Goal: Task Accomplishment & Management: Manage account settings

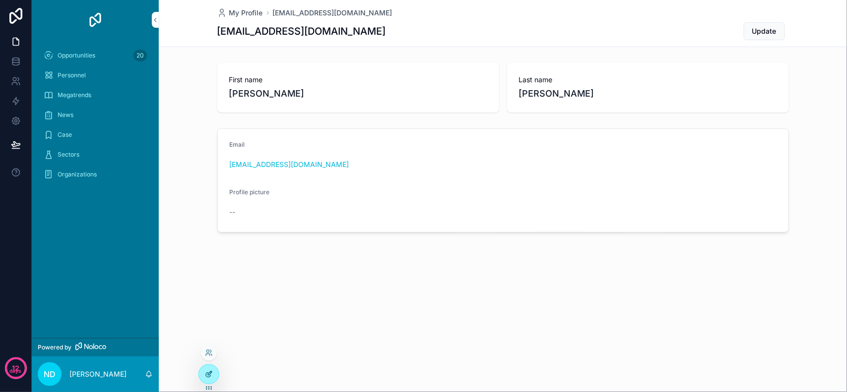
click at [204, 379] on div at bounding box center [209, 374] width 20 height 19
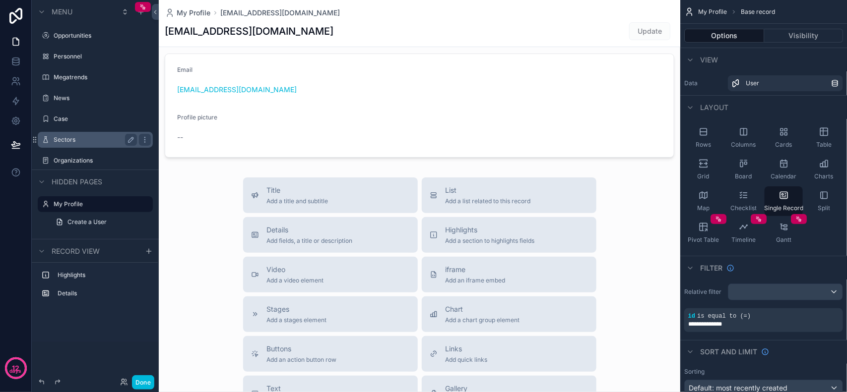
scroll to position [293, 0]
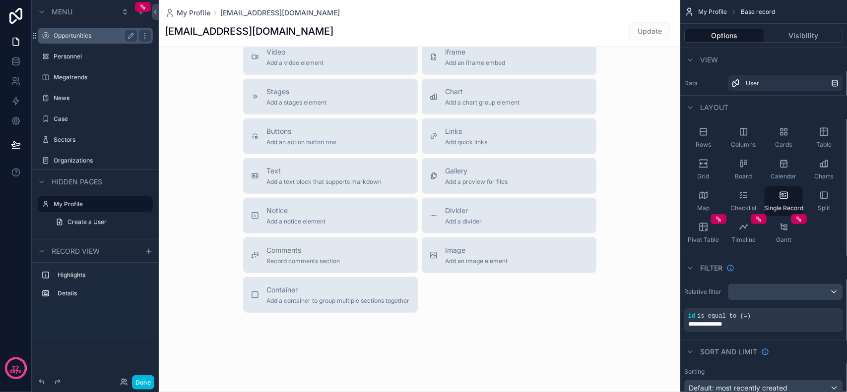
click at [81, 33] on label "Opportunities" at bounding box center [93, 36] width 79 height 8
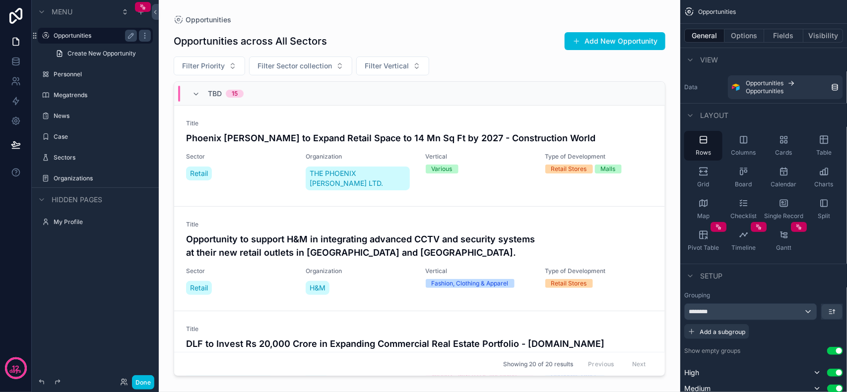
scroll to position [434, 0]
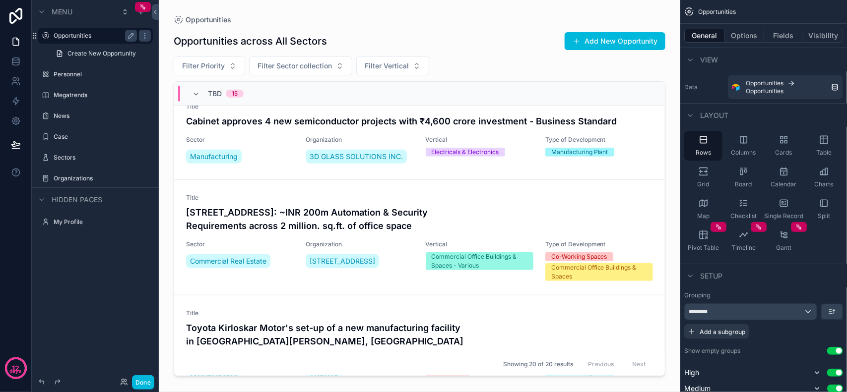
click at [639, 194] on div "scrollable content" at bounding box center [420, 190] width 508 height 381
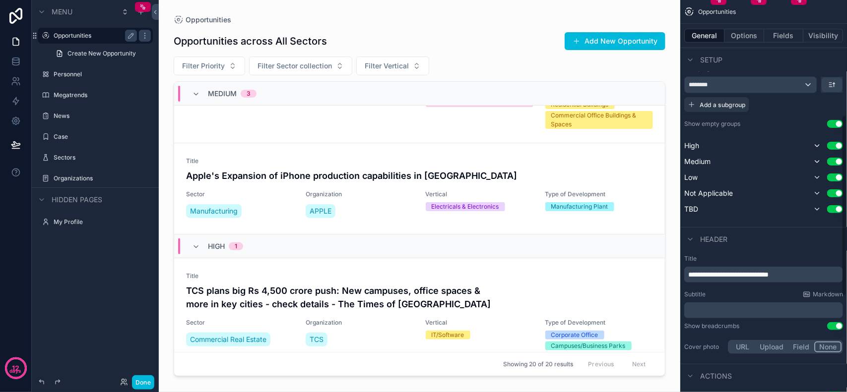
scroll to position [147, 0]
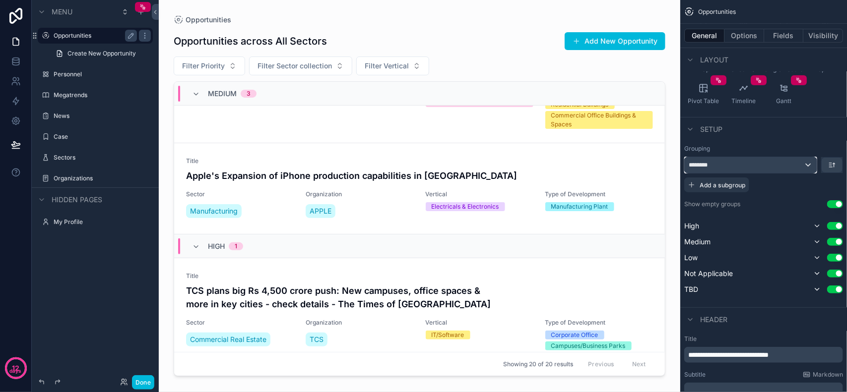
click at [723, 167] on div "********" at bounding box center [751, 165] width 132 height 16
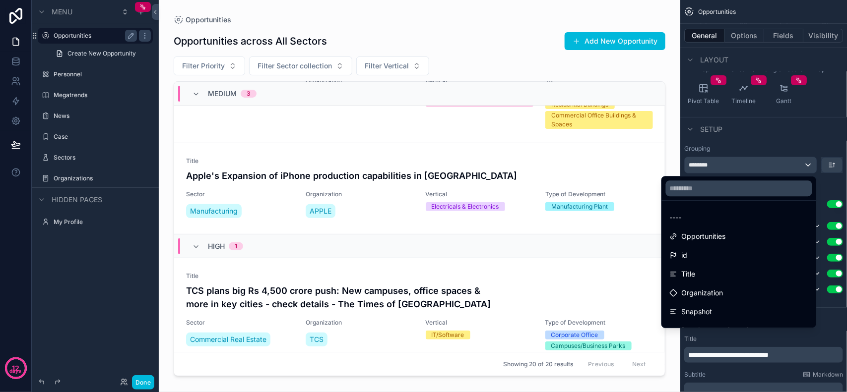
click at [723, 167] on div "scrollable content" at bounding box center [423, 196] width 847 height 392
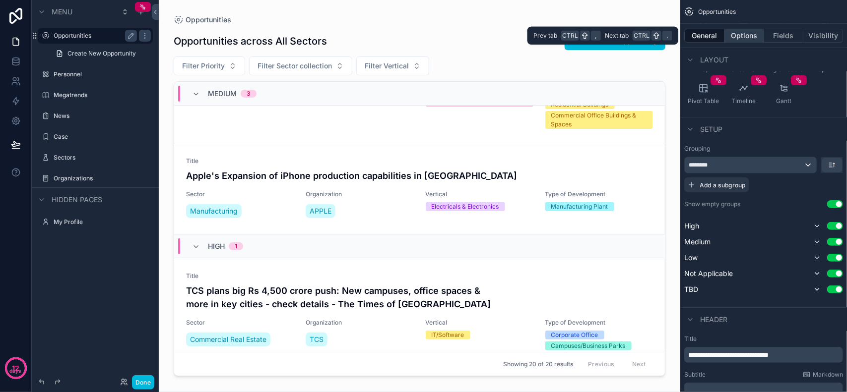
drag, startPoint x: 742, startPoint y: 35, endPoint x: 752, endPoint y: 35, distance: 10.4
click at [742, 35] on button "Options" at bounding box center [744, 36] width 40 height 14
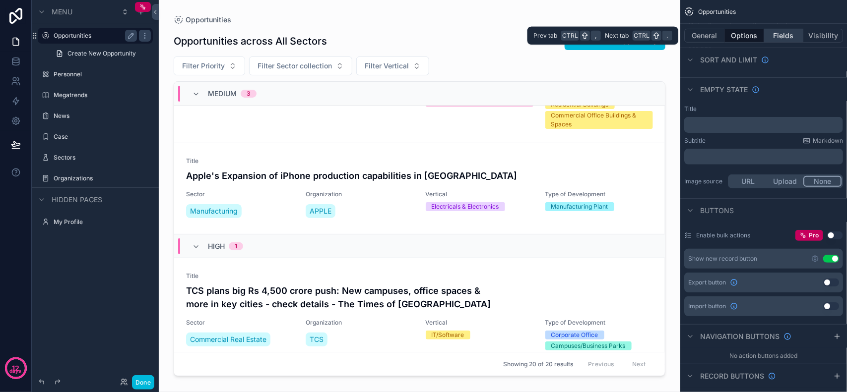
click at [770, 34] on button "Fields" at bounding box center [784, 36] width 40 height 14
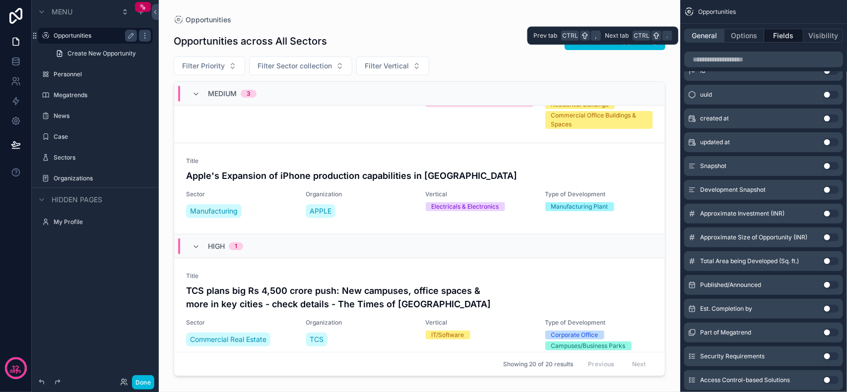
drag, startPoint x: 745, startPoint y: 35, endPoint x: 712, endPoint y: 36, distance: 33.3
click at [743, 35] on button "Options" at bounding box center [744, 36] width 40 height 14
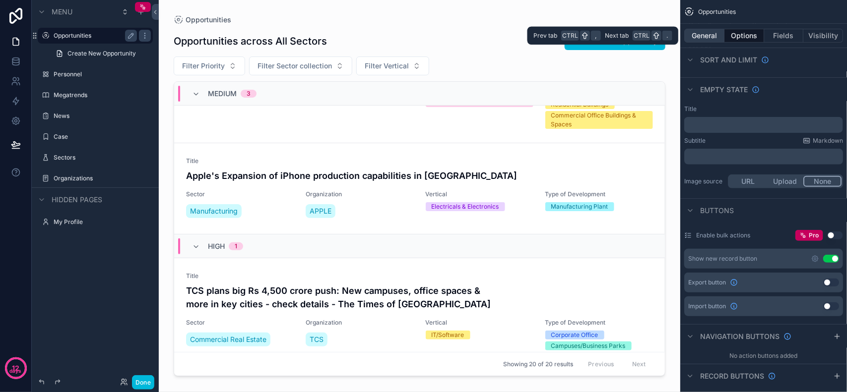
click at [709, 36] on button "General" at bounding box center [704, 36] width 40 height 14
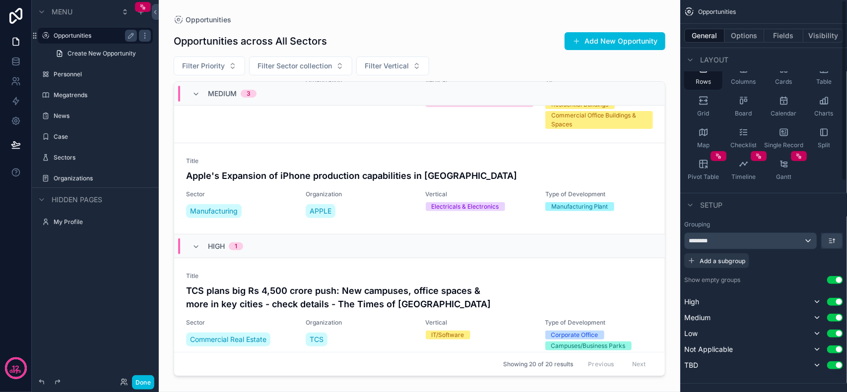
scroll to position [0, 0]
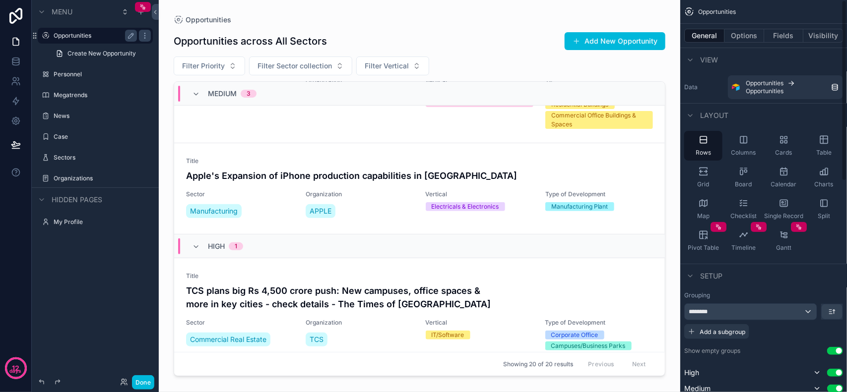
click at [738, 43] on div "General Options Fields Visibility" at bounding box center [763, 36] width 167 height 24
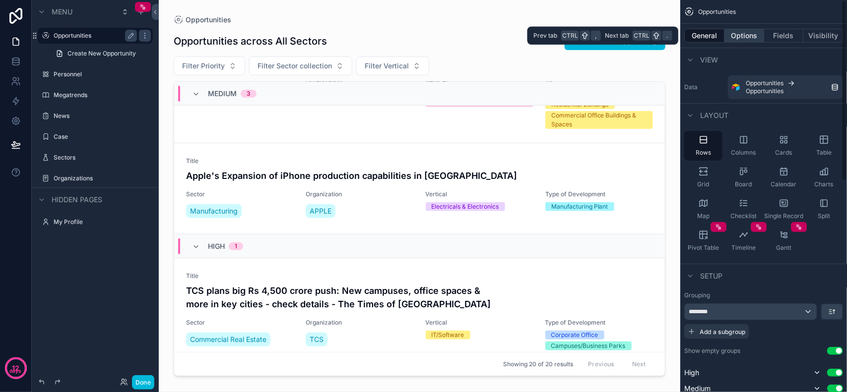
click at [738, 39] on button "Options" at bounding box center [744, 36] width 40 height 14
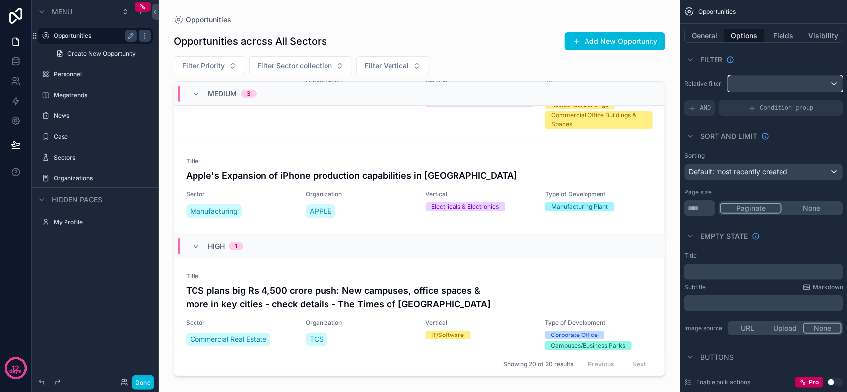
click at [753, 85] on div "scrollable content" at bounding box center [785, 84] width 114 height 16
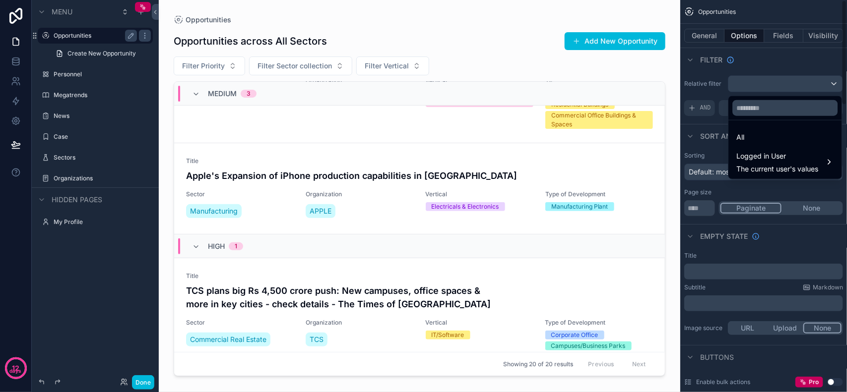
click at [709, 83] on div "scrollable content" at bounding box center [423, 196] width 847 height 392
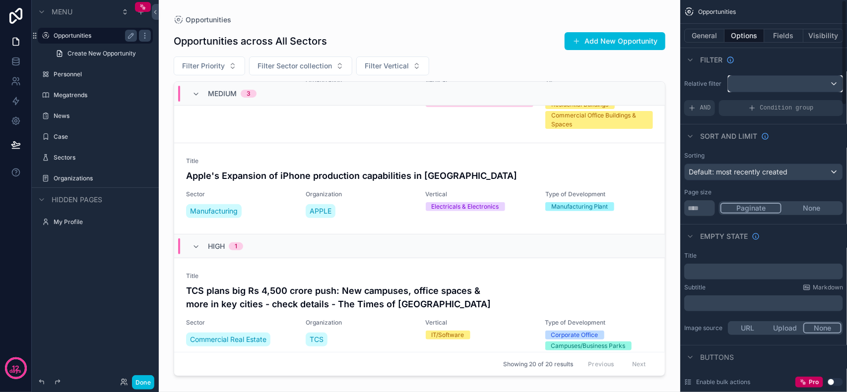
click at [758, 87] on div "scrollable content" at bounding box center [785, 84] width 114 height 16
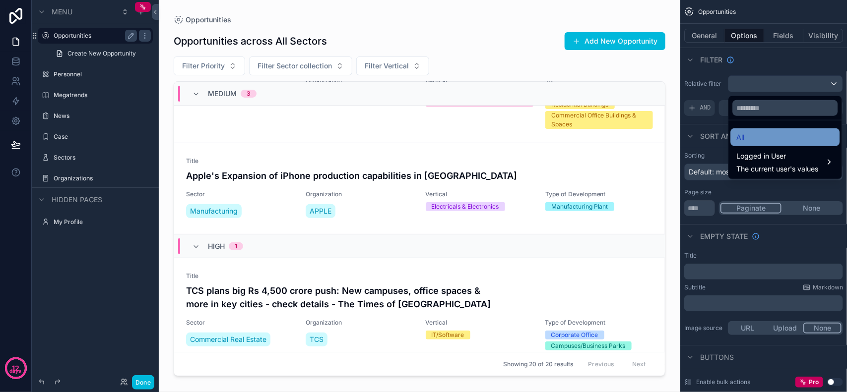
click at [753, 136] on div "All" at bounding box center [785, 137] width 97 height 12
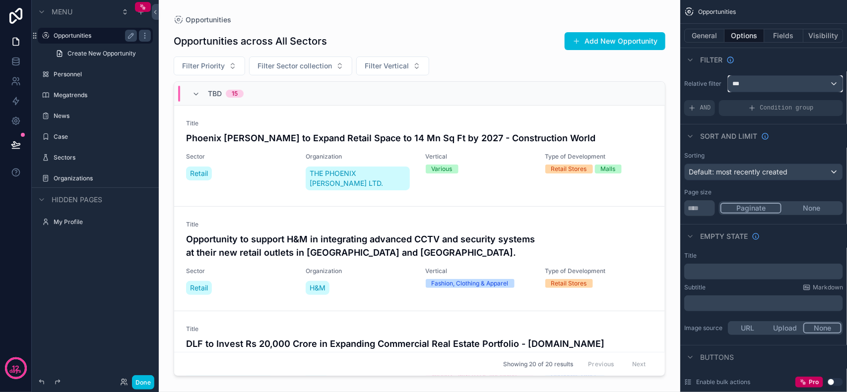
click at [770, 84] on div "***" at bounding box center [785, 84] width 114 height 16
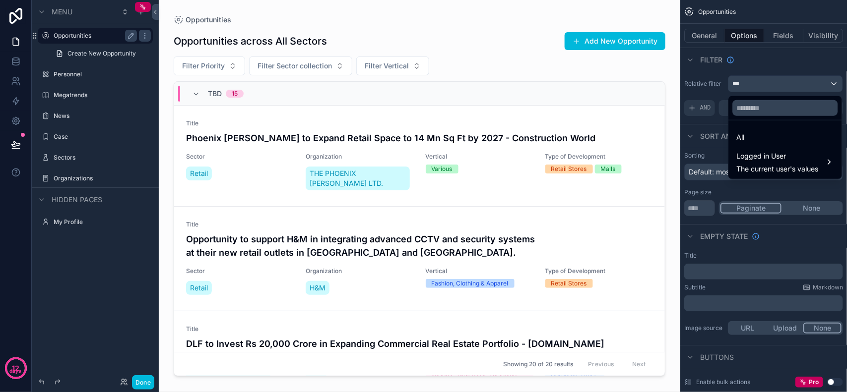
click at [693, 80] on div "scrollable content" at bounding box center [423, 196] width 847 height 392
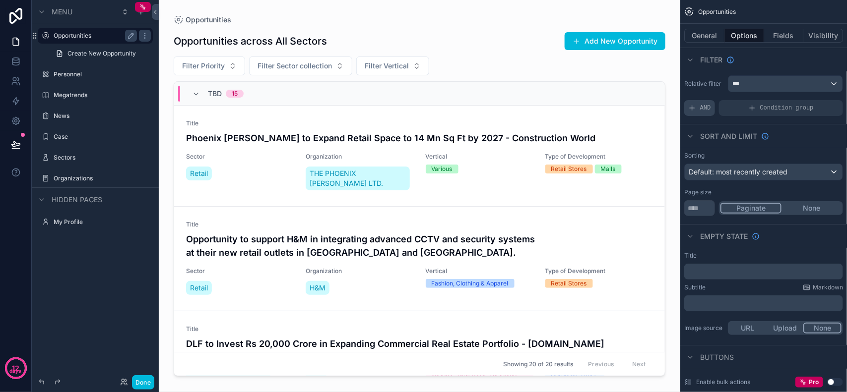
click at [703, 105] on span "AND" at bounding box center [705, 108] width 11 height 8
click at [708, 84] on label "Relative filter" at bounding box center [704, 84] width 40 height 8
click at [701, 95] on div "Relative filter *** Add a filter" at bounding box center [763, 95] width 167 height 49
click at [816, 101] on icon "scrollable content" at bounding box center [818, 101] width 6 height 6
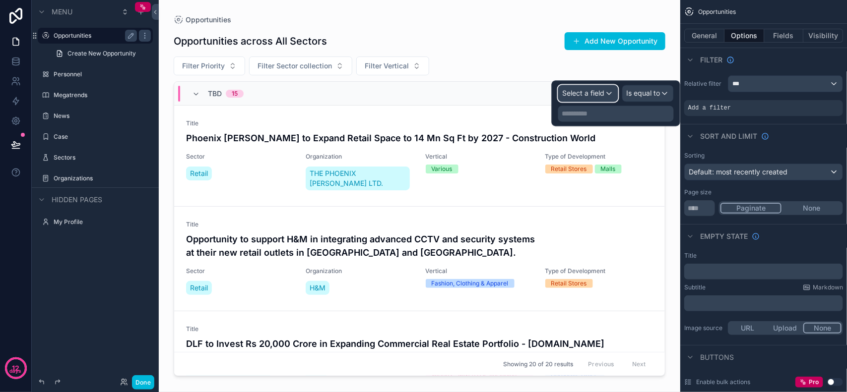
click at [596, 88] on div "Select a field" at bounding box center [588, 94] width 59 height 16
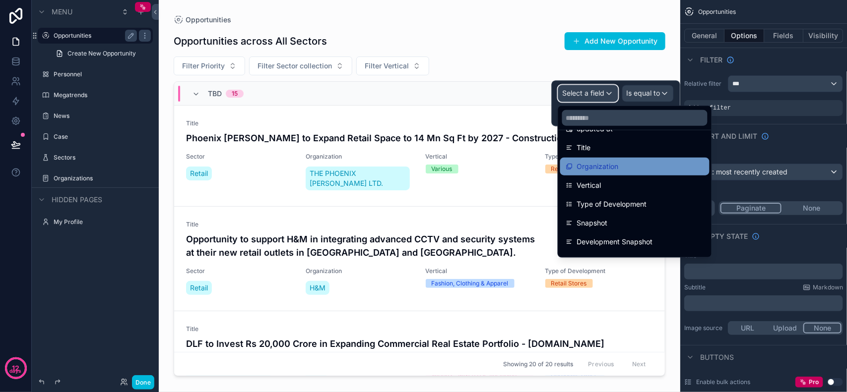
scroll to position [13, 0]
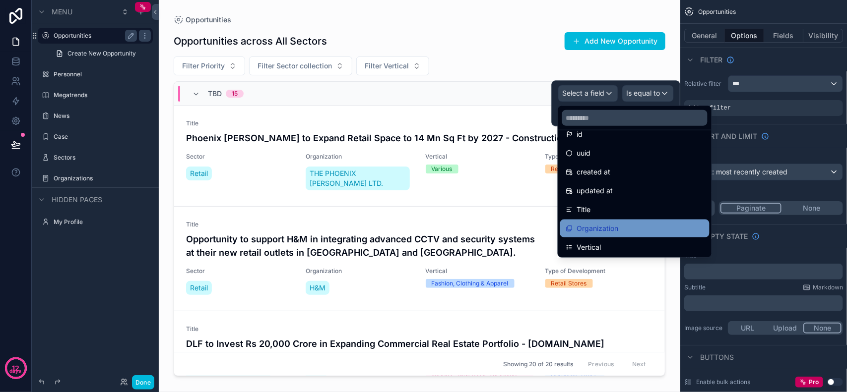
click at [601, 227] on span "Organization" at bounding box center [598, 229] width 42 height 12
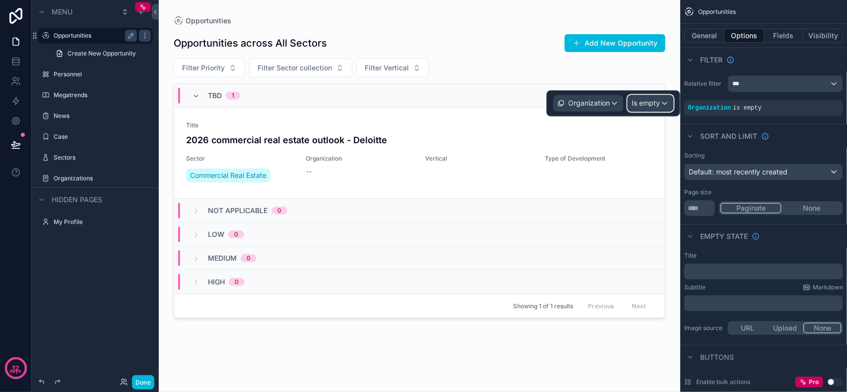
click at [659, 105] on span "Is empty" at bounding box center [646, 104] width 28 height 10
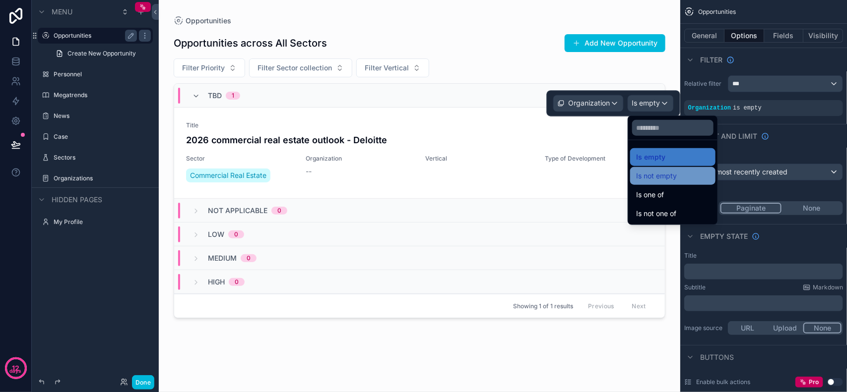
click at [653, 172] on span "Is not empty" at bounding box center [656, 176] width 41 height 12
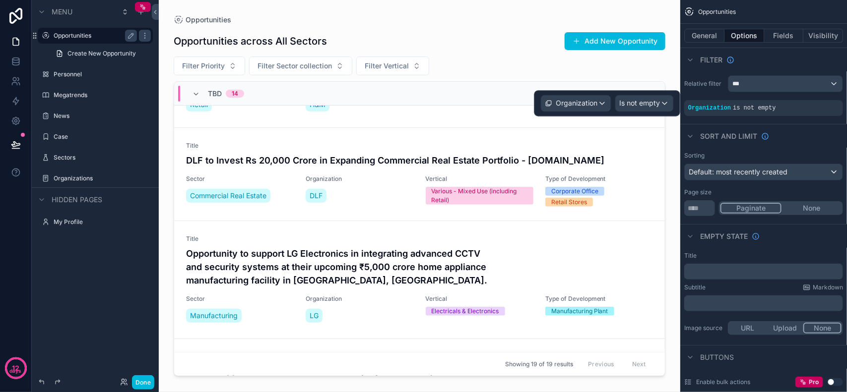
scroll to position [0, 0]
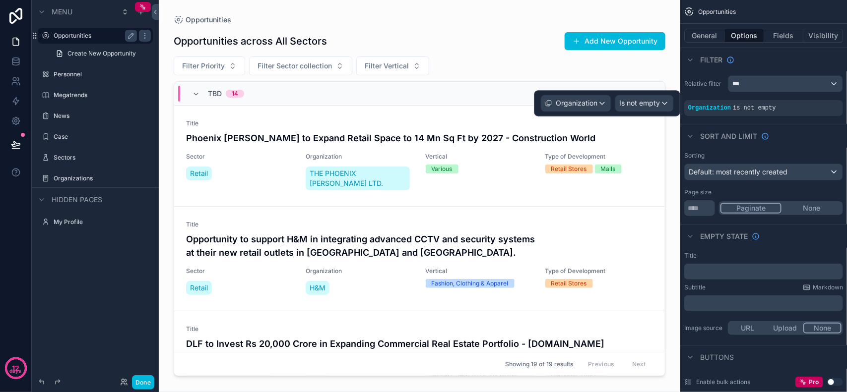
click at [518, 12] on div "Opportunities Opportunities across All Sectors Add New Opportunity Filter Prior…" at bounding box center [420, 190] width 508 height 381
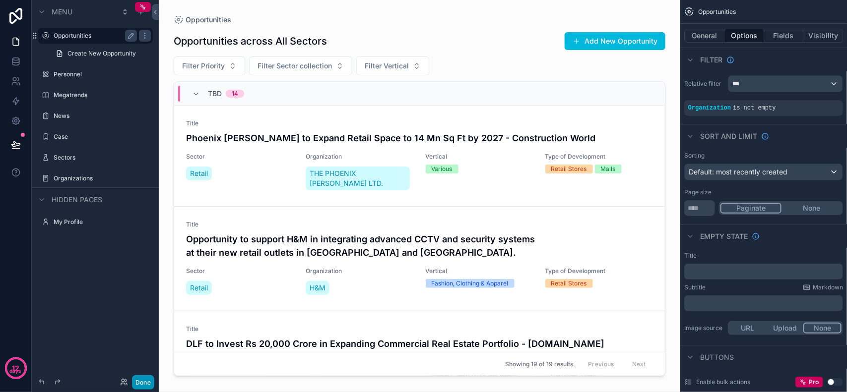
click at [140, 378] on button "Done" at bounding box center [143, 383] width 22 height 14
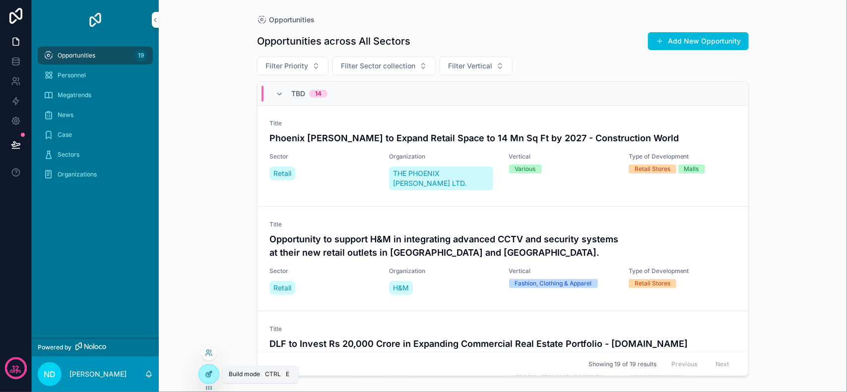
click at [205, 373] on icon at bounding box center [209, 375] width 8 height 8
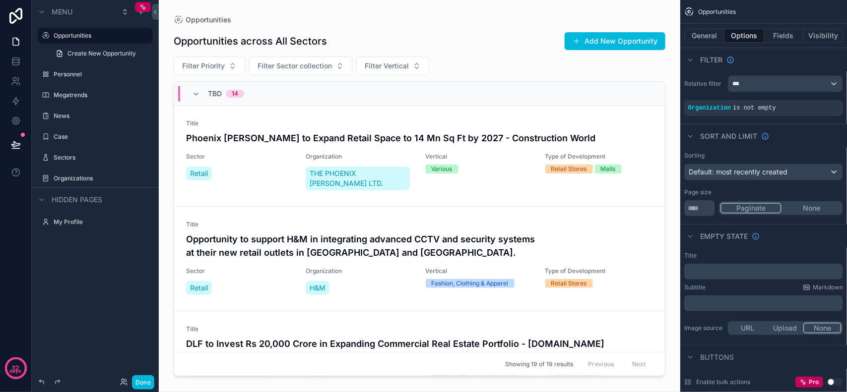
click at [155, 159] on div "Sectors" at bounding box center [95, 158] width 127 height 18
click at [546, 171] on div "scrollable content" at bounding box center [420, 190] width 508 height 381
click at [709, 35] on button "General" at bounding box center [704, 36] width 40 height 14
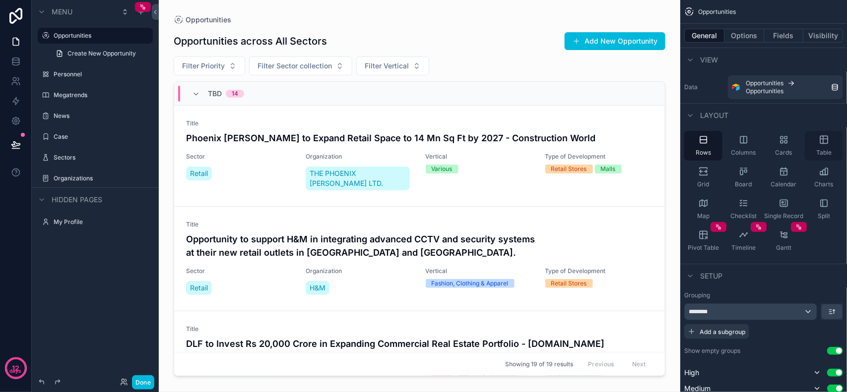
click at [828, 140] on icon "scrollable content" at bounding box center [823, 139] width 7 height 7
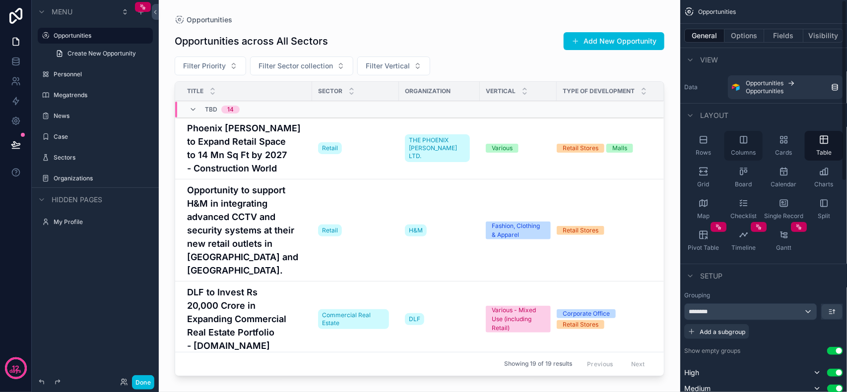
click at [747, 151] on span "Columns" at bounding box center [743, 153] width 25 height 8
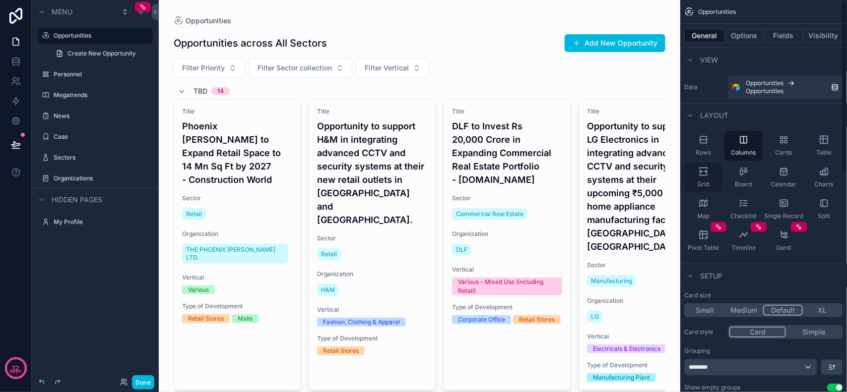
click at [706, 184] on span "Grid" at bounding box center [704, 185] width 12 height 8
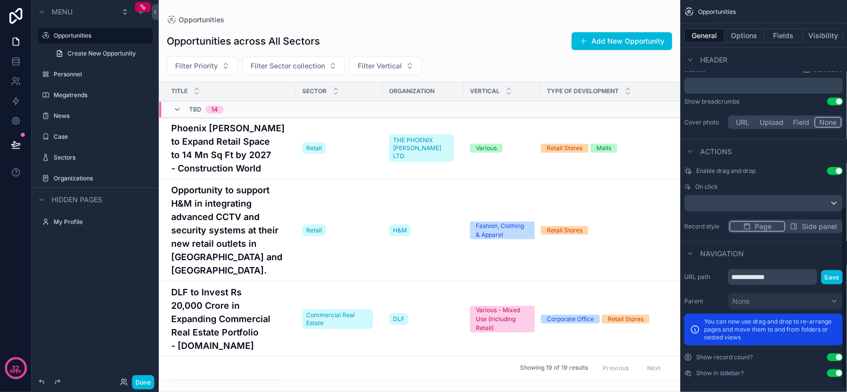
scroll to position [457, 0]
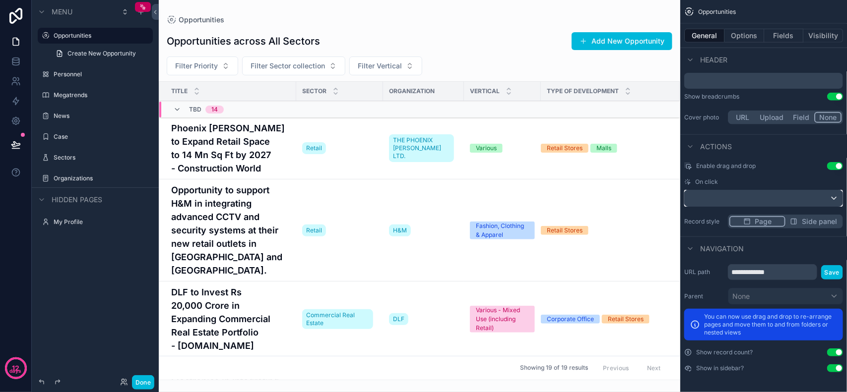
click at [718, 197] on div "scrollable content" at bounding box center [764, 199] width 158 height 16
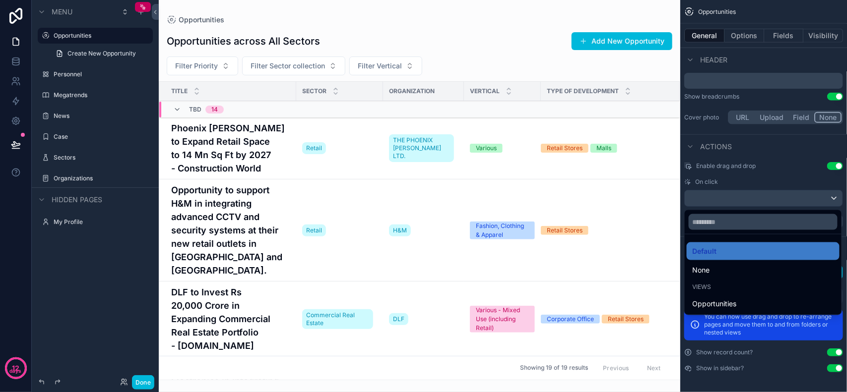
click at [718, 197] on div "scrollable content" at bounding box center [423, 196] width 847 height 392
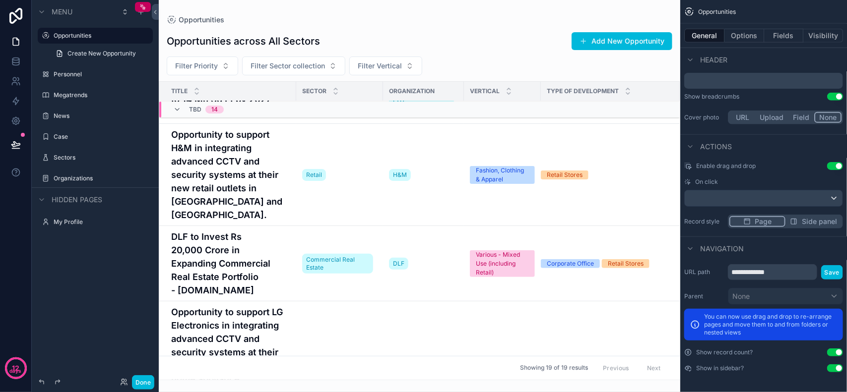
scroll to position [0, 0]
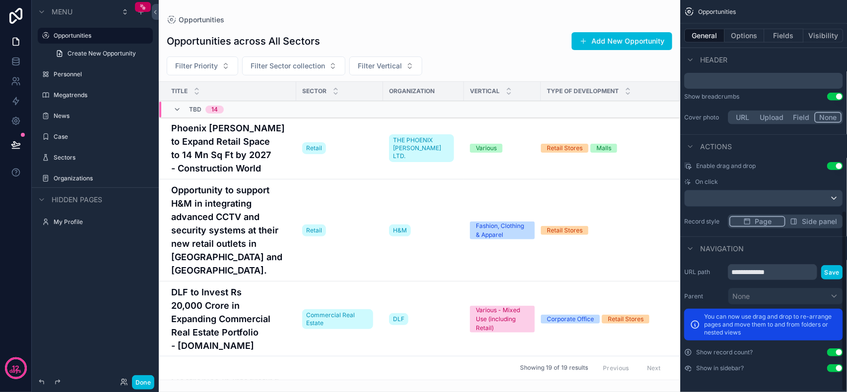
click at [722, 71] on div "Header" at bounding box center [763, 60] width 167 height 24
click at [720, 76] on p "﻿" at bounding box center [764, 81] width 153 height 10
click at [718, 78] on p "﻿" at bounding box center [764, 81] width 153 height 10
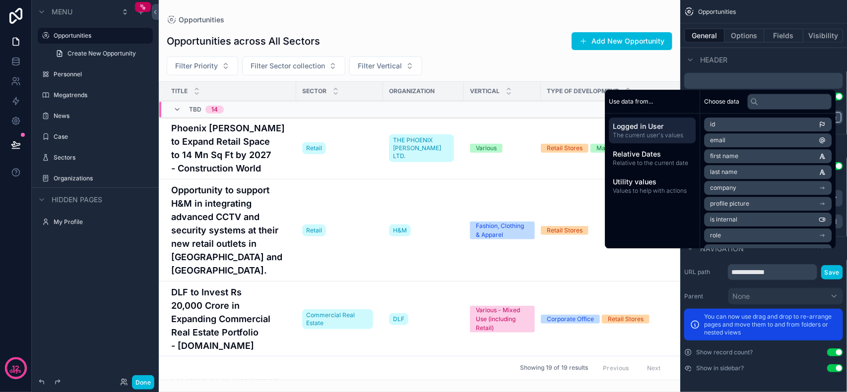
click at [718, 78] on p "﻿" at bounding box center [764, 81] width 153 height 10
click at [751, 102] on icon at bounding box center [755, 102] width 8 height 8
click at [730, 100] on span "Choose data" at bounding box center [721, 102] width 35 height 8
drag, startPoint x: 753, startPoint y: 98, endPoint x: 671, endPoint y: 104, distance: 82.1
click at [752, 98] on div at bounding box center [790, 102] width 84 height 16
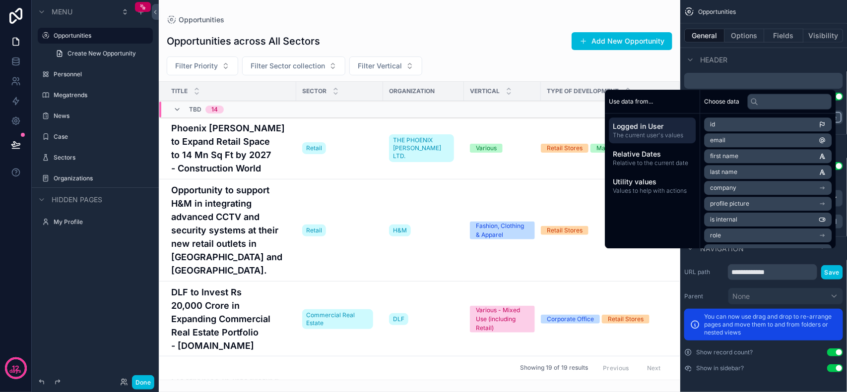
drag, startPoint x: 639, startPoint y: 100, endPoint x: 664, endPoint y: 100, distance: 24.8
click at [639, 100] on span "Use data from..." at bounding box center [631, 102] width 44 height 8
drag, startPoint x: 673, startPoint y: 100, endPoint x: 641, endPoint y: 105, distance: 32.6
click at [673, 100] on div "Use data from..." at bounding box center [652, 102] width 95 height 24
click at [628, 105] on span "Use data from..." at bounding box center [631, 102] width 44 height 8
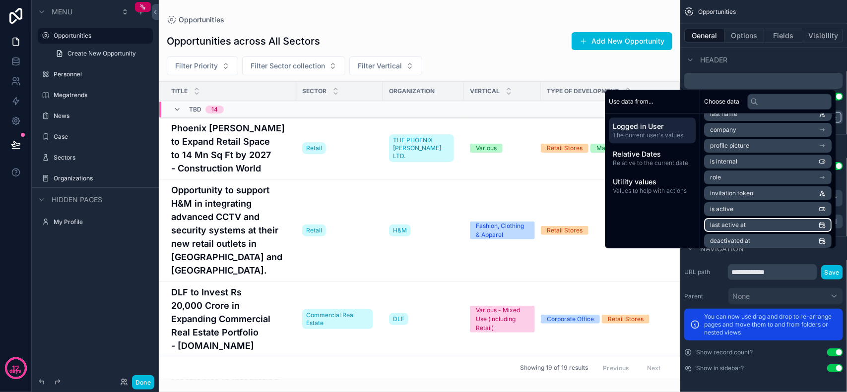
scroll to position [108, 0]
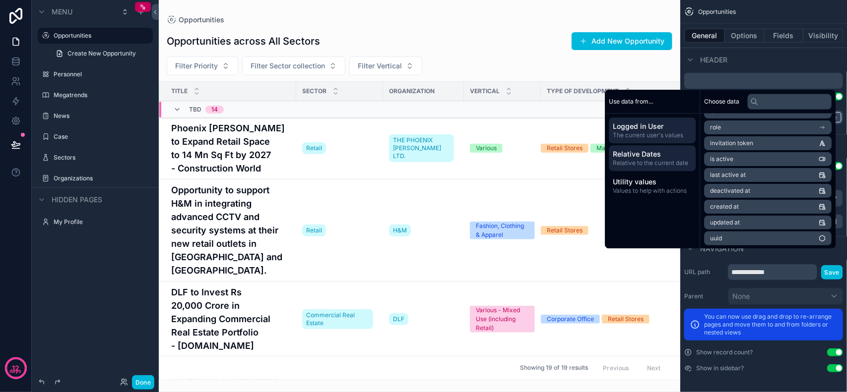
click at [675, 152] on span "Relative Dates" at bounding box center [652, 154] width 79 height 10
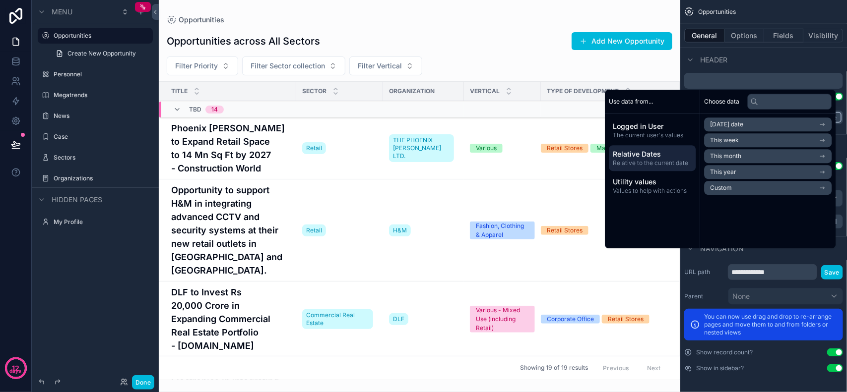
scroll to position [0, 0]
click at [650, 180] on span "Utility values" at bounding box center [652, 182] width 79 height 10
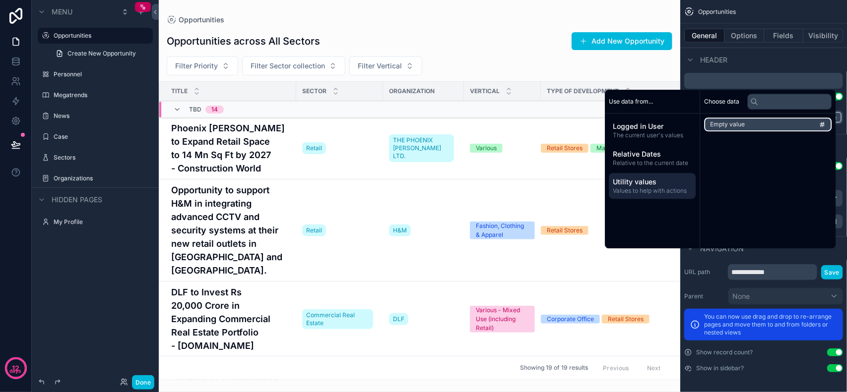
click at [746, 122] on li "Empty value" at bounding box center [768, 125] width 128 height 14
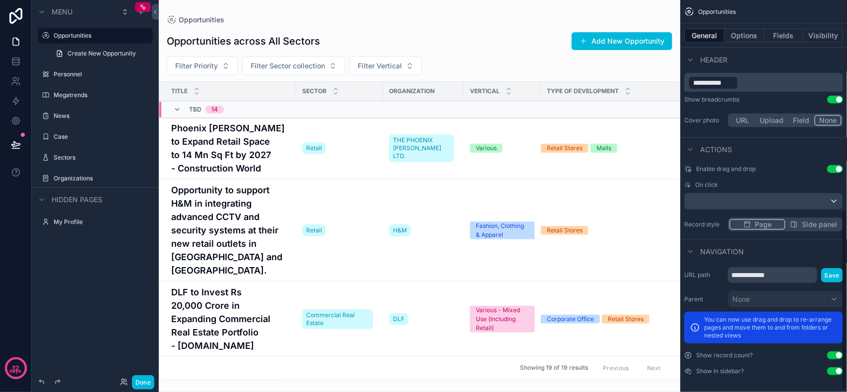
click at [746, 87] on p "**********" at bounding box center [764, 83] width 153 height 16
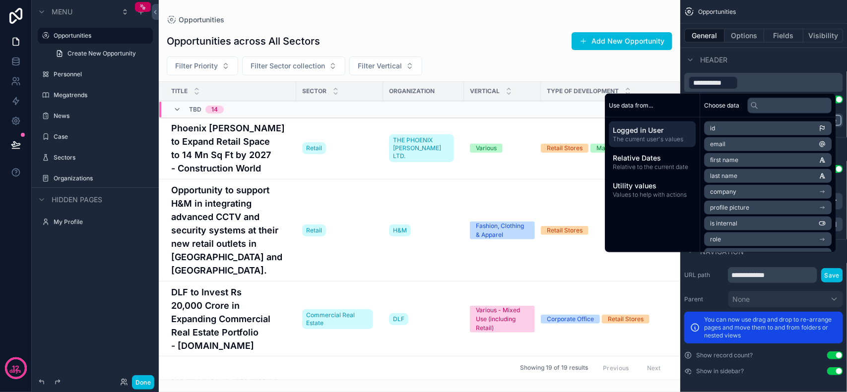
click at [718, 83] on span "**********" at bounding box center [713, 83] width 40 height 10
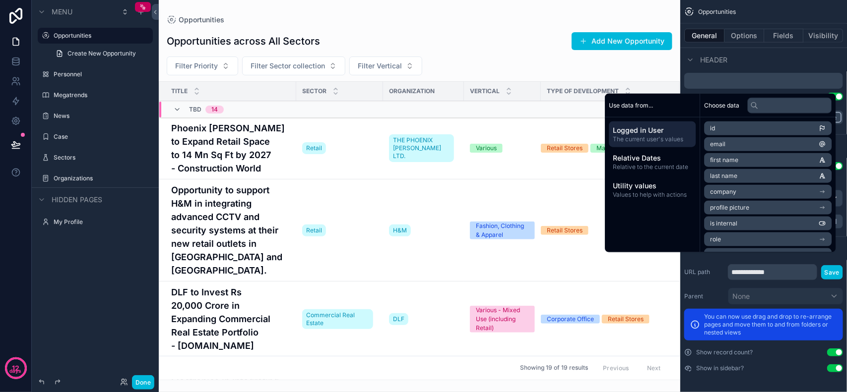
click at [738, 57] on div "Header" at bounding box center [763, 60] width 167 height 24
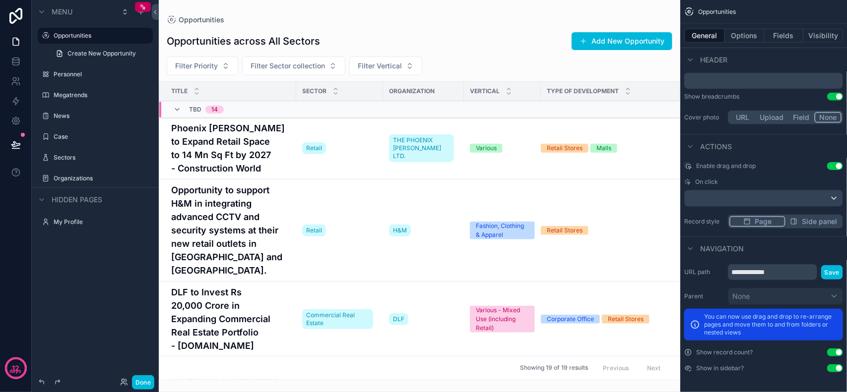
click at [708, 125] on div "Cover photo URL Upload Field None" at bounding box center [763, 118] width 159 height 18
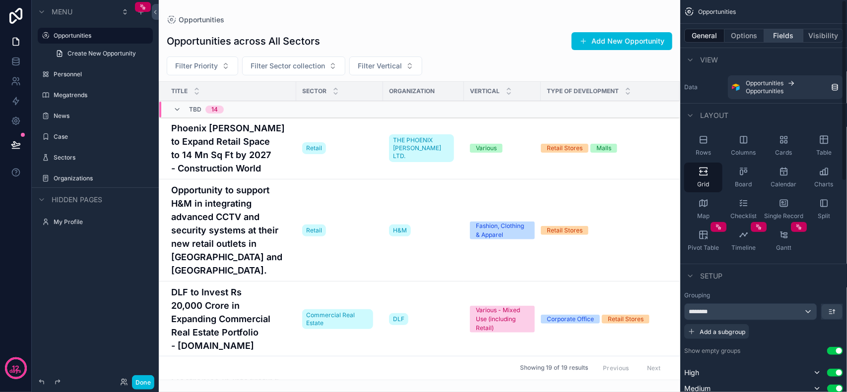
click at [776, 40] on button "Fields" at bounding box center [784, 36] width 40 height 14
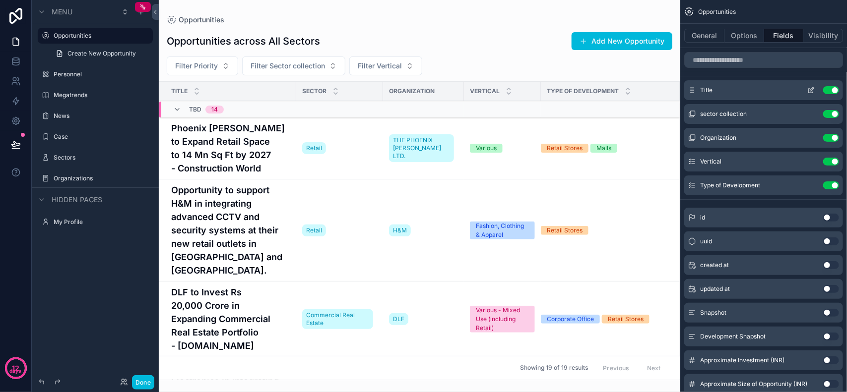
click at [811, 91] on icon "scrollable content" at bounding box center [812, 89] width 4 height 4
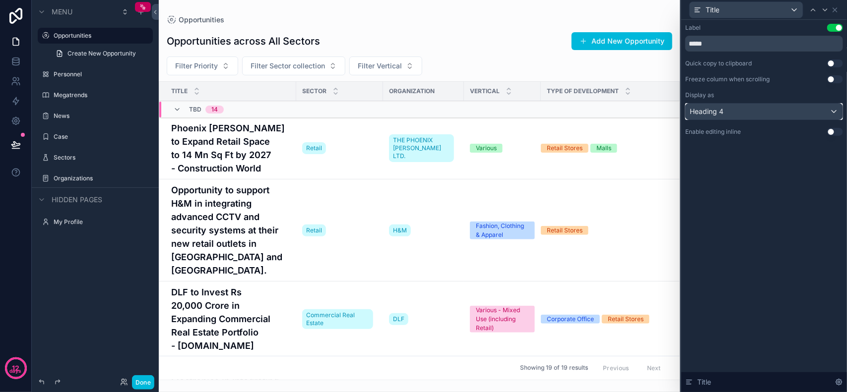
click at [819, 105] on div "Heading 4" at bounding box center [764, 112] width 157 height 16
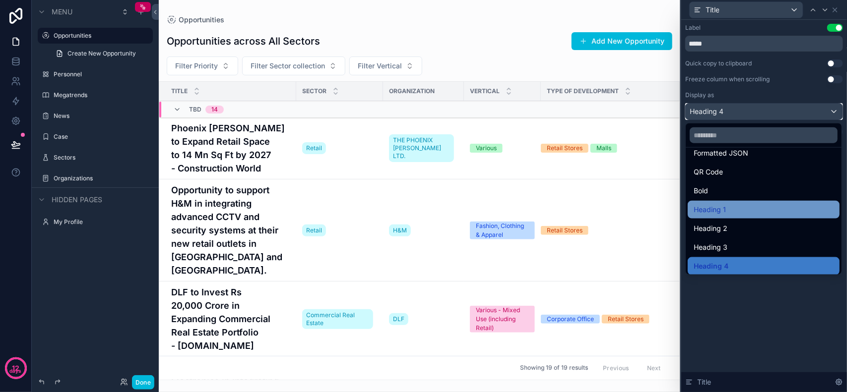
scroll to position [108, 0]
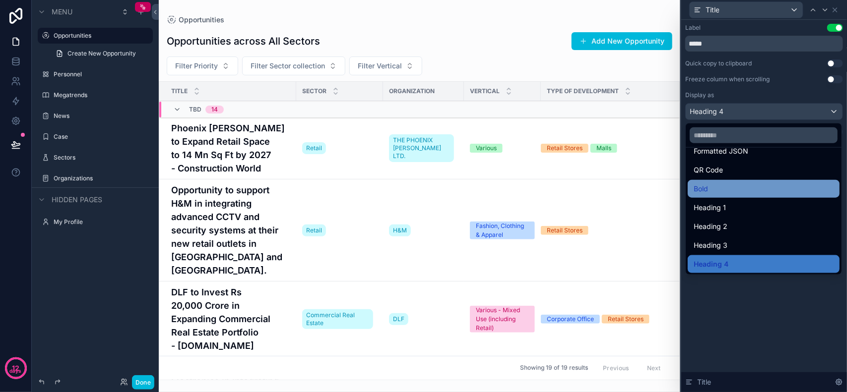
click at [723, 183] on div "Bold" at bounding box center [764, 189] width 140 height 12
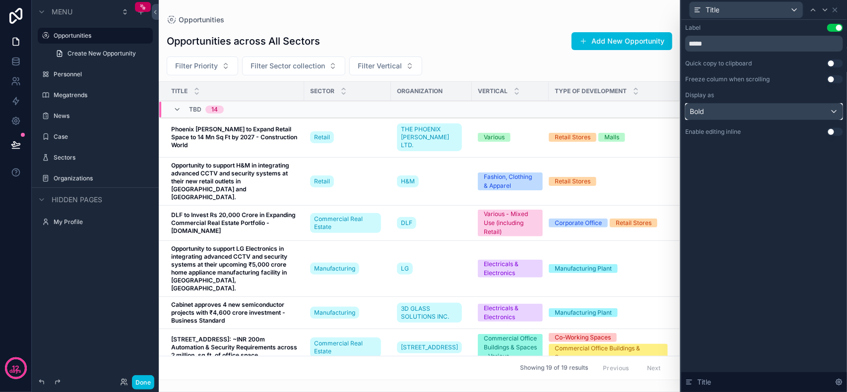
click at [755, 115] on div "Bold" at bounding box center [764, 112] width 157 height 16
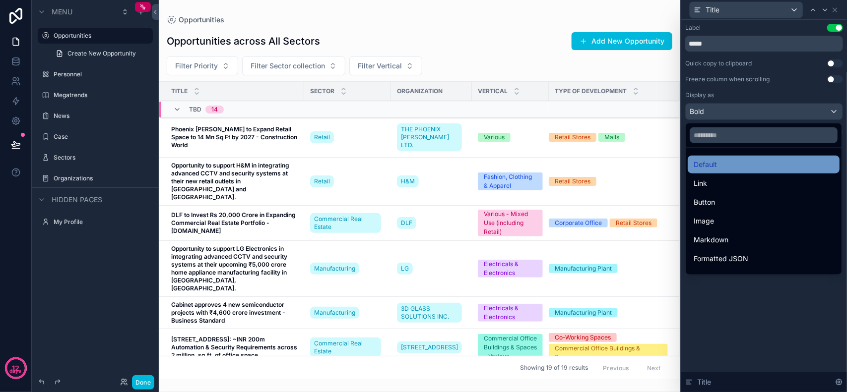
click at [737, 163] on div "Default" at bounding box center [764, 165] width 140 height 12
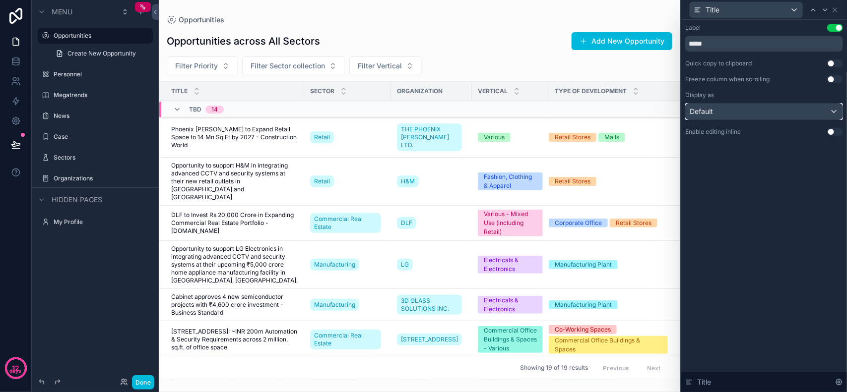
click at [758, 110] on div "Default" at bounding box center [764, 112] width 157 height 16
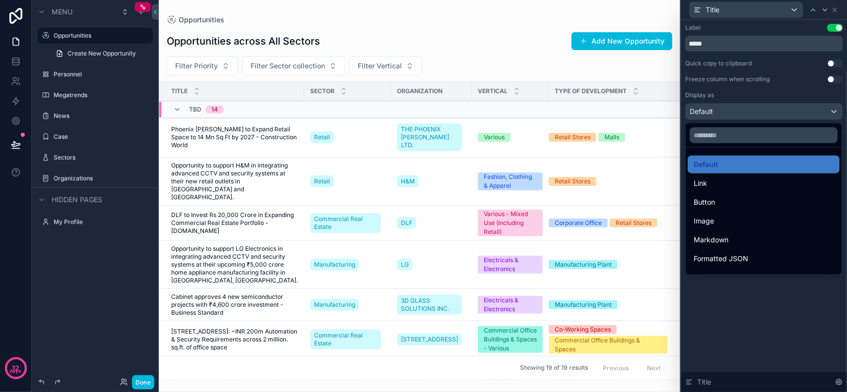
click at [758, 110] on div at bounding box center [764, 196] width 166 height 392
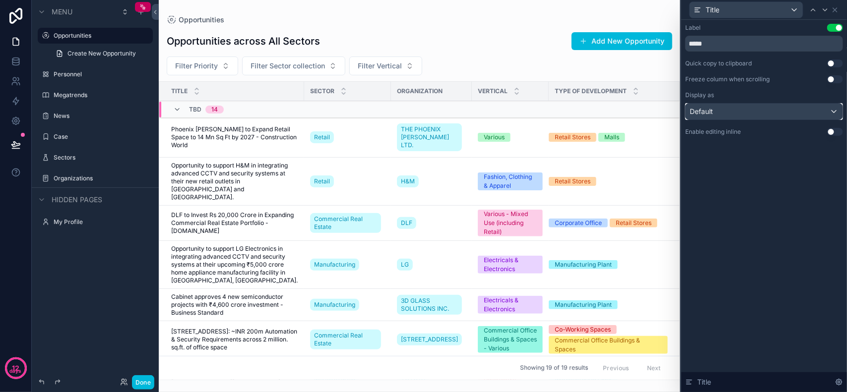
click at [757, 109] on div "Default" at bounding box center [764, 112] width 157 height 16
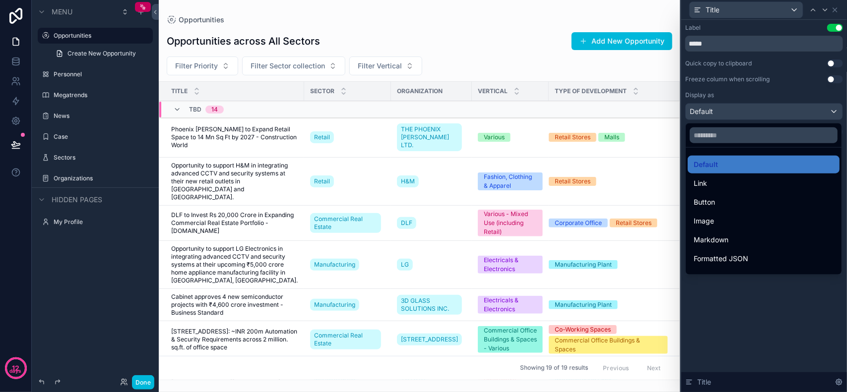
click at [757, 109] on div at bounding box center [764, 196] width 166 height 392
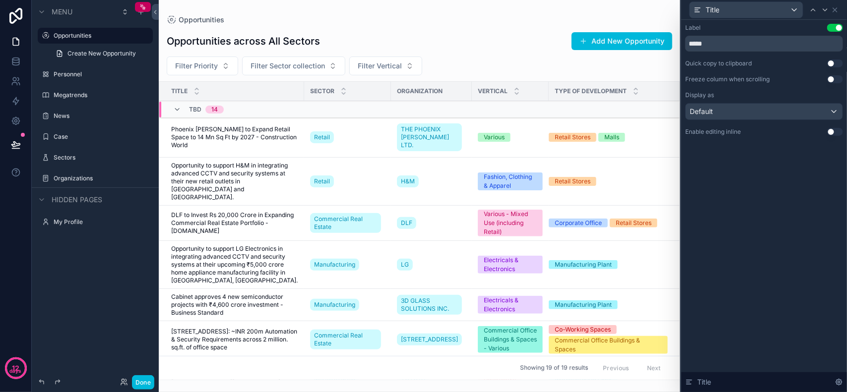
click at [835, 134] on button "Use setting" at bounding box center [835, 132] width 16 height 8
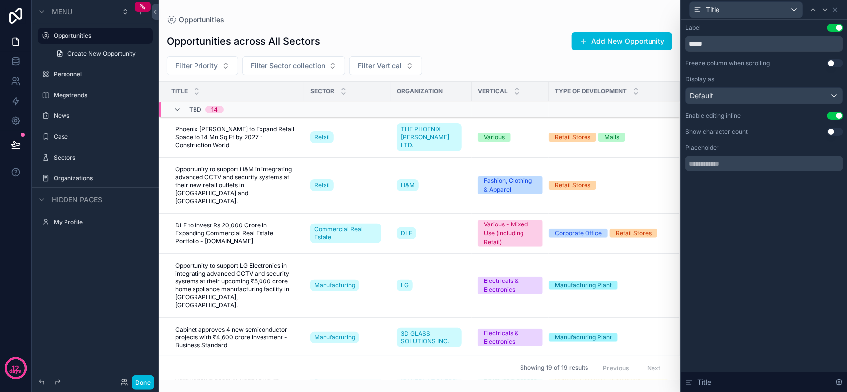
click at [834, 117] on button "Use setting" at bounding box center [835, 116] width 16 height 8
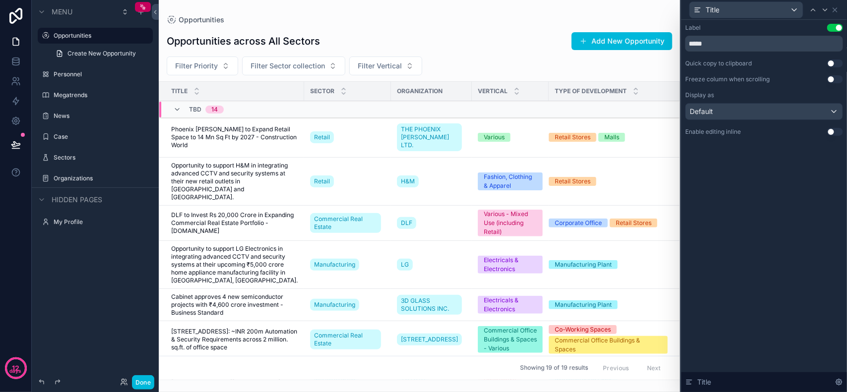
click at [834, 79] on button "Use setting" at bounding box center [835, 79] width 16 height 8
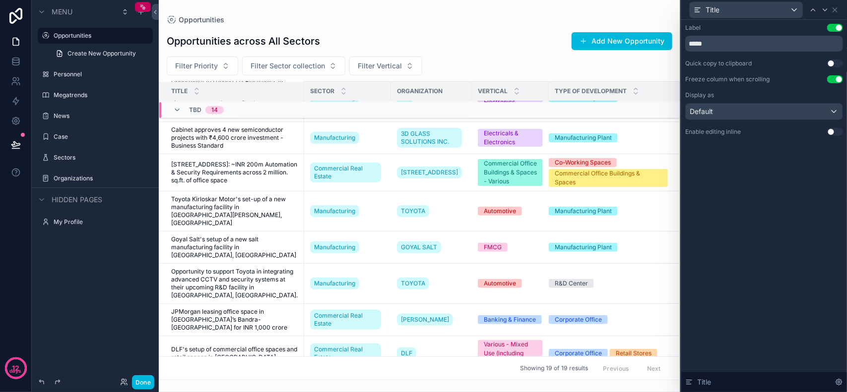
scroll to position [0, 0]
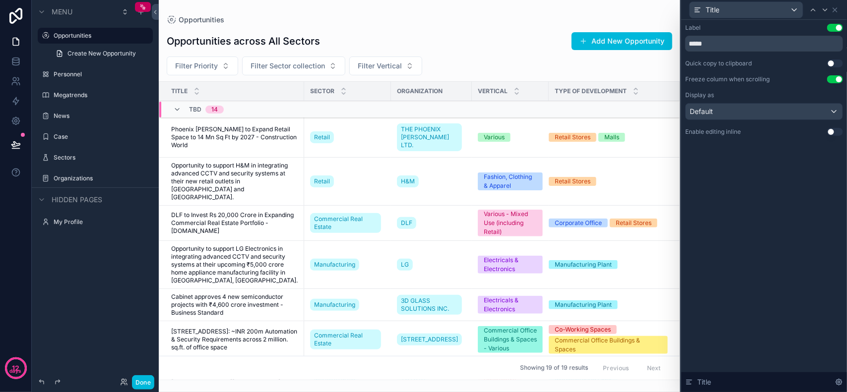
click at [490, 32] on div "Opportunities across All Sectors Add New Opportunity" at bounding box center [420, 41] width 506 height 19
click at [834, 78] on button "Use setting" at bounding box center [835, 79] width 16 height 8
click at [477, 53] on div "Opportunities across All Sectors Add New Opportunity Filter Priority Filter Sec…" at bounding box center [419, 202] width 521 height 357
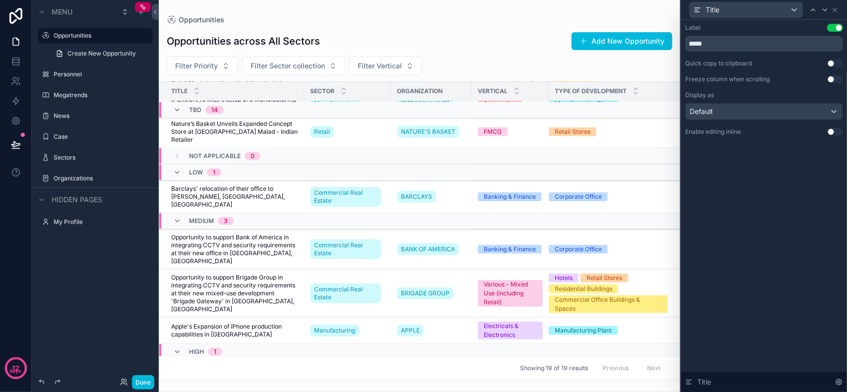
scroll to position [491, 0]
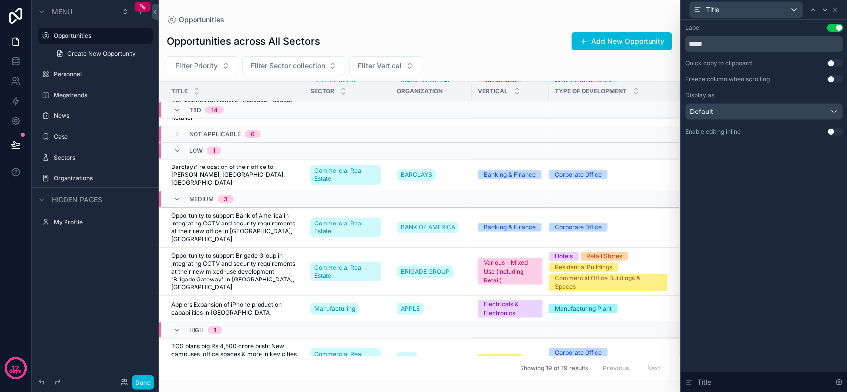
click at [482, 43] on div "Opportunities across All Sectors Add New Opportunity" at bounding box center [420, 41] width 506 height 19
click at [492, 29] on div "Opportunities across All Sectors Add New Opportunity Filter Priority Filter Sec…" at bounding box center [419, 202] width 521 height 357
click at [834, 28] on button "Use setting" at bounding box center [835, 28] width 16 height 8
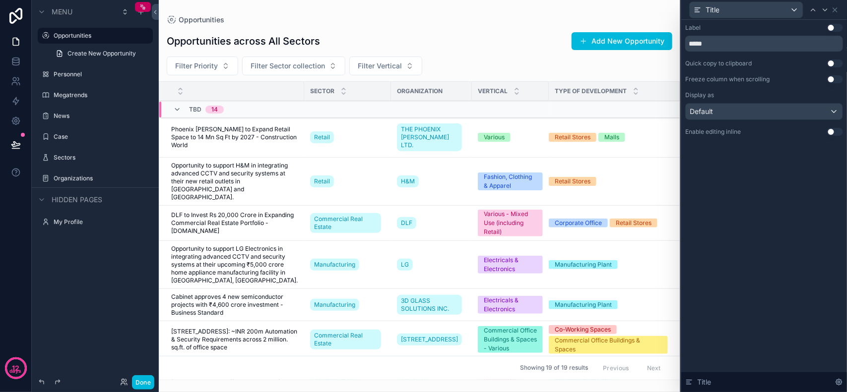
click at [839, 28] on button "Use setting" at bounding box center [835, 28] width 16 height 8
click at [835, 26] on button "Use setting" at bounding box center [835, 28] width 16 height 8
click at [837, 10] on icon at bounding box center [835, 10] width 8 height 8
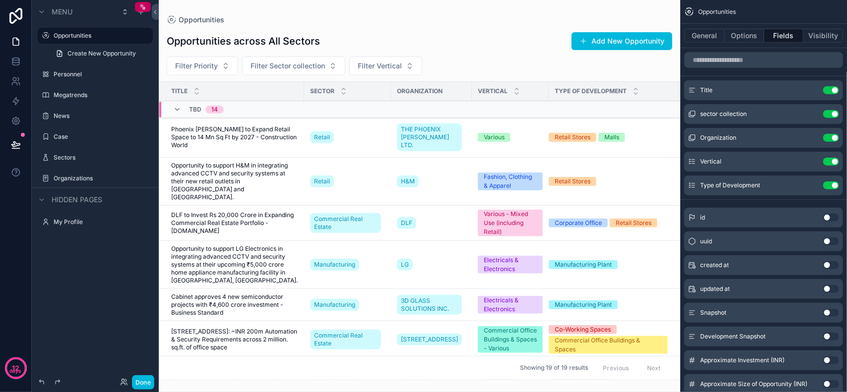
click at [141, 387] on button "Done" at bounding box center [143, 383] width 22 height 14
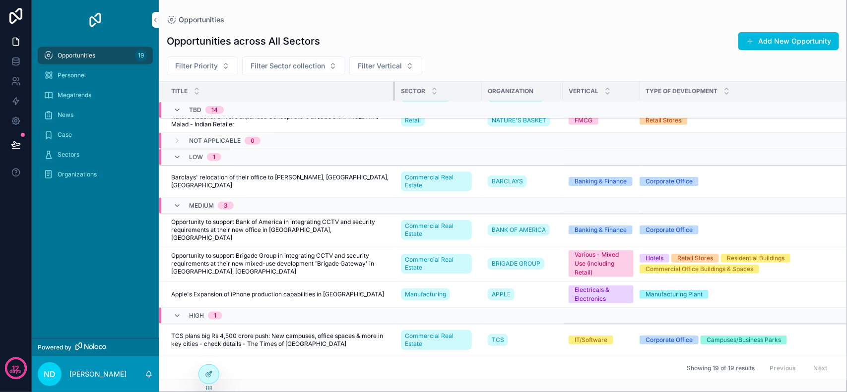
scroll to position [428, 0]
drag, startPoint x: 303, startPoint y: 93, endPoint x: 395, endPoint y: 103, distance: 93.4
click at [395, 103] on table "Title Sector Organization Vertical Type of Development TBD 14 Opportunity to su…" at bounding box center [502, 6] width 687 height 702
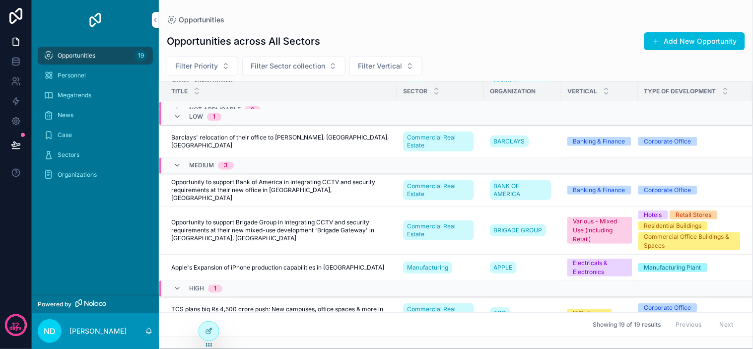
scroll to position [471, 0]
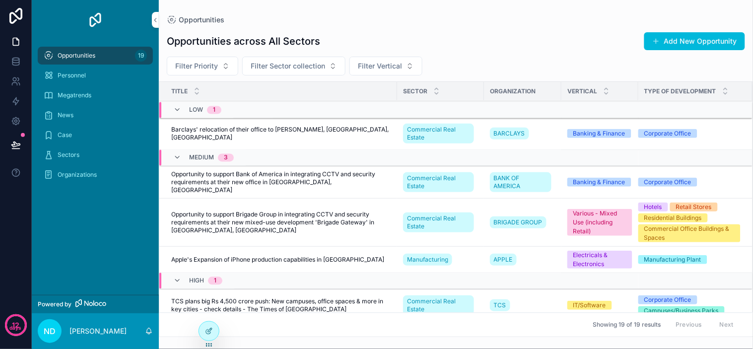
click at [542, 45] on div "Opportunities across All Sectors Add New Opportunity" at bounding box center [456, 41] width 578 height 19
click at [513, 45] on div "Opportunities across All Sectors Add New Opportunity" at bounding box center [456, 41] width 578 height 19
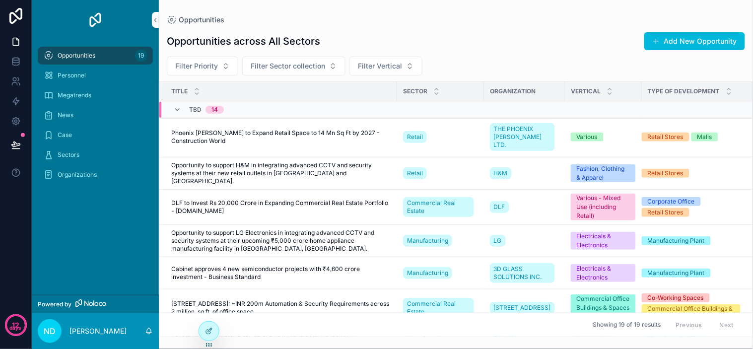
scroll to position [0, 0]
click at [485, 57] on div "Filter Priority Filter Sector collection Filter Vertical" at bounding box center [456, 66] width 594 height 19
click at [226, 71] on button "Filter Priority" at bounding box center [202, 66] width 71 height 19
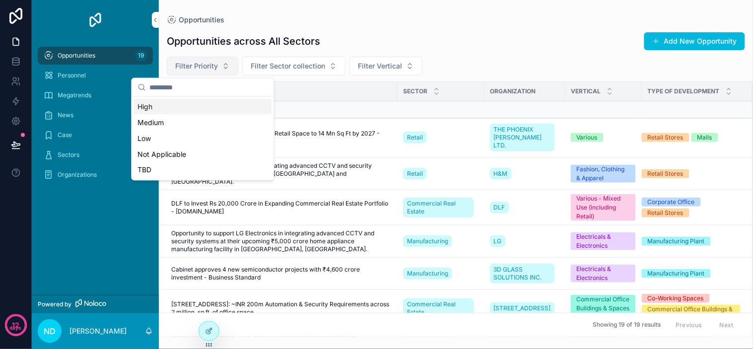
click at [224, 70] on button "Filter Priority" at bounding box center [202, 66] width 71 height 19
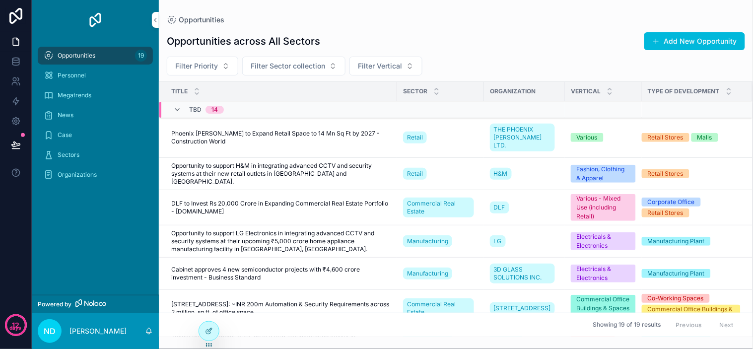
click at [251, 162] on span "Opportunity to support H&M in integrating advanced CCTV and security systems at…" at bounding box center [281, 174] width 220 height 24
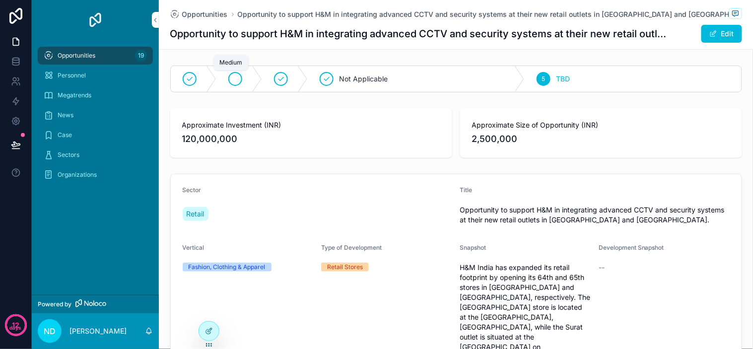
click at [231, 82] on icon "scrollable content" at bounding box center [235, 79] width 8 height 8
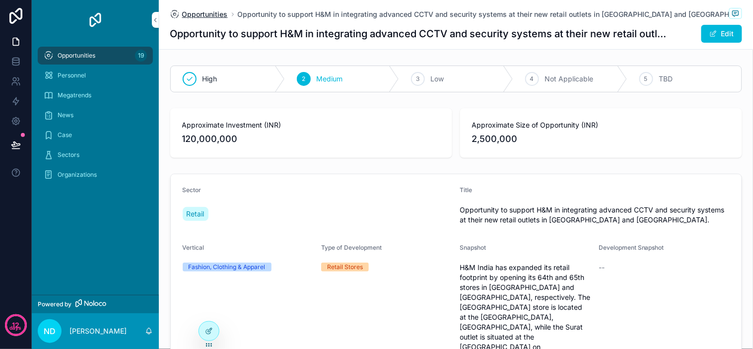
click at [216, 15] on span "Opportunities" at bounding box center [205, 14] width 46 height 10
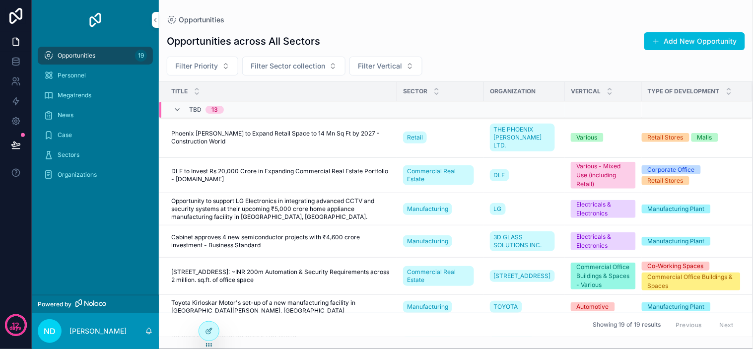
click at [313, 131] on span "Phoenix [PERSON_NAME] to Expand Retail Space to 14 Mn Sq Ft by 2027 - Construct…" at bounding box center [281, 137] width 220 height 16
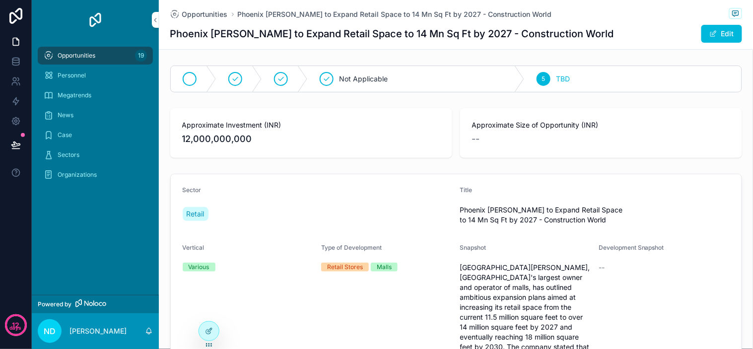
click at [193, 81] on div "scrollable content" at bounding box center [194, 79] width 46 height 26
click at [210, 12] on span "Opportunities" at bounding box center [205, 14] width 46 height 10
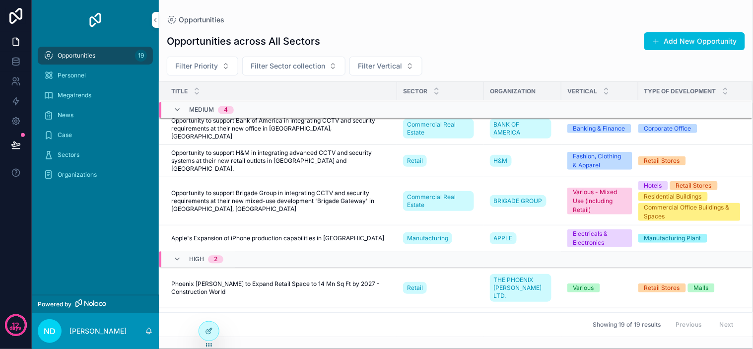
scroll to position [471, 0]
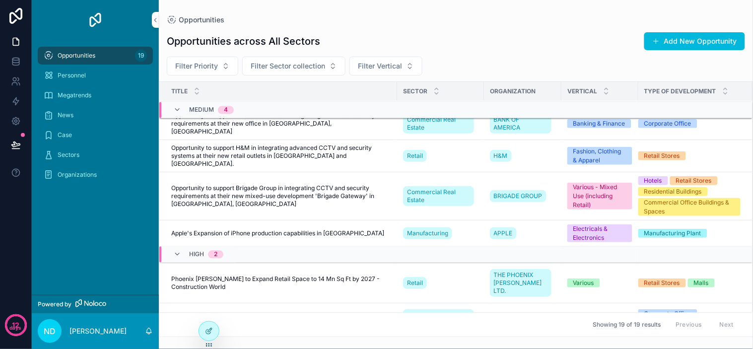
click at [237, 275] on span "Phoenix [PERSON_NAME] to Expand Retail Space to 14 Mn Sq Ft by 2027 - Construct…" at bounding box center [281, 283] width 220 height 16
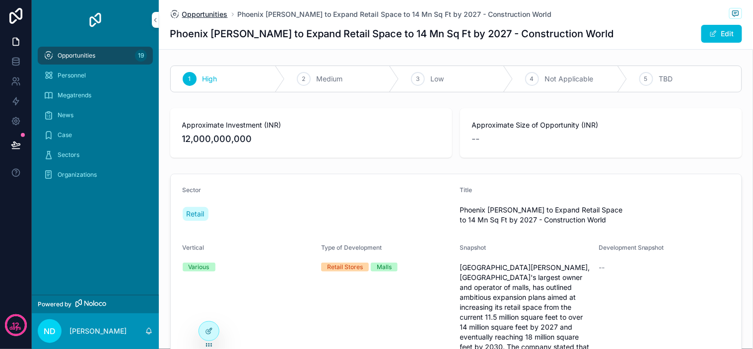
click at [216, 13] on span "Opportunities" at bounding box center [205, 14] width 46 height 10
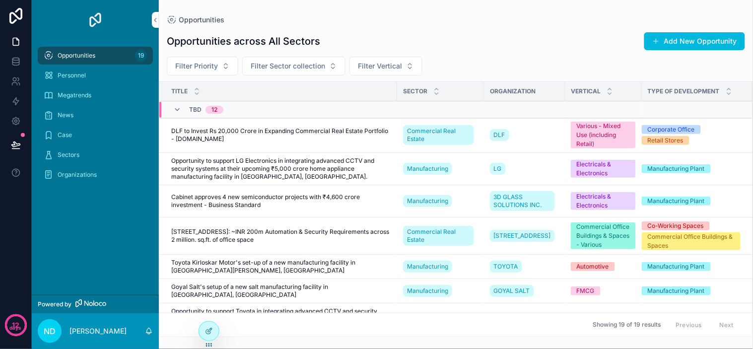
click at [271, 132] on span "DLF to Invest Rs 20,000 Crore in Expanding Commercial Real Estate Portfolio - […" at bounding box center [281, 135] width 220 height 16
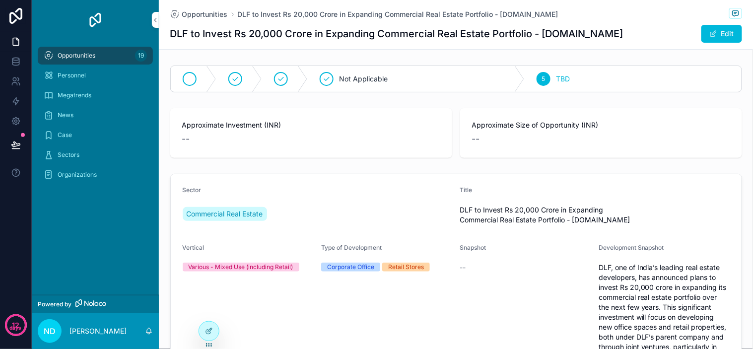
click at [201, 78] on div "scrollable content" at bounding box center [194, 79] width 46 height 26
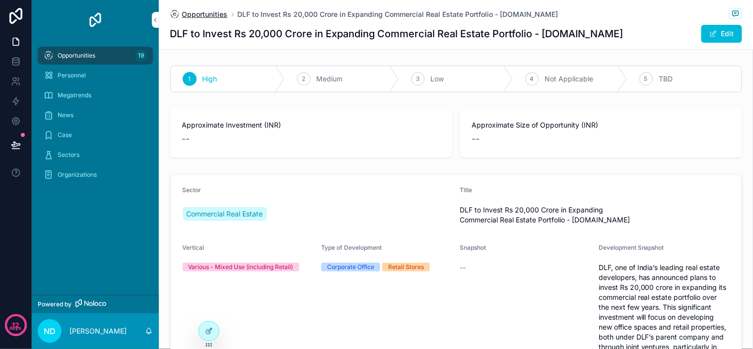
click at [209, 12] on span "Opportunities" at bounding box center [205, 14] width 46 height 10
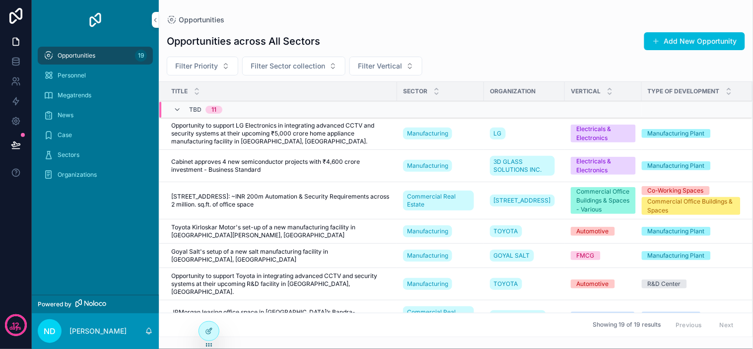
click at [301, 145] on span "Opportunity to support LG Electronics in integrating advanced CCTV and security…" at bounding box center [281, 134] width 220 height 24
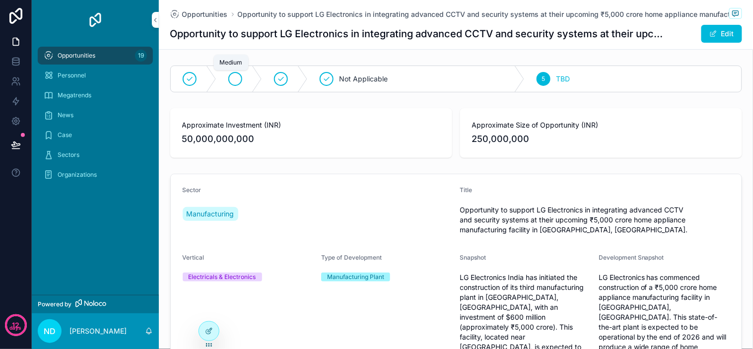
click at [231, 76] on icon "scrollable content" at bounding box center [235, 79] width 8 height 8
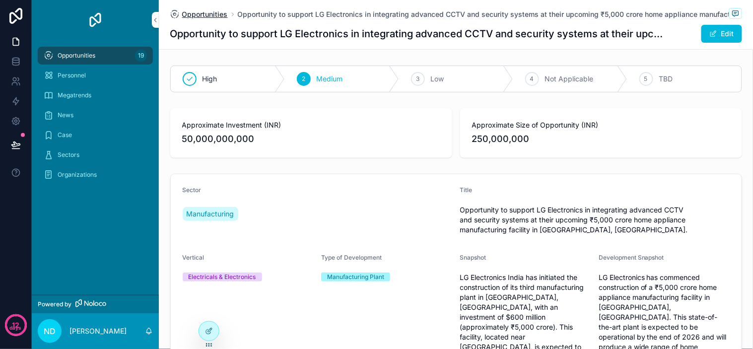
click at [205, 15] on span "Opportunities" at bounding box center [205, 14] width 46 height 10
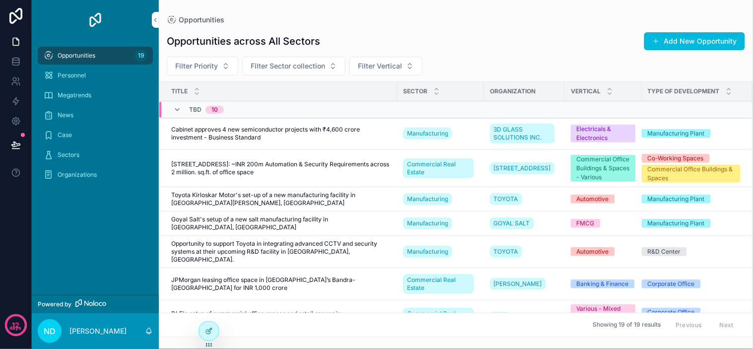
click at [275, 137] on span "Cabinet approves 4 new semiconductor projects with ₹4,600 crore investment - Bu…" at bounding box center [281, 134] width 220 height 16
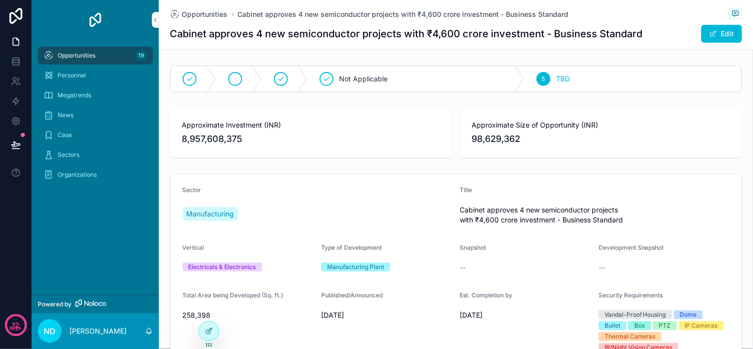
click at [237, 81] on div "scrollable content" at bounding box center [235, 79] width 14 height 14
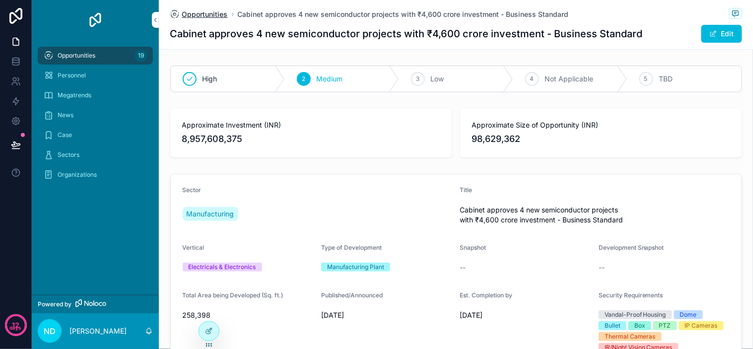
click at [211, 12] on span "Opportunities" at bounding box center [205, 14] width 46 height 10
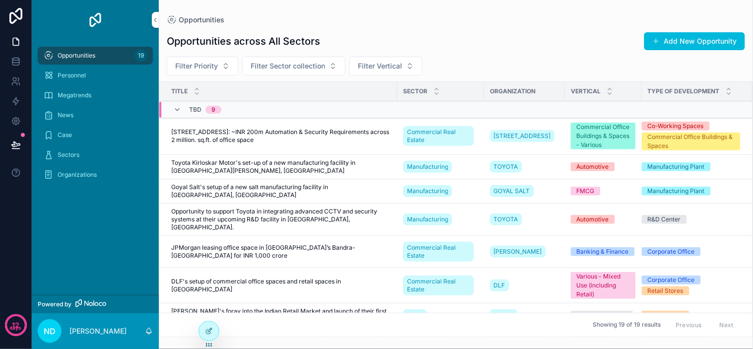
click at [257, 135] on span "[STREET_ADDRESS]: ~INR 200m Automation & Security Requirements across 2 million…" at bounding box center [281, 136] width 220 height 16
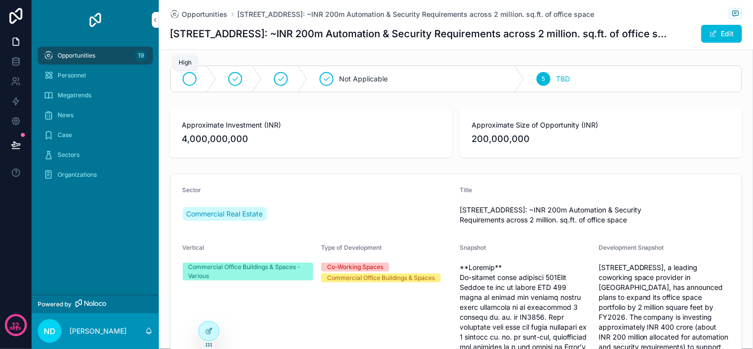
click at [186, 82] on icon "scrollable content" at bounding box center [190, 79] width 8 height 8
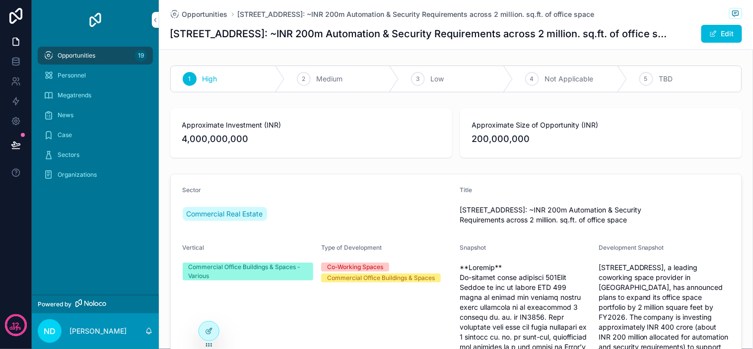
click at [206, 15] on span "Opportunities" at bounding box center [205, 14] width 46 height 10
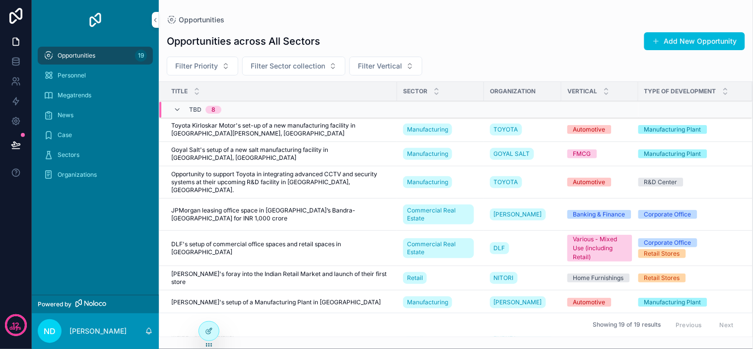
click at [264, 128] on span "Toyota Kirloskar Motor's set-up of a new manufacturing facility in [GEOGRAPHIC_…" at bounding box center [281, 130] width 220 height 16
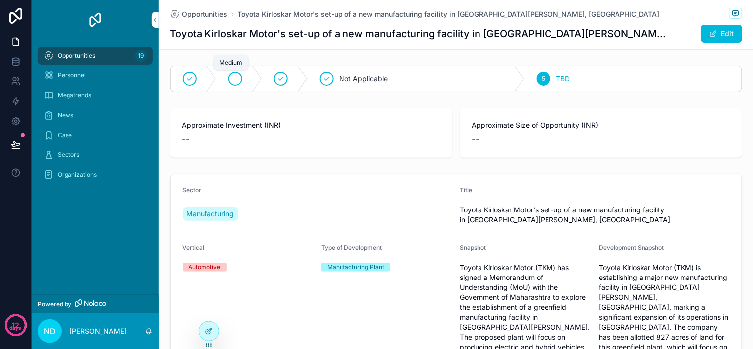
click at [236, 76] on div "scrollable content" at bounding box center [235, 79] width 14 height 14
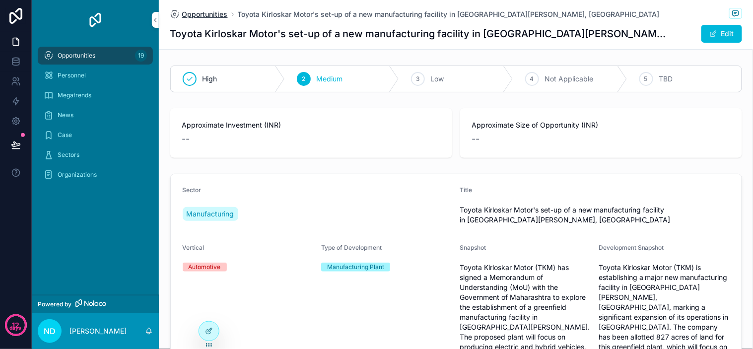
click at [211, 12] on span "Opportunities" at bounding box center [205, 14] width 46 height 10
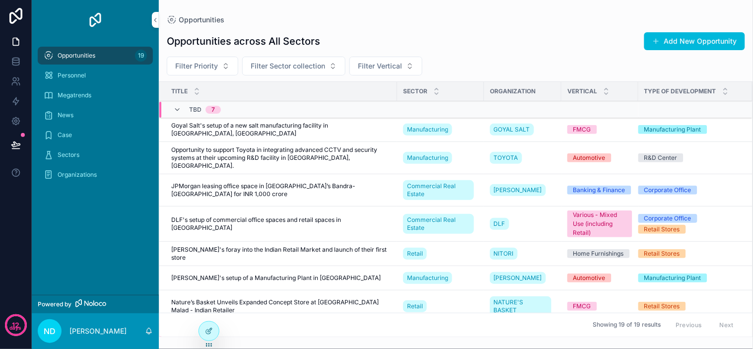
click at [254, 128] on span "Goyal Salt's setup of a new salt manufacturing facility in [GEOGRAPHIC_DATA], […" at bounding box center [281, 130] width 220 height 16
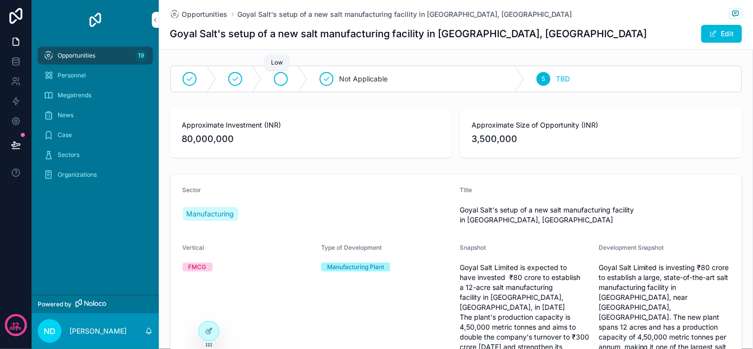
click at [274, 82] on div "scrollable content" at bounding box center [281, 79] width 14 height 14
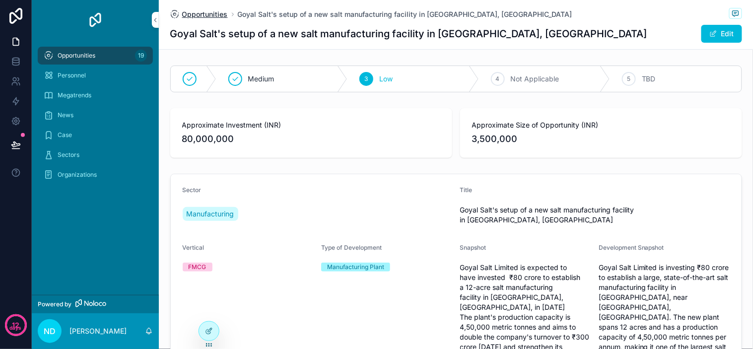
click at [207, 11] on span "Opportunities" at bounding box center [205, 14] width 46 height 10
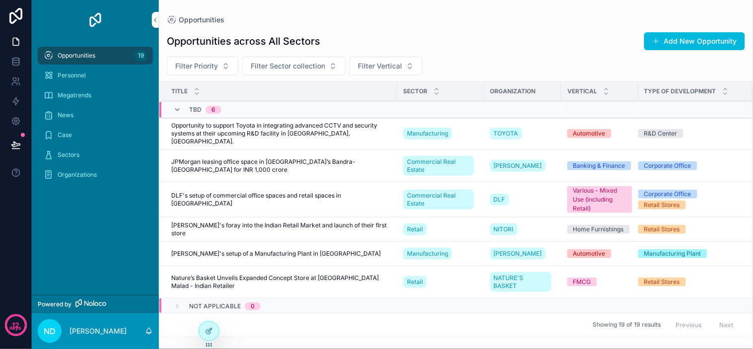
click at [280, 133] on span "Opportunity to support Toyota in integrating advanced CCTV and security systems…" at bounding box center [281, 134] width 220 height 24
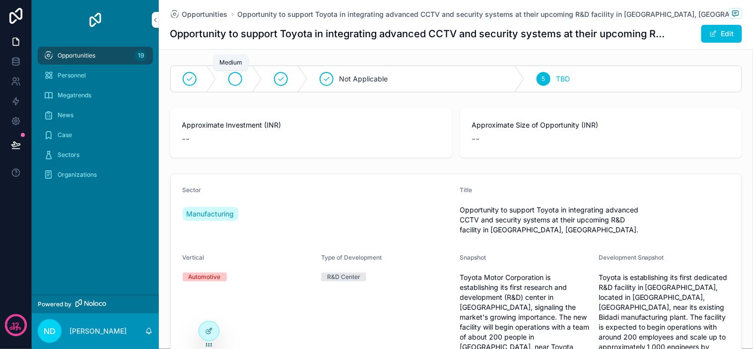
click at [235, 73] on div "scrollable content" at bounding box center [235, 79] width 14 height 14
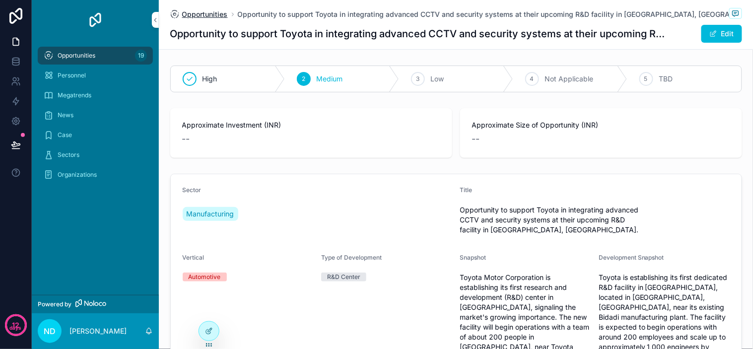
click at [199, 13] on span "Opportunities" at bounding box center [205, 14] width 46 height 10
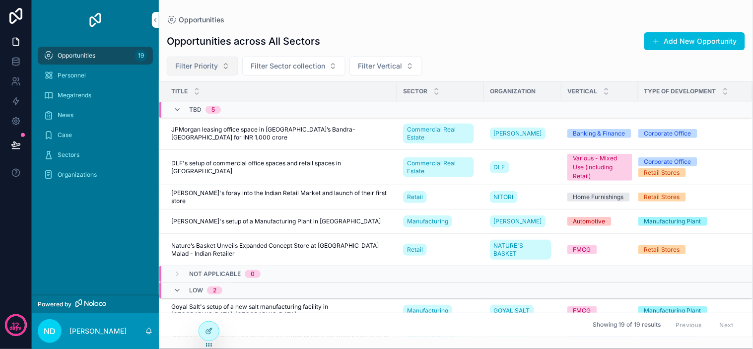
click at [208, 62] on span "Filter Priority" at bounding box center [196, 66] width 43 height 10
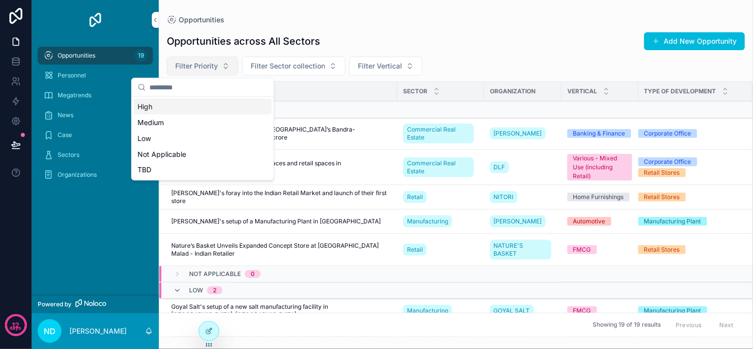
click at [221, 65] on button "Filter Priority" at bounding box center [202, 66] width 71 height 19
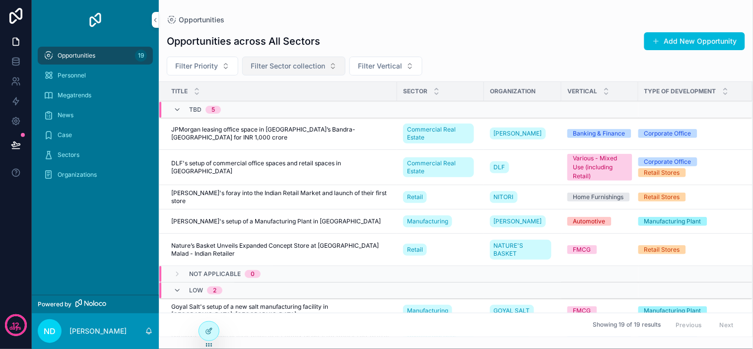
click at [256, 64] on span "Filter Sector collection" at bounding box center [288, 66] width 74 height 10
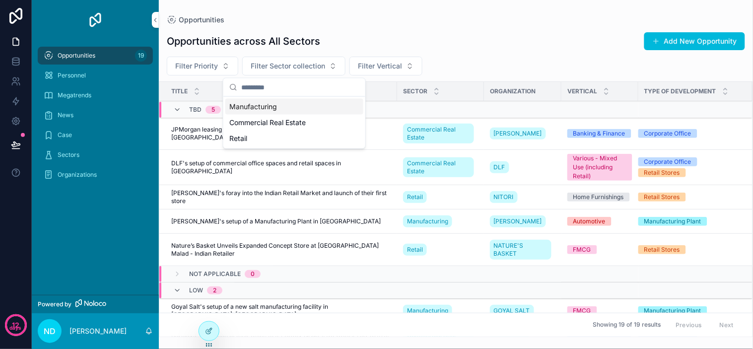
click at [496, 41] on div "Opportunities across All Sectors Add New Opportunity" at bounding box center [456, 41] width 578 height 19
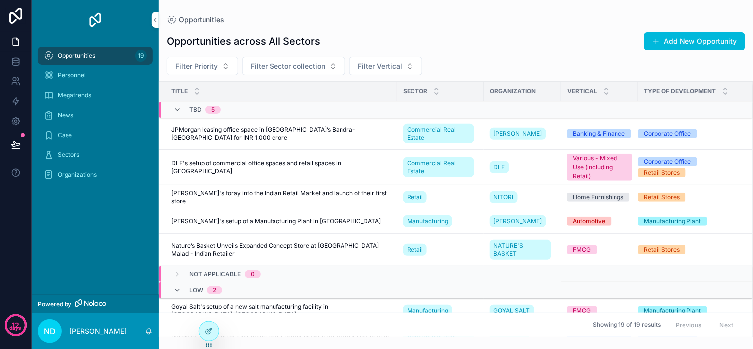
drag, startPoint x: 511, startPoint y: 39, endPoint x: 517, endPoint y: 39, distance: 5.5
click at [512, 39] on div "Opportunities across All Sectors Add New Opportunity" at bounding box center [456, 41] width 578 height 19
drag, startPoint x: 517, startPoint y: 39, endPoint x: 210, endPoint y: 38, distance: 307.1
click at [453, 38] on div "Opportunities across All Sectors Add New Opportunity" at bounding box center [456, 41] width 578 height 19
click at [368, 63] on span "Filter Vertical" at bounding box center [380, 66] width 44 height 10
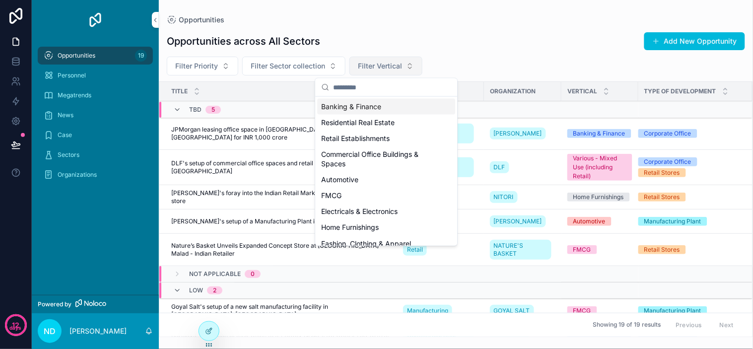
click at [391, 61] on span "Filter Vertical" at bounding box center [380, 66] width 44 height 10
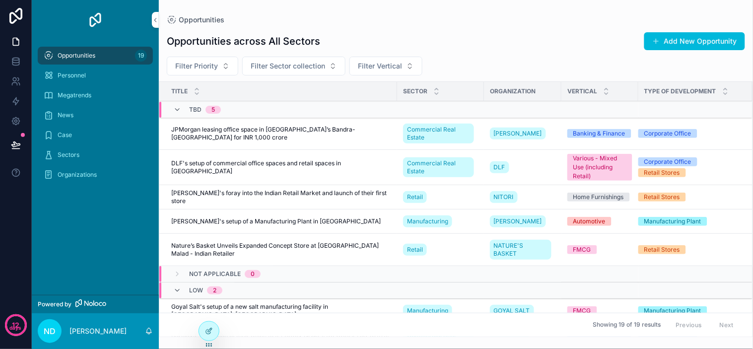
drag, startPoint x: 504, startPoint y: 57, endPoint x: 527, endPoint y: 53, distance: 23.6
click at [505, 57] on div "Filter Priority Filter Sector collection Filter Vertical" at bounding box center [456, 66] width 594 height 19
click at [531, 52] on div "Opportunities across All Sectors Add New Opportunity Filter Priority Filter Sec…" at bounding box center [456, 180] width 594 height 313
click at [541, 51] on div "Opportunities across All Sectors Add New Opportunity Filter Priority Filter Sec…" at bounding box center [456, 180] width 594 height 313
click at [532, 50] on div "Opportunities across All Sectors Add New Opportunity" at bounding box center [456, 41] width 578 height 19
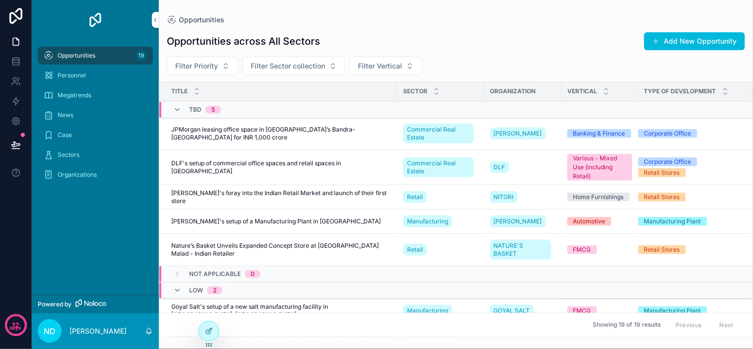
click at [564, 43] on div "Opportunities across All Sectors Add New Opportunity" at bounding box center [456, 41] width 578 height 19
click at [226, 134] on span "JPMorgan leasing office space in [GEOGRAPHIC_DATA]’s Bandra-[GEOGRAPHIC_DATA] f…" at bounding box center [281, 134] width 220 height 16
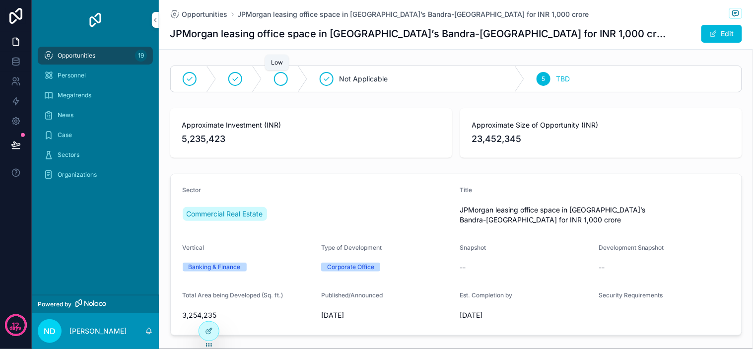
click at [278, 80] on icon "scrollable content" at bounding box center [280, 78] width 5 height 3
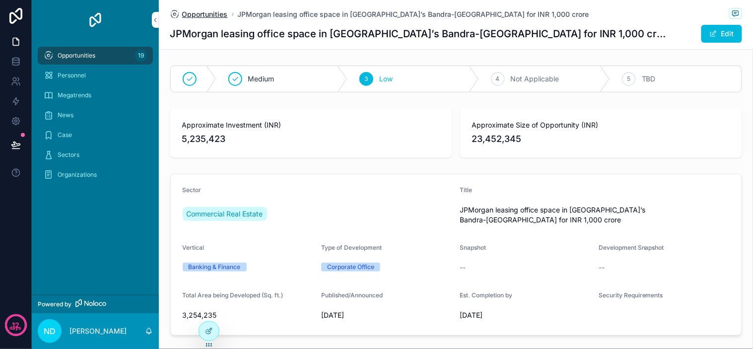
click at [222, 13] on span "Opportunities" at bounding box center [205, 14] width 46 height 10
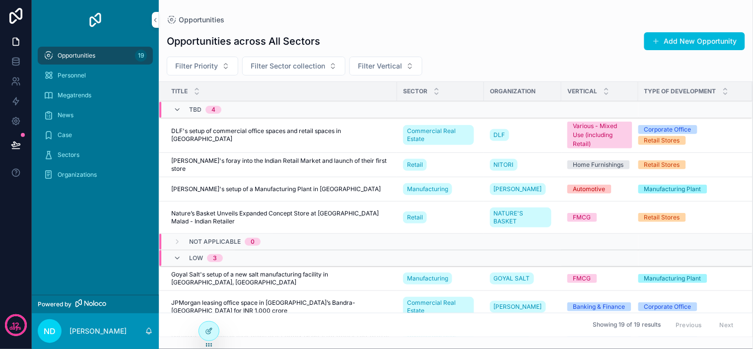
click at [315, 135] on span "DLF's setup of commercial office spaces and retail spaces in [GEOGRAPHIC_DATA]" at bounding box center [281, 135] width 220 height 16
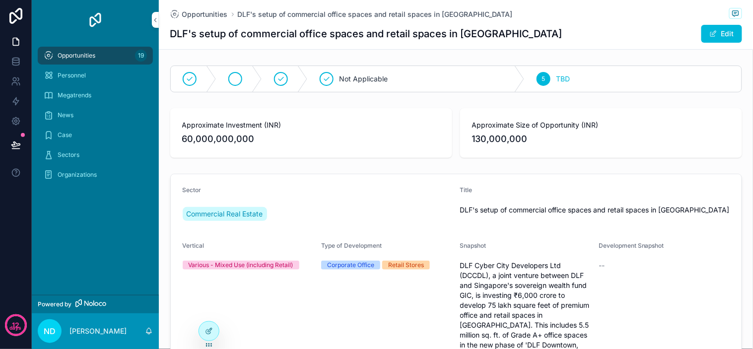
click at [240, 77] on div "scrollable content" at bounding box center [239, 79] width 46 height 26
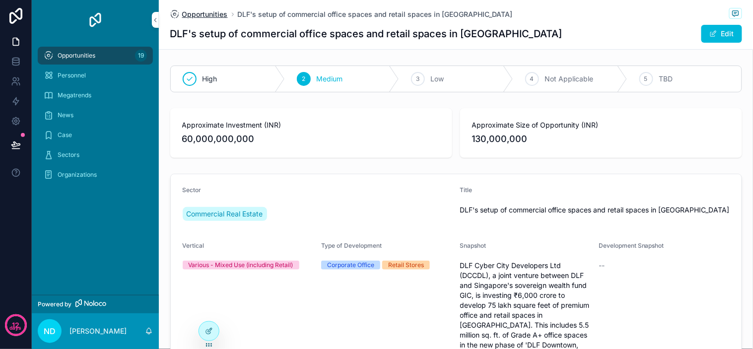
click at [204, 15] on span "Opportunities" at bounding box center [205, 14] width 46 height 10
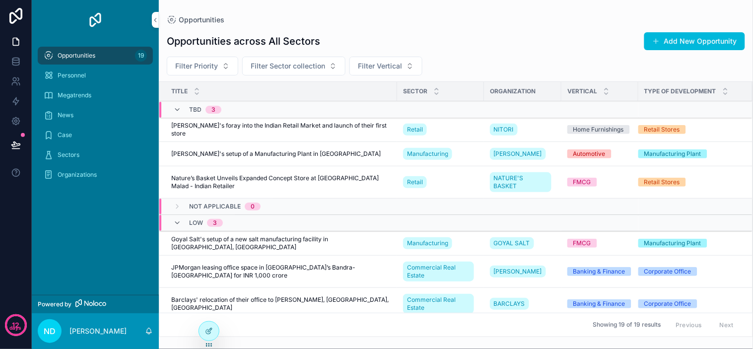
click at [278, 130] on span "[PERSON_NAME]'s foray into the Indian Retail Market and launch of their first s…" at bounding box center [281, 130] width 220 height 16
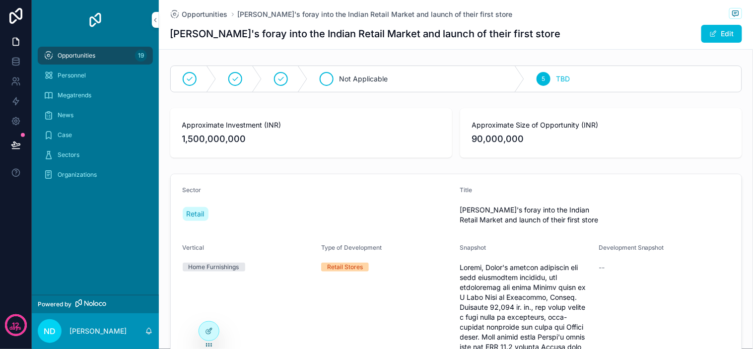
click at [350, 81] on span "Not Applicable" at bounding box center [363, 79] width 49 height 10
click at [306, 76] on div "Low" at bounding box center [342, 79] width 160 height 26
click at [291, 86] on div "Medium" at bounding box center [281, 79] width 131 height 26
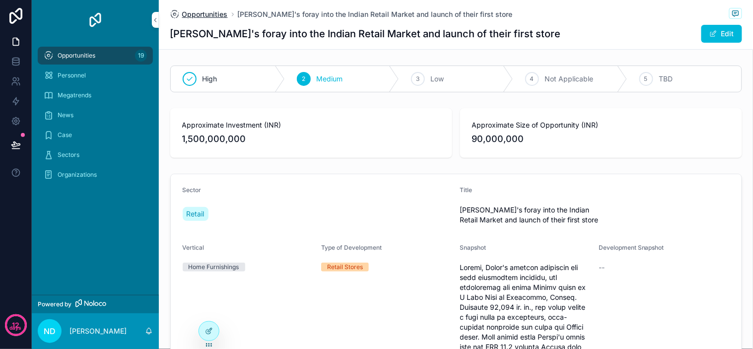
click at [209, 10] on span "Opportunities" at bounding box center [205, 14] width 46 height 10
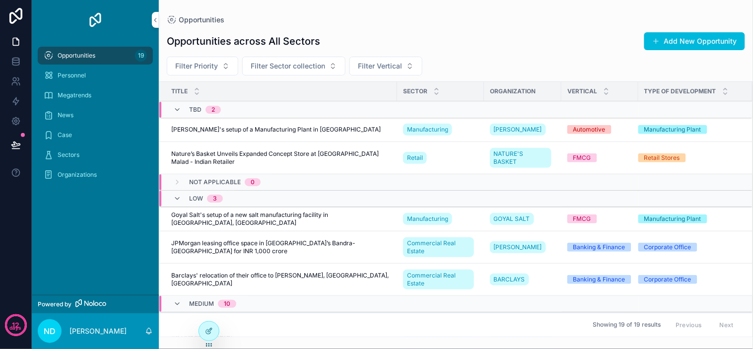
click at [294, 154] on span "Nature’s Basket Unveils Expanded Concept Store at [GEOGRAPHIC_DATA] Malad - Ind…" at bounding box center [281, 158] width 220 height 16
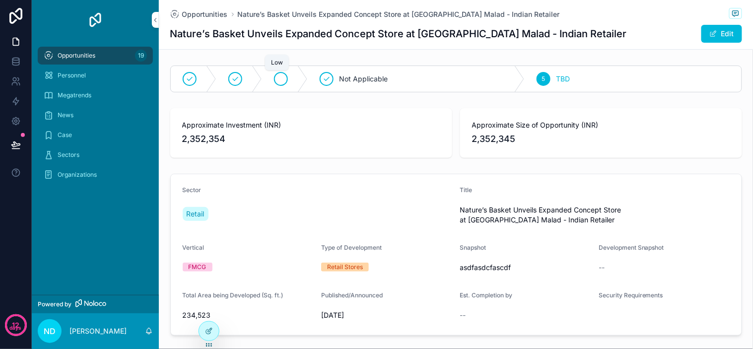
click at [283, 81] on div "scrollable content" at bounding box center [281, 79] width 14 height 14
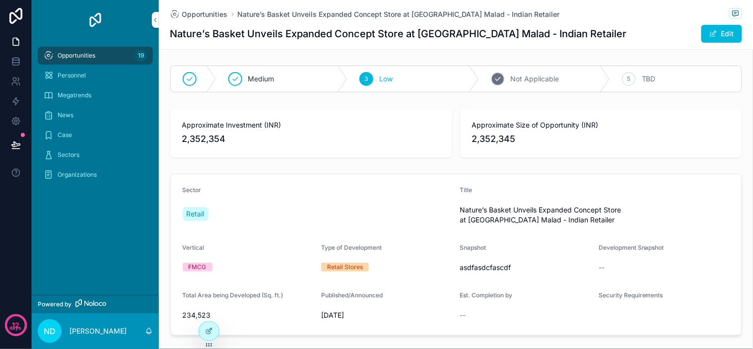
click at [520, 78] on span "Not Applicable" at bounding box center [535, 79] width 49 height 10
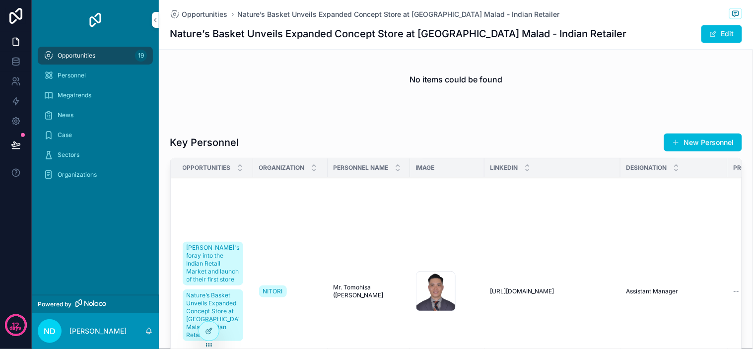
scroll to position [35, 0]
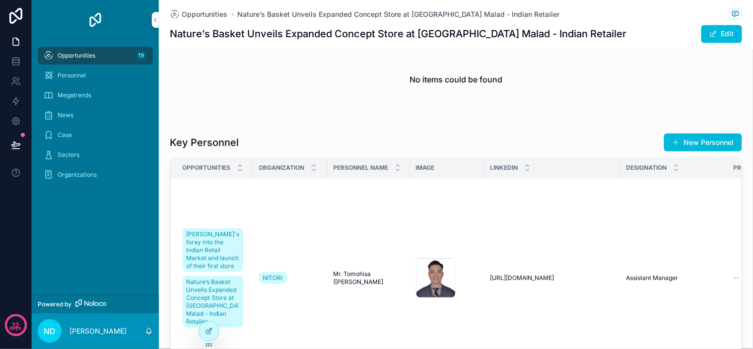
click at [360, 270] on span "Mr. Tomohisa ([PERSON_NAME]" at bounding box center [368, 278] width 70 height 16
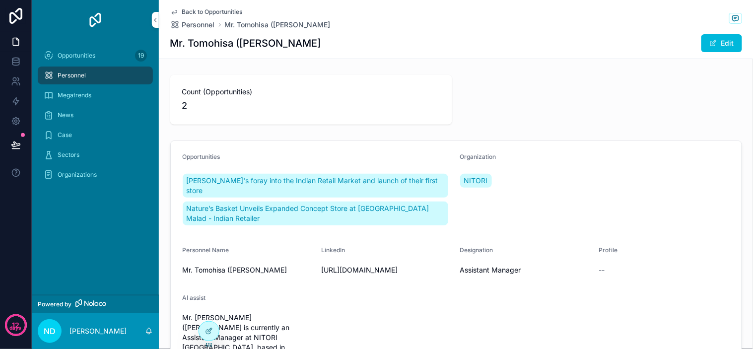
click at [225, 10] on span "Back to Opportunities" at bounding box center [212, 12] width 61 height 8
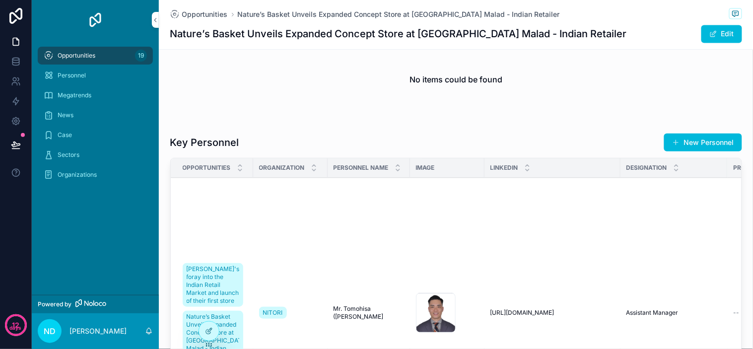
scroll to position [35, 0]
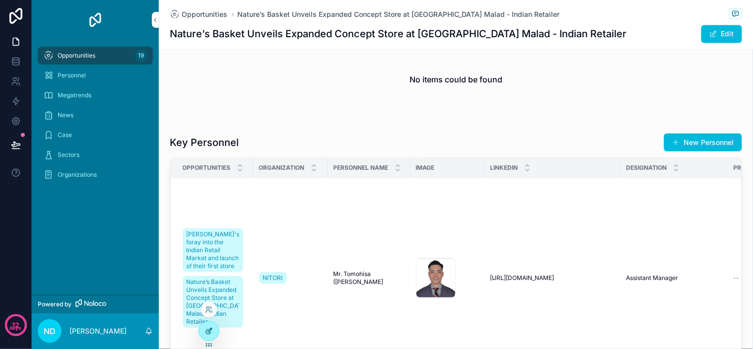
click at [210, 331] on icon at bounding box center [209, 331] width 8 height 8
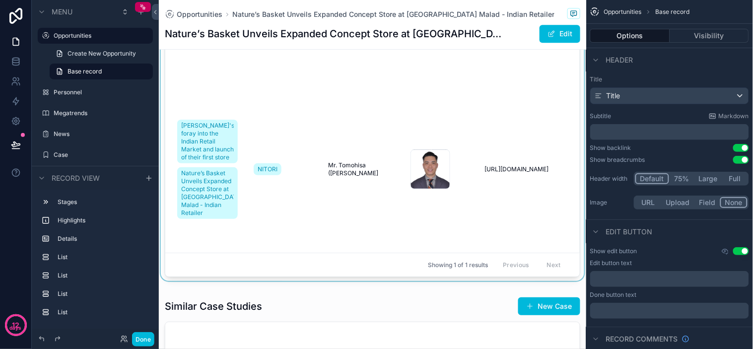
scroll to position [716, 0]
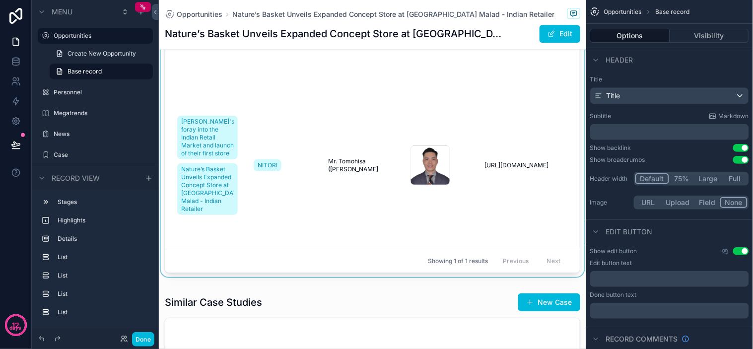
click at [344, 93] on div "scrollable content" at bounding box center [372, 131] width 427 height 299
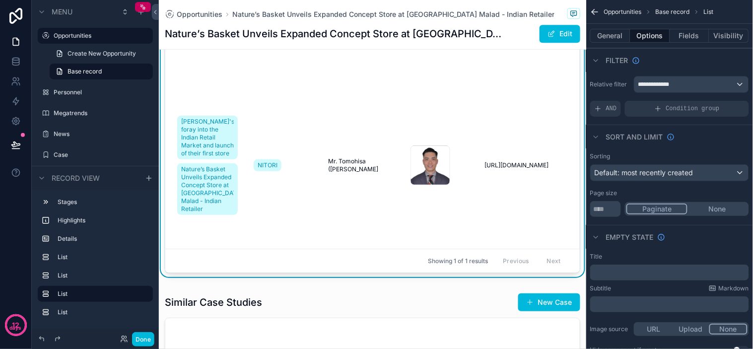
click at [404, 88] on td "1733682019748" at bounding box center [441, 165] width 74 height 270
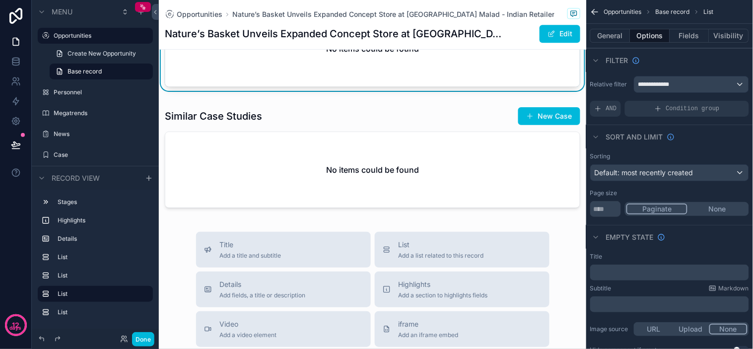
click at [388, 88] on div "Key Personnel New Personnel No items could be found" at bounding box center [372, 38] width 427 height 113
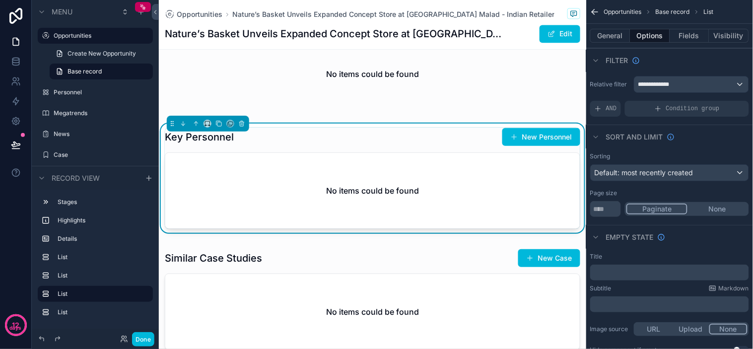
scroll to position [606, 0]
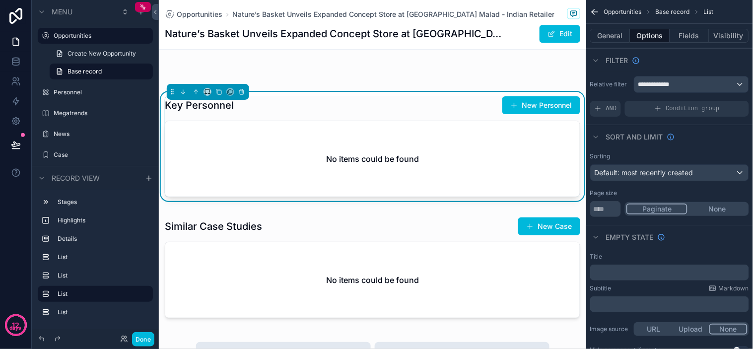
click at [371, 121] on div "No items could be found" at bounding box center [372, 158] width 414 height 75
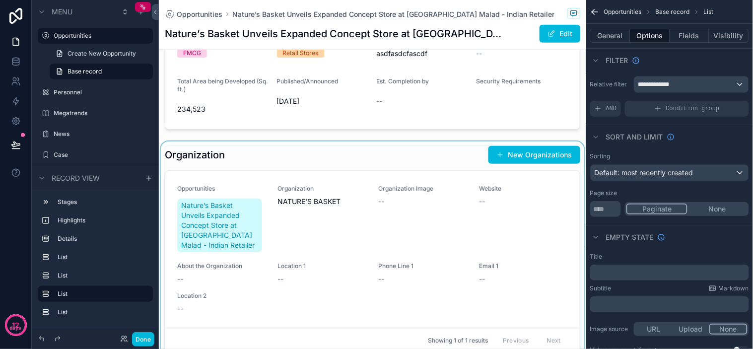
scroll to position [330, 0]
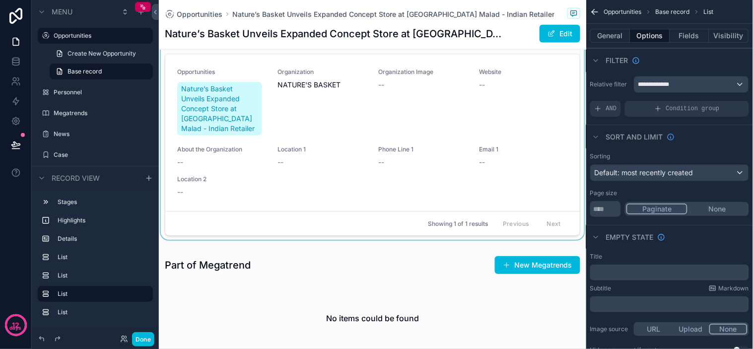
click at [335, 122] on div "scrollable content" at bounding box center [372, 134] width 427 height 219
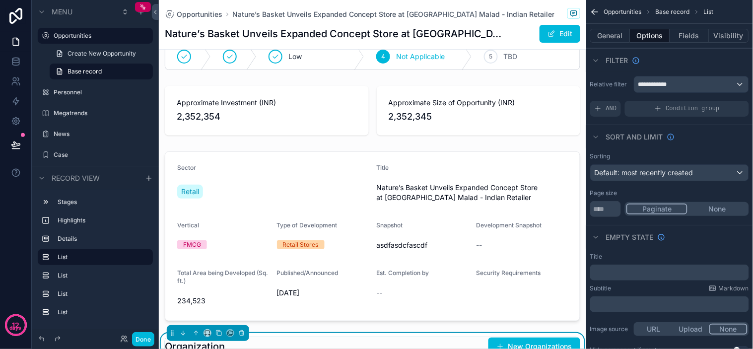
scroll to position [0, 0]
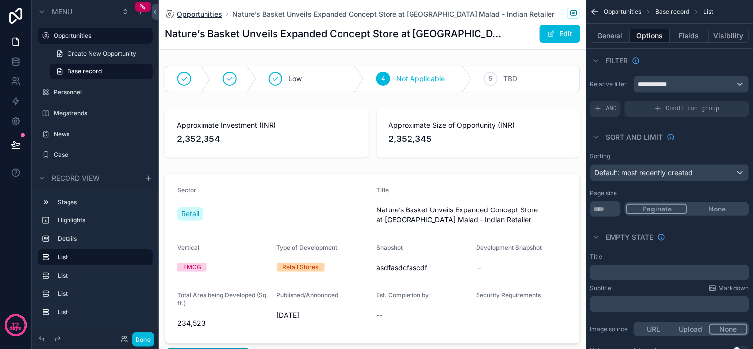
click at [212, 10] on span "Opportunities" at bounding box center [200, 14] width 46 height 10
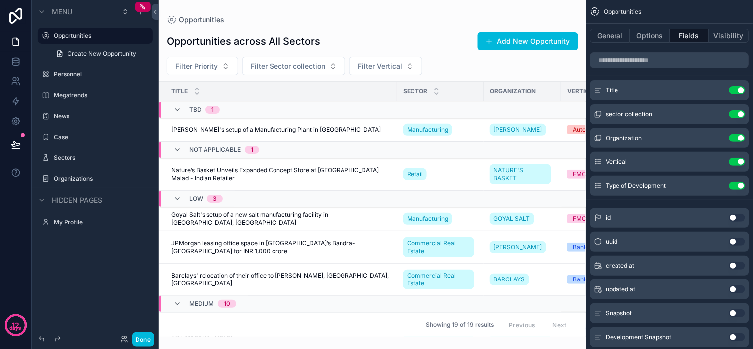
click at [270, 178] on span "Nature’s Basket Unveils Expanded Concept Store at [GEOGRAPHIC_DATA] Malad - Ind…" at bounding box center [281, 174] width 220 height 16
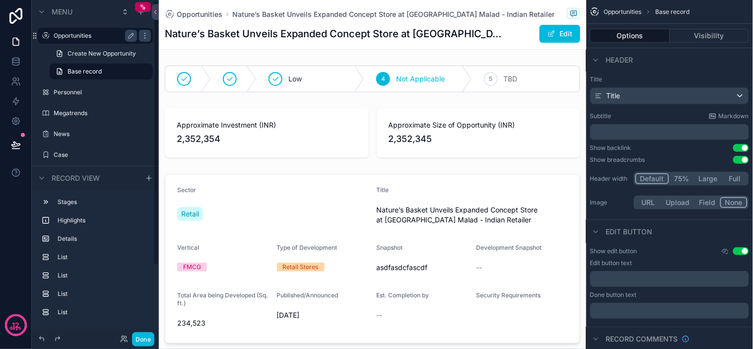
click at [77, 32] on label "Opportunities" at bounding box center [93, 36] width 79 height 8
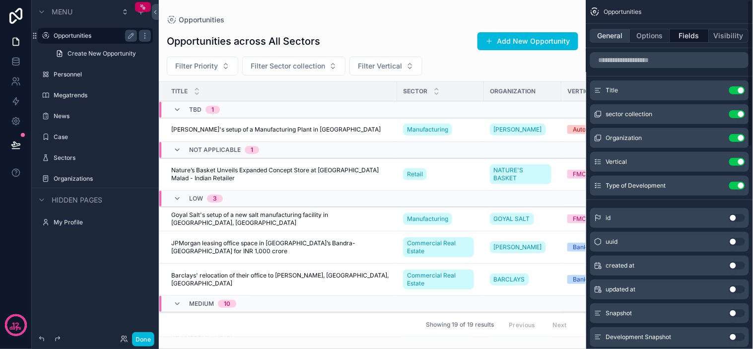
click at [618, 33] on button "General" at bounding box center [610, 36] width 40 height 14
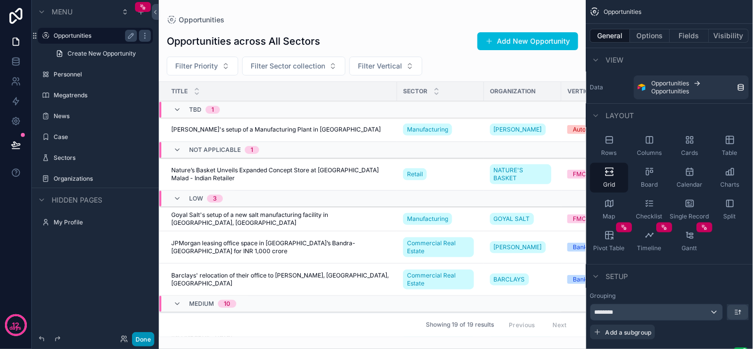
click at [148, 340] on button "Done" at bounding box center [143, 339] width 22 height 14
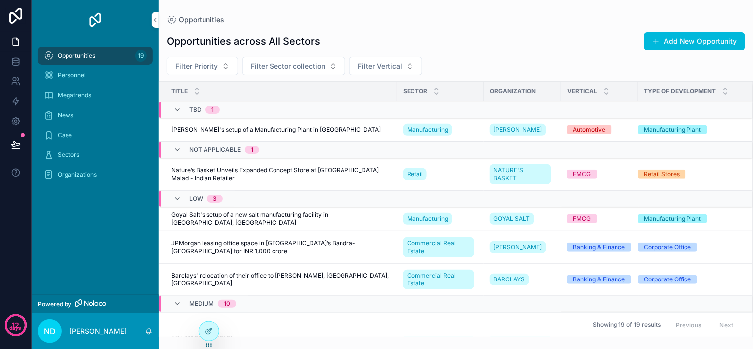
click at [467, 50] on div "Opportunities across All Sectors Add New Opportunity" at bounding box center [456, 41] width 578 height 19
click at [293, 135] on td "[PERSON_NAME]'s setup of a Manufacturing Plant in [GEOGRAPHIC_DATA] [PERSON_NAM…" at bounding box center [278, 130] width 238 height 24
click at [294, 127] on span "[PERSON_NAME]'s setup of a Manufacturing Plant in [GEOGRAPHIC_DATA]" at bounding box center [275, 130] width 209 height 8
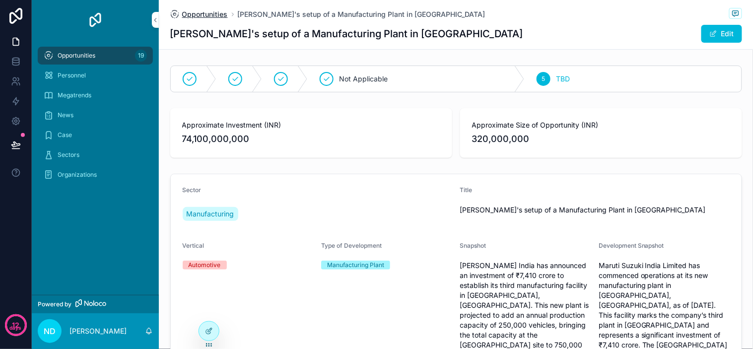
click at [204, 16] on span "Opportunities" at bounding box center [205, 14] width 46 height 10
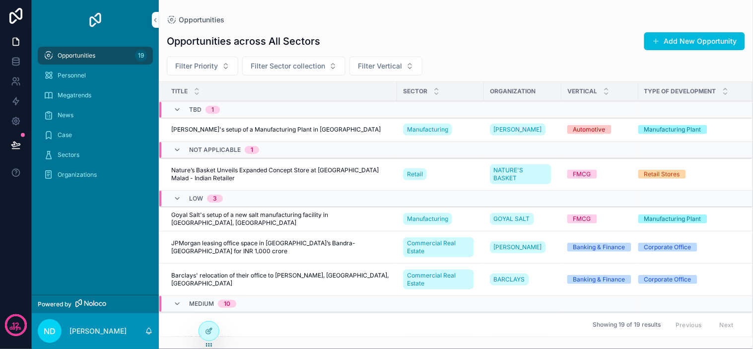
click at [345, 23] on div "Opportunities" at bounding box center [456, 20] width 578 height 8
click at [364, 21] on div "Opportunities" at bounding box center [456, 20] width 578 height 8
click at [378, 18] on div "Opportunities" at bounding box center [456, 20] width 578 height 8
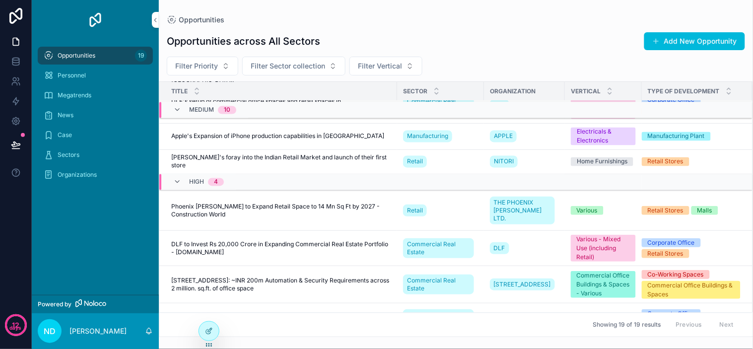
click at [271, 276] on span "[STREET_ADDRESS]: ~INR 200m Automation & Security Requirements across 2 million…" at bounding box center [281, 284] width 220 height 16
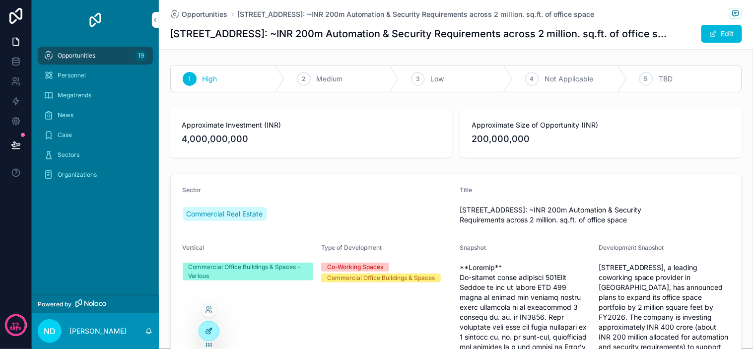
click at [210, 330] on icon at bounding box center [209, 331] width 8 height 8
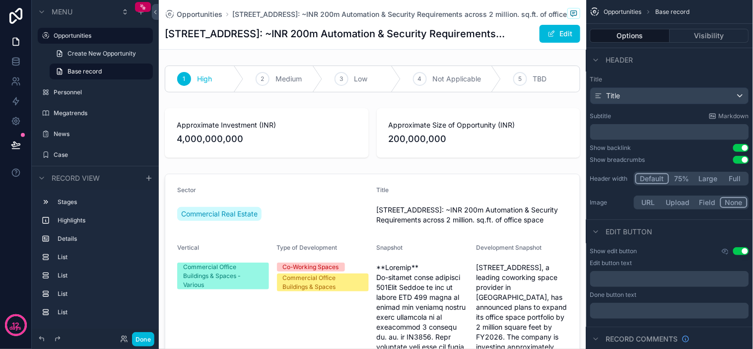
click at [405, 110] on div "scrollable content" at bounding box center [372, 133] width 427 height 58
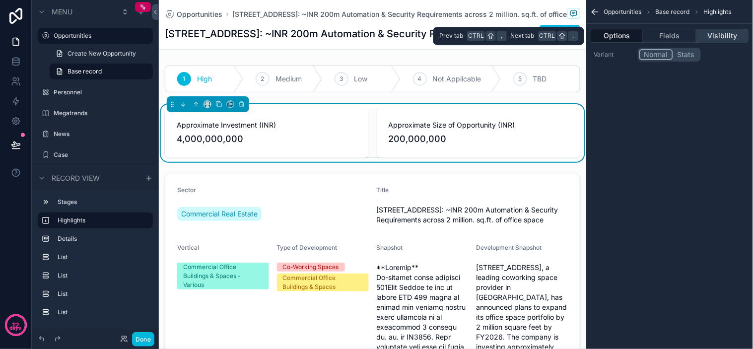
click at [705, 38] on button "Visibility" at bounding box center [722, 36] width 53 height 14
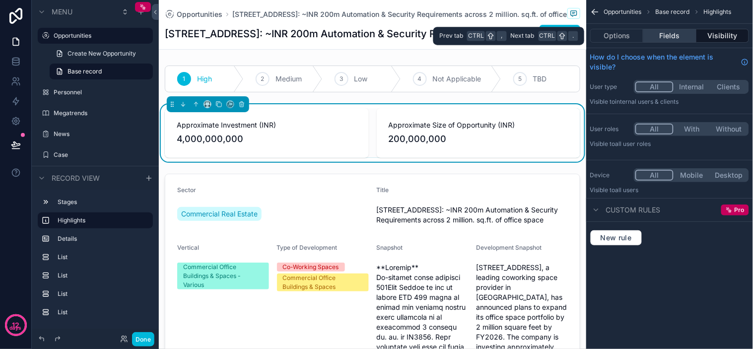
click at [677, 37] on button "Fields" at bounding box center [669, 36] width 53 height 14
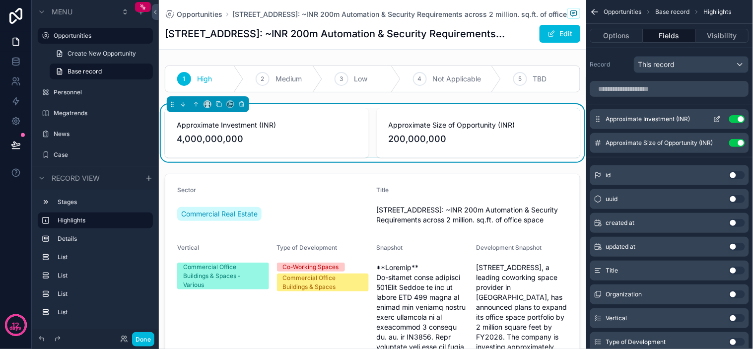
click at [717, 117] on icon "scrollable content" at bounding box center [717, 119] width 8 height 8
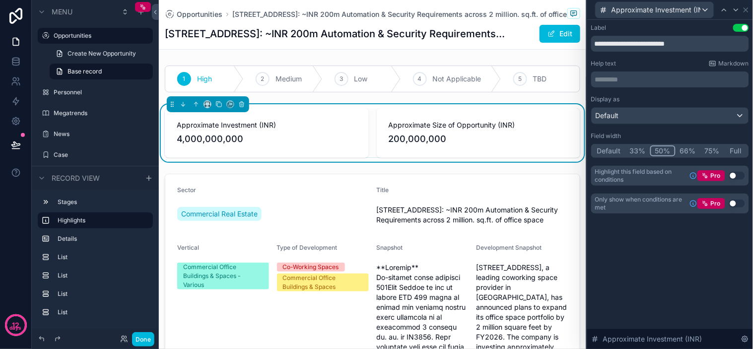
click at [640, 154] on button "33%" at bounding box center [637, 150] width 25 height 11
click at [647, 113] on div "Default" at bounding box center [669, 116] width 157 height 16
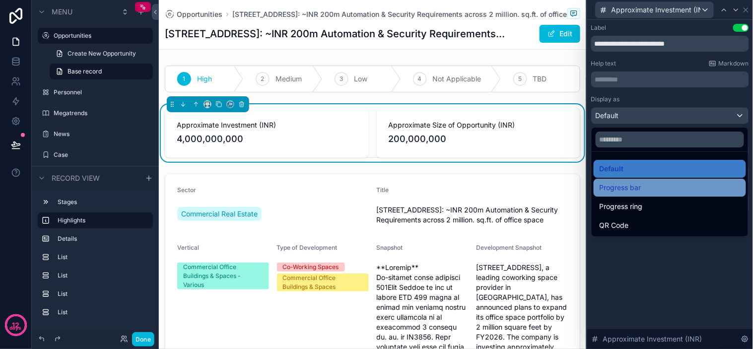
click at [638, 184] on span "Progress bar" at bounding box center [620, 188] width 42 height 12
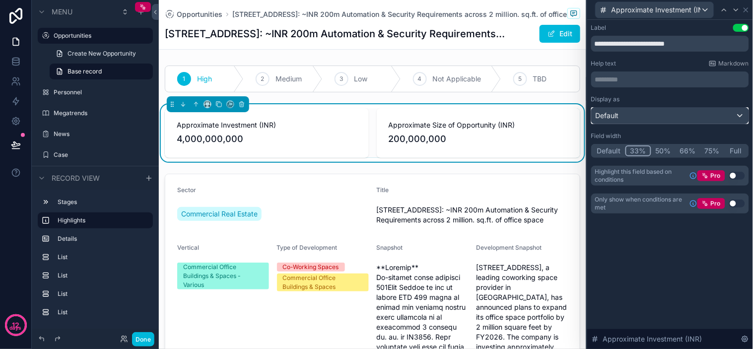
click at [691, 118] on div "Default" at bounding box center [669, 116] width 157 height 16
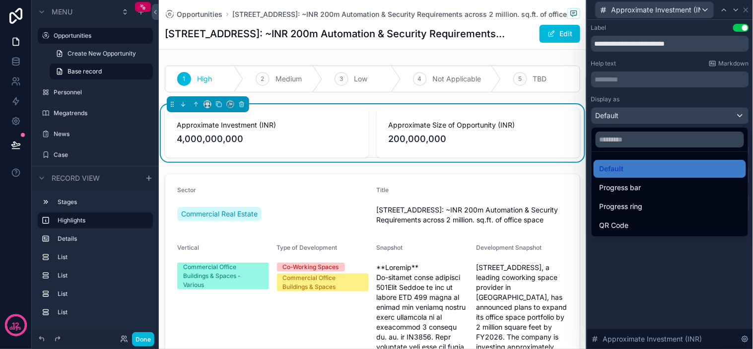
click at [675, 92] on div at bounding box center [670, 174] width 166 height 349
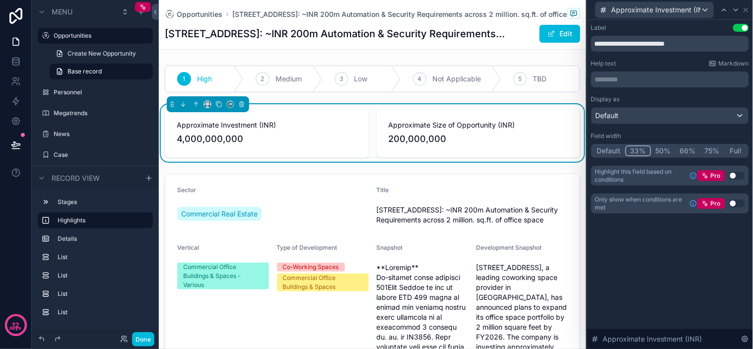
click at [690, 101] on div "Display as" at bounding box center [670, 99] width 158 height 8
drag, startPoint x: 697, startPoint y: 101, endPoint x: 705, endPoint y: 99, distance: 9.1
click at [697, 101] on div "Display as" at bounding box center [670, 99] width 158 height 8
click at [706, 99] on div "Display as" at bounding box center [670, 99] width 158 height 8
click at [683, 83] on p "********* ﻿" at bounding box center [671, 79] width 152 height 10
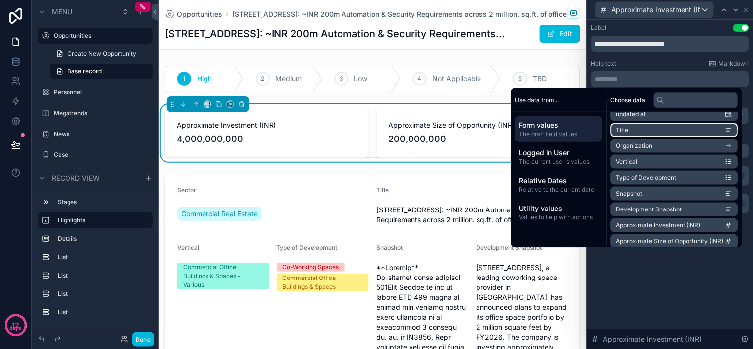
scroll to position [110, 0]
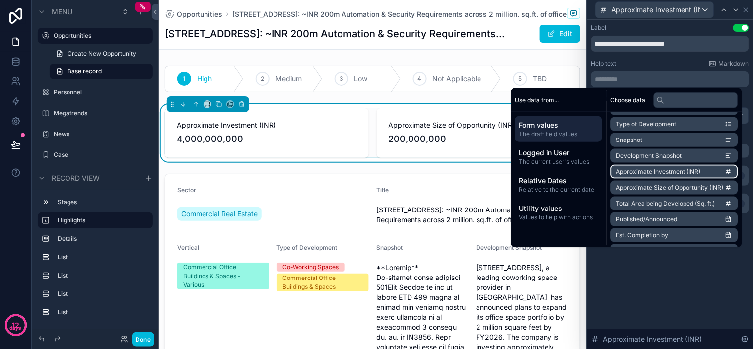
click at [669, 172] on span "Approximate Investment (INR)" at bounding box center [658, 172] width 84 height 8
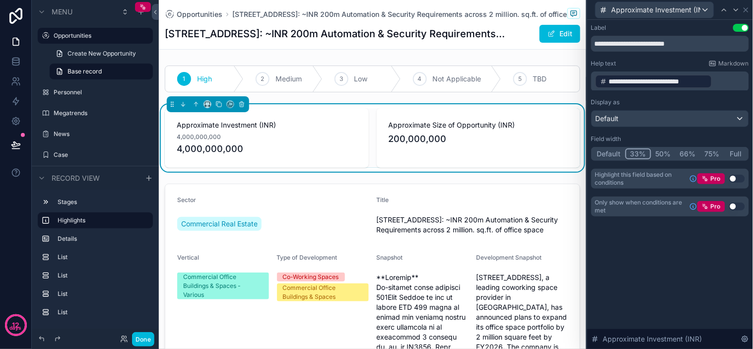
click at [662, 274] on div "**********" at bounding box center [670, 184] width 166 height 329
click at [713, 80] on p "**********" at bounding box center [671, 81] width 152 height 16
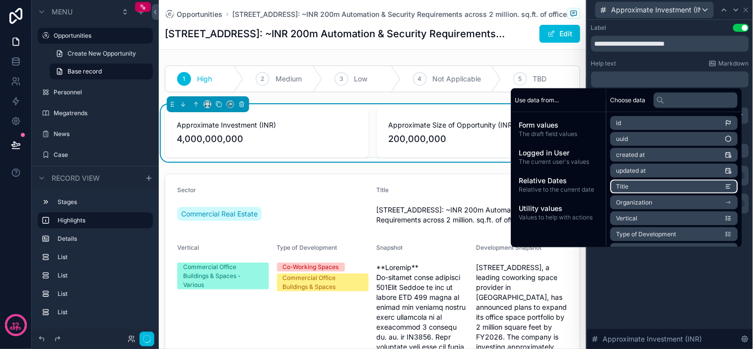
click at [660, 281] on div "**********" at bounding box center [670, 184] width 166 height 329
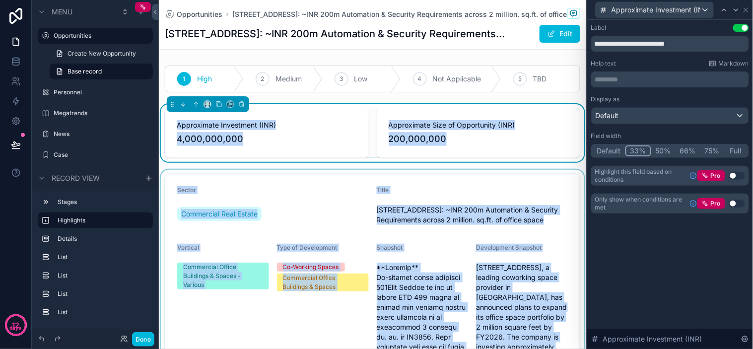
drag, startPoint x: 161, startPoint y: 130, endPoint x: 165, endPoint y: 174, distance: 43.3
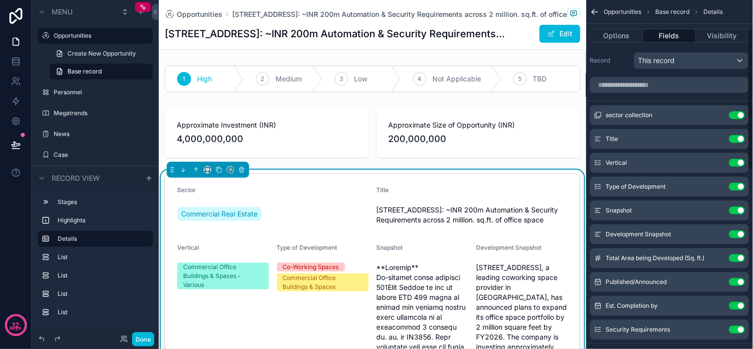
scroll to position [0, 0]
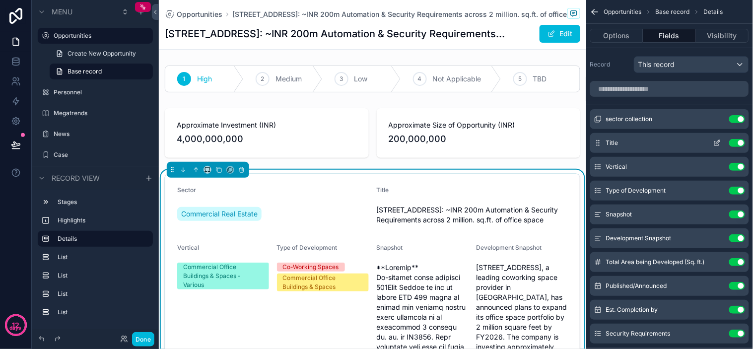
click at [735, 141] on button "Use setting" at bounding box center [737, 143] width 16 height 8
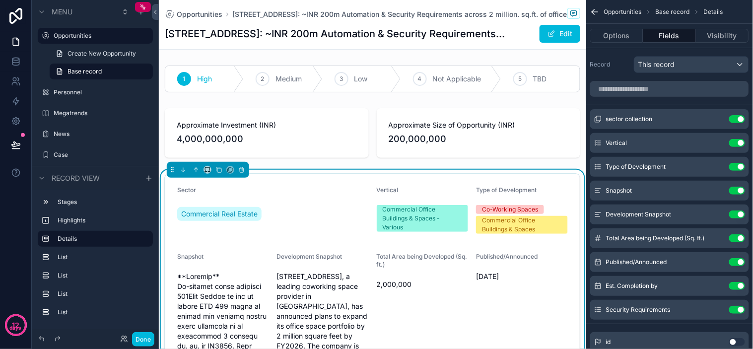
click at [377, 192] on span "Vertical" at bounding box center [388, 189] width 22 height 7
click at [317, 195] on div "Sector" at bounding box center [273, 192] width 192 height 12
click at [403, 192] on div "Vertical" at bounding box center [423, 192] width 92 height 12
click at [385, 221] on div "Commercial Office Buildings & Spaces - Various" at bounding box center [423, 218] width 80 height 27
click at [387, 219] on div "Commercial Office Buildings & Spaces - Various" at bounding box center [423, 218] width 80 height 27
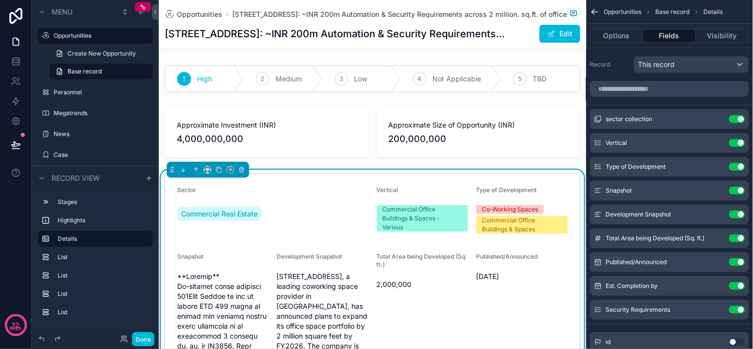
click at [364, 210] on div "Commercial Real Estate" at bounding box center [273, 214] width 192 height 18
click at [397, 195] on div "Vertical" at bounding box center [423, 192] width 92 height 12
click at [434, 207] on div "Commercial Office Buildings & Spaces - Various" at bounding box center [423, 218] width 80 height 27
click at [450, 218] on div "Commercial Office Buildings & Spaces - Various" at bounding box center [423, 218] width 80 height 27
click at [735, 214] on button "Use setting" at bounding box center [737, 214] width 16 height 8
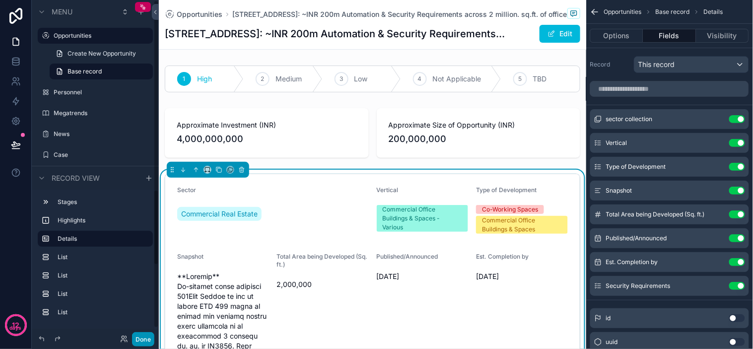
click at [141, 341] on button "Done" at bounding box center [143, 339] width 22 height 14
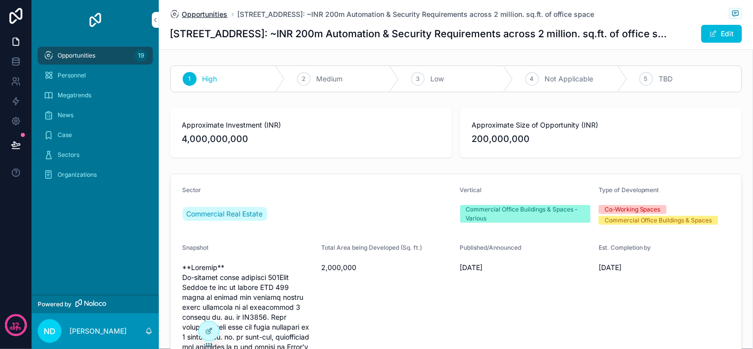
click at [200, 13] on span "Opportunities" at bounding box center [205, 14] width 46 height 10
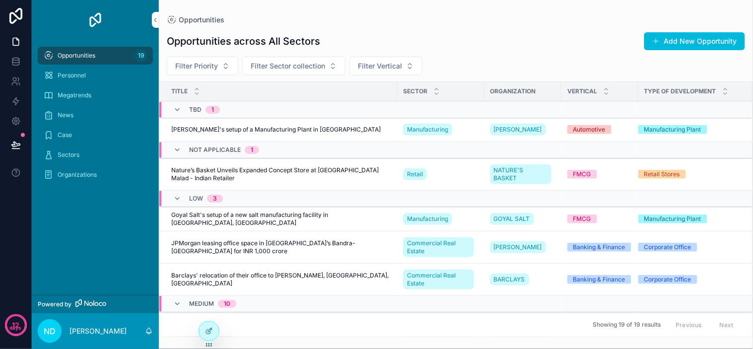
click at [261, 169] on span "Nature’s Basket Unveils Expanded Concept Store at [GEOGRAPHIC_DATA] Malad - Ind…" at bounding box center [281, 174] width 220 height 16
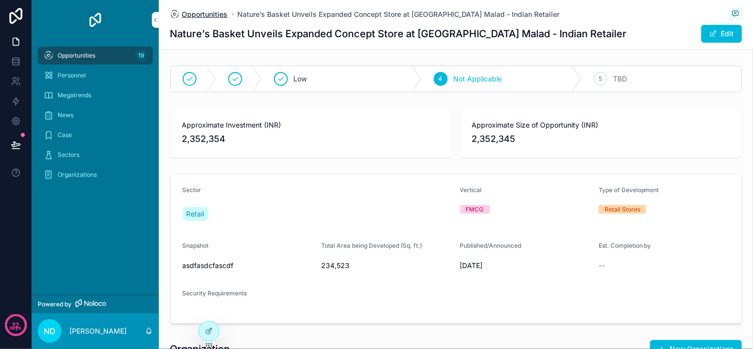
click at [217, 12] on span "Opportunities" at bounding box center [205, 14] width 46 height 10
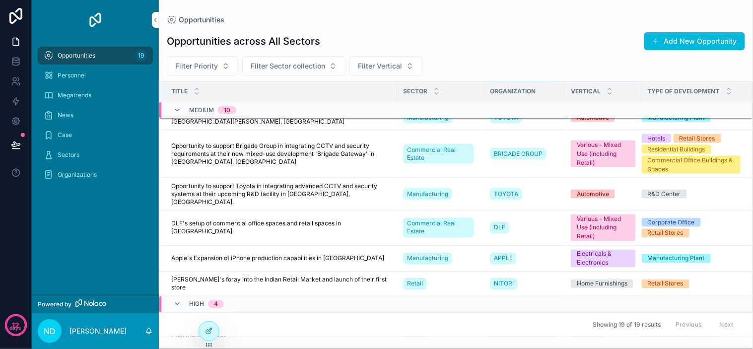
scroll to position [220, 0]
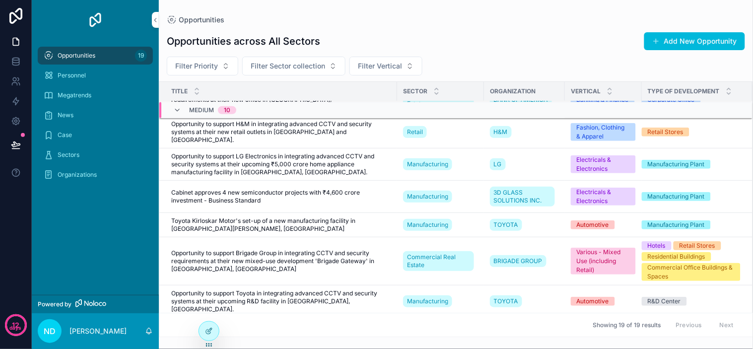
click at [271, 259] on span "Opportunity to support Brigade Group in integrating CCTV and security requireme…" at bounding box center [281, 261] width 220 height 24
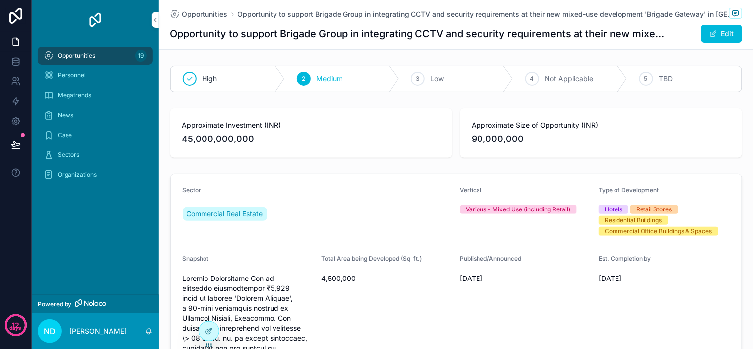
click at [650, 35] on h1 "Opportunity to support Brigade Group in integrating CCTV and security requireme…" at bounding box center [418, 34] width 497 height 14
click at [517, 12] on span "Opportunity to support Brigade Group in integrating CCTV and security requireme…" at bounding box center [487, 14] width 499 height 10
drag, startPoint x: 523, startPoint y: 43, endPoint x: 536, endPoint y: 60, distance: 21.5
click at [524, 47] on div "Opportunities Opportunity to support Brigade Group in integrating CCTV and secu…" at bounding box center [456, 24] width 572 height 49
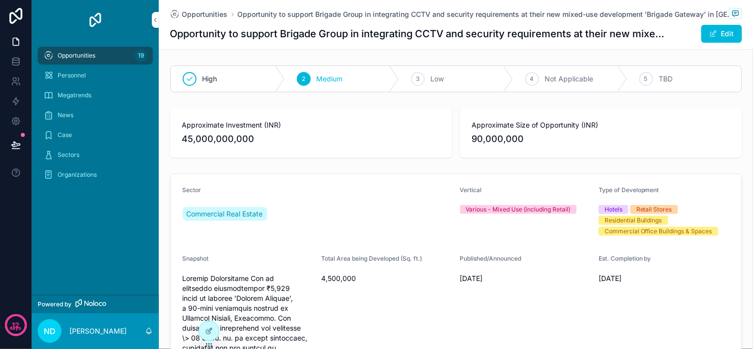
click at [528, 49] on div "Opportunities Opportunity to support Brigade Group in integrating CCTV and secu…" at bounding box center [456, 24] width 572 height 49
click at [561, 41] on h1 "Opportunity to support Brigade Group in integrating CCTV and security requireme…" at bounding box center [418, 34] width 497 height 14
click at [596, 41] on h1 "Opportunity to support Brigade Group in integrating CCTV and security requireme…" at bounding box center [418, 34] width 497 height 14
click at [709, 36] on span "scrollable content" at bounding box center [713, 34] width 8 height 8
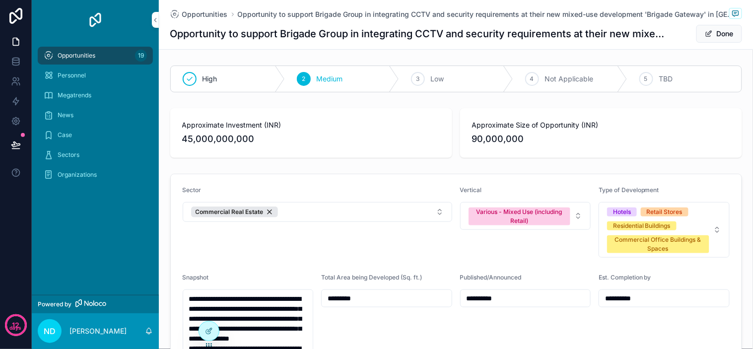
click at [550, 35] on h1 "Opportunity to support Brigade Group in integrating CCTV and security requireme…" at bounding box center [418, 34] width 497 height 14
click at [713, 39] on button "Done" at bounding box center [719, 34] width 46 height 18
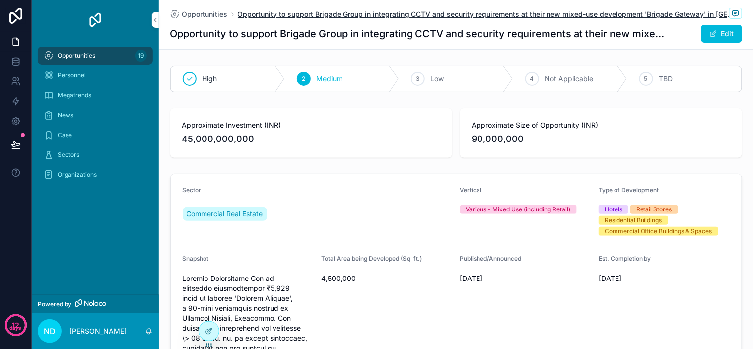
click at [599, 13] on span "Opportunity to support Brigade Group in integrating CCTV and security requireme…" at bounding box center [487, 14] width 499 height 10
click at [510, 12] on span "Opportunity to support Brigade Group in integrating CCTV and security requireme…" at bounding box center [487, 14] width 499 height 10
click at [451, 11] on span "Opportunity to support Brigade Group in integrating CCTV and security requireme…" at bounding box center [487, 14] width 499 height 10
click at [452, 11] on span "Opportunity to support Brigade Group in integrating CCTV and security requireme…" at bounding box center [487, 14] width 499 height 10
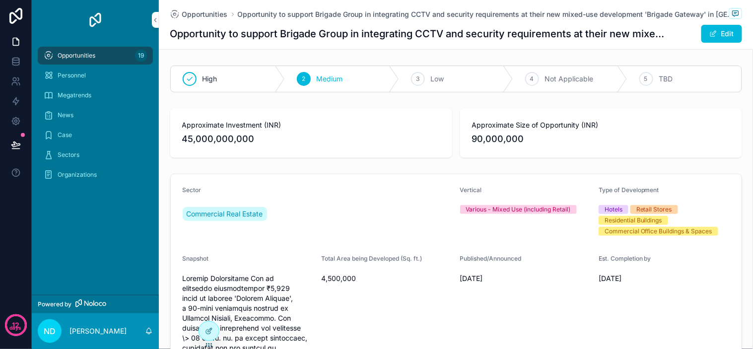
click at [435, 36] on h1 "Opportunity to support Brigade Group in integrating CCTV and security requireme…" at bounding box center [418, 34] width 497 height 14
click at [478, 36] on h1 "Opportunity to support Brigade Group in integrating CCTV and security requireme…" at bounding box center [418, 34] width 497 height 14
click at [516, 35] on h1 "Opportunity to support Brigade Group in integrating CCTV and security requireme…" at bounding box center [418, 34] width 497 height 14
click at [562, 43] on div "Opportunities Opportunity to support Brigade Group in integrating CCTV and secu…" at bounding box center [456, 24] width 572 height 49
click at [504, 37] on h1 "Opportunity to support Brigade Group in integrating CCTV and security requireme…" at bounding box center [418, 34] width 497 height 14
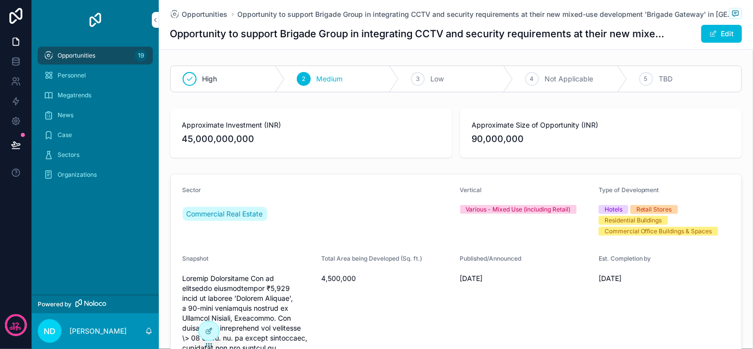
click at [521, 36] on h1 "Opportunity to support Brigade Group in integrating CCTV and security requireme…" at bounding box center [418, 34] width 497 height 14
click at [542, 35] on h1 "Opportunity to support Brigade Group in integrating CCTV and security requireme…" at bounding box center [418, 34] width 497 height 14
click at [543, 35] on h1 "Opportunity to support Brigade Group in integrating CCTV and security requireme…" at bounding box center [418, 34] width 497 height 14
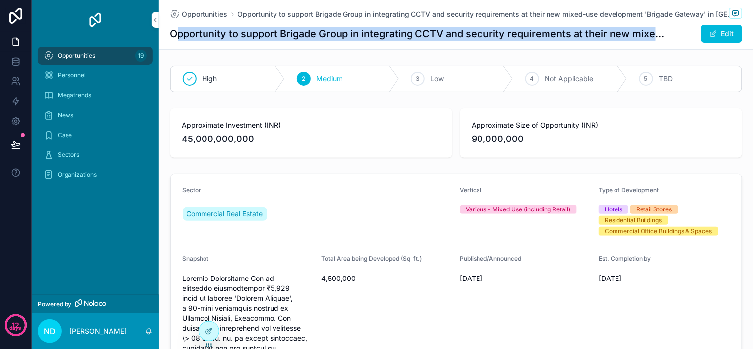
drag, startPoint x: 657, startPoint y: 36, endPoint x: 171, endPoint y: 45, distance: 486.3
click at [171, 45] on div "Opportunities Opportunity to support Brigade Group in integrating CCTV and secu…" at bounding box center [456, 24] width 572 height 49
click at [300, 45] on div "Opportunities Opportunity to support Brigade Group in integrating CCTV and secu…" at bounding box center [456, 24] width 572 height 49
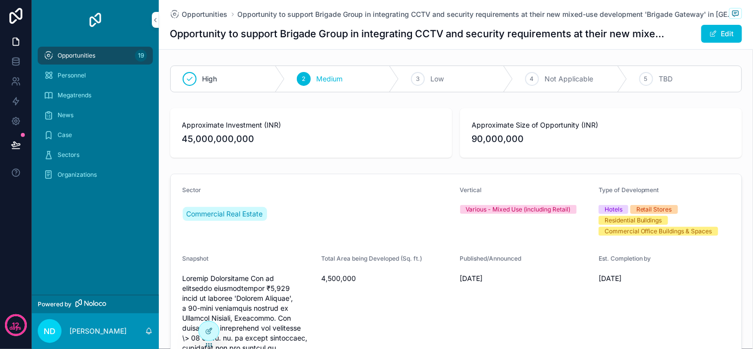
click at [335, 45] on div "Opportunities Opportunity to support Brigade Group in integrating CCTV and secu…" at bounding box center [456, 24] width 572 height 49
click at [300, 35] on h1 "Opportunity to support Brigade Group in integrating CCTV and security requireme…" at bounding box center [418, 34] width 497 height 14
click at [361, 38] on h1 "Opportunity to support Brigade Group in integrating CCTV and security requireme…" at bounding box center [418, 34] width 497 height 14
click at [376, 39] on h1 "Opportunity to support Brigade Group in integrating CCTV and security requireme…" at bounding box center [418, 34] width 497 height 14
click at [428, 40] on h1 "Opportunity to support Brigade Group in integrating CCTV and security requireme…" at bounding box center [418, 34] width 497 height 14
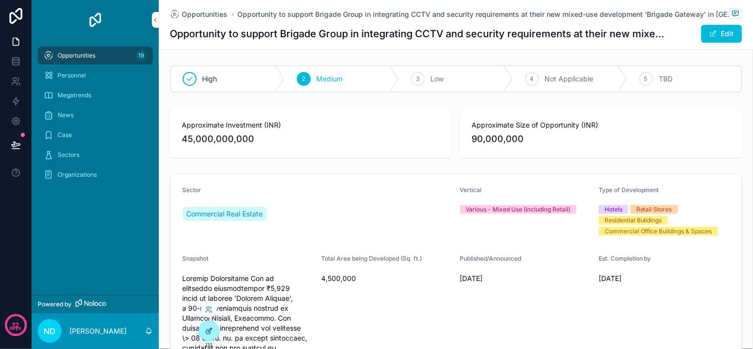
click at [210, 328] on icon at bounding box center [210, 330] width 4 height 4
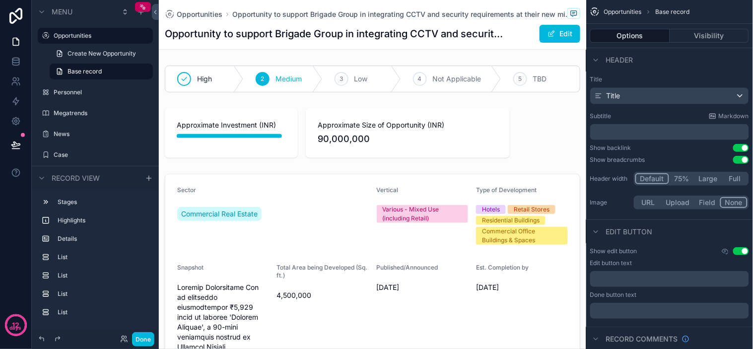
click at [363, 35] on h1 "Opportunity to support Brigade Group in integrating CCTV and security requireme…" at bounding box center [335, 34] width 341 height 14
drag, startPoint x: 375, startPoint y: 36, endPoint x: 434, endPoint y: 70, distance: 68.2
click at [376, 36] on h1 "Opportunity to support Brigade Group in integrating CCTV and security requireme…" at bounding box center [335, 34] width 341 height 14
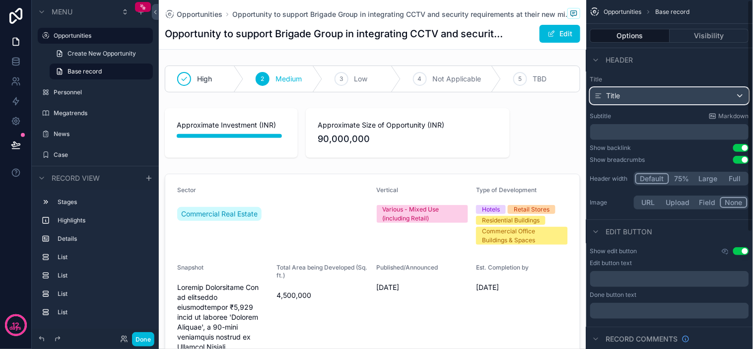
click at [728, 97] on div "Title" at bounding box center [669, 96] width 158 height 16
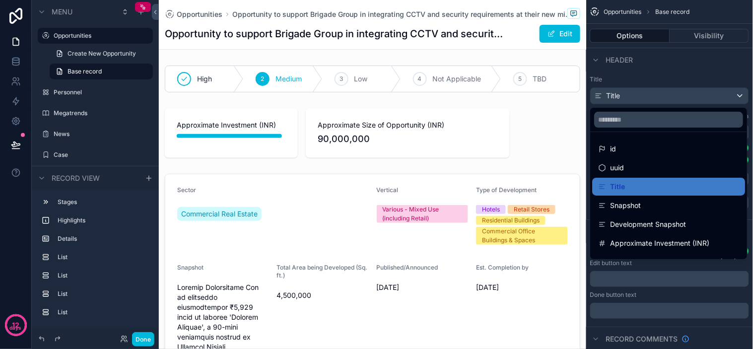
click at [723, 96] on div "scrollable content" at bounding box center [376, 174] width 753 height 349
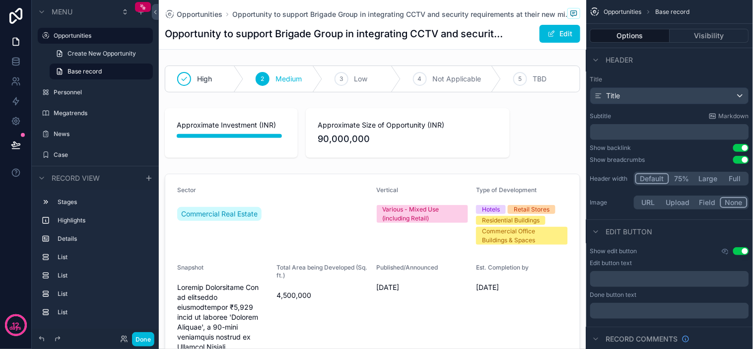
click at [638, 134] on p "﻿" at bounding box center [670, 132] width 153 height 10
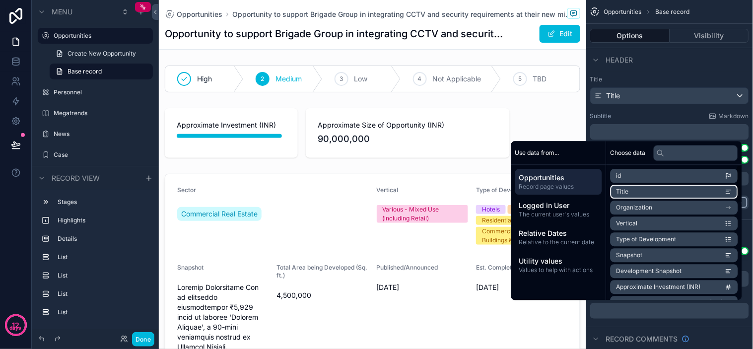
click at [628, 196] on li "Title" at bounding box center [674, 192] width 128 height 14
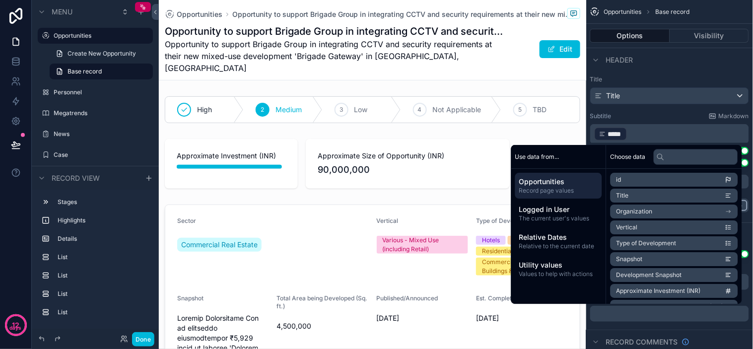
click at [471, 51] on span "Opportunity to support Brigade Group in integrating CCTV and security requireme…" at bounding box center [335, 56] width 341 height 36
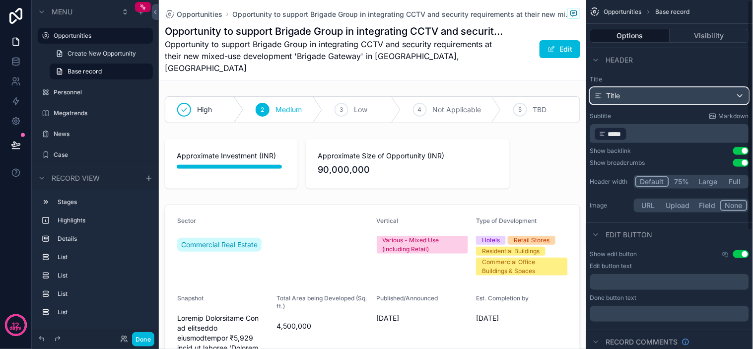
click at [645, 93] on div "Title" at bounding box center [669, 96] width 158 height 16
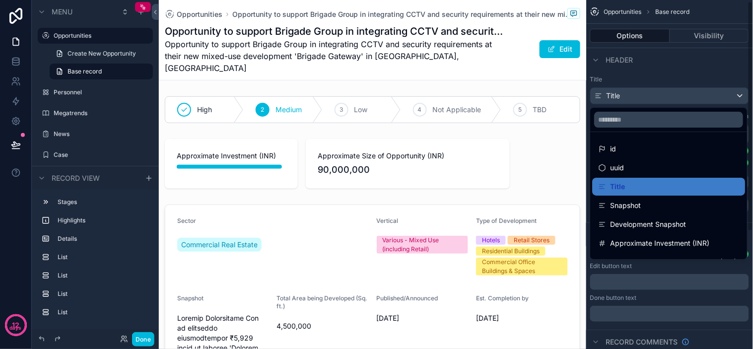
drag, startPoint x: 592, startPoint y: 43, endPoint x: 608, endPoint y: 97, distance: 55.7
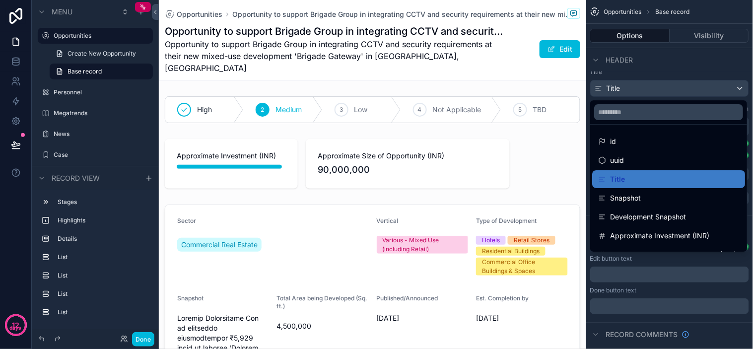
click at [441, 56] on span "Opportunity to support Brigade Group in integrating CCTV and security requireme…" at bounding box center [335, 56] width 341 height 36
click at [692, 28] on div "scrollable content" at bounding box center [376, 174] width 753 height 349
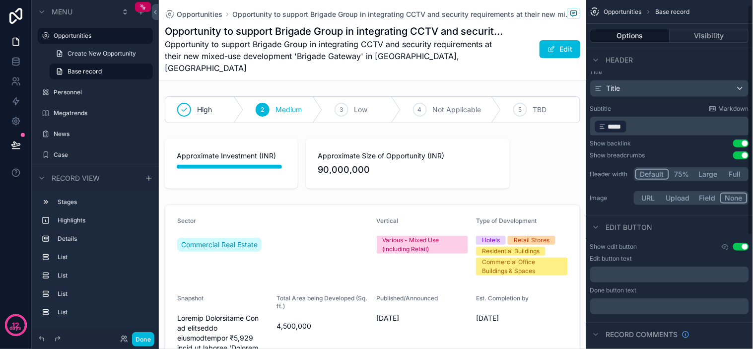
click at [698, 43] on div "Options Visibility" at bounding box center [669, 36] width 167 height 24
click at [682, 40] on button "Visibility" at bounding box center [709, 36] width 79 height 14
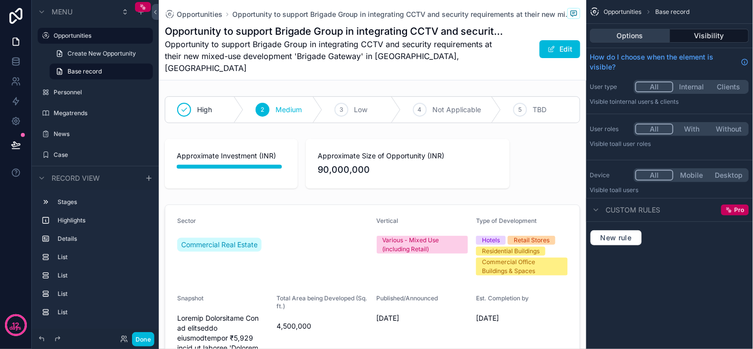
click at [659, 33] on button "Options" at bounding box center [630, 36] width 80 height 14
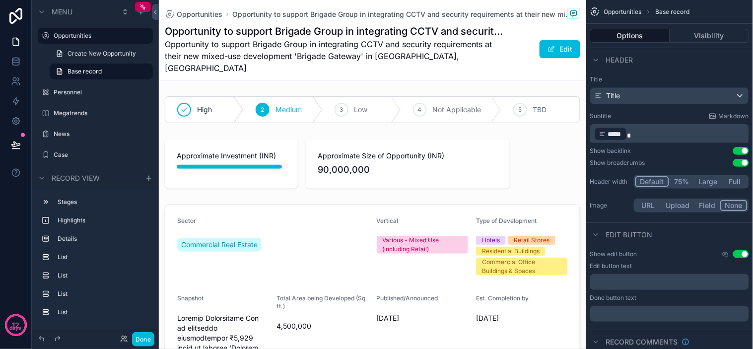
click at [629, 134] on p "﻿ ***** ﻿" at bounding box center [670, 134] width 153 height 16
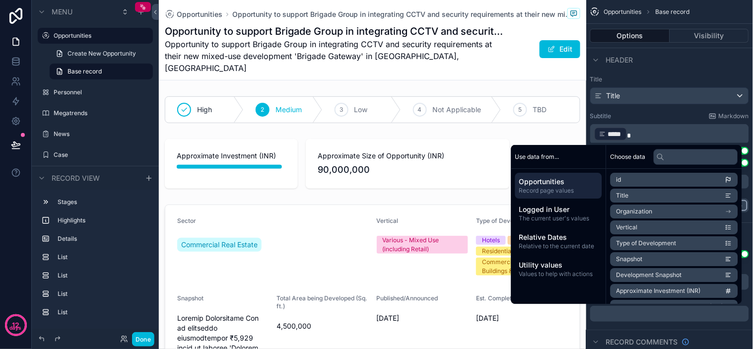
click at [633, 116] on div "Subtitle Markdown" at bounding box center [669, 116] width 159 height 8
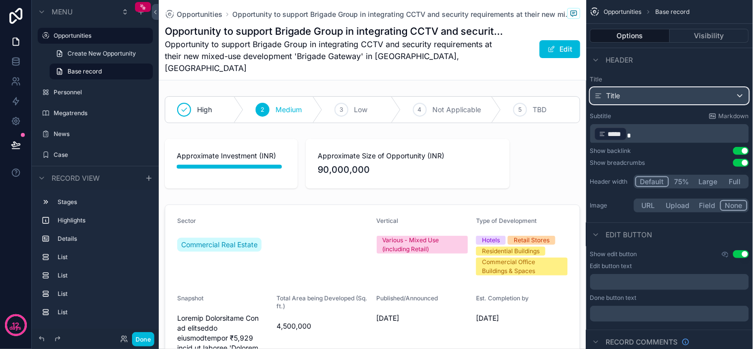
click at [614, 98] on span "Title" at bounding box center [613, 96] width 14 height 10
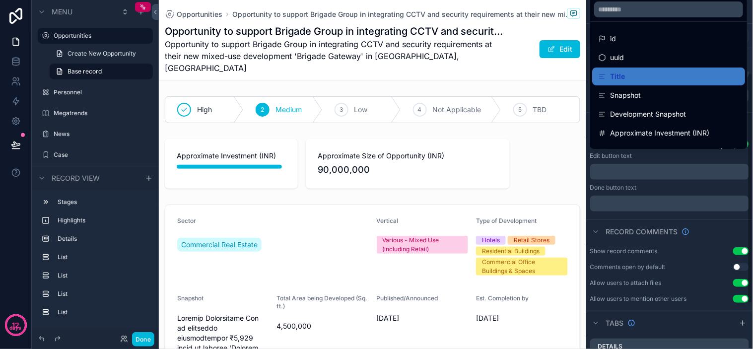
click at [672, 161] on div "scrollable content" at bounding box center [376, 174] width 753 height 349
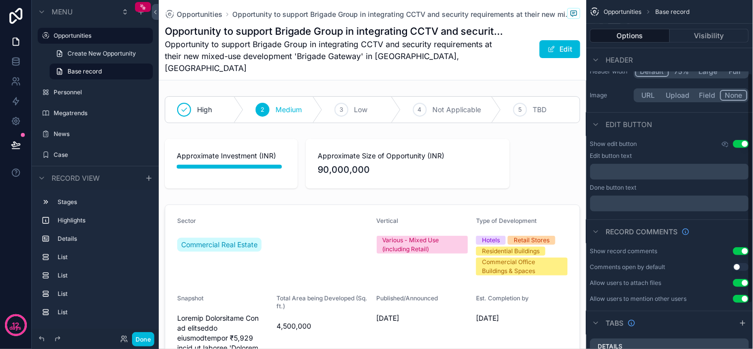
click at [658, 154] on div "Edit button text" at bounding box center [669, 156] width 159 height 8
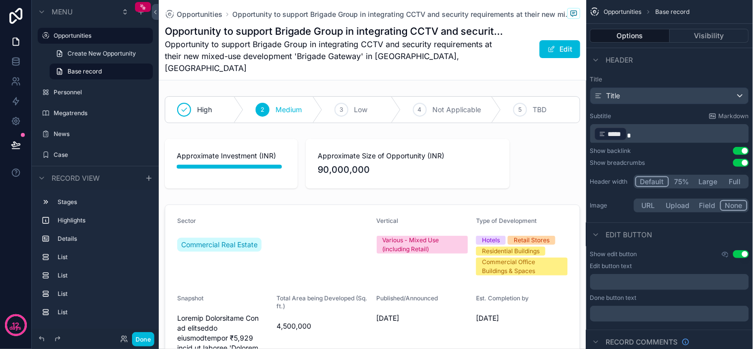
click at [613, 59] on span "Header" at bounding box center [619, 60] width 27 height 10
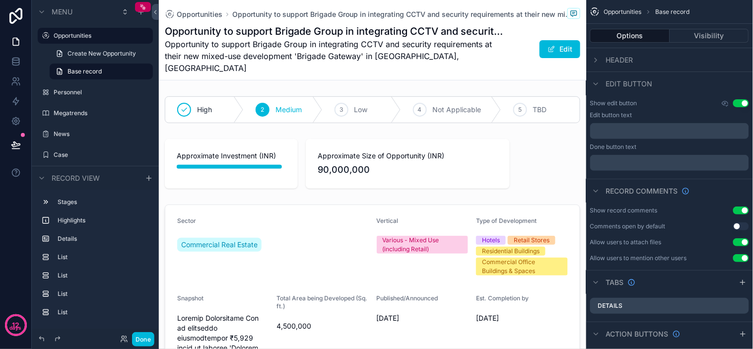
click at [622, 62] on span "Header" at bounding box center [619, 60] width 27 height 10
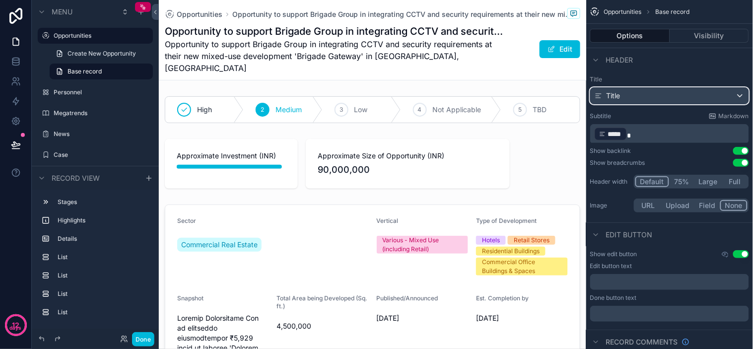
click at [662, 95] on div "Title" at bounding box center [669, 96] width 158 height 16
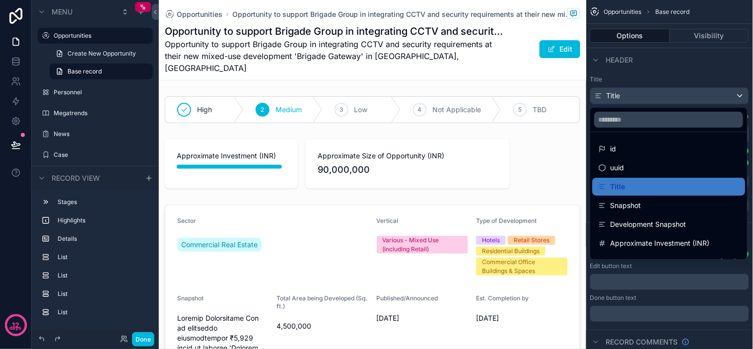
click at [661, 74] on div "scrollable content" at bounding box center [376, 174] width 753 height 349
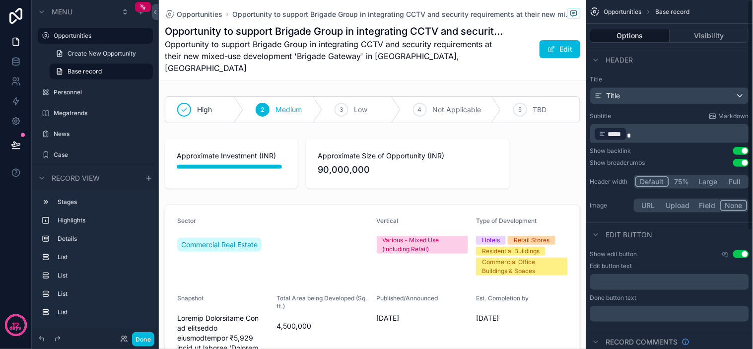
click at [640, 131] on p "﻿ ***** ﻿" at bounding box center [670, 134] width 153 height 16
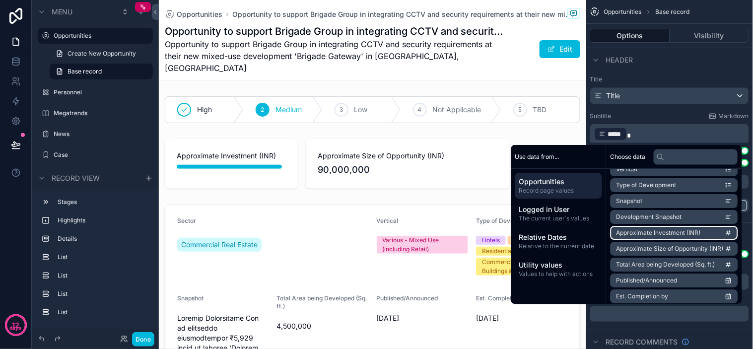
scroll to position [55, 0]
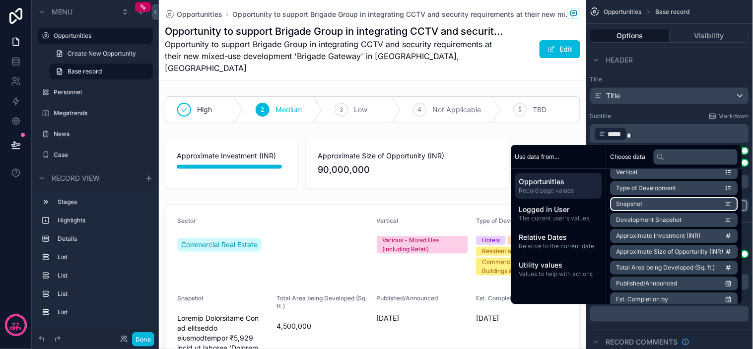
click at [630, 204] on span "Snapshot" at bounding box center [629, 204] width 26 height 8
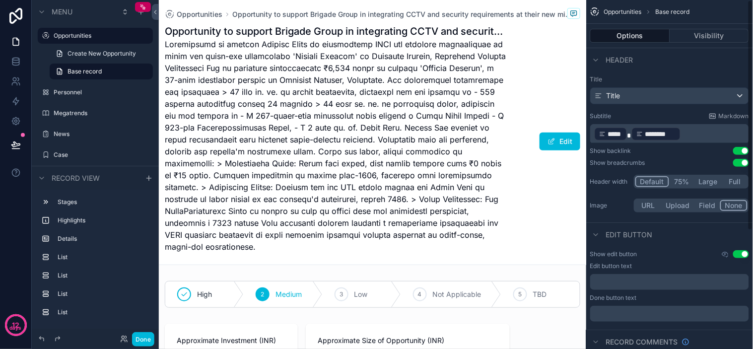
click at [618, 135] on span "*****" at bounding box center [615, 134] width 14 height 10
click at [595, 133] on div "*****" at bounding box center [610, 134] width 33 height 14
click at [594, 132] on div "*****" at bounding box center [610, 134] width 33 height 14
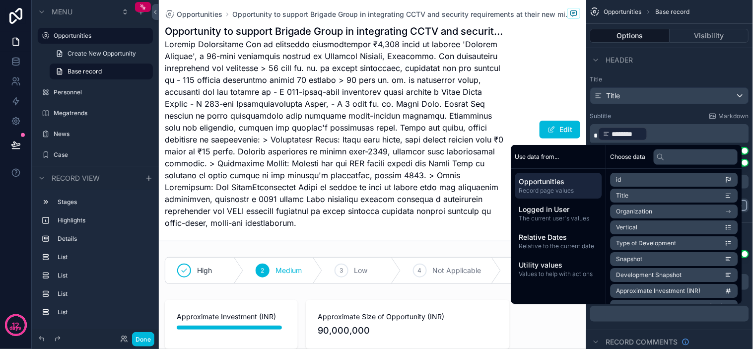
click at [686, 63] on div "Header" at bounding box center [669, 60] width 167 height 24
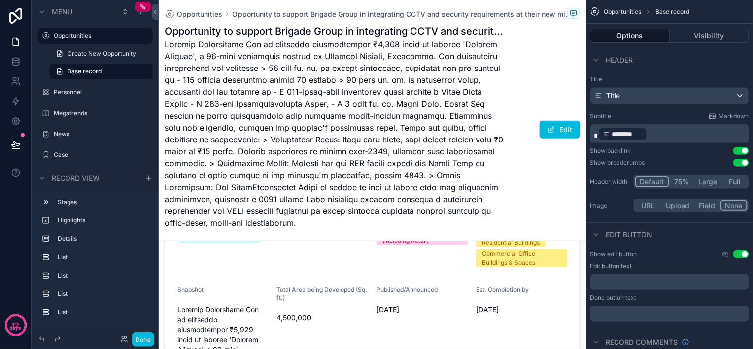
scroll to position [0, 0]
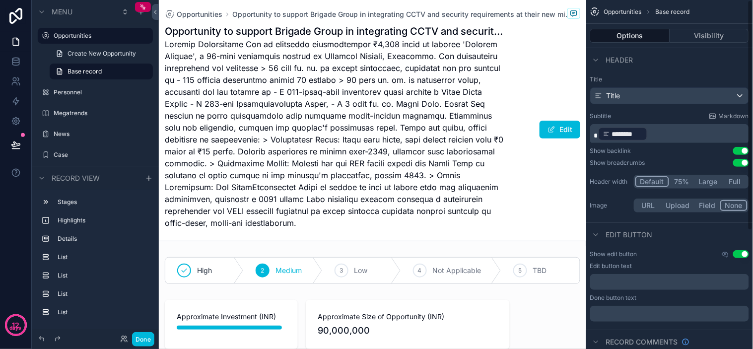
click at [595, 133] on span "scrollable content" at bounding box center [596, 135] width 4 height 7
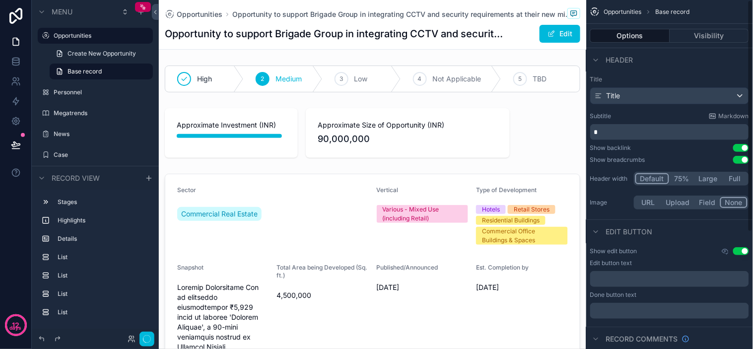
click at [629, 119] on div "Subtitle Markdown" at bounding box center [669, 116] width 159 height 8
click at [690, 73] on div "Title Title Subtitle Markdown Show backlink Use setting Show breadcrumbs Use se…" at bounding box center [669, 143] width 167 height 144
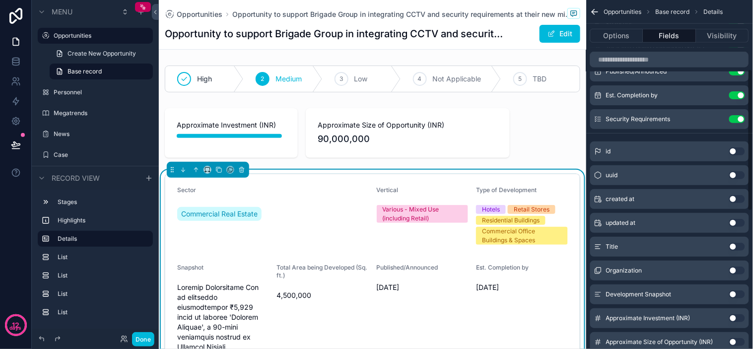
scroll to position [165, 0]
click at [737, 249] on button "Use setting" at bounding box center [737, 248] width 16 height 8
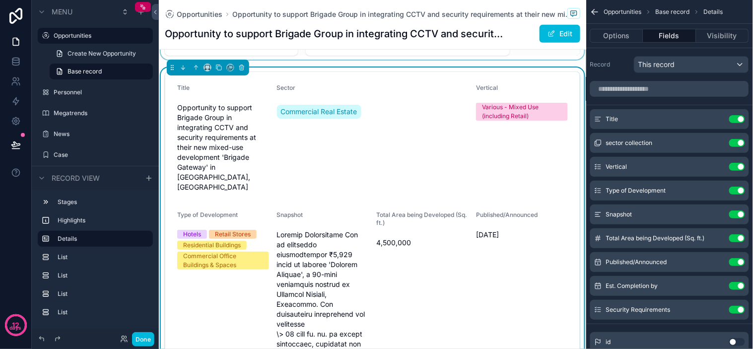
scroll to position [0, 0]
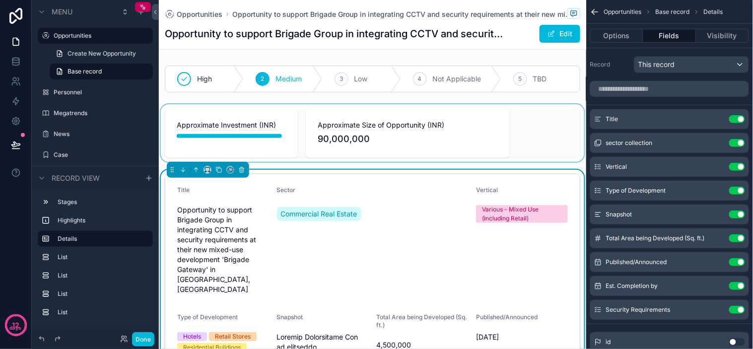
click at [205, 109] on div "scrollable content" at bounding box center [372, 133] width 427 height 58
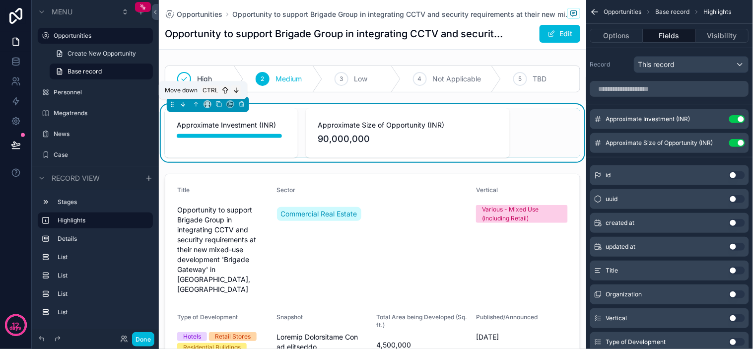
click at [183, 106] on icon "scrollable content" at bounding box center [183, 106] width 2 height 2
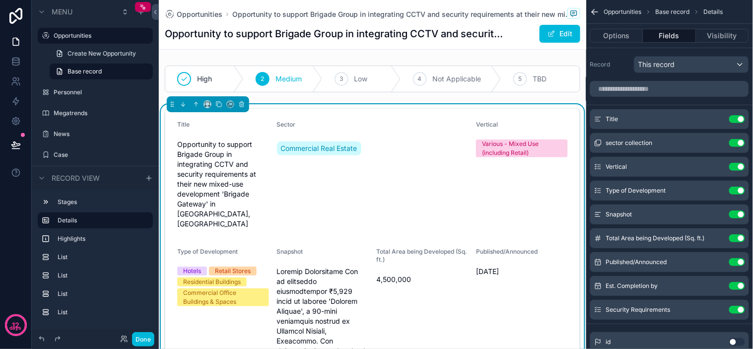
click at [235, 136] on div "Opportunity to support Brigade Group in integrating CCTV and security requireme…" at bounding box center [223, 183] width 92 height 95
click at [240, 151] on span "Opportunity to support Brigade Group in integrating CCTV and security requireme…" at bounding box center [223, 183] width 92 height 89
click at [721, 121] on icon "scrollable content" at bounding box center [717, 119] width 8 height 8
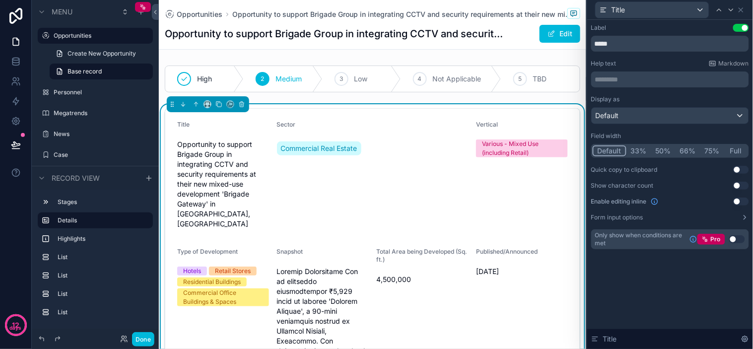
click at [688, 151] on button "66%" at bounding box center [687, 150] width 25 height 11
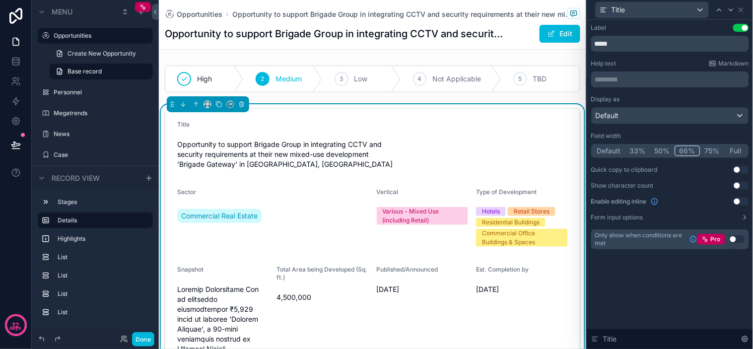
click at [710, 153] on button "75%" at bounding box center [712, 150] width 24 height 11
click at [738, 151] on button "Full" at bounding box center [735, 150] width 23 height 11
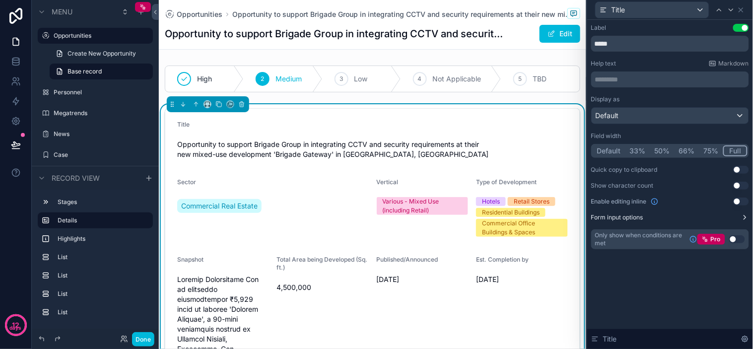
click at [744, 217] on icon at bounding box center [745, 217] width 8 height 8
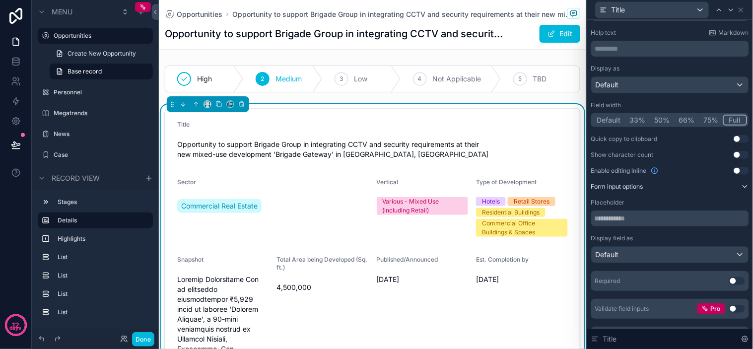
scroll to position [52, 0]
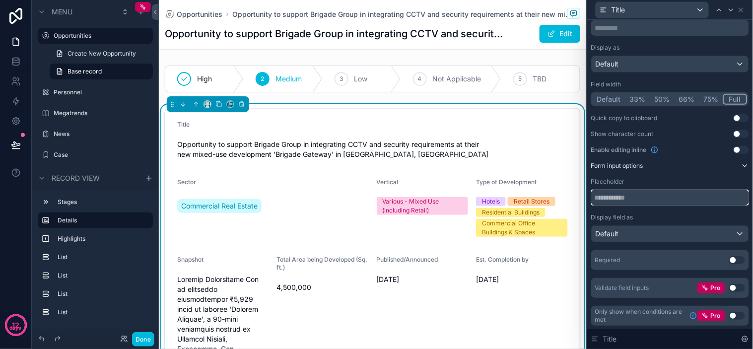
click at [665, 203] on input "text" at bounding box center [670, 198] width 158 height 16
click at [658, 210] on div "Placeholder Display field as Default" at bounding box center [670, 210] width 158 height 64
click at [674, 233] on div "Default" at bounding box center [669, 234] width 157 height 16
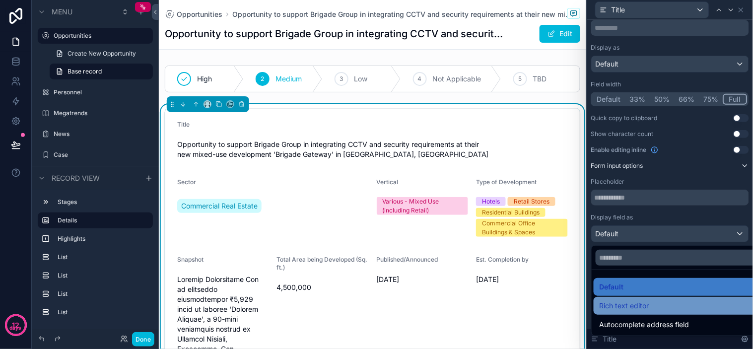
click at [654, 302] on div "Rich text editor" at bounding box center [677, 306] width 156 height 12
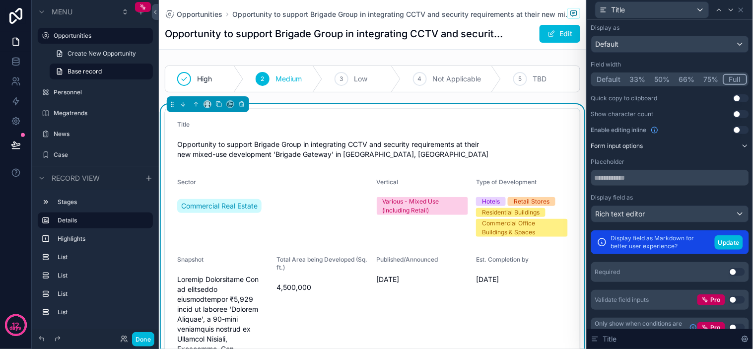
scroll to position [83, 0]
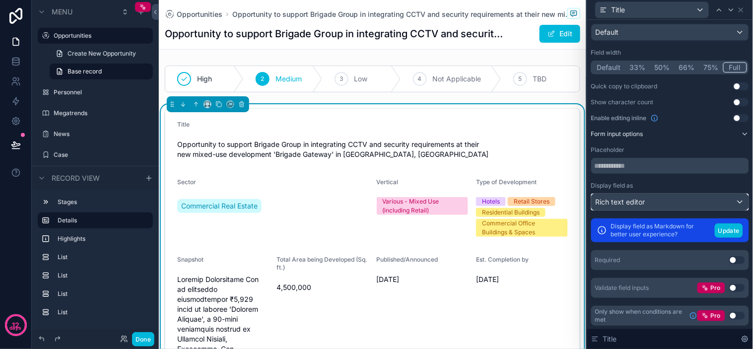
click at [660, 205] on div "Rich text editor" at bounding box center [669, 202] width 157 height 16
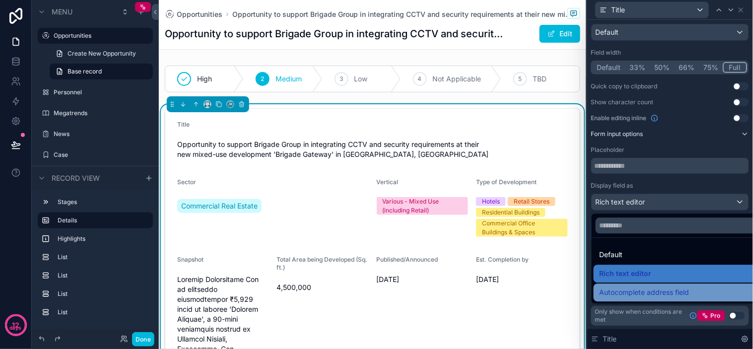
click at [665, 298] on span "Autocomplete address field" at bounding box center [644, 293] width 90 height 12
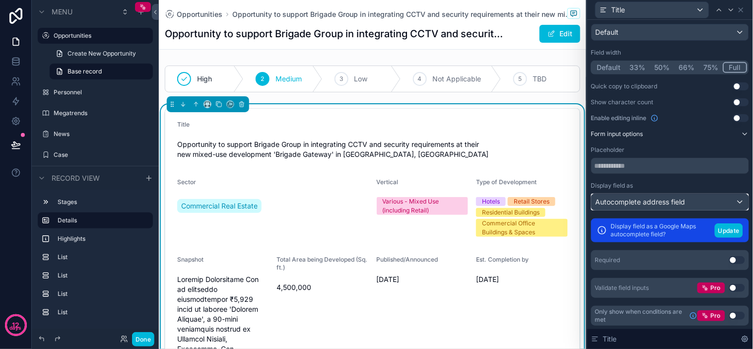
click at [647, 204] on span "Autocomplete address field" at bounding box center [640, 202] width 90 height 10
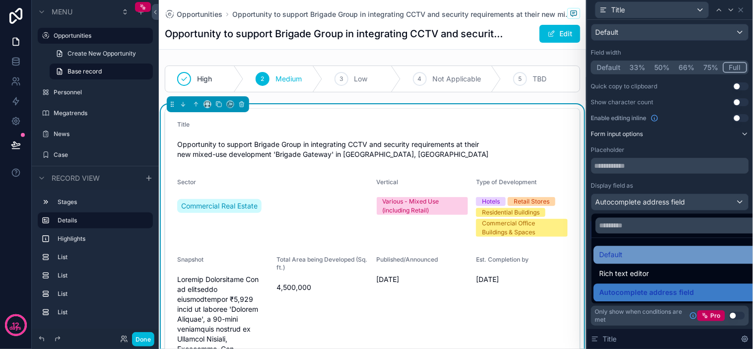
click at [650, 254] on div "Default" at bounding box center [677, 255] width 156 height 12
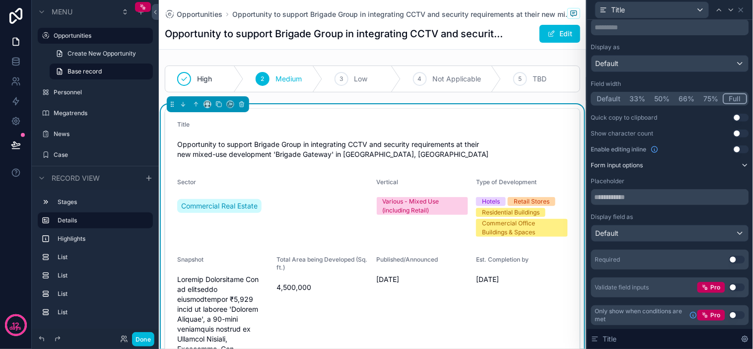
scroll to position [52, 0]
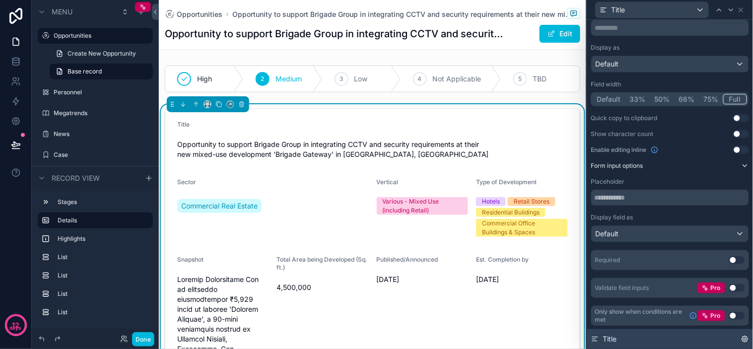
click at [613, 338] on span "Title" at bounding box center [610, 339] width 14 height 10
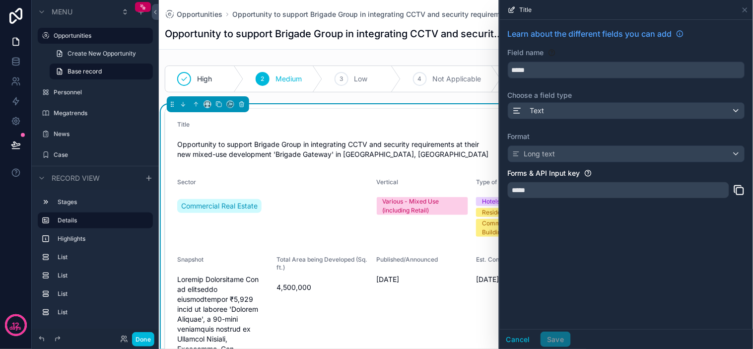
click at [560, 275] on div "Learn about the different fields you can add Field name ***** Choose a field ty…" at bounding box center [626, 174] width 253 height 309
click at [606, 265] on div "Learn about the different fields you can add Field name ***** Choose a field ty…" at bounding box center [626, 174] width 253 height 309
drag, startPoint x: 626, startPoint y: 252, endPoint x: 596, endPoint y: 132, distance: 123.3
click at [626, 228] on div "Learn about the different fields you can add Field name ***** Choose a field ty…" at bounding box center [626, 174] width 253 height 309
drag, startPoint x: 724, startPoint y: 41, endPoint x: 735, endPoint y: 38, distance: 10.7
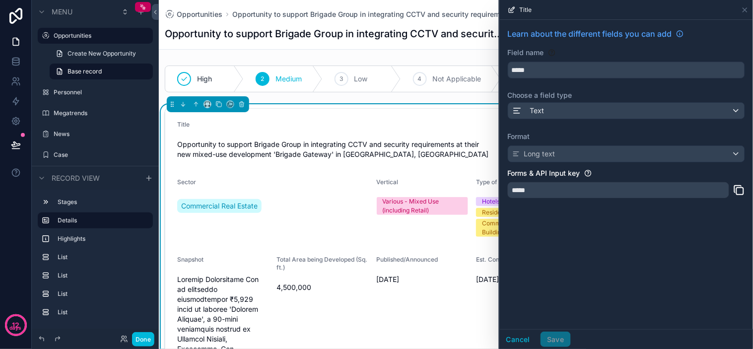
click at [725, 41] on div "Learn about the different fields you can add" at bounding box center [626, 38] width 237 height 20
click at [740, 33] on div "Learn about the different fields you can add" at bounding box center [626, 38] width 237 height 20
click at [745, 29] on div "Learn about the different fields you can add Field name ***** Choose a field ty…" at bounding box center [626, 116] width 253 height 192
click at [748, 25] on div "Learn about the different fields you can add Field name ***** Choose a field ty…" at bounding box center [626, 116] width 253 height 192
click at [746, 9] on icon at bounding box center [745, 10] width 8 height 8
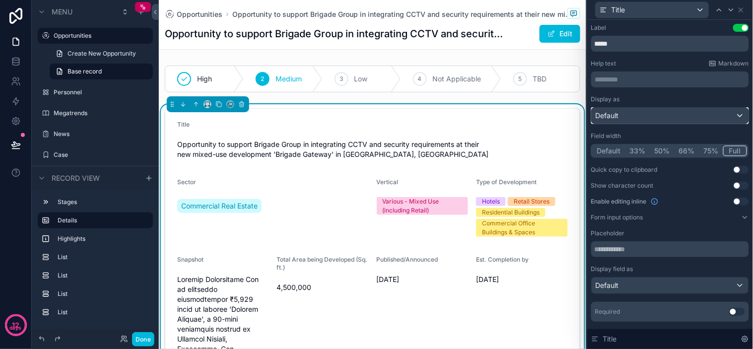
click at [680, 120] on div "Default" at bounding box center [669, 116] width 157 height 16
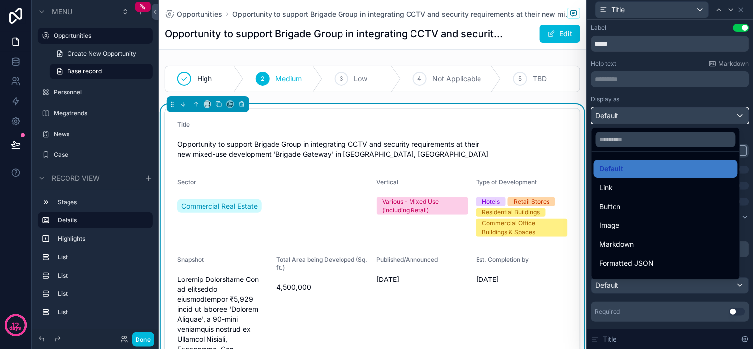
scroll to position [108, 0]
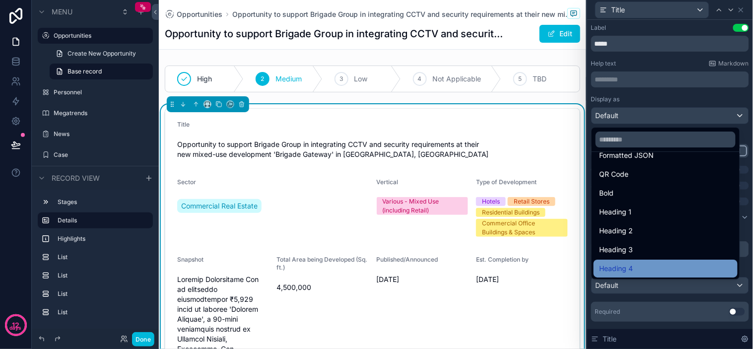
click at [636, 265] on div "Heading 4" at bounding box center [665, 268] width 132 height 12
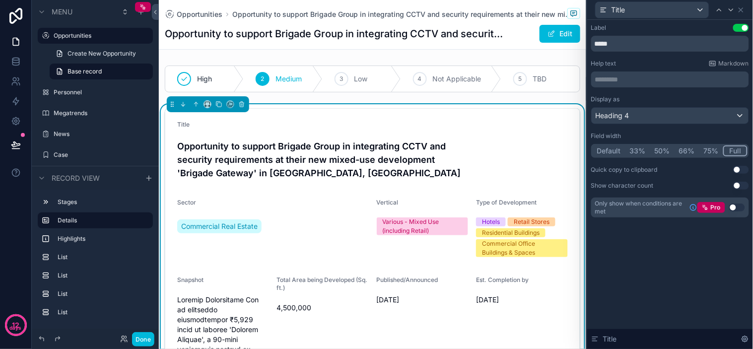
drag, startPoint x: 738, startPoint y: 28, endPoint x: 721, endPoint y: 33, distance: 17.1
click at [738, 28] on button "Use setting" at bounding box center [741, 28] width 16 height 8
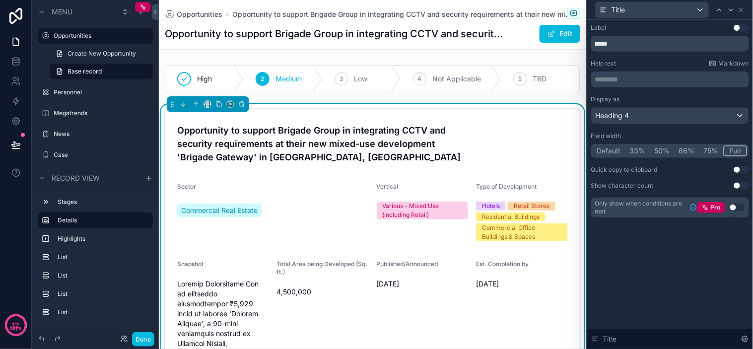
click at [695, 247] on div "Label Use setting ***** Help text Markdown ********* ﻿ Display as Heading 4 Fie…" at bounding box center [670, 184] width 166 height 329
click at [742, 8] on icon at bounding box center [741, 10] width 4 height 4
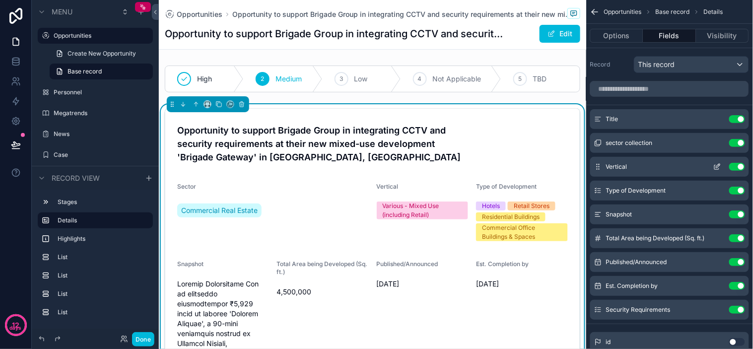
click at [713, 166] on icon "scrollable content" at bounding box center [717, 167] width 8 height 8
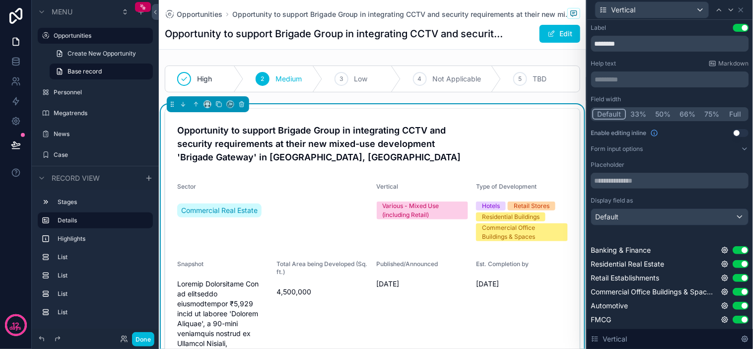
click at [636, 116] on button "33%" at bounding box center [638, 114] width 25 height 11
click at [742, 8] on icon at bounding box center [741, 10] width 8 height 8
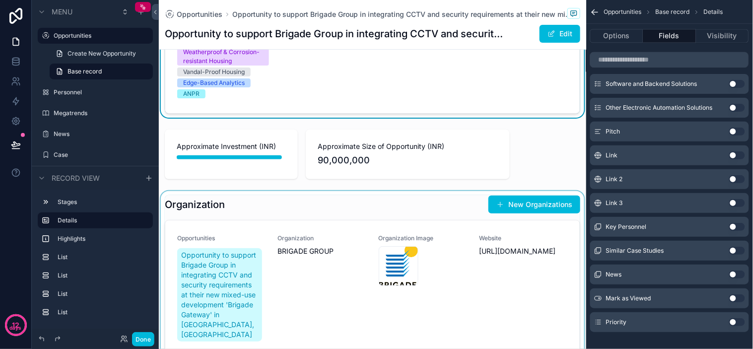
scroll to position [937, 0]
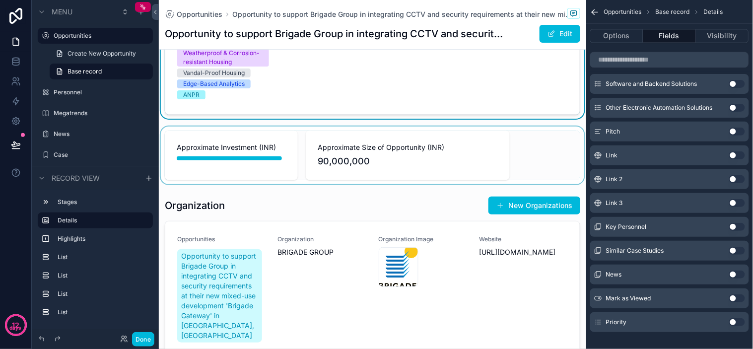
click at [450, 141] on div "scrollable content" at bounding box center [372, 156] width 427 height 58
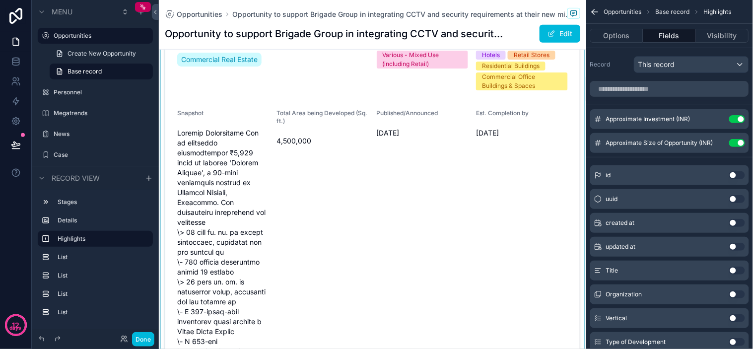
scroll to position [165, 0]
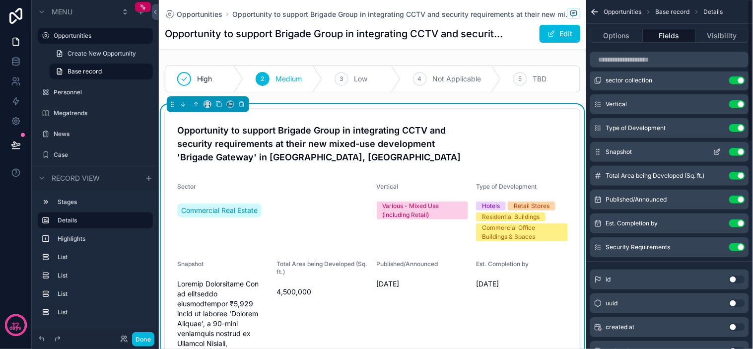
scroll to position [0, 0]
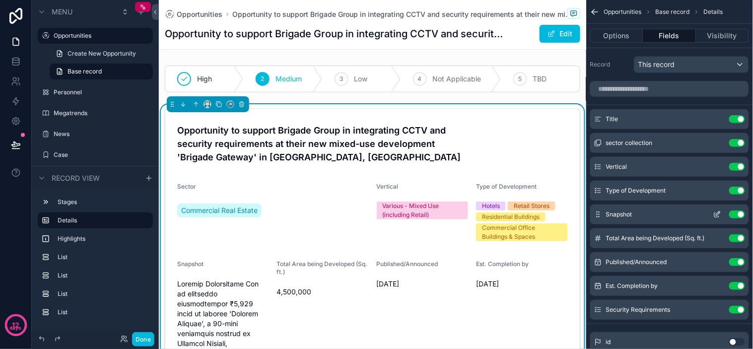
click at [734, 217] on button "Use setting" at bounding box center [737, 214] width 16 height 8
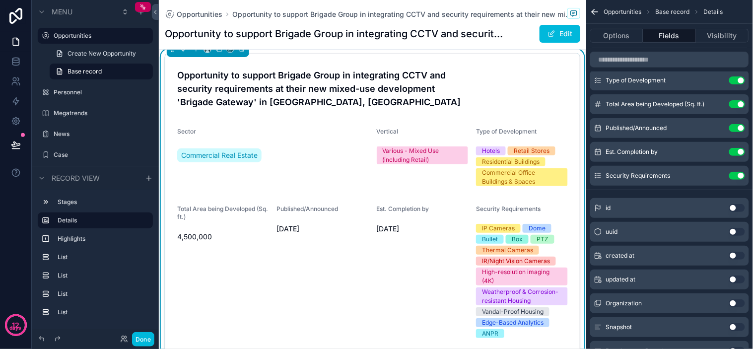
scroll to position [110, 0]
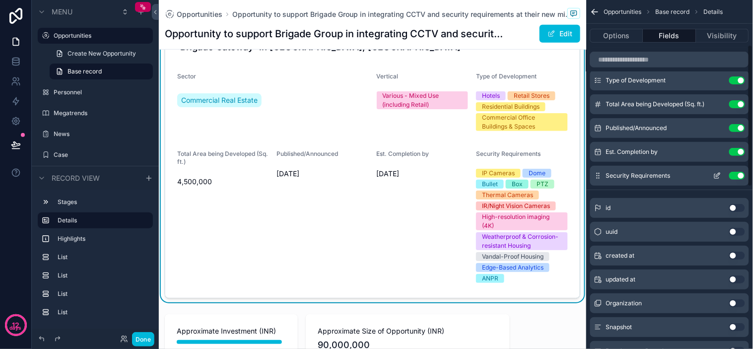
click at [741, 175] on button "Use setting" at bounding box center [737, 176] width 16 height 8
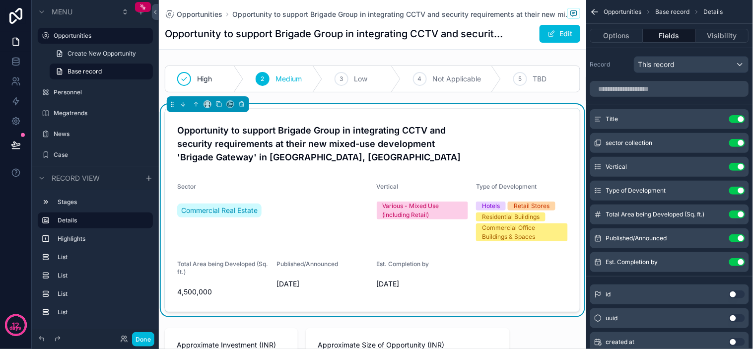
click at [325, 204] on div "Commercial Real Estate" at bounding box center [273, 210] width 192 height 18
click at [719, 142] on icon "scrollable content" at bounding box center [717, 143] width 8 height 8
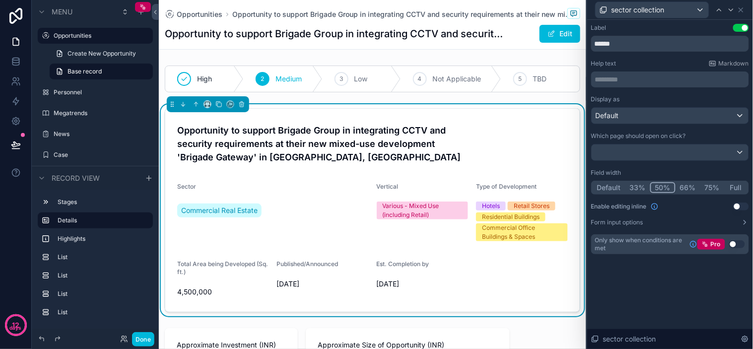
click at [638, 184] on button "33%" at bounding box center [637, 187] width 25 height 11
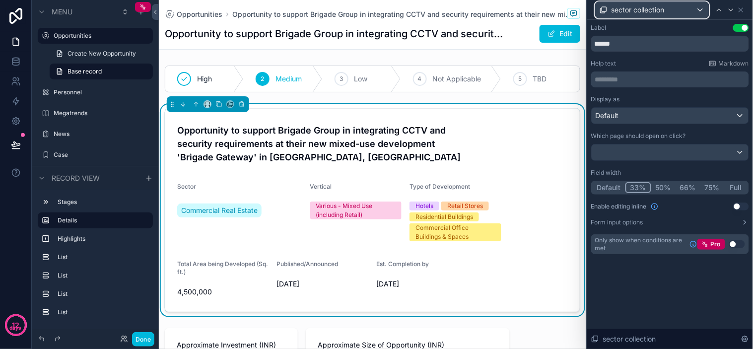
click at [670, 11] on div "sector collection" at bounding box center [651, 10] width 113 height 16
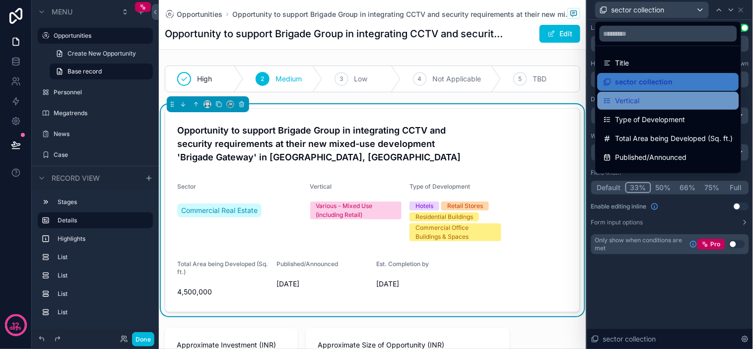
click at [647, 106] on div "Vertical" at bounding box center [667, 101] width 129 height 12
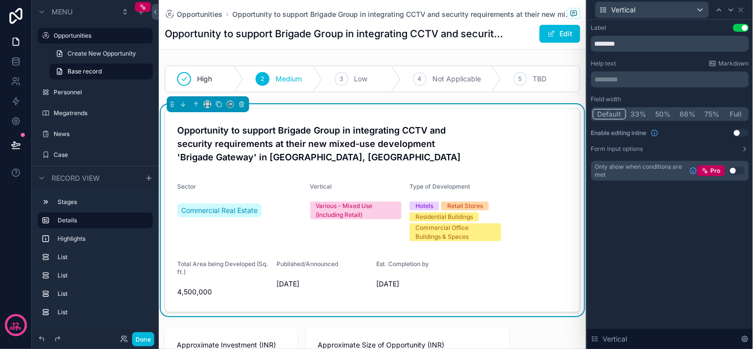
click at [640, 113] on button "33%" at bounding box center [638, 114] width 25 height 11
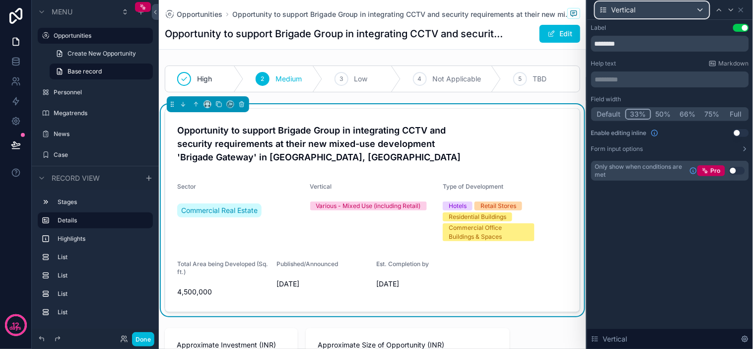
click at [628, 7] on span "Vertical" at bounding box center [623, 10] width 24 height 10
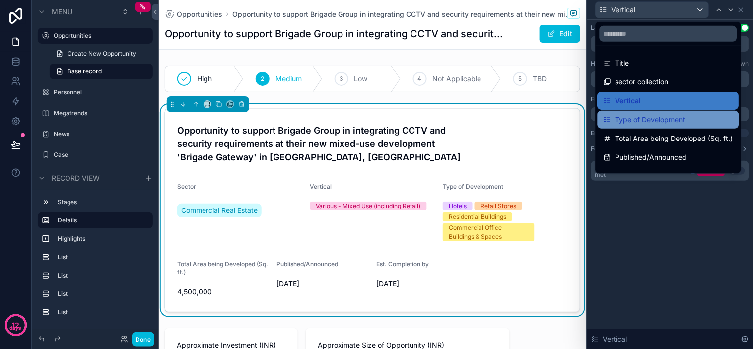
click at [652, 113] on div "Type of Development" at bounding box center [667, 120] width 141 height 18
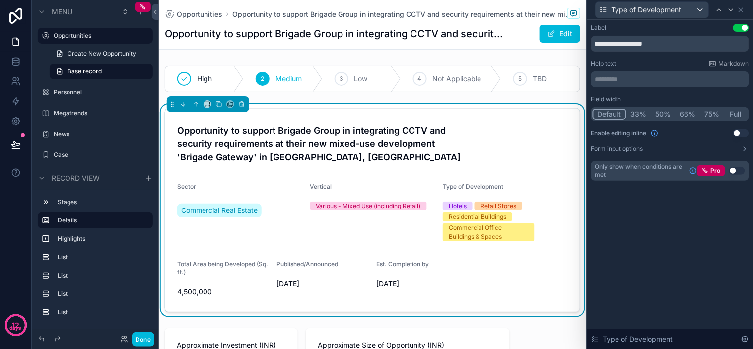
click at [640, 112] on button "33%" at bounding box center [638, 114] width 25 height 11
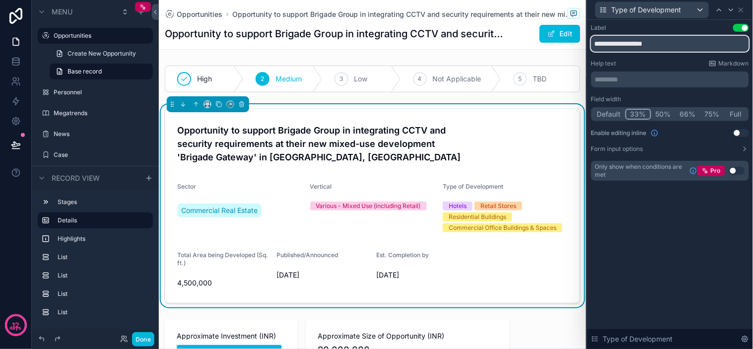
click at [644, 48] on input "**********" at bounding box center [670, 44] width 158 height 16
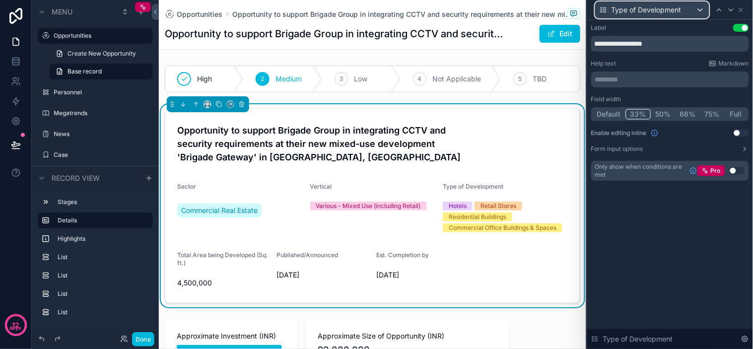
click at [667, 11] on span "Type of Development" at bounding box center [646, 10] width 70 height 10
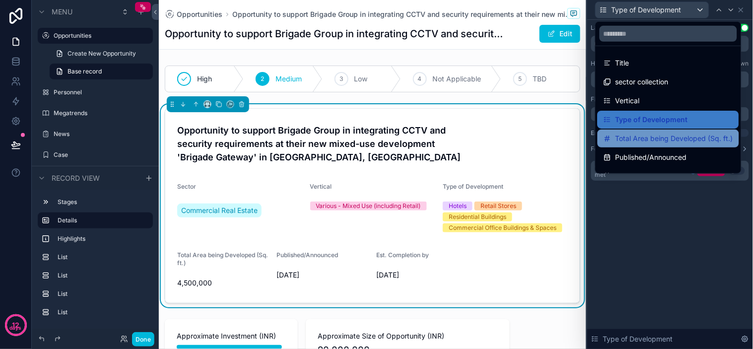
click at [652, 143] on span "Total Area being Developed (Sq. ft.)" at bounding box center [674, 138] width 118 height 12
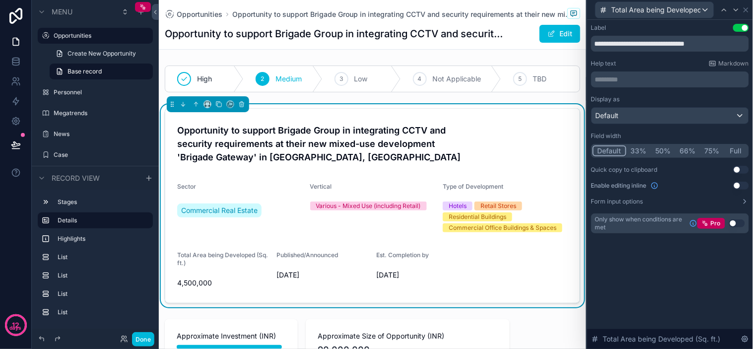
click at [640, 148] on button "33%" at bounding box center [638, 150] width 25 height 11
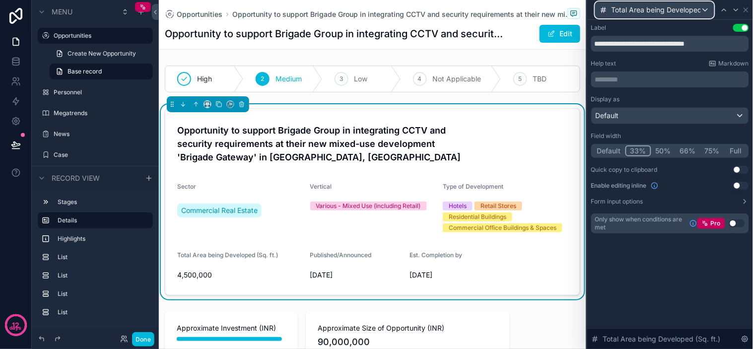
click at [637, 10] on span "Total Area being Developed (Sq. ft.)" at bounding box center [655, 10] width 89 height 10
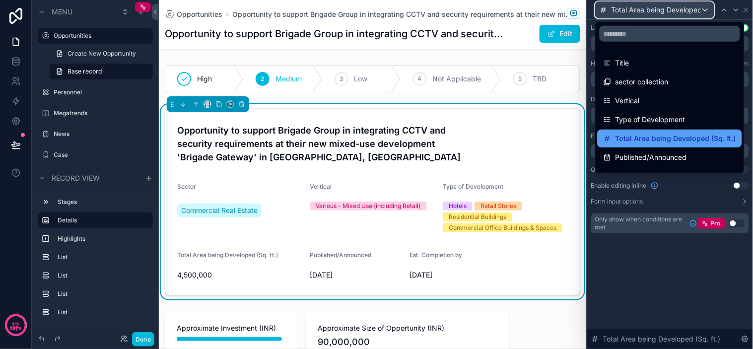
scroll to position [13, 0]
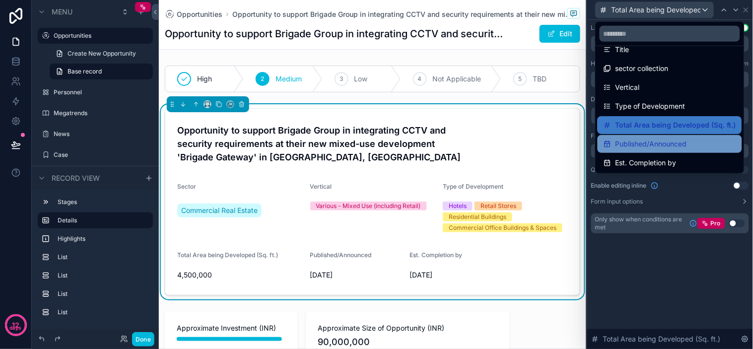
click at [648, 141] on span "Published/Announced" at bounding box center [650, 144] width 71 height 12
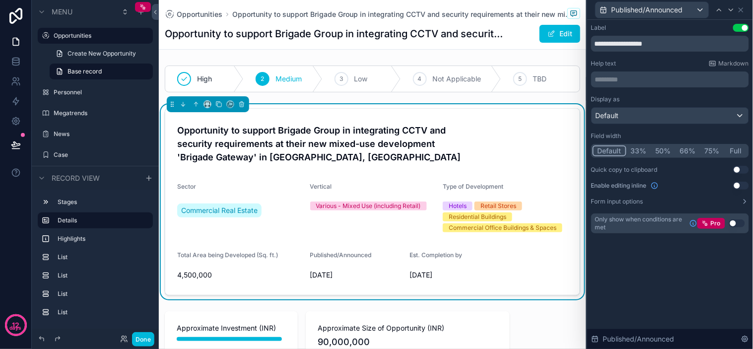
click at [642, 154] on button "33%" at bounding box center [638, 150] width 25 height 11
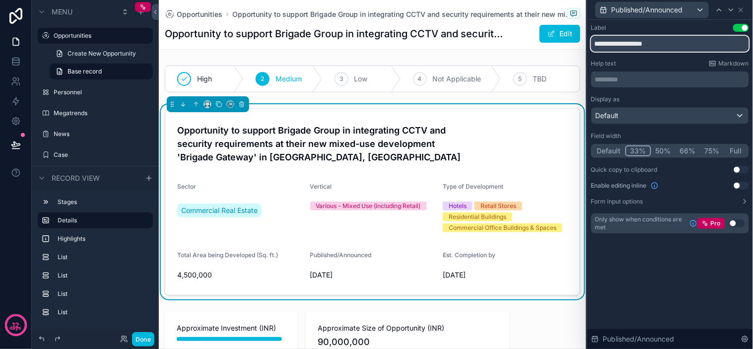
click at [660, 41] on input "**********" at bounding box center [670, 44] width 158 height 16
click at [666, 20] on div "**********" at bounding box center [670, 138] width 166 height 237
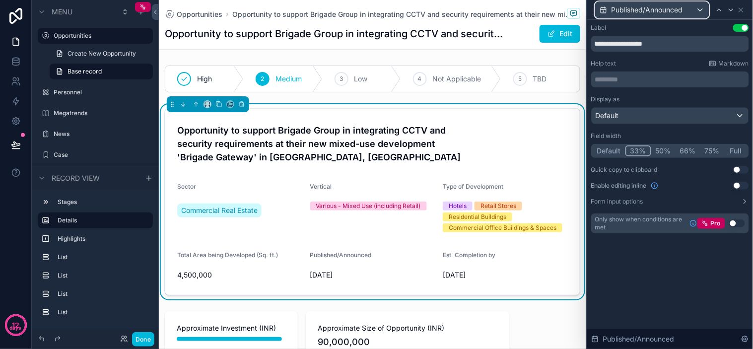
click at [666, 10] on span "Published/Announced" at bounding box center [646, 10] width 71 height 10
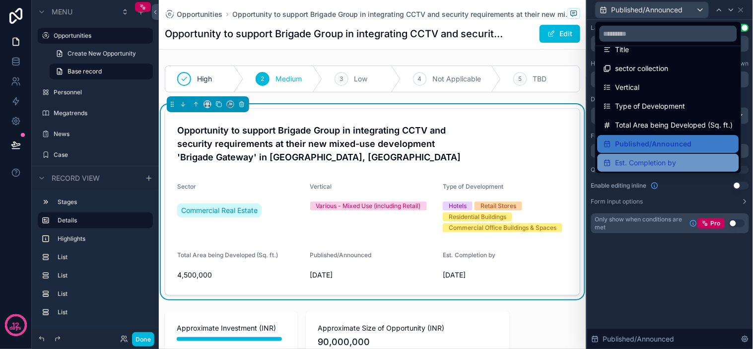
click at [678, 160] on div "Est. Completion by" at bounding box center [667, 163] width 129 height 12
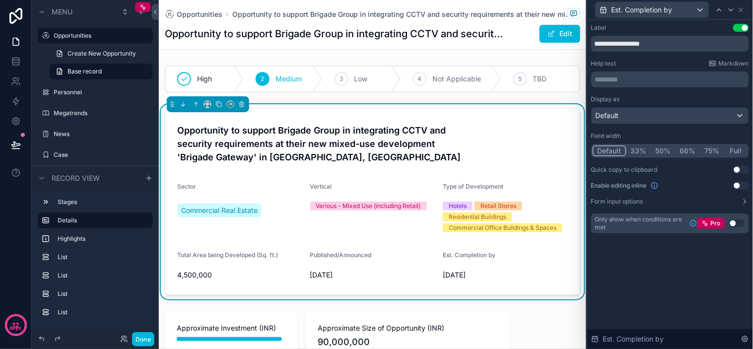
click at [636, 150] on button "33%" at bounding box center [638, 150] width 25 height 11
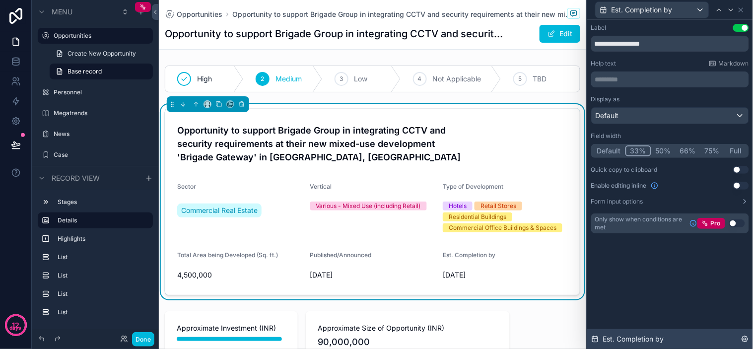
click at [668, 338] on div "Est. Completion by" at bounding box center [670, 339] width 166 height 20
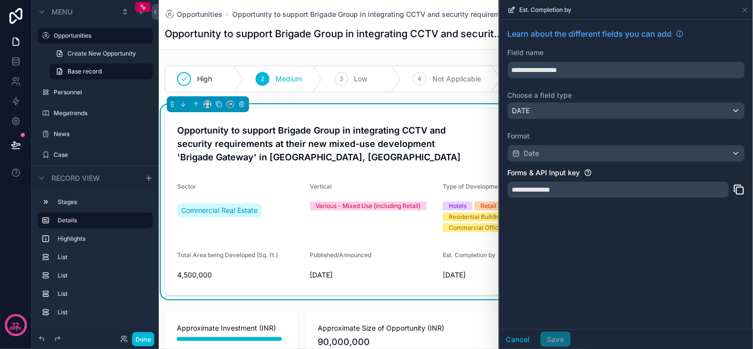
click at [627, 237] on div "**********" at bounding box center [626, 174] width 253 height 309
click at [655, 237] on div "**********" at bounding box center [626, 174] width 253 height 309
drag, startPoint x: 683, startPoint y: 223, endPoint x: 669, endPoint y: 195, distance: 31.5
click at [683, 222] on div "**********" at bounding box center [626, 174] width 253 height 309
click at [745, 11] on icon at bounding box center [745, 10] width 8 height 8
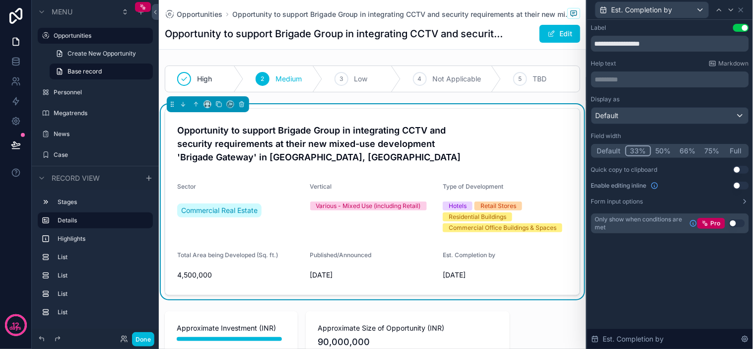
click at [618, 278] on div "**********" at bounding box center [670, 184] width 166 height 329
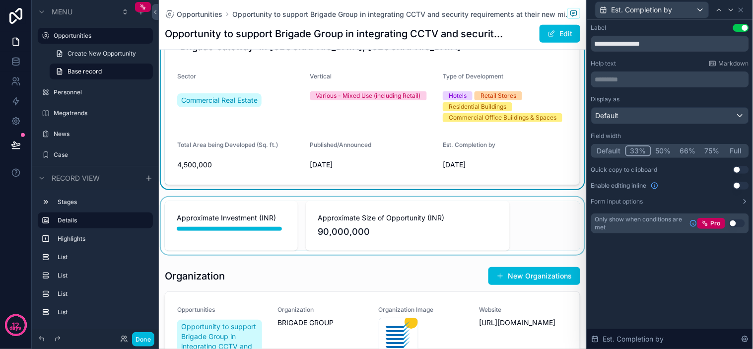
scroll to position [55, 0]
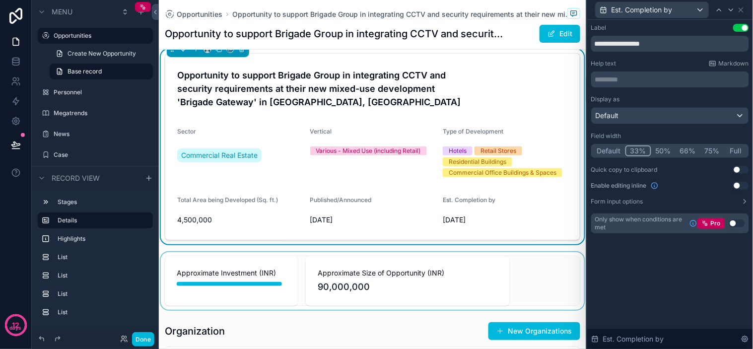
click at [487, 255] on div "scrollable content" at bounding box center [372, 281] width 427 height 58
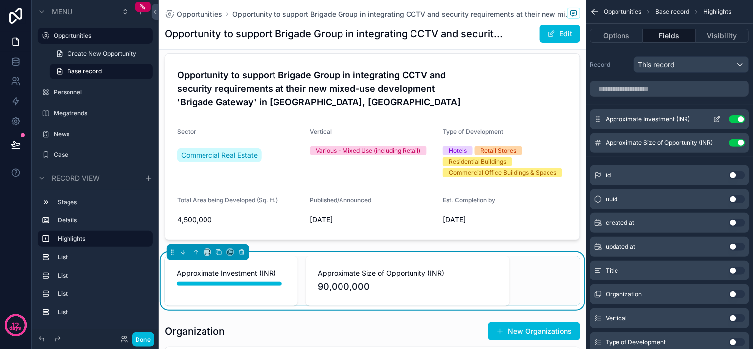
click at [717, 120] on icon "scrollable content" at bounding box center [718, 118] width 4 height 4
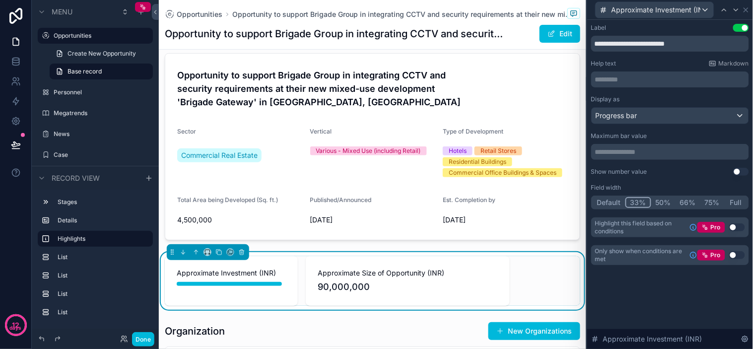
click at [661, 197] on button "50%" at bounding box center [663, 202] width 24 height 11
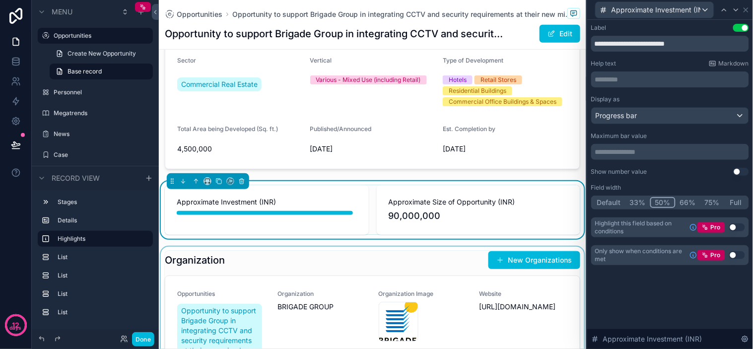
scroll to position [110, 0]
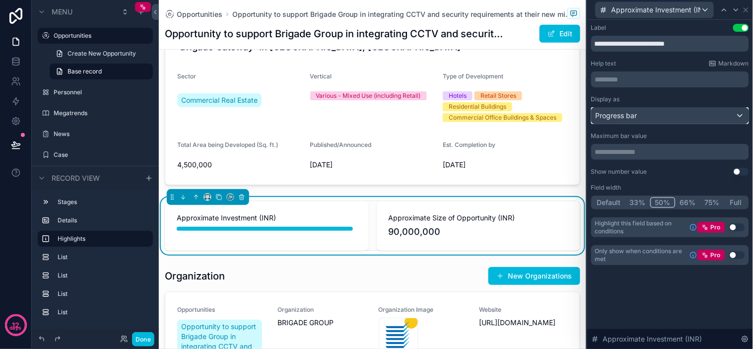
click at [645, 113] on div "Progress bar" at bounding box center [669, 116] width 157 height 16
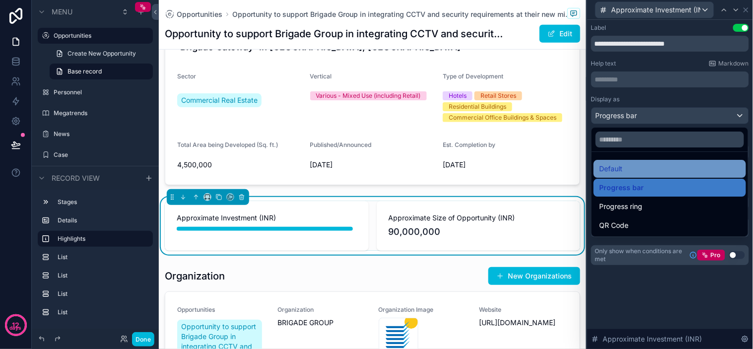
click at [632, 173] on div "Default" at bounding box center [669, 169] width 140 height 12
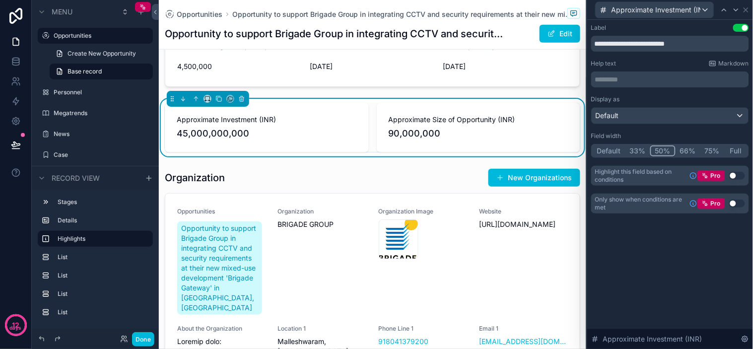
scroll to position [195, 0]
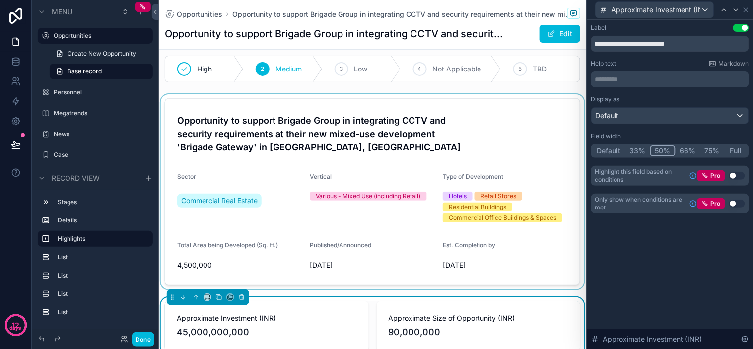
scroll to position [0, 0]
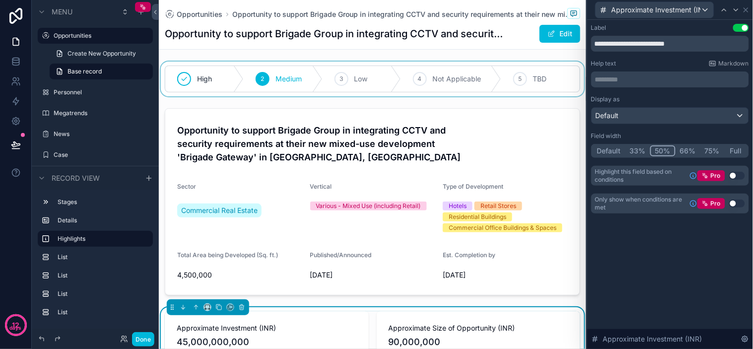
click at [303, 67] on div "scrollable content" at bounding box center [372, 79] width 427 height 35
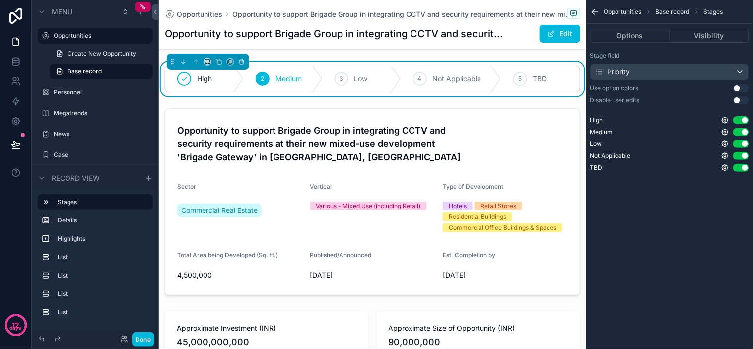
click at [742, 87] on button "Use setting" at bounding box center [741, 88] width 16 height 8
click at [738, 86] on button "Use setting" at bounding box center [741, 88] width 16 height 8
click at [639, 36] on button "Options" at bounding box center [630, 36] width 80 height 14
click at [691, 39] on button "Visibility" at bounding box center [709, 36] width 79 height 14
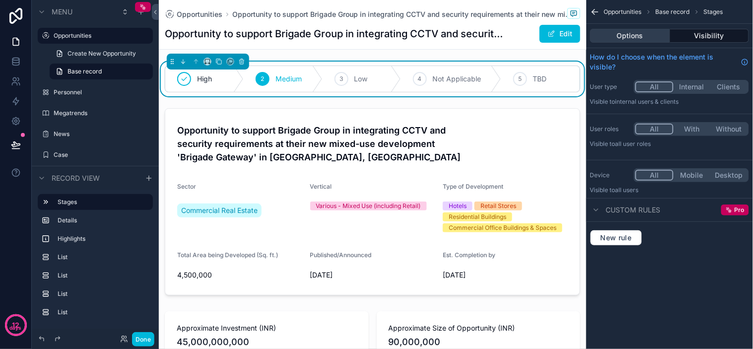
click at [648, 39] on button "Options" at bounding box center [630, 36] width 80 height 14
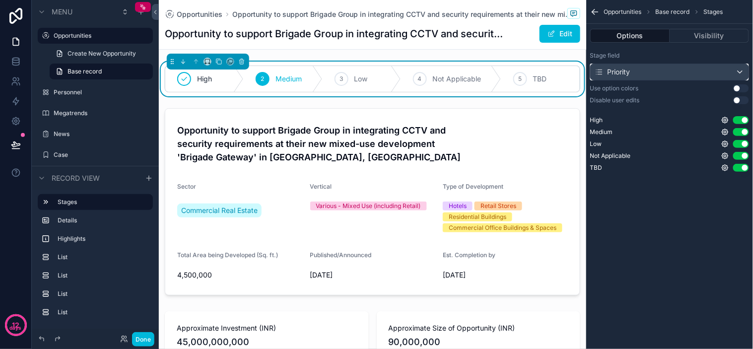
click at [667, 67] on div "Priority" at bounding box center [669, 72] width 158 height 16
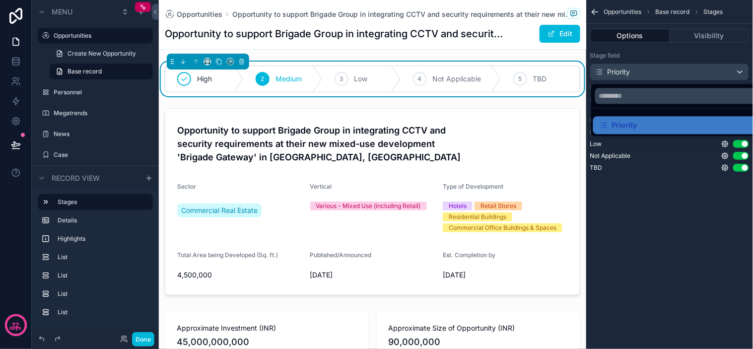
click at [667, 67] on div "scrollable content" at bounding box center [376, 174] width 753 height 349
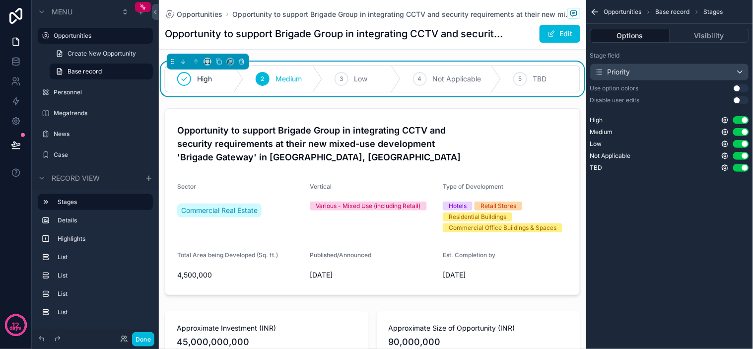
click at [657, 71] on div "Priority" at bounding box center [669, 72] width 158 height 16
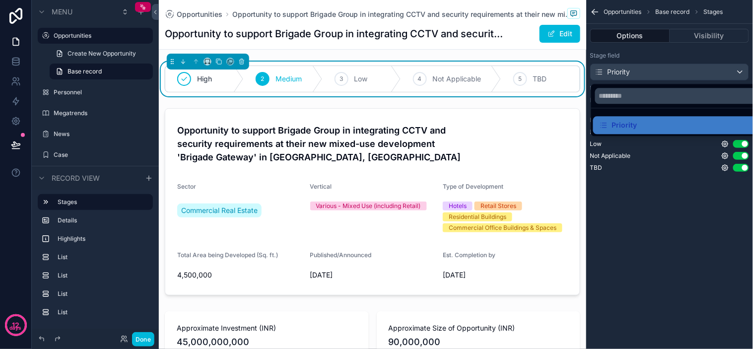
click at [656, 71] on div "scrollable content" at bounding box center [376, 174] width 753 height 349
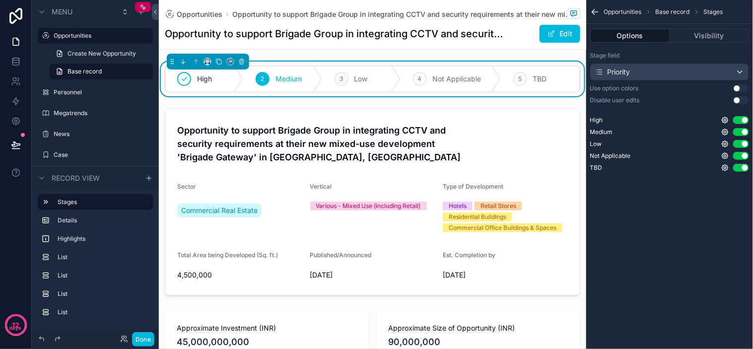
click at [667, 192] on div "Opportunities Base record Stages Options Visibility Stage field Priority Use op…" at bounding box center [669, 97] width 167 height 195
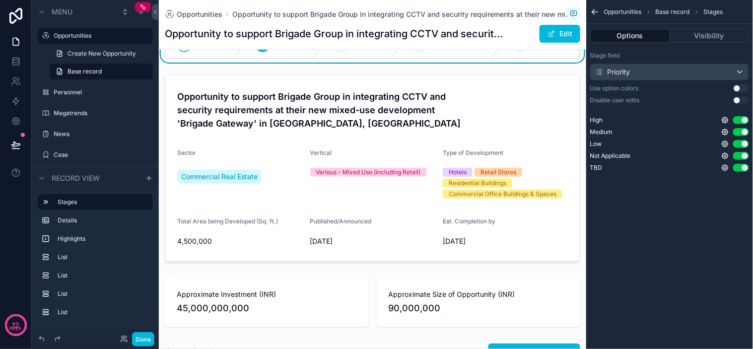
scroll to position [110, 0]
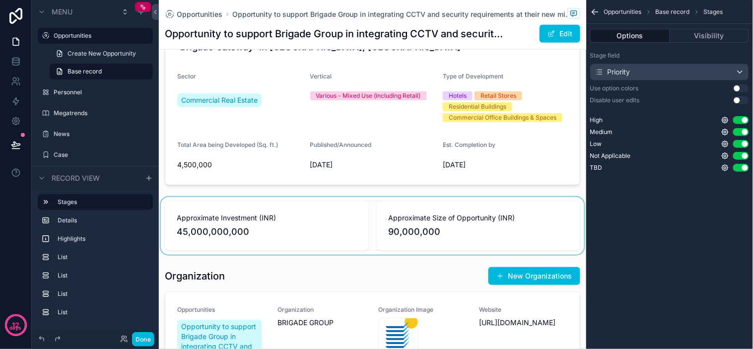
click at [281, 197] on div "scrollable content" at bounding box center [372, 226] width 427 height 58
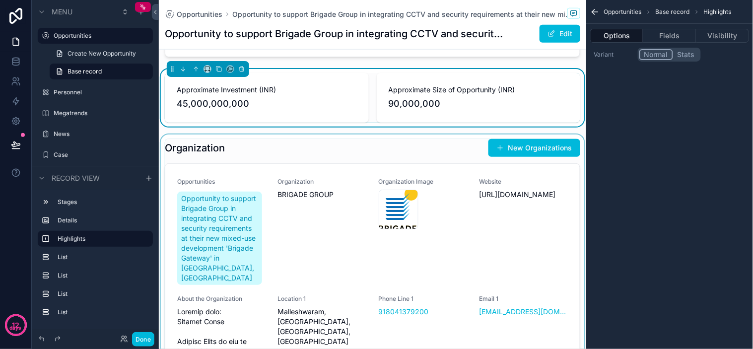
scroll to position [220, 0]
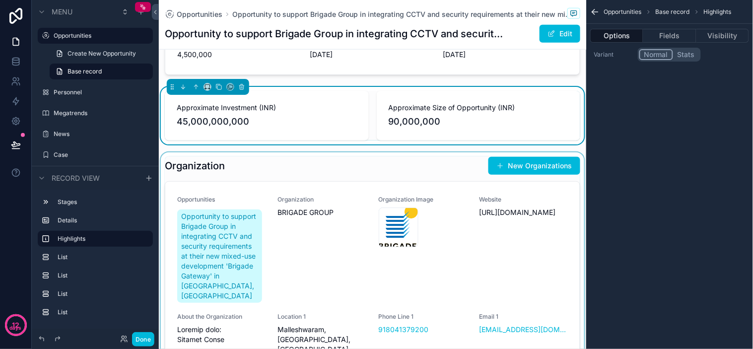
click at [250, 173] on div "scrollable content" at bounding box center [372, 301] width 427 height 298
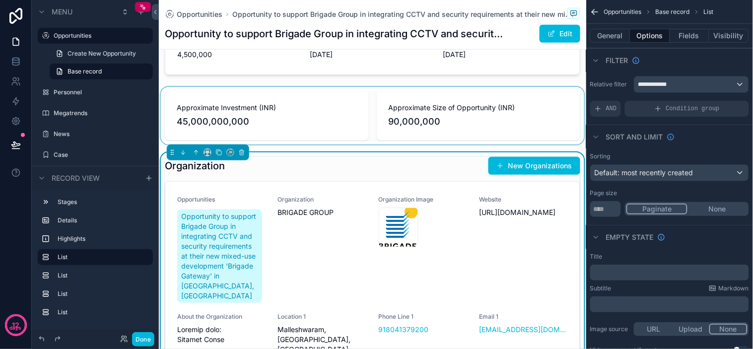
scroll to position [275, 0]
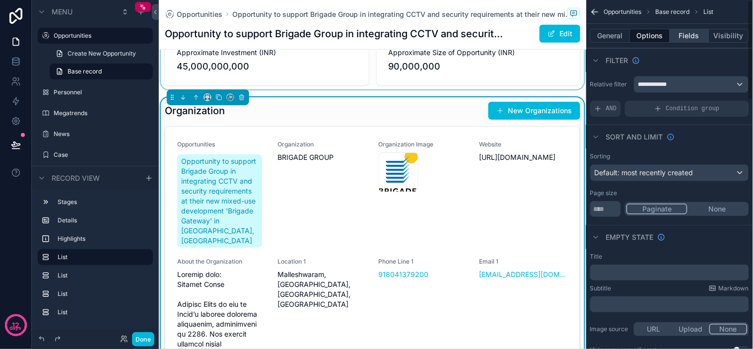
click at [682, 38] on button "Fields" at bounding box center [690, 36] width 40 height 14
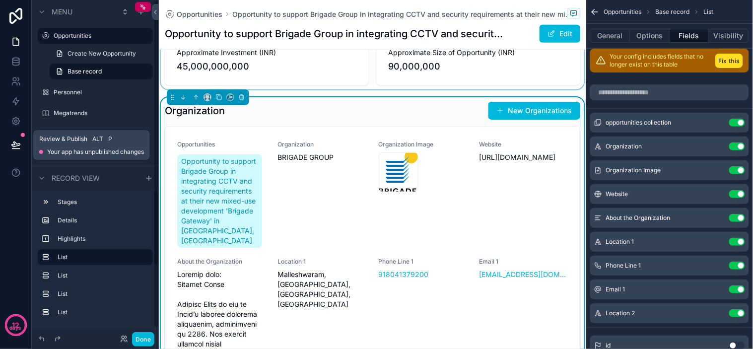
click at [14, 147] on icon at bounding box center [16, 145] width 10 height 10
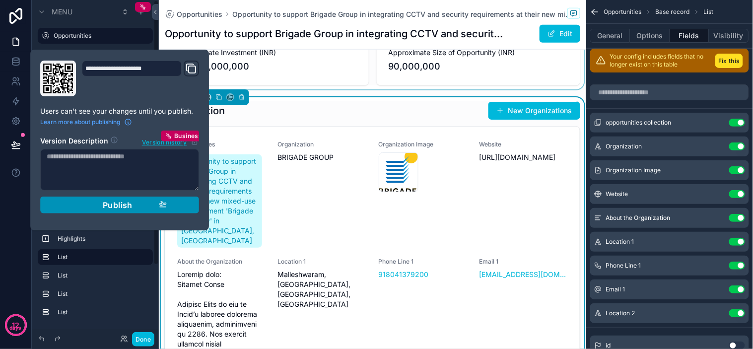
click at [132, 206] on div "Publish" at bounding box center [119, 205] width 94 height 10
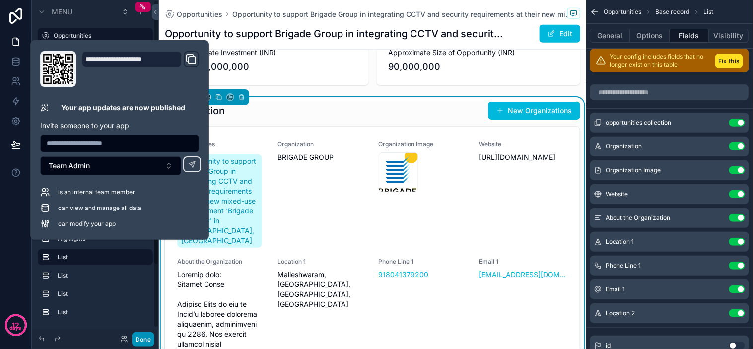
click at [140, 337] on button "Done" at bounding box center [143, 339] width 22 height 14
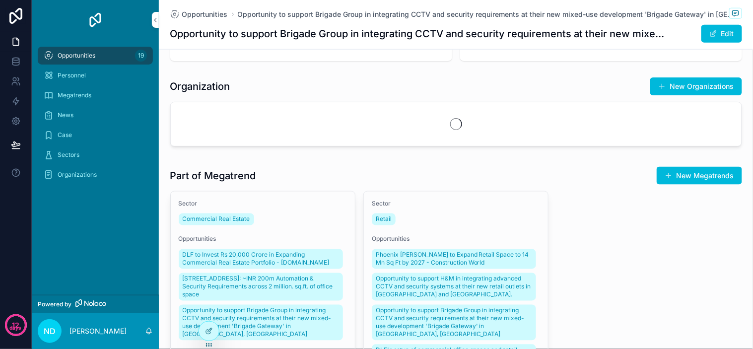
click at [144, 340] on div "ND [PERSON_NAME]" at bounding box center [95, 331] width 127 height 36
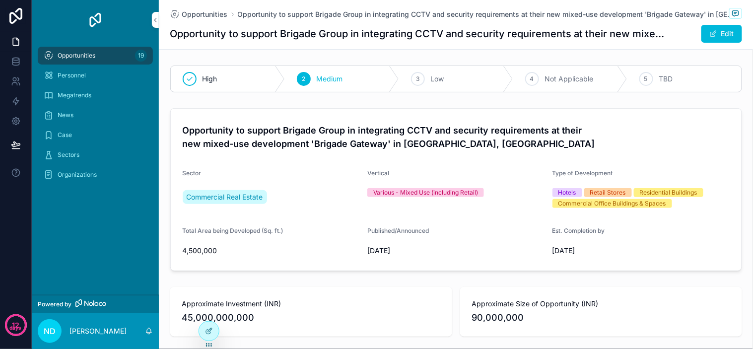
drag, startPoint x: 94, startPoint y: 73, endPoint x: 177, endPoint y: 100, distance: 86.5
click at [94, 73] on div "Personnel" at bounding box center [95, 75] width 103 height 16
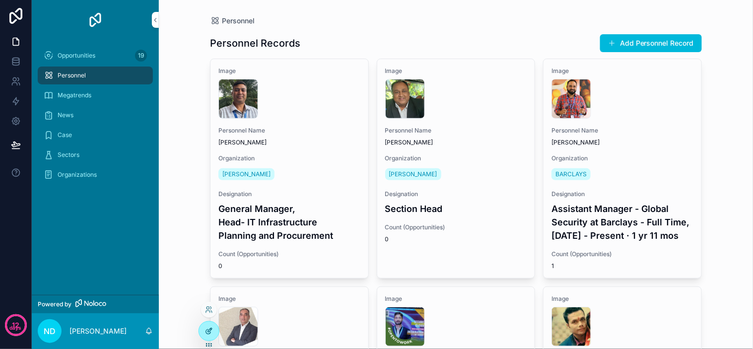
click at [209, 334] on icon at bounding box center [209, 331] width 8 height 8
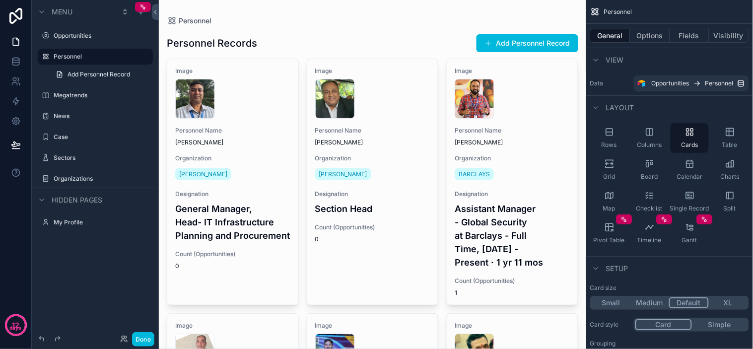
click at [249, 42] on h1 "Personnel Records" at bounding box center [212, 43] width 90 height 14
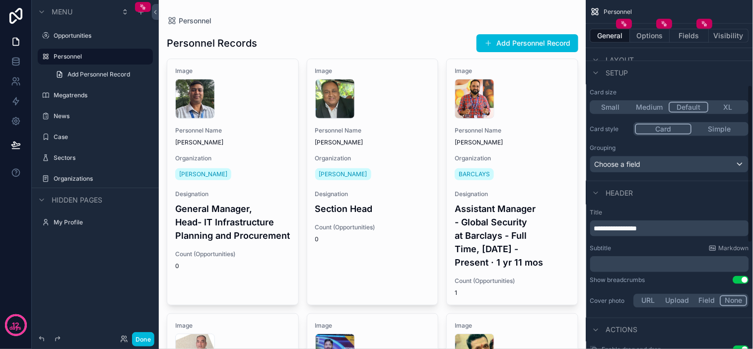
scroll to position [220, 0]
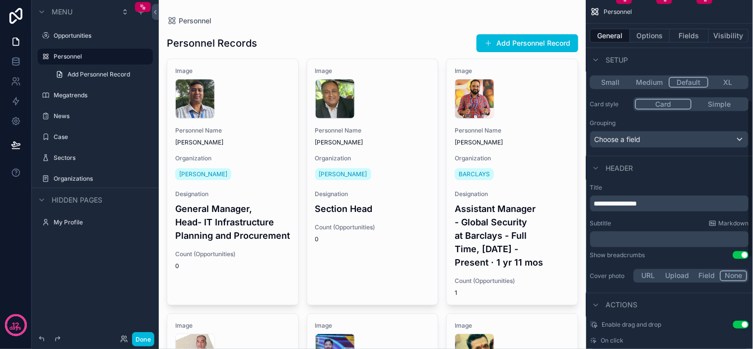
click at [607, 167] on span "Header" at bounding box center [619, 168] width 27 height 10
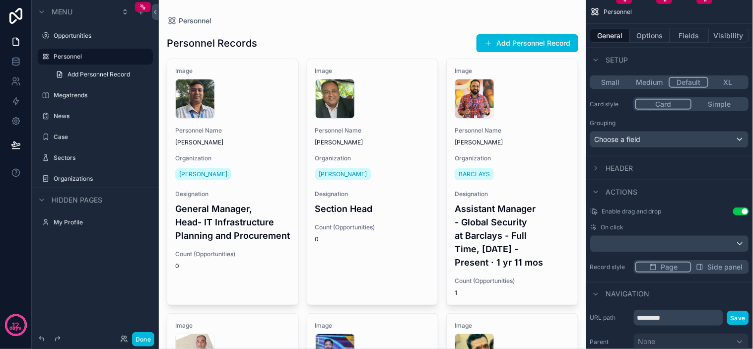
click at [611, 167] on span "Header" at bounding box center [619, 168] width 27 height 10
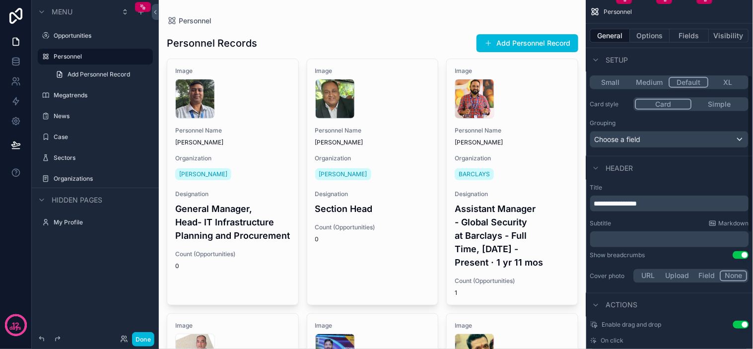
scroll to position [160, 0]
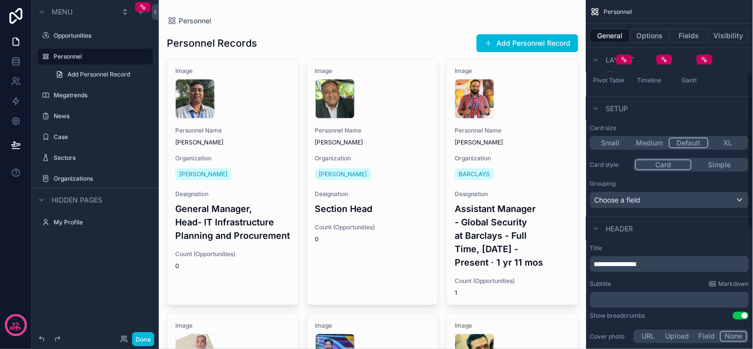
click at [631, 268] on p "**********" at bounding box center [670, 264] width 153 height 10
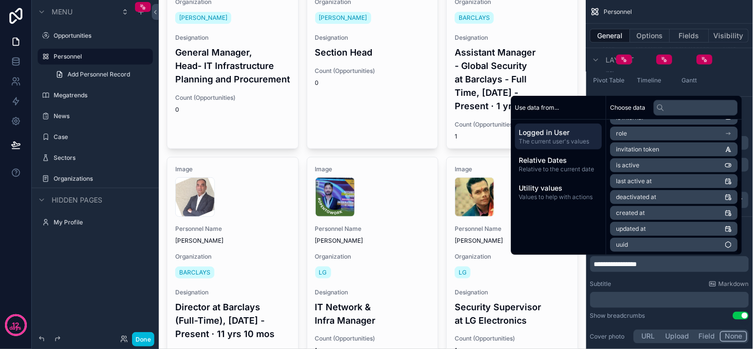
scroll to position [165, 0]
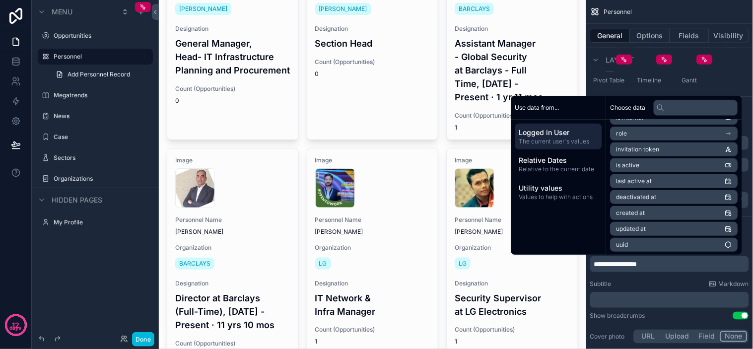
click at [528, 108] on span "Use data from..." at bounding box center [537, 108] width 44 height 8
click at [661, 105] on input "text" at bounding box center [695, 108] width 84 height 16
click at [623, 108] on span "Choose data" at bounding box center [627, 108] width 35 height 8
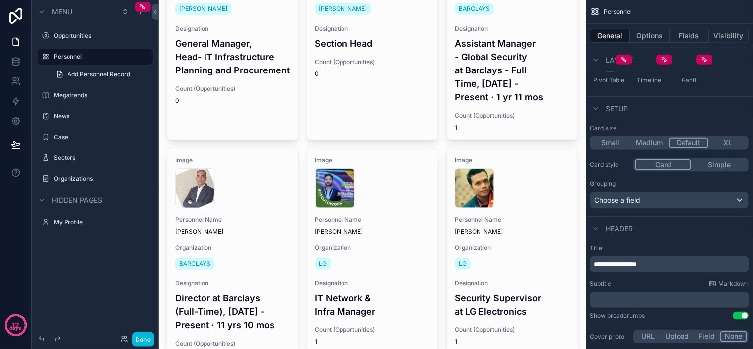
click at [740, 84] on div "Rows Columns Cards Table Grid Board Calendar Charts Map Checklist Single Record…" at bounding box center [669, 25] width 167 height 133
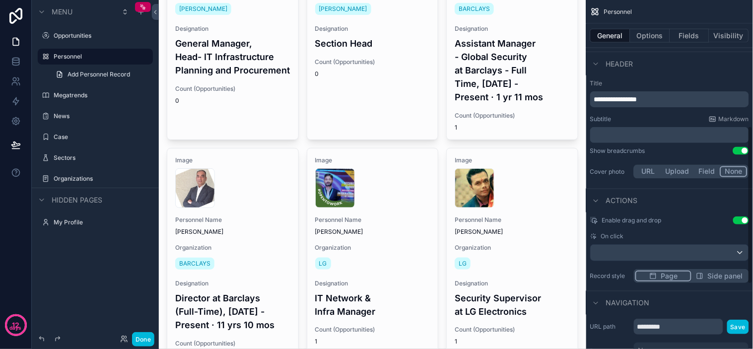
scroll to position [325, 0]
click at [618, 137] on p "﻿" at bounding box center [670, 134] width 153 height 10
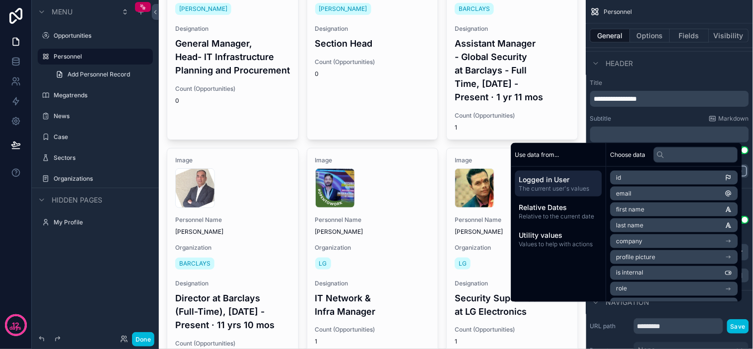
click at [658, 116] on div "Subtitle Markdown" at bounding box center [669, 119] width 159 height 8
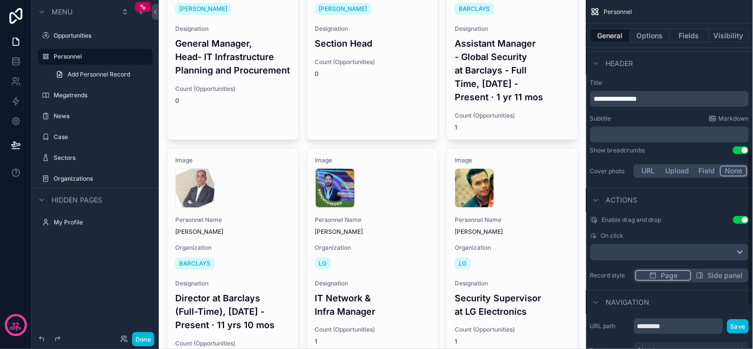
scroll to position [380, 0]
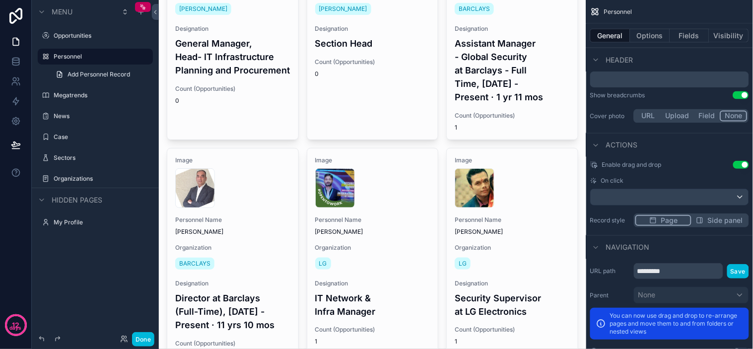
click at [606, 177] on span "On click" at bounding box center [612, 181] width 23 height 8
click at [636, 192] on div "scrollable content" at bounding box center [669, 197] width 158 height 16
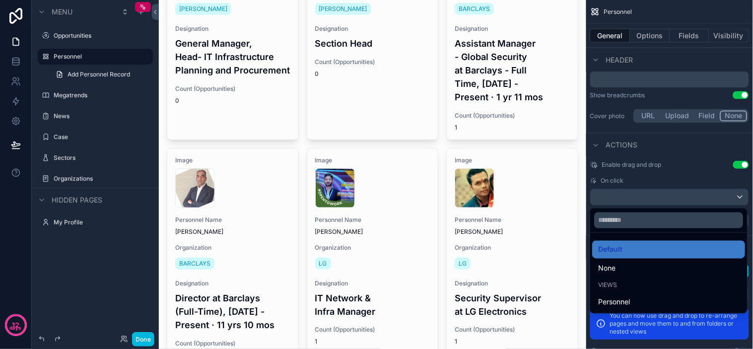
click at [639, 194] on div "scrollable content" at bounding box center [376, 174] width 753 height 349
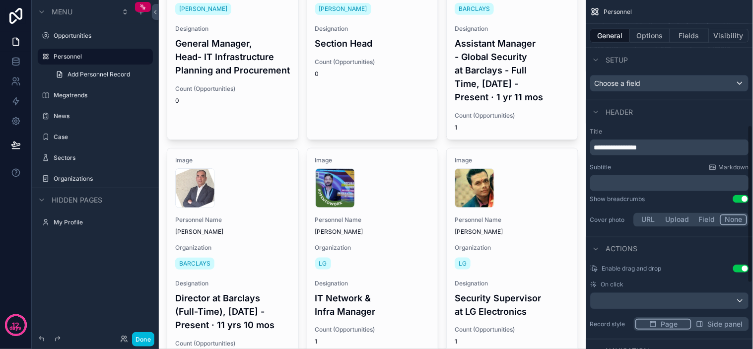
scroll to position [256, 0]
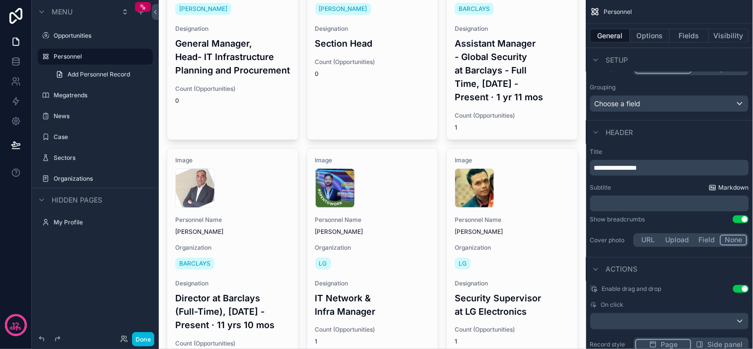
click at [722, 187] on span "Markdown" at bounding box center [733, 188] width 30 height 8
drag, startPoint x: 640, startPoint y: 172, endPoint x: 647, endPoint y: 169, distance: 8.0
click at [640, 172] on p "**********" at bounding box center [670, 168] width 153 height 10
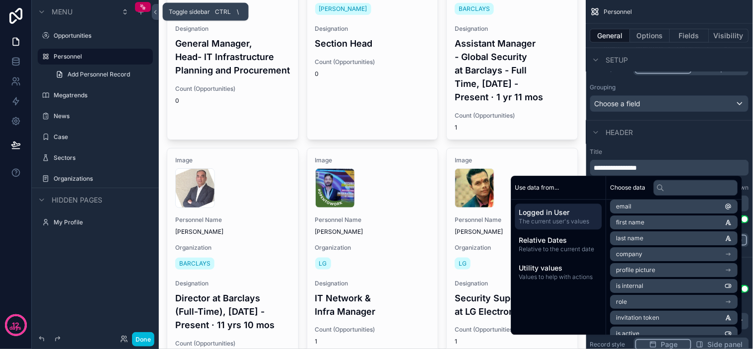
scroll to position [0, 0]
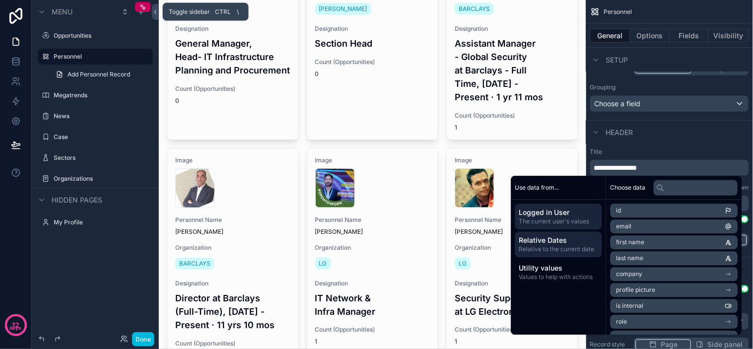
click at [569, 244] on span "Relative Dates" at bounding box center [558, 240] width 79 height 10
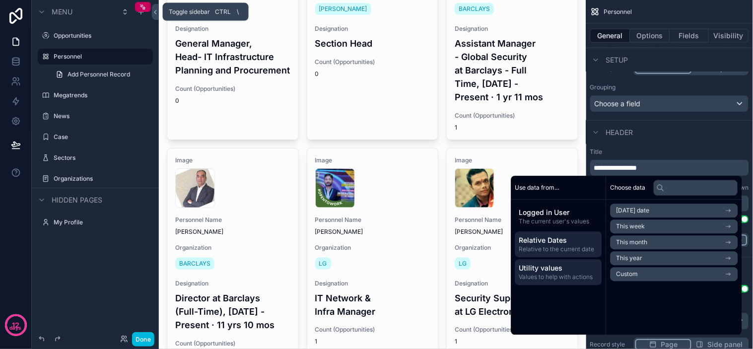
click at [564, 274] on span "Values to help with actions" at bounding box center [558, 277] width 79 height 8
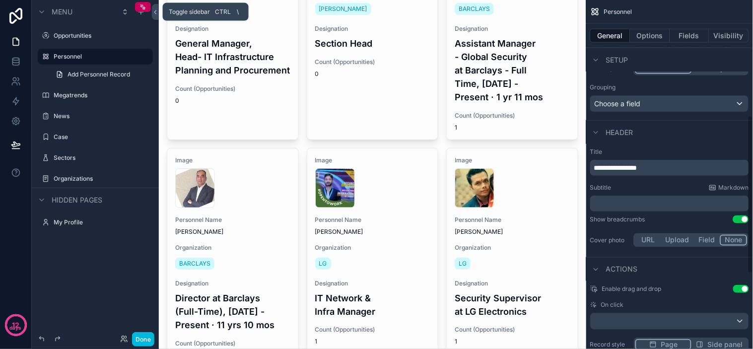
click at [656, 125] on div "Header" at bounding box center [669, 132] width 167 height 24
click at [614, 164] on span "**********" at bounding box center [615, 167] width 43 height 7
click at [681, 142] on div "Header" at bounding box center [669, 132] width 167 height 24
click at [645, 197] on div "﻿" at bounding box center [669, 203] width 159 height 16
click at [657, 140] on div "Header" at bounding box center [669, 132] width 167 height 24
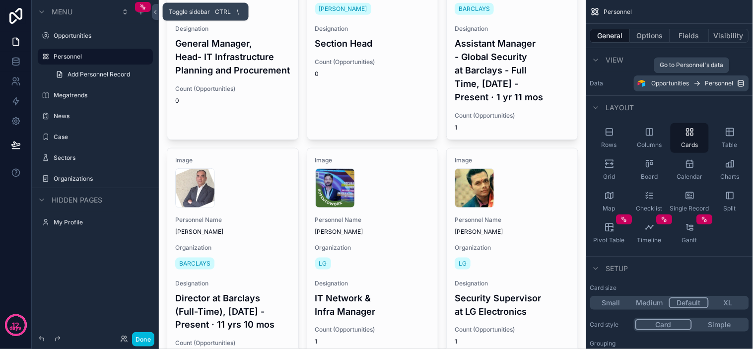
click at [737, 83] on icon "scrollable content" at bounding box center [741, 83] width 8 height 8
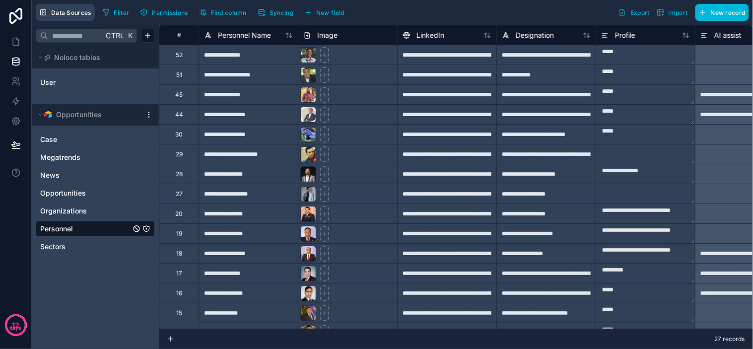
click at [82, 12] on span "Data Sources" at bounding box center [71, 12] width 40 height 7
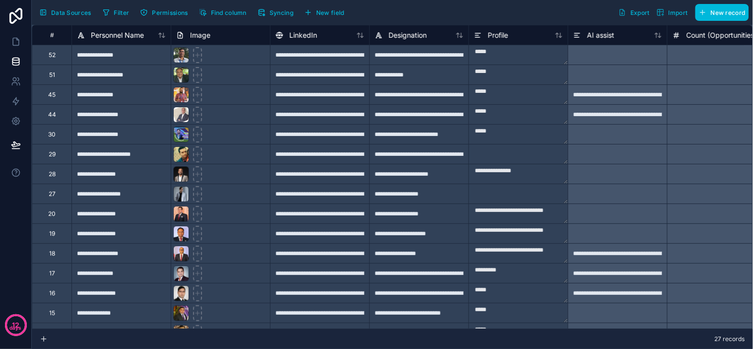
click at [72, 10] on span "Data Sources" at bounding box center [71, 12] width 40 height 7
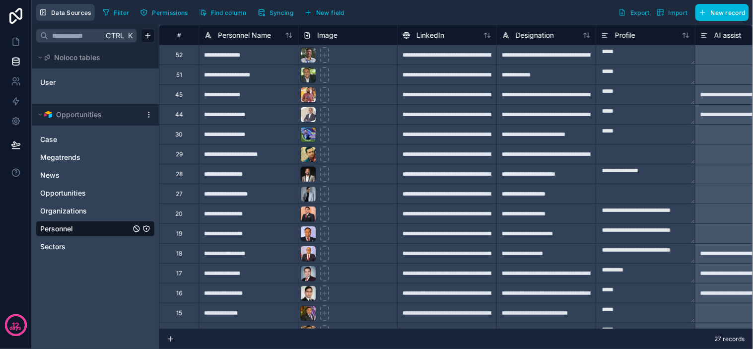
click at [68, 13] on span "Data Sources" at bounding box center [71, 12] width 40 height 7
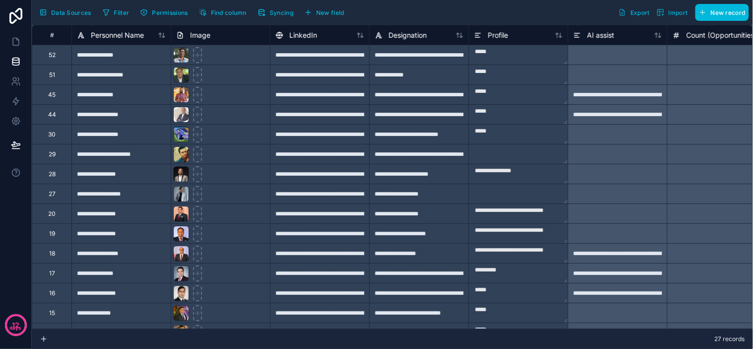
click at [68, 13] on span "Data Sources" at bounding box center [71, 12] width 40 height 7
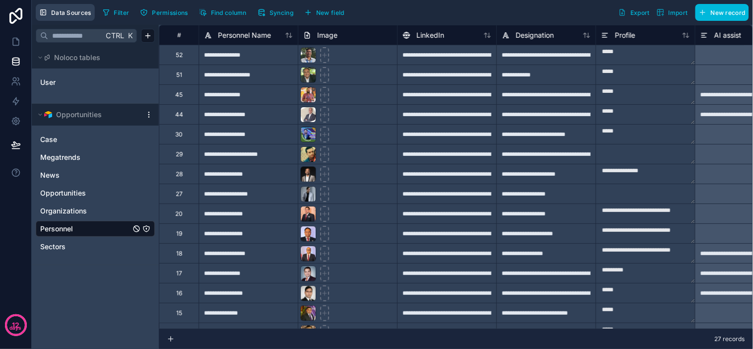
click at [70, 12] on span "Data Sources" at bounding box center [71, 12] width 40 height 7
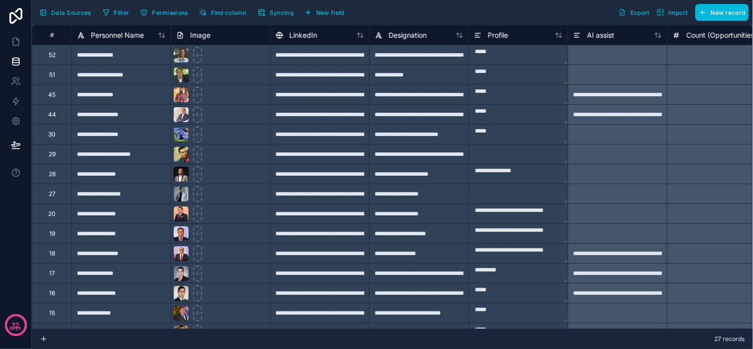
click at [70, 11] on span "Data Sources" at bounding box center [71, 12] width 40 height 7
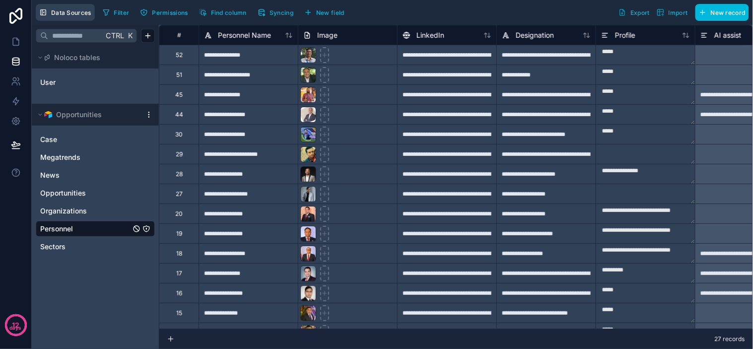
click at [68, 11] on span "Data Sources" at bounding box center [71, 12] width 40 height 7
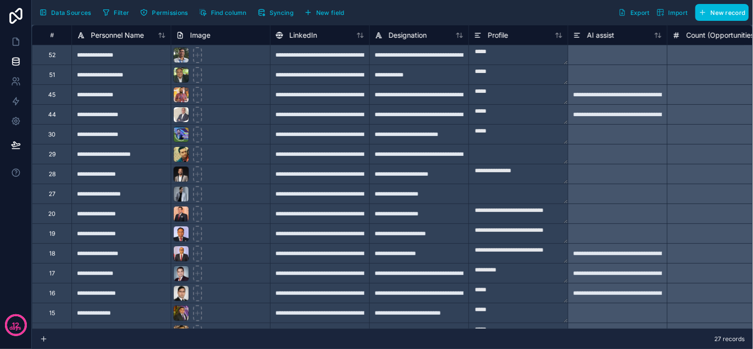
click at [68, 11] on span "Data Sources" at bounding box center [71, 12] width 40 height 7
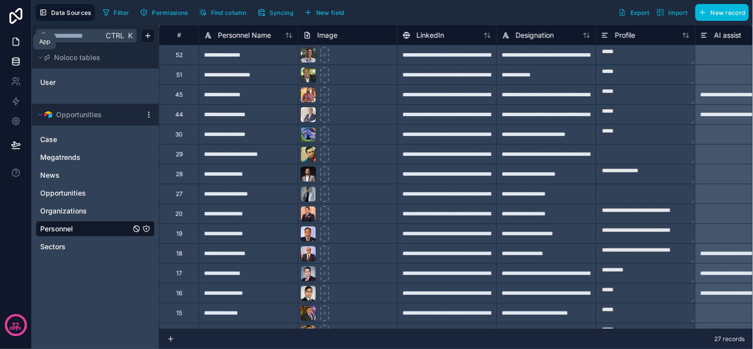
click at [15, 48] on link at bounding box center [15, 42] width 31 height 20
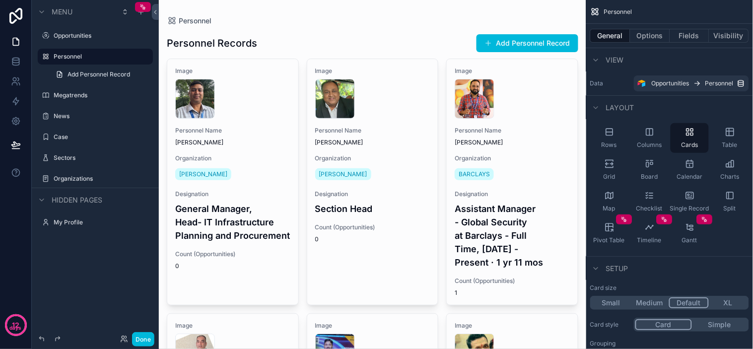
click at [322, 39] on div "Personnel Records Add Personnel Record" at bounding box center [372, 43] width 411 height 19
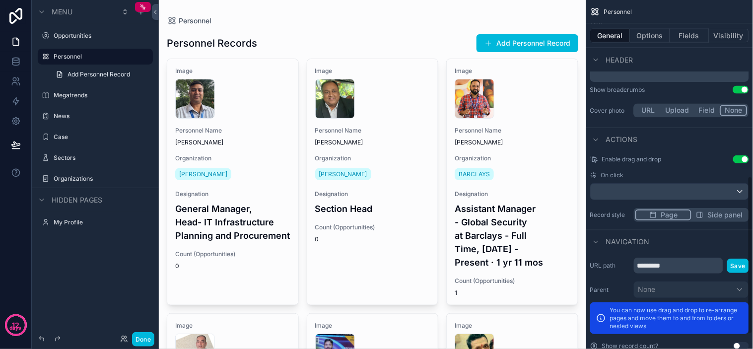
scroll to position [422, 0]
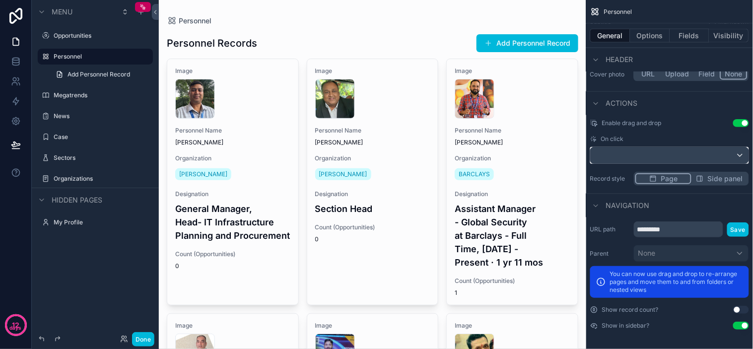
click at [695, 150] on div "scrollable content" at bounding box center [669, 155] width 158 height 16
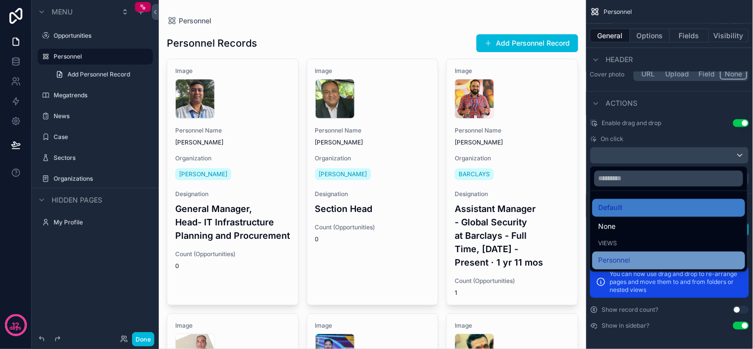
click at [661, 256] on div "Personnel" at bounding box center [668, 261] width 141 height 12
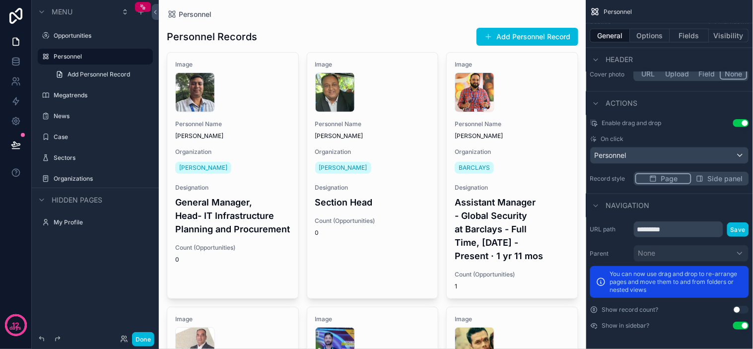
scroll to position [0, 0]
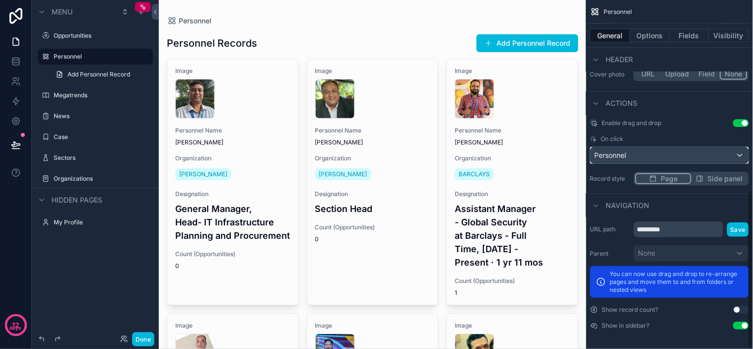
click at [638, 154] on div "Personnel" at bounding box center [669, 155] width 158 height 16
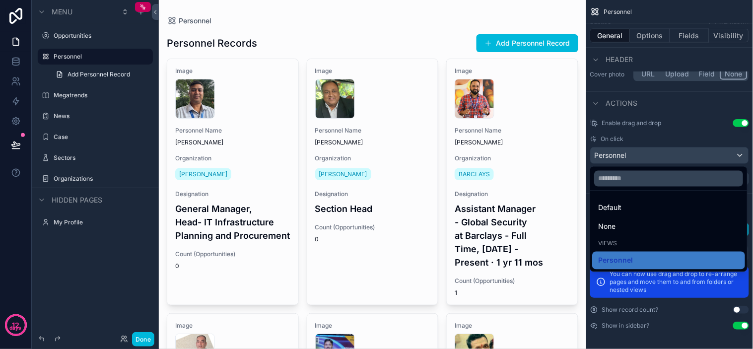
click at [715, 100] on div "scrollable content" at bounding box center [376, 174] width 753 height 349
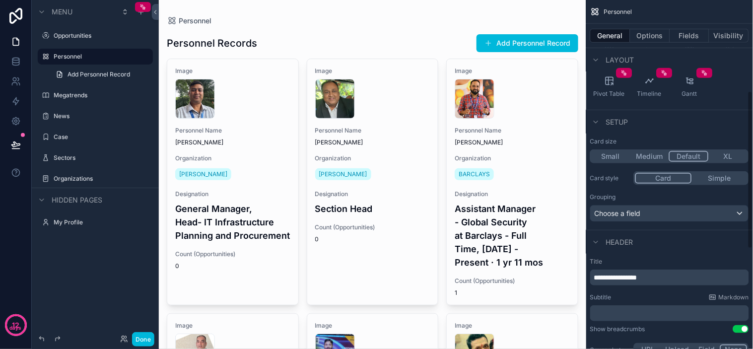
scroll to position [146, 0]
click at [639, 37] on button "Options" at bounding box center [650, 36] width 40 height 14
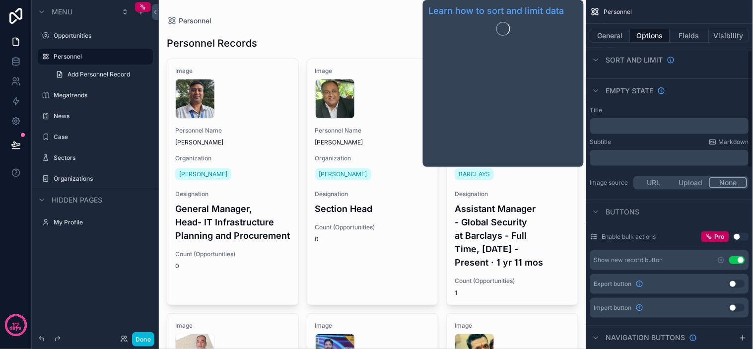
click at [651, 62] on span "Sort And Limit" at bounding box center [634, 60] width 57 height 10
click at [636, 62] on span "Sort And Limit" at bounding box center [634, 67] width 57 height 10
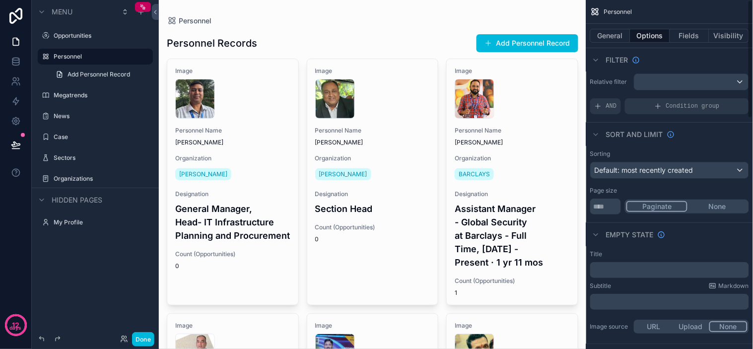
scroll to position [0, 0]
click at [646, 174] on span "Default: most recently created" at bounding box center [643, 172] width 99 height 8
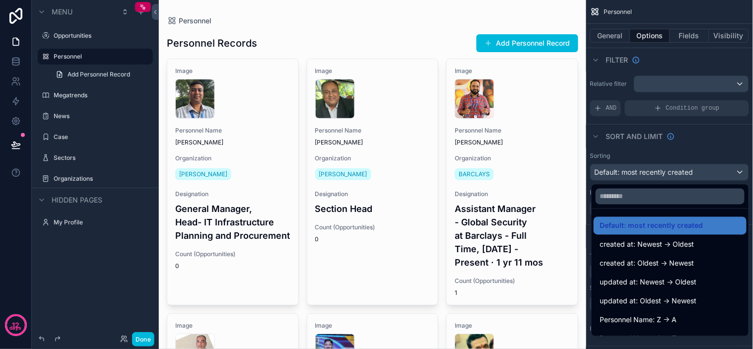
click at [646, 174] on div "scrollable content" at bounding box center [376, 174] width 753 height 349
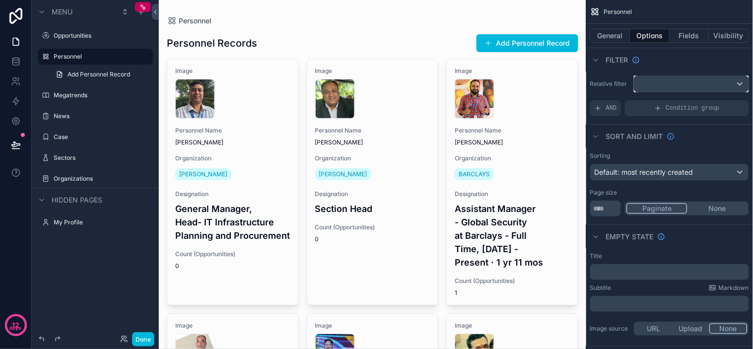
click at [648, 82] on div "scrollable content" at bounding box center [691, 84] width 114 height 16
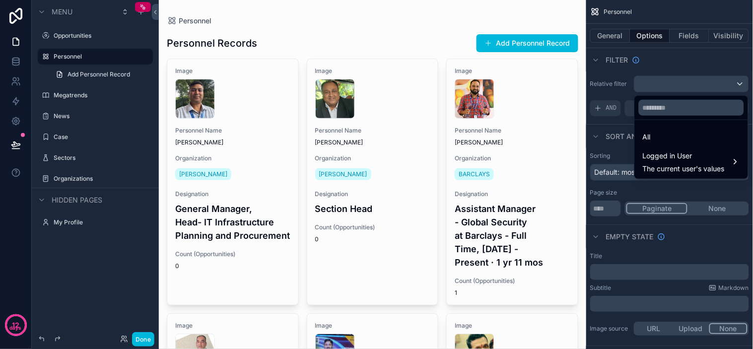
click at [648, 83] on div "scrollable content" at bounding box center [376, 174] width 753 height 349
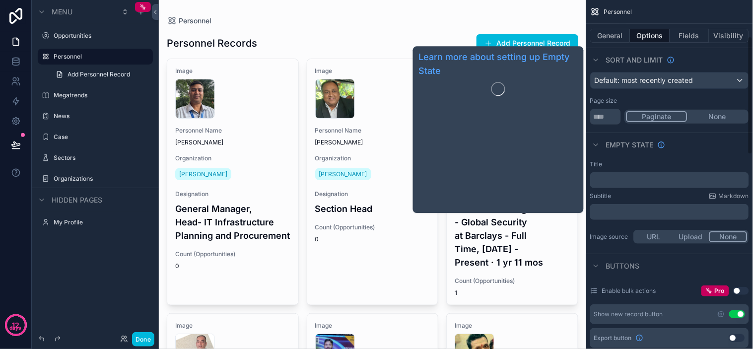
scroll to position [110, 0]
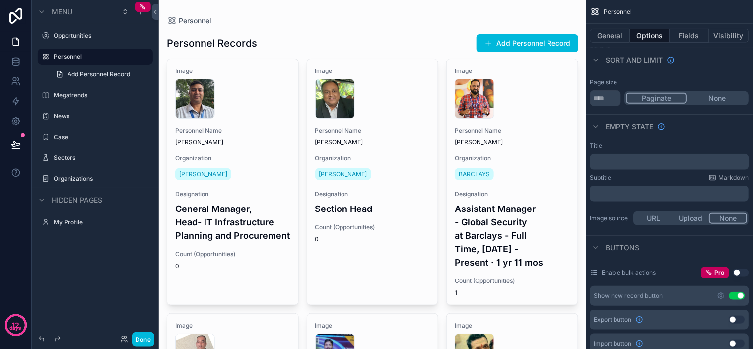
click at [637, 160] on p "﻿" at bounding box center [670, 162] width 153 height 8
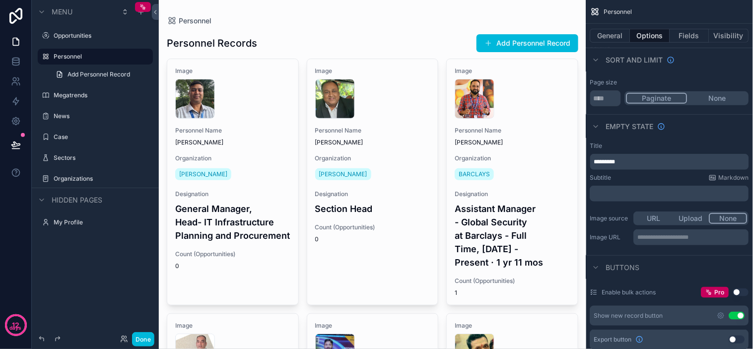
click at [701, 131] on div "Empty state" at bounding box center [669, 126] width 167 height 24
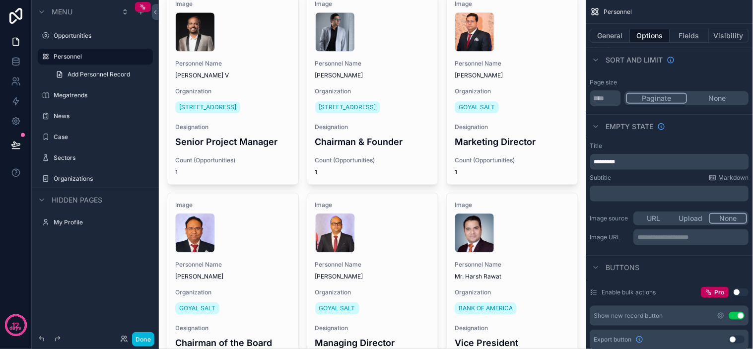
scroll to position [551, 0]
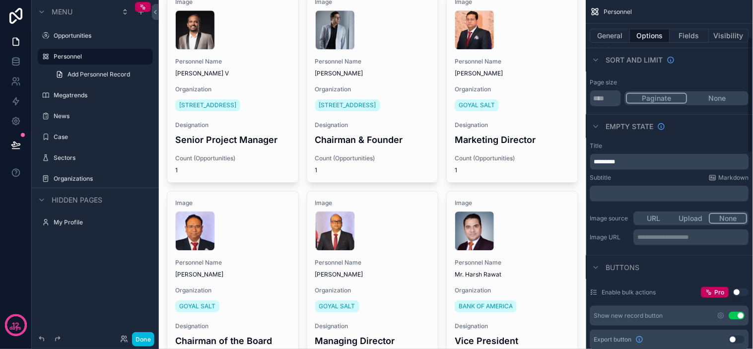
click at [639, 158] on p "*********" at bounding box center [670, 162] width 153 height 8
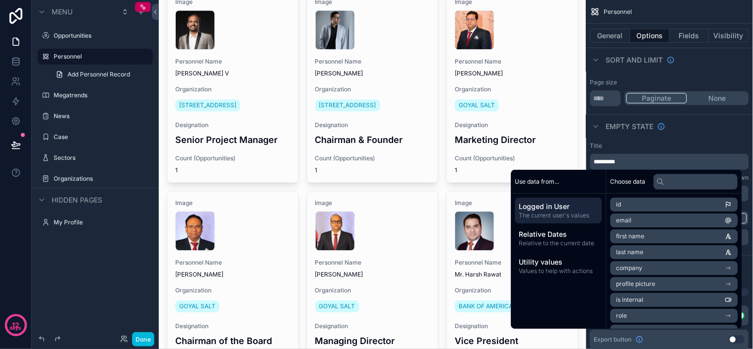
click at [656, 182] on icon at bounding box center [660, 182] width 8 height 8
click at [660, 180] on input "text" at bounding box center [695, 182] width 84 height 16
click at [665, 179] on input "text" at bounding box center [695, 182] width 84 height 16
click at [656, 180] on icon at bounding box center [660, 182] width 8 height 8
click at [640, 180] on div "Choose data" at bounding box center [673, 182] width 135 height 24
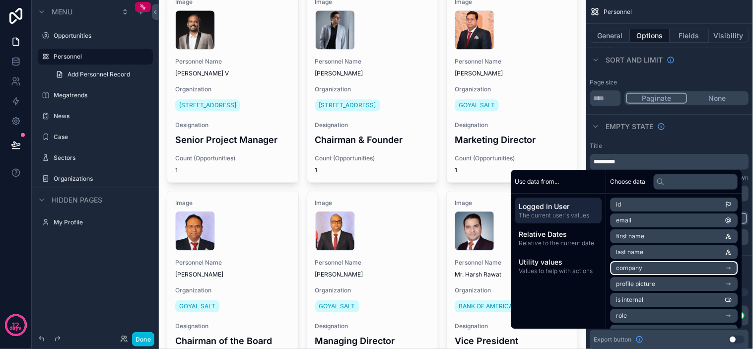
click at [714, 263] on li "company" at bounding box center [674, 268] width 128 height 14
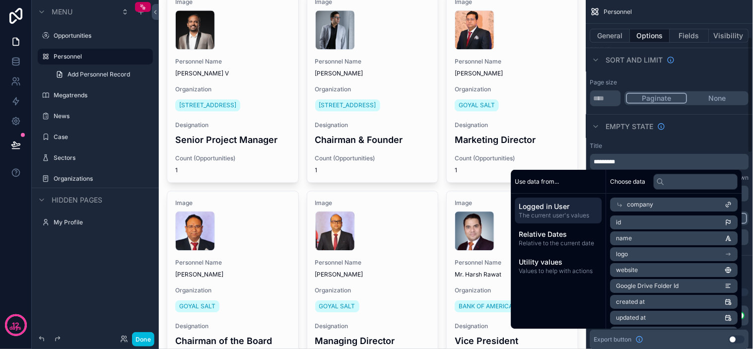
click at [653, 151] on div "Title *********" at bounding box center [669, 156] width 159 height 28
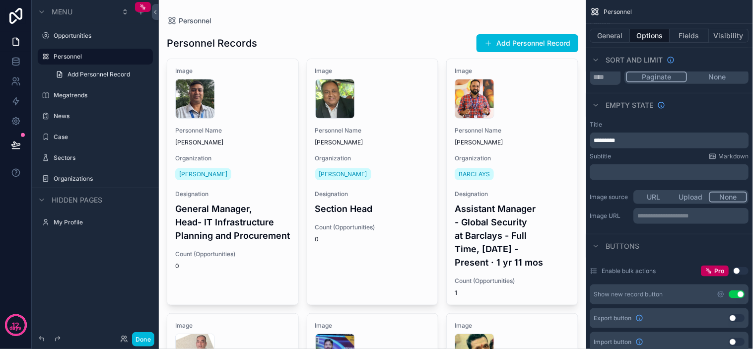
scroll to position [110, 0]
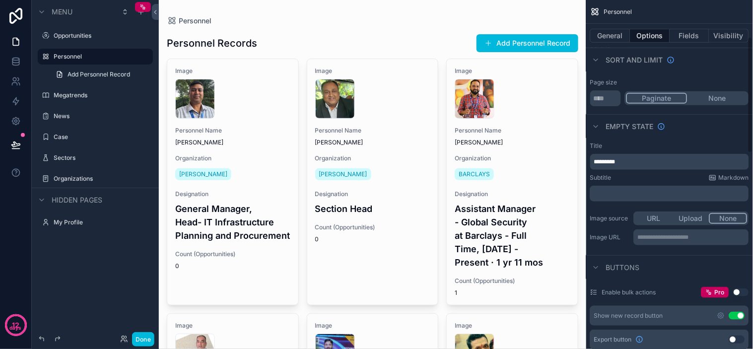
click at [632, 160] on p "*********" at bounding box center [670, 162] width 153 height 8
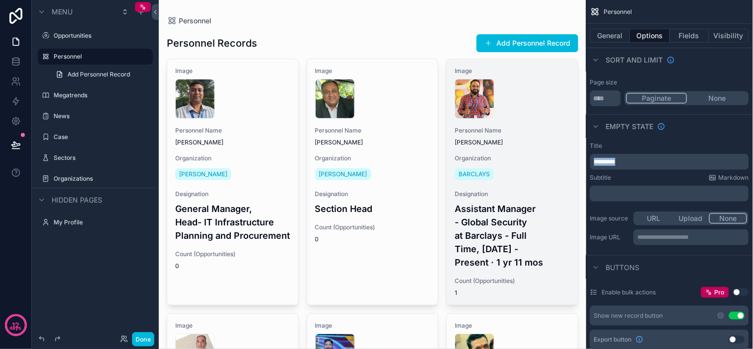
drag, startPoint x: 651, startPoint y: 159, endPoint x: 518, endPoint y: 153, distance: 132.6
click at [519, 154] on div "Opportunities 19 Personnel Megatrends News Case Sectors Organizations My Profil…" at bounding box center [456, 174] width 594 height 349
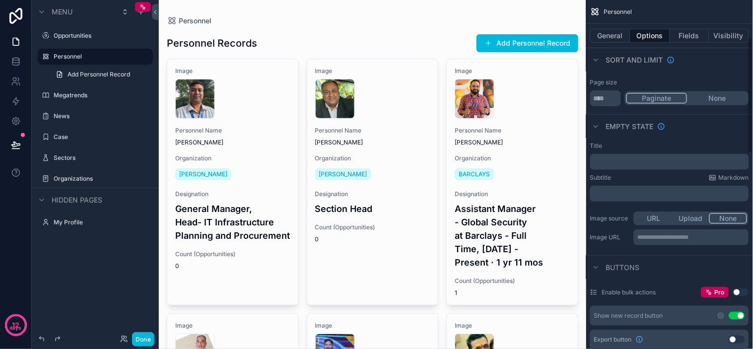
click at [696, 143] on div "Title" at bounding box center [669, 146] width 159 height 8
click at [651, 161] on p "﻿" at bounding box center [670, 162] width 153 height 8
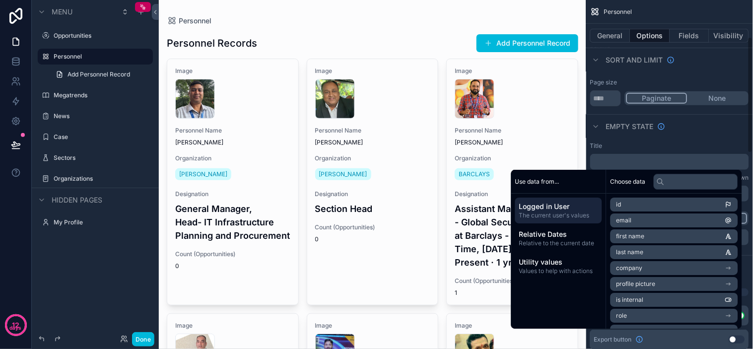
click at [663, 143] on div "Title" at bounding box center [669, 146] width 159 height 8
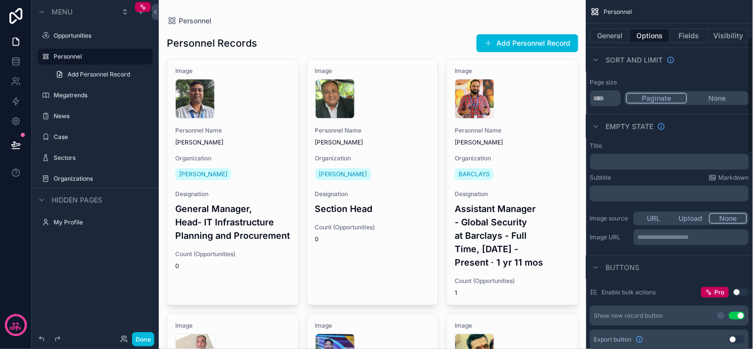
click at [631, 187] on div "﻿" at bounding box center [669, 194] width 159 height 16
click at [631, 194] on p "﻿" at bounding box center [670, 194] width 153 height 8
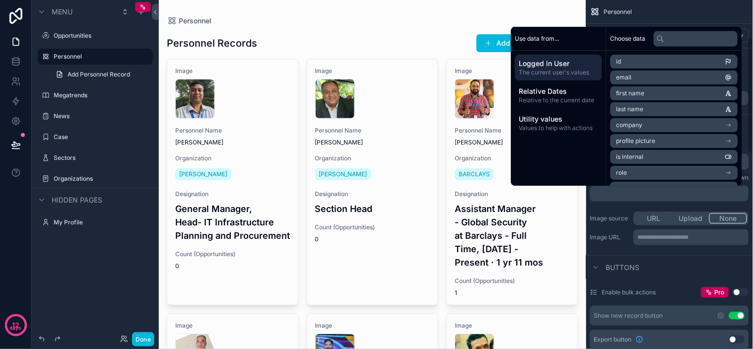
click at [557, 35] on div "Use data from..." at bounding box center [558, 39] width 95 height 24
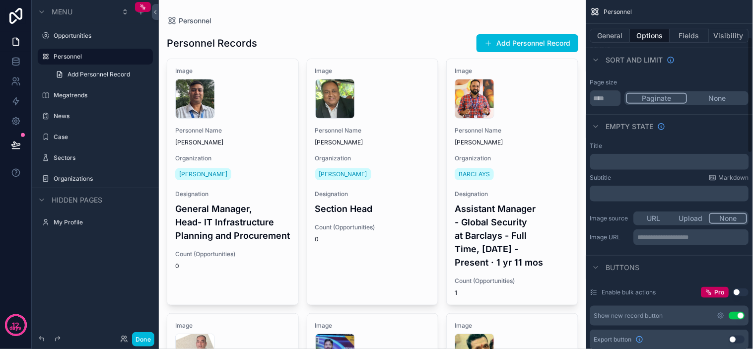
click at [685, 18] on div "Personnel" at bounding box center [669, 12] width 167 height 24
click at [710, 15] on div "Personnel" at bounding box center [669, 12] width 167 height 24
click at [717, 12] on div "Personnel" at bounding box center [669, 12] width 167 height 24
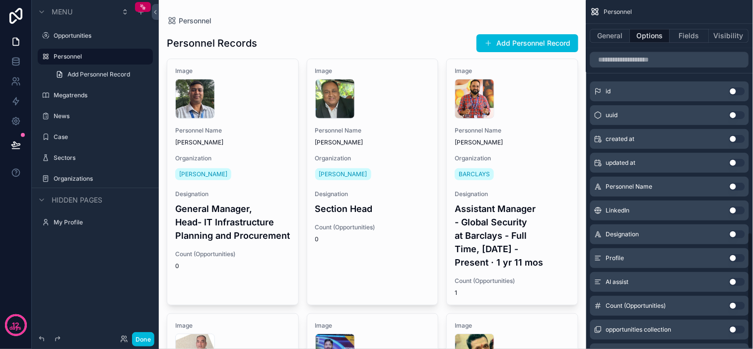
scroll to position [698, 0]
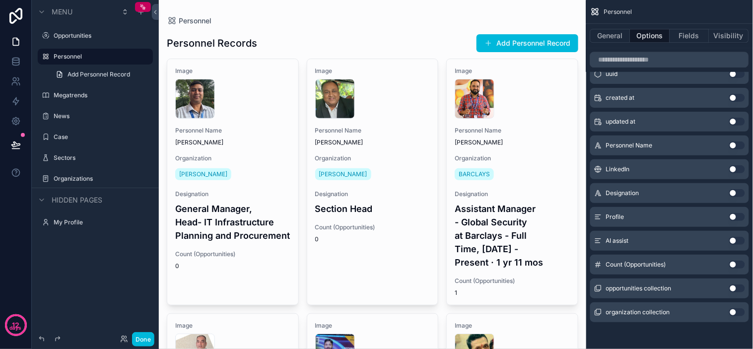
click at [734, 312] on button "Use setting" at bounding box center [737, 312] width 16 height 8
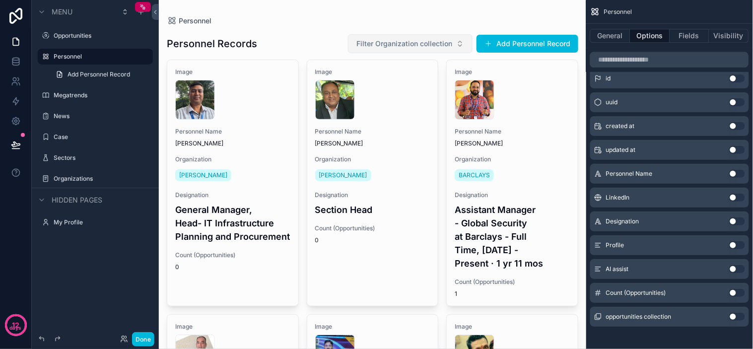
click at [427, 47] on span "Filter Organization collection" at bounding box center [404, 44] width 96 height 10
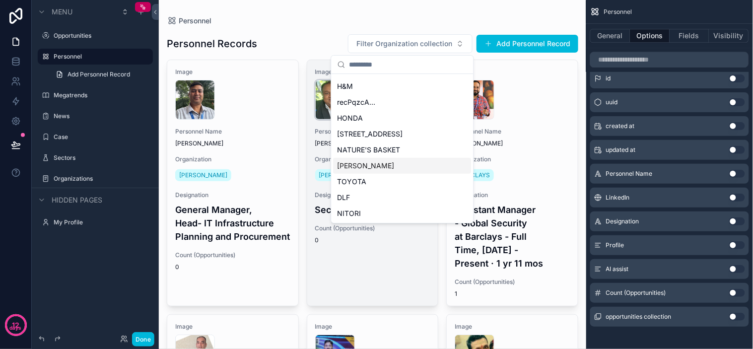
scroll to position [0, 0]
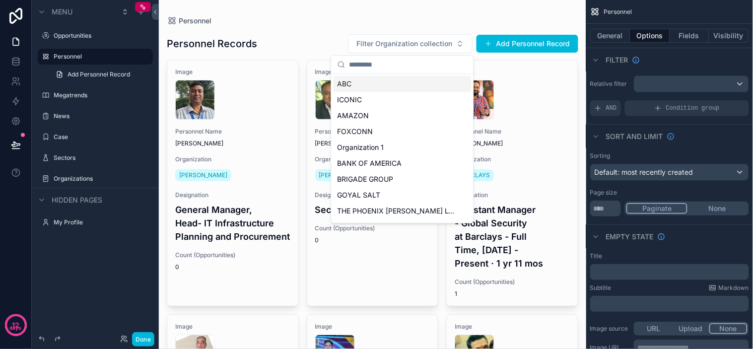
scroll to position [698, 0]
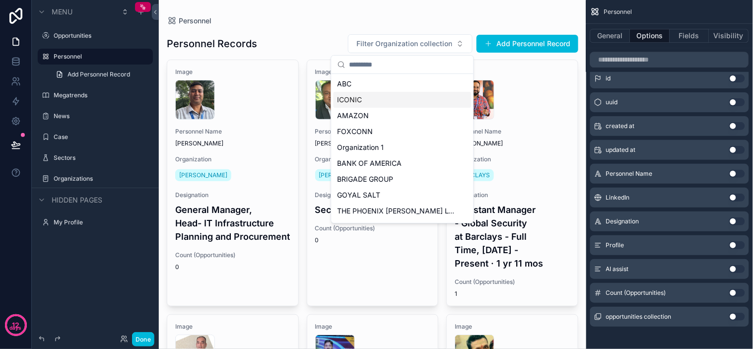
click at [366, 99] on div "ICONIC" at bounding box center [402, 100] width 138 height 16
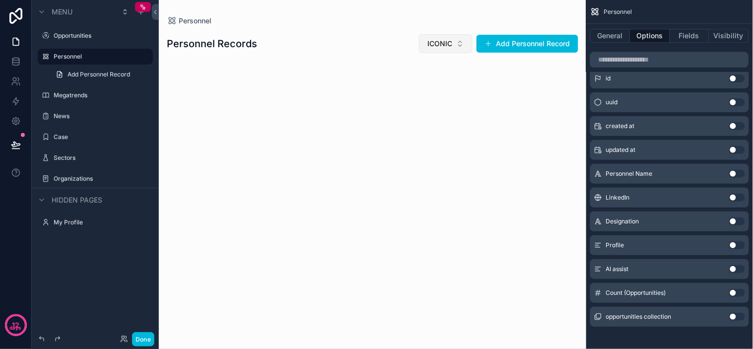
click at [440, 37] on button "ICONIC" at bounding box center [446, 43] width 54 height 19
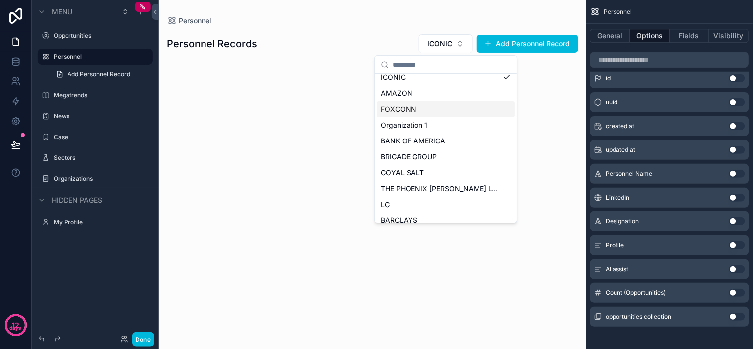
scroll to position [110, 0]
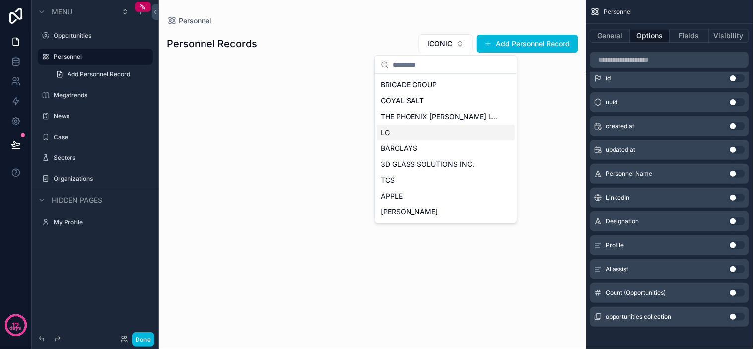
click at [435, 137] on div "LG" at bounding box center [446, 133] width 138 height 16
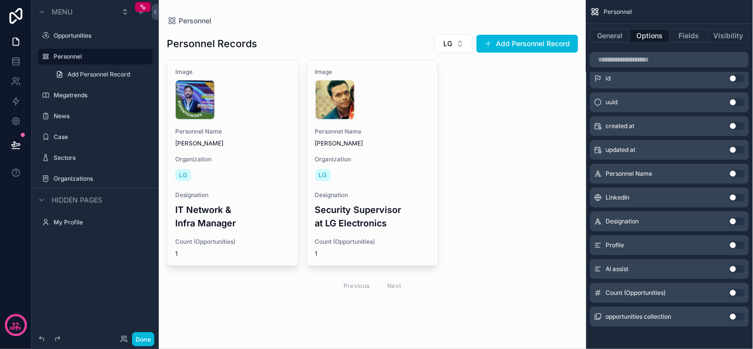
click at [379, 29] on div "Personnel Records LG Add Personnel Record Image 1715698303757 Personnel Name Mr…" at bounding box center [372, 177] width 411 height 303
click at [455, 41] on button "LG" at bounding box center [454, 43] width 38 height 19
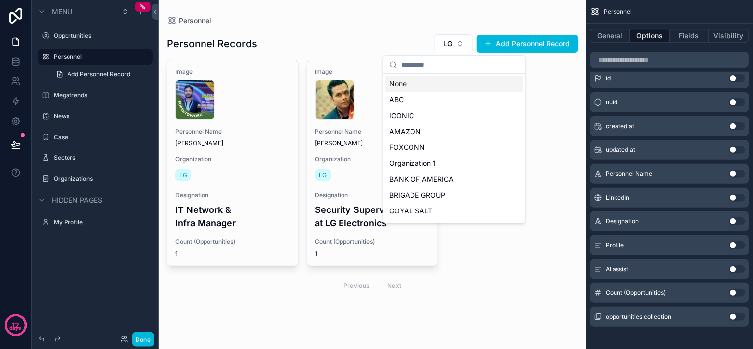
click at [434, 80] on div "None" at bounding box center [454, 84] width 138 height 16
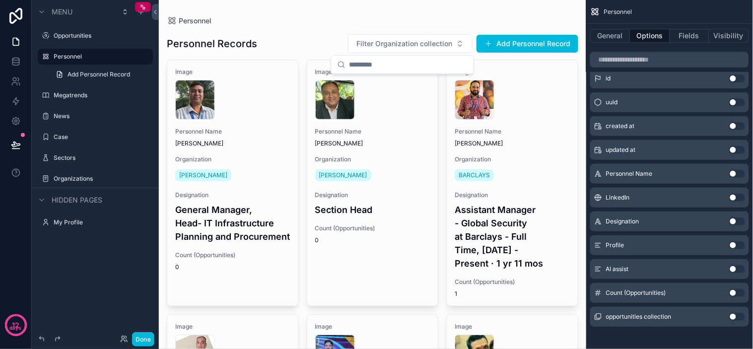
click at [457, 47] on button "Filter Organization collection" at bounding box center [410, 43] width 125 height 19
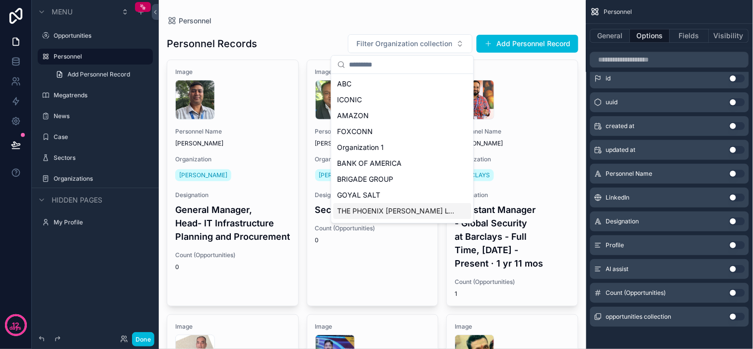
click at [424, 204] on div "THE PHOENIX [PERSON_NAME] LTD." at bounding box center [402, 211] width 138 height 16
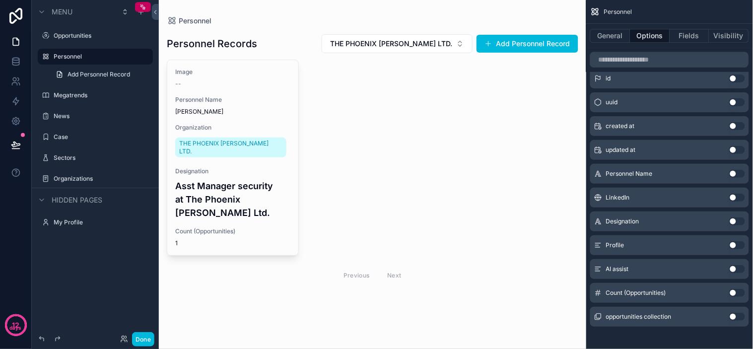
click at [353, 21] on div "Personnel" at bounding box center [372, 21] width 411 height 10
click at [394, 34] on button "THE PHOENIX [PERSON_NAME] LTD." at bounding box center [396, 43] width 151 height 19
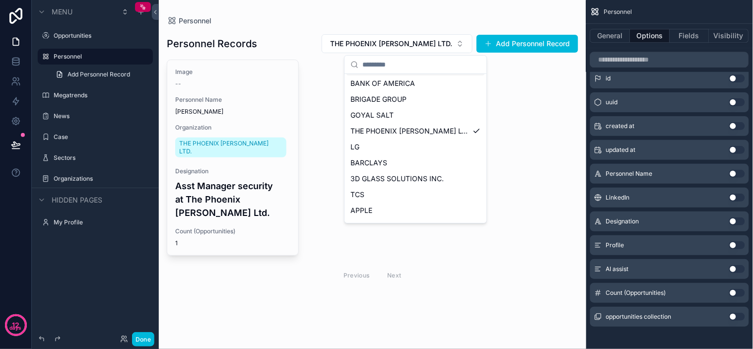
scroll to position [251, 0]
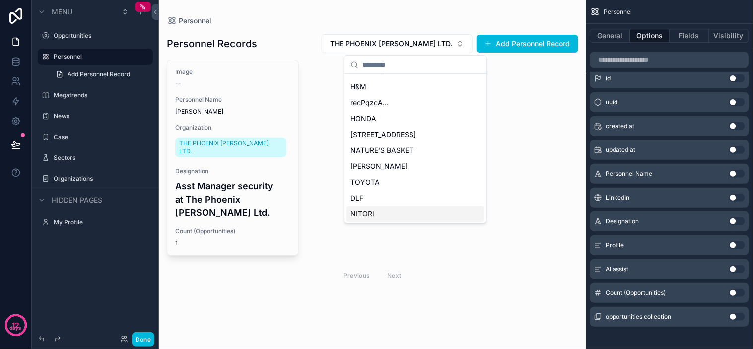
click at [424, 216] on div "NITORI" at bounding box center [415, 214] width 138 height 16
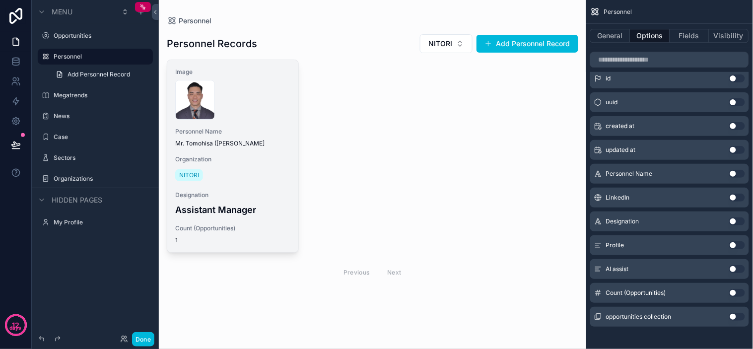
click at [258, 142] on span "Mr. Tomohisa ([PERSON_NAME]" at bounding box center [232, 143] width 115 height 8
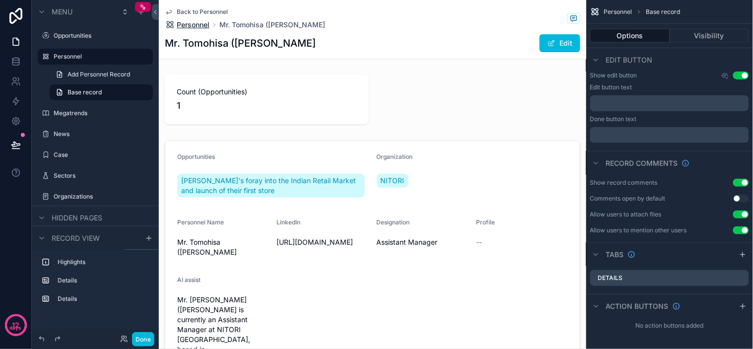
click at [204, 24] on span "Personnel" at bounding box center [193, 25] width 33 height 10
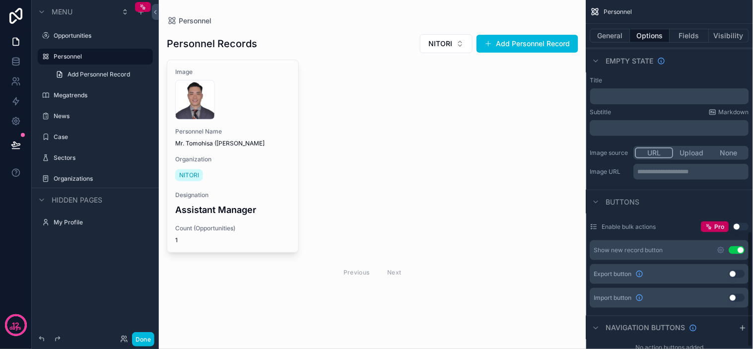
scroll to position [698, 0]
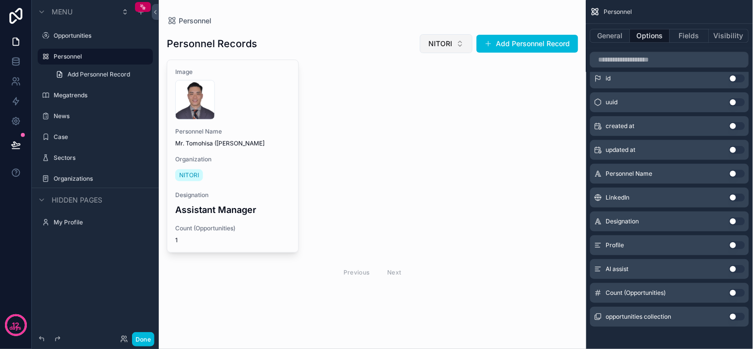
click at [452, 44] on span "NITORI" at bounding box center [440, 44] width 24 height 10
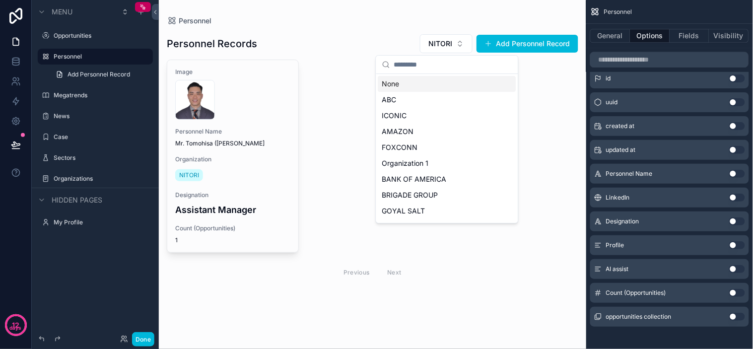
click at [456, 77] on div "None" at bounding box center [447, 84] width 138 height 16
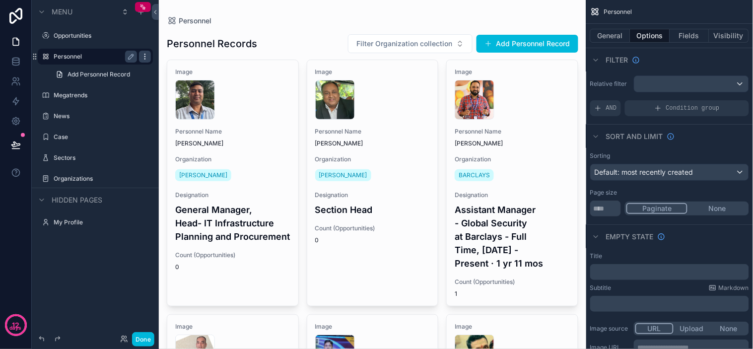
click at [146, 55] on icon "scrollable content" at bounding box center [145, 57] width 8 height 8
click at [134, 56] on icon "scrollable content" at bounding box center [131, 57] width 8 height 8
click at [129, 58] on icon "scrollable content" at bounding box center [131, 57] width 8 height 8
click at [37, 57] on icon "scrollable content" at bounding box center [35, 57] width 8 height 8
click at [42, 57] on icon "scrollable content" at bounding box center [46, 57] width 8 height 8
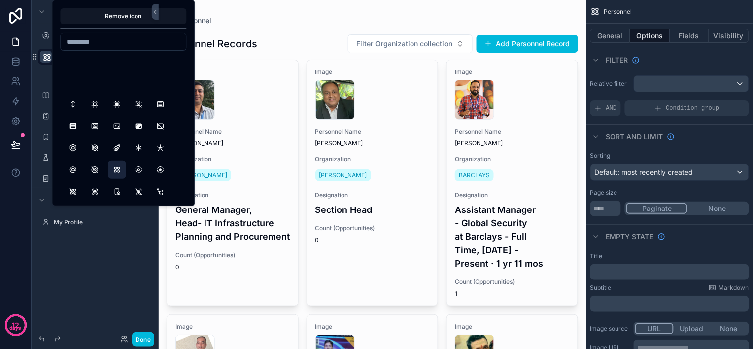
scroll to position [1764, 0]
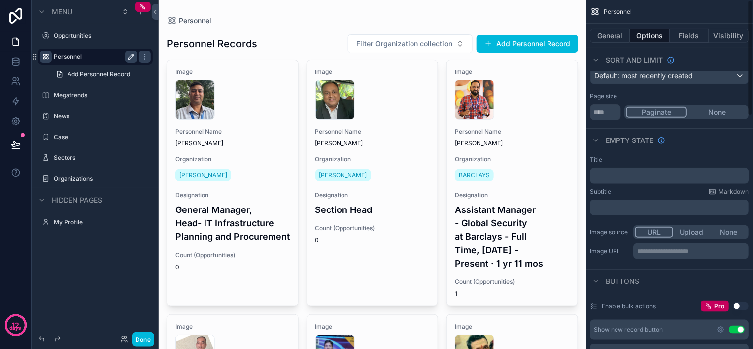
scroll to position [0, 0]
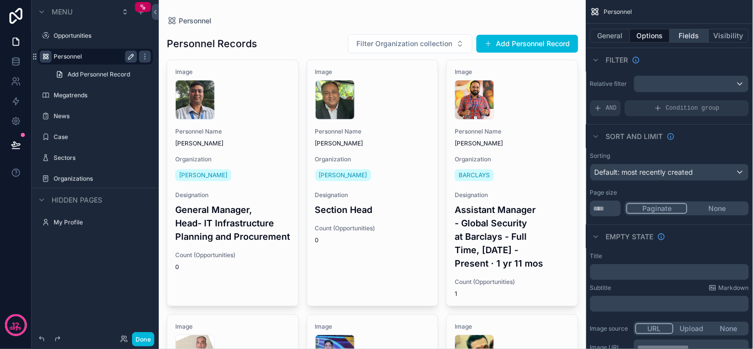
click at [684, 37] on button "Fields" at bounding box center [690, 36] width 40 height 14
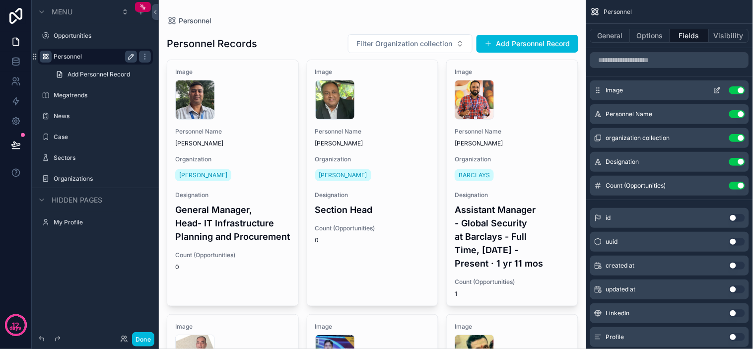
click at [717, 90] on icon "scrollable content" at bounding box center [717, 90] width 8 height 8
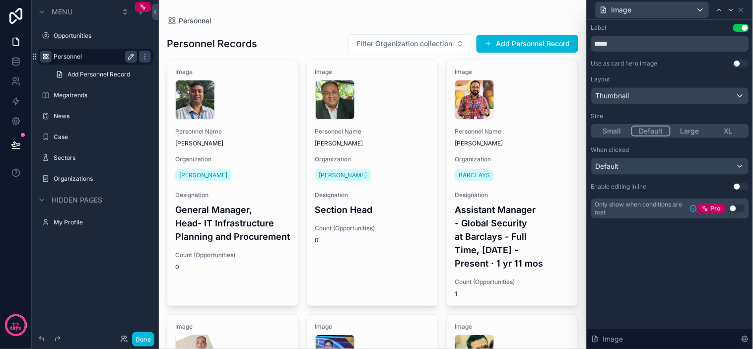
click at [745, 28] on button "Use setting" at bounding box center [741, 28] width 16 height 8
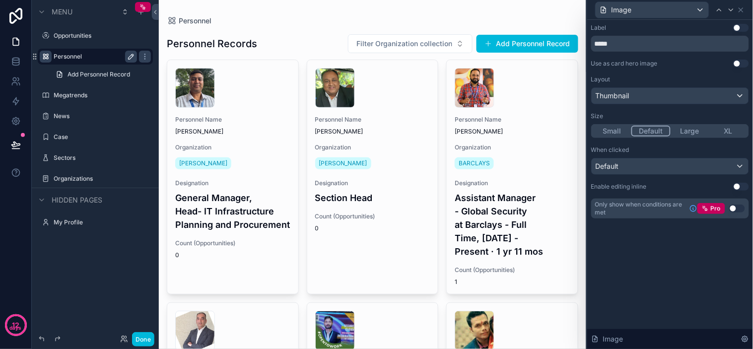
click at [738, 63] on button "Use setting" at bounding box center [741, 64] width 16 height 8
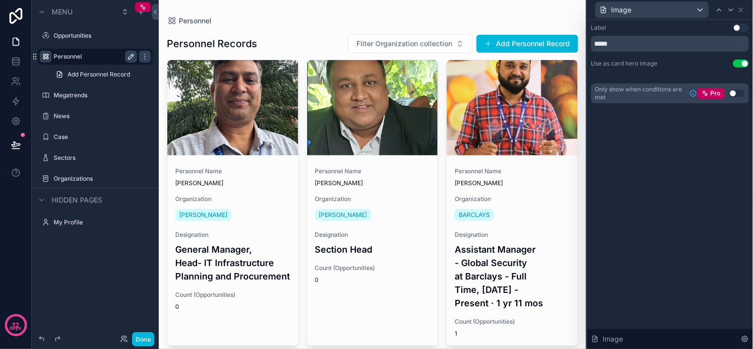
click at [738, 61] on button "Use setting" at bounding box center [741, 64] width 16 height 8
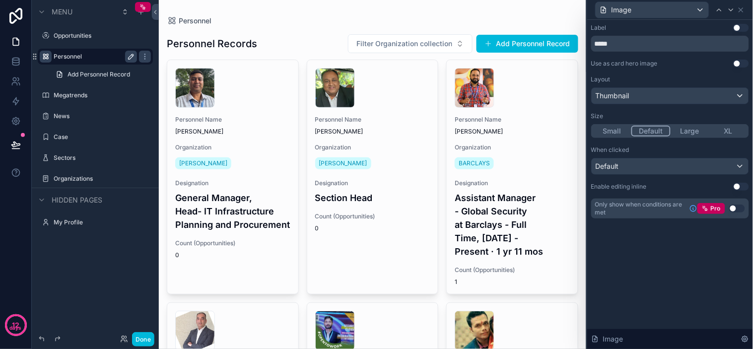
click at [678, 128] on button "Large" at bounding box center [689, 131] width 39 height 11
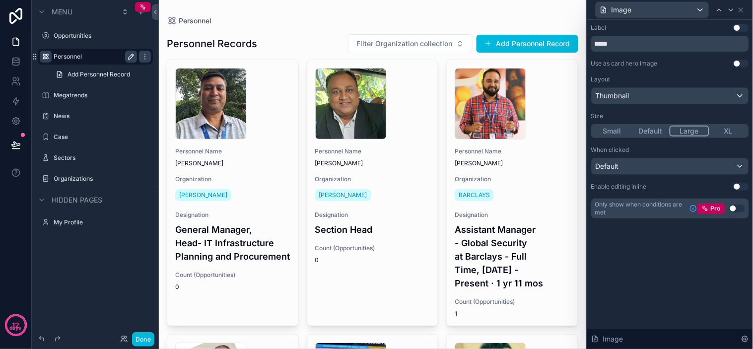
click at [643, 134] on button "Default" at bounding box center [650, 131] width 39 height 11
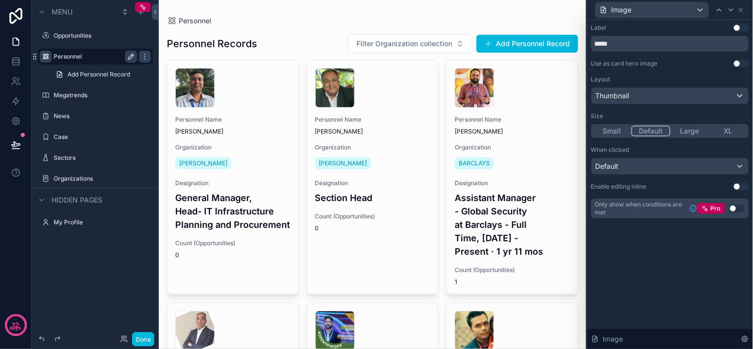
click at [686, 131] on button "Large" at bounding box center [689, 131] width 39 height 11
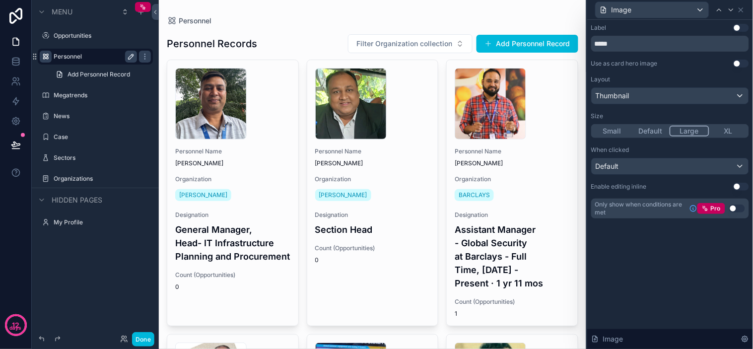
click at [656, 130] on button "Default" at bounding box center [650, 131] width 39 height 11
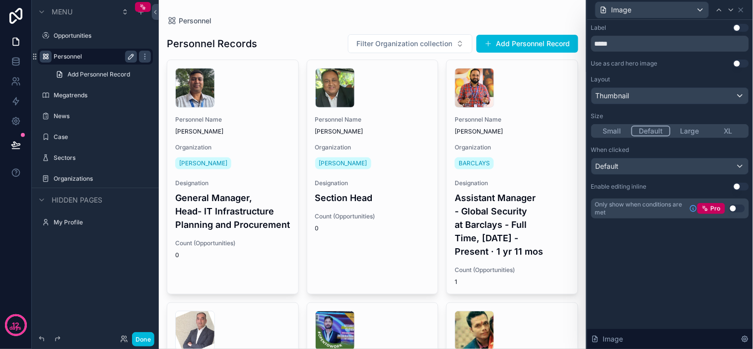
click at [682, 129] on button "Large" at bounding box center [689, 131] width 39 height 11
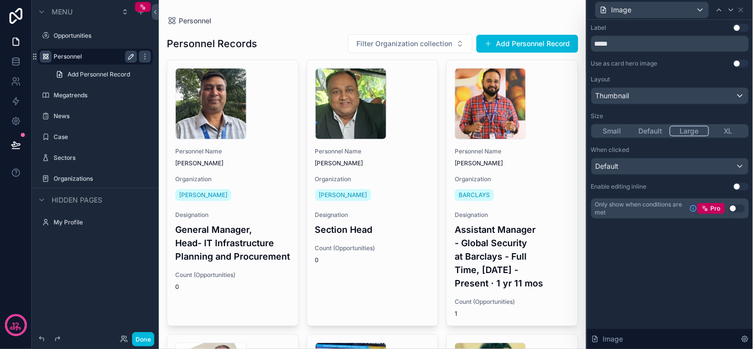
click at [650, 136] on div "Small Default Large XL" at bounding box center [670, 131] width 158 height 14
click at [650, 134] on button "Default" at bounding box center [650, 131] width 39 height 11
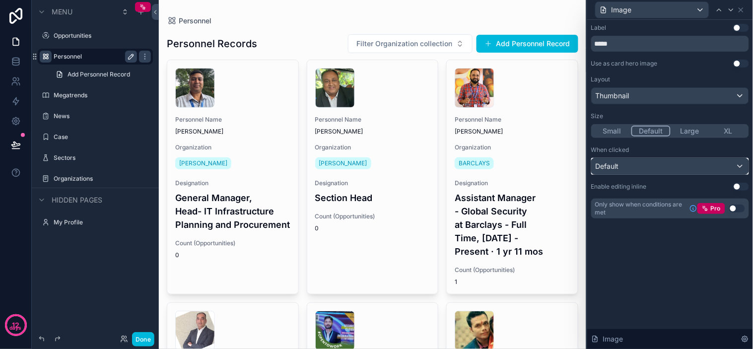
click at [650, 162] on div "Default" at bounding box center [669, 166] width 157 height 16
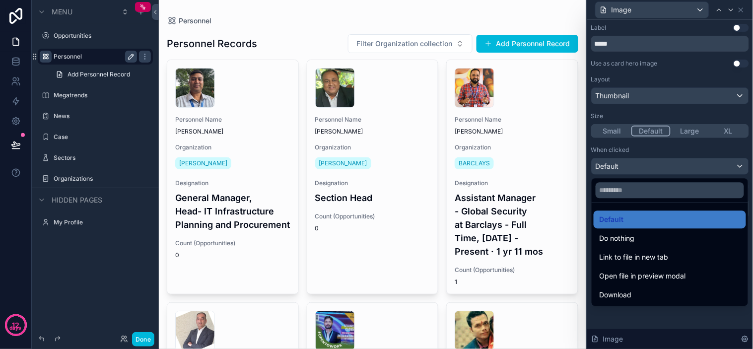
click at [650, 162] on div at bounding box center [670, 174] width 166 height 349
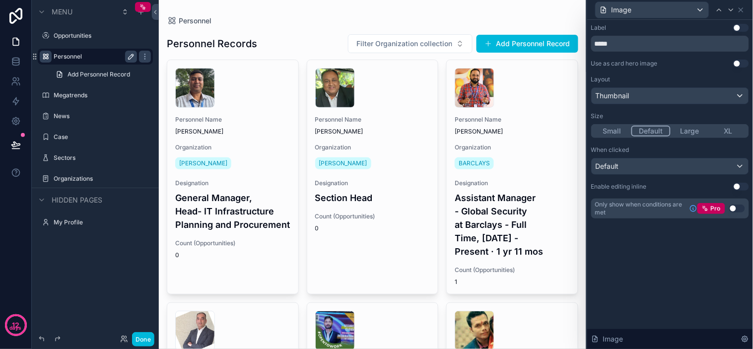
click at [713, 246] on div "Label Use setting ***** Use as card hero image Use setting Layout Thumbnail Siz…" at bounding box center [670, 184] width 166 height 329
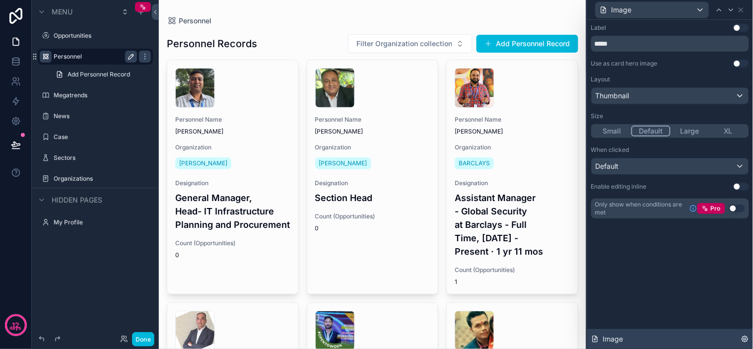
click at [708, 339] on div "Image" at bounding box center [670, 339] width 166 height 20
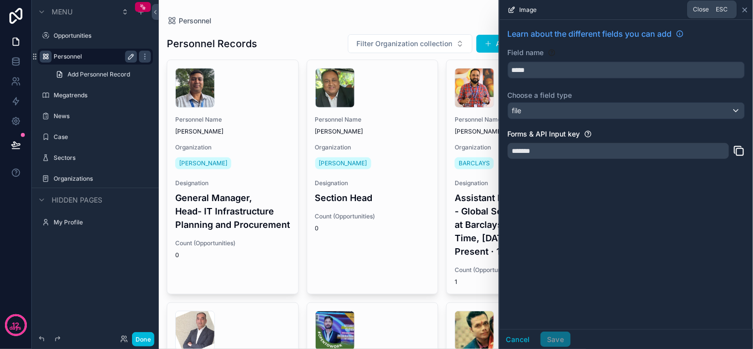
click at [747, 8] on icon at bounding box center [745, 10] width 8 height 8
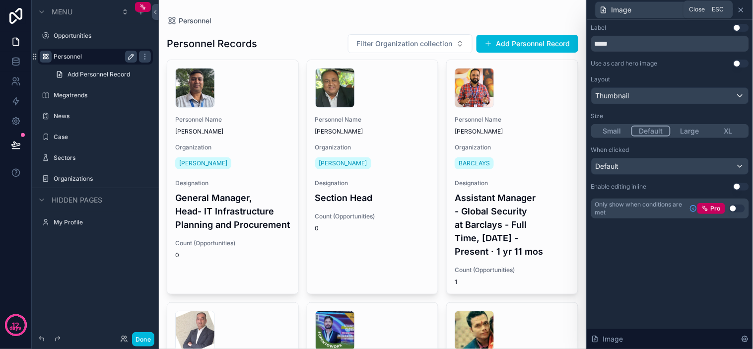
click at [737, 11] on icon at bounding box center [741, 10] width 8 height 8
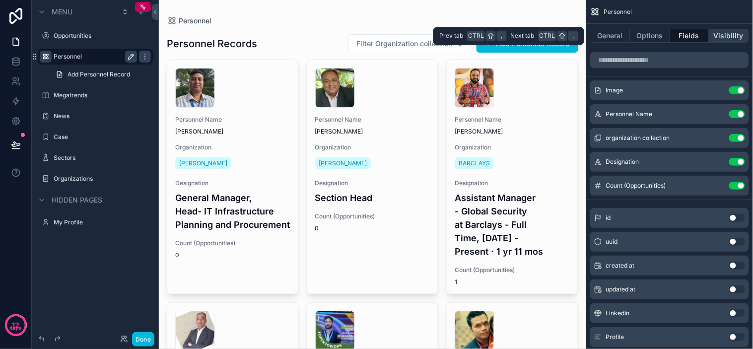
click at [715, 35] on button "Visibility" at bounding box center [729, 36] width 40 height 14
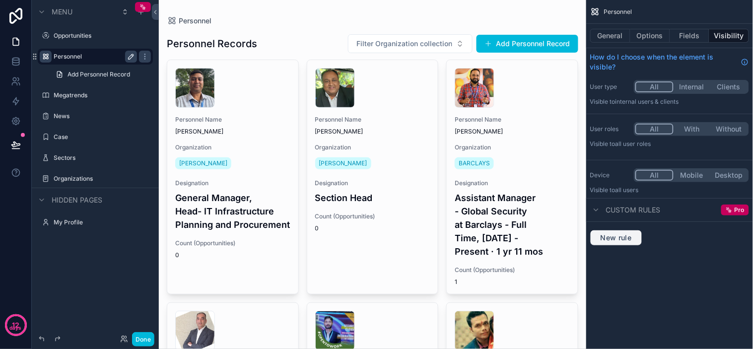
click at [616, 235] on span "New rule" at bounding box center [615, 237] width 39 height 9
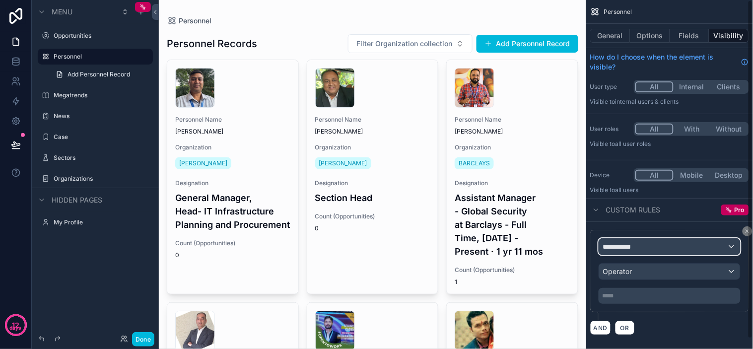
click at [629, 250] on span "**********" at bounding box center [621, 247] width 37 height 10
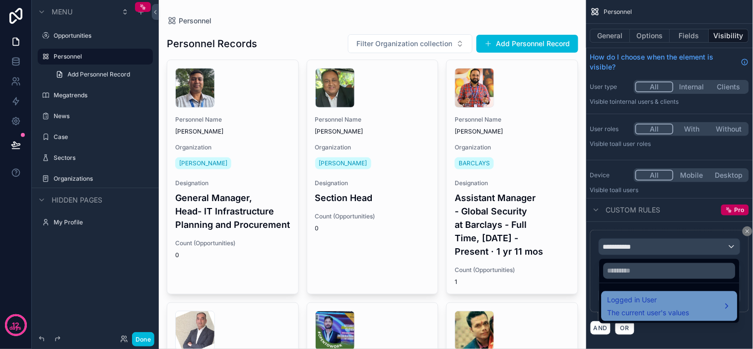
click at [652, 301] on span "Logged in User" at bounding box center [648, 300] width 82 height 12
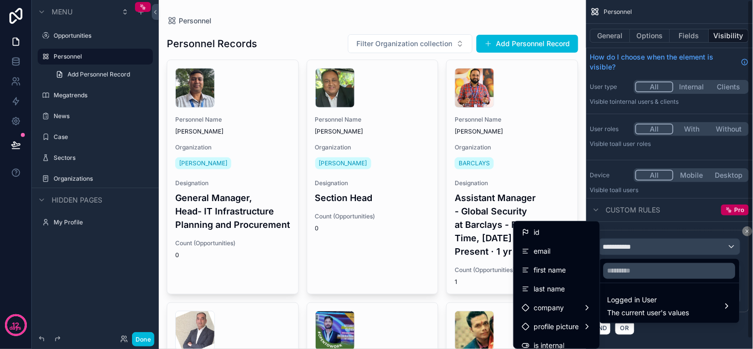
click at [655, 229] on div "scrollable content" at bounding box center [376, 174] width 753 height 349
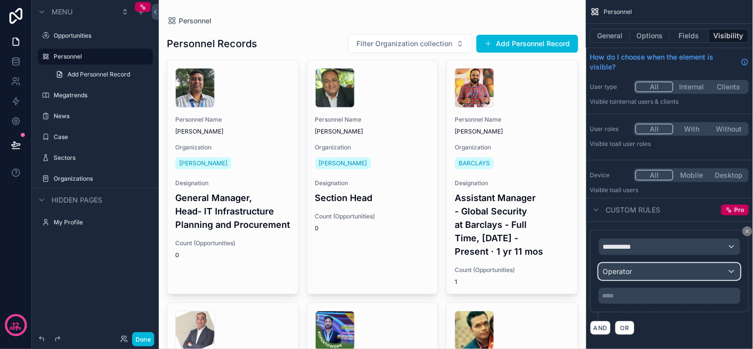
click at [628, 276] on div "Operator" at bounding box center [669, 271] width 141 height 16
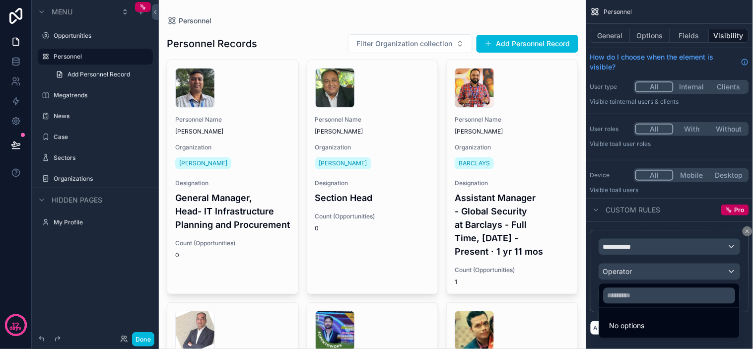
click at [628, 275] on div "scrollable content" at bounding box center [376, 174] width 753 height 349
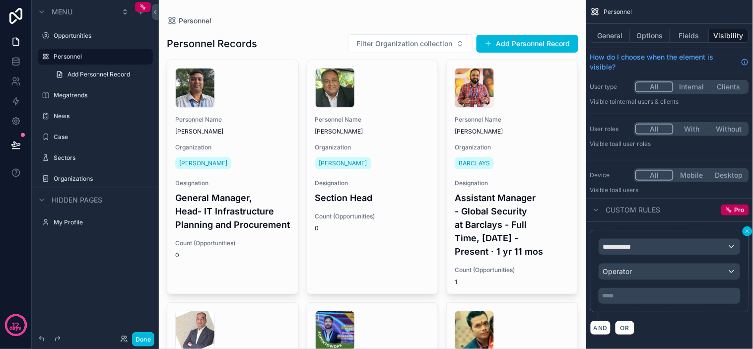
click at [747, 231] on icon "scrollable content" at bounding box center [747, 231] width 3 height 3
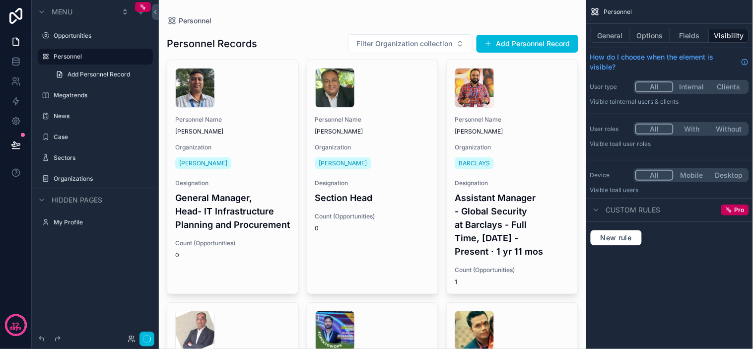
click at [746, 231] on div "New rule" at bounding box center [669, 238] width 159 height 16
click at [723, 236] on div "New rule" at bounding box center [669, 238] width 159 height 16
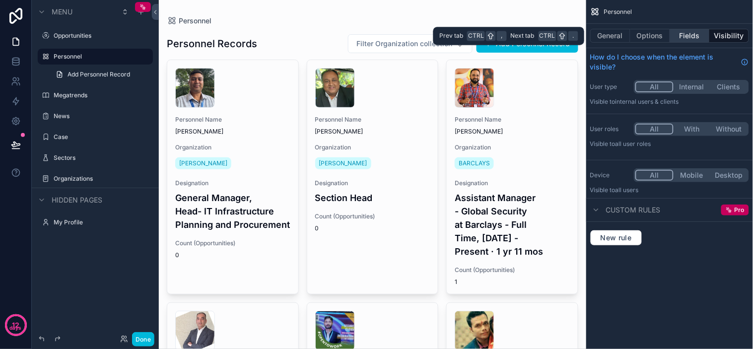
click at [698, 33] on button "Fields" at bounding box center [690, 36] width 40 height 14
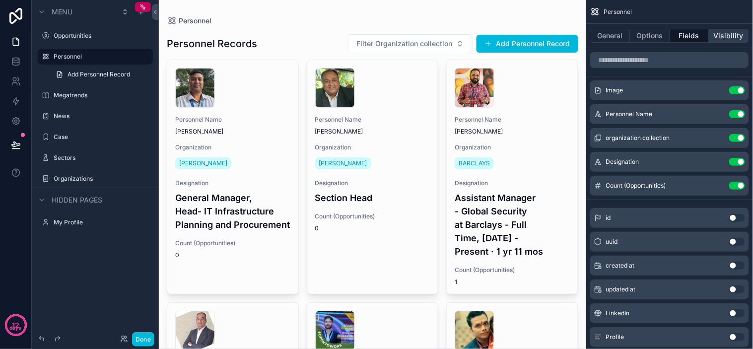
click at [736, 33] on button "Visibility" at bounding box center [729, 36] width 40 height 14
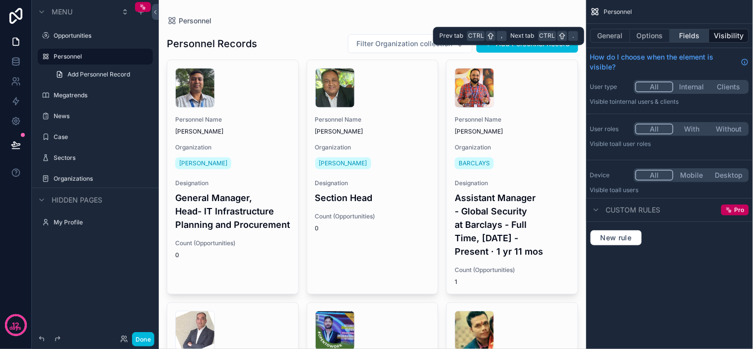
click at [678, 37] on button "Fields" at bounding box center [690, 36] width 40 height 14
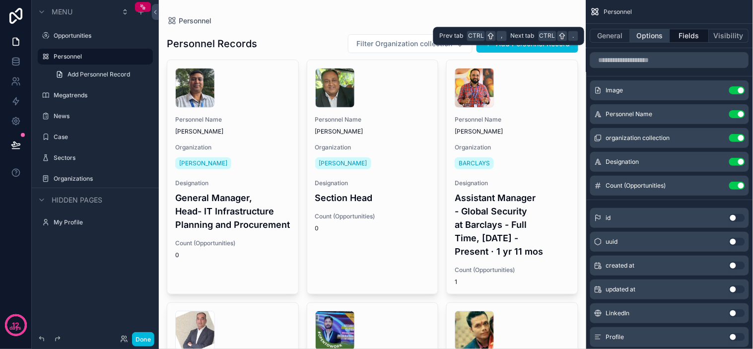
click at [651, 36] on button "Options" at bounding box center [650, 36] width 40 height 14
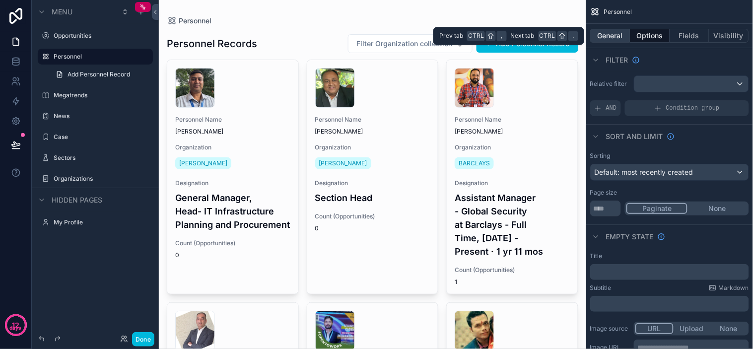
click at [618, 36] on button "General" at bounding box center [610, 36] width 40 height 14
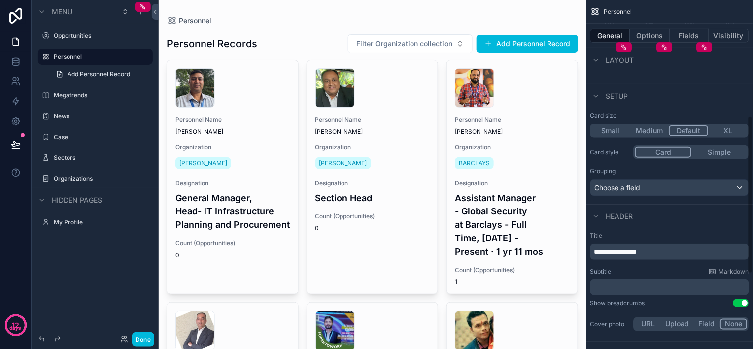
scroll to position [165, 0]
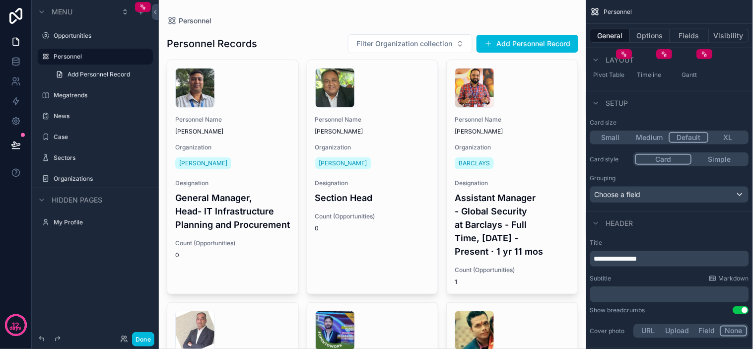
click at [618, 223] on span "Header" at bounding box center [619, 223] width 27 height 10
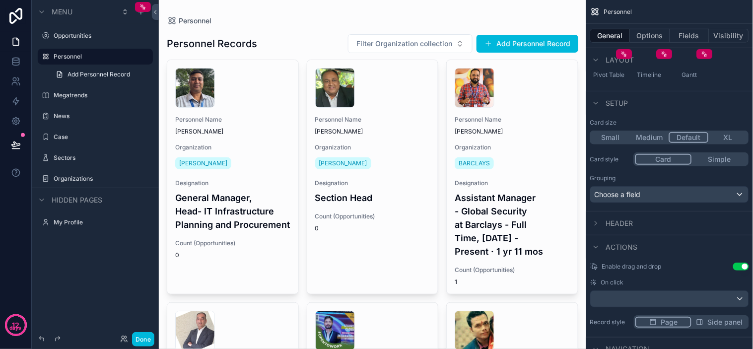
click at [615, 220] on span "Header" at bounding box center [619, 223] width 27 height 10
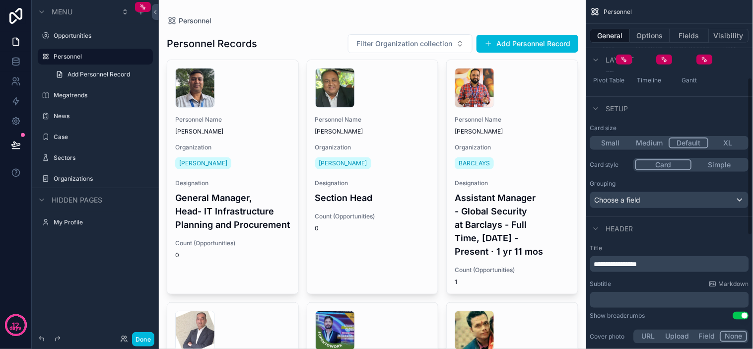
scroll to position [215, 0]
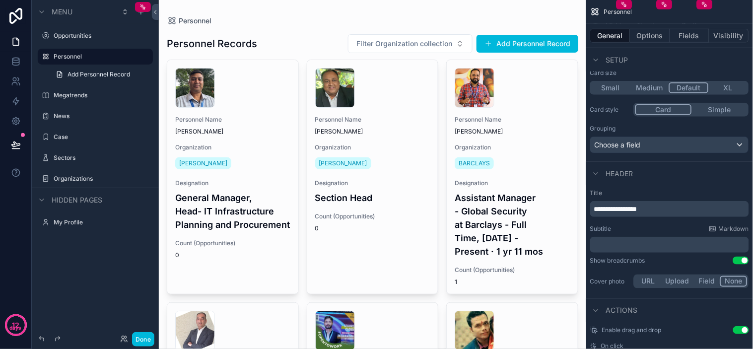
click at [676, 214] on div "**********" at bounding box center [669, 209] width 159 height 16
click at [678, 207] on p "**********" at bounding box center [670, 209] width 153 height 10
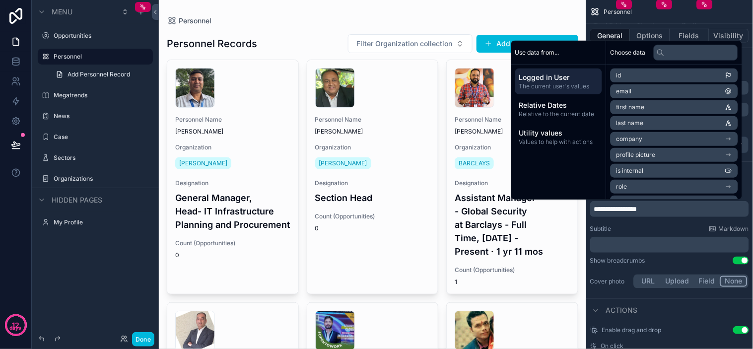
click at [662, 222] on div "**********" at bounding box center [669, 239] width 167 height 109
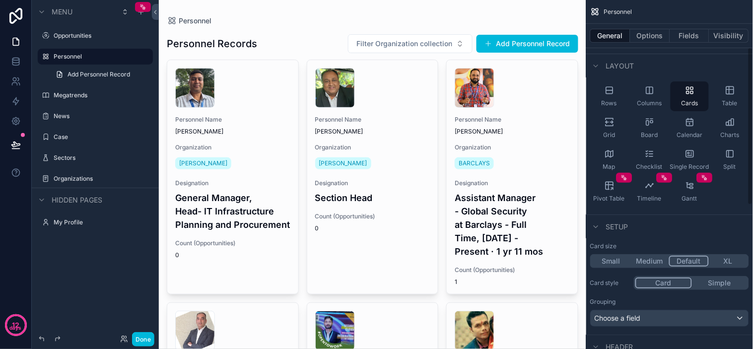
scroll to position [0, 0]
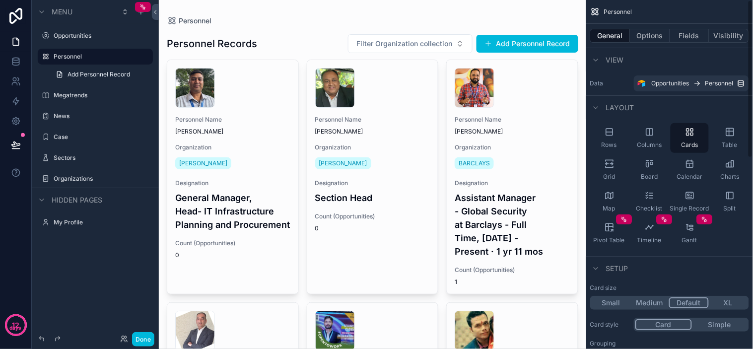
click at [650, 59] on div "View" at bounding box center [669, 60] width 167 height 24
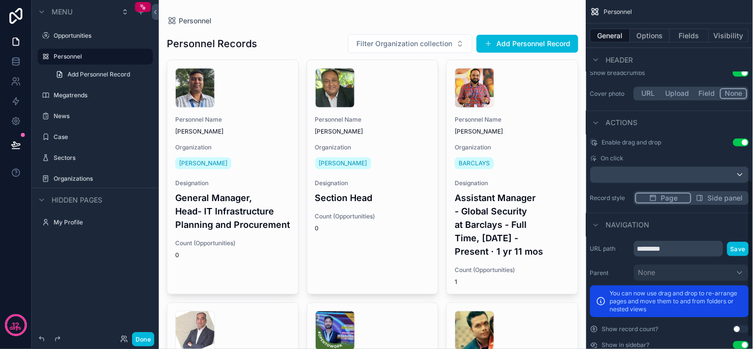
scroll to position [422, 0]
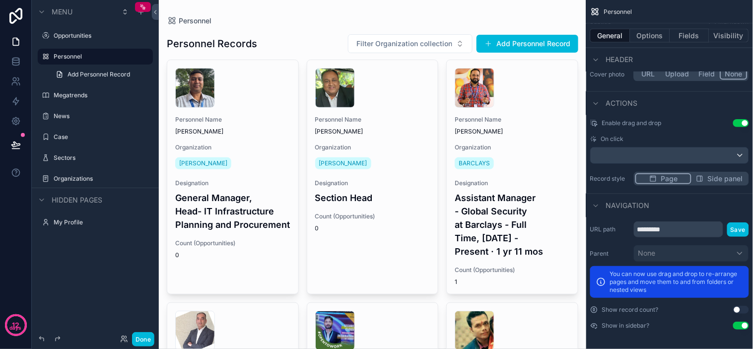
click at [612, 246] on div "Parent None" at bounding box center [669, 253] width 159 height 17
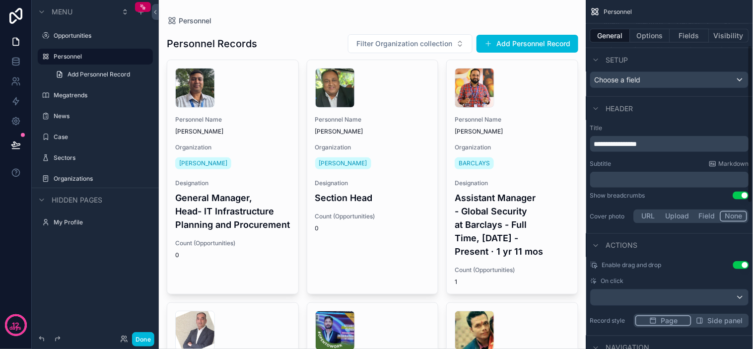
scroll to position [36, 0]
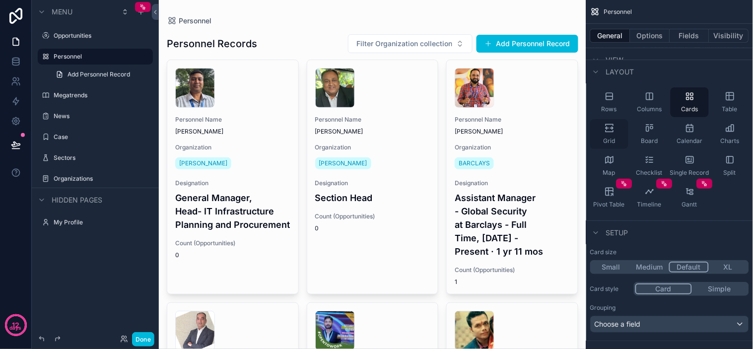
click at [609, 131] on icon "scrollable content" at bounding box center [608, 130] width 7 height 1
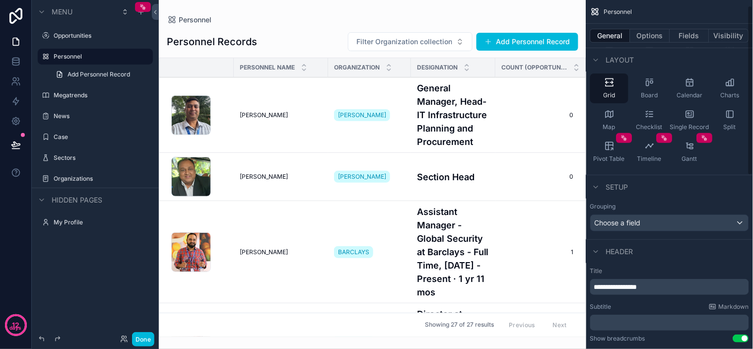
scroll to position [0, 0]
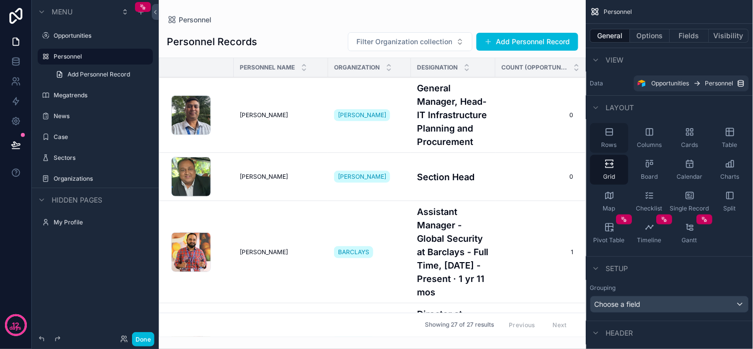
click at [624, 134] on div "Rows" at bounding box center [609, 138] width 38 height 30
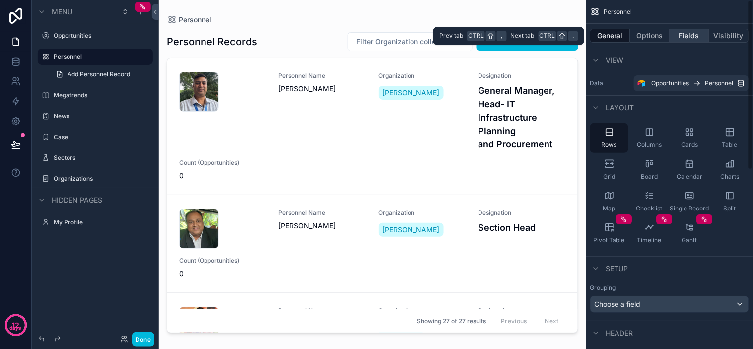
click at [680, 39] on button "Fields" at bounding box center [690, 36] width 40 height 14
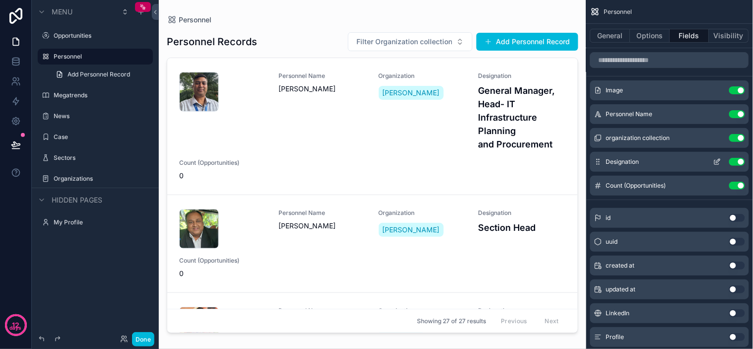
click at [715, 160] on icon "scrollable content" at bounding box center [716, 162] width 4 height 4
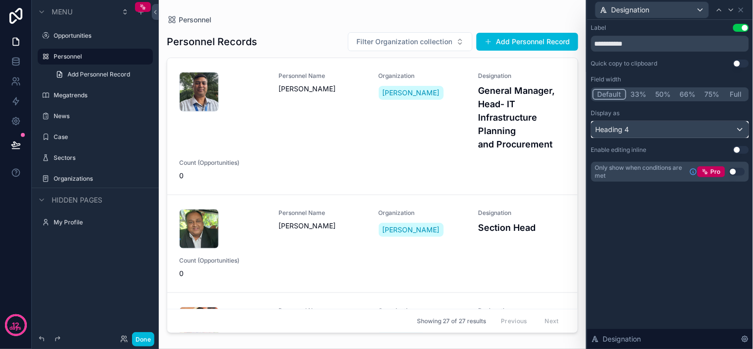
click at [681, 131] on div "Heading 4" at bounding box center [669, 130] width 157 height 16
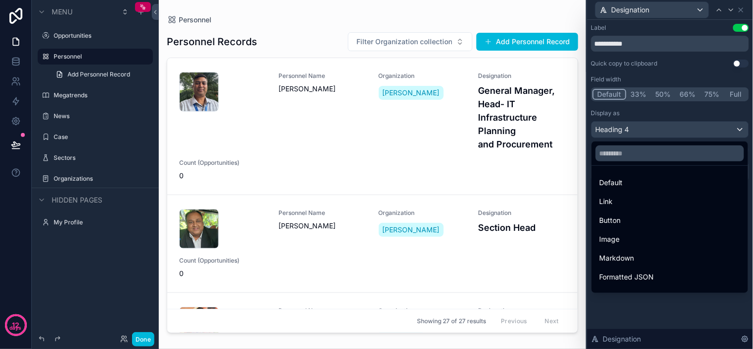
click at [642, 94] on div at bounding box center [670, 174] width 166 height 349
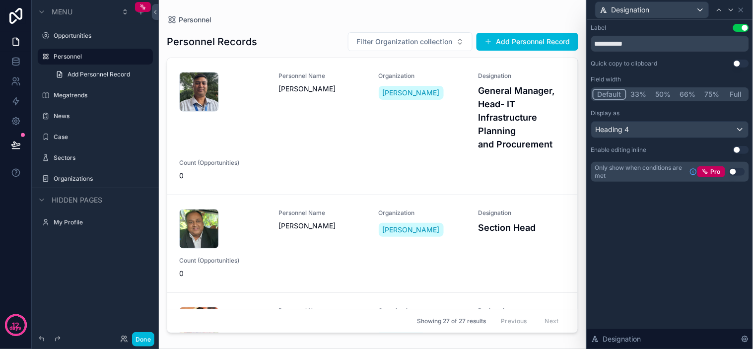
click at [637, 93] on button "33%" at bounding box center [638, 94] width 25 height 11
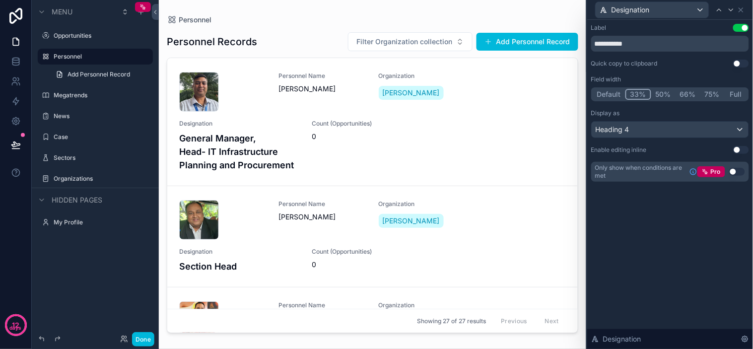
click at [666, 95] on button "50%" at bounding box center [663, 94] width 24 height 11
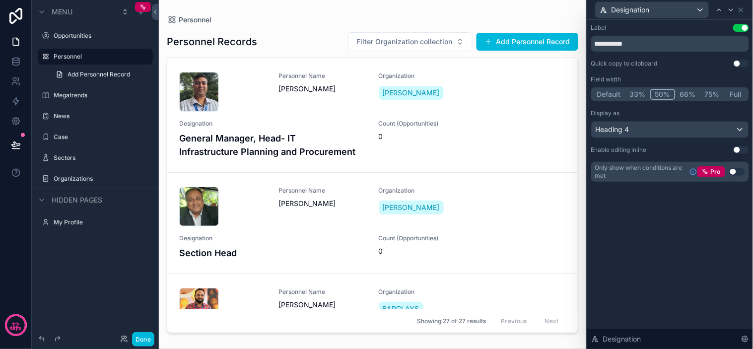
click at [613, 92] on button "Default" at bounding box center [608, 94] width 33 height 11
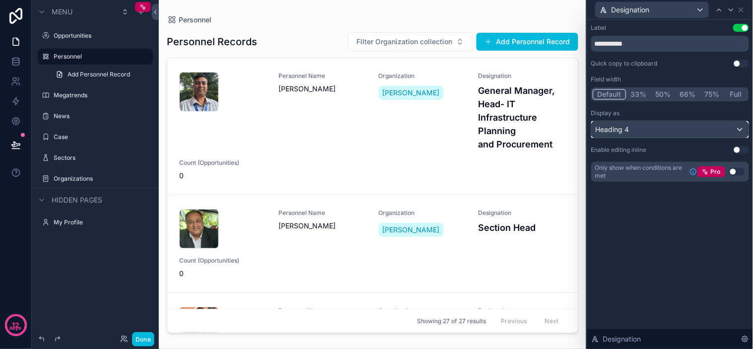
click at [716, 126] on div "Heading 4" at bounding box center [669, 130] width 157 height 16
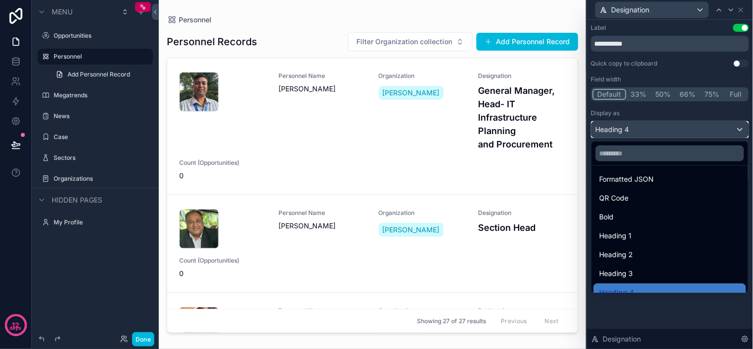
scroll to position [108, 0]
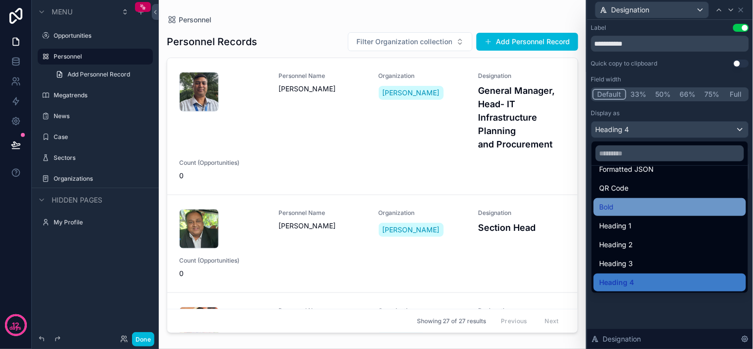
click at [619, 213] on div "Bold" at bounding box center [669, 207] width 152 height 18
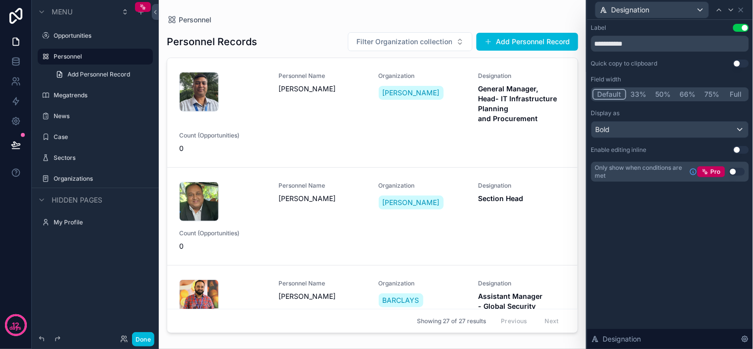
click at [745, 26] on button "Use setting" at bounding box center [741, 28] width 16 height 8
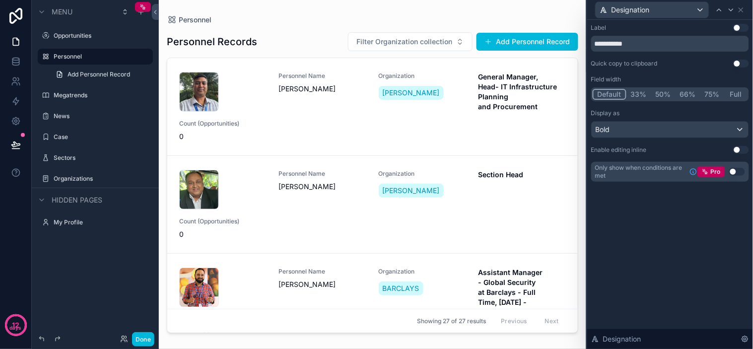
click at [748, 28] on div "**********" at bounding box center [670, 113] width 166 height 186
click at [745, 27] on button "Use setting" at bounding box center [741, 28] width 16 height 8
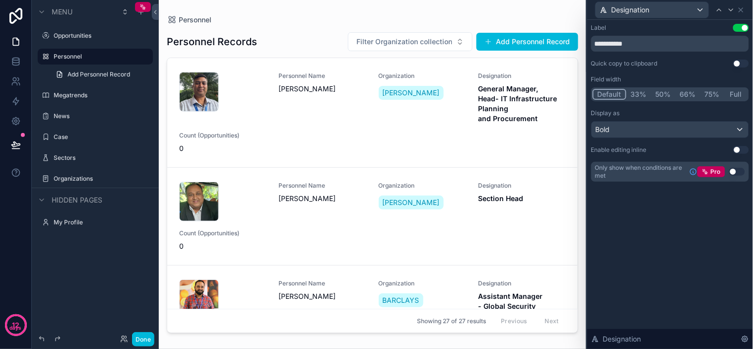
click at [742, 26] on button "Use setting" at bounding box center [741, 28] width 16 height 8
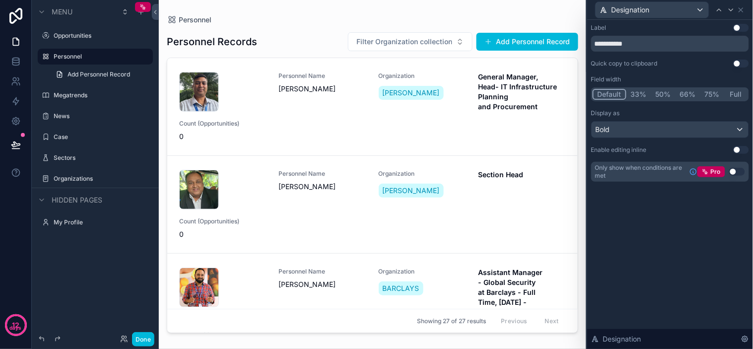
click at [680, 27] on div "Label Use setting" at bounding box center [670, 28] width 158 height 8
click at [702, 22] on div "**********" at bounding box center [670, 113] width 166 height 186
click at [625, 14] on span "Designation" at bounding box center [630, 10] width 38 height 10
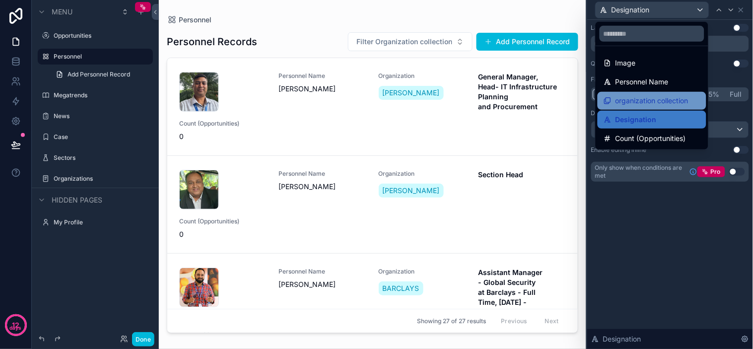
click at [631, 98] on span "organization collection" at bounding box center [651, 101] width 73 height 12
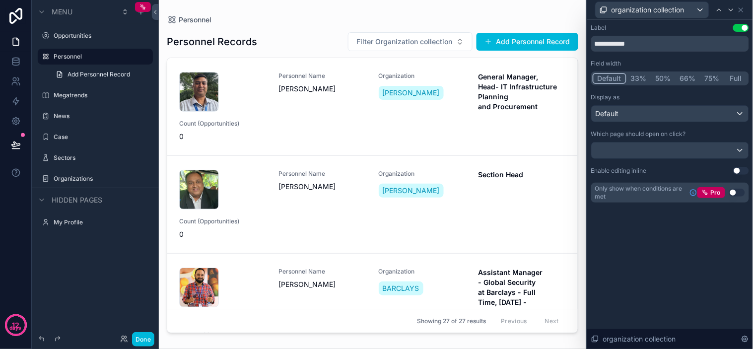
click at [743, 27] on button "Use setting" at bounding box center [741, 28] width 16 height 8
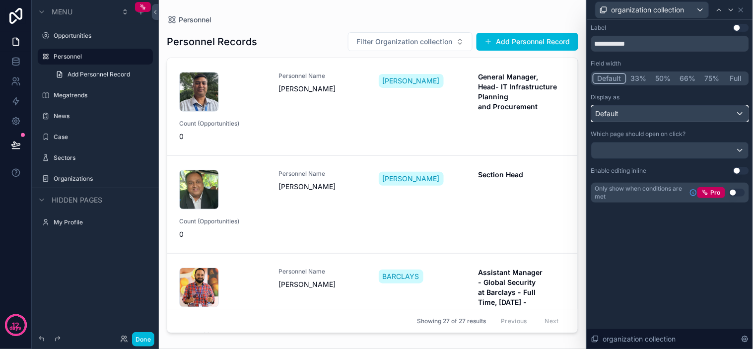
click at [651, 118] on div "Default" at bounding box center [669, 114] width 157 height 16
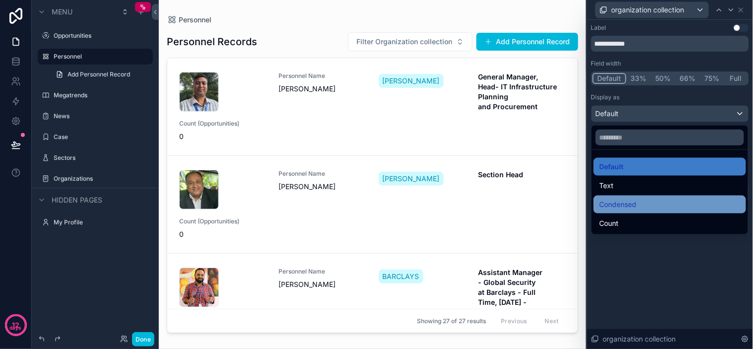
click at [630, 201] on span "Condensed" at bounding box center [617, 204] width 37 height 12
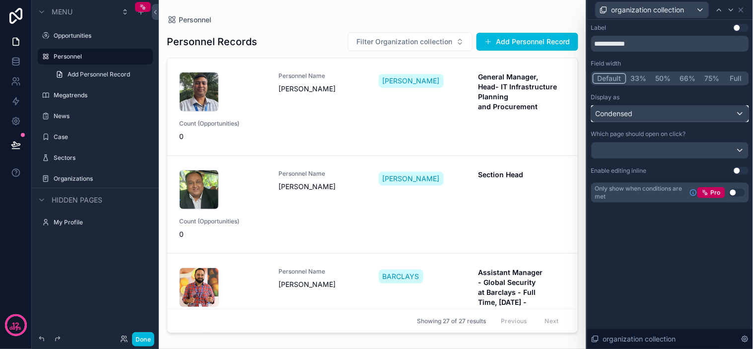
click at [650, 111] on div "Condensed" at bounding box center [669, 114] width 157 height 16
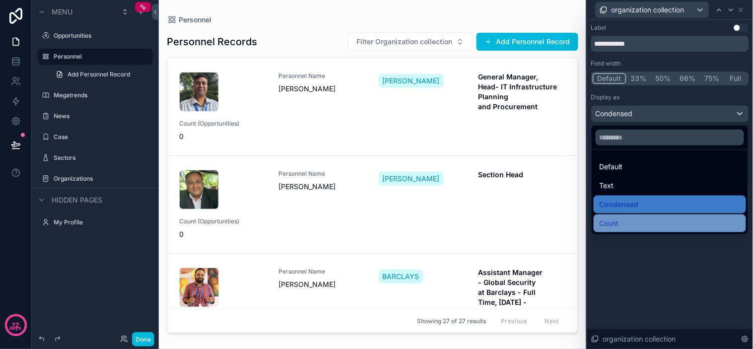
click at [617, 222] on span "Count" at bounding box center [608, 223] width 19 height 12
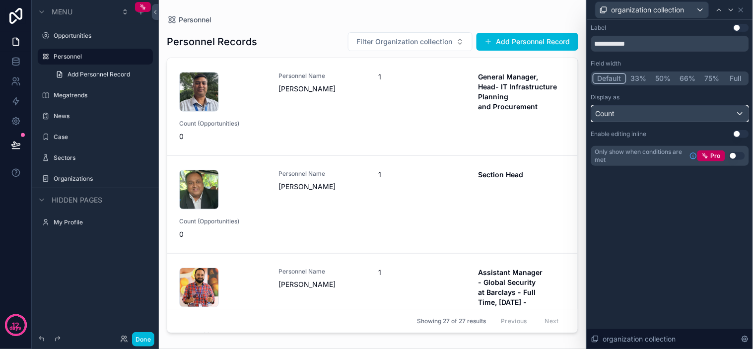
click at [622, 112] on div "Count" at bounding box center [669, 114] width 157 height 16
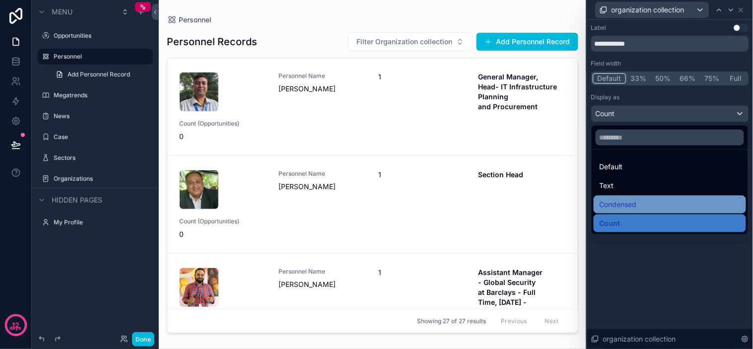
click at [612, 208] on span "Condensed" at bounding box center [617, 204] width 37 height 12
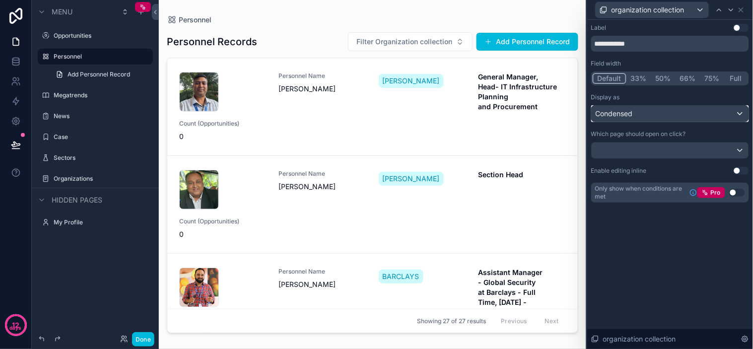
click at [620, 113] on span "Condensed" at bounding box center [613, 114] width 37 height 10
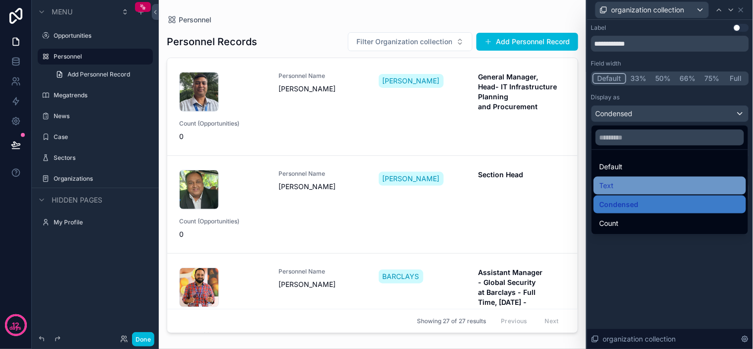
click at [628, 186] on div "Text" at bounding box center [669, 186] width 140 height 12
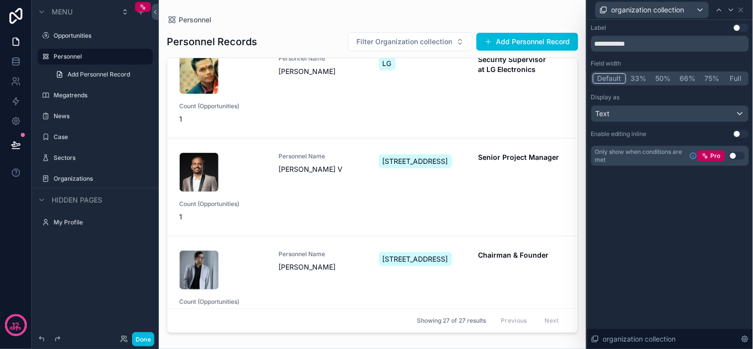
scroll to position [0, 0]
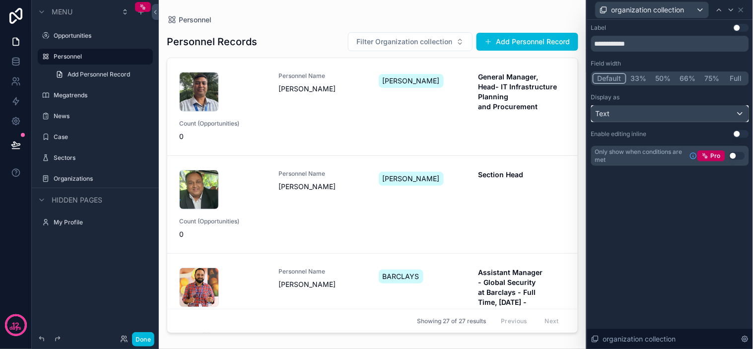
click at [613, 116] on div "Text" at bounding box center [669, 114] width 157 height 16
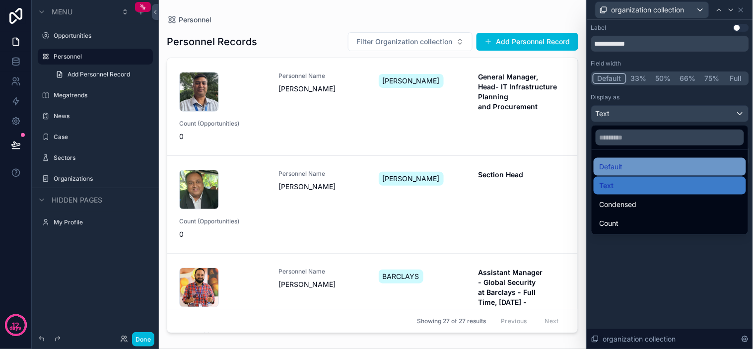
click at [621, 161] on span "Default" at bounding box center [610, 167] width 23 height 12
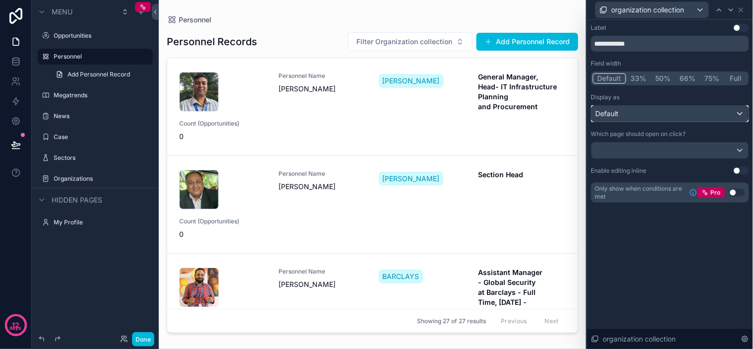
click at [621, 118] on div "Default" at bounding box center [669, 114] width 157 height 16
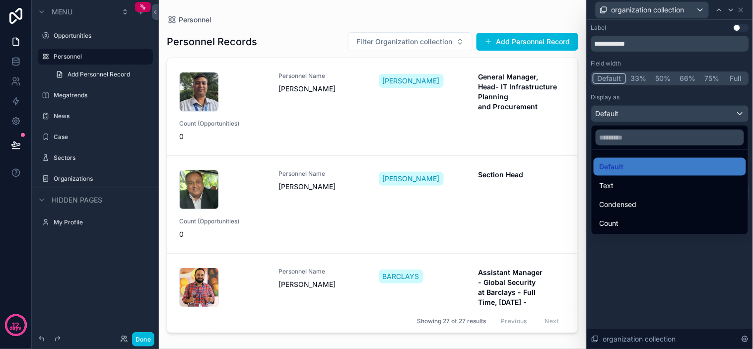
click at [619, 253] on div at bounding box center [670, 174] width 166 height 349
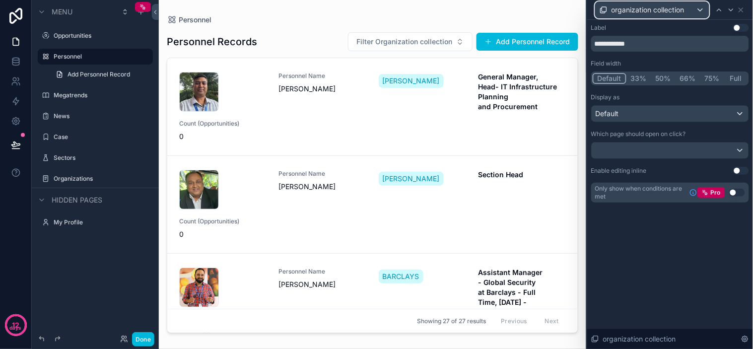
click at [628, 12] on span "organization collection" at bounding box center [647, 10] width 73 height 10
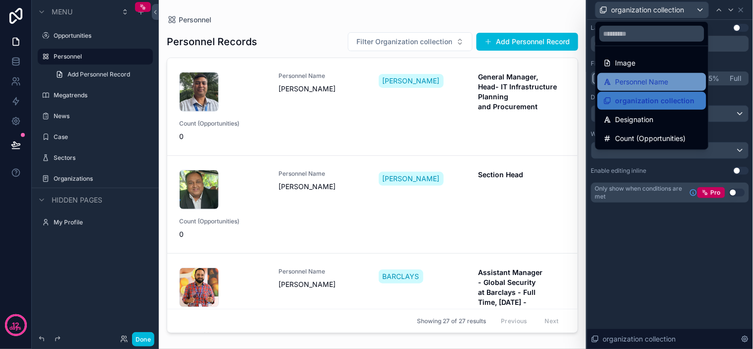
click at [639, 81] on span "Personnel Name" at bounding box center [641, 82] width 53 height 12
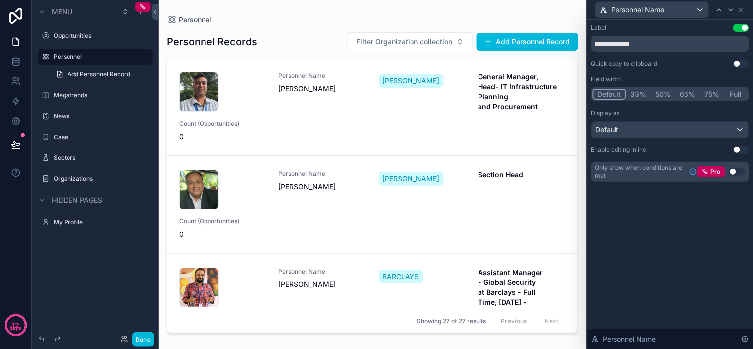
click at [741, 31] on button "Use setting" at bounding box center [741, 28] width 16 height 8
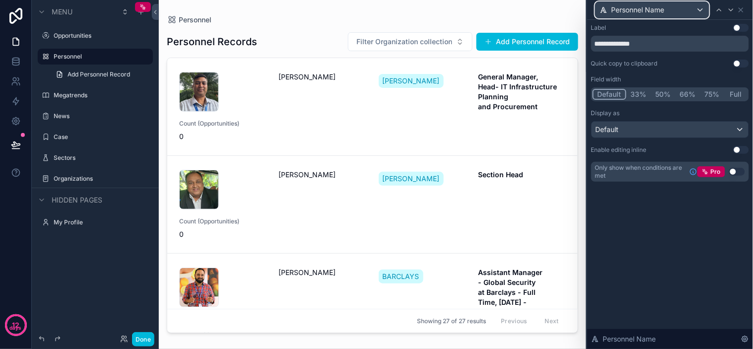
click at [629, 12] on span "Personnel Name" at bounding box center [637, 10] width 53 height 10
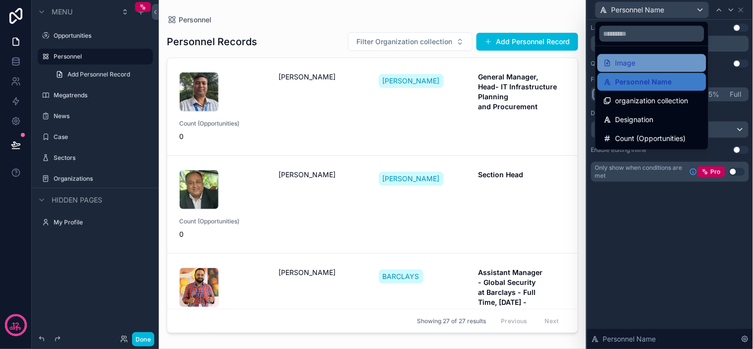
click at [637, 57] on div "Image" at bounding box center [651, 63] width 97 height 12
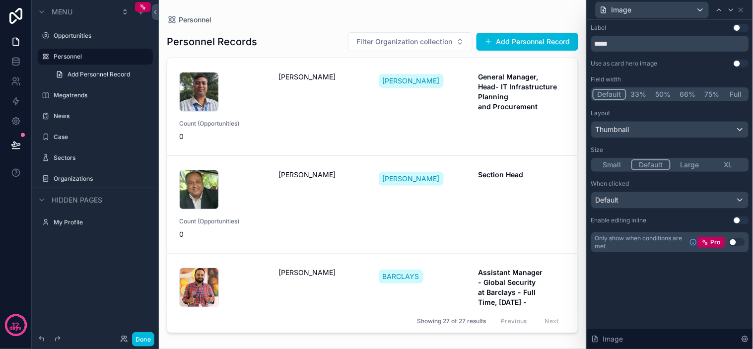
click at [632, 94] on button "33%" at bounding box center [638, 94] width 25 height 11
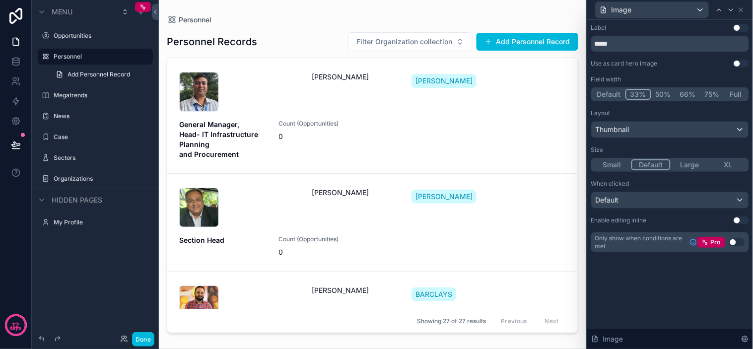
click at [617, 94] on button "Default" at bounding box center [608, 94] width 33 height 11
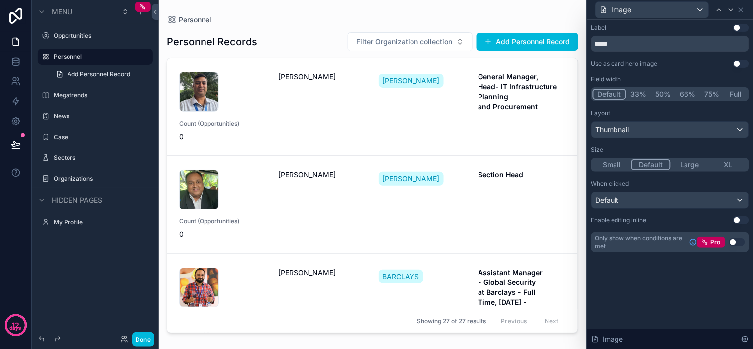
click at [738, 65] on button "Use setting" at bounding box center [741, 64] width 16 height 8
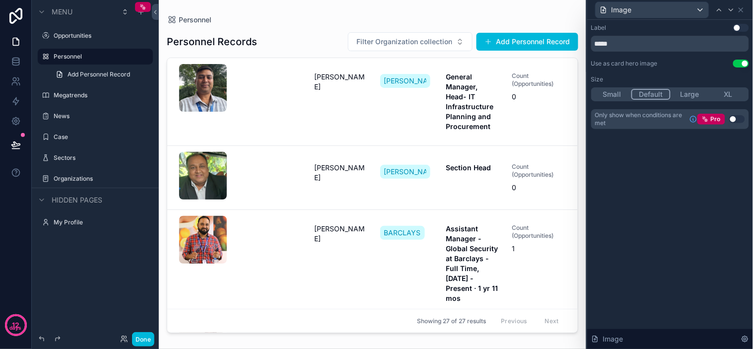
click at [741, 64] on button "Use setting" at bounding box center [741, 64] width 16 height 8
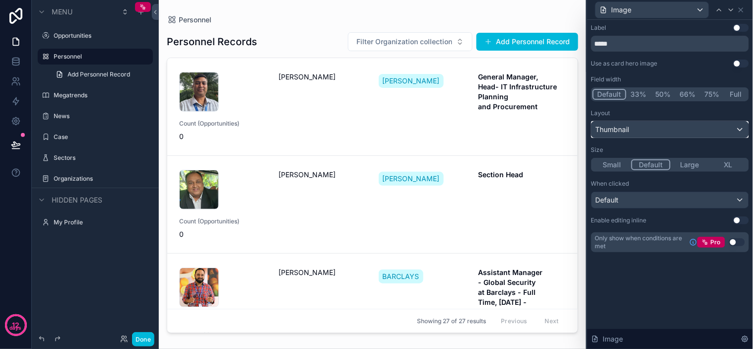
click at [622, 132] on span "Thumbnail" at bounding box center [612, 130] width 34 height 10
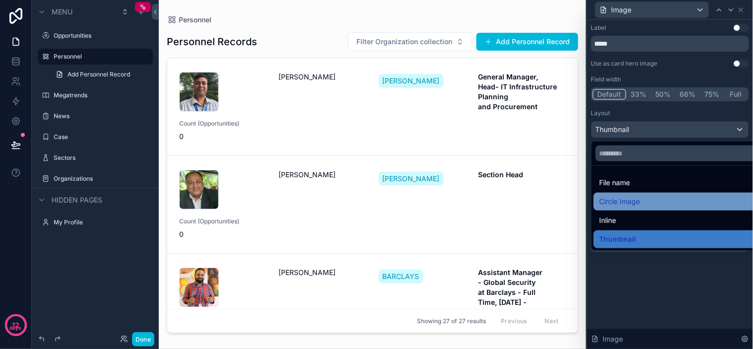
click at [621, 199] on span "Circle Image" at bounding box center [619, 201] width 41 height 12
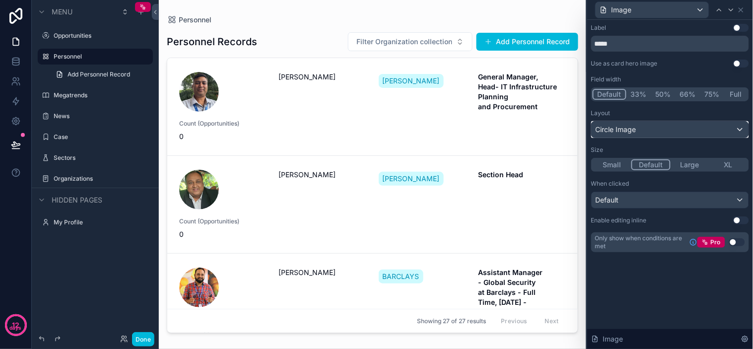
click at [628, 133] on span "Circle Image" at bounding box center [615, 130] width 41 height 10
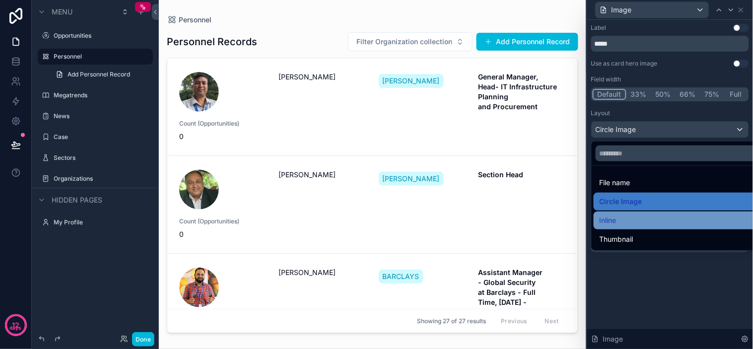
click at [623, 219] on div "Inline" at bounding box center [681, 220] width 164 height 12
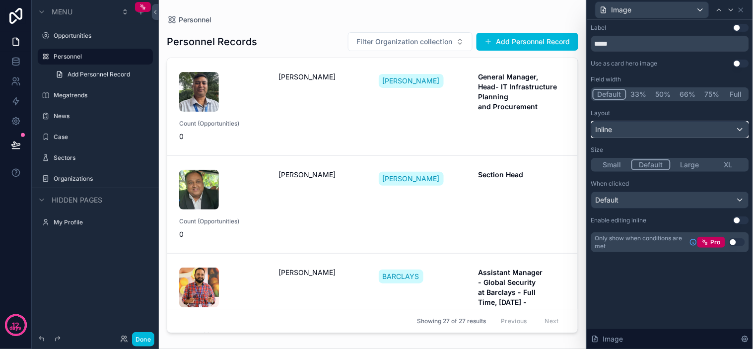
click at [631, 131] on div "Inline" at bounding box center [669, 130] width 157 height 16
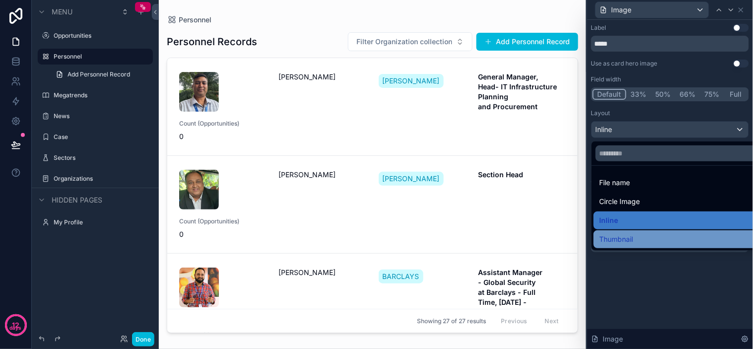
click at [626, 234] on span "Thumbnail" at bounding box center [616, 239] width 34 height 12
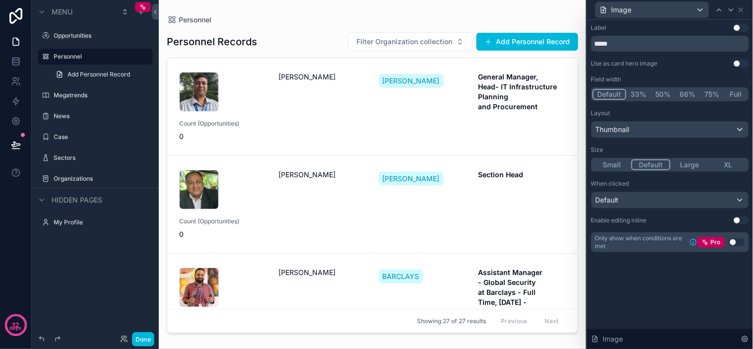
click at [636, 92] on button "33%" at bounding box center [638, 94] width 25 height 11
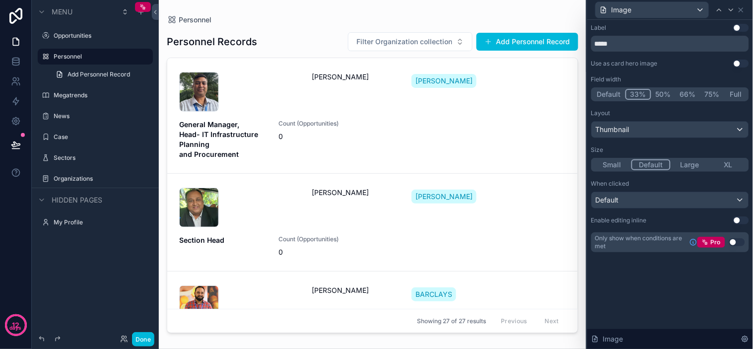
click at [661, 93] on button "50%" at bounding box center [663, 94] width 24 height 11
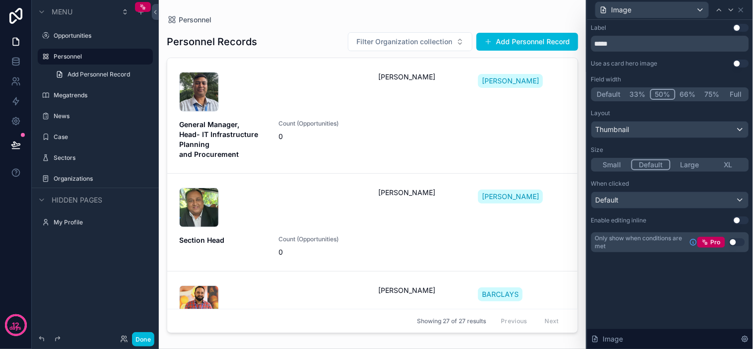
click at [635, 91] on button "33%" at bounding box center [637, 94] width 25 height 11
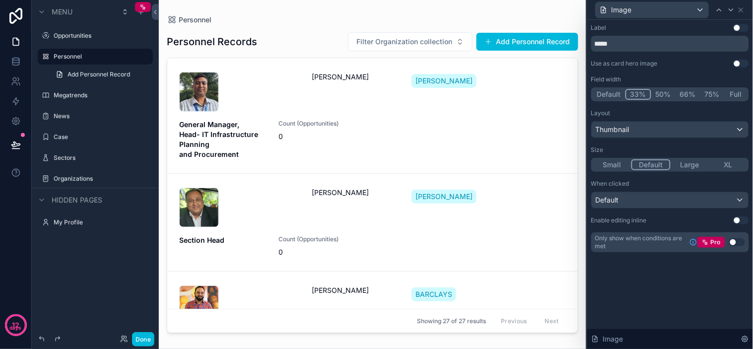
click at [746, 90] on button "Full" at bounding box center [735, 94] width 23 height 11
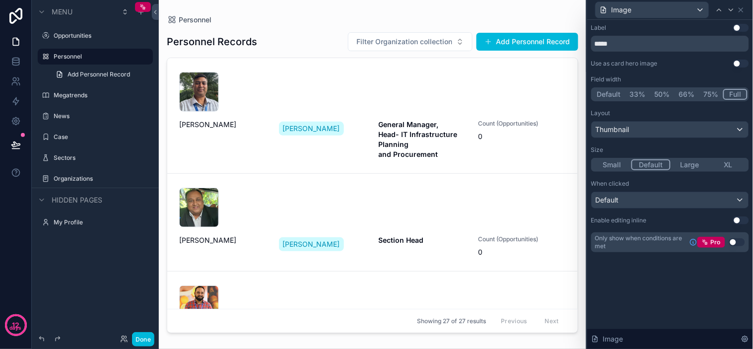
click at [607, 96] on button "Default" at bounding box center [608, 94] width 33 height 11
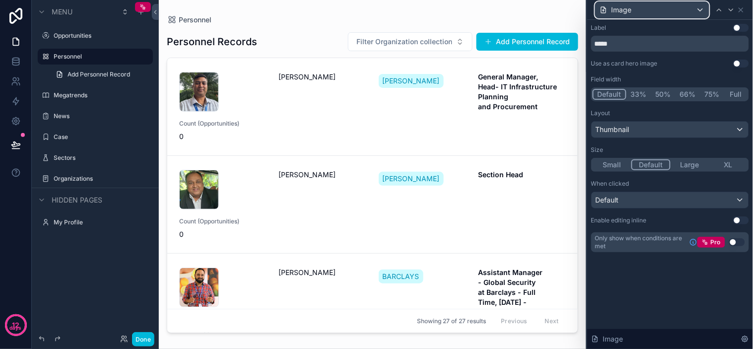
click at [637, 13] on div "Image" at bounding box center [651, 10] width 113 height 16
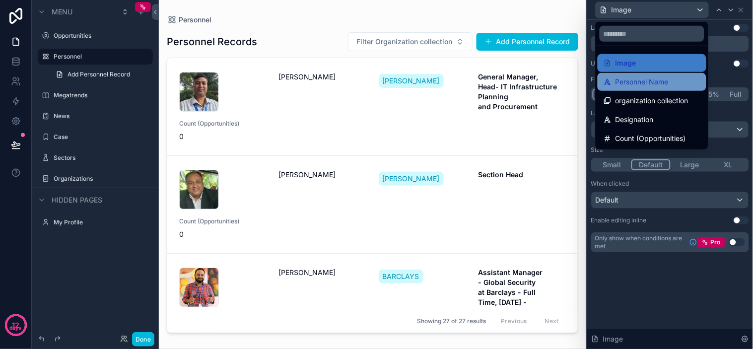
click at [631, 87] on span "Personnel Name" at bounding box center [641, 82] width 53 height 12
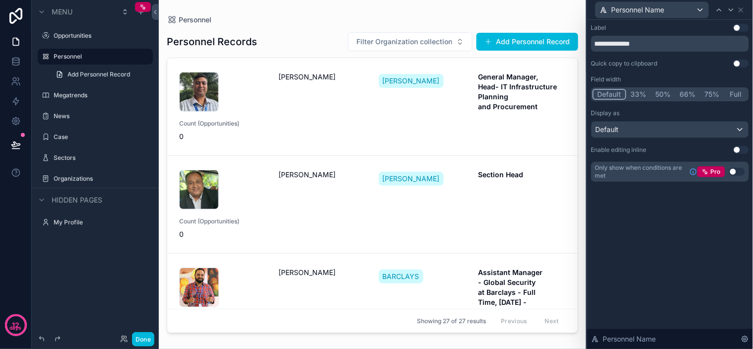
click at [640, 92] on button "33%" at bounding box center [638, 94] width 25 height 11
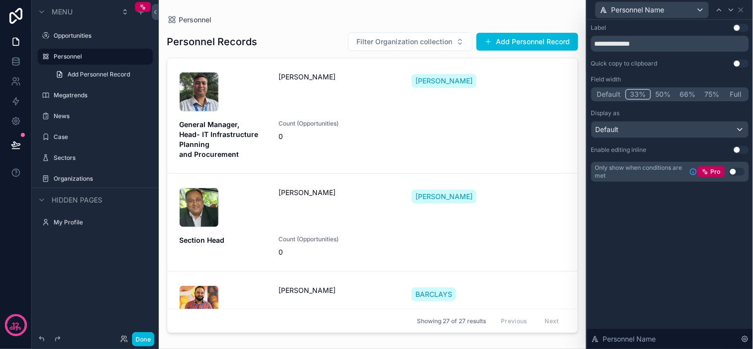
click at [673, 97] on button "50%" at bounding box center [663, 94] width 24 height 11
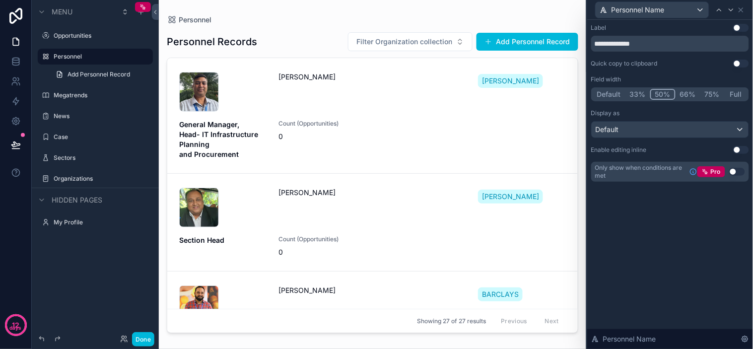
click at [645, 93] on button "33%" at bounding box center [637, 94] width 25 height 11
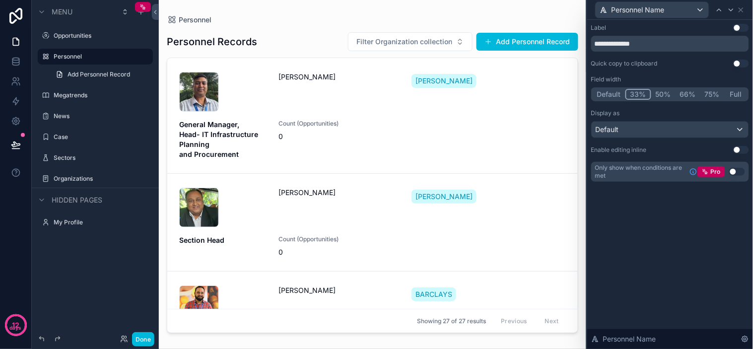
click at [617, 95] on button "Default" at bounding box center [608, 94] width 33 height 11
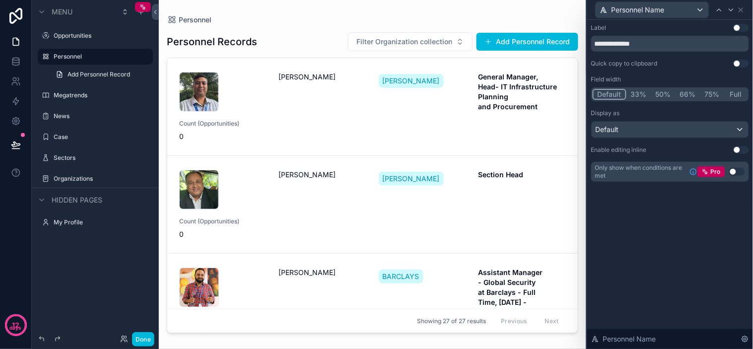
drag, startPoint x: 644, startPoint y: 91, endPoint x: 636, endPoint y: 91, distance: 8.4
click at [643, 91] on button "33%" at bounding box center [638, 94] width 25 height 11
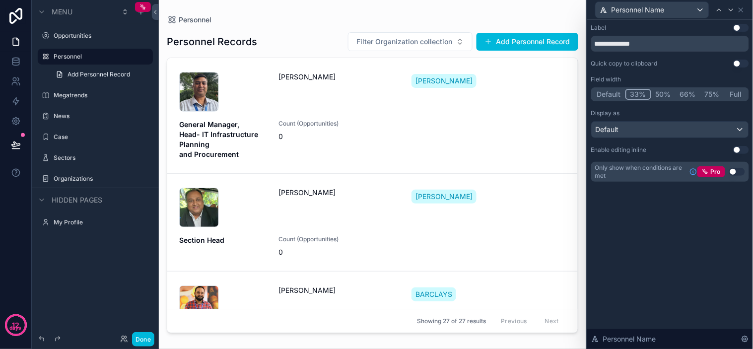
click at [618, 92] on button "Default" at bounding box center [608, 94] width 33 height 11
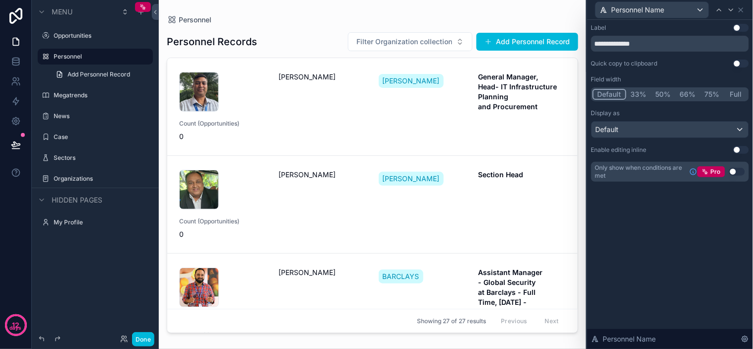
click at [736, 89] on button "Full" at bounding box center [735, 94] width 23 height 11
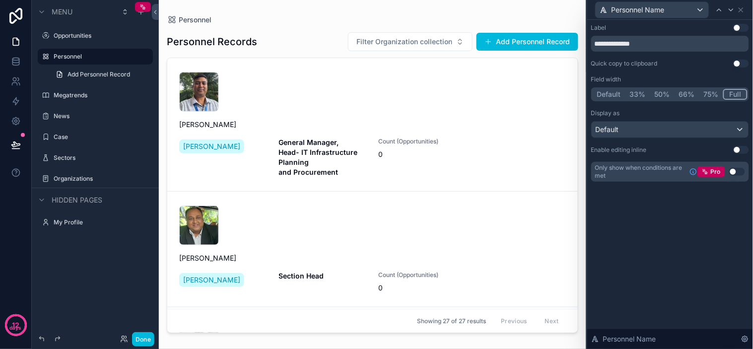
click at [635, 95] on button "33%" at bounding box center [637, 94] width 25 height 11
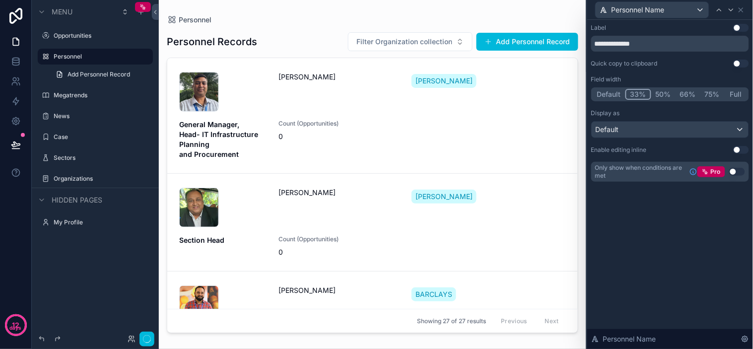
click at [615, 93] on button "Default" at bounding box center [608, 94] width 33 height 11
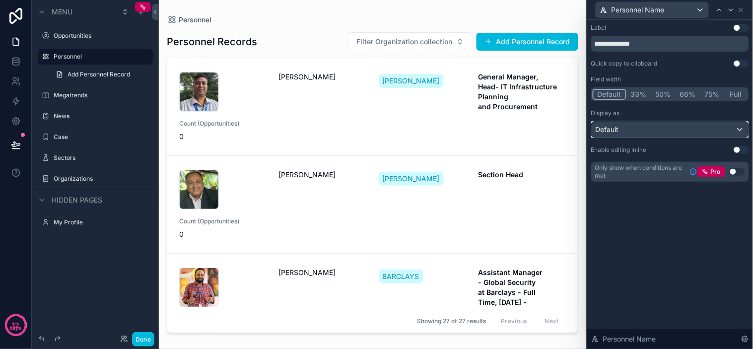
click at [633, 127] on div "Default" at bounding box center [669, 130] width 157 height 16
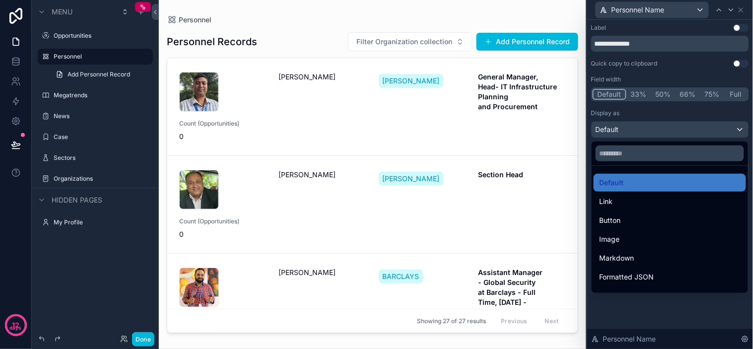
click at [628, 126] on div at bounding box center [670, 174] width 166 height 349
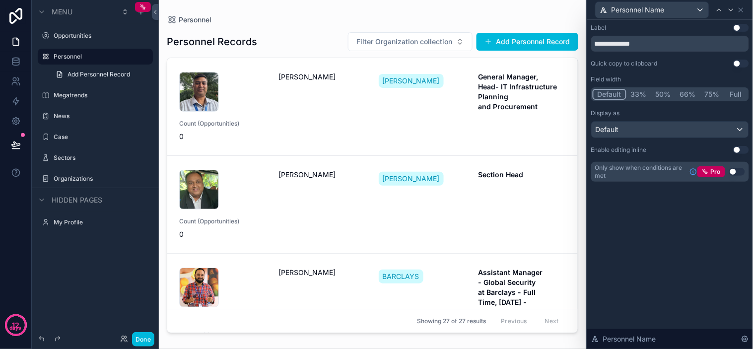
click at [279, 49] on div "Personnel Records Filter Organization collection Add Personnel Record" at bounding box center [372, 42] width 411 height 20
click at [269, 77] on div "1733683729535 Mr. Devesh Garg MARUTI SUZUKI General Manager, Head- IT Infrastru…" at bounding box center [372, 106] width 386 height 69
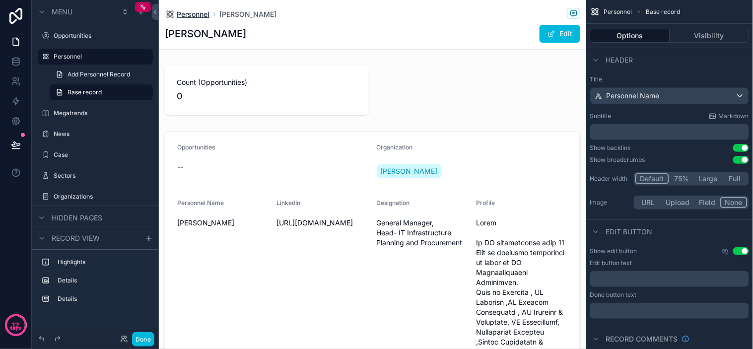
click at [202, 16] on span "Personnel" at bounding box center [193, 14] width 33 height 10
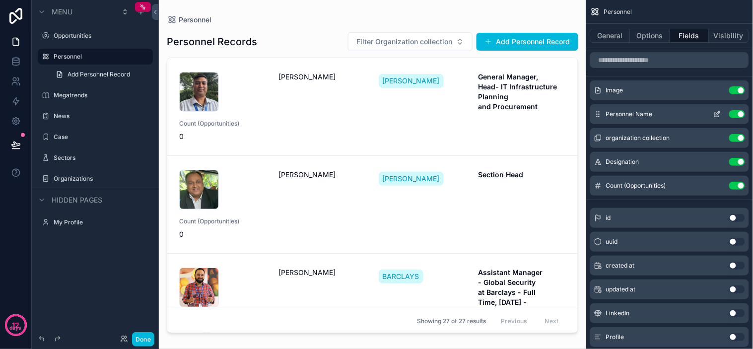
click at [718, 116] on icon "scrollable content" at bounding box center [717, 114] width 8 height 8
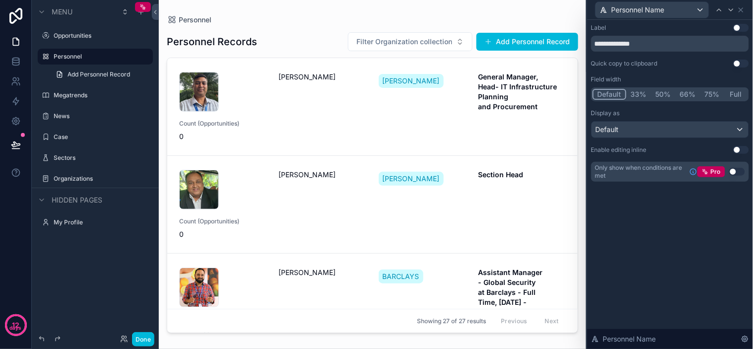
click at [635, 94] on button "33%" at bounding box center [638, 94] width 25 height 11
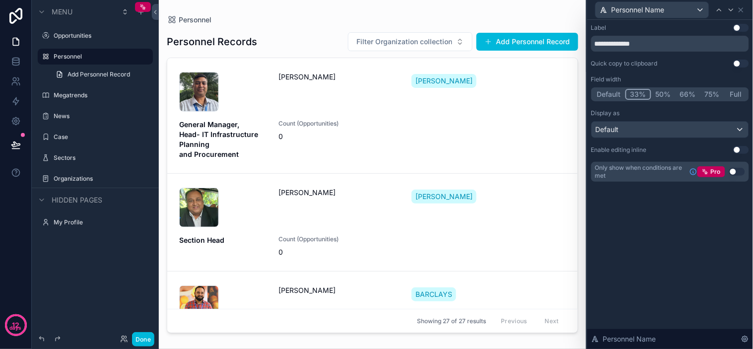
click at [619, 92] on button "Default" at bounding box center [608, 94] width 33 height 11
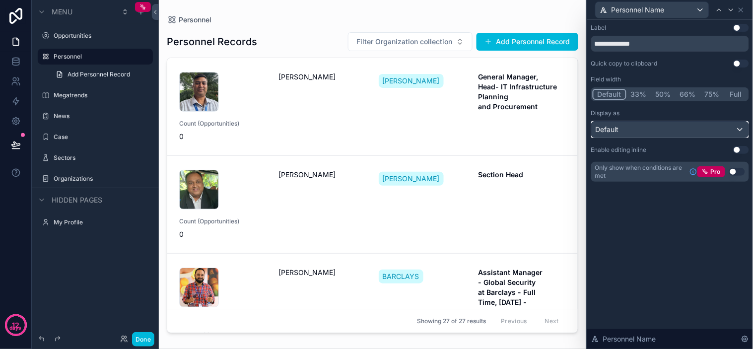
click at [691, 131] on div "Default" at bounding box center [669, 130] width 157 height 16
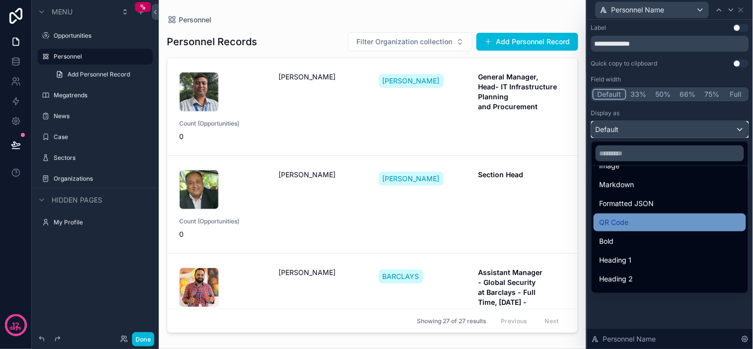
scroll to position [108, 0]
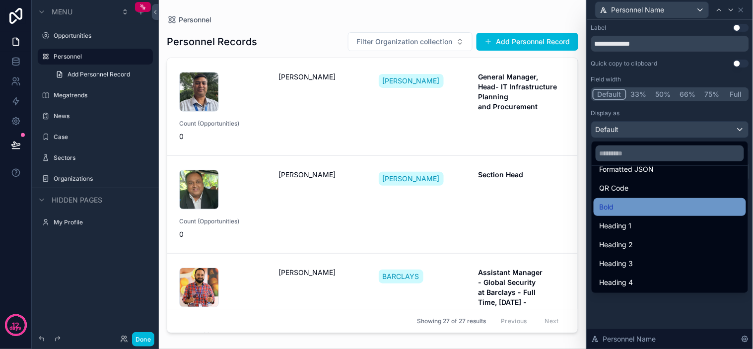
click at [638, 201] on div "Bold" at bounding box center [669, 207] width 140 height 12
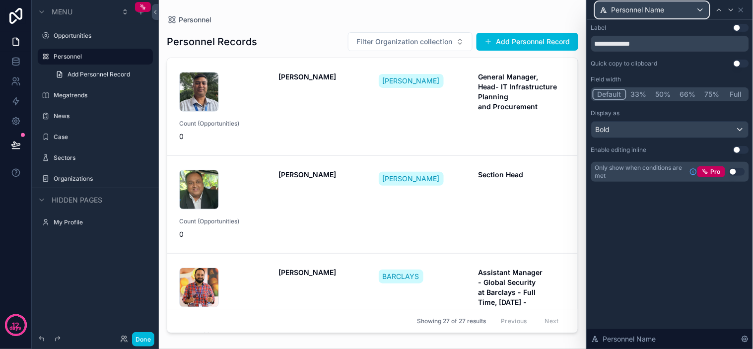
click at [687, 13] on div "Personnel Name" at bounding box center [651, 10] width 113 height 16
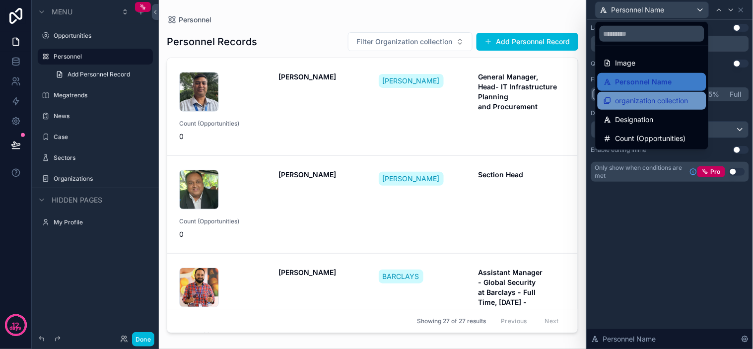
drag, startPoint x: 656, startPoint y: 124, endPoint x: 656, endPoint y: 101, distance: 23.3
click at [656, 101] on ul "Image Personnel Name organization collection Designation Count (Opportunities)" at bounding box center [651, 97] width 113 height 103
click at [656, 101] on span "organization collection" at bounding box center [651, 101] width 73 height 12
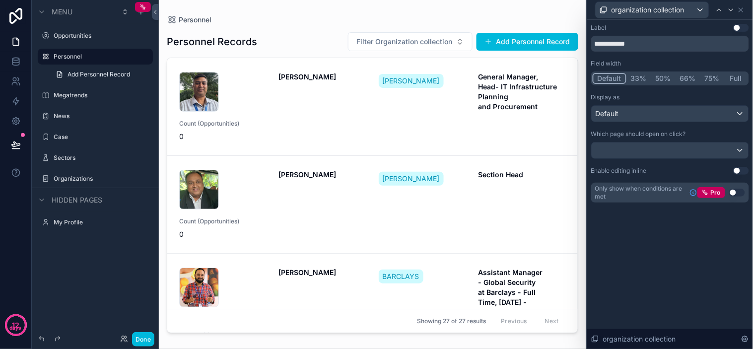
click at [638, 77] on button "33%" at bounding box center [638, 78] width 25 height 11
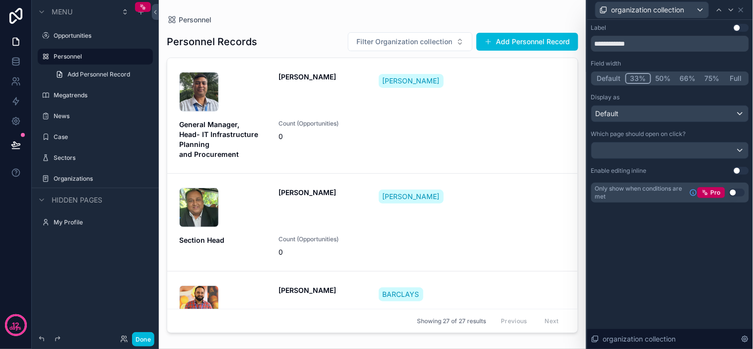
click at [614, 76] on button "Default" at bounding box center [608, 78] width 33 height 11
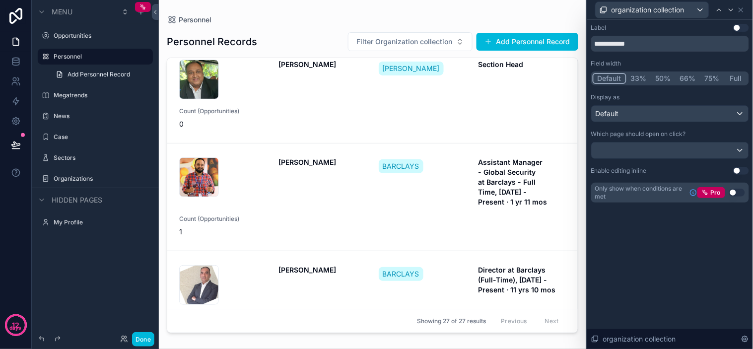
scroll to position [0, 0]
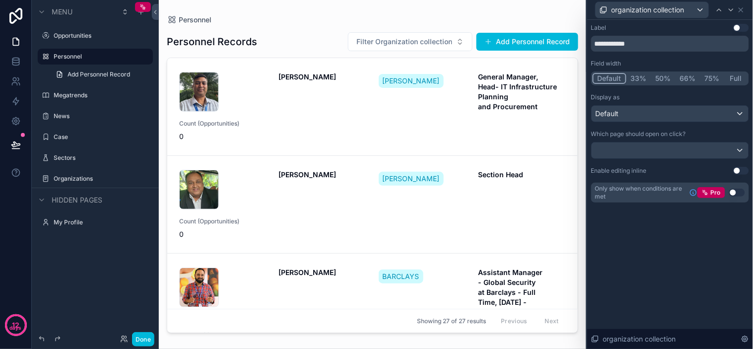
click at [648, 60] on div "Field width" at bounding box center [670, 64] width 158 height 8
click at [653, 6] on span "organization collection" at bounding box center [647, 10] width 73 height 10
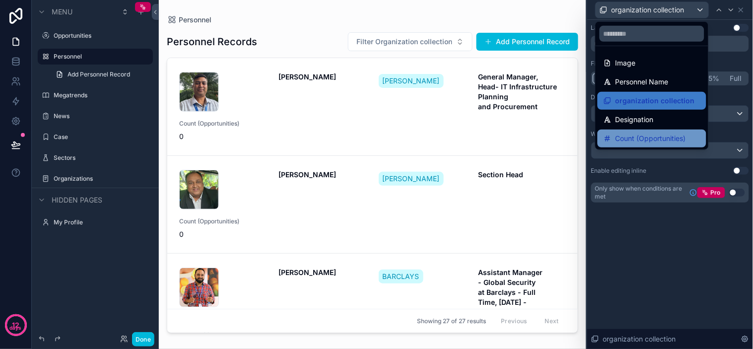
click at [653, 133] on span "Count (Opportunities)" at bounding box center [650, 138] width 70 height 12
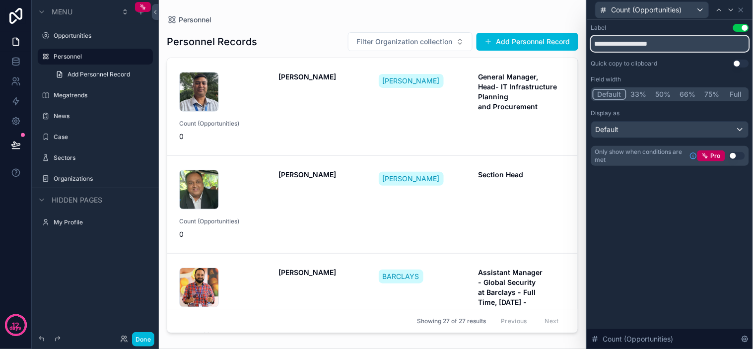
click at [671, 43] on input "**********" at bounding box center [670, 44] width 158 height 16
drag, startPoint x: 683, startPoint y: 42, endPoint x: 463, endPoint y: 18, distance: 221.1
click at [463, 18] on div "**********" at bounding box center [376, 174] width 753 height 349
type input "**********"
click at [695, 247] on div "**********" at bounding box center [670, 184] width 166 height 329
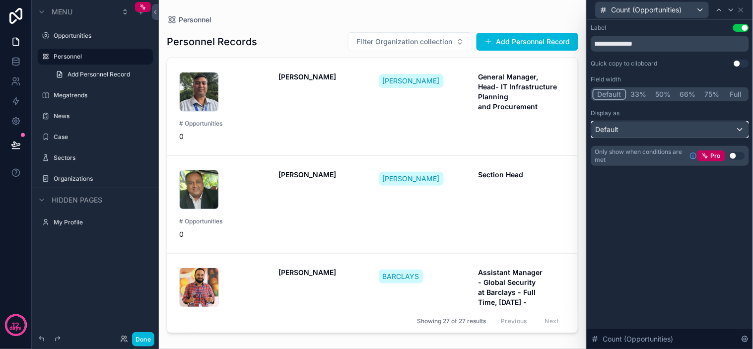
click at [623, 129] on div "Default" at bounding box center [669, 130] width 157 height 16
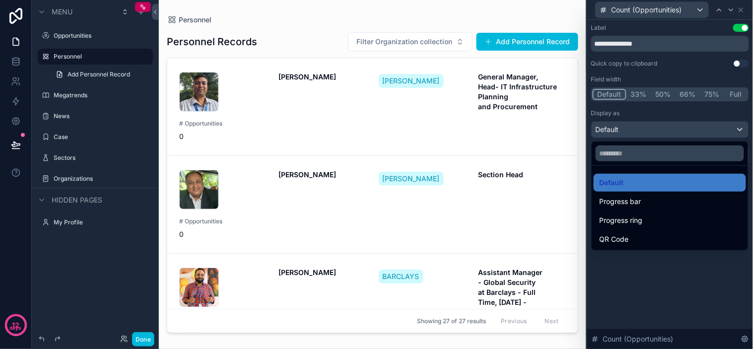
click at [663, 252] on div at bounding box center [670, 174] width 166 height 349
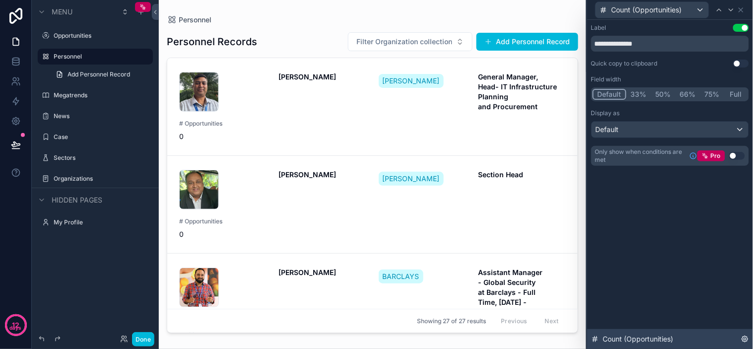
click at [685, 342] on div "Count (Opportunities)" at bounding box center [670, 339] width 166 height 20
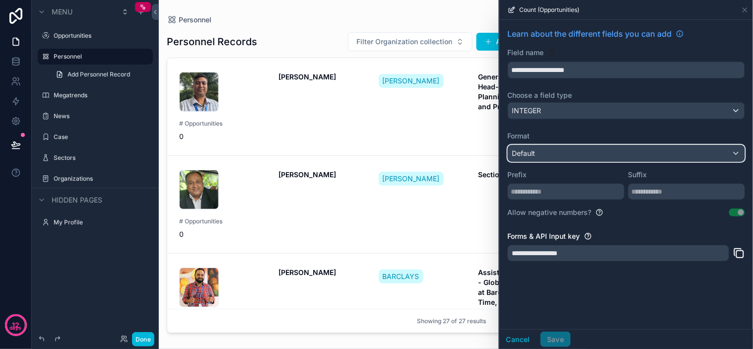
click at [558, 148] on div "Default" at bounding box center [626, 153] width 236 height 16
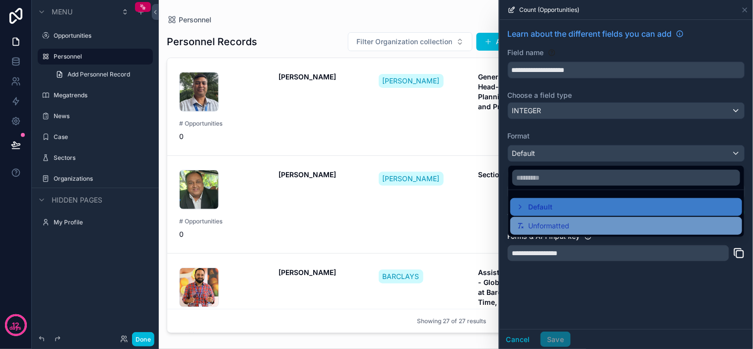
click at [551, 223] on span "Unformatted" at bounding box center [548, 226] width 41 height 12
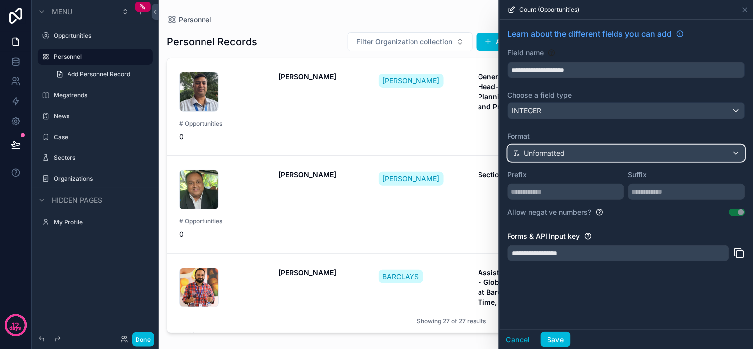
click at [558, 150] on span "Unformatted" at bounding box center [544, 153] width 41 height 10
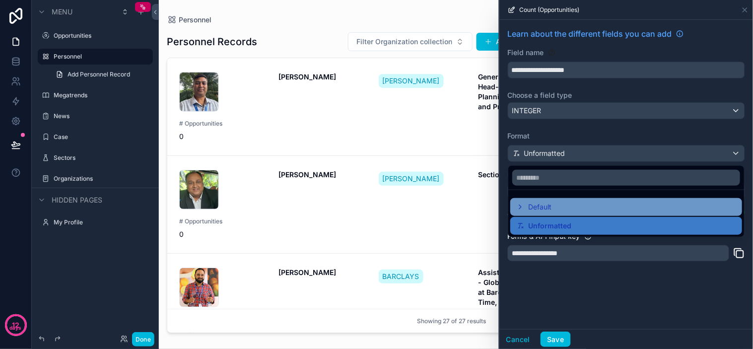
click at [556, 202] on div "Default" at bounding box center [626, 207] width 220 height 12
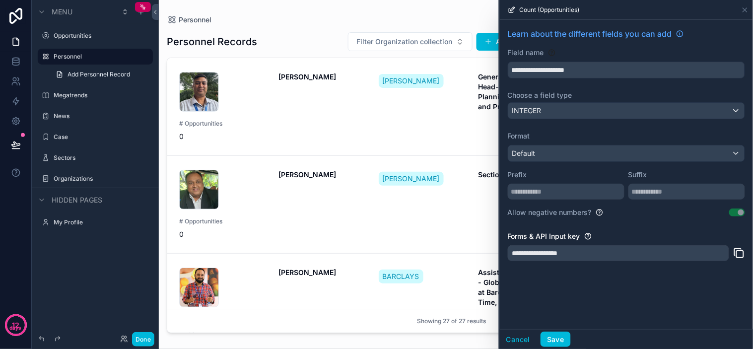
click at [600, 84] on div "**********" at bounding box center [626, 147] width 253 height 255
click at [746, 11] on icon at bounding box center [745, 10] width 4 height 4
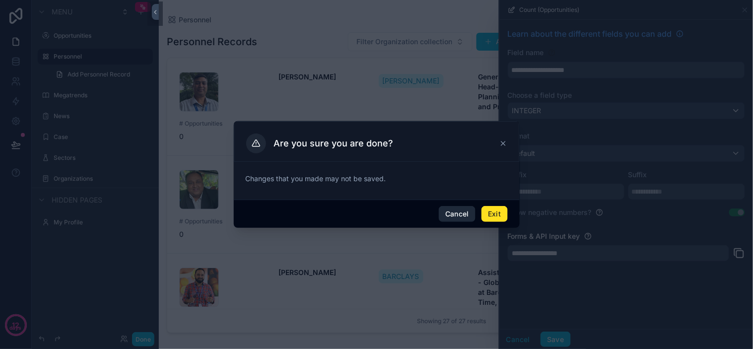
click at [463, 213] on button "Cancel" at bounding box center [457, 214] width 37 height 16
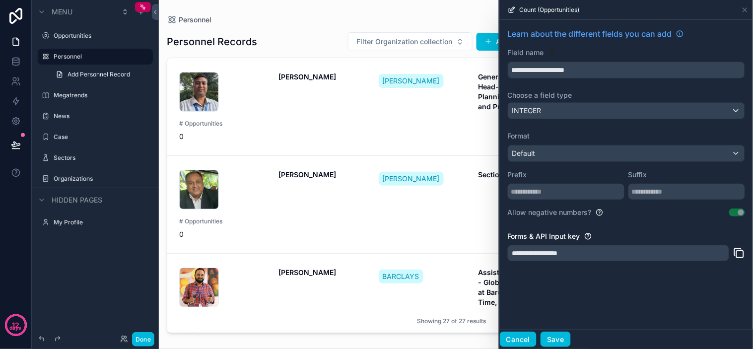
click at [514, 340] on button "Cancel" at bounding box center [518, 339] width 37 height 16
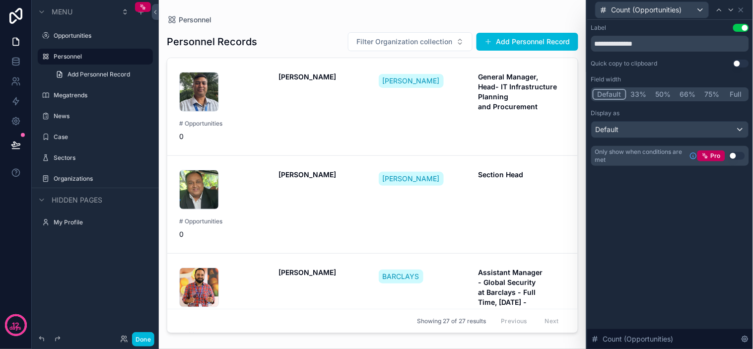
click at [709, 206] on div "**********" at bounding box center [670, 184] width 166 height 329
click at [144, 339] on button "Done" at bounding box center [143, 339] width 22 height 14
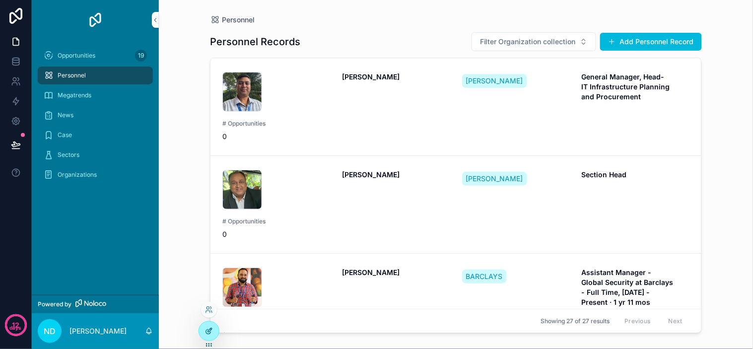
click at [208, 330] on icon at bounding box center [210, 330] width 4 height 4
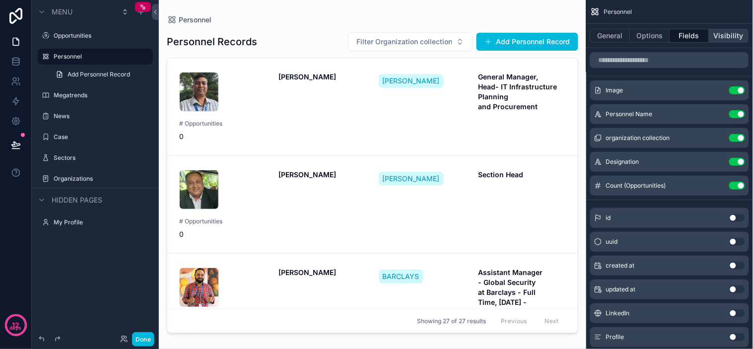
click at [723, 35] on button "Visibility" at bounding box center [729, 36] width 40 height 14
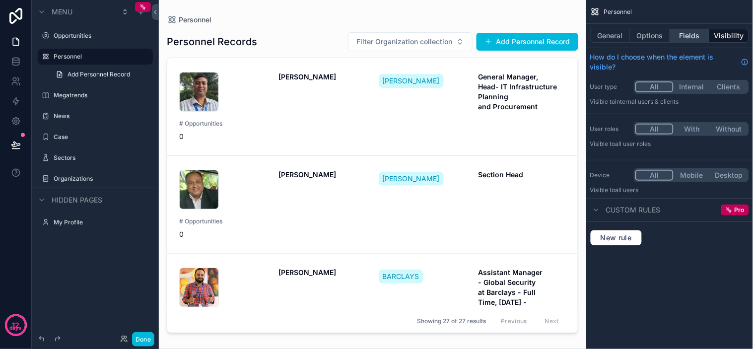
click at [676, 33] on button "Fields" at bounding box center [690, 36] width 40 height 14
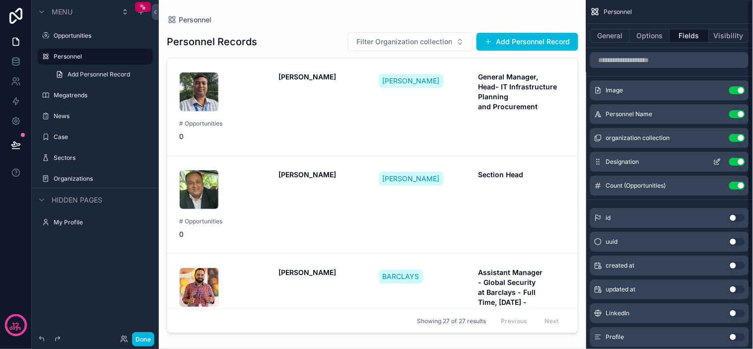
scroll to position [55, 0]
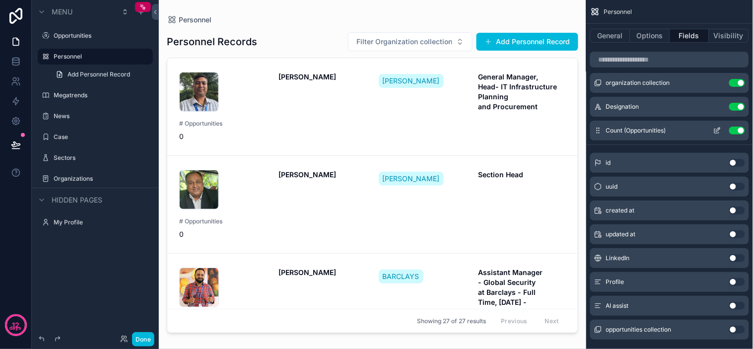
click at [714, 127] on icon "scrollable content" at bounding box center [717, 131] width 8 height 8
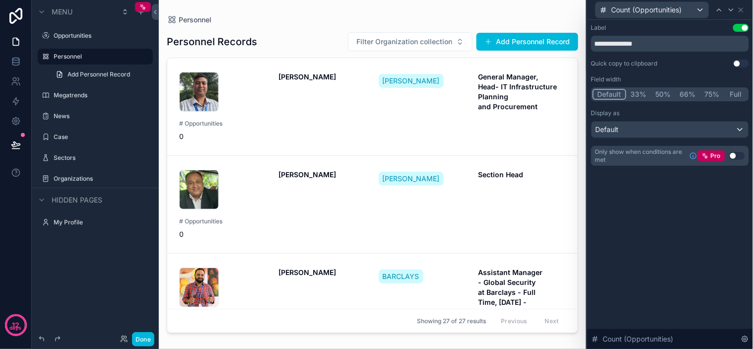
click at [636, 92] on button "33%" at bounding box center [638, 94] width 25 height 11
click at [615, 91] on button "Default" at bounding box center [608, 94] width 33 height 11
click at [659, 219] on div "**********" at bounding box center [670, 184] width 166 height 329
click at [653, 126] on div "Default" at bounding box center [669, 130] width 157 height 16
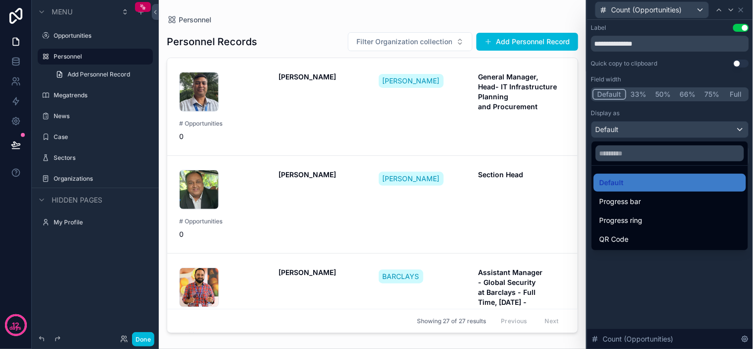
click at [666, 266] on div at bounding box center [670, 174] width 166 height 349
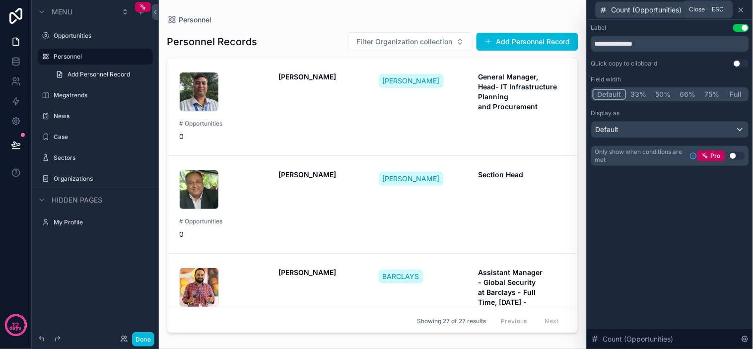
click at [745, 10] on icon at bounding box center [741, 10] width 8 height 8
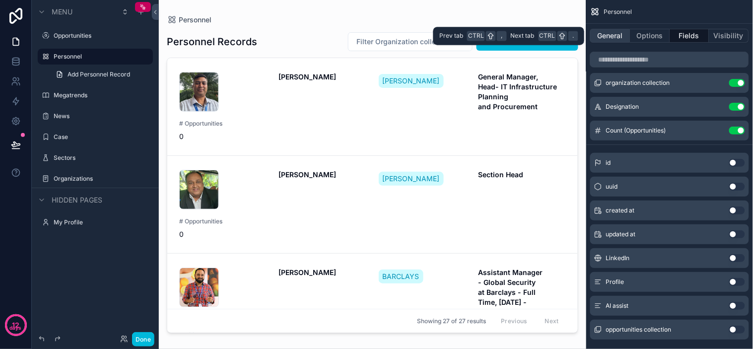
click at [621, 37] on button "General" at bounding box center [610, 36] width 40 height 14
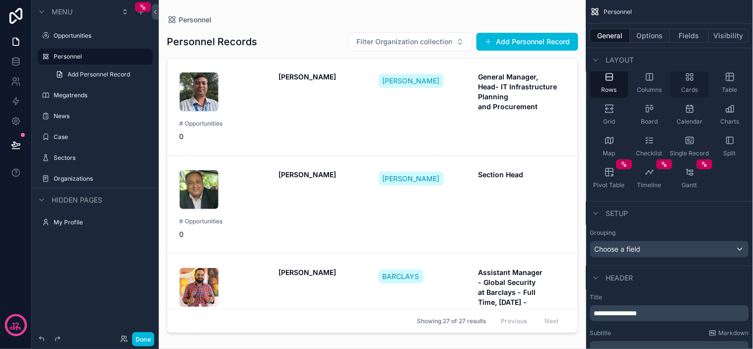
click at [693, 86] on span "Cards" at bounding box center [689, 90] width 17 height 8
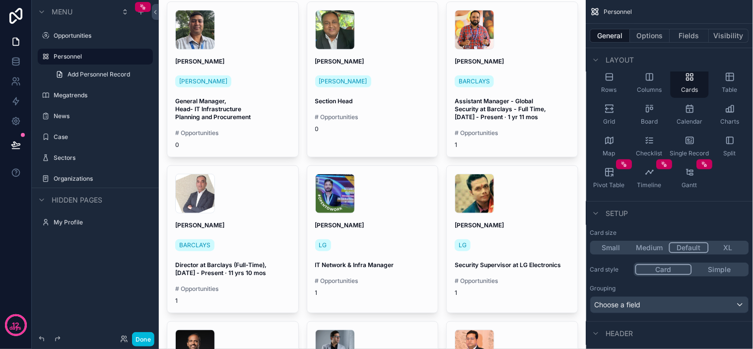
scroll to position [0, 0]
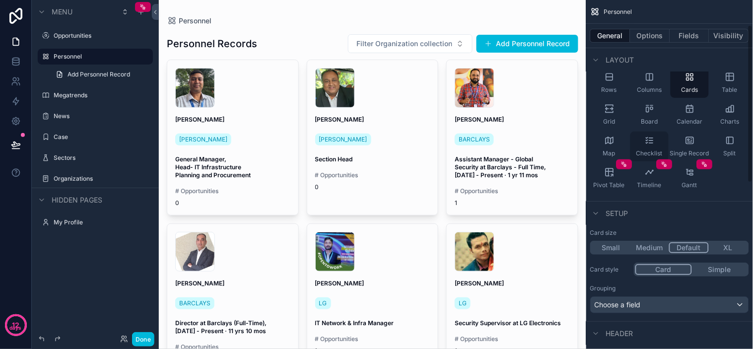
click at [644, 146] on div "Checklist" at bounding box center [649, 146] width 38 height 30
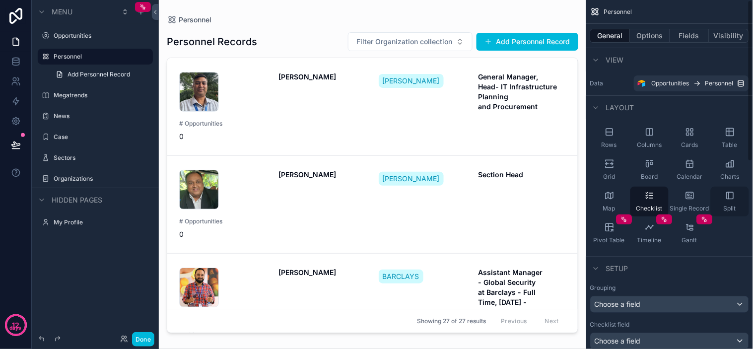
click at [731, 205] on span "Split" at bounding box center [729, 208] width 12 height 8
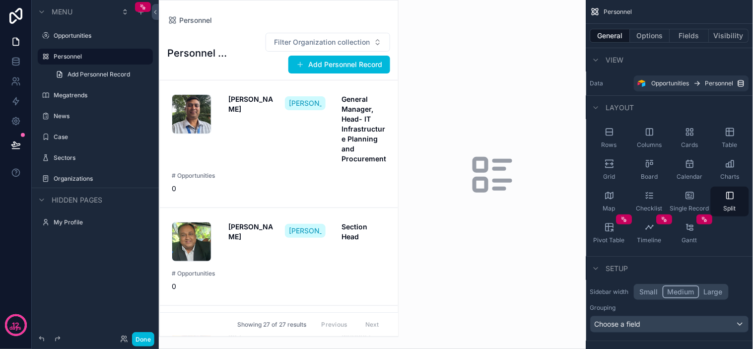
click at [277, 119] on div "scrollable content" at bounding box center [278, 168] width 239 height 336
click at [260, 120] on div "[PERSON_NAME]" at bounding box center [250, 128] width 45 height 69
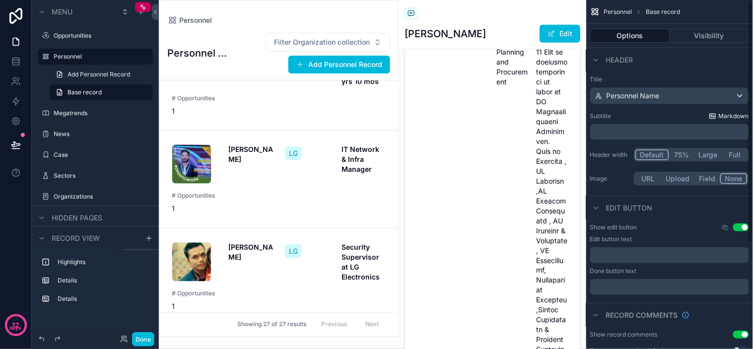
scroll to position [441, 0]
click at [259, 86] on div "[PERSON_NAME]" at bounding box center [250, 56] width 45 height 60
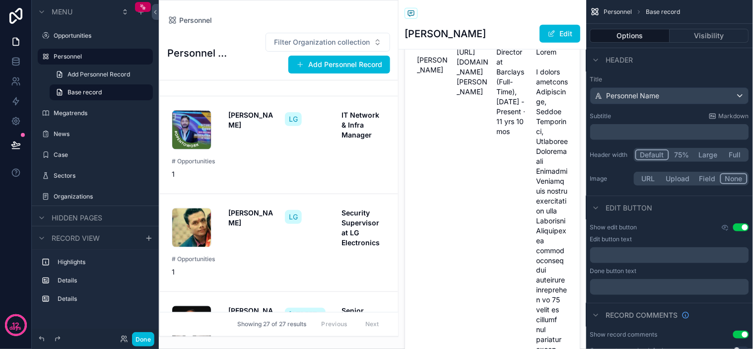
click at [289, 18] on div "Personnel" at bounding box center [278, 20] width 223 height 8
click at [691, 33] on button "Visibility" at bounding box center [709, 36] width 79 height 14
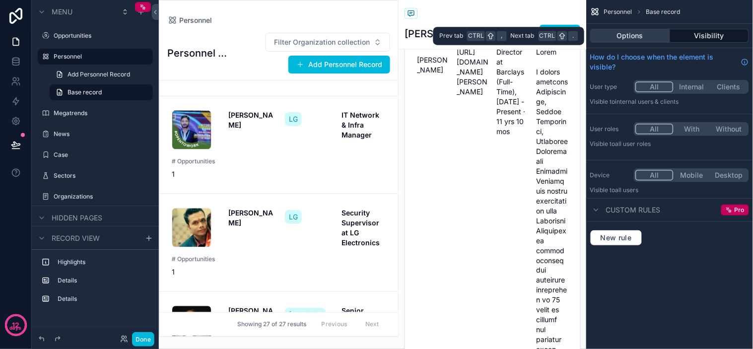
click at [635, 36] on button "Options" at bounding box center [630, 36] width 80 height 14
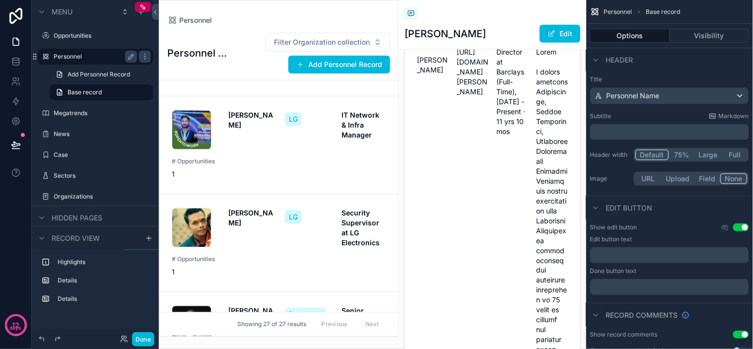
click at [93, 54] on label "Personnel" at bounding box center [93, 57] width 79 height 8
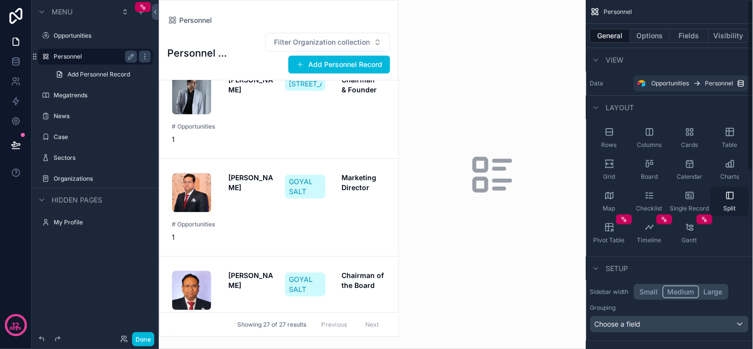
scroll to position [460, 0]
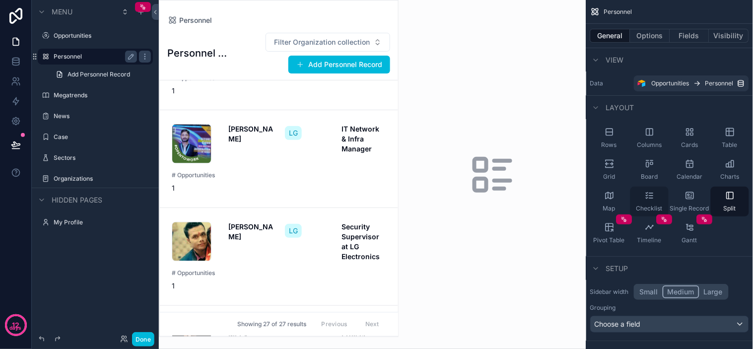
click at [642, 202] on div "Checklist" at bounding box center [649, 202] width 38 height 30
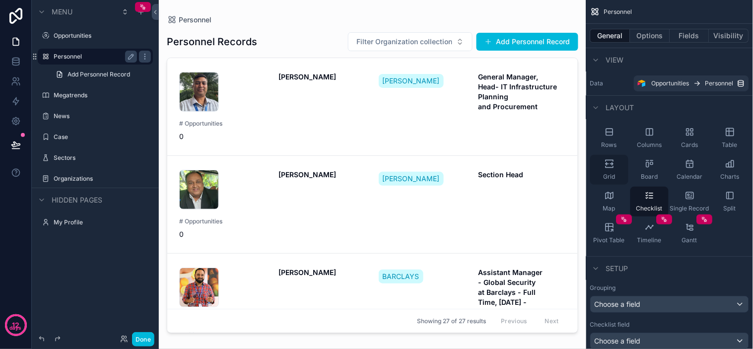
click at [613, 167] on icon "scrollable content" at bounding box center [608, 166] width 7 height 1
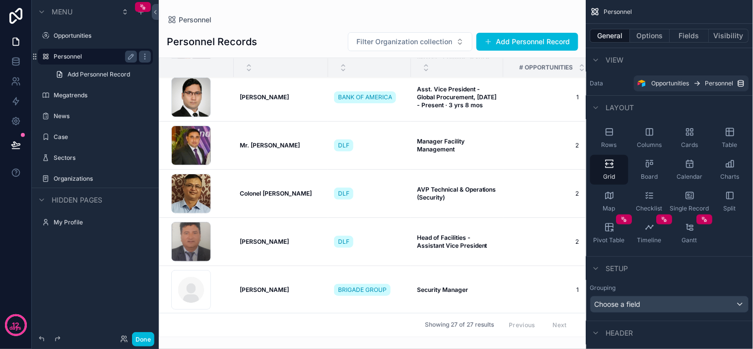
scroll to position [0, 0]
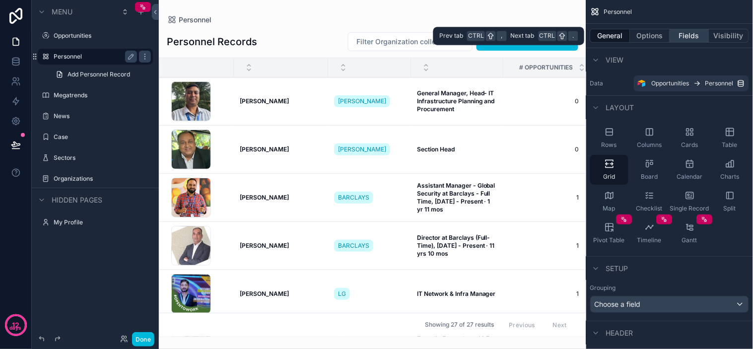
click at [681, 41] on button "Fields" at bounding box center [690, 36] width 40 height 14
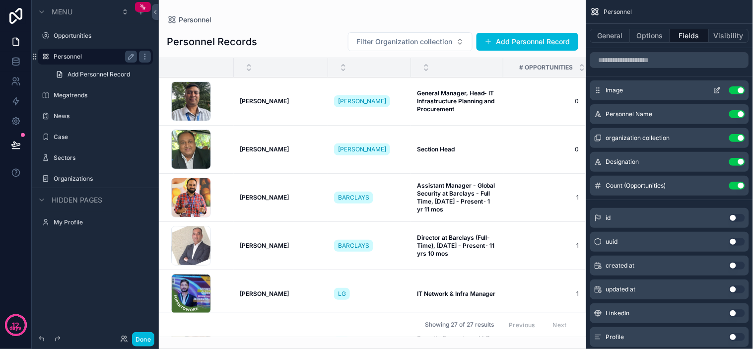
click at [717, 87] on icon "scrollable content" at bounding box center [717, 90] width 8 height 8
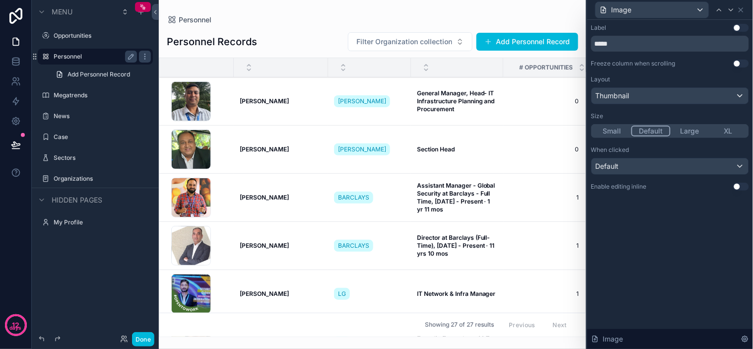
click at [737, 28] on button "Use setting" at bounding box center [741, 28] width 16 height 8
click at [742, 63] on button "Use setting" at bounding box center [741, 64] width 16 height 8
click at [741, 63] on button "Use setting" at bounding box center [741, 64] width 16 height 8
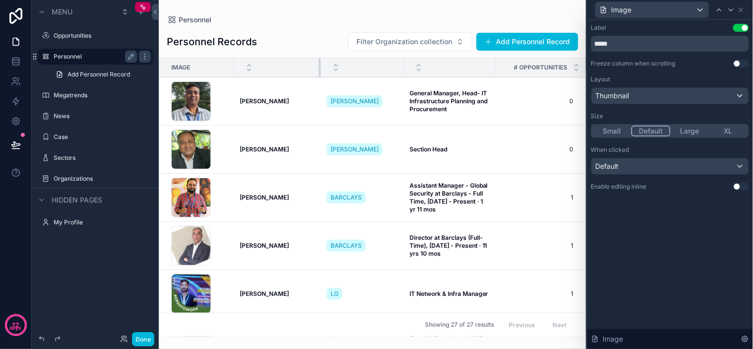
drag, startPoint x: 326, startPoint y: 65, endPoint x: 319, endPoint y: 65, distance: 7.4
click at [319, 65] on div "scrollable content" at bounding box center [321, 67] width 4 height 19
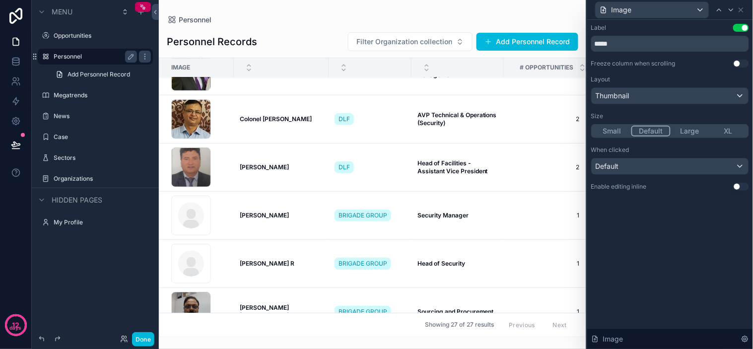
scroll to position [496, 0]
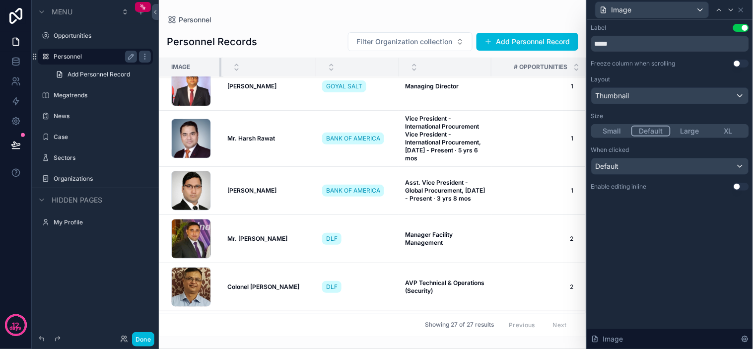
drag, startPoint x: 232, startPoint y: 65, endPoint x: 220, endPoint y: 95, distance: 32.2
click at [220, 95] on table "Image # Opportunities 1733683729535 Mr. Devesh Garg Mr. Devesh Garg MARUTI SUZU…" at bounding box center [372, 217] width 426 height 1310
click at [395, 66] on div "scrollable content" at bounding box center [397, 67] width 4 height 19
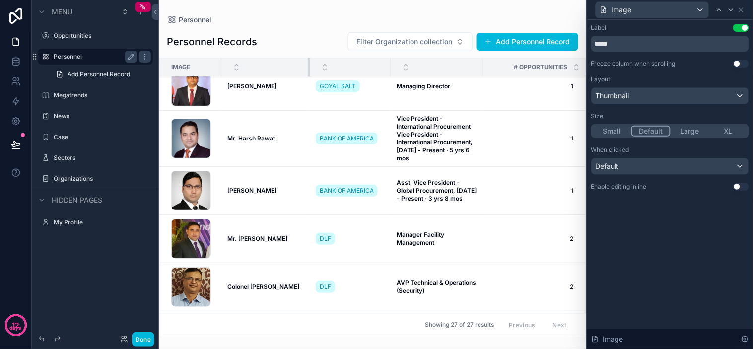
drag, startPoint x: 315, startPoint y: 65, endPoint x: 307, endPoint y: 68, distance: 8.3
click at [308, 68] on div "scrollable content" at bounding box center [310, 67] width 4 height 19
click at [306, 70] on tr "Image # Opportunities" at bounding box center [372, 67] width 426 height 19
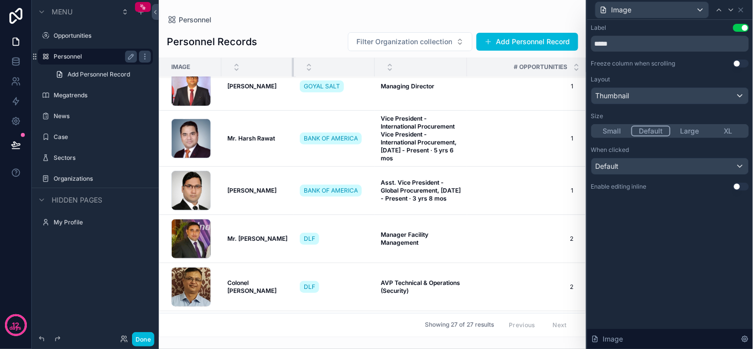
drag, startPoint x: 306, startPoint y: 70, endPoint x: 292, endPoint y: 77, distance: 16.2
click at [292, 77] on table "Image # Opportunities 1733683729535 Mr. Devesh Garg Mr. Devesh Garg MARUTI SUZU…" at bounding box center [372, 217] width 426 height 1310
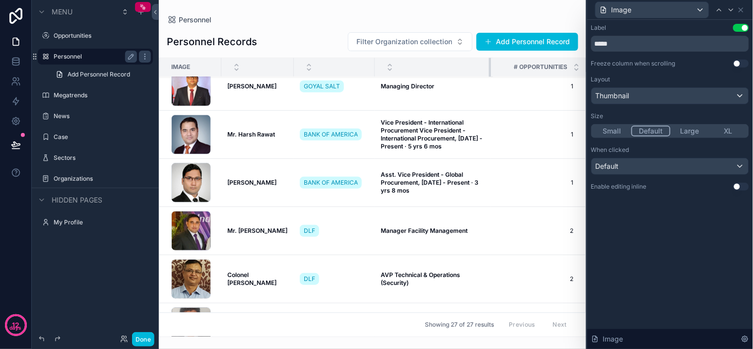
drag, startPoint x: 463, startPoint y: 70, endPoint x: 485, endPoint y: 77, distance: 22.9
click at [485, 77] on th "scrollable content" at bounding box center [433, 67] width 116 height 19
drag, startPoint x: 371, startPoint y: 66, endPoint x: 366, endPoint y: 71, distance: 6.7
click at [378, 71] on div "scrollable content" at bounding box center [380, 67] width 4 height 19
drag, startPoint x: 493, startPoint y: 67, endPoint x: 487, endPoint y: 67, distance: 6.0
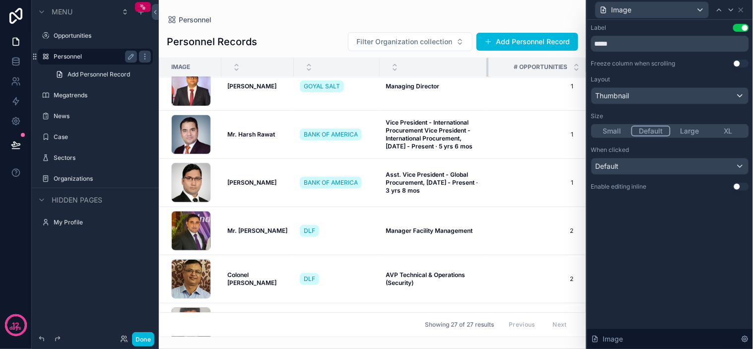
click at [487, 67] on div "scrollable content" at bounding box center [488, 67] width 4 height 19
click at [684, 129] on button "Large" at bounding box center [689, 131] width 39 height 11
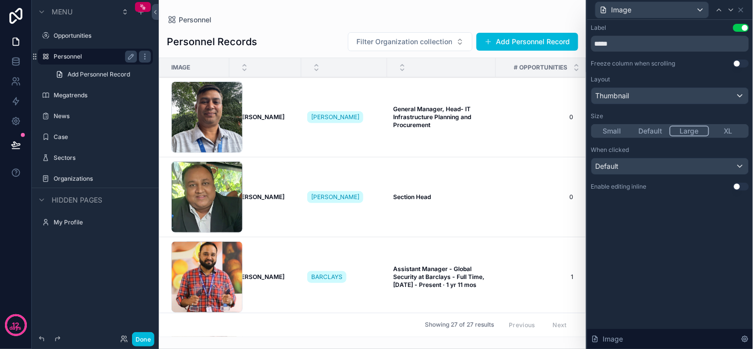
click at [654, 127] on button "Default" at bounding box center [650, 131] width 39 height 11
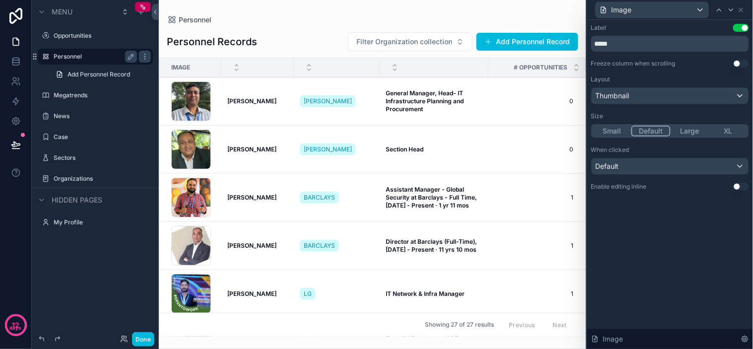
click at [603, 130] on button "Small" at bounding box center [611, 131] width 39 height 11
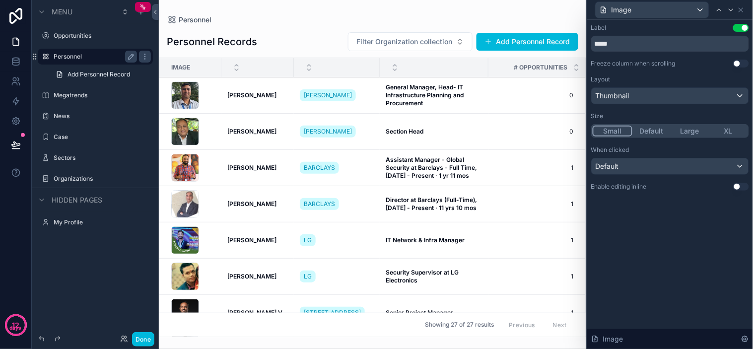
click at [636, 129] on button "Default" at bounding box center [651, 131] width 39 height 11
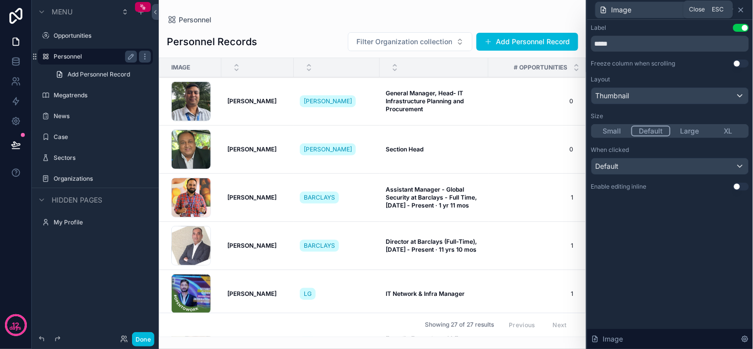
click at [742, 7] on icon at bounding box center [741, 10] width 8 height 8
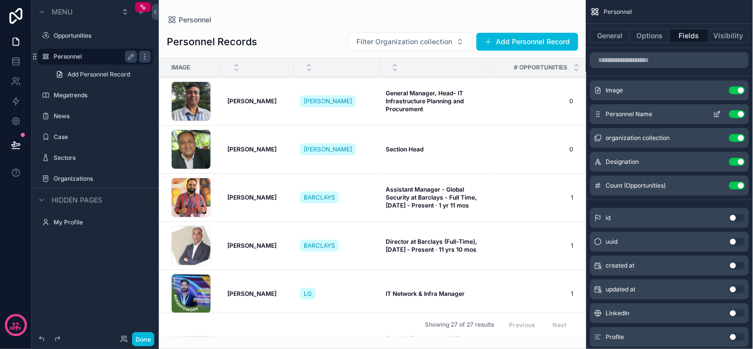
click at [720, 110] on icon "scrollable content" at bounding box center [717, 114] width 8 height 8
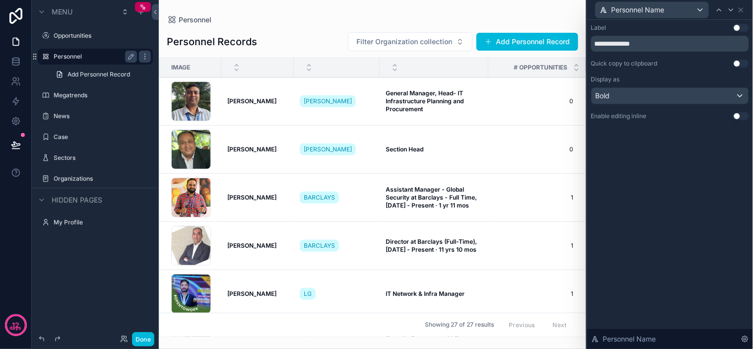
click at [737, 30] on button "Use setting" at bounding box center [741, 28] width 16 height 8
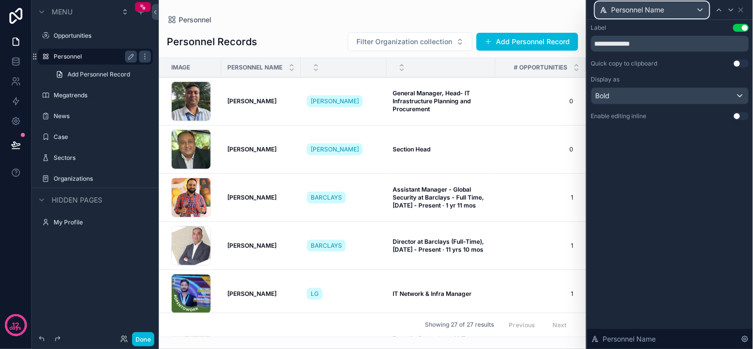
click at [639, 8] on span "Personnel Name" at bounding box center [637, 10] width 53 height 10
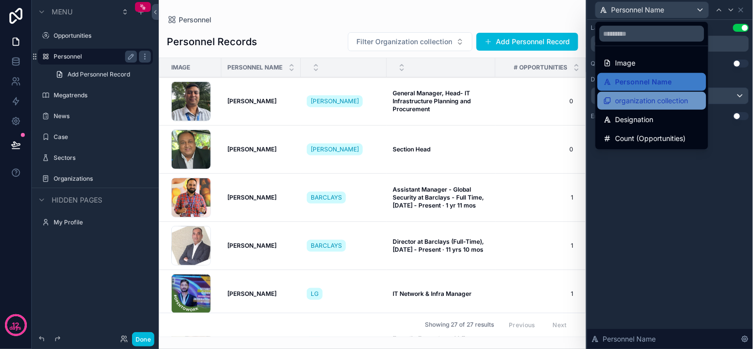
click at [641, 98] on span "organization collection" at bounding box center [651, 101] width 73 height 12
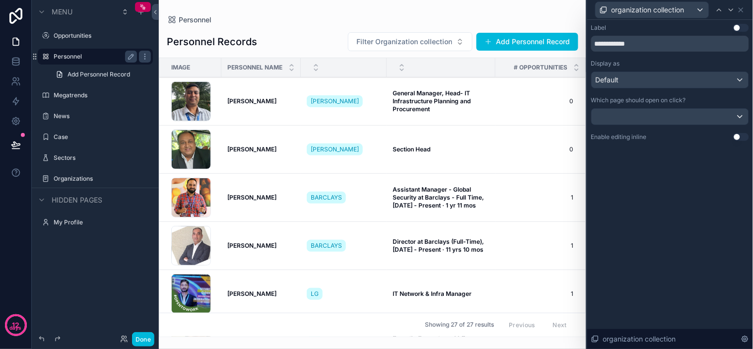
click at [741, 30] on button "Use setting" at bounding box center [741, 28] width 16 height 8
click at [737, 25] on button "Use setting" at bounding box center [741, 28] width 16 height 8
click at [740, 25] on button "Use setting" at bounding box center [741, 28] width 16 height 8
click at [658, 5] on span "organization collection" at bounding box center [647, 10] width 73 height 10
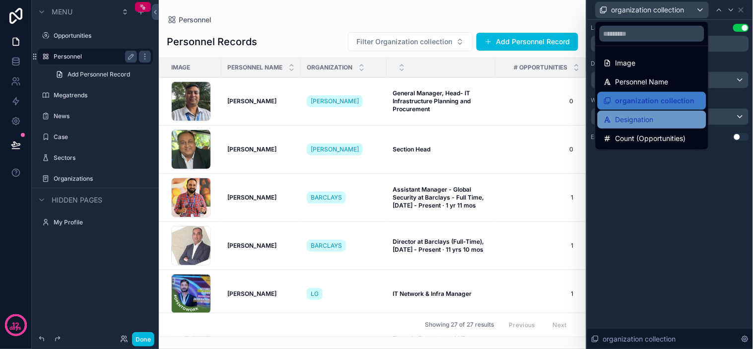
click at [635, 116] on span "Designation" at bounding box center [634, 120] width 38 height 12
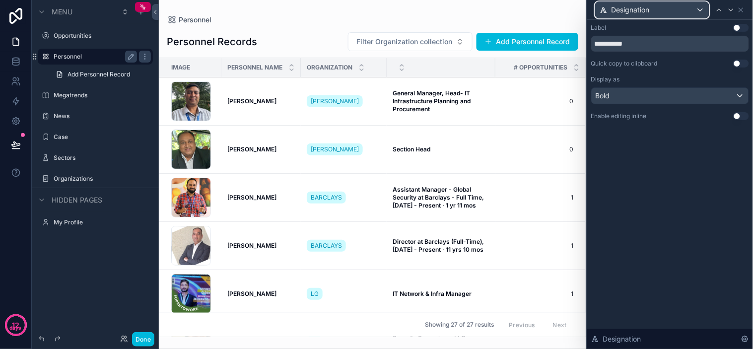
click at [672, 10] on div "Designation" at bounding box center [651, 10] width 113 height 16
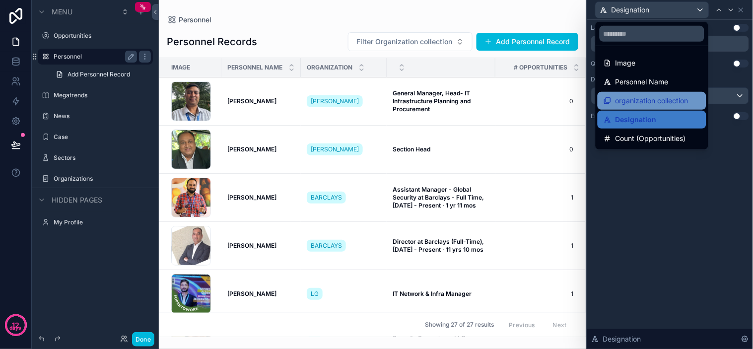
click at [674, 103] on span "organization collection" at bounding box center [651, 101] width 73 height 12
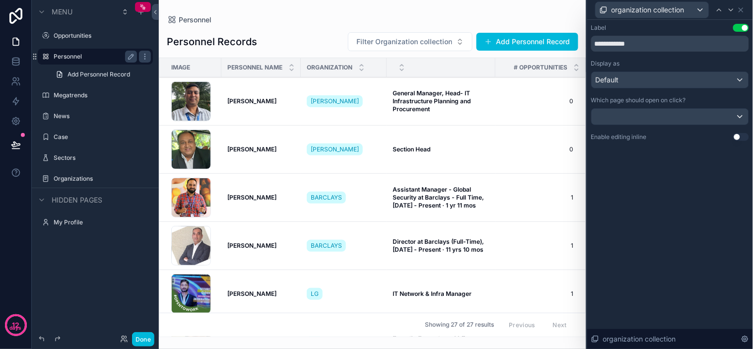
click at [740, 28] on button "Use setting" at bounding box center [741, 28] width 16 height 8
click at [742, 7] on icon at bounding box center [741, 10] width 8 height 8
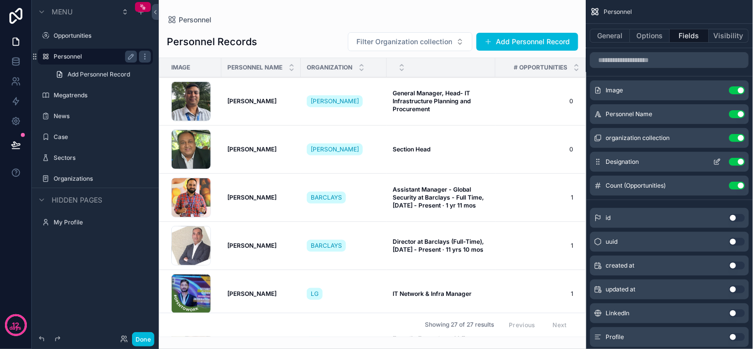
click at [713, 162] on icon "scrollable content" at bounding box center [717, 162] width 8 height 8
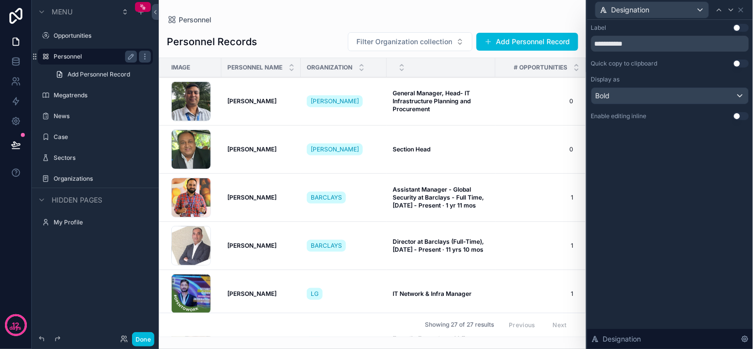
click at [738, 26] on button "Use setting" at bounding box center [741, 28] width 16 height 8
click at [741, 11] on icon at bounding box center [741, 10] width 8 height 8
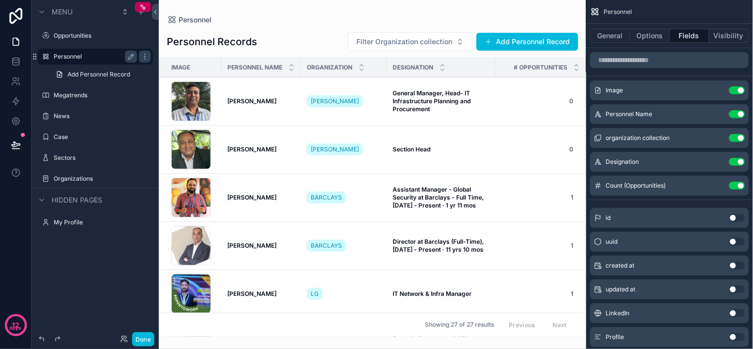
drag, startPoint x: 142, startPoint y: 338, endPoint x: 156, endPoint y: 336, distance: 13.5
click at [142, 338] on button "Done" at bounding box center [143, 339] width 22 height 14
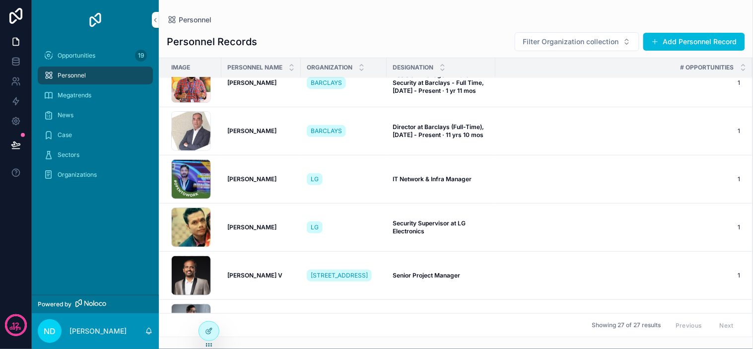
scroll to position [0, 0]
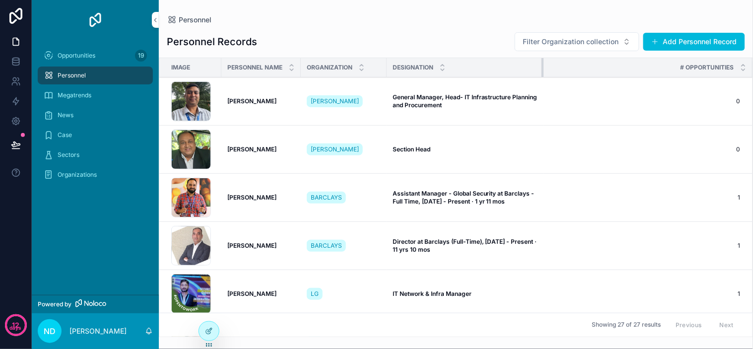
drag, startPoint x: 494, startPoint y: 69, endPoint x: 542, endPoint y: 80, distance: 49.3
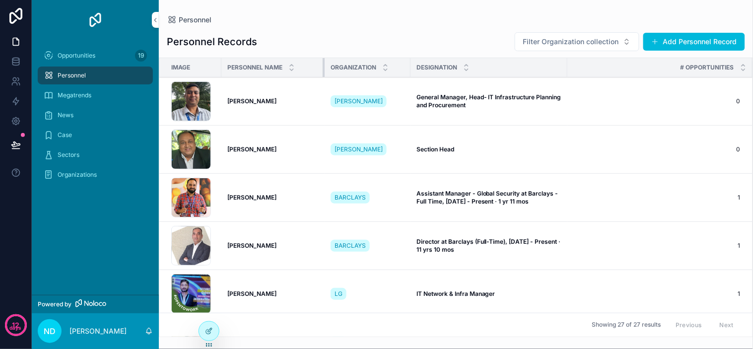
drag, startPoint x: 300, startPoint y: 67, endPoint x: 339, endPoint y: 68, distance: 39.2
click at [339, 68] on tr "Image Personnel Name Organization Designation # Opportunities" at bounding box center [455, 67] width 593 height 19
drag, startPoint x: 410, startPoint y: 67, endPoint x: 427, endPoint y: 66, distance: 16.4
click at [439, 70] on div "Designation" at bounding box center [489, 67] width 157 height 19
click at [412, 65] on div "Designation" at bounding box center [489, 67] width 157 height 19
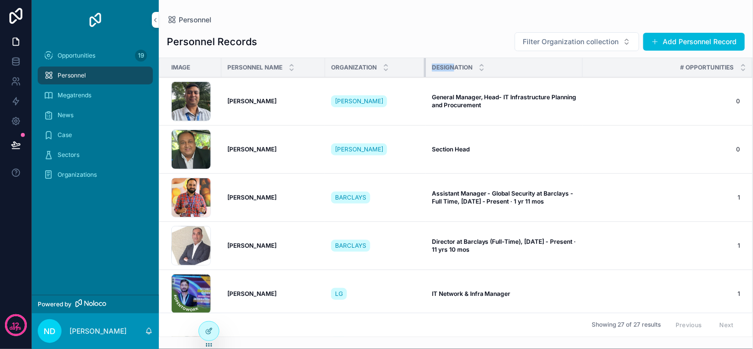
drag, startPoint x: 409, startPoint y: 65, endPoint x: 424, endPoint y: 67, distance: 15.0
click at [424, 67] on div "scrollable content" at bounding box center [426, 67] width 4 height 19
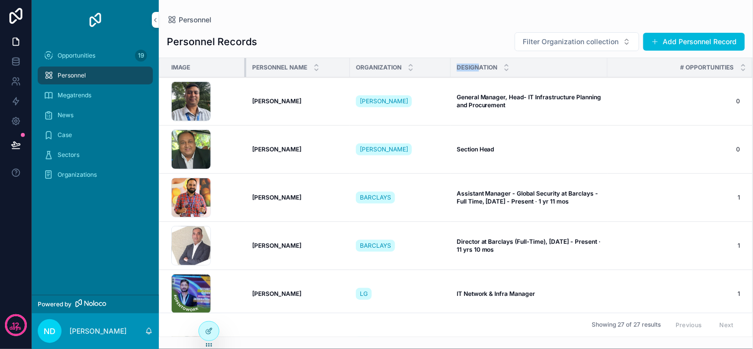
drag, startPoint x: 220, startPoint y: 67, endPoint x: 245, endPoint y: 72, distance: 25.3
click at [245, 72] on div "scrollable content" at bounding box center [246, 67] width 4 height 19
click at [371, 24] on div "Personnel Records Filter Organization collection Add Personnel Record Image Per…" at bounding box center [456, 180] width 594 height 313
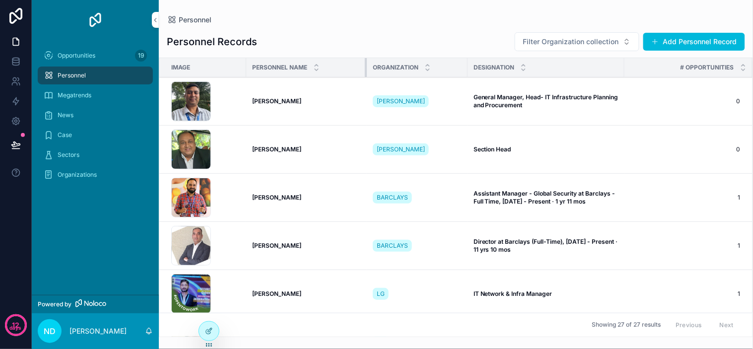
drag, startPoint x: 349, startPoint y: 67, endPoint x: 353, endPoint y: 73, distance: 7.2
click at [366, 73] on th "Personnel Name" at bounding box center [306, 67] width 121 height 19
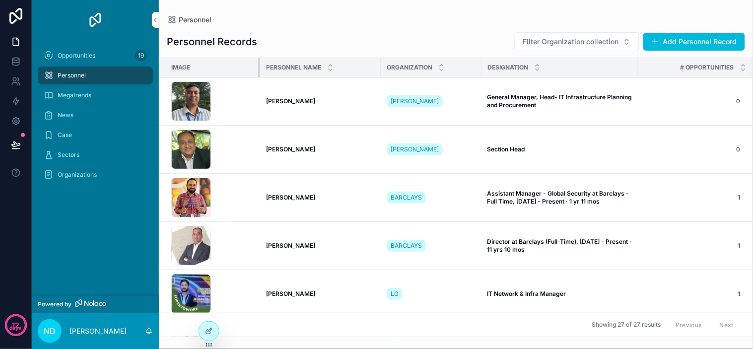
drag, startPoint x: 244, startPoint y: 70, endPoint x: 258, endPoint y: 74, distance: 14.6
click at [258, 74] on div "scrollable content" at bounding box center [260, 67] width 4 height 19
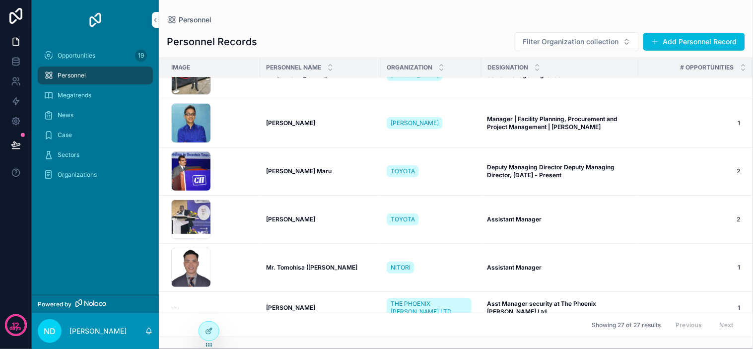
scroll to position [1039, 0]
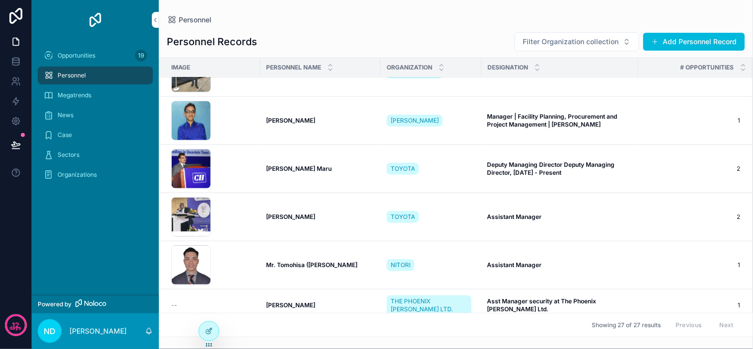
click at [291, 167] on strong "[PERSON_NAME] Maru" at bounding box center [298, 168] width 65 height 7
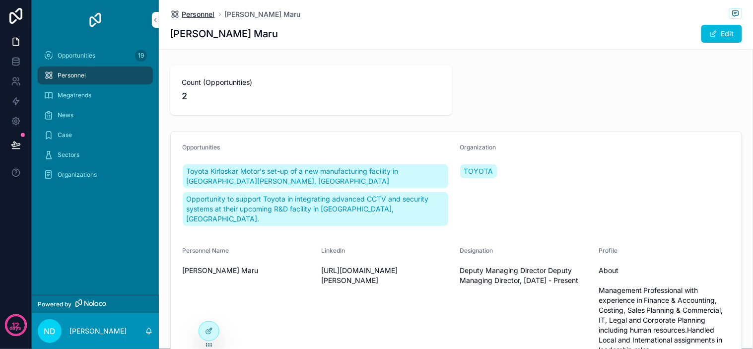
click at [198, 16] on span "Personnel" at bounding box center [198, 14] width 33 height 10
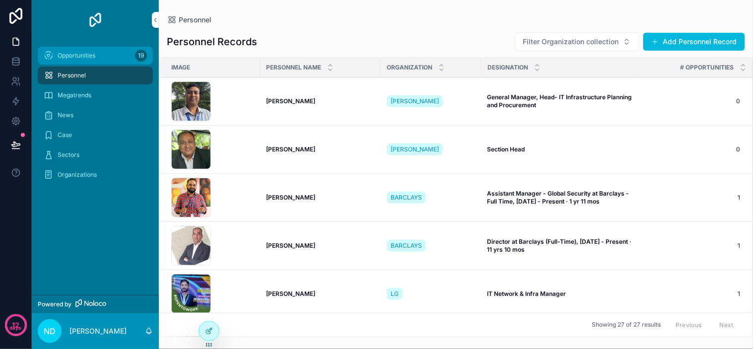
click at [78, 57] on span "Opportunities" at bounding box center [77, 56] width 38 height 8
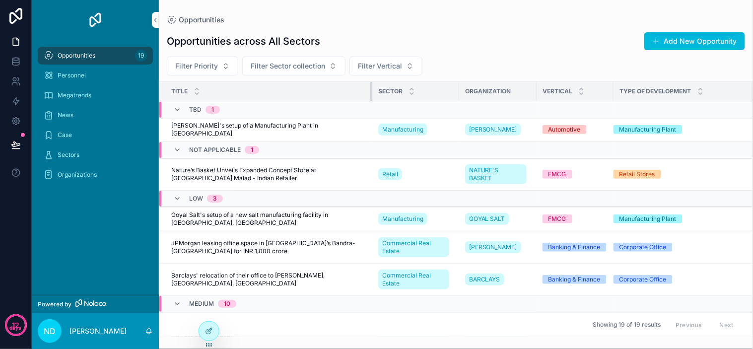
drag, startPoint x: 395, startPoint y: 91, endPoint x: 370, endPoint y: 93, distance: 24.9
click at [370, 93] on div "scrollable content" at bounding box center [372, 91] width 4 height 19
click at [204, 325] on div at bounding box center [209, 330] width 20 height 19
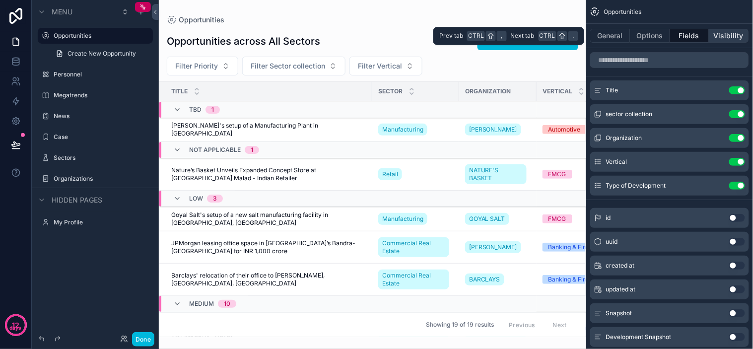
click at [711, 35] on button "Visibility" at bounding box center [729, 36] width 40 height 14
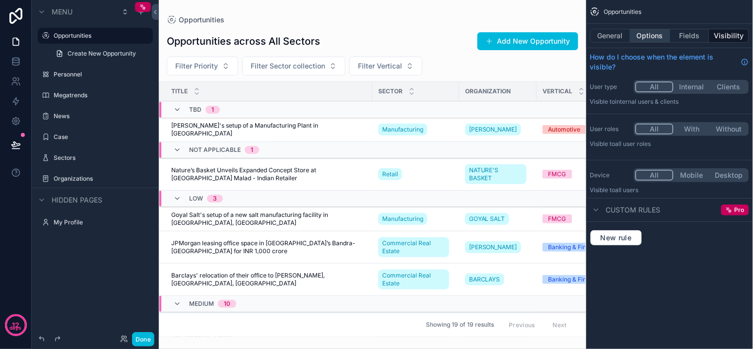
click at [665, 31] on button "Options" at bounding box center [650, 36] width 40 height 14
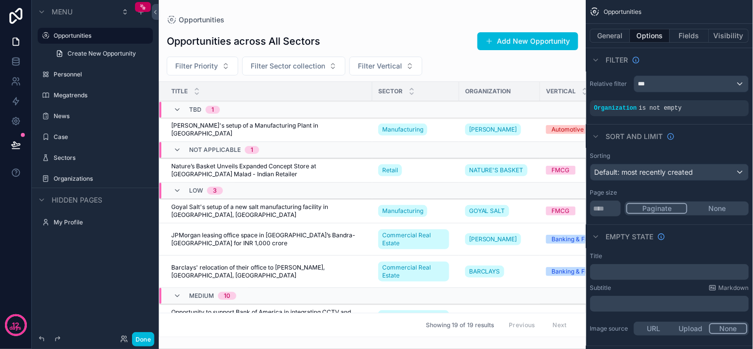
scroll to position [381, 0]
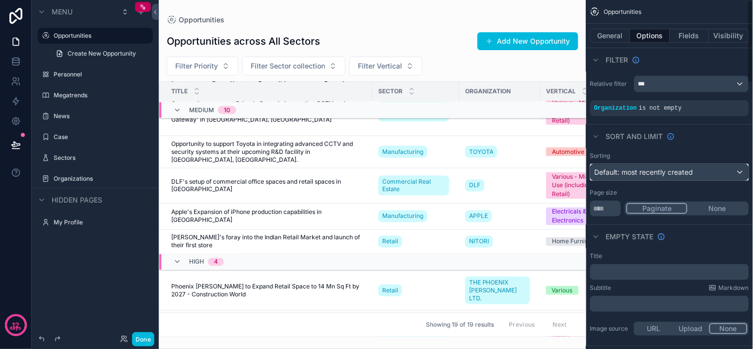
click at [651, 172] on span "Default: most recently created" at bounding box center [643, 172] width 99 height 8
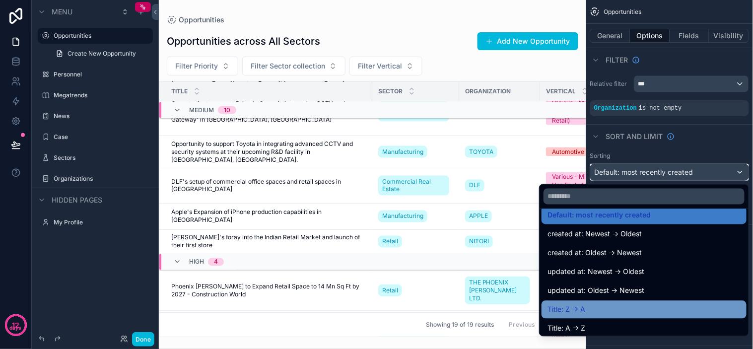
scroll to position [0, 0]
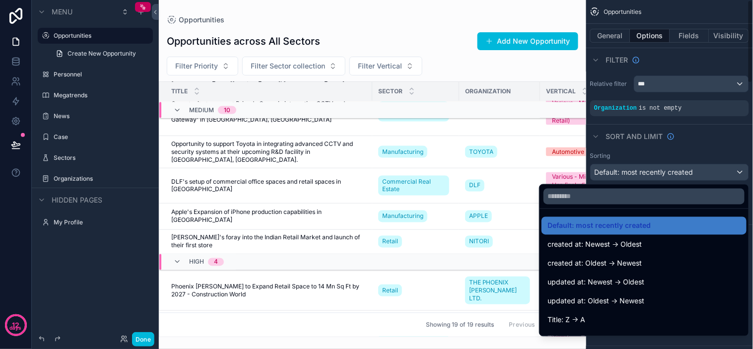
click at [690, 145] on div "scrollable content" at bounding box center [376, 174] width 753 height 349
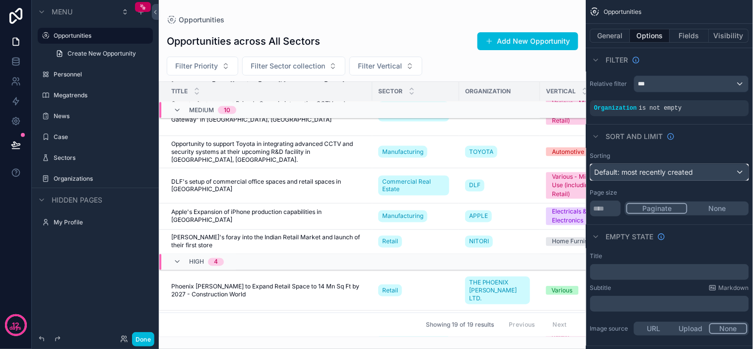
click at [662, 173] on span "Default: most recently created" at bounding box center [643, 172] width 99 height 8
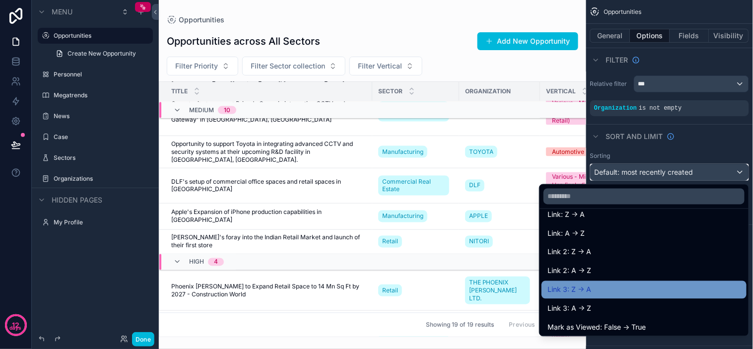
scroll to position [465, 0]
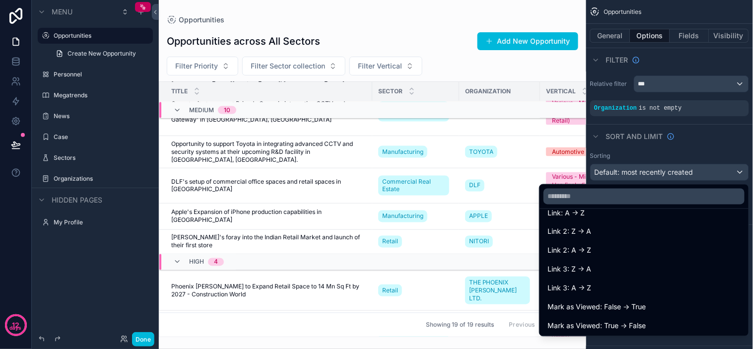
click at [482, 63] on div "scrollable content" at bounding box center [372, 174] width 427 height 349
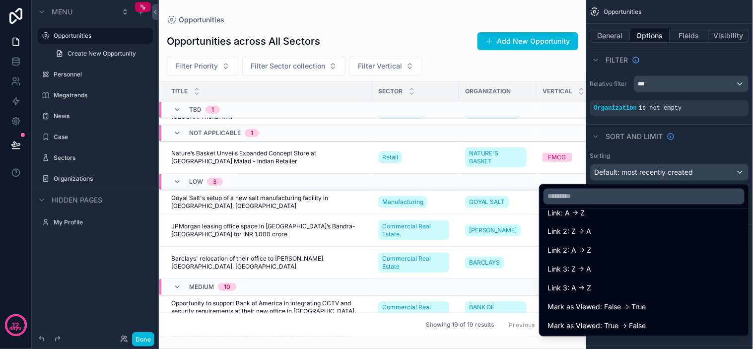
scroll to position [0, 0]
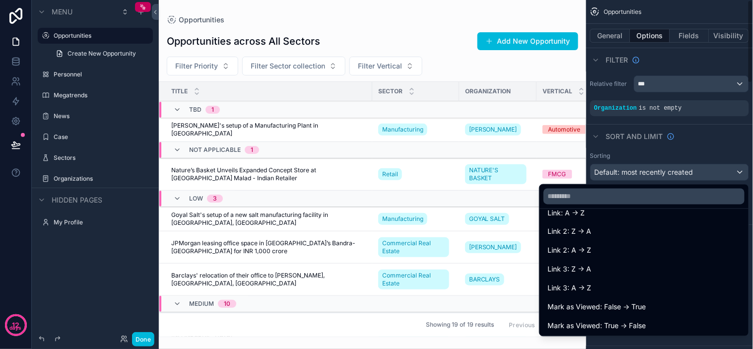
click at [705, 132] on div "scrollable content" at bounding box center [376, 174] width 753 height 349
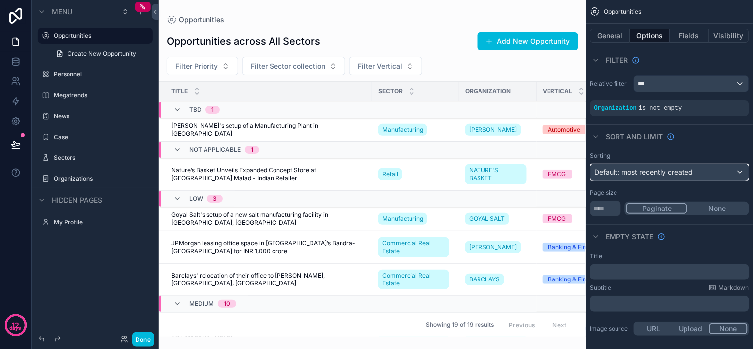
click at [656, 176] on span "Default: most recently created" at bounding box center [643, 172] width 99 height 8
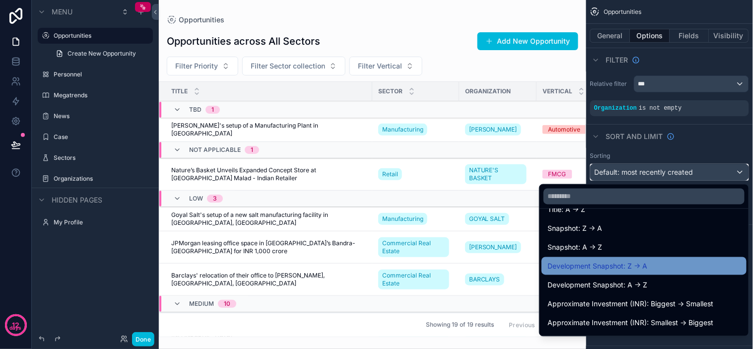
scroll to position [165, 0]
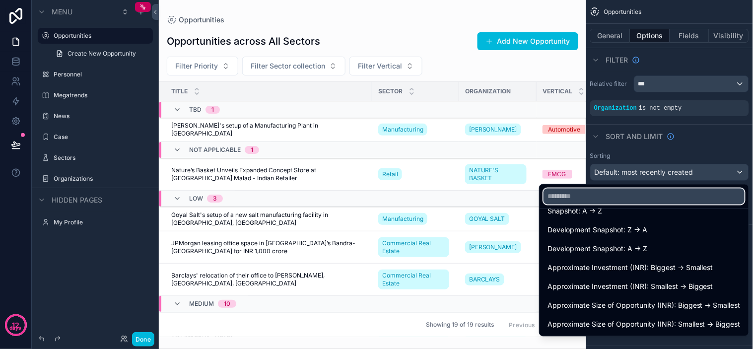
click at [561, 194] on input "text" at bounding box center [643, 197] width 201 height 16
type input "*"
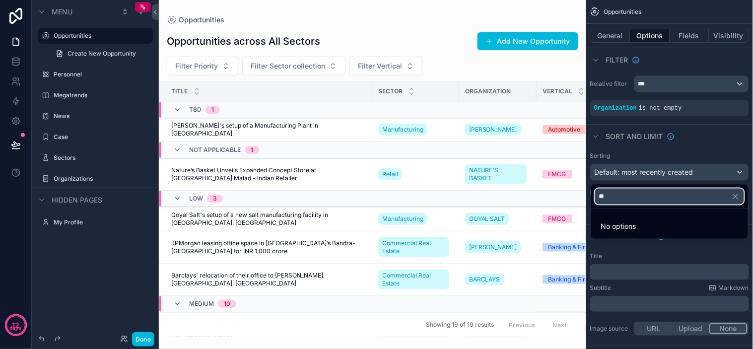
type input "*"
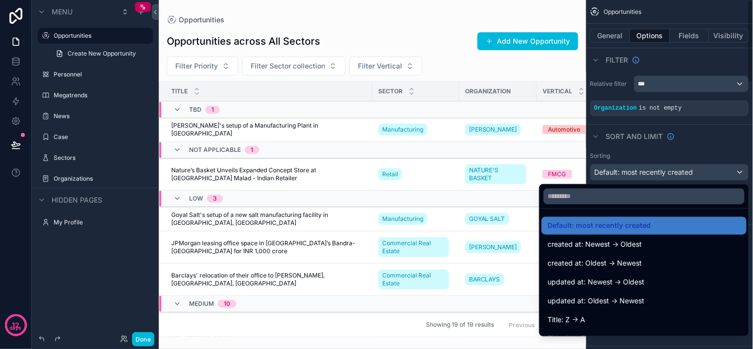
click at [723, 142] on div "scrollable content" at bounding box center [376, 174] width 753 height 349
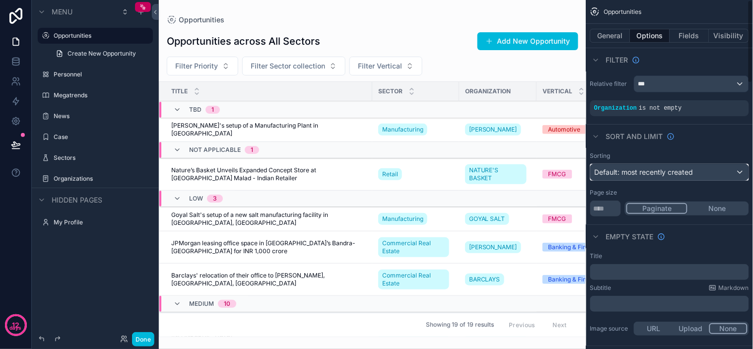
click at [721, 171] on div "Default: most recently created" at bounding box center [669, 172] width 158 height 16
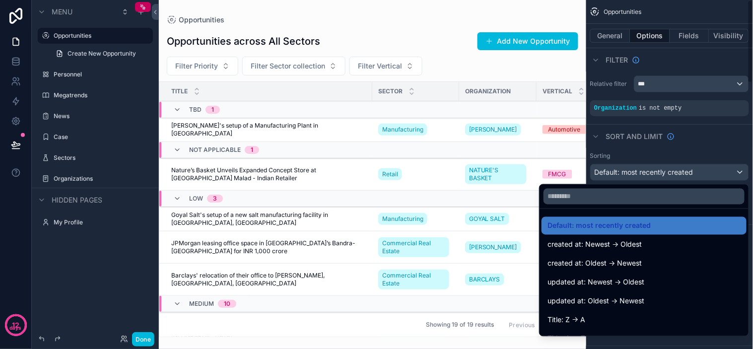
click at [738, 146] on div "scrollable content" at bounding box center [376, 174] width 753 height 349
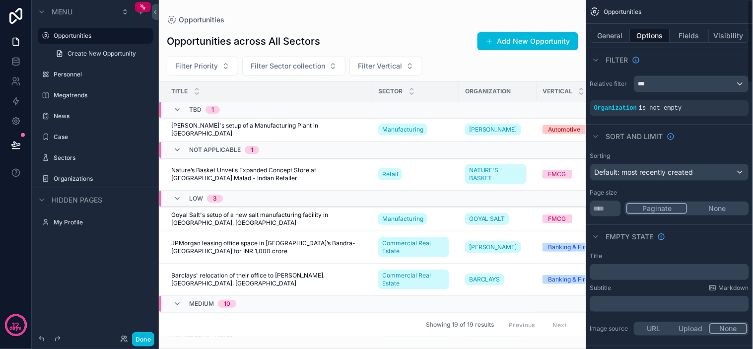
click at [715, 140] on div "Sort And Limit" at bounding box center [669, 136] width 167 height 24
click at [727, 137] on div "Sort And Limit" at bounding box center [669, 136] width 167 height 24
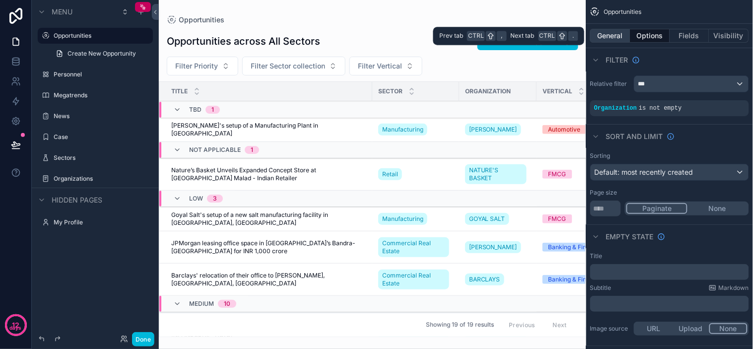
click at [615, 31] on button "General" at bounding box center [610, 36] width 40 height 14
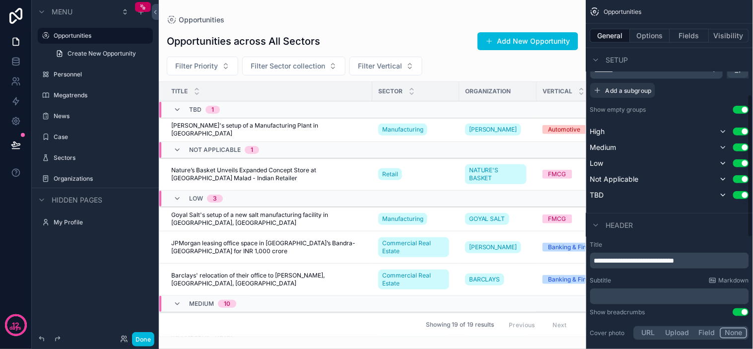
scroll to position [220, 0]
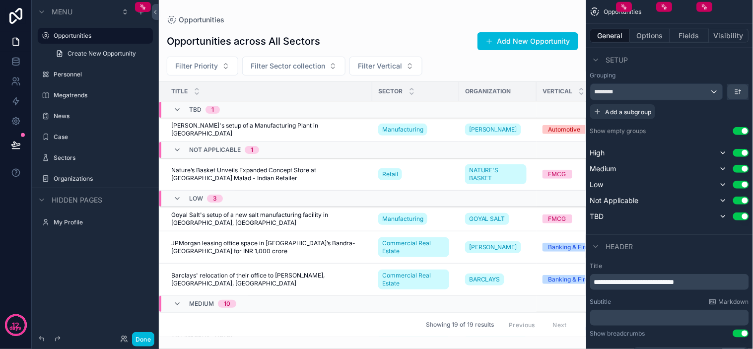
drag, startPoint x: 591, startPoint y: 215, endPoint x: 603, endPoint y: 139, distance: 76.8
click at [602, 140] on div "Grouping ******** Add a subgroup Show empty groups Use setting High Use setting…" at bounding box center [669, 146] width 159 height 151
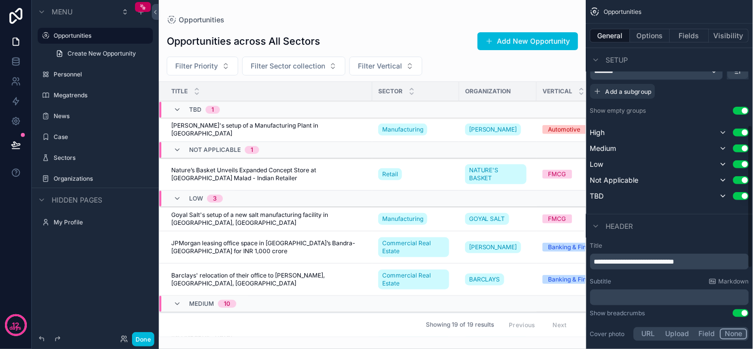
scroll to position [169, 0]
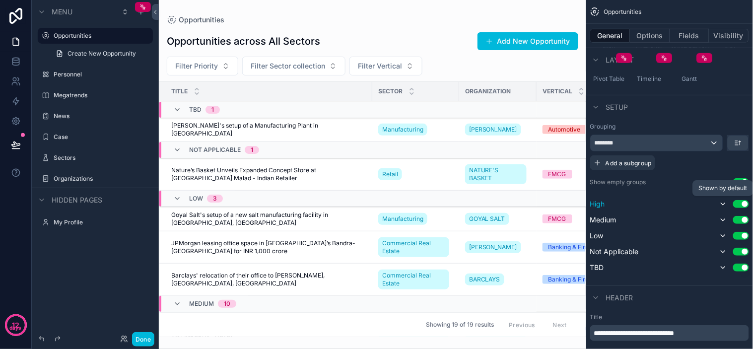
click at [725, 202] on icon "scrollable content" at bounding box center [723, 204] width 8 height 8
click at [720, 202] on icon "scrollable content" at bounding box center [723, 204] width 8 height 8
click at [724, 204] on icon "scrollable content" at bounding box center [723, 204] width 8 height 8
click at [722, 204] on icon "scrollable content" at bounding box center [723, 204] width 8 height 8
click at [666, 146] on div "********" at bounding box center [656, 143] width 132 height 16
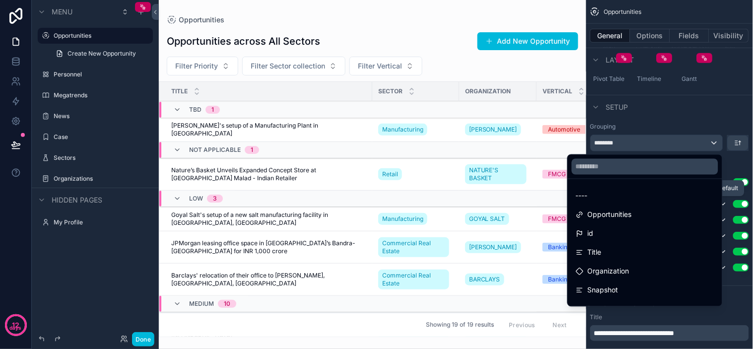
click at [666, 146] on div "scrollable content" at bounding box center [376, 174] width 753 height 349
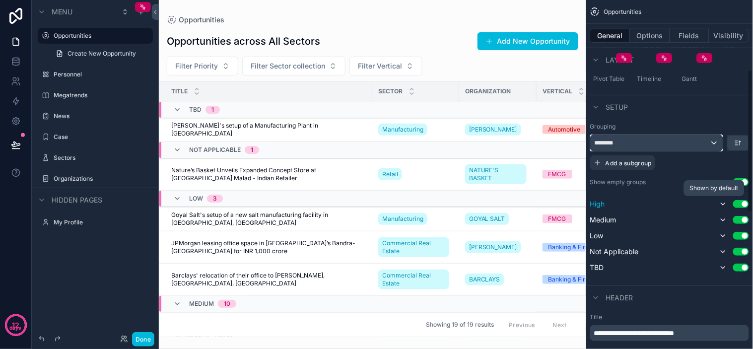
click at [692, 141] on div "********" at bounding box center [656, 143] width 132 height 16
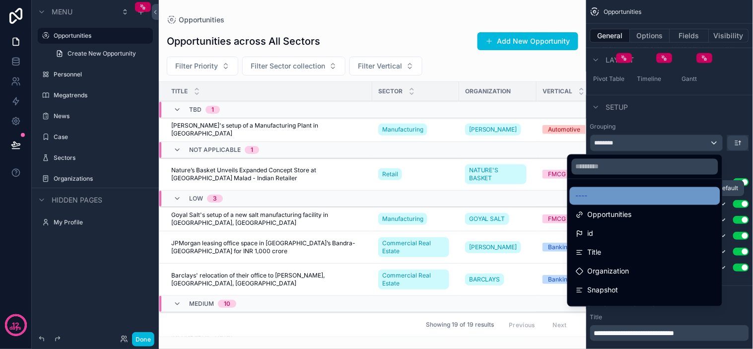
click at [657, 187] on div "----" at bounding box center [645, 196] width 150 height 18
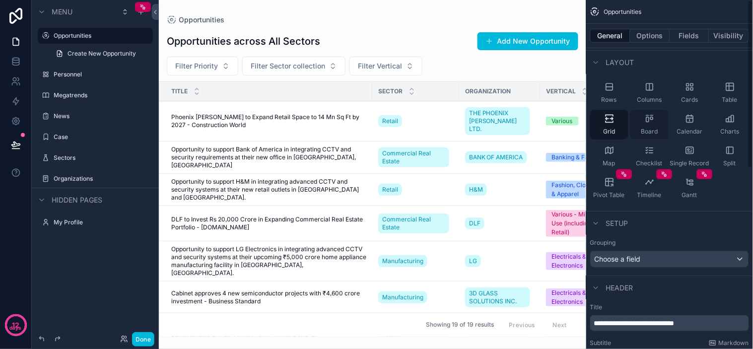
scroll to position [0, 0]
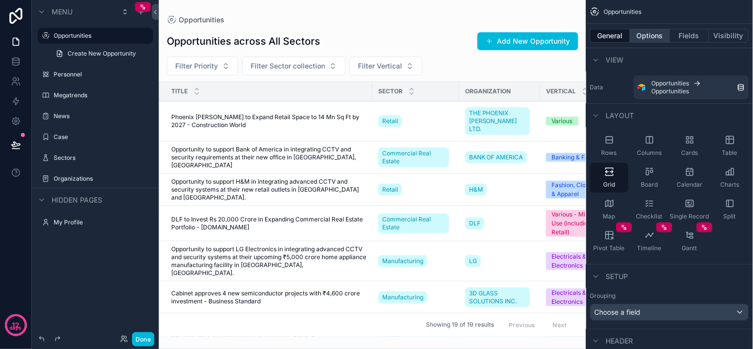
click at [646, 37] on button "Options" at bounding box center [650, 36] width 40 height 14
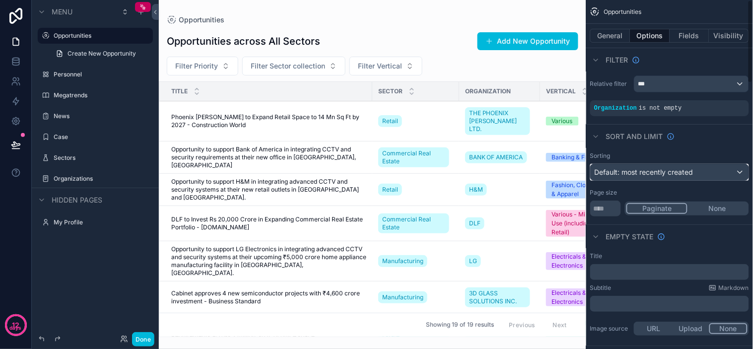
click at [641, 169] on span "Default: most recently created" at bounding box center [643, 172] width 99 height 8
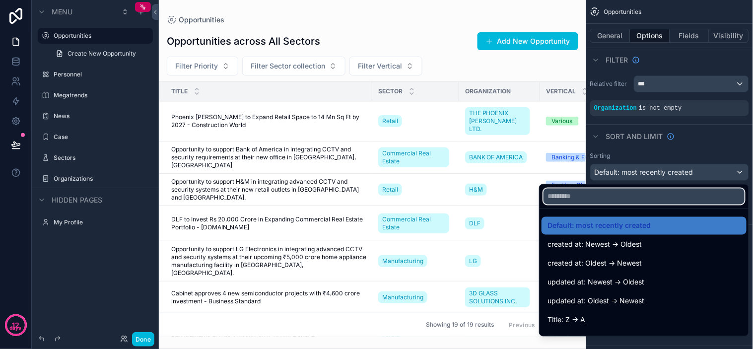
click at [601, 202] on input "text" at bounding box center [643, 197] width 201 height 16
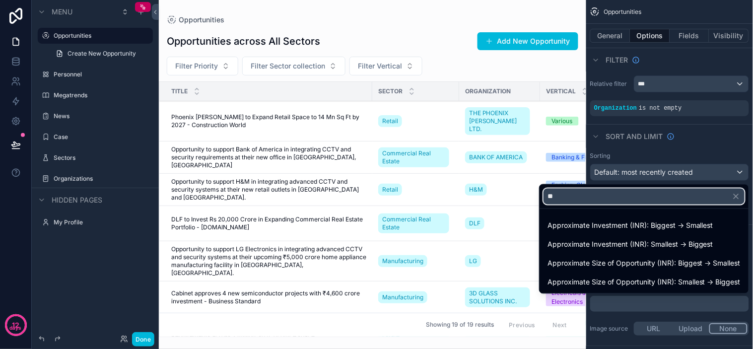
type input "*"
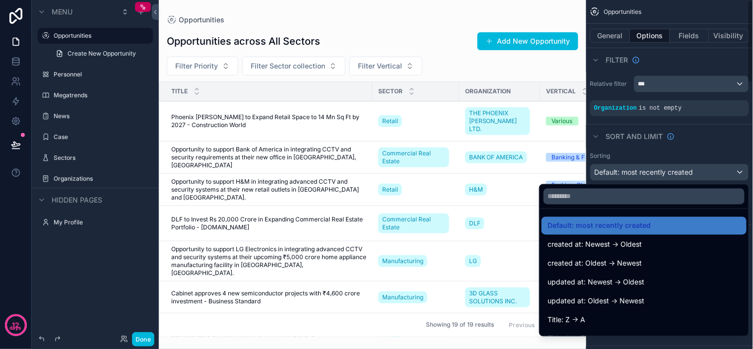
click at [668, 147] on div "scrollable content" at bounding box center [376, 174] width 753 height 349
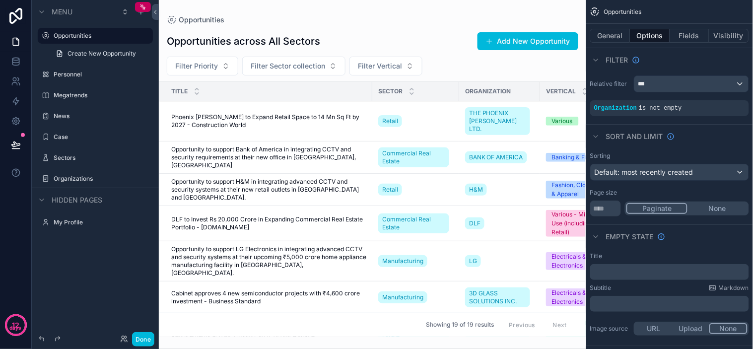
click at [686, 157] on div "Sorting" at bounding box center [669, 156] width 159 height 8
click at [672, 168] on span "Default: most recently created" at bounding box center [643, 172] width 99 height 8
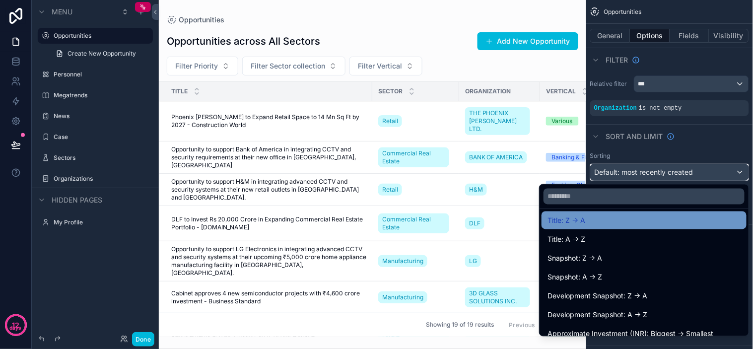
scroll to position [110, 0]
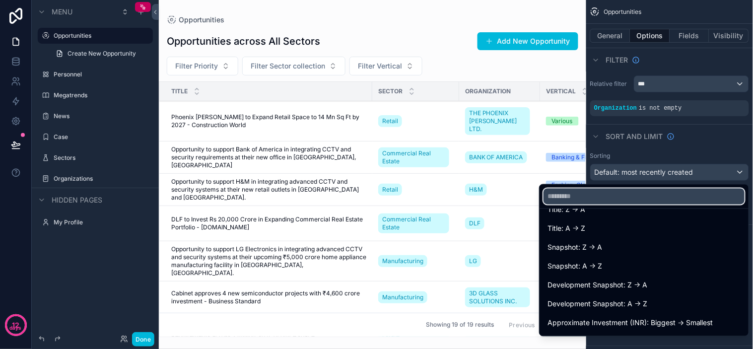
click at [668, 199] on input "text" at bounding box center [643, 197] width 201 height 16
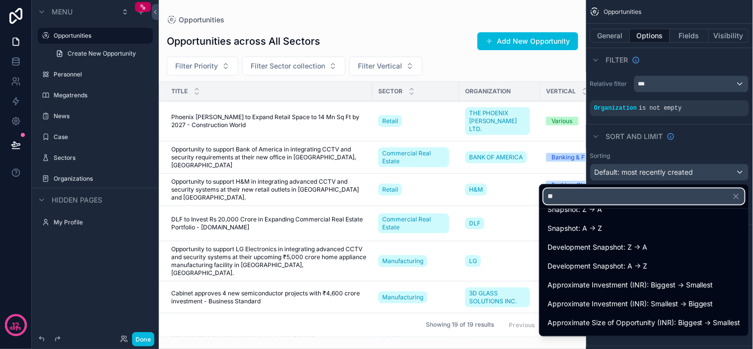
scroll to position [0, 0]
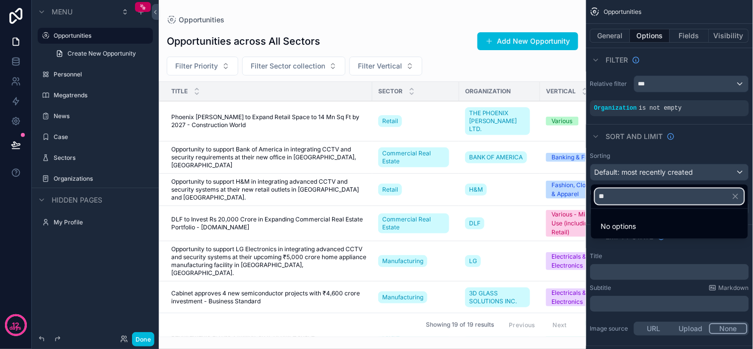
type input "*"
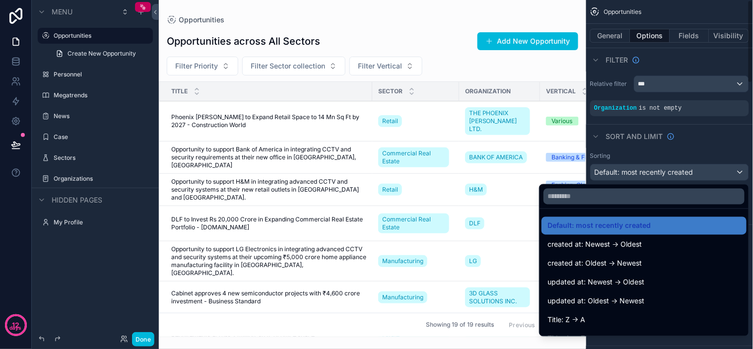
click at [712, 155] on div "scrollable content" at bounding box center [376, 174] width 753 height 349
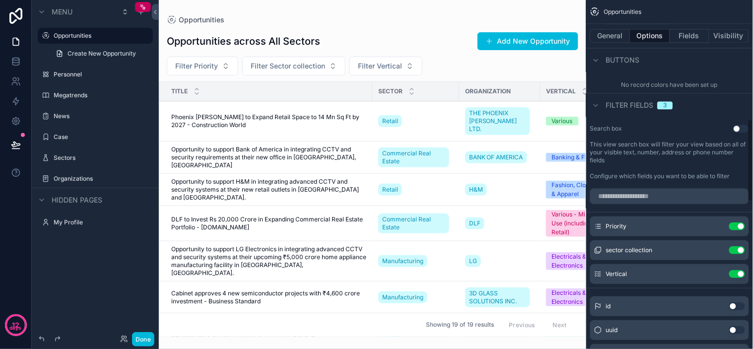
scroll to position [496, 0]
drag, startPoint x: 733, startPoint y: 226, endPoint x: 692, endPoint y: 167, distance: 72.4
click at [733, 226] on button "Use setting" at bounding box center [737, 228] width 16 height 8
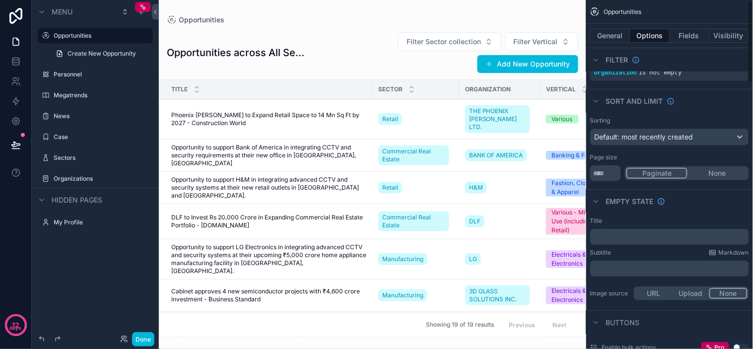
scroll to position [0, 0]
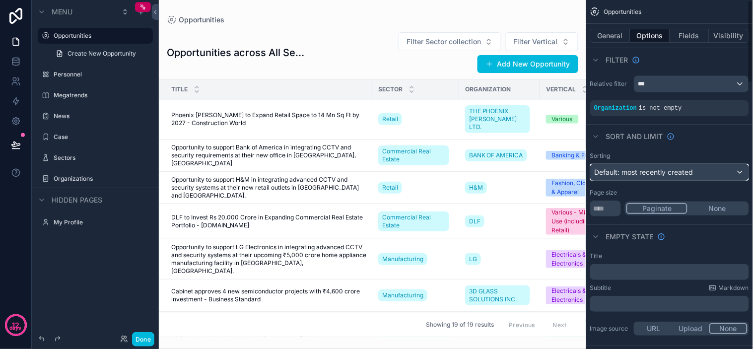
click at [656, 173] on span "Default: most recently created" at bounding box center [643, 172] width 99 height 8
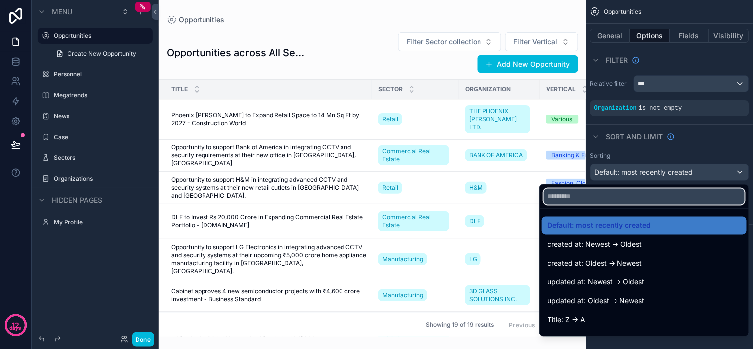
click at [621, 195] on input "text" at bounding box center [643, 197] width 201 height 16
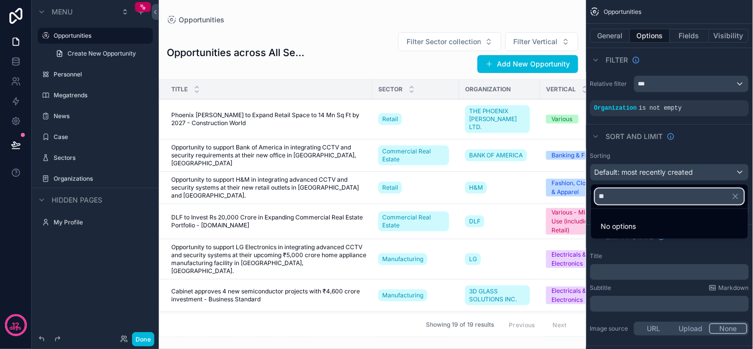
type input "*"
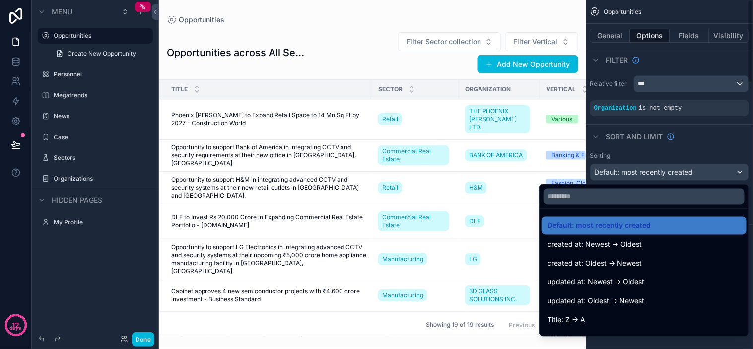
click at [681, 147] on div "scrollable content" at bounding box center [376, 174] width 753 height 349
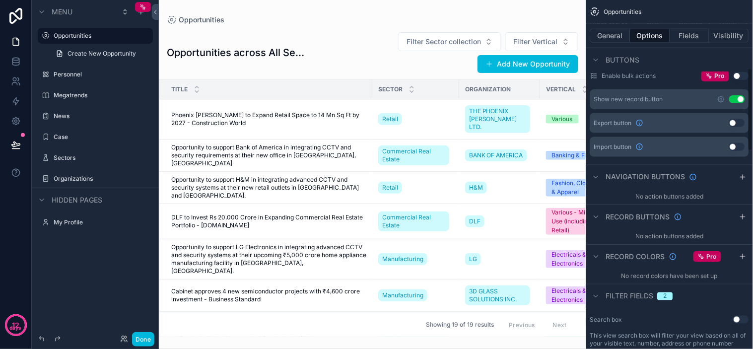
scroll to position [284, 0]
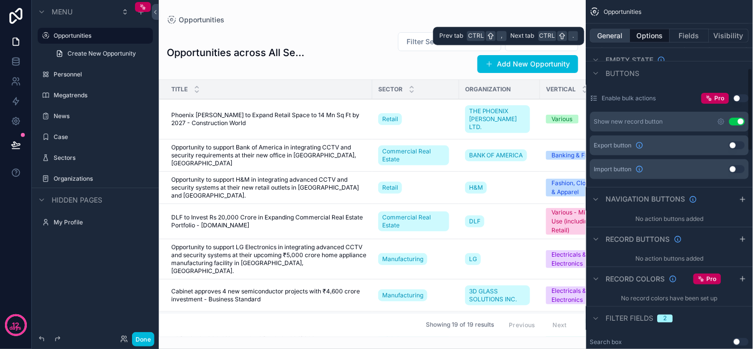
click at [619, 38] on button "General" at bounding box center [610, 36] width 40 height 14
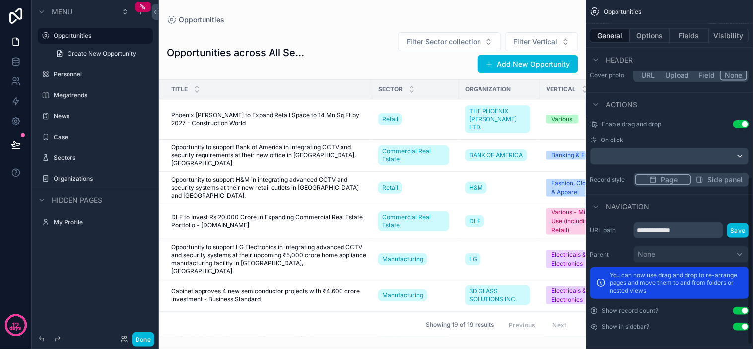
scroll to position [374, 0]
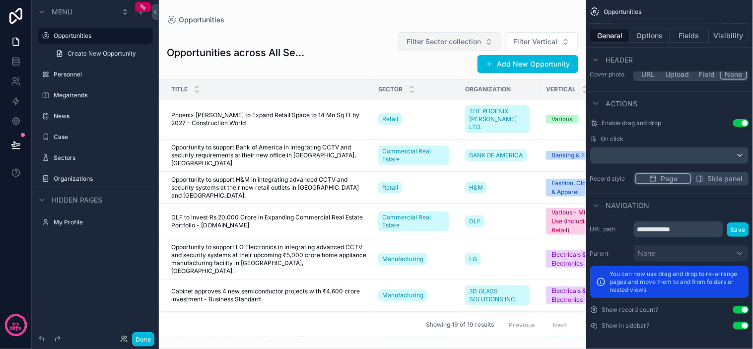
click at [476, 40] on span "Filter Sector collection" at bounding box center [443, 42] width 74 height 10
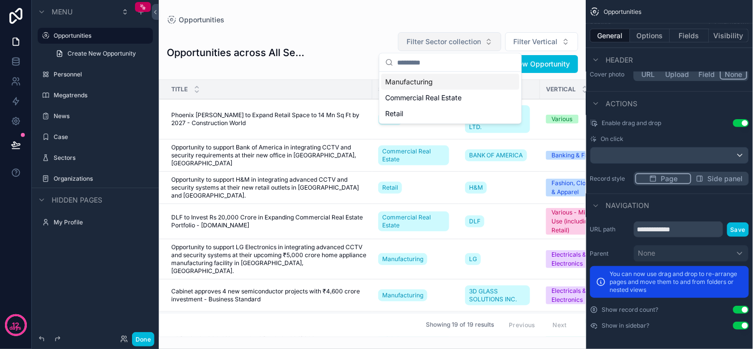
click at [476, 40] on span "Filter Sector collection" at bounding box center [443, 42] width 74 height 10
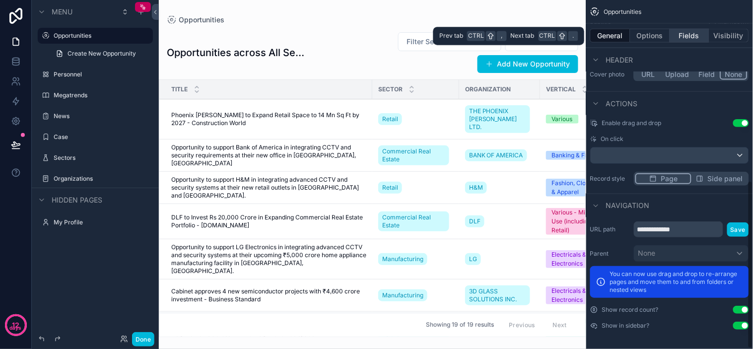
click at [672, 41] on button "Fields" at bounding box center [690, 36] width 40 height 14
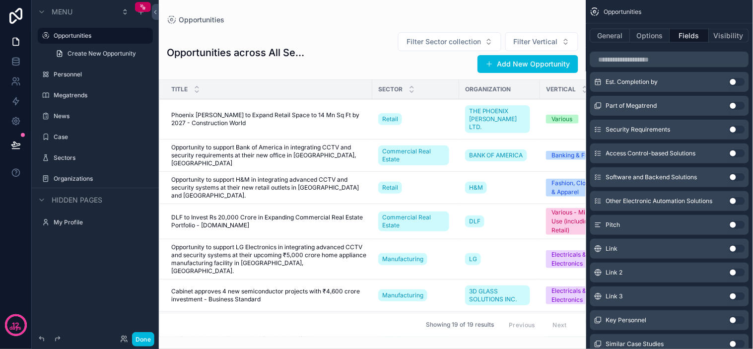
click at [681, 32] on button "Fields" at bounding box center [690, 36] width 40 height 14
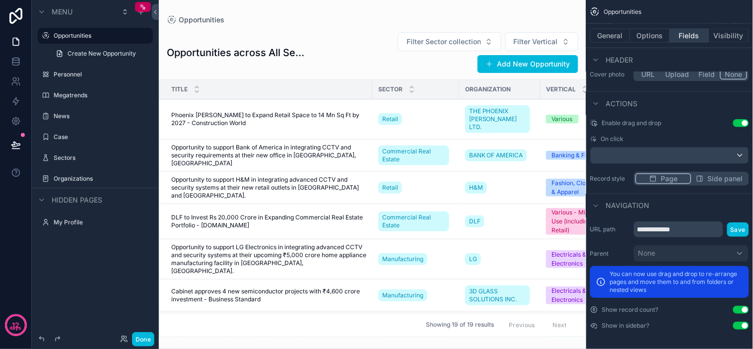
click at [683, 33] on button "Fields" at bounding box center [690, 36] width 40 height 14
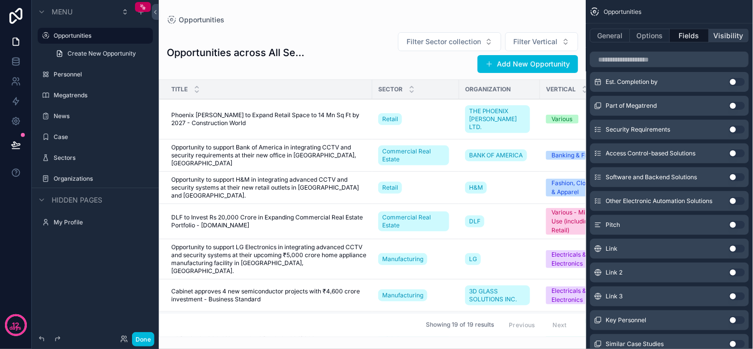
click at [726, 35] on button "Visibility" at bounding box center [729, 36] width 40 height 14
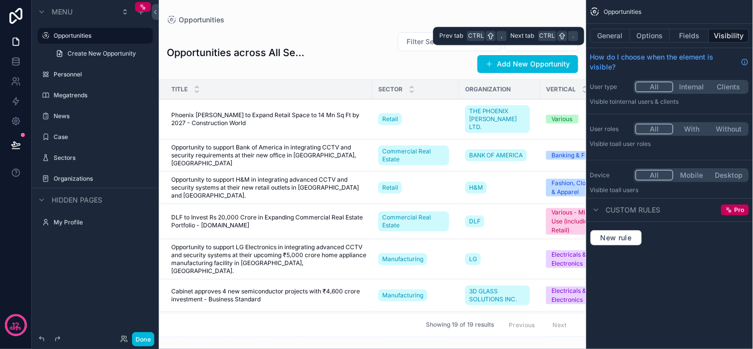
scroll to position [0, 0]
click at [697, 40] on button "Fields" at bounding box center [690, 36] width 40 height 14
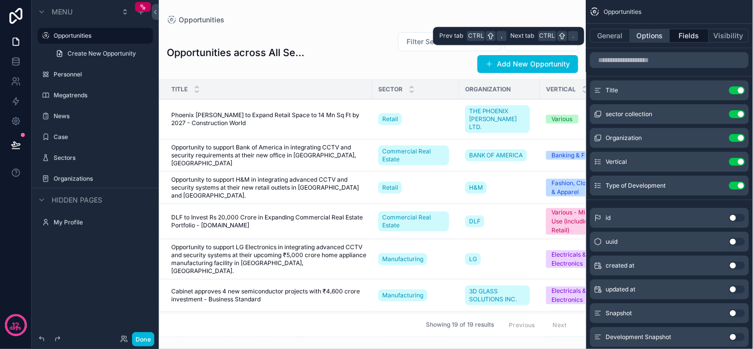
click at [667, 38] on button "Options" at bounding box center [650, 36] width 40 height 14
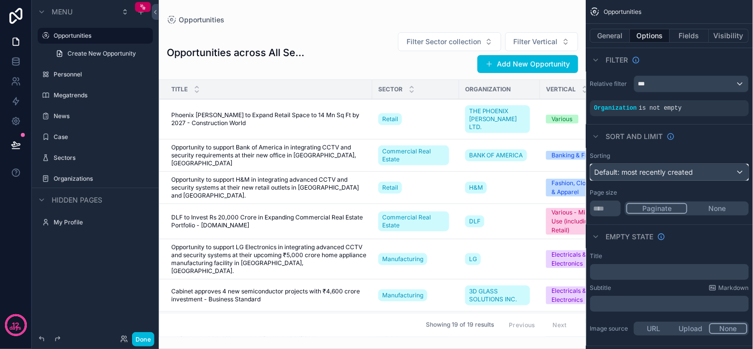
click at [658, 172] on span "Default: most recently created" at bounding box center [643, 172] width 99 height 8
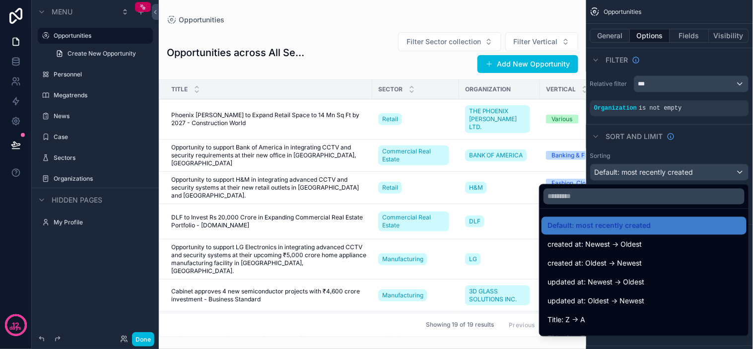
click at [345, 50] on div "Filter Sector collection Filter Vertical Add New Opportunity" at bounding box center [443, 53] width 270 height 42
click at [150, 339] on div "scrollable content" at bounding box center [376, 174] width 753 height 349
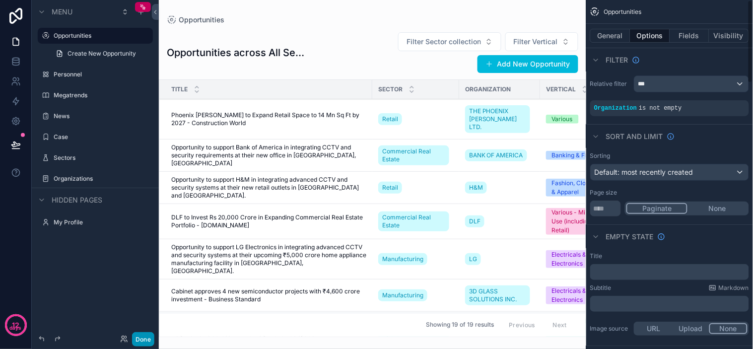
click at [143, 339] on button "Done" at bounding box center [143, 339] width 22 height 14
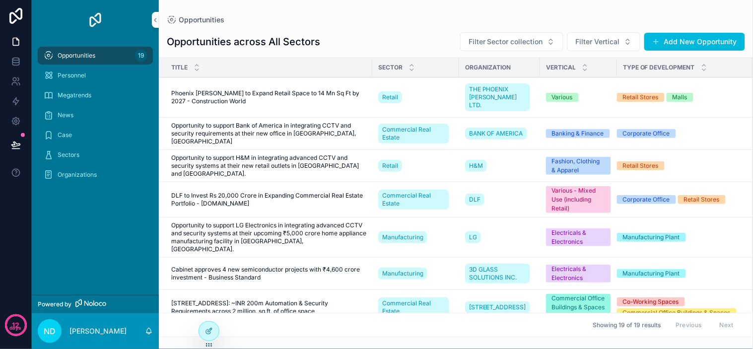
click at [424, 40] on div "Opportunities across All Sectors Filter Sector collection Filter Vertical Add N…" at bounding box center [456, 42] width 578 height 20
click at [423, 69] on div "Sector" at bounding box center [415, 67] width 87 height 19
click at [626, 64] on span "Type of Development" at bounding box center [659, 68] width 72 height 8
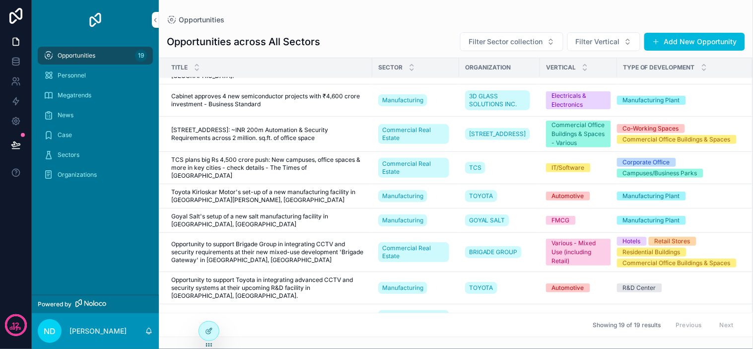
scroll to position [359, 0]
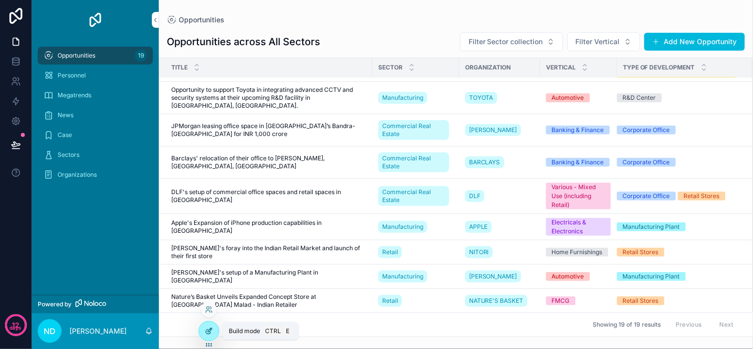
click at [209, 330] on icon at bounding box center [209, 331] width 8 height 8
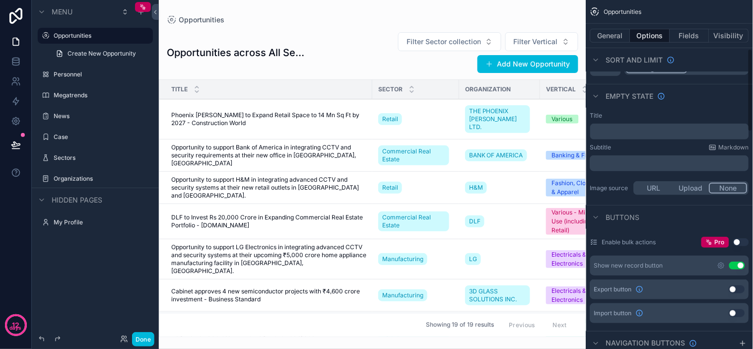
scroll to position [220, 0]
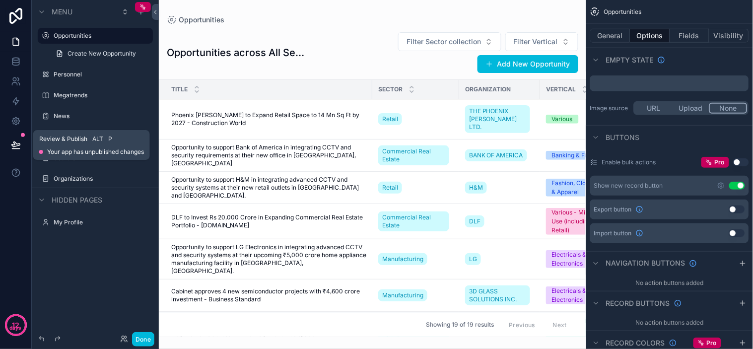
click at [15, 147] on icon at bounding box center [16, 145] width 10 height 10
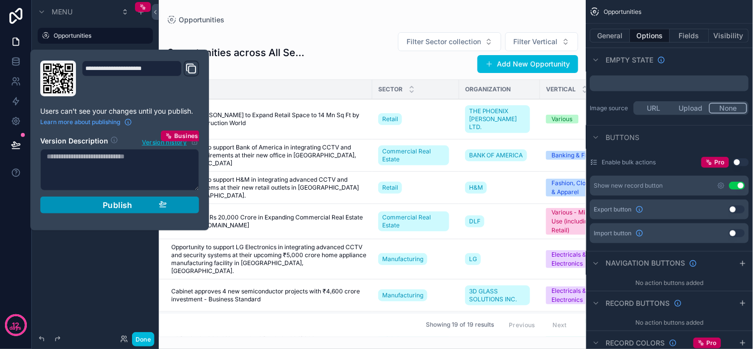
click at [135, 206] on div "Publish" at bounding box center [119, 205] width 94 height 10
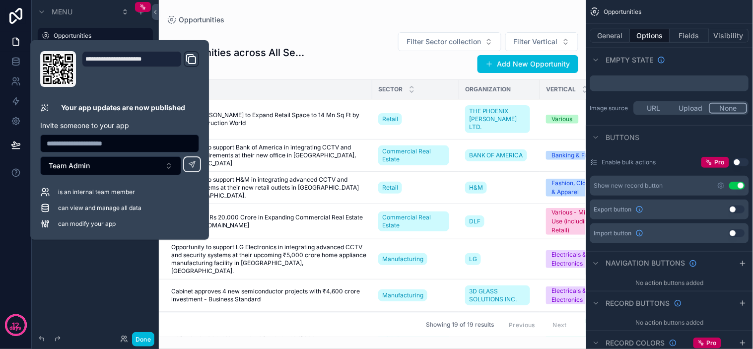
click at [349, 27] on div "scrollable content" at bounding box center [372, 174] width 427 height 349
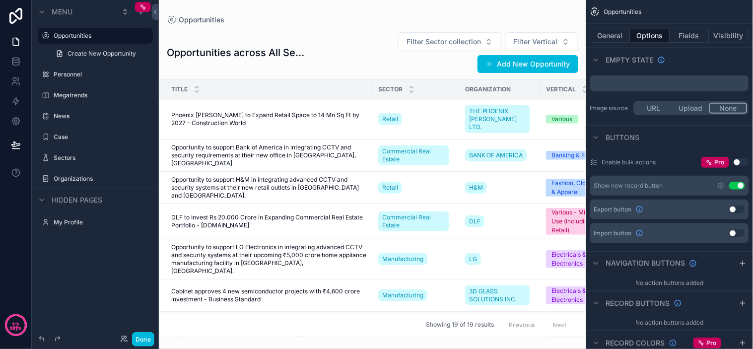
click at [354, 32] on div "Filter Sector collection Filter Vertical Add New Opportunity" at bounding box center [443, 53] width 270 height 42
click at [366, 40] on div "Filter Sector collection Filter Vertical Add New Opportunity" at bounding box center [443, 53] width 270 height 42
click at [370, 46] on div "Filter Sector collection Filter Vertical Add New Opportunity" at bounding box center [443, 53] width 270 height 42
click at [676, 68] on div "Empty state" at bounding box center [669, 60] width 167 height 24
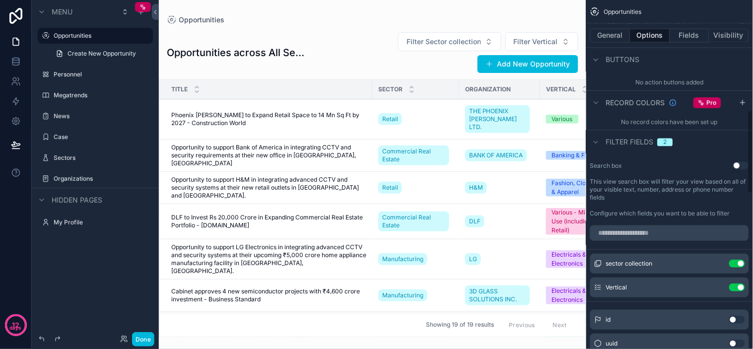
scroll to position [441, 0]
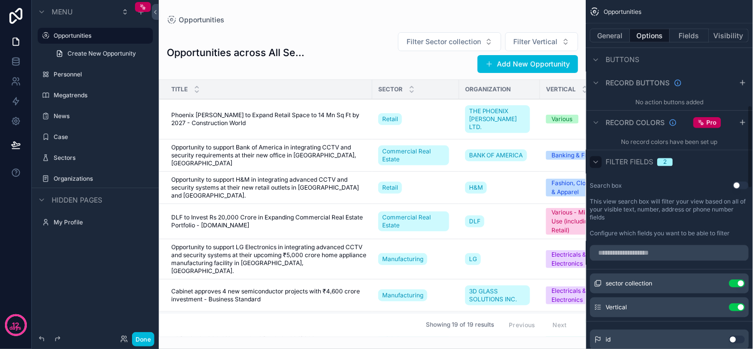
click at [598, 162] on icon "scrollable content" at bounding box center [596, 162] width 8 height 8
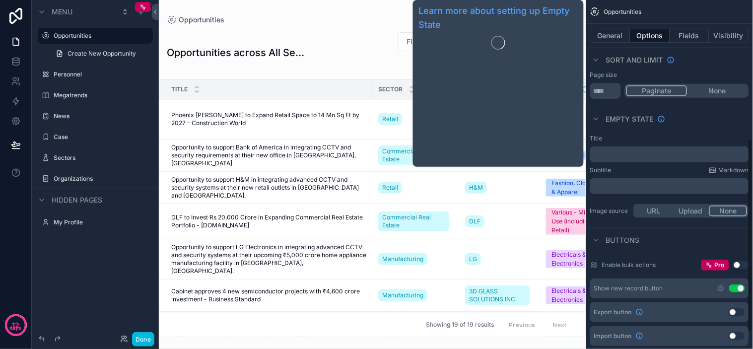
scroll to position [281, 0]
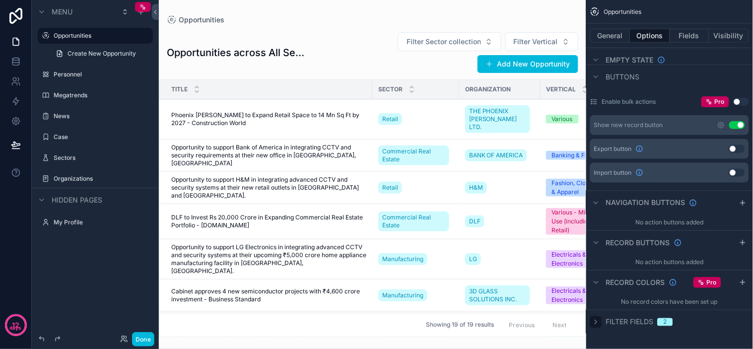
click at [597, 320] on icon "scrollable content" at bounding box center [596, 322] width 8 height 8
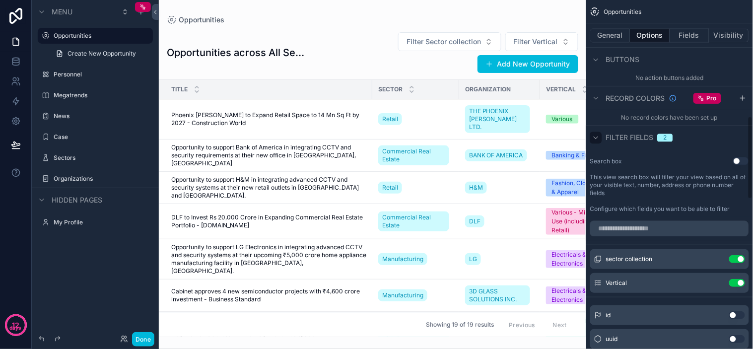
scroll to position [489, 0]
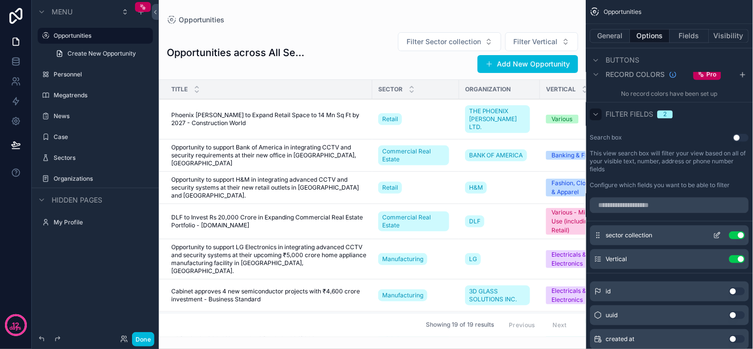
click at [735, 237] on button "Use setting" at bounding box center [737, 235] width 16 height 8
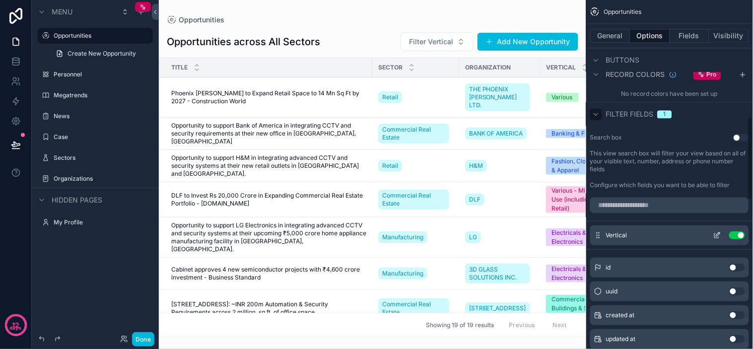
click at [737, 234] on button "Use setting" at bounding box center [737, 235] width 16 height 8
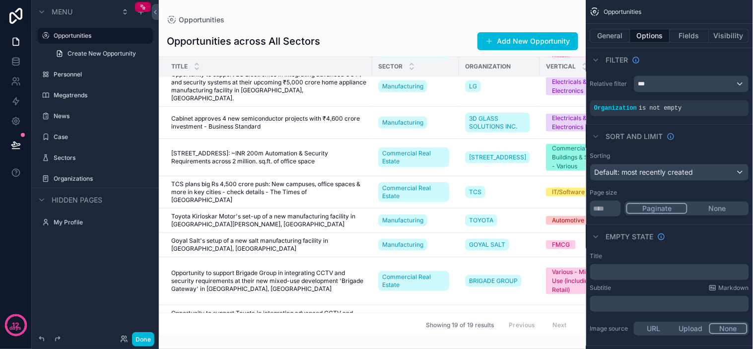
scroll to position [0, 0]
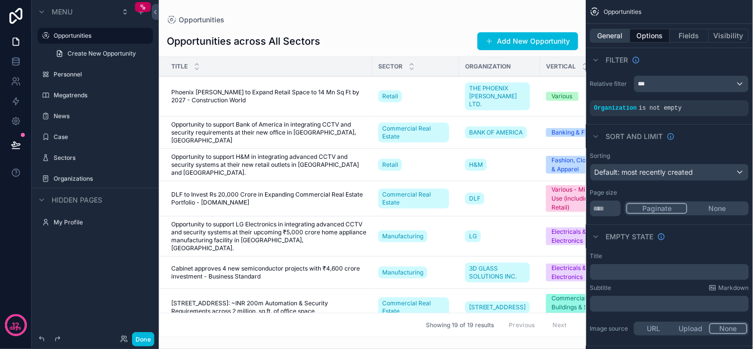
click at [611, 38] on button "General" at bounding box center [610, 36] width 40 height 14
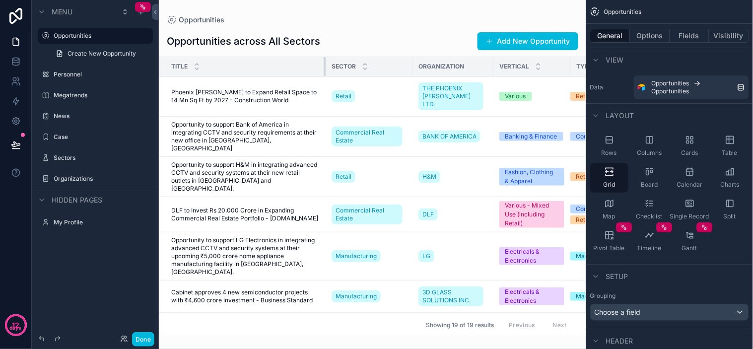
drag, startPoint x: 371, startPoint y: 67, endPoint x: 324, endPoint y: 75, distance: 47.3
click at [324, 75] on div "scrollable content" at bounding box center [325, 66] width 4 height 19
click at [685, 36] on button "Fields" at bounding box center [690, 36] width 40 height 14
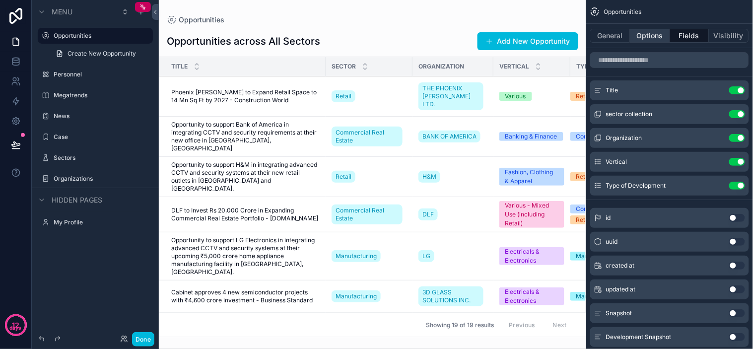
click at [640, 41] on button "Options" at bounding box center [650, 36] width 40 height 14
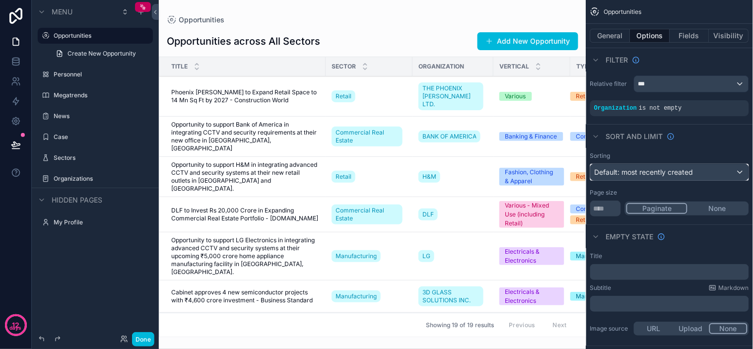
click at [680, 171] on span "Default: most recently created" at bounding box center [643, 172] width 99 height 8
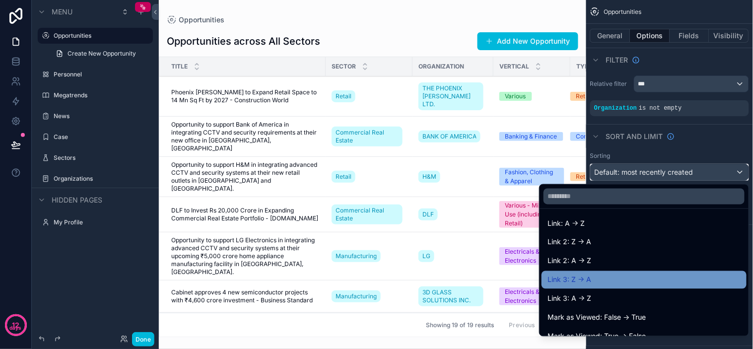
scroll to position [465, 0]
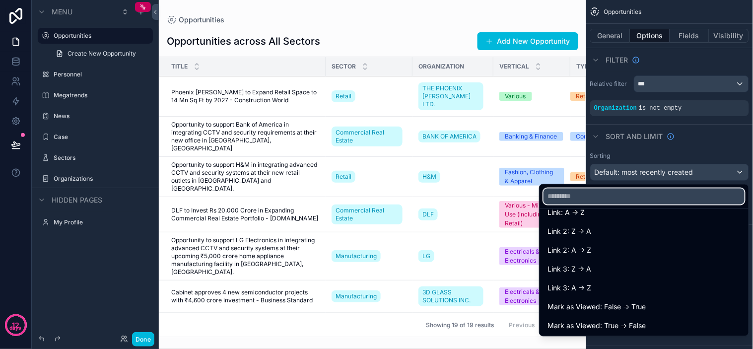
click at [581, 195] on input "text" at bounding box center [643, 197] width 201 height 16
click at [703, 139] on div "scrollable content" at bounding box center [376, 174] width 753 height 349
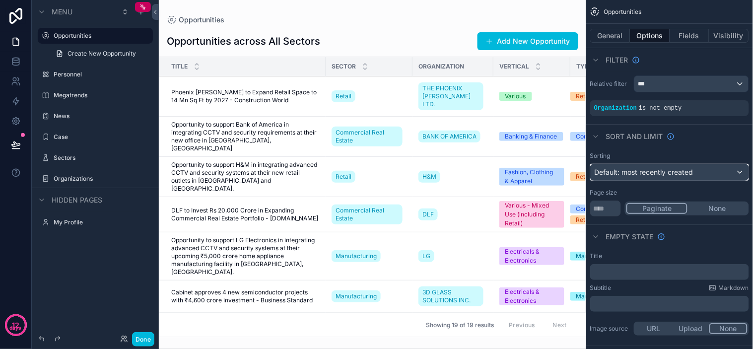
click at [622, 170] on span "Default: most recently created" at bounding box center [643, 172] width 99 height 8
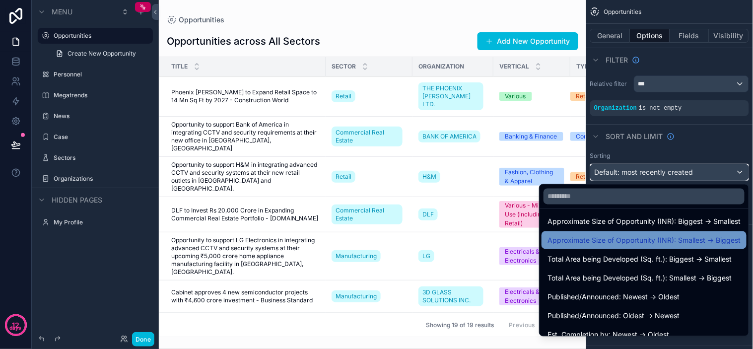
scroll to position [275, 0]
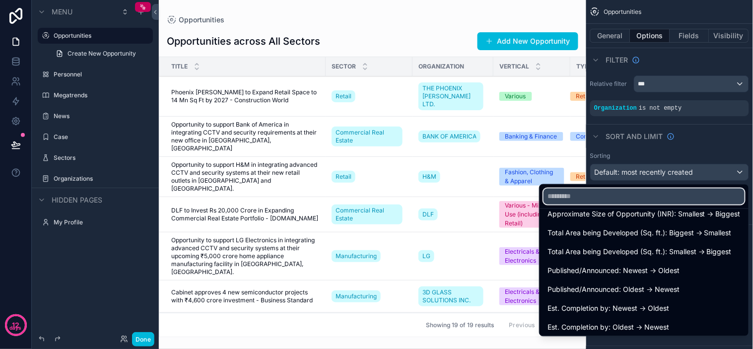
click at [594, 194] on input "text" at bounding box center [643, 197] width 201 height 16
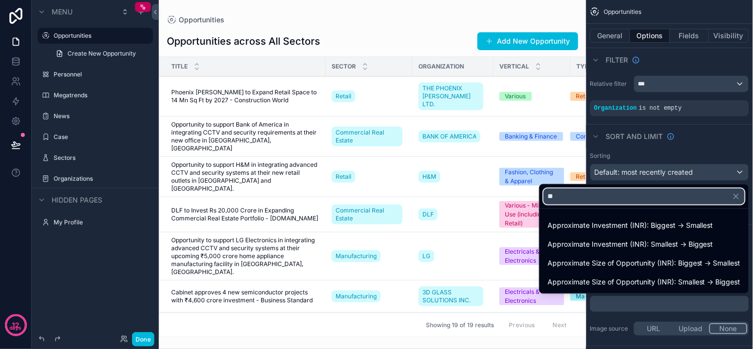
scroll to position [0, 0]
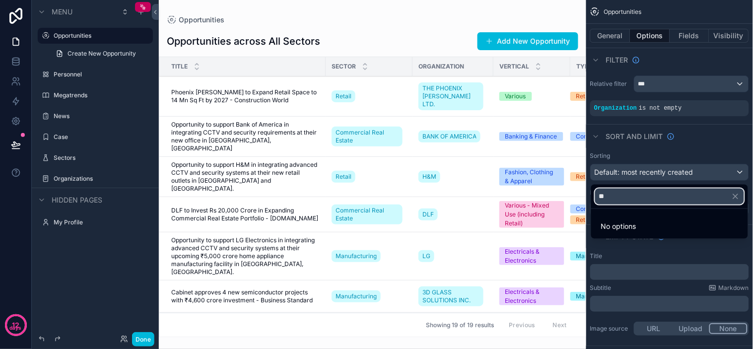
type input "*"
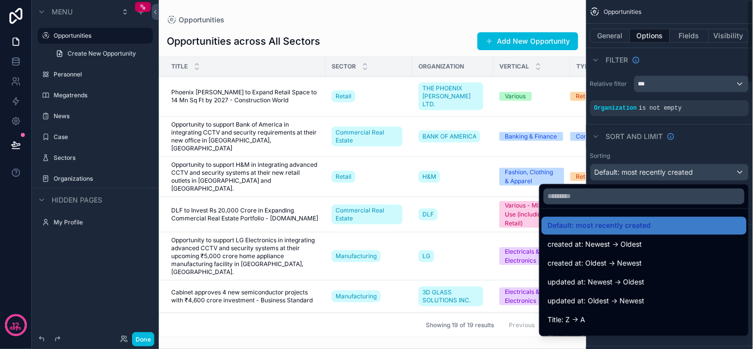
click at [686, 152] on div "scrollable content" at bounding box center [376, 174] width 753 height 349
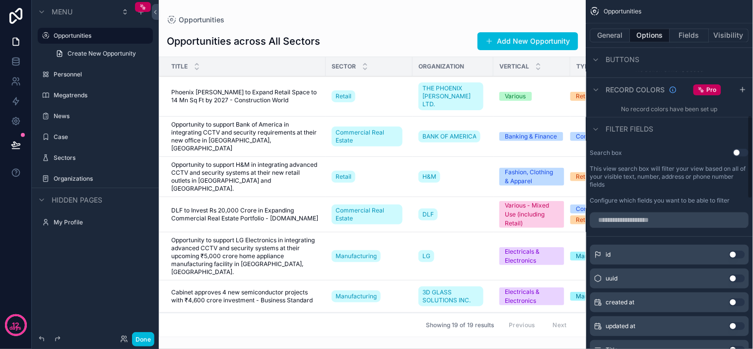
scroll to position [496, 0]
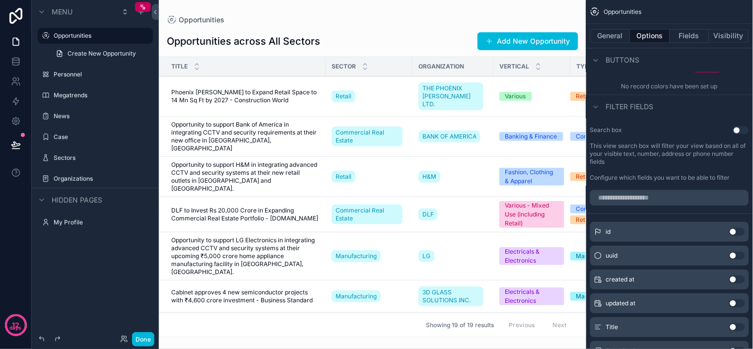
click at [738, 129] on button "Use setting" at bounding box center [741, 130] width 16 height 8
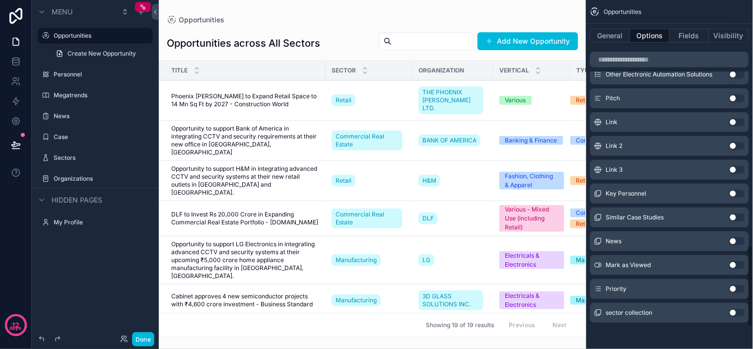
scroll to position [1130, 0]
click at [736, 289] on button "Use setting" at bounding box center [737, 288] width 16 height 8
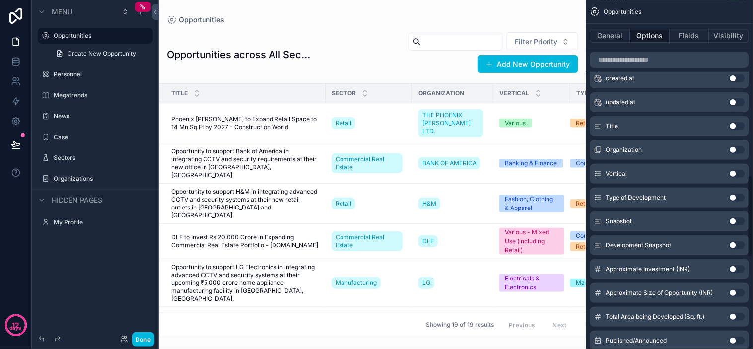
scroll to position [694, 0]
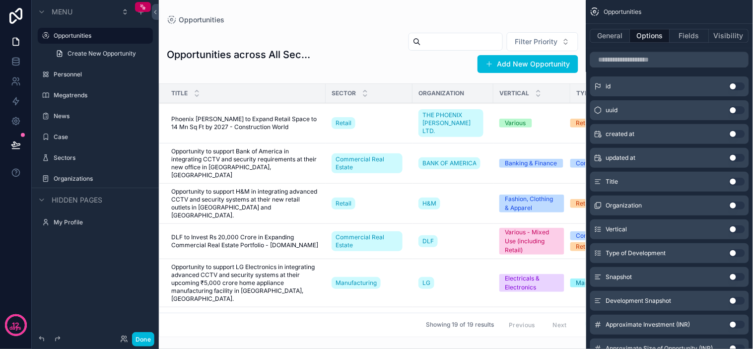
click at [736, 229] on button "Use setting" at bounding box center [737, 229] width 16 height 8
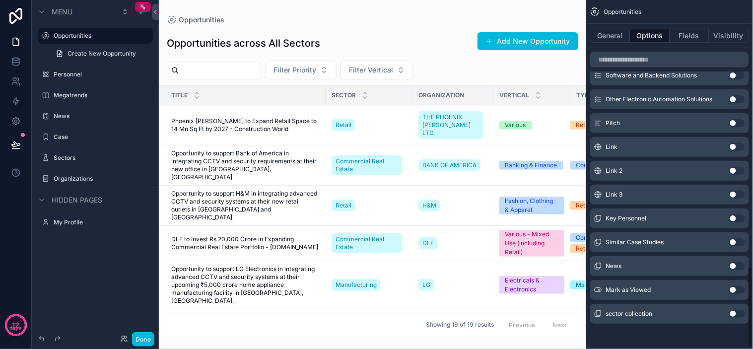
scroll to position [1135, 0]
click at [733, 311] on button "Use setting" at bounding box center [737, 312] width 16 height 8
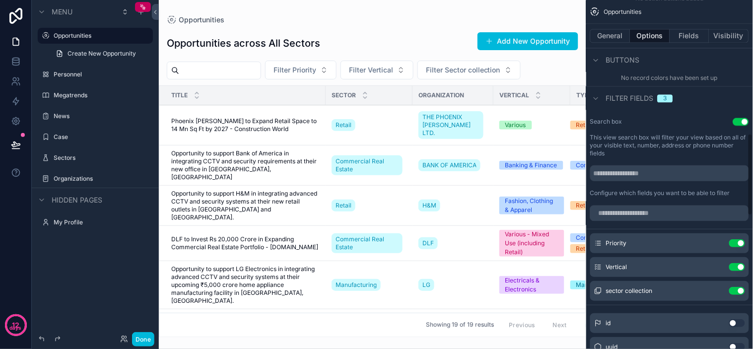
scroll to position [473, 0]
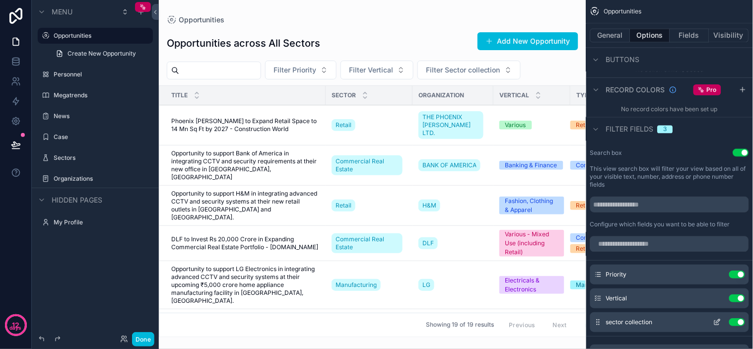
click at [715, 321] on icon "scrollable content" at bounding box center [717, 322] width 8 height 8
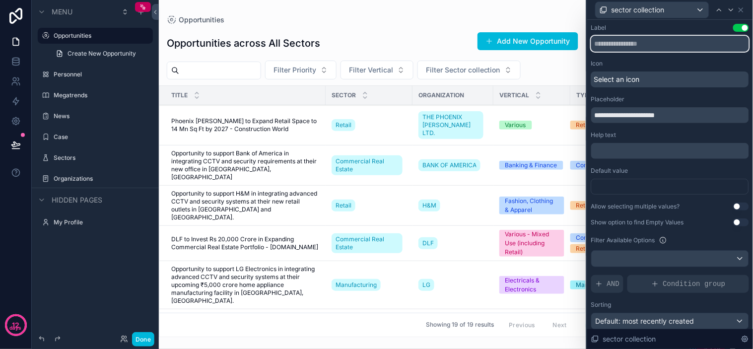
click at [651, 47] on input "text" at bounding box center [670, 44] width 158 height 16
click at [661, 42] on input "text" at bounding box center [670, 44] width 158 height 16
type input "******"
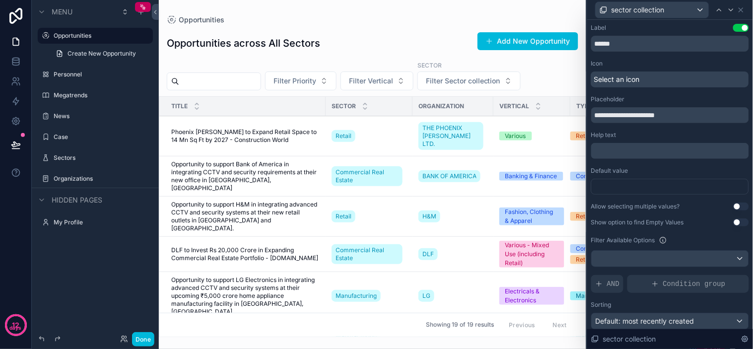
click at [639, 63] on div "Icon" at bounding box center [670, 64] width 158 height 8
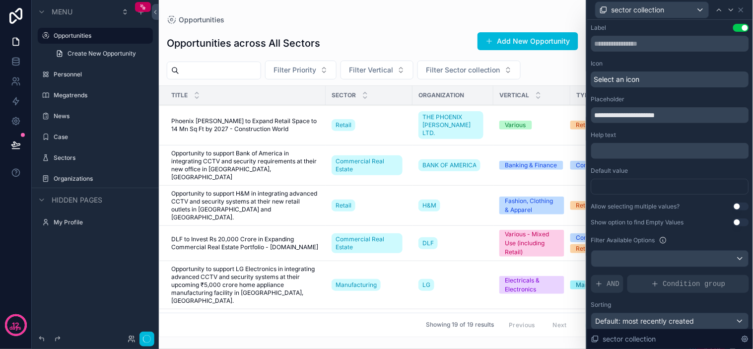
click at [640, 67] on div "Icon Select an icon" at bounding box center [670, 74] width 158 height 28
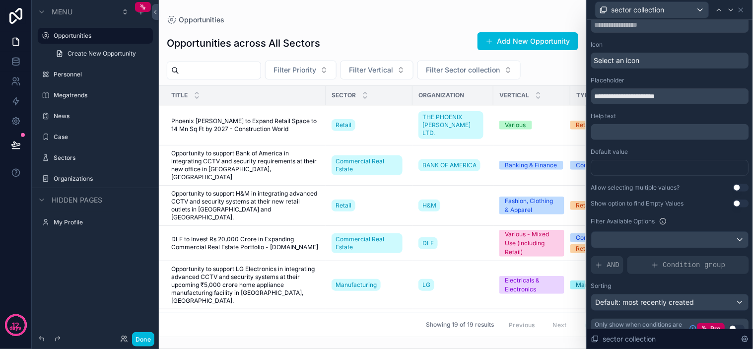
scroll to position [32, 0]
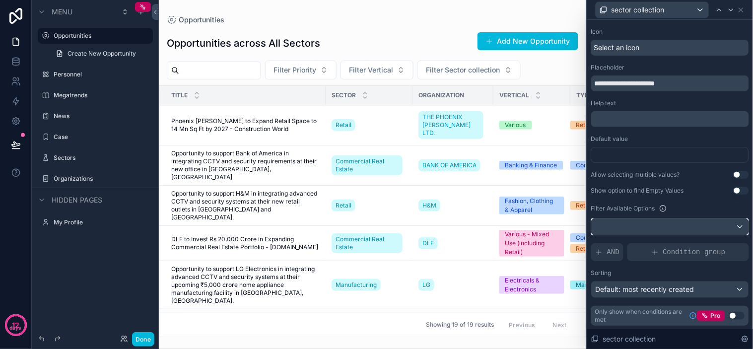
click at [705, 221] on div at bounding box center [669, 227] width 157 height 16
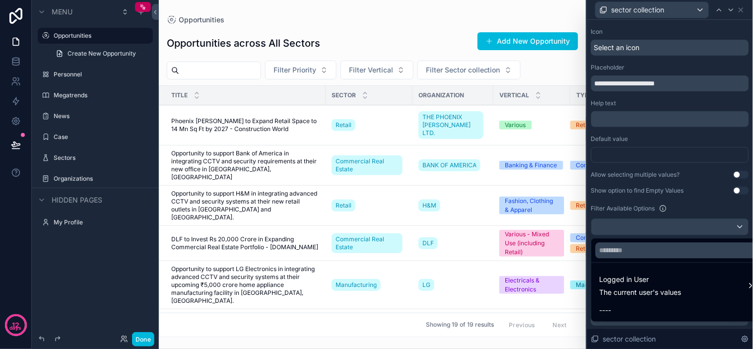
click at [671, 209] on div at bounding box center [670, 174] width 166 height 349
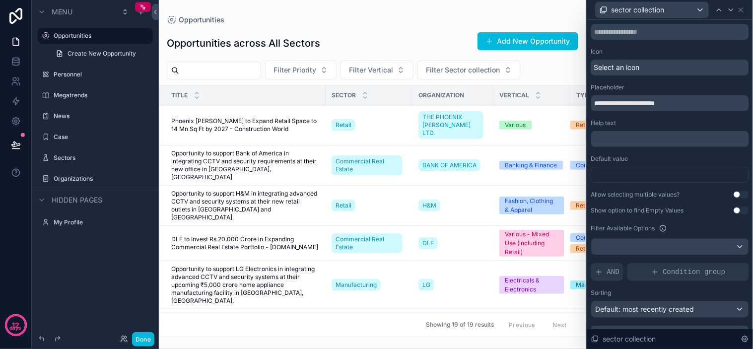
scroll to position [0, 0]
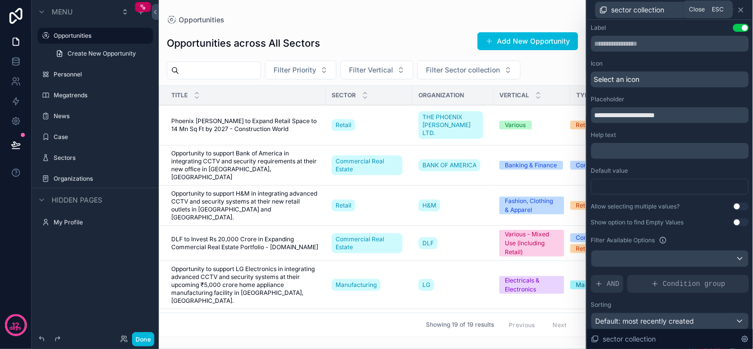
click at [741, 11] on icon at bounding box center [741, 10] width 8 height 8
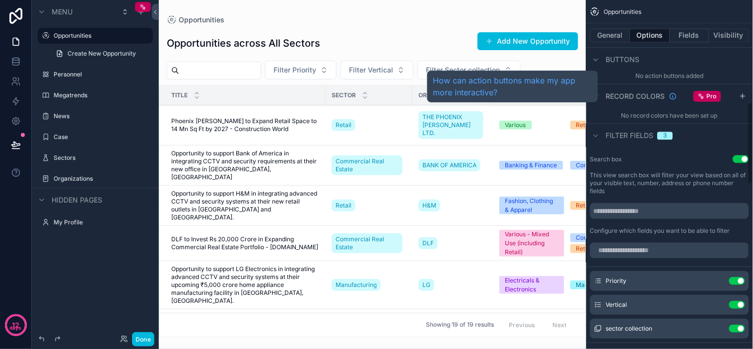
scroll to position [528, 0]
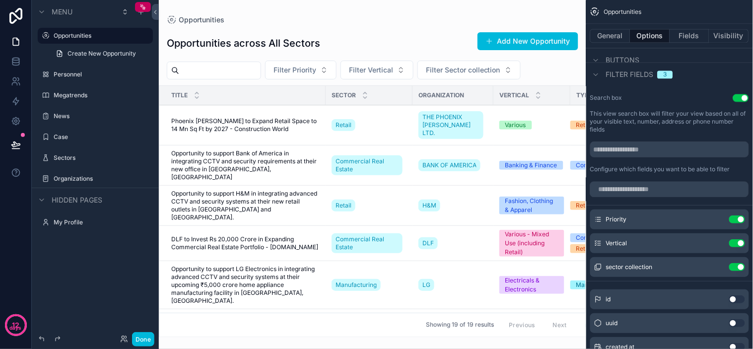
click at [244, 66] on input "scrollable content" at bounding box center [219, 71] width 81 height 14
click at [665, 106] on div "Search box Use setting This view search box will filter your view based on all …" at bounding box center [669, 133] width 167 height 87
click at [617, 116] on label "This view search box will filter your view based on all of your visible text, n…" at bounding box center [669, 122] width 159 height 24
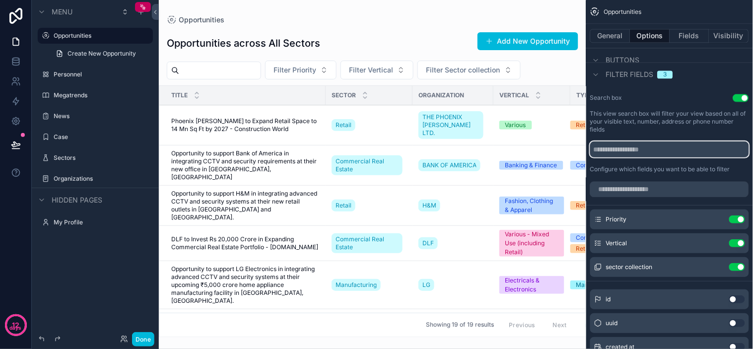
drag, startPoint x: 630, startPoint y: 144, endPoint x: 650, endPoint y: 119, distance: 32.2
click at [632, 145] on input "scrollable content" at bounding box center [669, 149] width 159 height 16
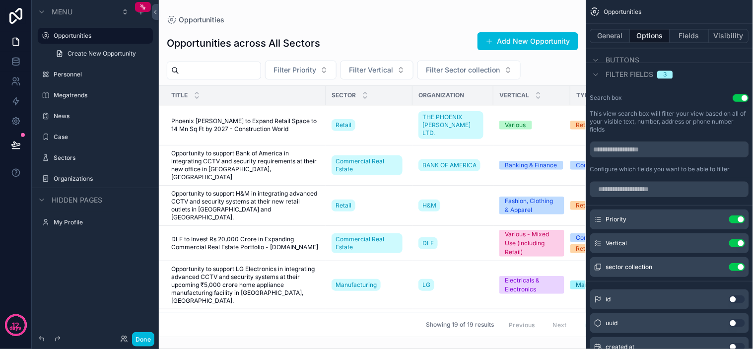
click at [650, 119] on label "This view search box will filter your view based on all of your visible text, n…" at bounding box center [669, 122] width 159 height 24
click at [658, 114] on label "This view search box will filter your view based on all of your visible text, n…" at bounding box center [669, 122] width 159 height 24
click at [680, 112] on label "This view search box will filter your view based on all of your visible text, n…" at bounding box center [669, 122] width 159 height 24
drag, startPoint x: 690, startPoint y: 111, endPoint x: 727, endPoint y: 97, distance: 39.9
click at [695, 107] on div "Search box Use setting This view search box will filter your view based on all …" at bounding box center [669, 133] width 167 height 87
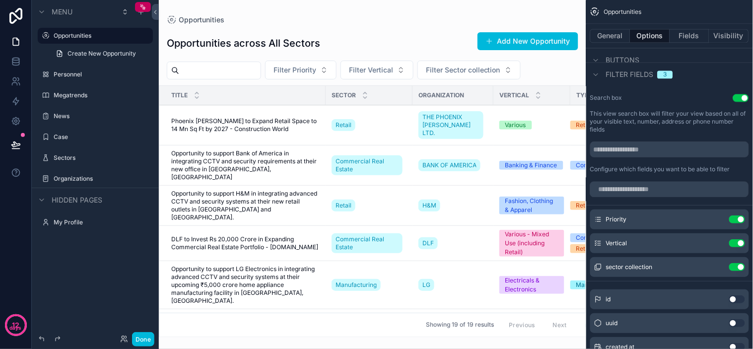
click at [740, 95] on button "Use setting" at bounding box center [741, 98] width 16 height 8
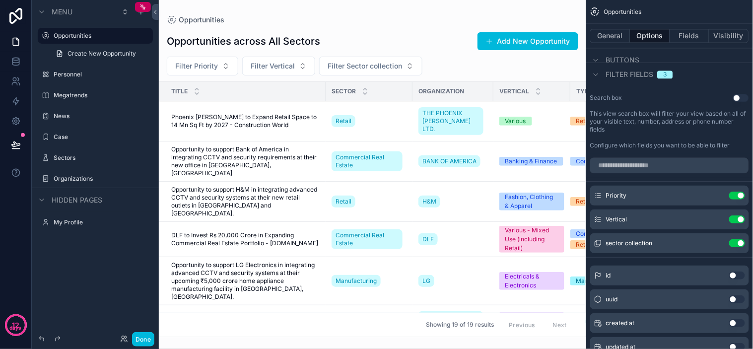
click at [737, 95] on button "Use setting" at bounding box center [741, 98] width 16 height 8
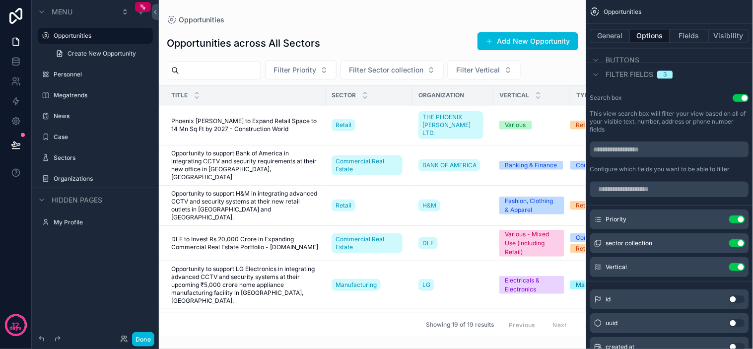
click at [670, 115] on label "This view search box will filter your view based on all of your visible text, n…" at bounding box center [669, 122] width 159 height 24
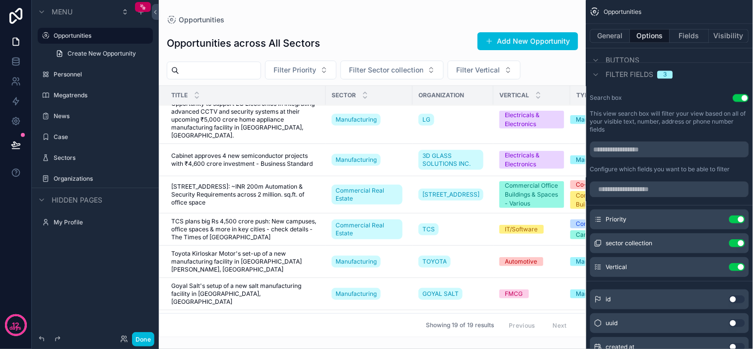
scroll to position [0, 0]
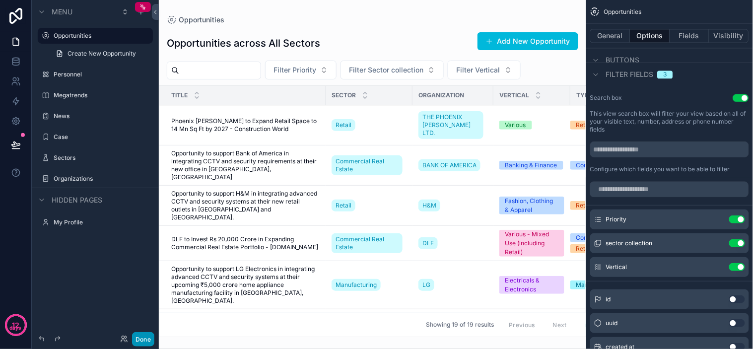
click at [142, 336] on button "Done" at bounding box center [143, 339] width 22 height 14
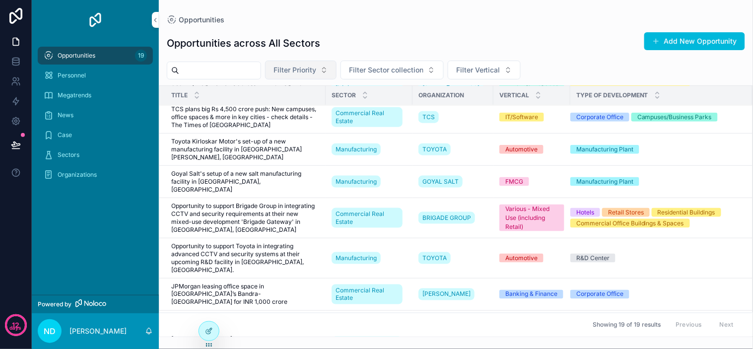
scroll to position [124, 0]
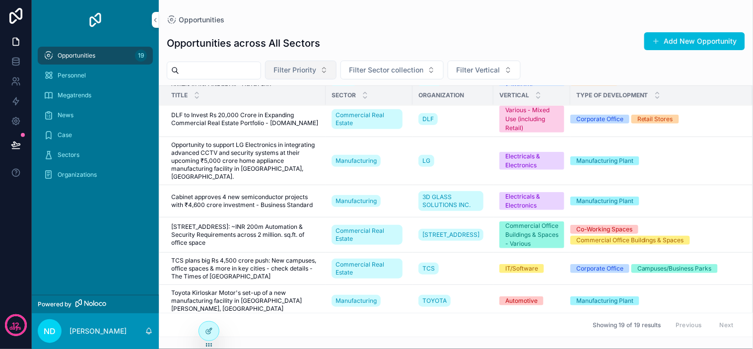
click at [336, 66] on button "Filter Priority" at bounding box center [300, 70] width 71 height 19
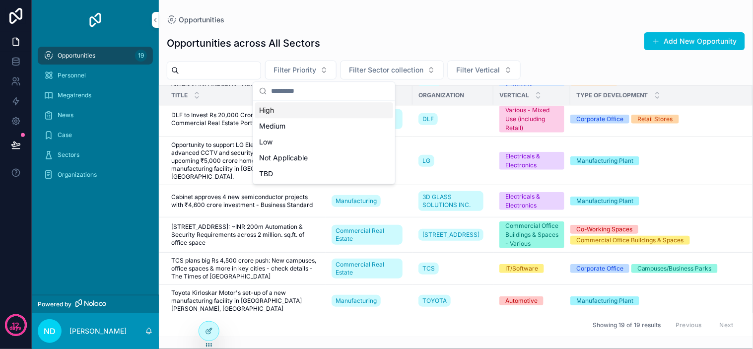
click at [455, 33] on div "Opportunities across All Sectors Add New Opportunity" at bounding box center [456, 43] width 578 height 23
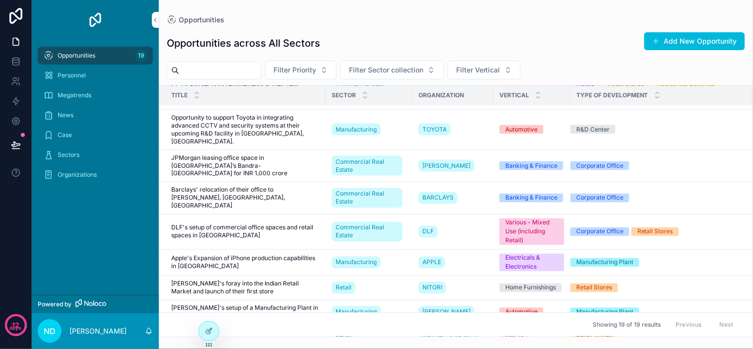
scroll to position [399, 0]
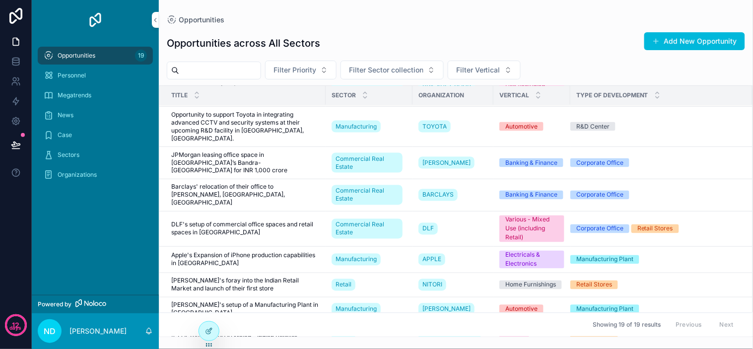
drag, startPoint x: 325, startPoint y: 96, endPoint x: 314, endPoint y: 97, distance: 10.9
click at [314, 97] on tr "Title Sector Organization Vertical Type of Development" at bounding box center [455, 95] width 593 height 19
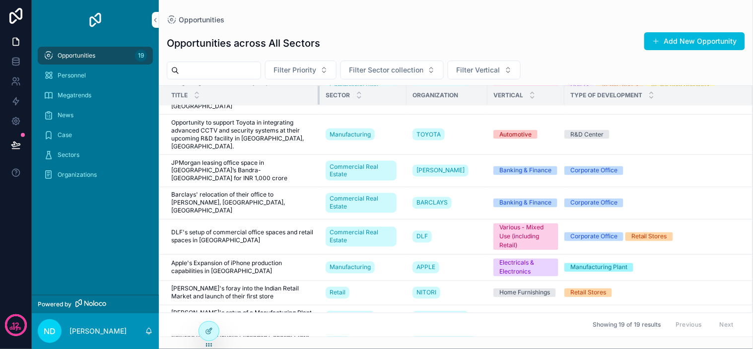
drag, startPoint x: 323, startPoint y: 96, endPoint x: 318, endPoint y: 96, distance: 6.0
click at [318, 96] on div "scrollable content" at bounding box center [320, 95] width 4 height 19
click at [417, 40] on div "Opportunities across All Sectors Add New Opportunity" at bounding box center [456, 43] width 578 height 23
click at [374, 29] on div "Opportunities across All Sectors Add New Opportunity Filter Priority Filter Sec…" at bounding box center [456, 180] width 594 height 313
click at [316, 73] on span "Filter Priority" at bounding box center [294, 70] width 43 height 10
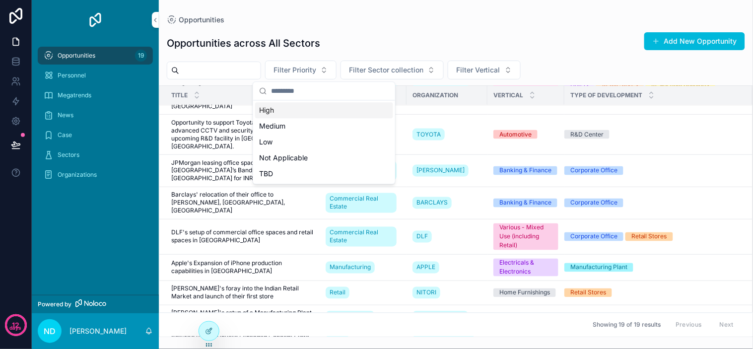
click at [395, 46] on div "Opportunities across All Sectors Add New Opportunity" at bounding box center [456, 43] width 578 height 23
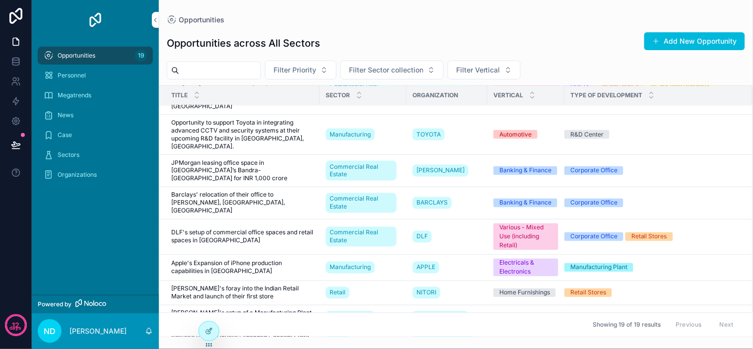
click at [420, 33] on div "Opportunities across All Sectors Add New Opportunity" at bounding box center [456, 43] width 578 height 23
click at [444, 26] on div "Opportunities across All Sectors Add New Opportunity Filter Priority Filter Sec…" at bounding box center [456, 180] width 594 height 313
drag, startPoint x: 449, startPoint y: 26, endPoint x: 463, endPoint y: 27, distance: 13.9
click at [456, 27] on div "Opportunities across All Sectors Add New Opportunity Filter Priority Filter Sec…" at bounding box center [456, 180] width 594 height 313
click at [469, 27] on div "Opportunities across All Sectors Add New Opportunity Filter Priority Filter Sec…" at bounding box center [456, 180] width 594 height 313
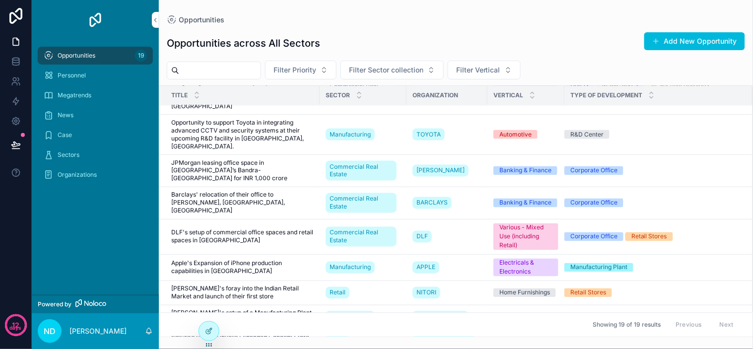
click at [485, 25] on div "Opportunities across All Sectors Add New Opportunity Filter Priority Filter Sec…" at bounding box center [456, 180] width 594 height 313
click at [492, 26] on div "Opportunities across All Sectors Add New Opportunity Filter Priority Filter Sec…" at bounding box center [456, 180] width 594 height 313
click at [496, 36] on div "Opportunities across All Sectors Add New Opportunity" at bounding box center [456, 43] width 578 height 23
click at [511, 40] on div "Opportunities across All Sectors Add New Opportunity" at bounding box center [456, 43] width 578 height 23
drag, startPoint x: 518, startPoint y: 42, endPoint x: 531, endPoint y: 40, distance: 13.1
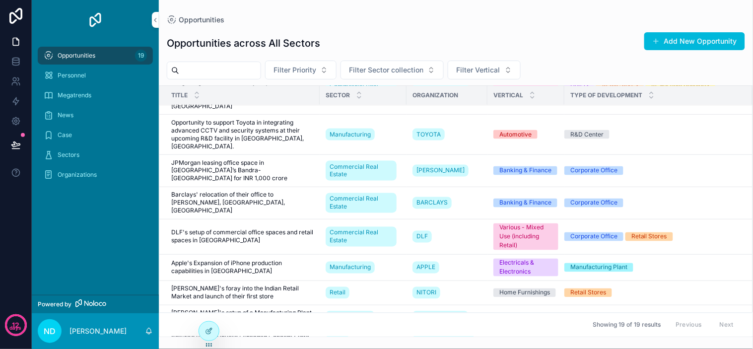
click at [521, 42] on div "Opportunities across All Sectors Add New Opportunity" at bounding box center [456, 43] width 578 height 23
click at [532, 40] on div "Opportunities across All Sectors Add New Opportunity" at bounding box center [456, 43] width 578 height 23
click at [541, 36] on div "Opportunities across All Sectors Add New Opportunity" at bounding box center [456, 43] width 578 height 23
click at [547, 36] on div "Opportunities across All Sectors Add New Opportunity" at bounding box center [456, 43] width 578 height 23
click at [550, 35] on div "Opportunities across All Sectors Add New Opportunity" at bounding box center [456, 43] width 578 height 23
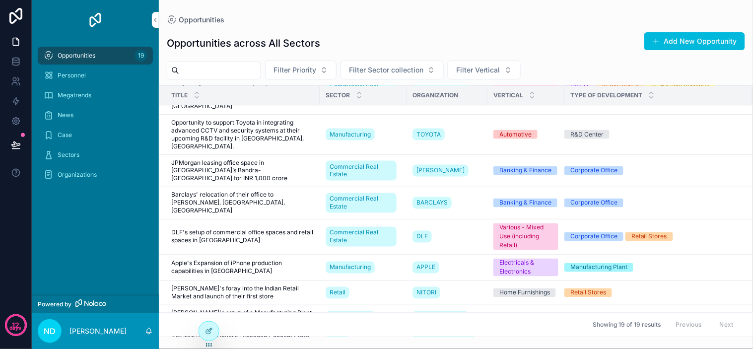
click at [558, 33] on div "Opportunities across All Sectors Add New Opportunity" at bounding box center [456, 43] width 578 height 23
click at [567, 33] on div "Opportunities across All Sectors Add New Opportunity" at bounding box center [456, 43] width 578 height 23
click at [569, 33] on div "Opportunities across All Sectors Add New Opportunity" at bounding box center [456, 43] width 578 height 23
click at [572, 33] on div "Opportunities across All Sectors Add New Opportunity" at bounding box center [456, 43] width 578 height 23
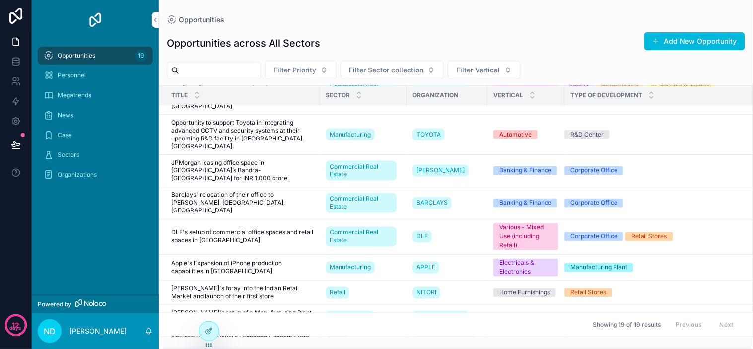
click at [577, 33] on div "Opportunities across All Sectors Add New Opportunity" at bounding box center [456, 43] width 578 height 23
click at [584, 32] on div "Opportunities across All Sectors Add New Opportunity" at bounding box center [456, 43] width 578 height 23
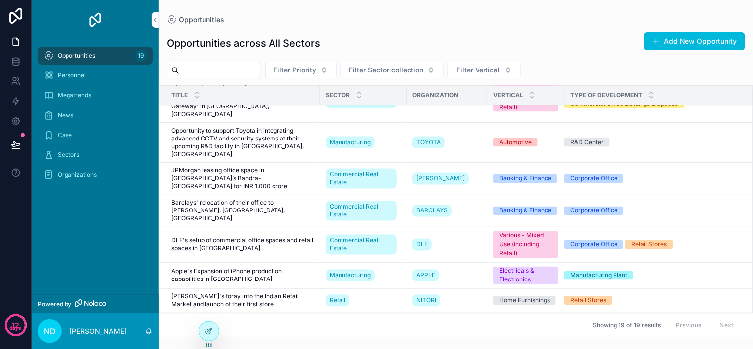
scroll to position [0, 0]
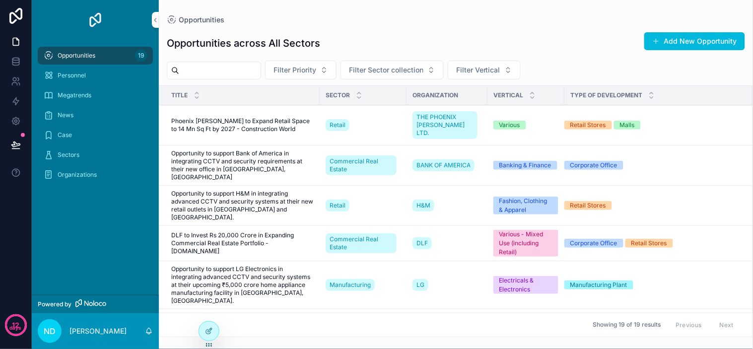
drag, startPoint x: 565, startPoint y: 56, endPoint x: 573, endPoint y: 45, distance: 13.5
click at [566, 55] on div "Opportunities across All Sectors Add New Opportunity Filter Priority Filter Sec…" at bounding box center [456, 180] width 594 height 313
click at [580, 40] on div "Opportunities across All Sectors Add New Opportunity" at bounding box center [456, 43] width 578 height 23
click at [586, 26] on div "Opportunities across All Sectors Add New Opportunity Filter Priority Filter Sec…" at bounding box center [456, 180] width 594 height 313
click at [111, 67] on div "Personnel" at bounding box center [95, 75] width 103 height 16
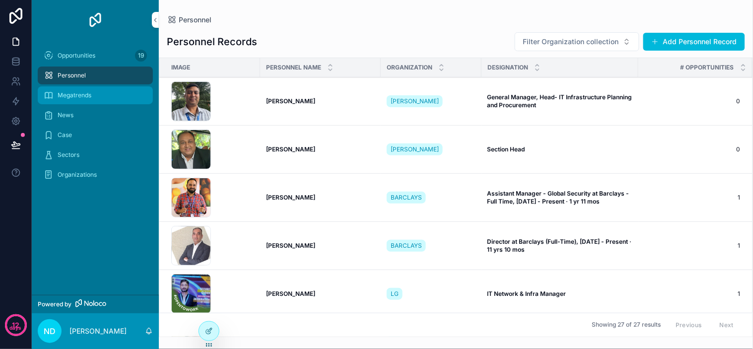
click at [107, 92] on div "Megatrends" at bounding box center [95, 95] width 103 height 16
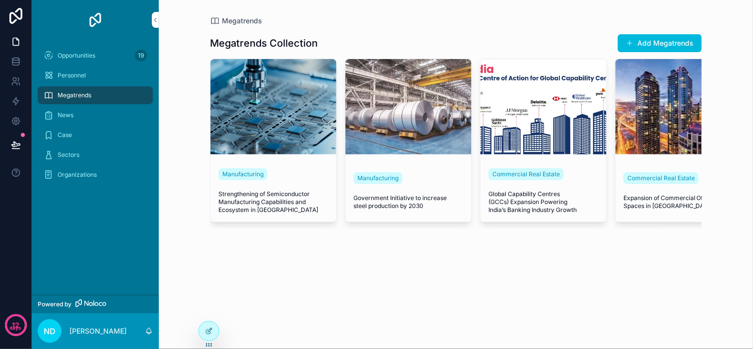
click at [468, 253] on div "Megatrends Collection Add Megatrends Manufacturing Strengthening of Semiconduct…" at bounding box center [456, 143] width 492 height 234
click at [415, 283] on div "Megatrends Megatrends Collection Add Megatrends Manufacturing Strengthening of …" at bounding box center [456, 174] width 594 height 349
click at [396, 260] on div "Megatrends Collection Add Megatrends Manufacturing Strengthening of Semiconduct…" at bounding box center [456, 143] width 492 height 234
click at [409, 288] on div "Megatrends Megatrends Collection Add Megatrends Manufacturing Strengthening of …" at bounding box center [456, 174] width 594 height 349
click at [214, 331] on div at bounding box center [209, 330] width 20 height 19
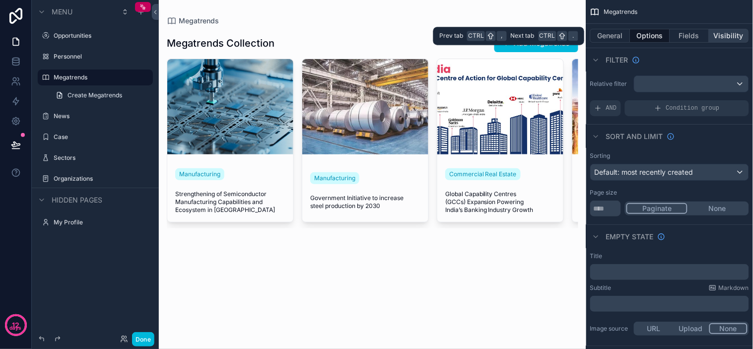
click at [723, 33] on button "Visibility" at bounding box center [729, 36] width 40 height 14
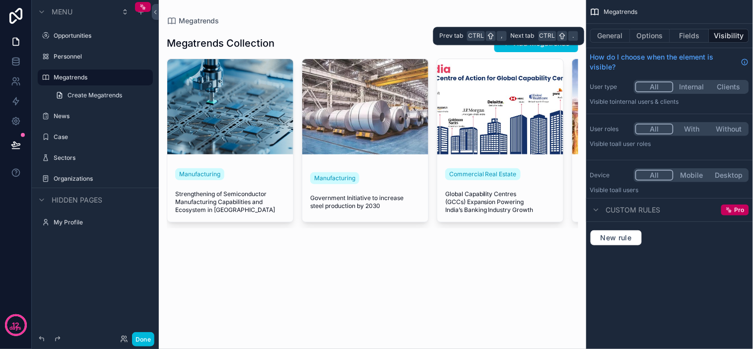
click at [725, 36] on button "Visibility" at bounding box center [729, 36] width 40 height 14
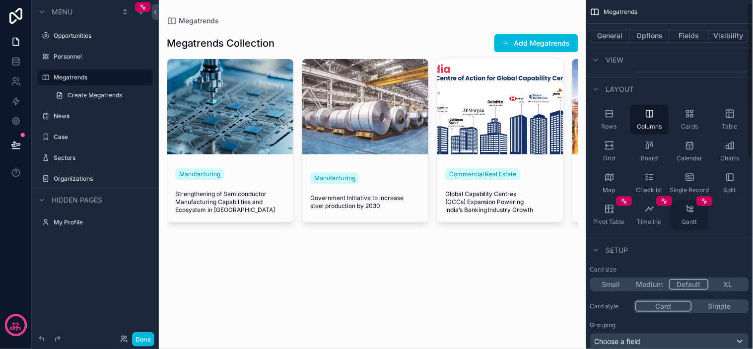
scroll to position [55, 0]
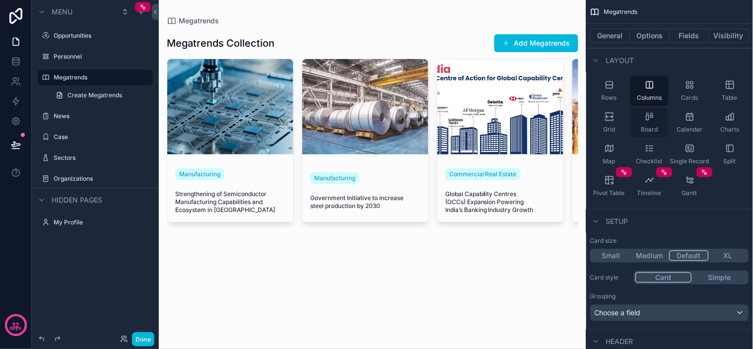
click at [656, 120] on div "Board" at bounding box center [649, 123] width 38 height 30
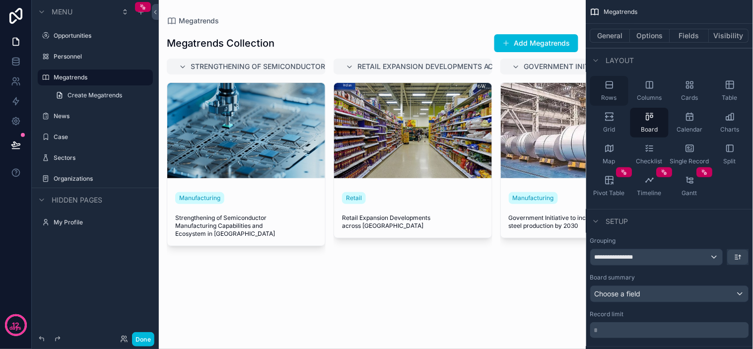
click at [613, 96] on span "Rows" at bounding box center [608, 98] width 15 height 8
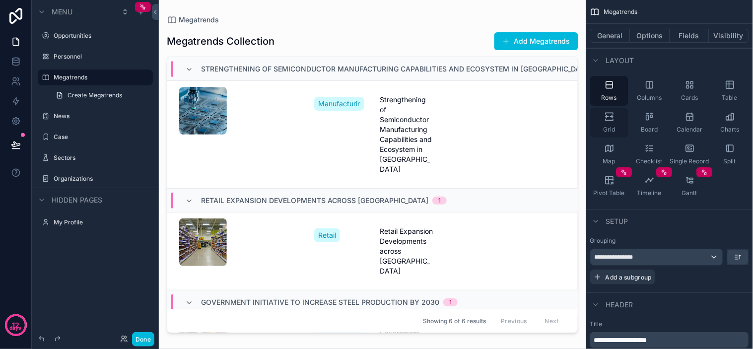
click at [612, 122] on div "Grid" at bounding box center [609, 123] width 38 height 30
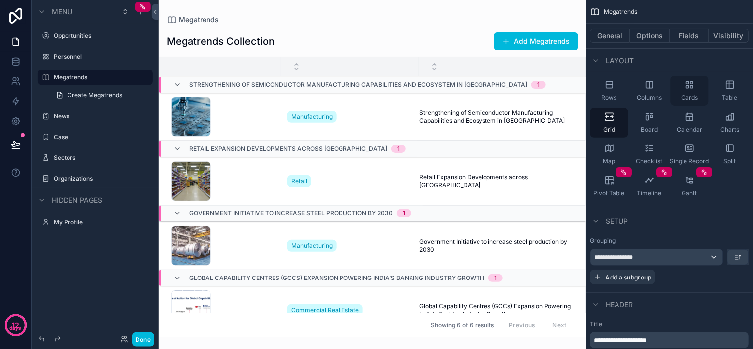
click at [700, 95] on div "Cards" at bounding box center [689, 91] width 38 height 30
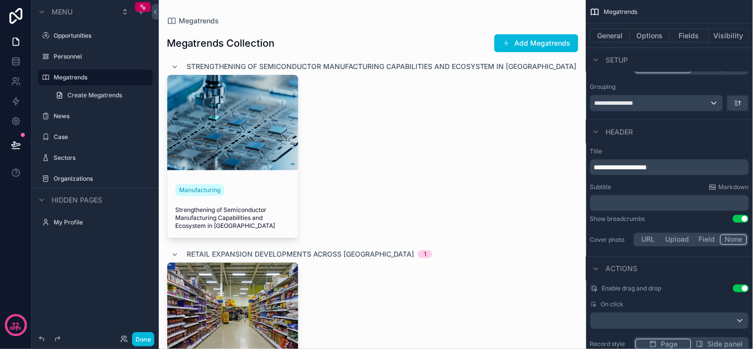
scroll to position [209, 0]
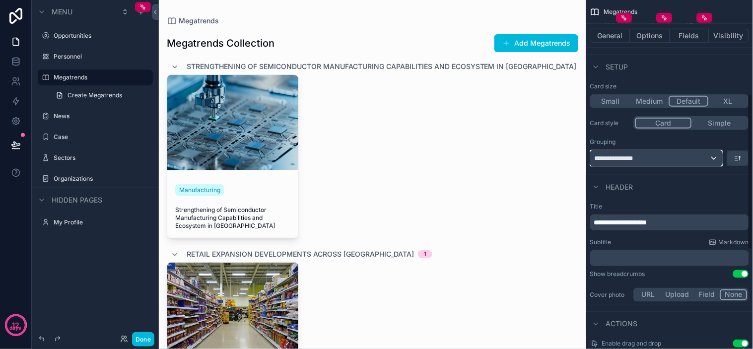
click at [657, 162] on div "**********" at bounding box center [656, 158] width 132 height 16
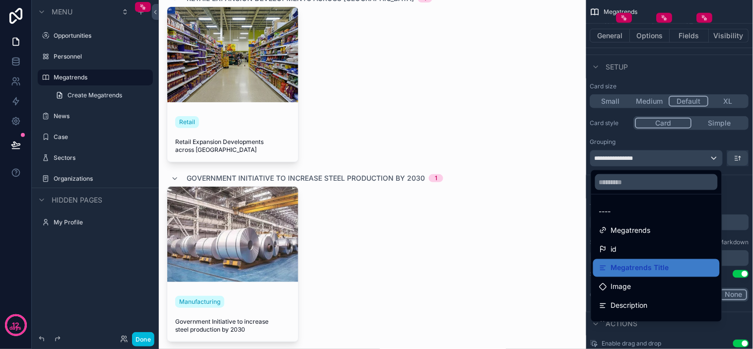
scroll to position [275, 0]
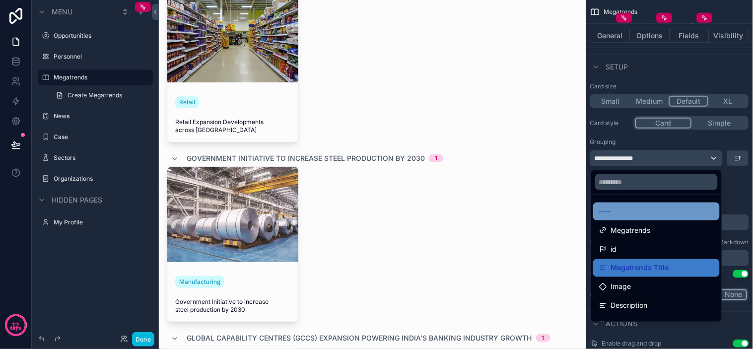
click at [629, 212] on div "----" at bounding box center [656, 211] width 115 height 12
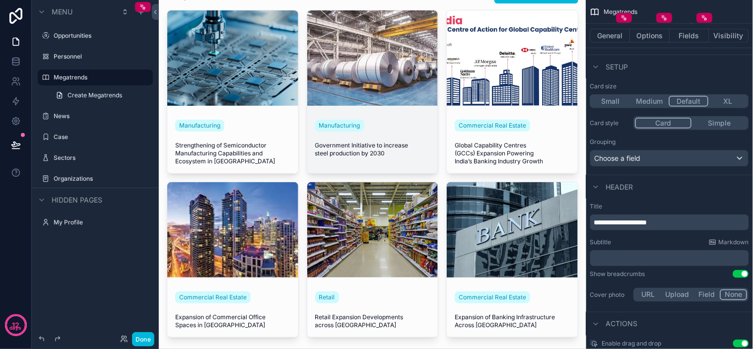
scroll to position [0, 0]
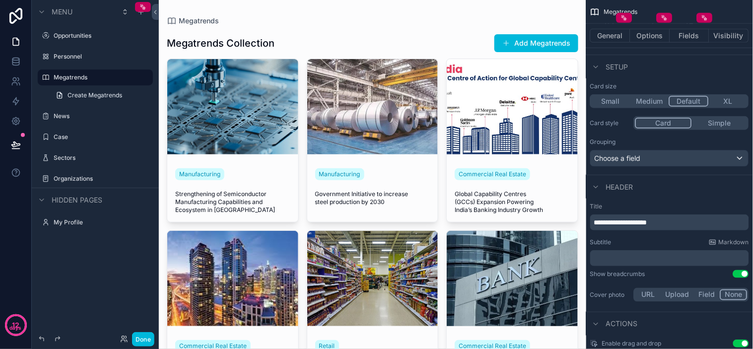
click at [647, 219] on span "**********" at bounding box center [620, 222] width 53 height 7
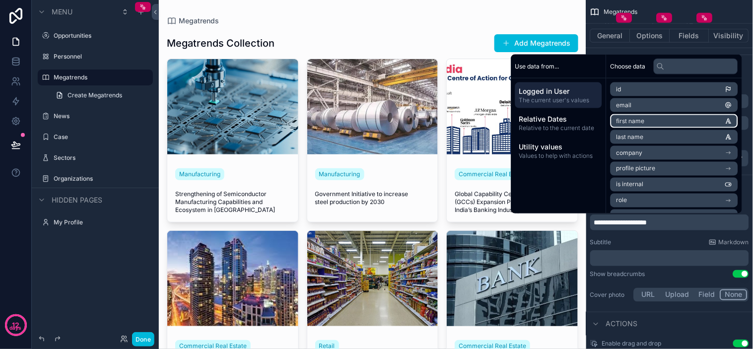
click at [653, 122] on li "first name" at bounding box center [674, 121] width 128 height 14
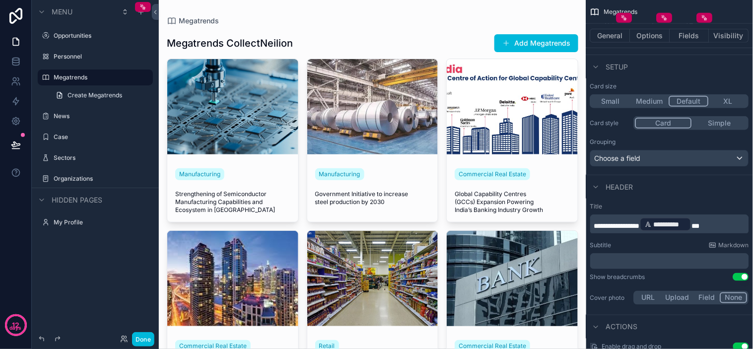
click at [676, 238] on div "**********" at bounding box center [669, 254] width 167 height 112
click at [683, 229] on div "**********" at bounding box center [665, 224] width 52 height 14
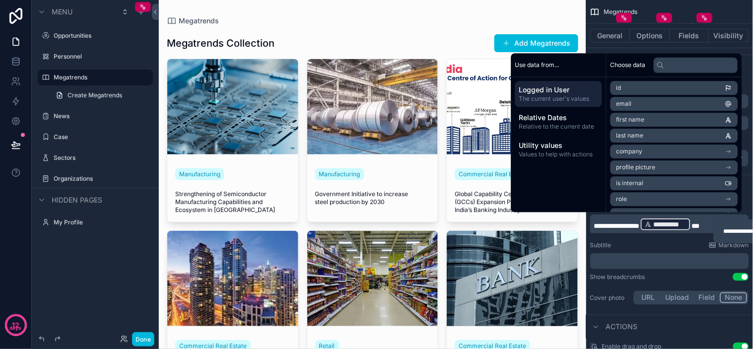
click at [715, 220] on div "**********" at bounding box center [763, 231] width 101 height 24
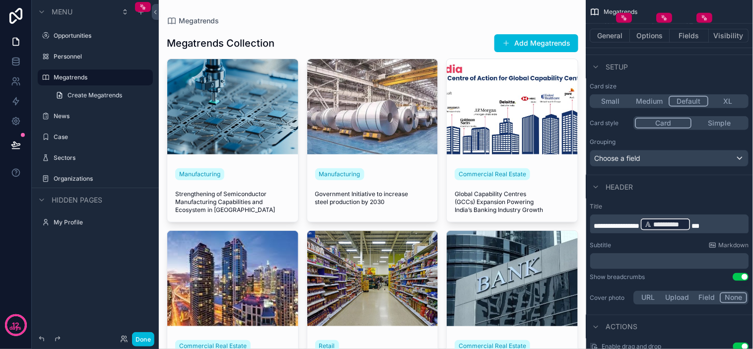
click at [685, 220] on span "**********" at bounding box center [669, 224] width 33 height 10
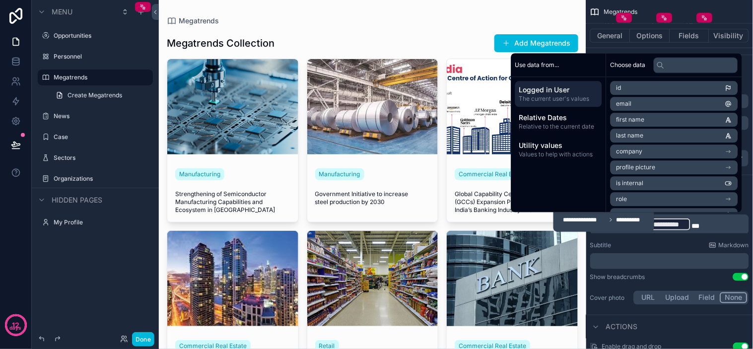
scroll to position [210, 0]
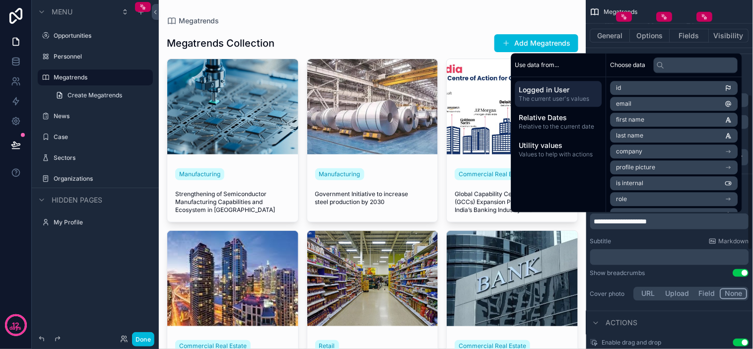
click at [647, 224] on span "**********" at bounding box center [620, 221] width 53 height 7
click at [629, 45] on div "General Options Fields Visibility" at bounding box center [669, 36] width 167 height 24
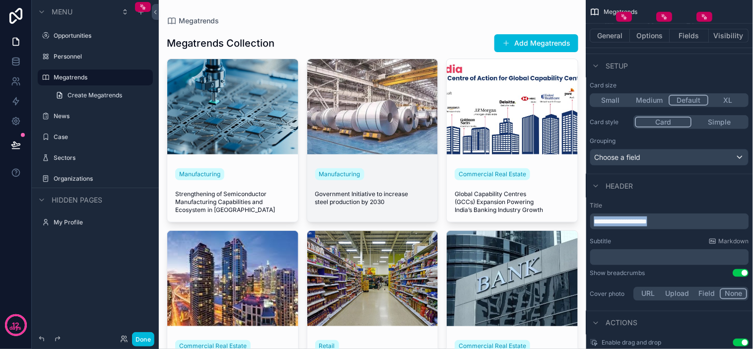
click at [419, 220] on div "**********" at bounding box center [456, 174] width 594 height 349
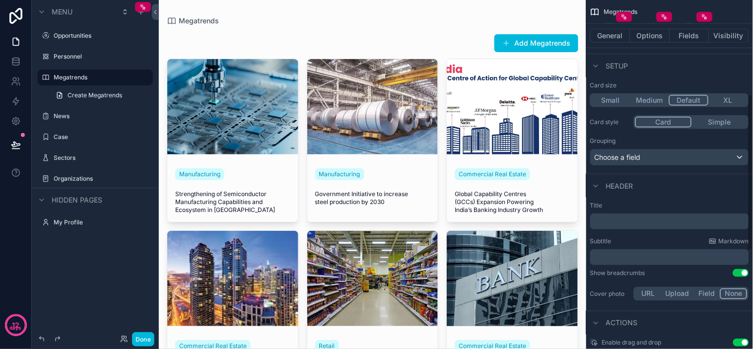
click at [627, 220] on p "﻿" at bounding box center [670, 221] width 153 height 10
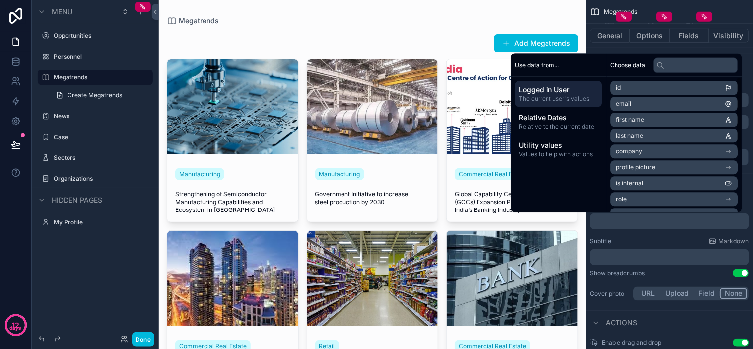
click at [324, 38] on div "Add Megatrends" at bounding box center [372, 43] width 411 height 19
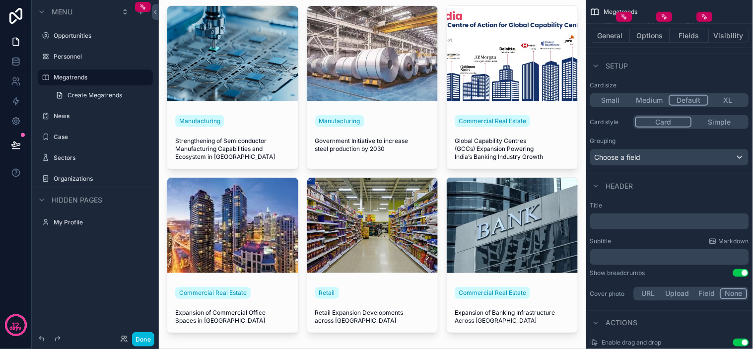
scroll to position [0, 0]
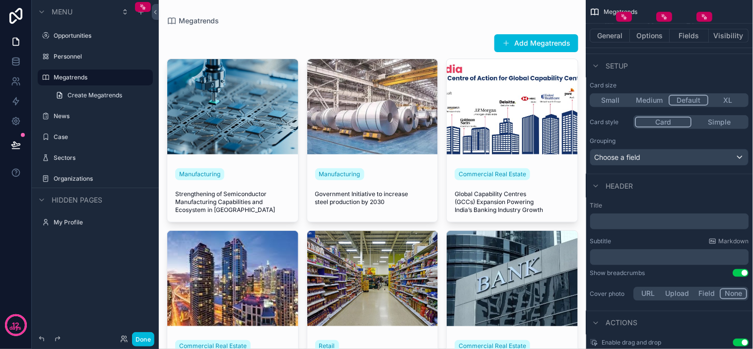
click at [625, 257] on p "﻿" at bounding box center [670, 257] width 153 height 10
drag, startPoint x: 656, startPoint y: 256, endPoint x: 306, endPoint y: 273, distance: 350.7
click at [306, 273] on div "**********" at bounding box center [456, 174] width 594 height 349
click at [628, 222] on p "﻿" at bounding box center [670, 221] width 153 height 10
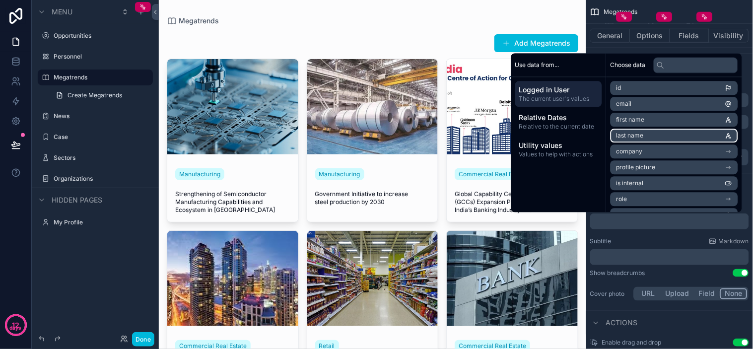
click at [642, 131] on li "last name" at bounding box center [674, 135] width 128 height 14
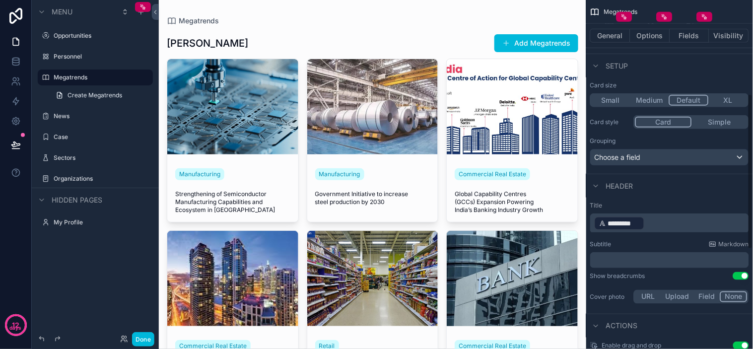
click at [676, 221] on p "﻿ ********* ﻿ ﻿" at bounding box center [670, 223] width 153 height 16
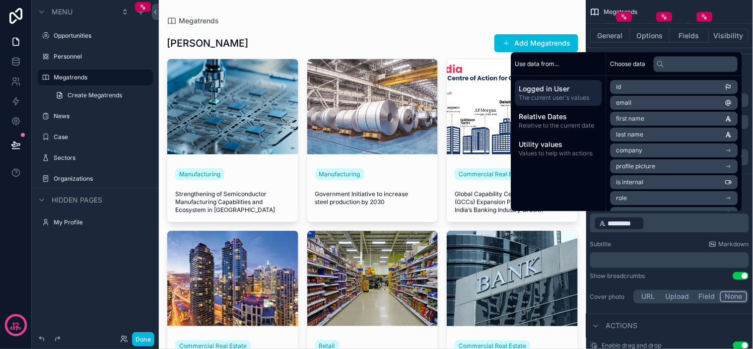
scroll to position [211, 0]
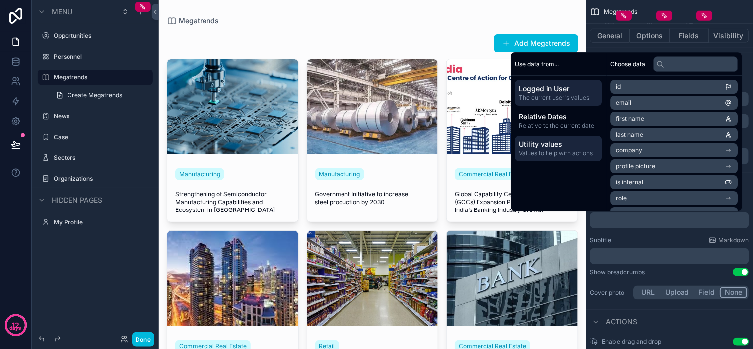
click at [553, 155] on span "Values to help with actions" at bounding box center [558, 153] width 79 height 8
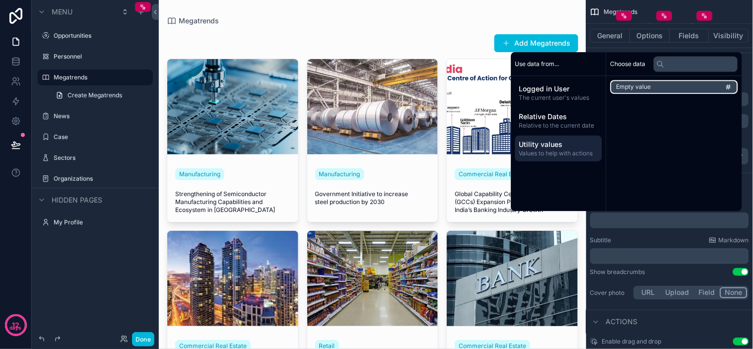
click at [622, 88] on span "Empty value" at bounding box center [633, 87] width 35 height 8
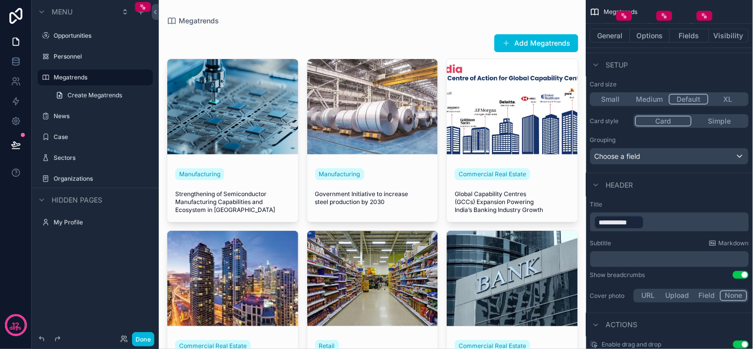
click at [652, 225] on p "**********" at bounding box center [670, 222] width 153 height 16
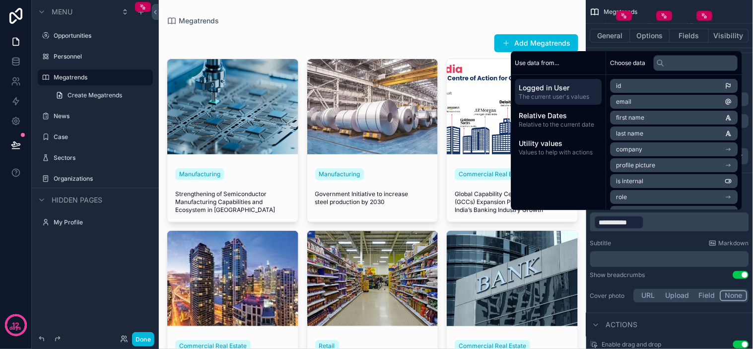
scroll to position [212, 0]
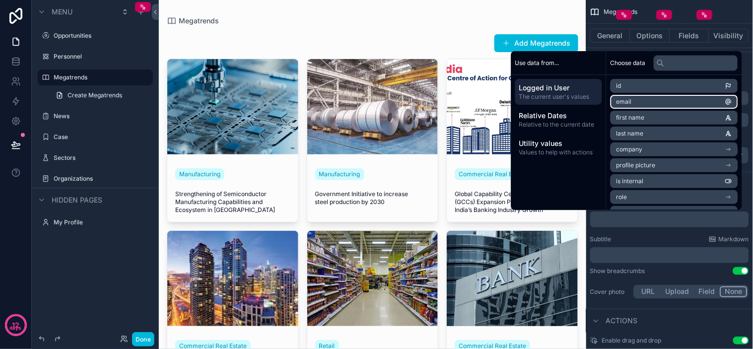
click at [666, 106] on li "email" at bounding box center [674, 102] width 128 height 14
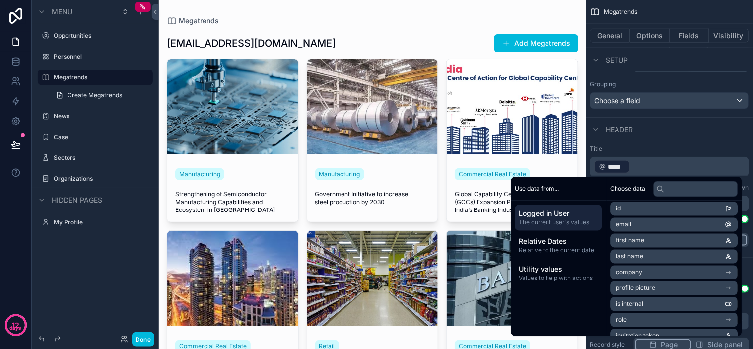
scroll to position [0, 0]
click at [681, 160] on p "﻿ ***** ﻿ ﻿" at bounding box center [670, 167] width 153 height 16
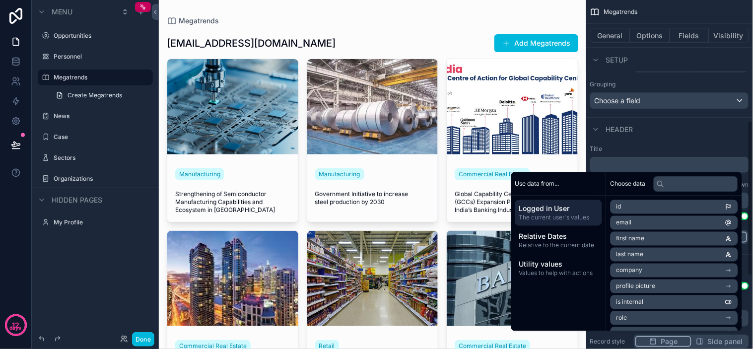
scroll to position [268, 0]
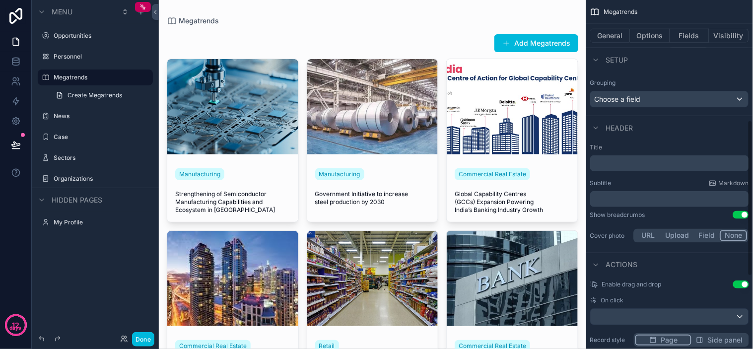
click at [681, 133] on div "Header" at bounding box center [669, 128] width 167 height 24
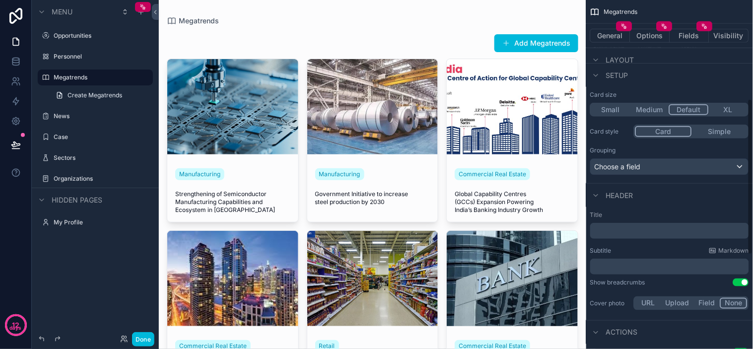
scroll to position [220, 0]
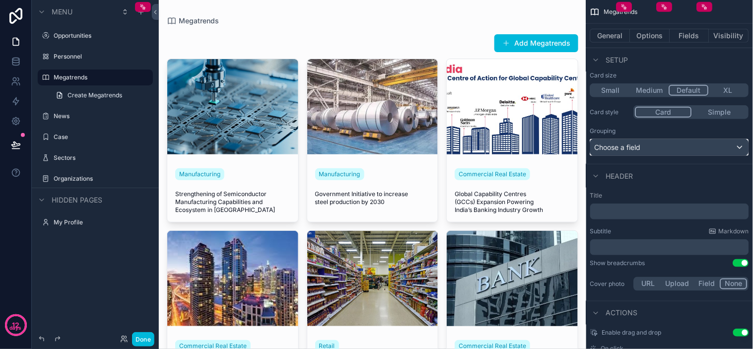
click at [700, 147] on div "Choose a field" at bounding box center [669, 147] width 158 height 16
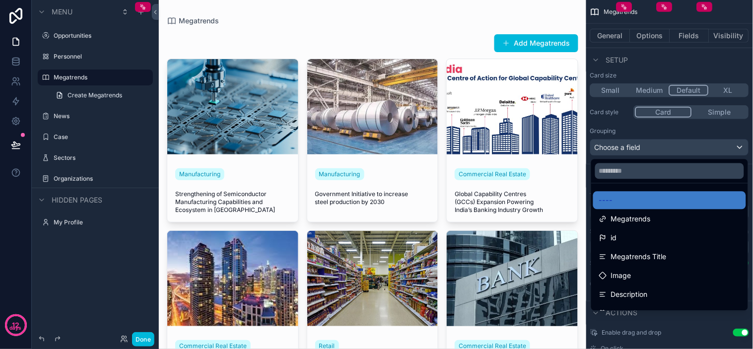
click at [702, 145] on div "scrollable content" at bounding box center [376, 174] width 753 height 349
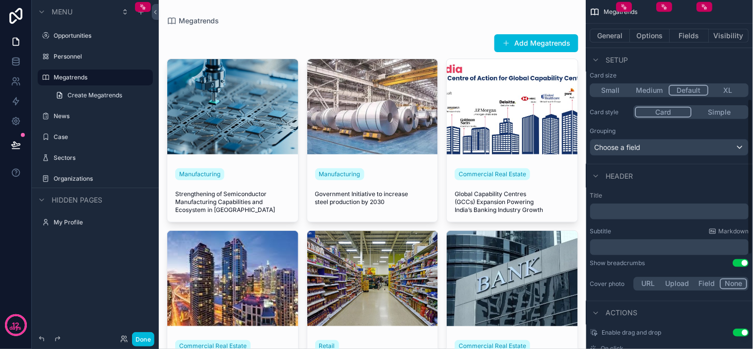
click at [681, 213] on p "﻿" at bounding box center [670, 211] width 153 height 10
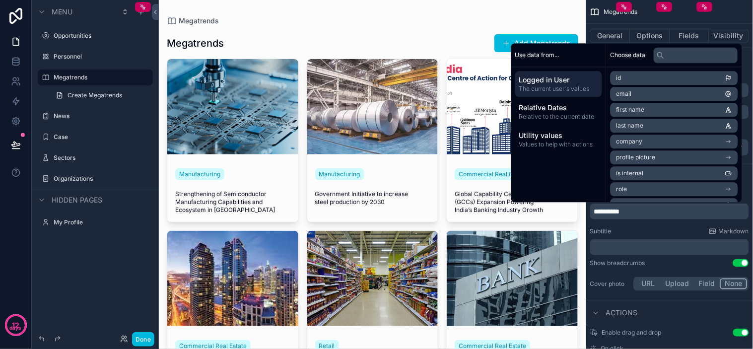
click at [672, 231] on div "Subtitle Markdown" at bounding box center [669, 231] width 159 height 8
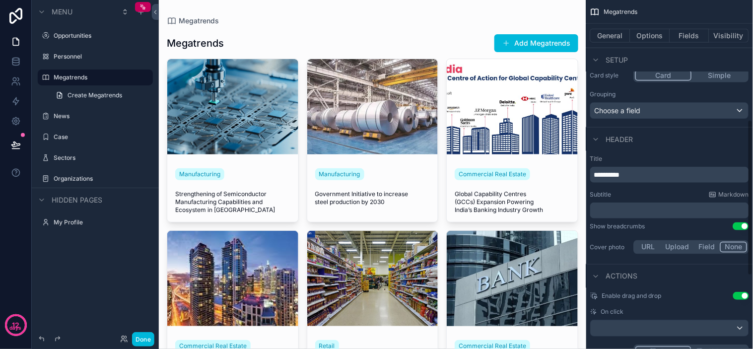
scroll to position [385, 0]
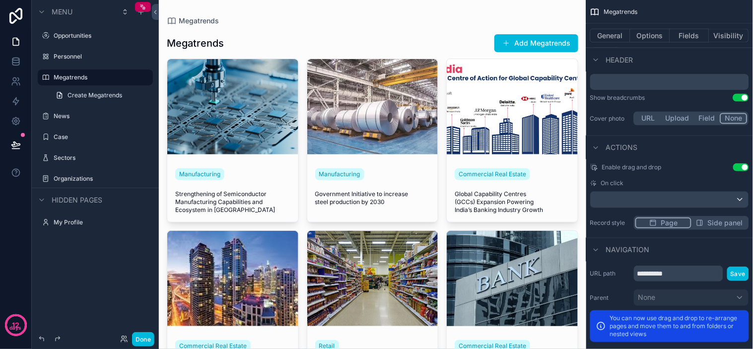
click at [740, 166] on button "Use setting" at bounding box center [741, 167] width 16 height 8
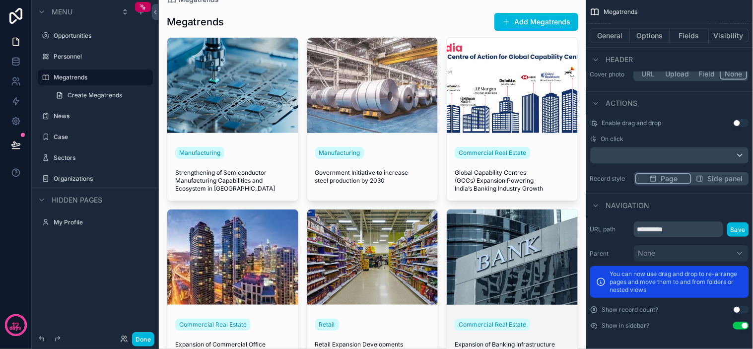
scroll to position [0, 0]
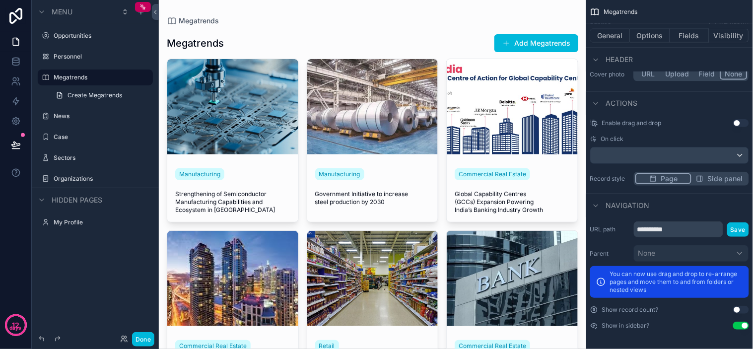
click at [618, 232] on div "**********" at bounding box center [669, 229] width 159 height 16
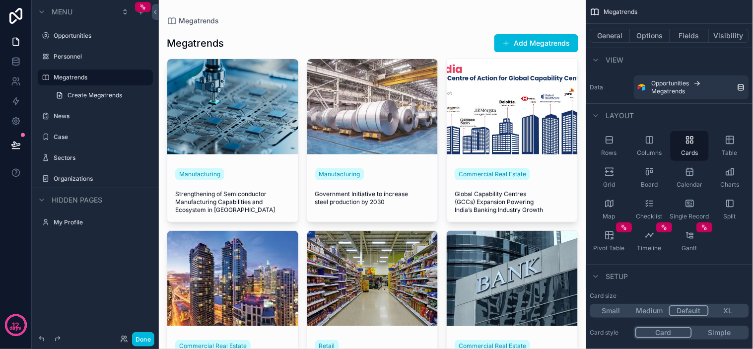
click at [380, 22] on div "Megatrends" at bounding box center [372, 21] width 411 height 10
click at [141, 340] on button "Done" at bounding box center [143, 339] width 22 height 14
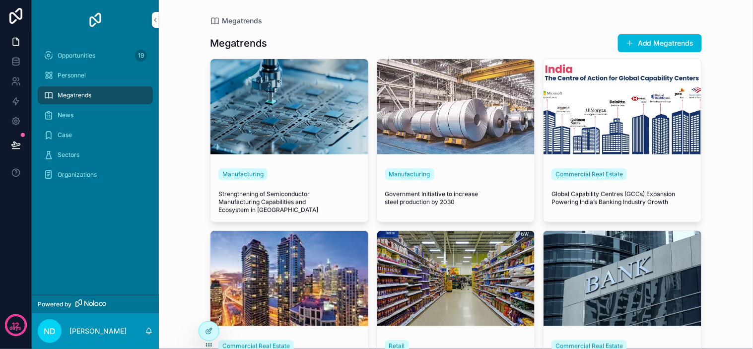
click at [174, 214] on div "Megatrends Megatrends Add Megatrends Manufacturing Strengthening of Semiconduct…" at bounding box center [456, 174] width 594 height 349
click at [87, 328] on p "[PERSON_NAME]" at bounding box center [97, 331] width 57 height 10
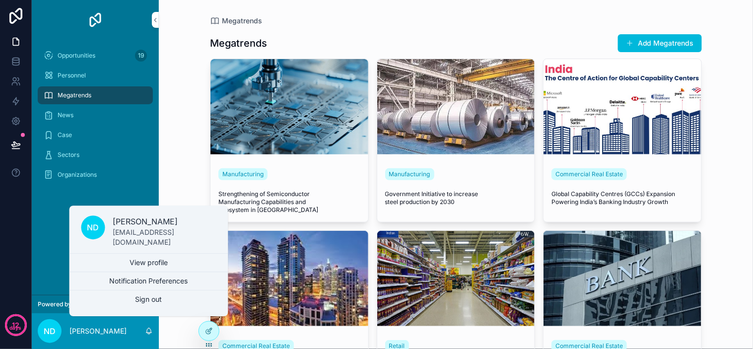
click at [171, 129] on div "Megatrends Megatrends Add Megatrends Manufacturing Strengthening of Semiconduct…" at bounding box center [456, 174] width 594 height 349
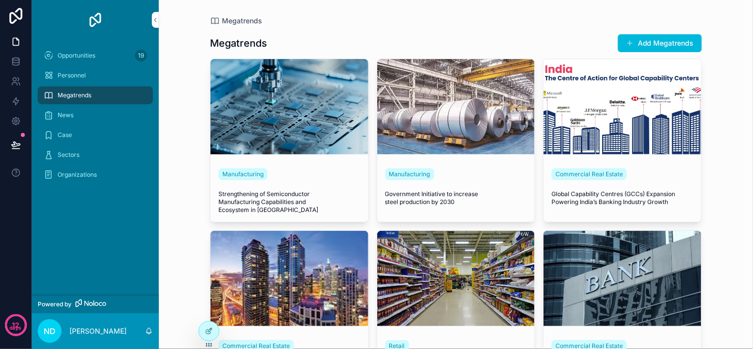
click at [202, 71] on div "Megatrends Megatrends Add Megatrends Manufacturing Strengthening of Semiconduct…" at bounding box center [456, 224] width 508 height 449
click at [107, 60] on div "Opportunities 19" at bounding box center [95, 56] width 103 height 16
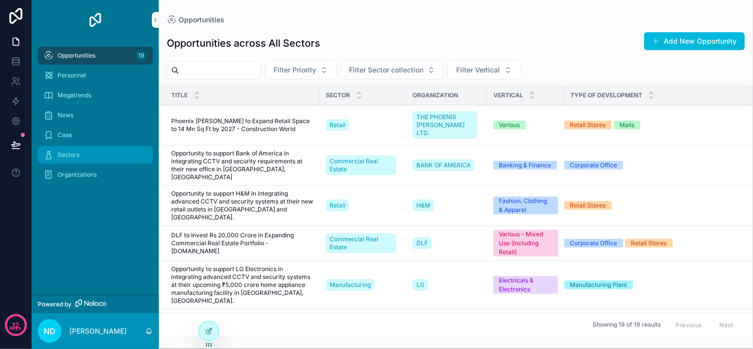
click at [82, 156] on div "Sectors" at bounding box center [95, 155] width 103 height 16
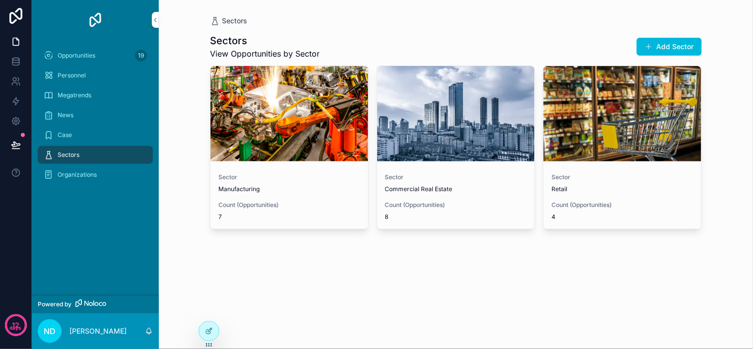
drag, startPoint x: 185, startPoint y: 34, endPoint x: 161, endPoint y: 94, distance: 65.0
click at [185, 34] on div "Sectors Sectors View Opportunities by Sector Add Sector Sector Manufacturing Co…" at bounding box center [456, 174] width 594 height 349
click at [68, 176] on span "Organizations" at bounding box center [77, 175] width 39 height 8
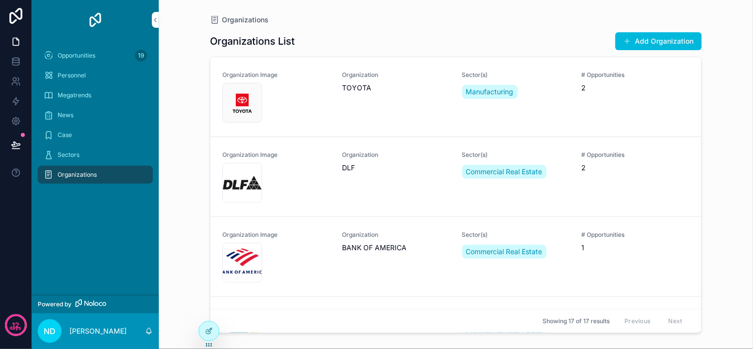
click at [182, 118] on div "Organizations Organizations List Add Organization Organization Image images Org…" at bounding box center [456, 174] width 594 height 349
click at [186, 107] on div "Organizations Organizations List Add Organization Organization Image images Org…" at bounding box center [456, 174] width 594 height 349
click at [189, 106] on div "Organizations Organizations List Add Organization Organization Image images Org…" at bounding box center [456, 174] width 594 height 349
click at [195, 100] on div "Organizations Organizations List Add Organization Organization Image images Org…" at bounding box center [456, 174] width 594 height 349
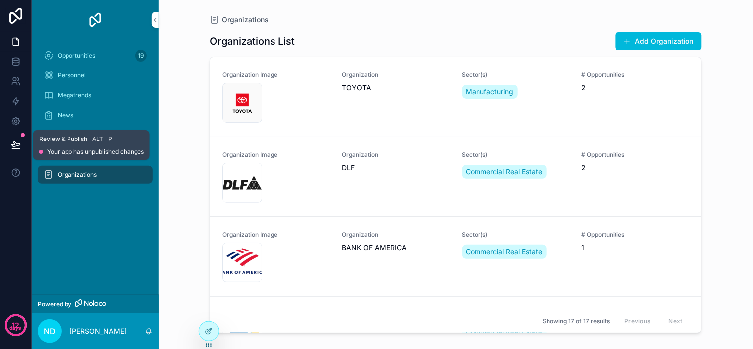
click at [14, 143] on icon at bounding box center [15, 144] width 8 height 5
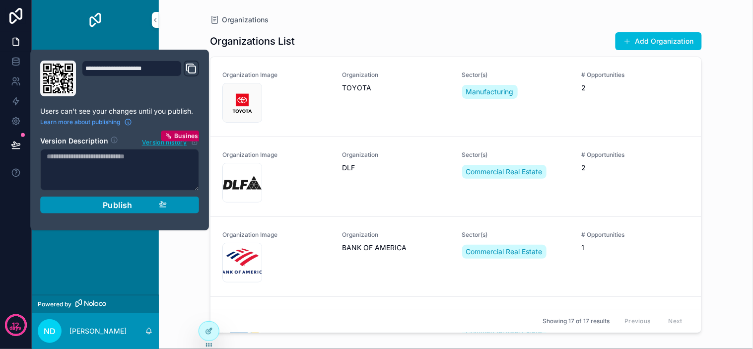
click at [150, 208] on div "Publish" at bounding box center [119, 205] width 94 height 10
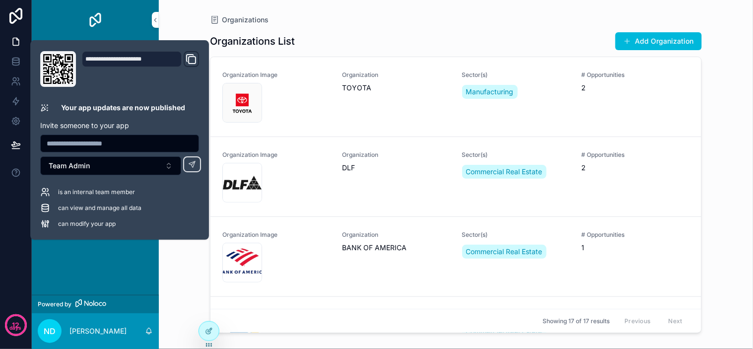
click at [194, 26] on div "Organizations Organizations List Add Organization Organization Image images Org…" at bounding box center [456, 174] width 594 height 349
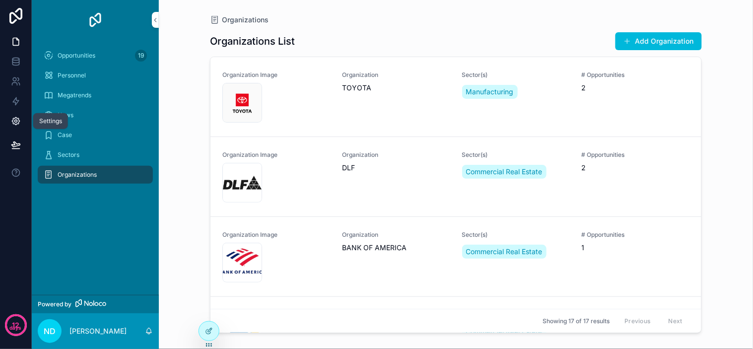
click at [15, 129] on link at bounding box center [15, 121] width 31 height 20
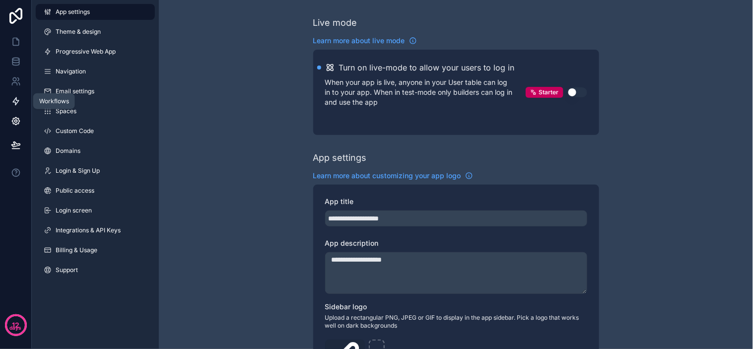
click at [12, 107] on link at bounding box center [15, 101] width 31 height 20
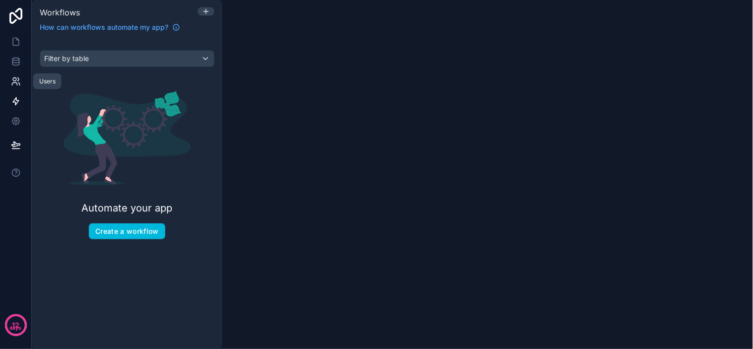
click at [12, 83] on icon at bounding box center [14, 84] width 5 height 2
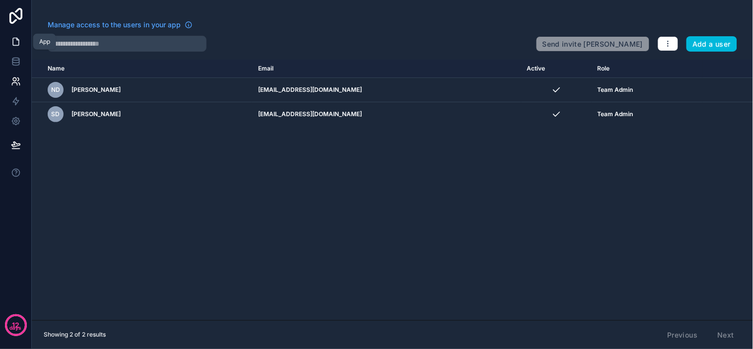
click at [13, 41] on icon at bounding box center [16, 42] width 10 height 10
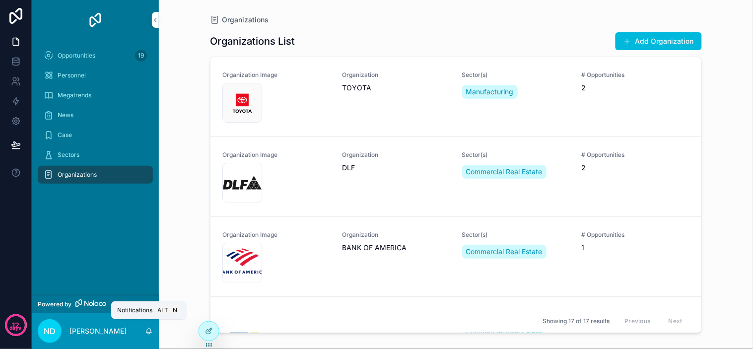
click at [146, 332] on icon "scrollable content" at bounding box center [148, 330] width 5 height 4
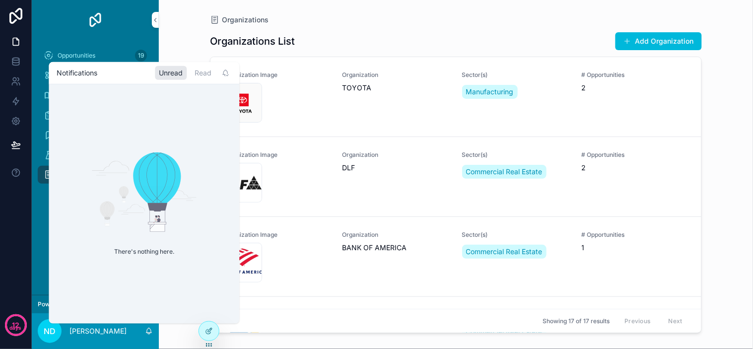
click at [190, 33] on div "Organizations Organizations List Add Organization Organization Image images Org…" at bounding box center [456, 174] width 594 height 349
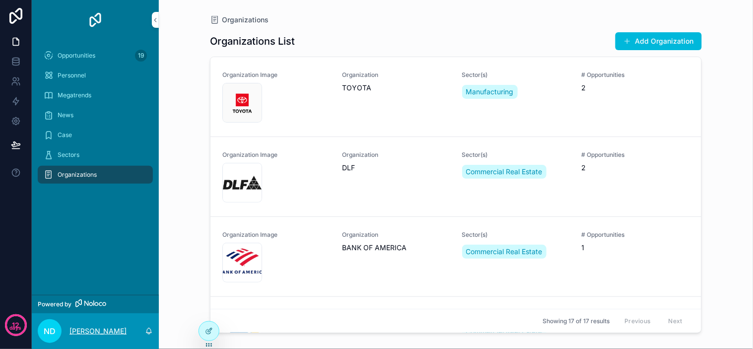
click at [80, 328] on p "[PERSON_NAME]" at bounding box center [97, 331] width 57 height 10
click at [180, 168] on div "Organizations Organizations List Add Organization Organization Image images Org…" at bounding box center [456, 174] width 594 height 349
click at [81, 330] on p "[PERSON_NAME]" at bounding box center [97, 331] width 57 height 10
drag, startPoint x: 176, startPoint y: 132, endPoint x: 186, endPoint y: 122, distance: 14.0
click at [176, 131] on div "Organizations Organizations List Add Organization Organization Image images Org…" at bounding box center [456, 174] width 594 height 349
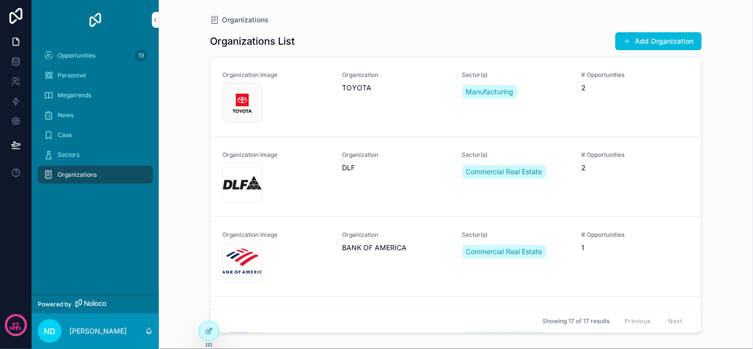
click at [186, 119] on div "Organizations Organizations List Add Organization Organization Image images Org…" at bounding box center [456, 174] width 594 height 349
click at [187, 116] on div "Organizations Organizations List Add Organization Organization Image images Org…" at bounding box center [456, 174] width 594 height 349
click at [205, 337] on div at bounding box center [209, 330] width 20 height 19
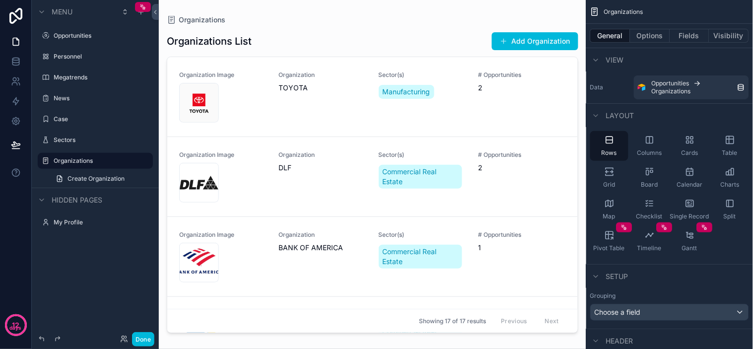
click at [163, 173] on div "scrollable content" at bounding box center [372, 168] width 427 height 337
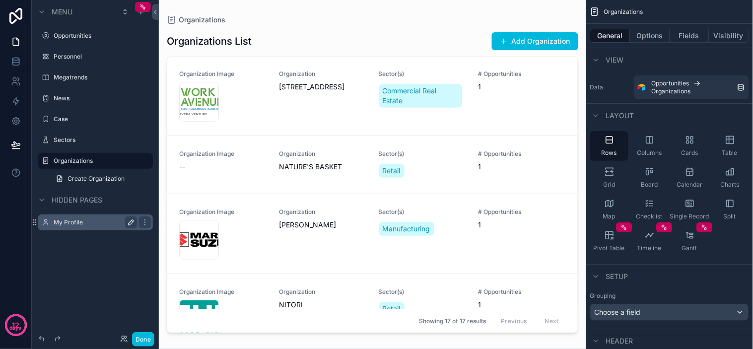
scroll to position [1084, 0]
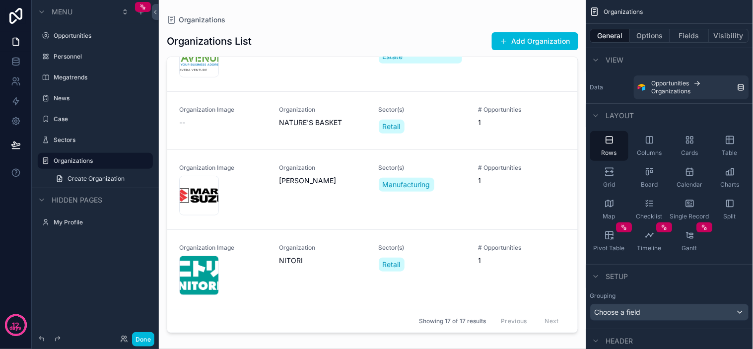
click at [91, 260] on div "Menu Opportunities Personnel Megatrends News Case Sectors Organizations Create …" at bounding box center [95, 168] width 127 height 337
click at [137, 15] on icon "scrollable content" at bounding box center [141, 12] width 8 height 8
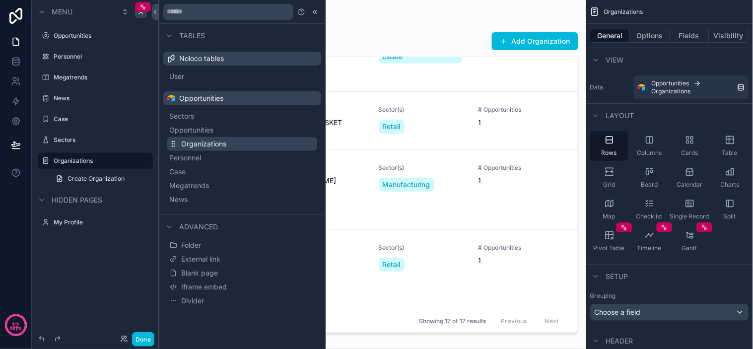
click at [192, 142] on span "Organizations" at bounding box center [203, 144] width 45 height 10
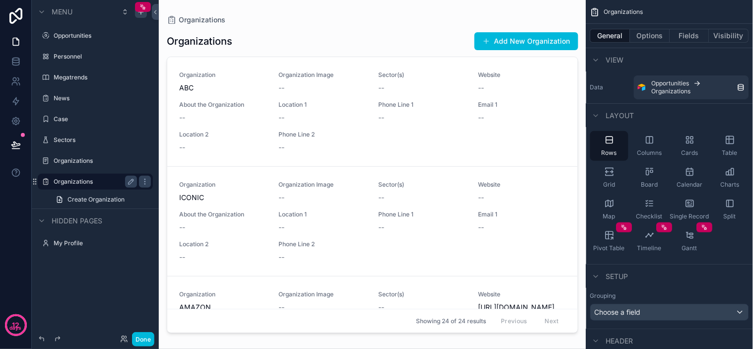
click at [111, 180] on label "Organizations" at bounding box center [93, 182] width 79 height 8
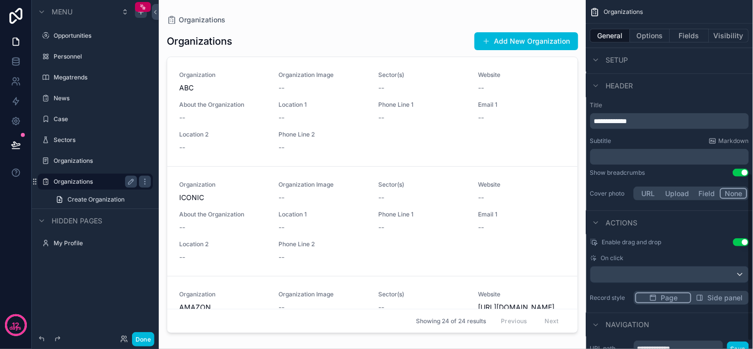
scroll to position [374, 0]
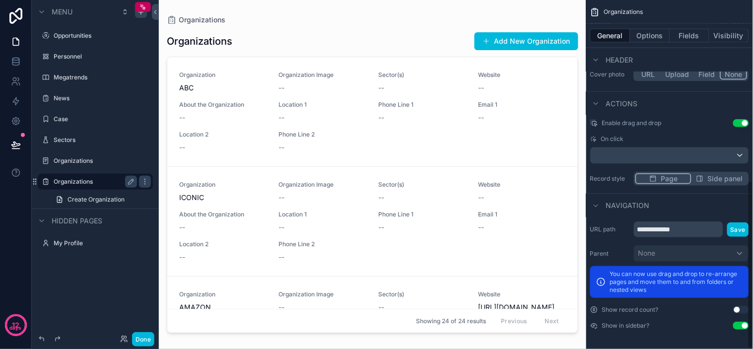
click at [298, 198] on div "scrollable content" at bounding box center [372, 168] width 427 height 337
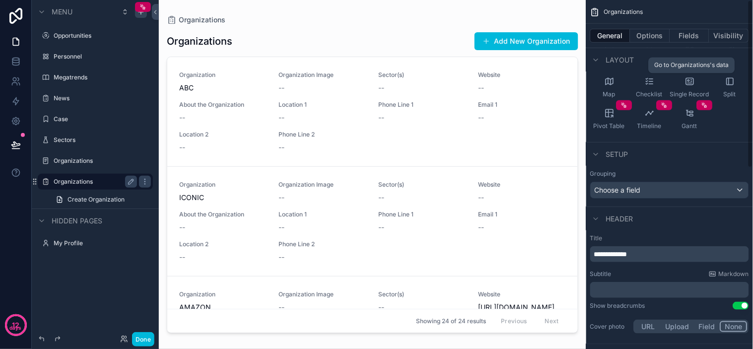
scroll to position [0, 0]
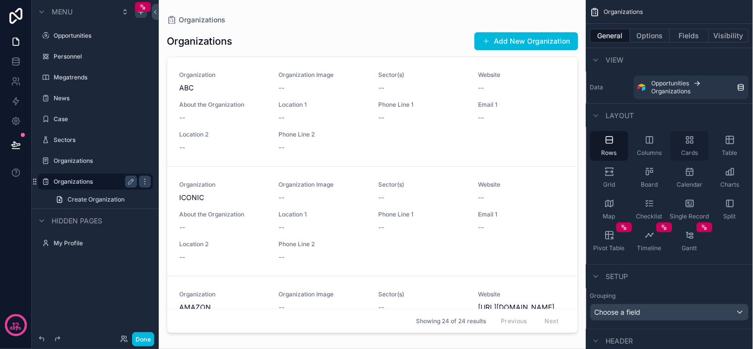
click at [681, 151] on span "Cards" at bounding box center [689, 153] width 17 height 8
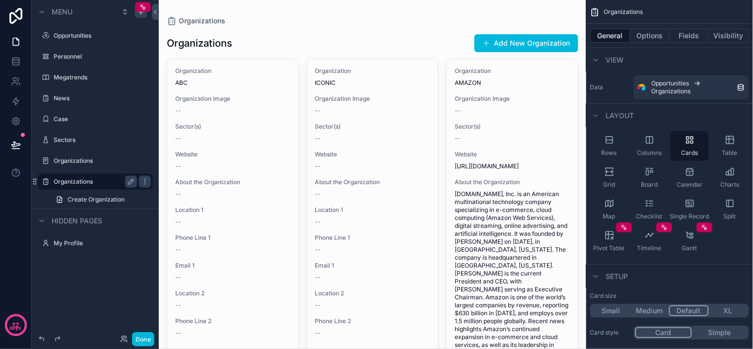
click at [344, 36] on div "Organizations Add New Organization" at bounding box center [372, 43] width 411 height 19
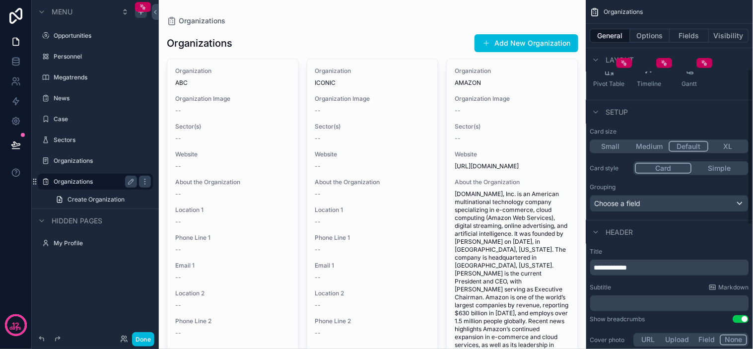
scroll to position [154, 0]
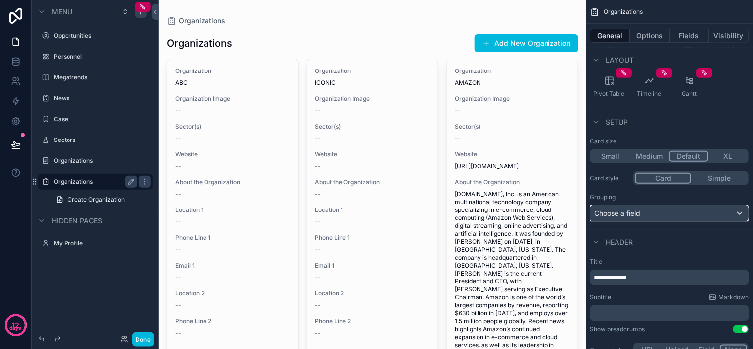
click at [684, 208] on div "Choose a field" at bounding box center [669, 213] width 158 height 16
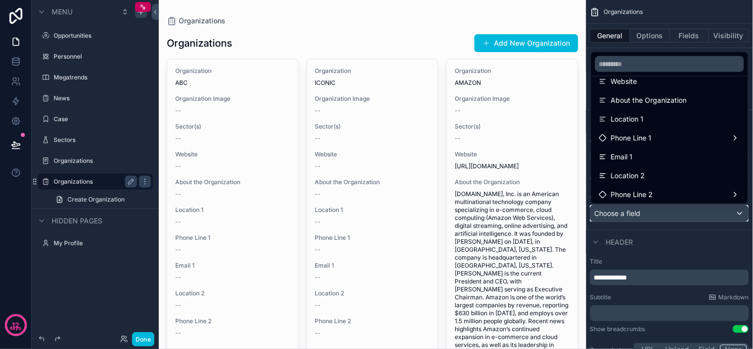
scroll to position [0, 0]
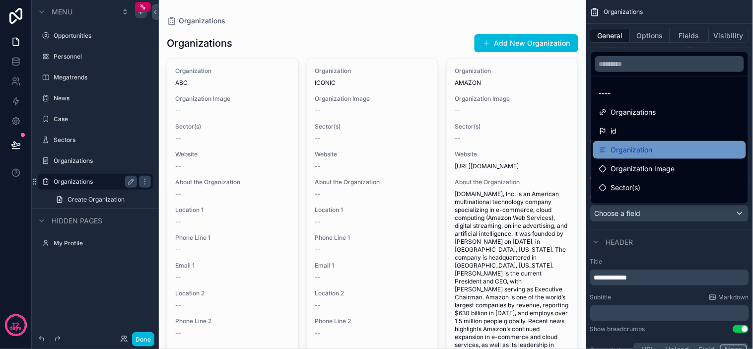
click at [653, 155] on div "Organization" at bounding box center [669, 150] width 141 height 12
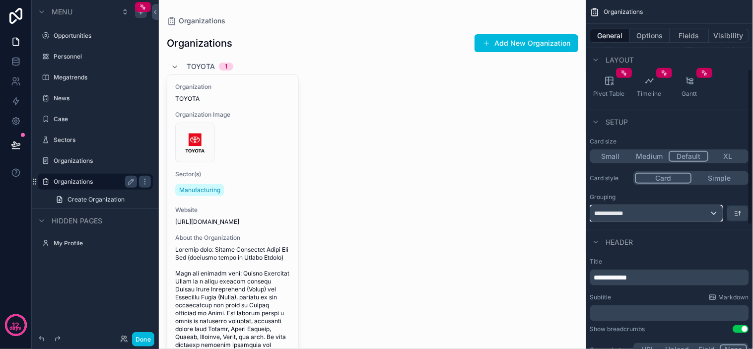
click at [667, 208] on div "**********" at bounding box center [656, 213] width 132 height 16
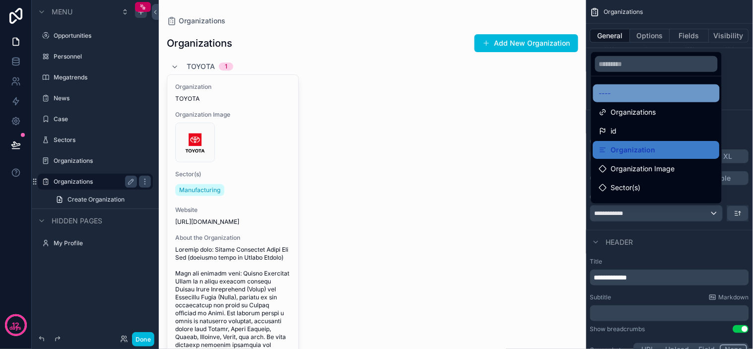
click at [632, 95] on div "----" at bounding box center [656, 93] width 115 height 12
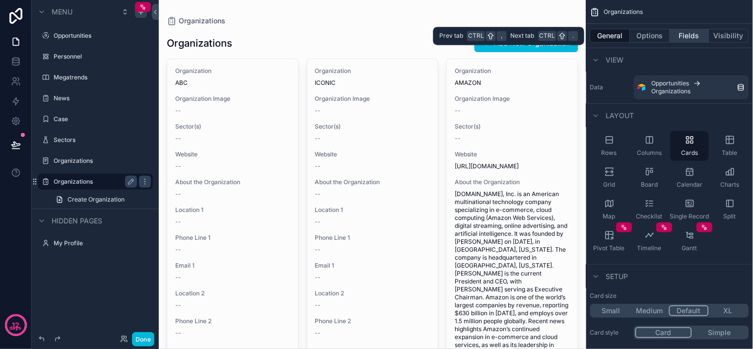
click at [683, 36] on button "Fields" at bounding box center [690, 36] width 40 height 14
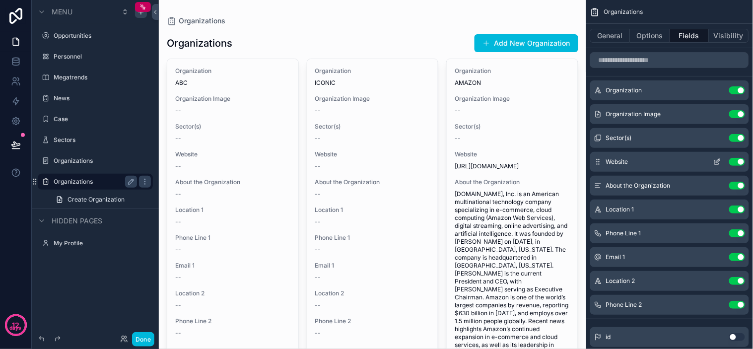
click at [734, 114] on button "Use setting" at bounding box center [737, 114] width 16 height 8
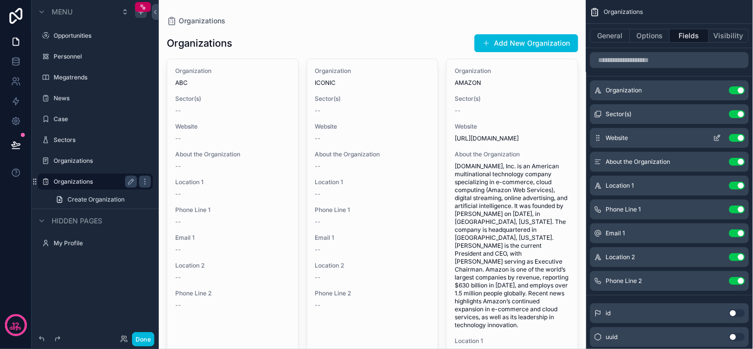
click at [735, 139] on button "Use setting" at bounding box center [737, 138] width 16 height 8
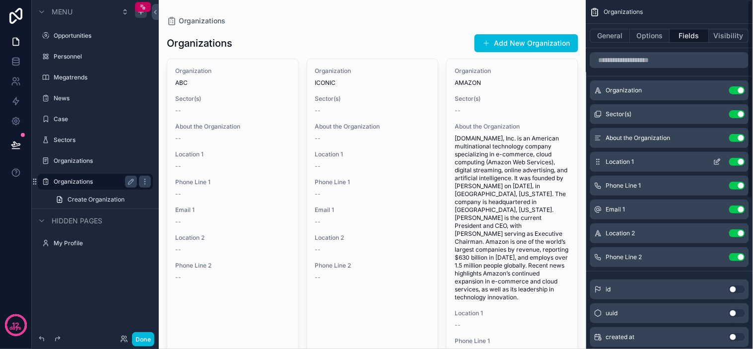
click at [739, 161] on button "Use setting" at bounding box center [737, 162] width 16 height 8
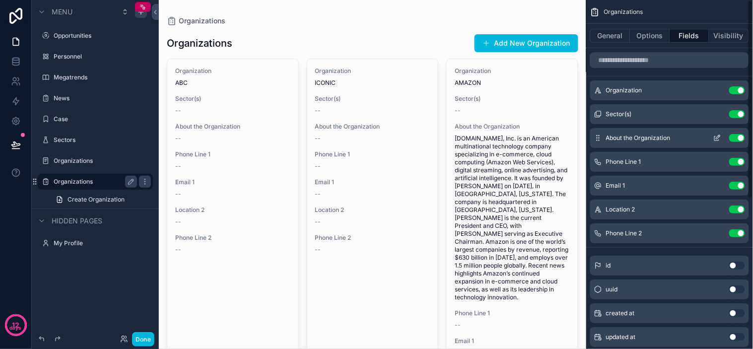
click at [741, 137] on button "Use setting" at bounding box center [737, 138] width 16 height 8
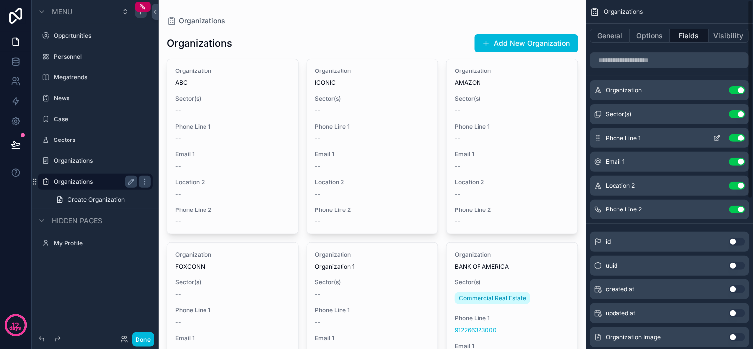
click at [735, 138] on button "Use setting" at bounding box center [737, 138] width 16 height 8
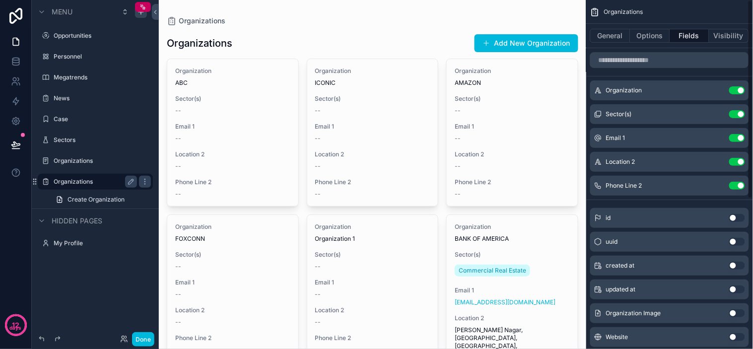
click at [735, 138] on button "Use setting" at bounding box center [737, 138] width 16 height 8
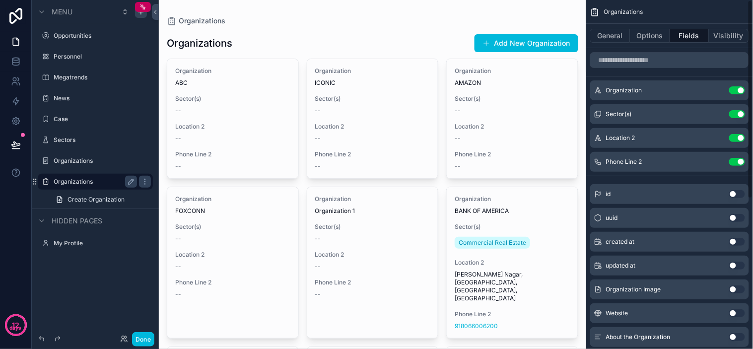
click at [735, 138] on button "Use setting" at bounding box center [737, 138] width 16 height 8
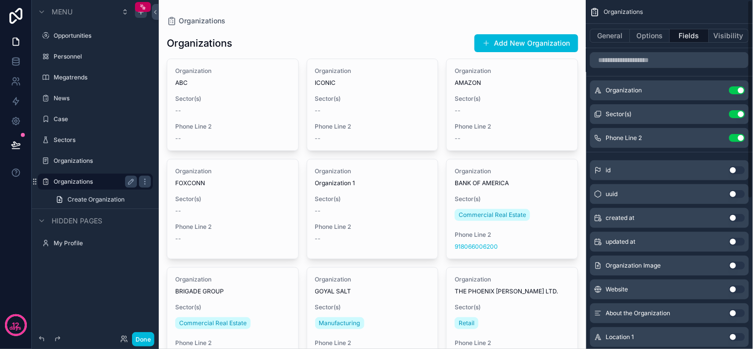
click at [735, 138] on button "Use setting" at bounding box center [737, 138] width 16 height 8
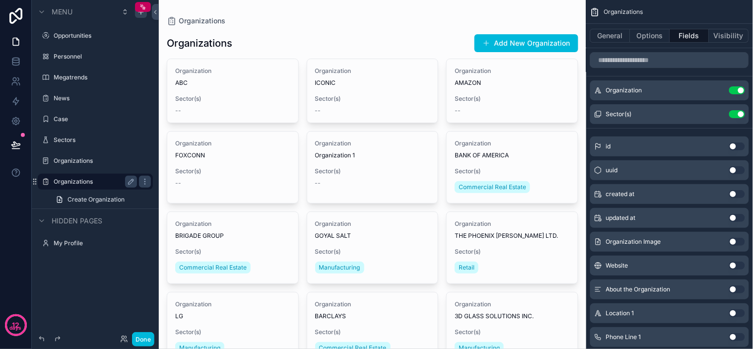
click at [341, 34] on div "Organizations Add New Organization" at bounding box center [372, 43] width 411 height 19
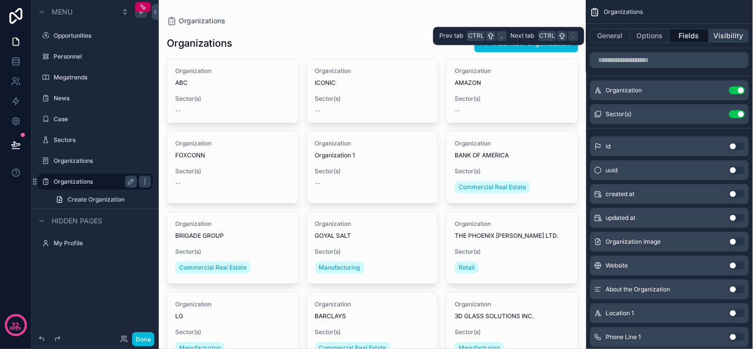
click at [716, 33] on button "Visibility" at bounding box center [729, 36] width 40 height 14
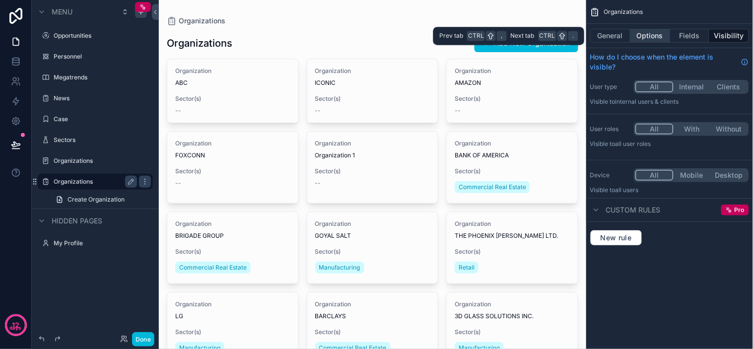
click at [655, 36] on button "Options" at bounding box center [650, 36] width 40 height 14
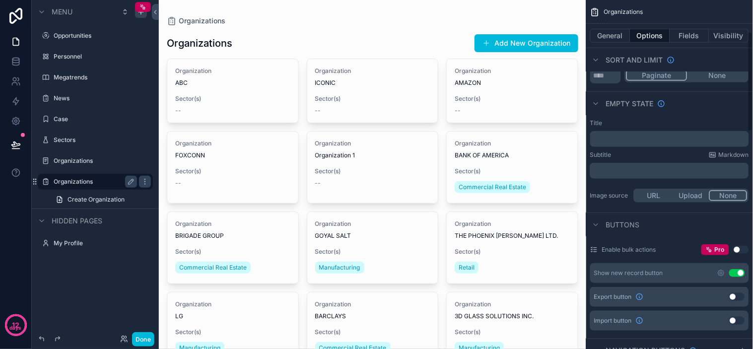
scroll to position [110, 0]
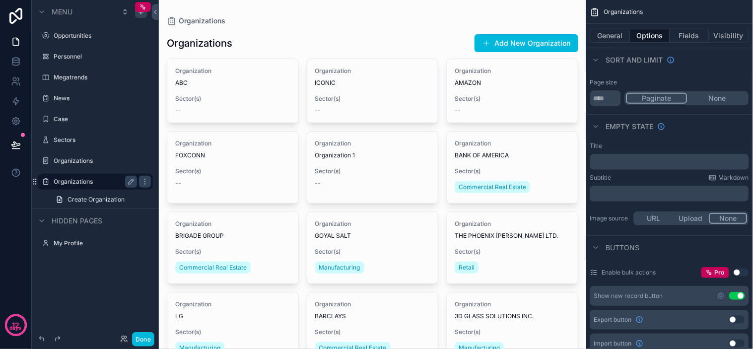
click at [647, 160] on p "﻿" at bounding box center [670, 162] width 153 height 8
click at [637, 146] on div "Title" at bounding box center [669, 146] width 159 height 8
click at [643, 162] on p "﻿" at bounding box center [670, 162] width 153 height 8
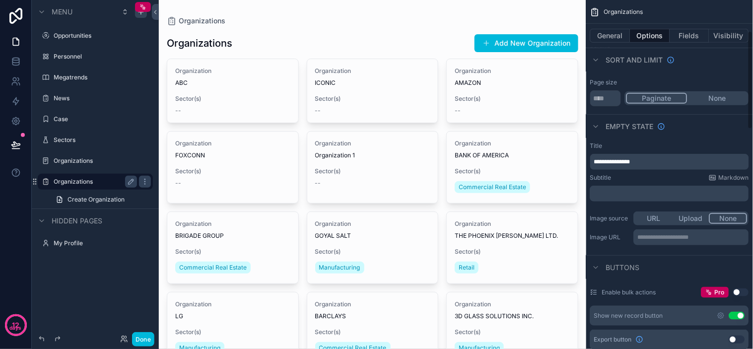
click at [688, 142] on div "Title" at bounding box center [669, 146] width 159 height 8
click at [659, 161] on p "**********" at bounding box center [670, 162] width 153 height 8
drag, startPoint x: 659, startPoint y: 161, endPoint x: 572, endPoint y: 151, distance: 87.9
click at [572, 151] on div "Opportunities 19 Personnel Megatrends News Case Sectors Organizations Organizat…" at bounding box center [456, 174] width 594 height 349
click at [720, 143] on div "Title" at bounding box center [669, 146] width 159 height 8
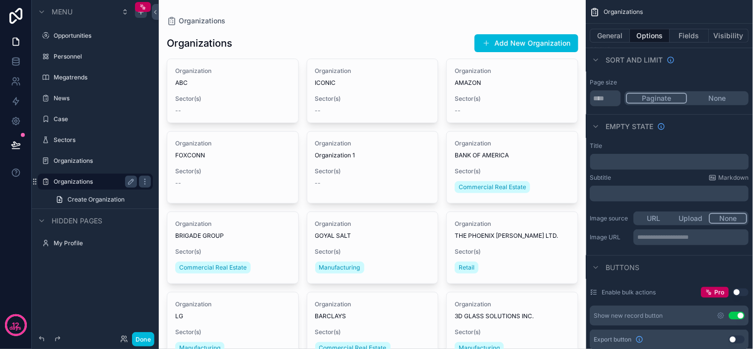
click at [652, 159] on p "﻿" at bounding box center [670, 162] width 153 height 8
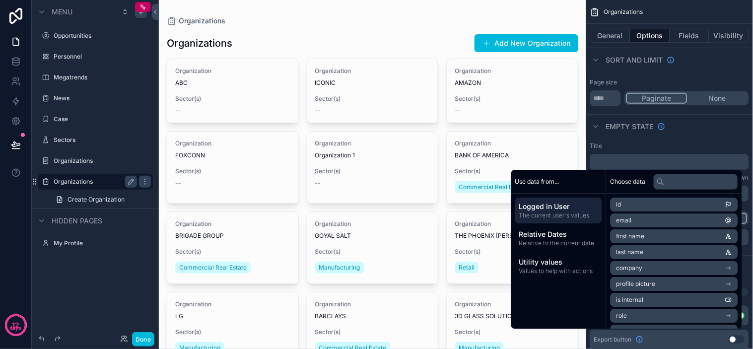
click at [683, 142] on div "Title" at bounding box center [669, 146] width 159 height 8
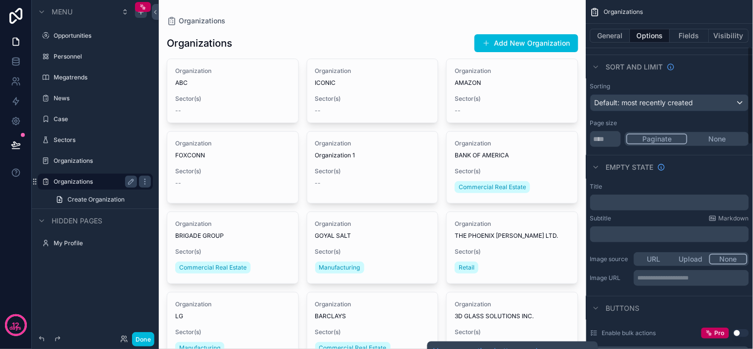
scroll to position [0, 0]
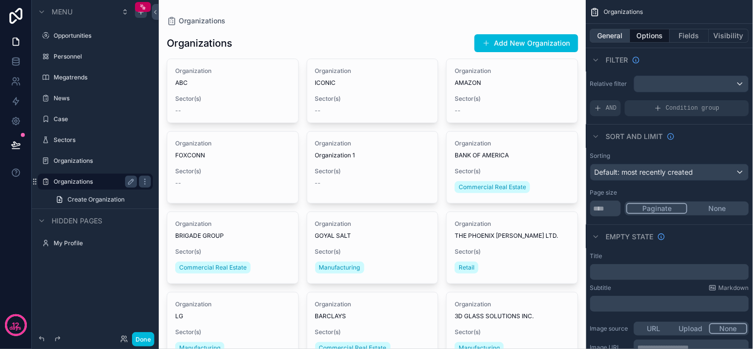
click at [613, 38] on button "General" at bounding box center [610, 36] width 40 height 14
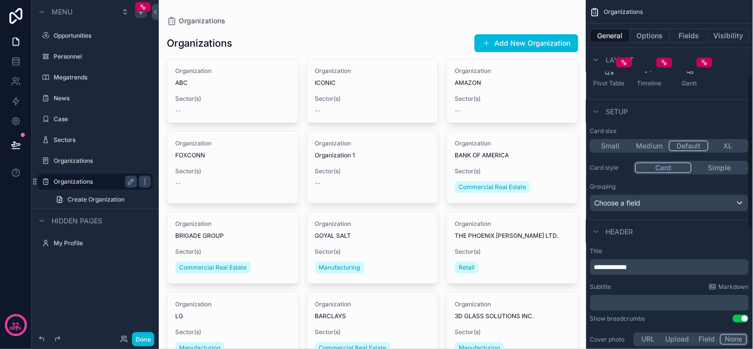
scroll to position [165, 0]
click at [629, 271] on div "**********" at bounding box center [669, 266] width 159 height 16
click at [627, 264] on span "**********" at bounding box center [610, 266] width 33 height 7
click at [648, 266] on p "**********" at bounding box center [670, 266] width 153 height 10
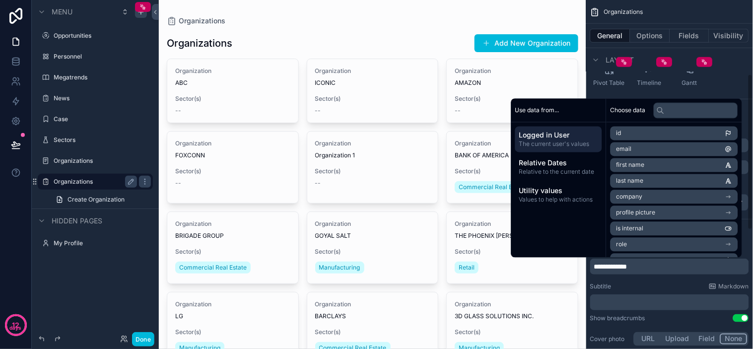
click at [655, 294] on div "﻿" at bounding box center [669, 302] width 159 height 16
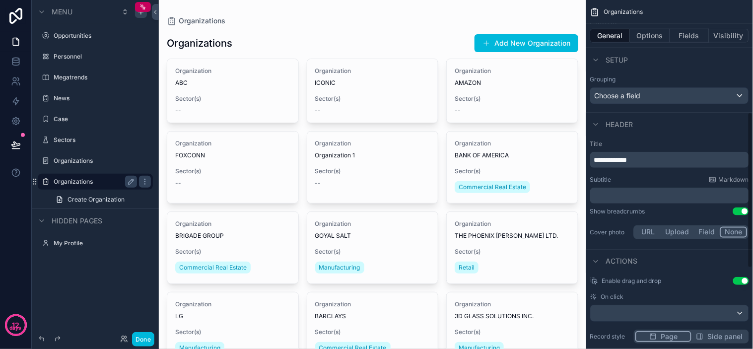
scroll to position [275, 0]
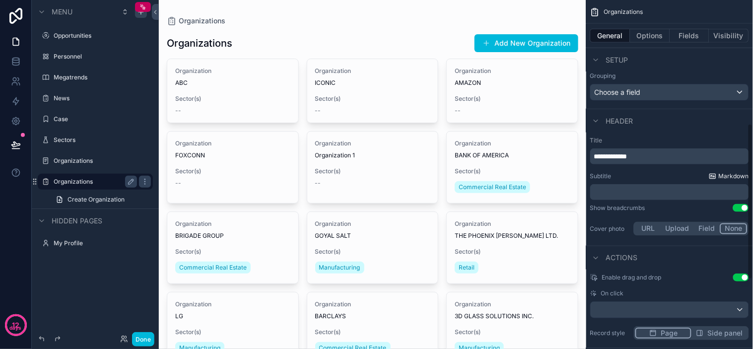
click at [735, 175] on span "Markdown" at bounding box center [733, 176] width 30 height 8
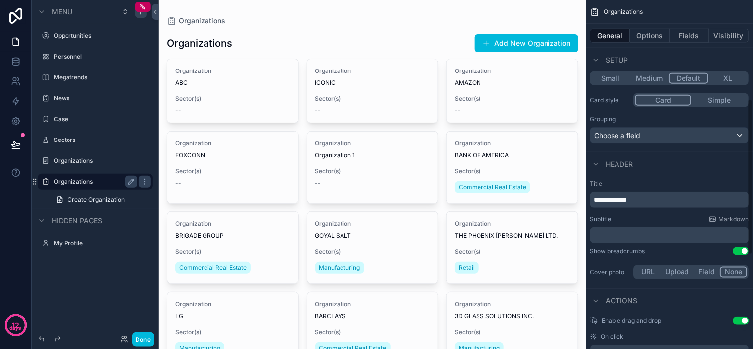
scroll to position [220, 0]
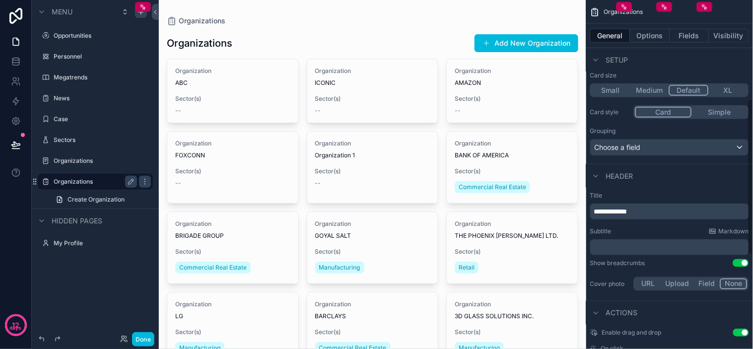
click at [649, 206] on p "**********" at bounding box center [670, 211] width 153 height 10
drag, startPoint x: 646, startPoint y: 211, endPoint x: 602, endPoint y: 202, distance: 45.0
click at [602, 202] on div "**********" at bounding box center [669, 206] width 159 height 28
click at [623, 192] on label "Title" at bounding box center [669, 196] width 159 height 8
click at [606, 207] on p "﻿" at bounding box center [670, 211] width 153 height 10
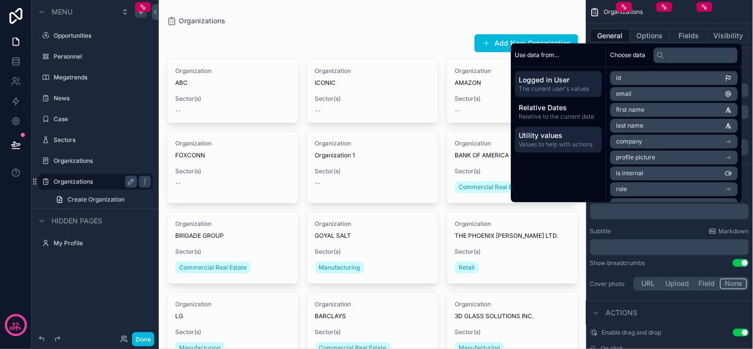
click at [584, 146] on span "Values to help with actions" at bounding box center [558, 144] width 79 height 8
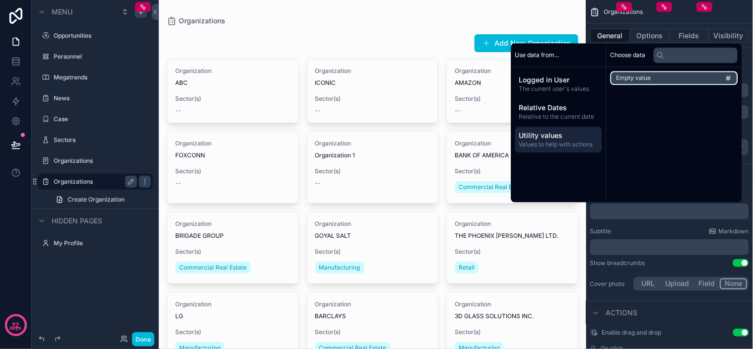
click at [655, 78] on li "Empty value" at bounding box center [674, 78] width 128 height 14
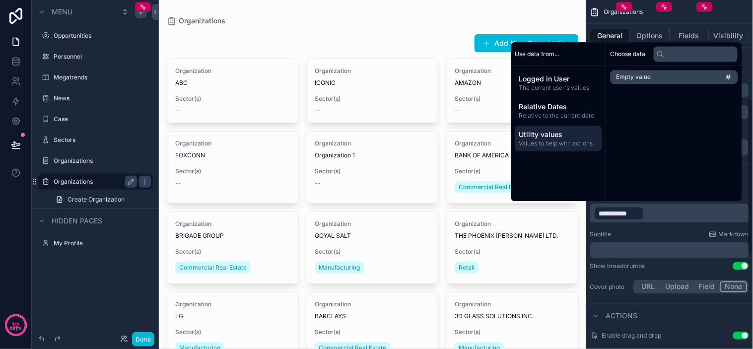
click at [631, 208] on span "**********" at bounding box center [619, 213] width 40 height 10
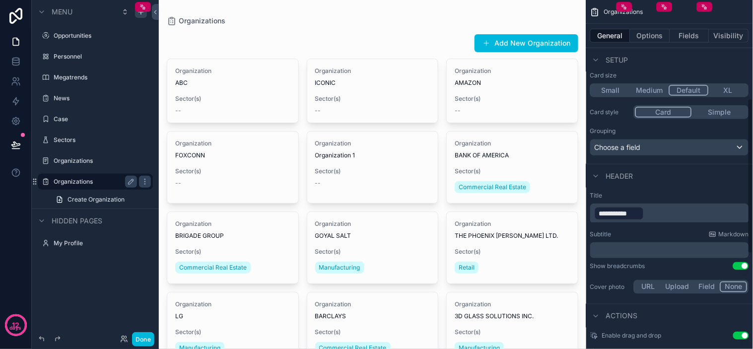
click at [644, 210] on p "**********" at bounding box center [670, 213] width 153 height 16
click at [660, 210] on span "**********" at bounding box center [640, 213] width 40 height 10
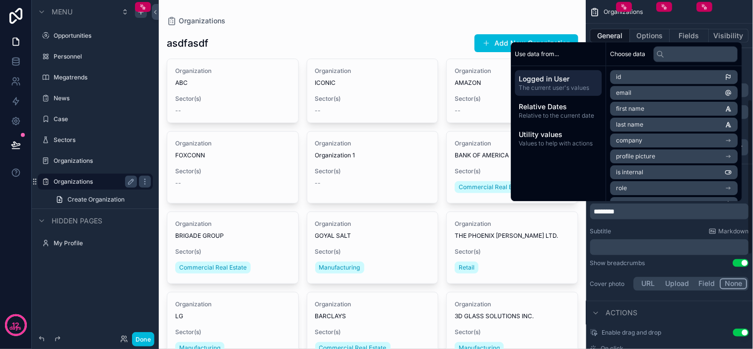
scroll to position [221, 0]
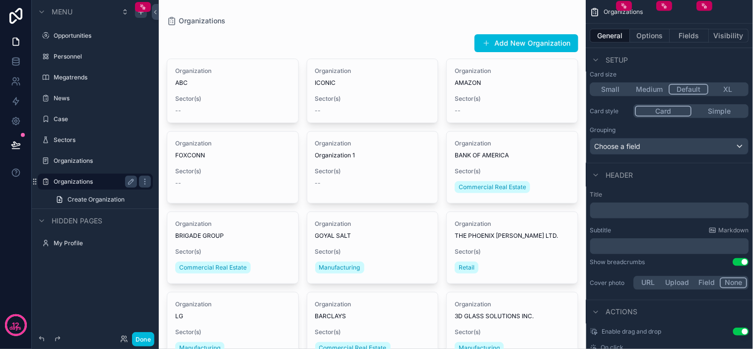
click at [617, 234] on div "Subtitle Markdown ﻿" at bounding box center [669, 240] width 159 height 28
click at [659, 249] on p "﻿" at bounding box center [670, 246] width 153 height 10
click at [633, 260] on div "Show breadcrumbs" at bounding box center [617, 262] width 55 height 8
click at [741, 259] on button "Use setting" at bounding box center [741, 262] width 16 height 8
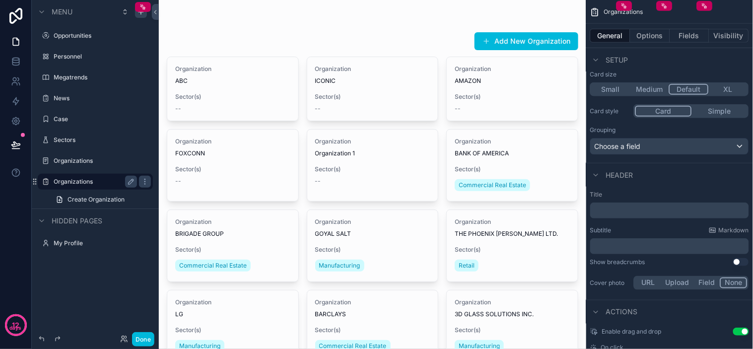
click at [742, 259] on button "Use setting" at bounding box center [741, 262] width 16 height 8
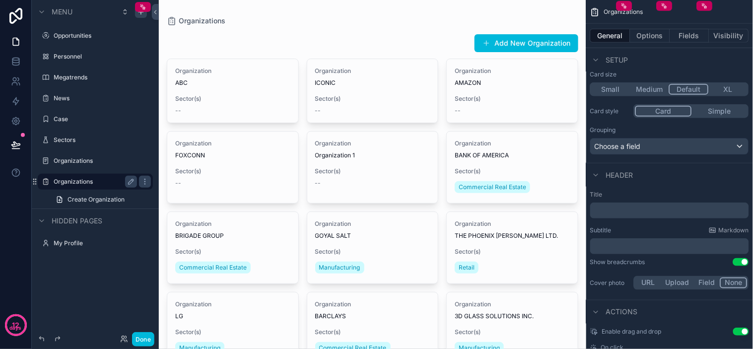
click at [742, 259] on button "Use setting" at bounding box center [741, 262] width 16 height 8
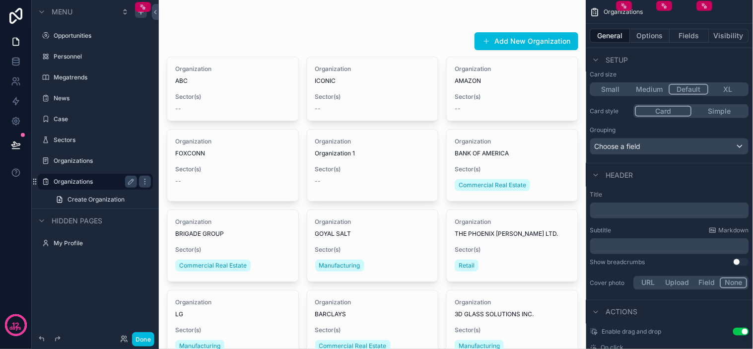
click at [738, 262] on button "Use setting" at bounding box center [741, 262] width 16 height 8
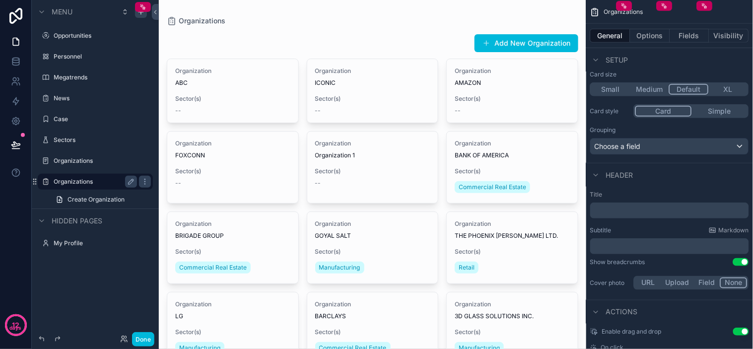
click at [740, 263] on button "Use setting" at bounding box center [741, 262] width 16 height 8
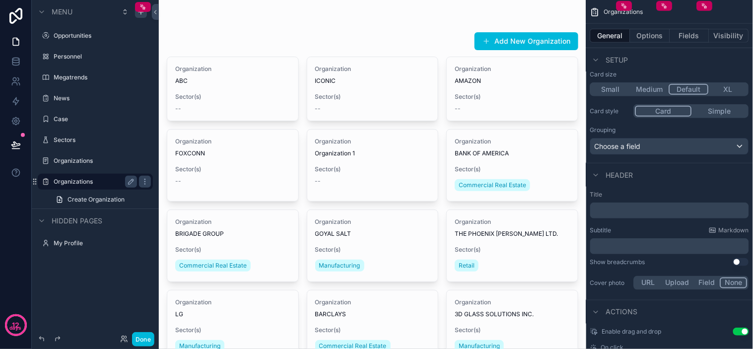
click at [656, 206] on p "﻿" at bounding box center [670, 210] width 153 height 10
click at [649, 226] on div "Subtitle Markdown" at bounding box center [669, 230] width 159 height 8
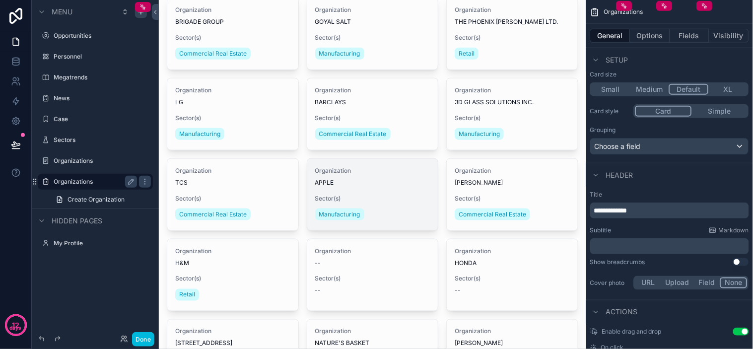
scroll to position [0, 0]
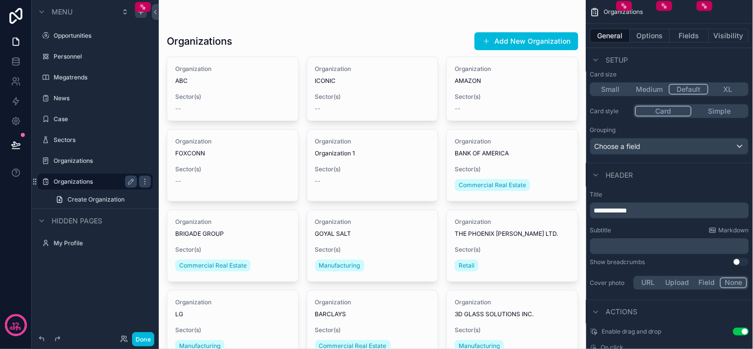
click at [675, 145] on div "Choose a field" at bounding box center [669, 146] width 158 height 16
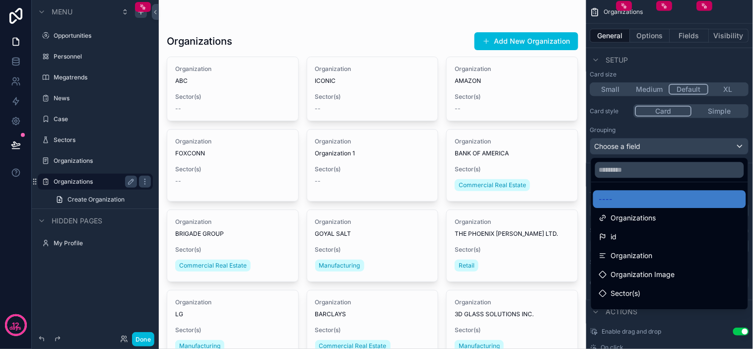
click at [681, 145] on div "scrollable content" at bounding box center [376, 174] width 753 height 349
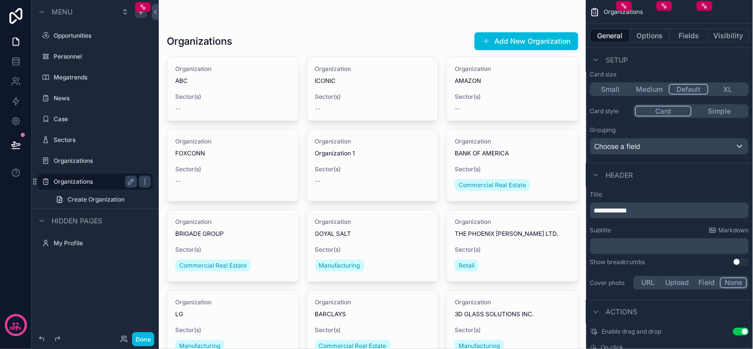
click at [627, 169] on div "Header" at bounding box center [611, 175] width 43 height 12
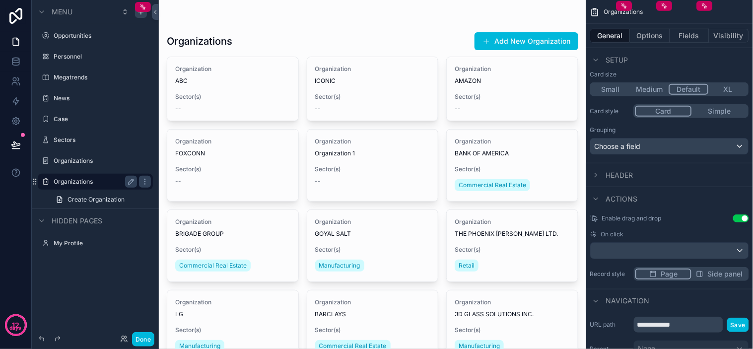
click at [623, 171] on span "Header" at bounding box center [619, 175] width 27 height 10
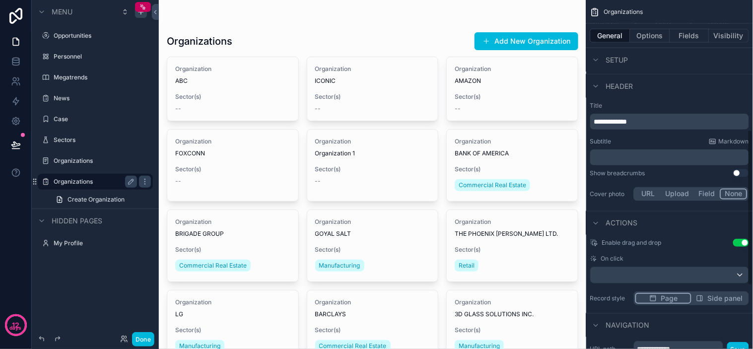
scroll to position [333, 0]
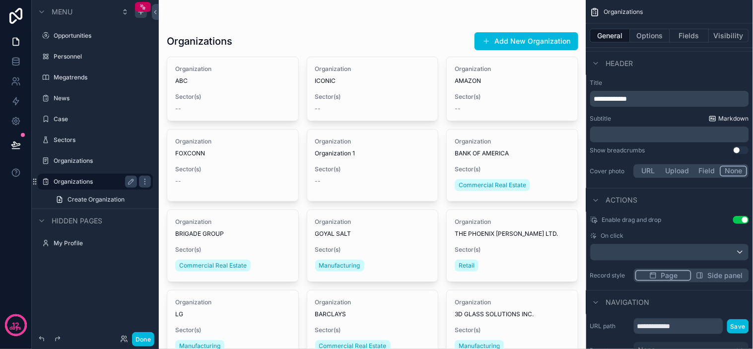
click at [734, 118] on span "Markdown" at bounding box center [733, 119] width 30 height 8
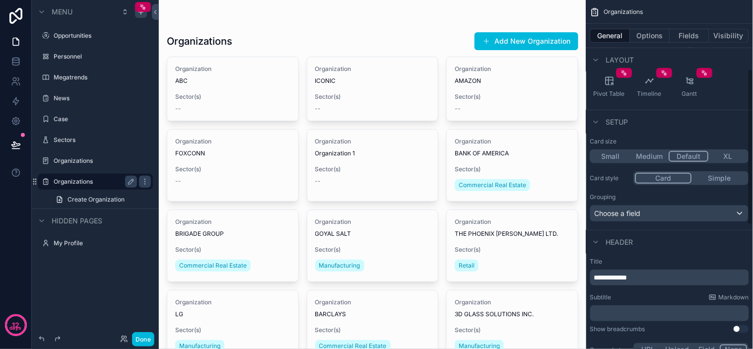
scroll to position [0, 0]
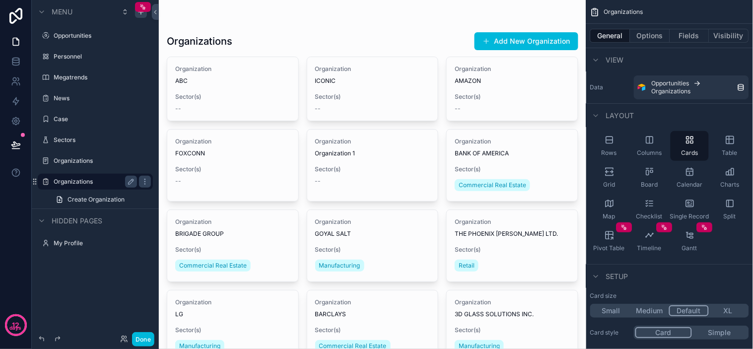
click at [741, 241] on div "Rows Columns Cards Table Grid Board Calendar Charts Map Checklist Single Record…" at bounding box center [669, 193] width 167 height 133
click at [743, 230] on div "Rows Columns Cards Table Grid Board Calendar Charts Map Checklist Single Record…" at bounding box center [669, 193] width 167 height 133
drag, startPoint x: 744, startPoint y: 230, endPoint x: 744, endPoint y: 224, distance: 6.0
click at [744, 227] on div "Rows Columns Cards Table Grid Board Calendar Charts Map Checklist Single Record…" at bounding box center [669, 193] width 167 height 133
click at [741, 240] on div "Rows Columns Cards Table Grid Board Calendar Charts Map Checklist Single Record…" at bounding box center [669, 193] width 167 height 133
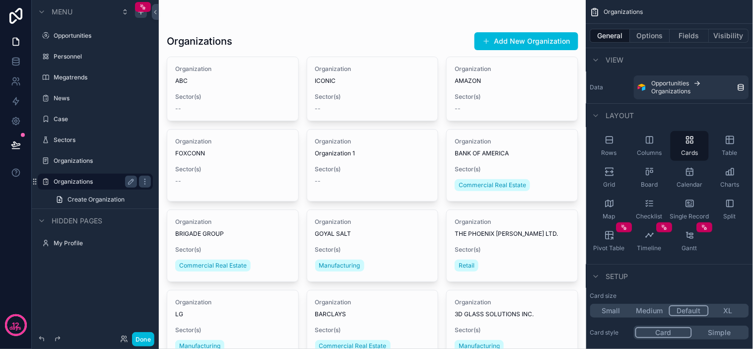
drag, startPoint x: 731, startPoint y: 265, endPoint x: 734, endPoint y: 247, distance: 18.6
click at [738, 236] on div "Rows Columns Cards Table Grid Board Calendar Charts Map Checklist Single Record…" at bounding box center [669, 193] width 167 height 133
click at [742, 232] on div "Rows Columns Cards Table Grid Board Calendar Charts Map Checklist Single Record…" at bounding box center [669, 193] width 167 height 133
click at [736, 251] on div "Rows Columns Cards Table Grid Board Calendar Charts Map Checklist Single Record…" at bounding box center [669, 193] width 167 height 133
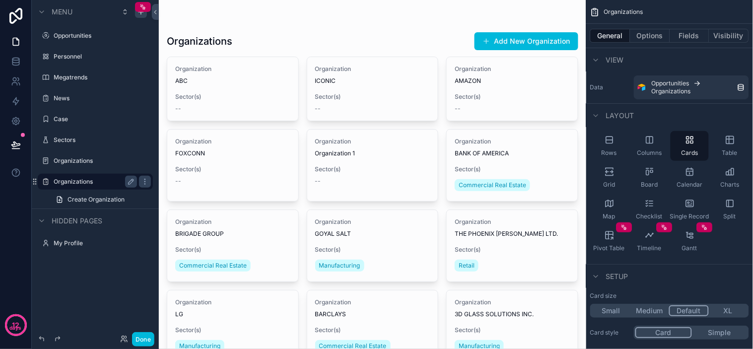
click at [741, 247] on div "Rows Columns Cards Table Grid Board Calendar Charts Map Checklist Single Record…" at bounding box center [669, 193] width 167 height 133
click at [747, 243] on div "Rows Columns Cards Table Grid Board Calendar Charts Map Checklist Single Record…" at bounding box center [669, 193] width 167 height 133
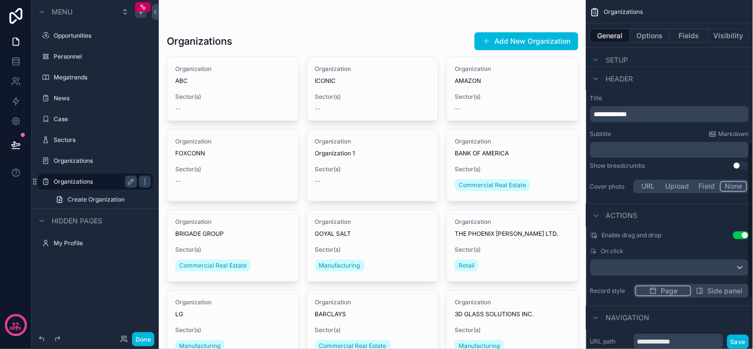
click at [752, 239] on div "**********" at bounding box center [669, 174] width 167 height 349
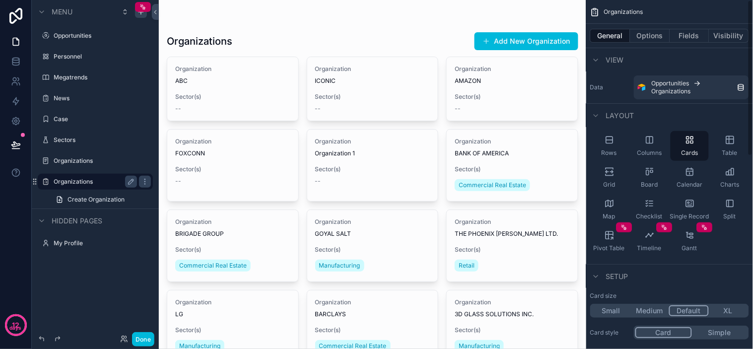
click at [726, 244] on div "Rows Columns Cards Table Grid Board Calendar Charts Map Checklist Single Record…" at bounding box center [669, 193] width 167 height 133
click at [733, 241] on div "Rows Columns Cards Table Grid Board Calendar Charts Map Checklist Single Record…" at bounding box center [669, 193] width 167 height 133
click at [741, 236] on div "Rows Columns Cards Table Grid Board Calendar Charts Map Checklist Single Record…" at bounding box center [669, 193] width 167 height 133
click at [731, 243] on div "Rows Columns Cards Table Grid Board Calendar Charts Map Checklist Single Record…" at bounding box center [669, 193] width 167 height 133
drag, startPoint x: 731, startPoint y: 243, endPoint x: 745, endPoint y: 239, distance: 14.4
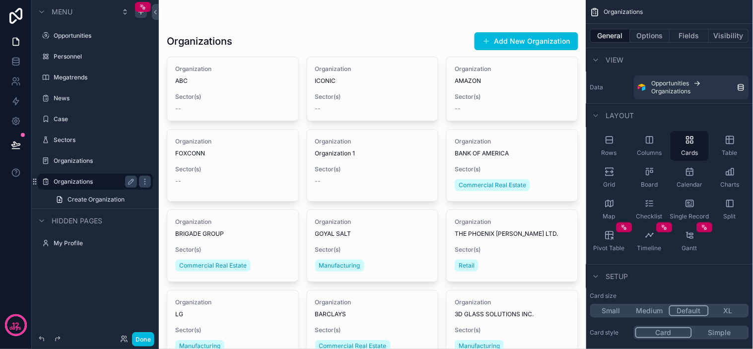
click at [745, 239] on div "Rows Columns Cards Table Grid Board Calendar Charts Map Checklist Single Record…" at bounding box center [669, 193] width 167 height 133
drag, startPoint x: 733, startPoint y: 240, endPoint x: 727, endPoint y: 254, distance: 15.8
click at [727, 254] on div "Rows Columns Cards Table Grid Board Calendar Charts Map Checklist Single Record…" at bounding box center [669, 193] width 167 height 133
click at [616, 90] on label "Data" at bounding box center [610, 87] width 40 height 8
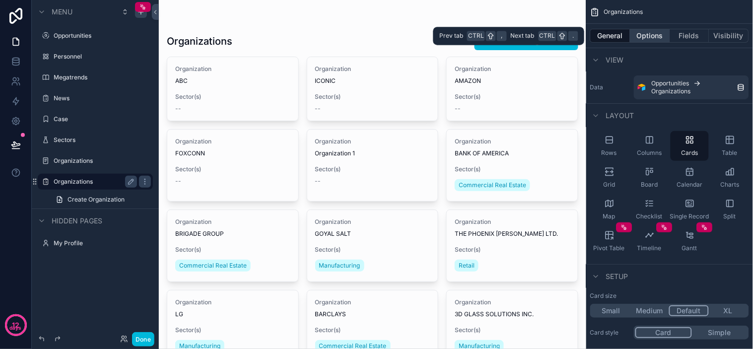
click at [655, 31] on button "Options" at bounding box center [650, 36] width 40 height 14
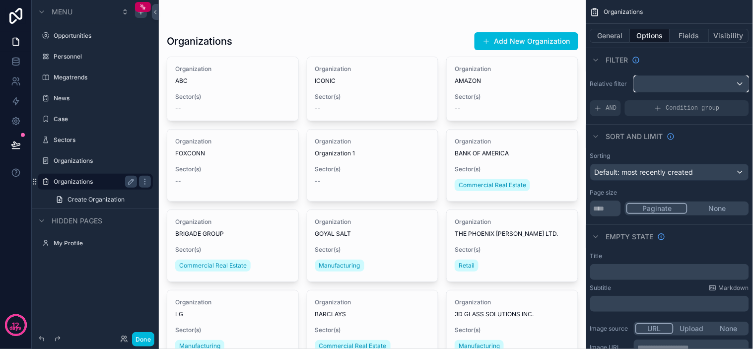
click at [692, 84] on div "scrollable content" at bounding box center [691, 84] width 114 height 16
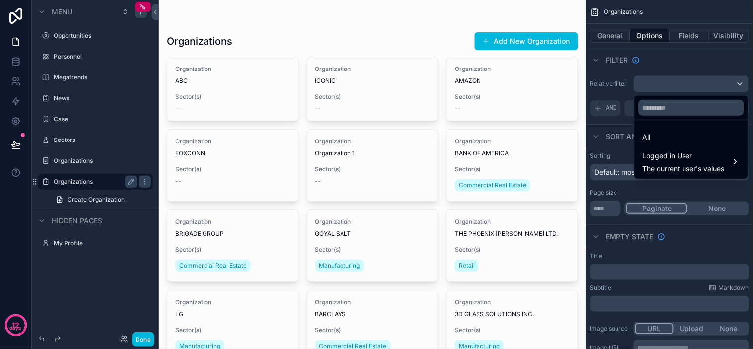
click at [621, 83] on div "scrollable content" at bounding box center [376, 174] width 753 height 349
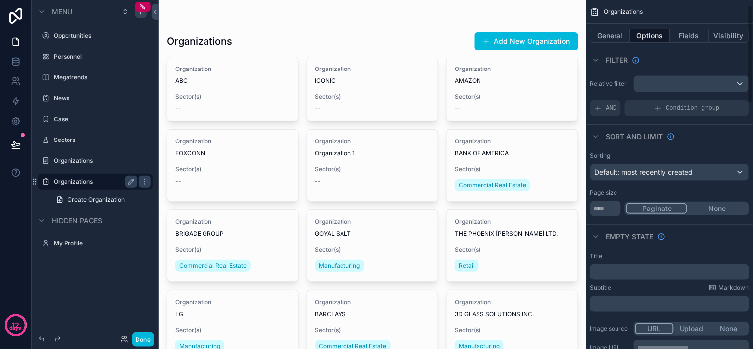
scroll to position [55, 0]
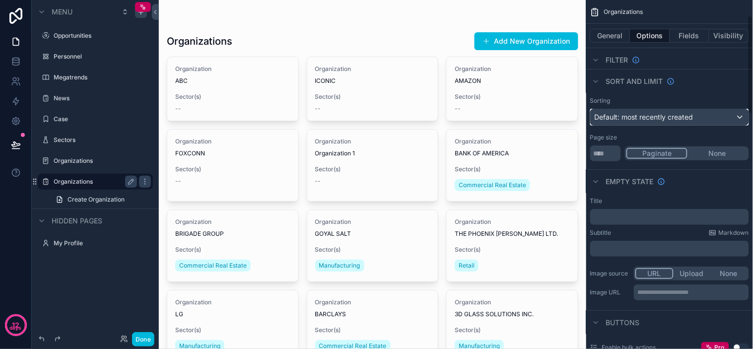
click at [658, 121] on span "Default: most recently created" at bounding box center [643, 117] width 99 height 10
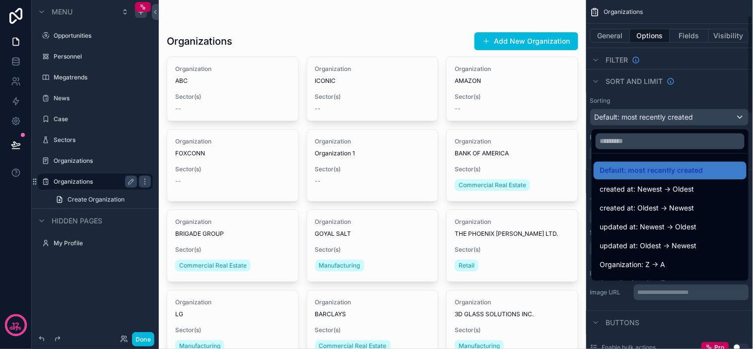
click at [661, 121] on div "scrollable content" at bounding box center [376, 174] width 753 height 349
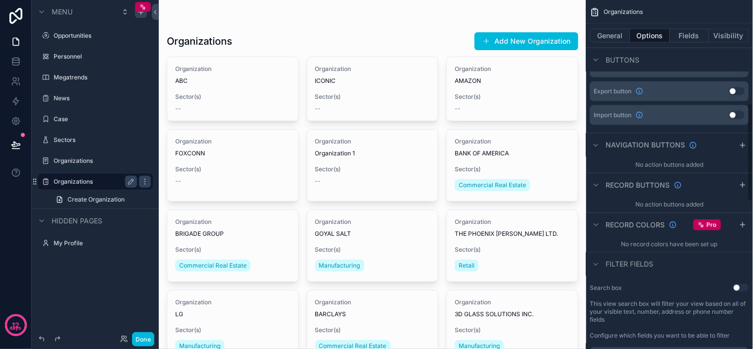
scroll to position [385, 0]
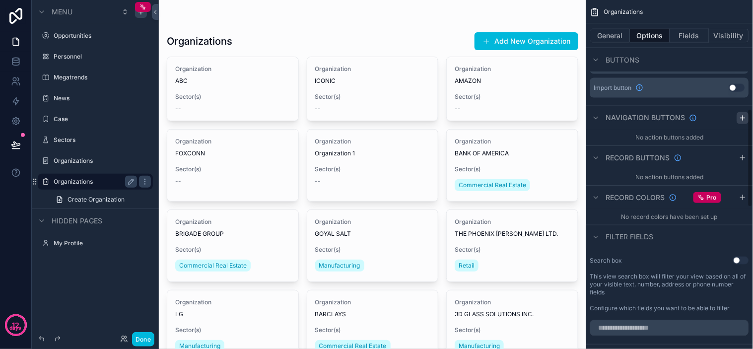
click at [740, 120] on icon "scrollable content" at bounding box center [743, 118] width 8 height 8
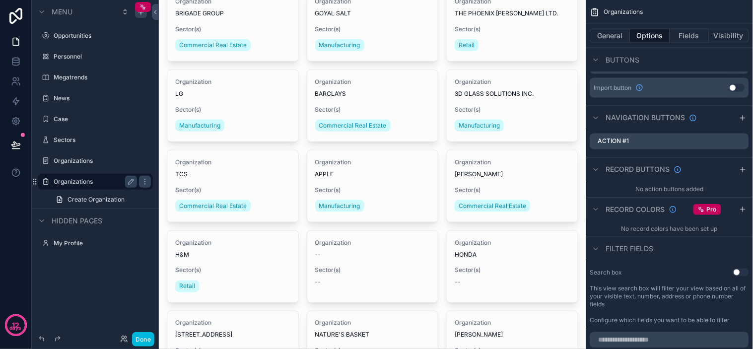
scroll to position [0, 0]
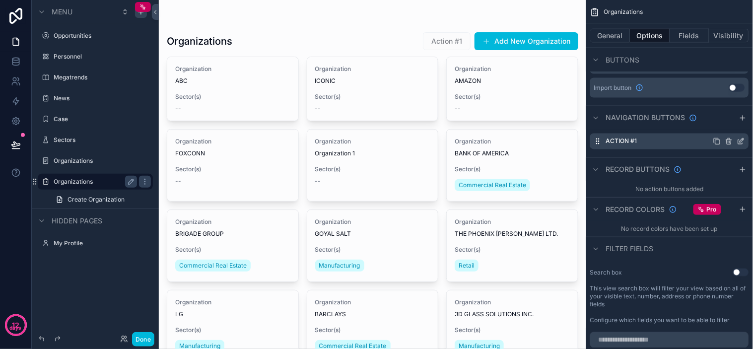
click at [725, 139] on icon "scrollable content" at bounding box center [729, 141] width 8 height 8
click at [727, 122] on icon at bounding box center [725, 125] width 8 height 8
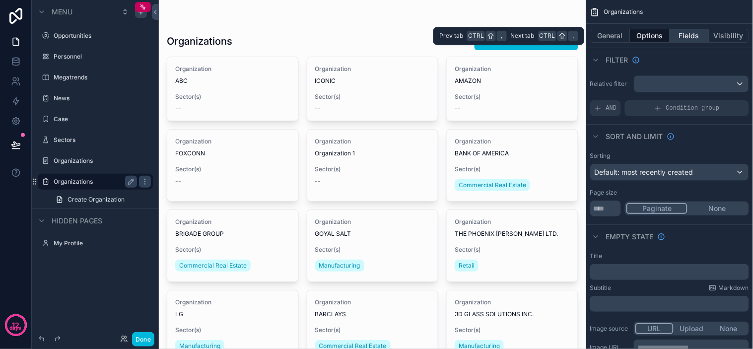
click at [690, 36] on button "Fields" at bounding box center [690, 36] width 40 height 14
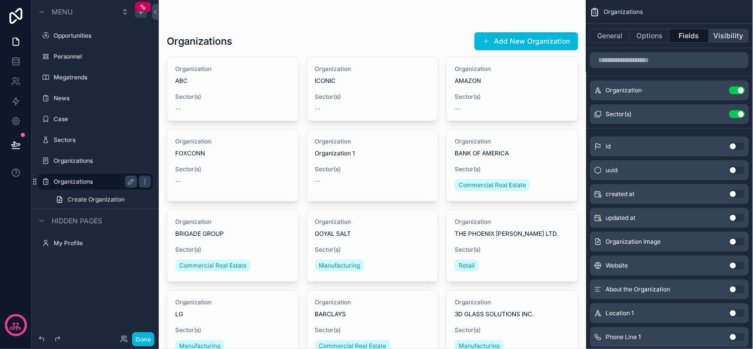
click at [724, 38] on button "Visibility" at bounding box center [729, 36] width 40 height 14
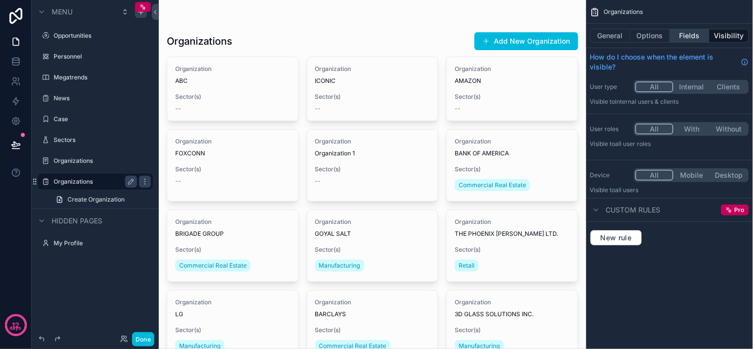
click at [698, 41] on button "Fields" at bounding box center [690, 36] width 40 height 14
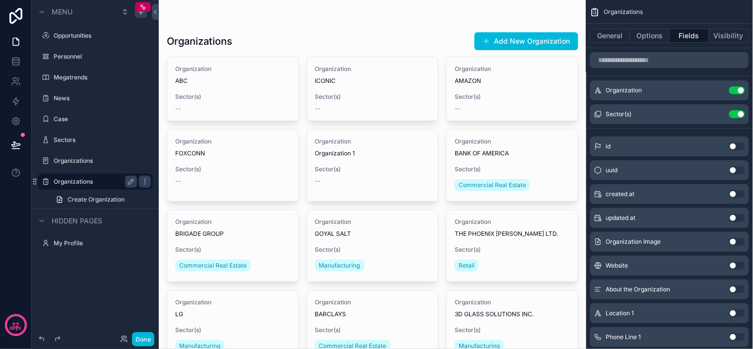
click at [62, 284] on div "Menu Opportunities Personnel Megatrends News Case Sectors Organizations Organiz…" at bounding box center [95, 168] width 127 height 337
click at [145, 12] on div "scrollable content" at bounding box center [141, 12] width 12 height 12
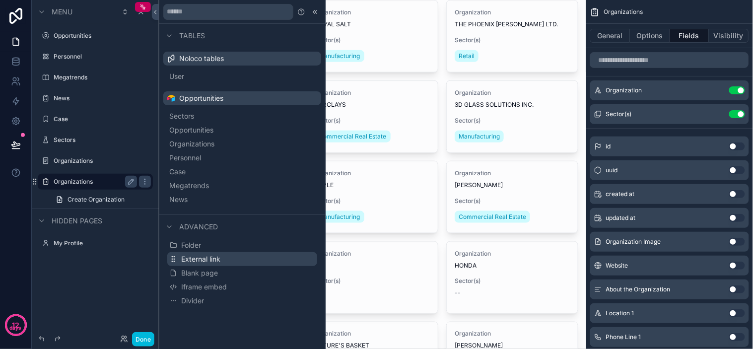
scroll to position [220, 0]
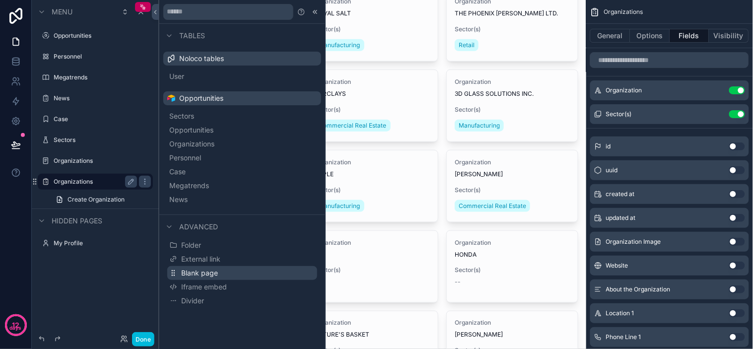
click at [194, 274] on span "Blank page" at bounding box center [199, 273] width 37 height 10
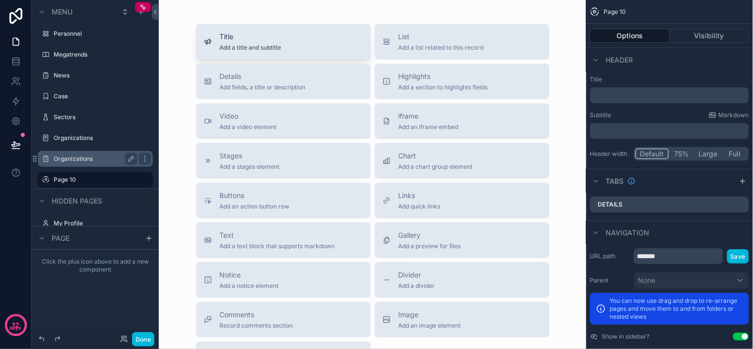
click at [301, 51] on div "Title Add a title and subtitle" at bounding box center [283, 42] width 159 height 20
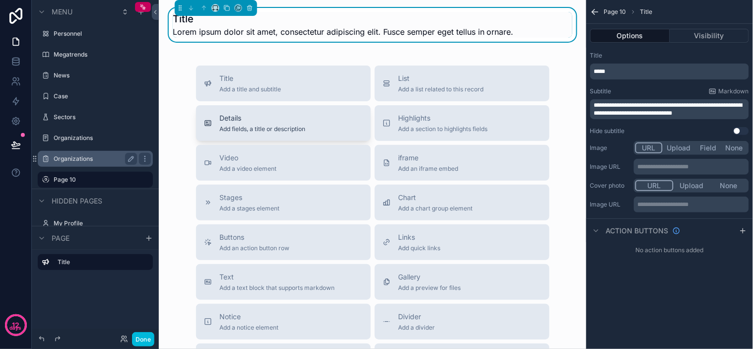
click at [290, 131] on span "Add fields, a title or description" at bounding box center [263, 129] width 86 height 8
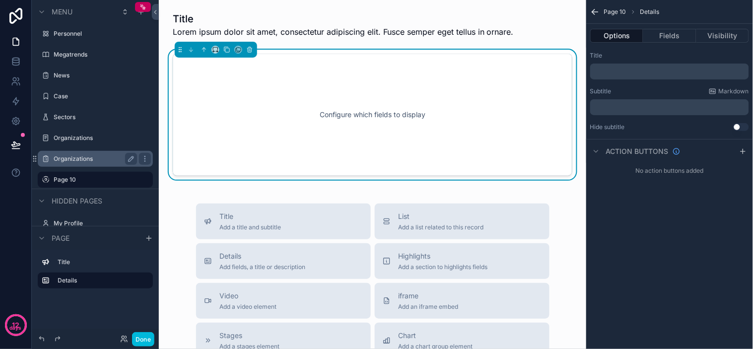
click at [647, 69] on p "﻿" at bounding box center [670, 71] width 153 height 8
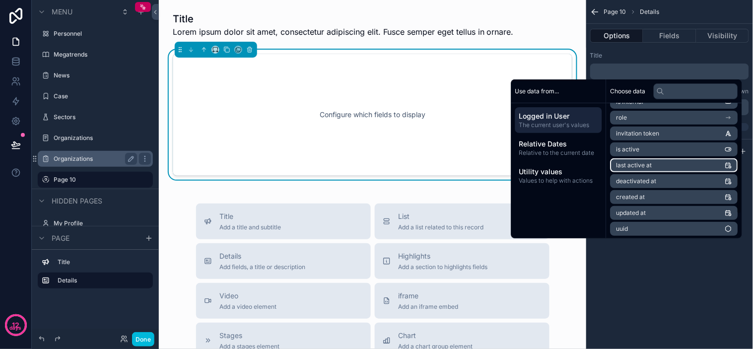
scroll to position [108, 0]
click at [680, 295] on div "Page 10 Details Options Fields Visibility Title ﻿ Subtitle Markdown ﻿ Hide subt…" at bounding box center [669, 174] width 167 height 349
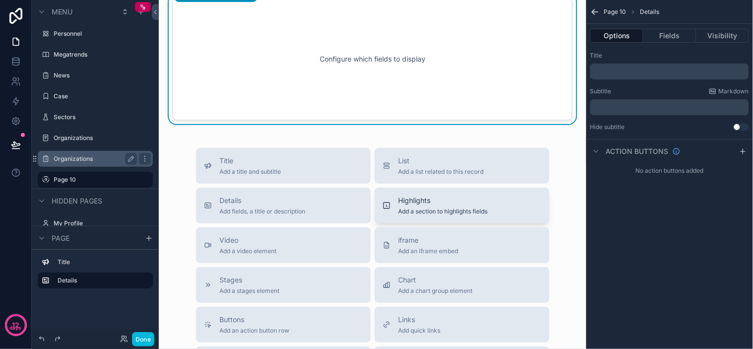
scroll to position [55, 0]
click at [425, 244] on span "iframe" at bounding box center [428, 241] width 60 height 10
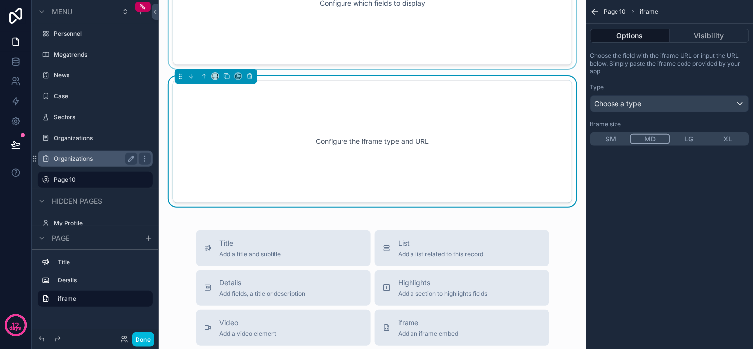
scroll to position [0, 0]
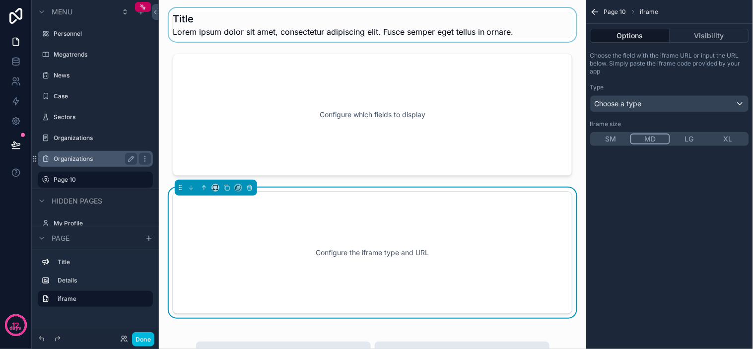
click at [222, 8] on div "scrollable content" at bounding box center [372, 25] width 411 height 34
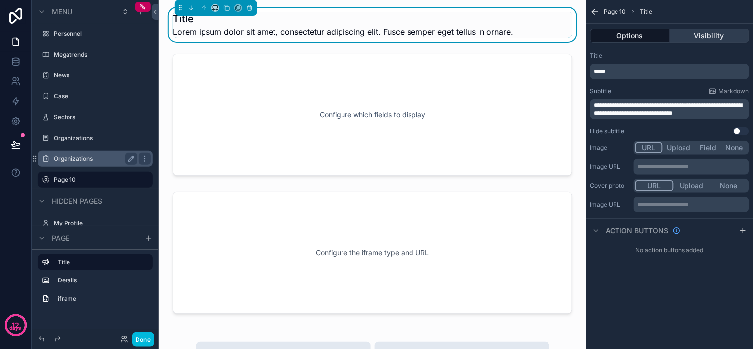
click at [685, 34] on button "Visibility" at bounding box center [709, 36] width 79 height 14
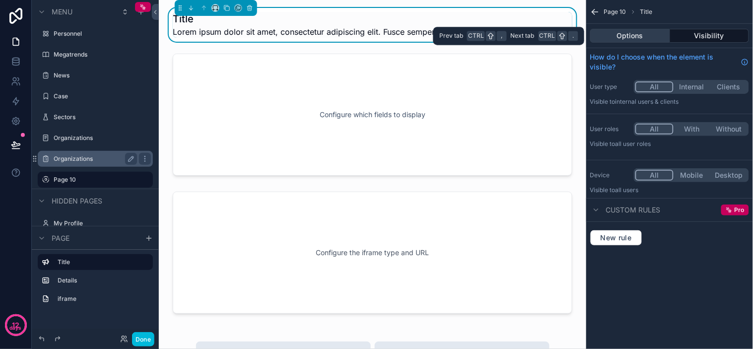
click at [635, 30] on button "Options" at bounding box center [630, 36] width 80 height 14
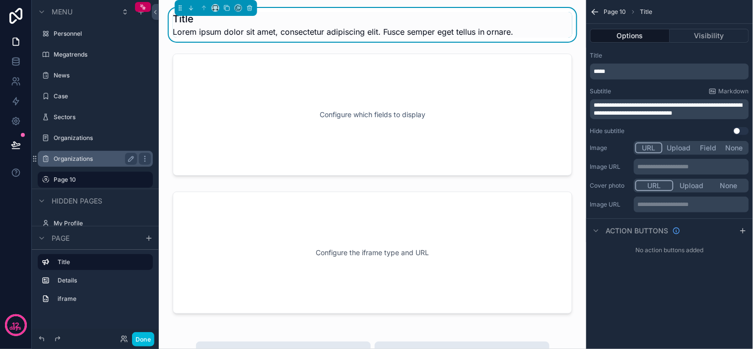
click at [746, 130] on button "Use setting" at bounding box center [741, 131] width 16 height 8
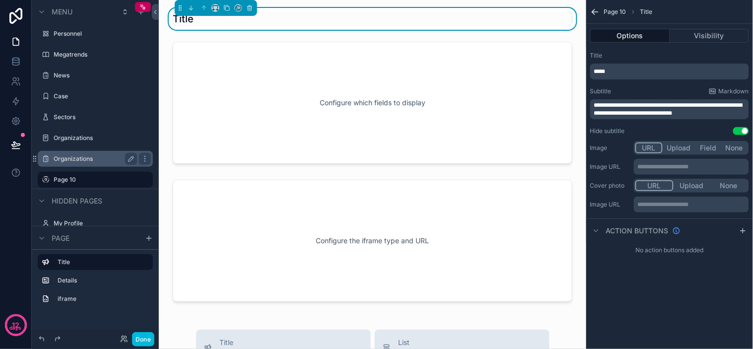
click at [741, 131] on button "Use setting" at bounding box center [741, 131] width 16 height 8
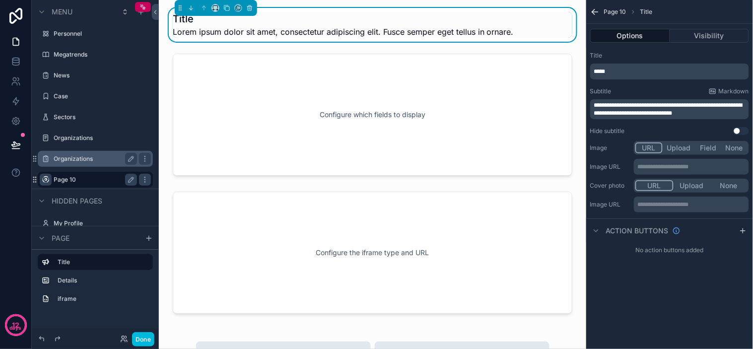
click at [42, 180] on icon "scrollable content" at bounding box center [46, 180] width 8 height 8
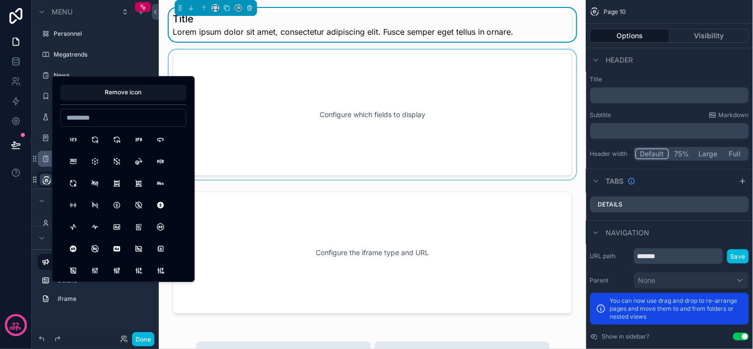
click at [296, 91] on div "scrollable content" at bounding box center [372, 115] width 411 height 130
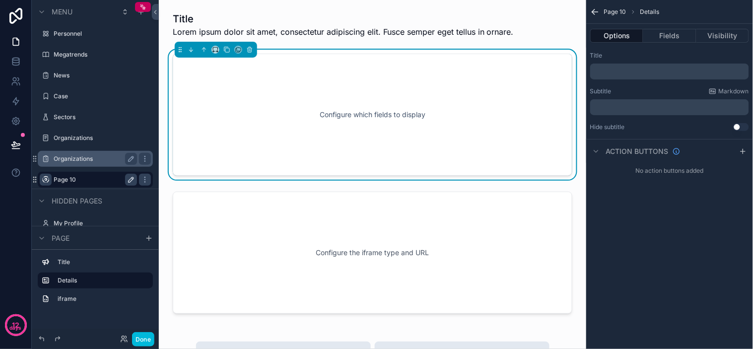
click at [127, 177] on icon "scrollable content" at bounding box center [131, 180] width 8 height 8
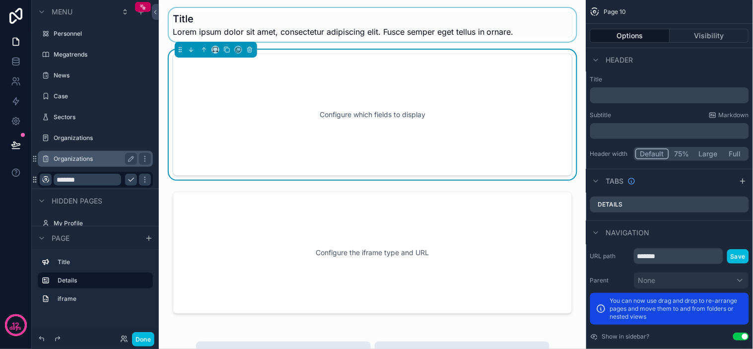
click at [357, 32] on div "scrollable content" at bounding box center [372, 25] width 411 height 34
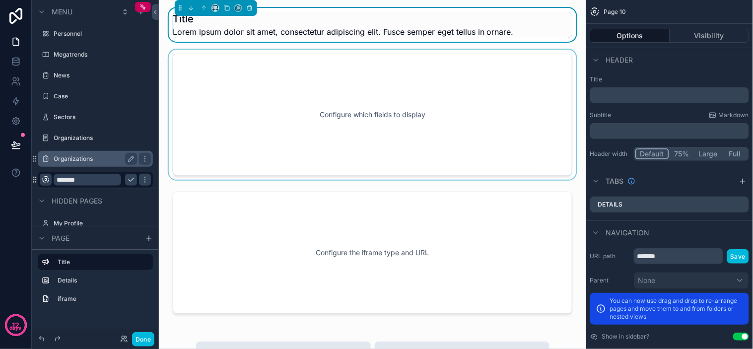
click at [94, 177] on input "*******" at bounding box center [87, 180] width 67 height 12
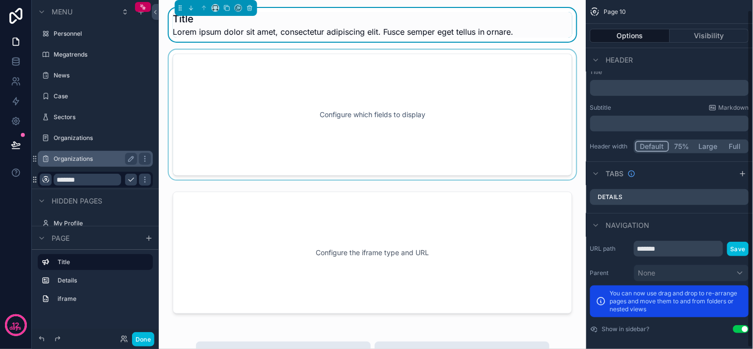
scroll to position [11, 0]
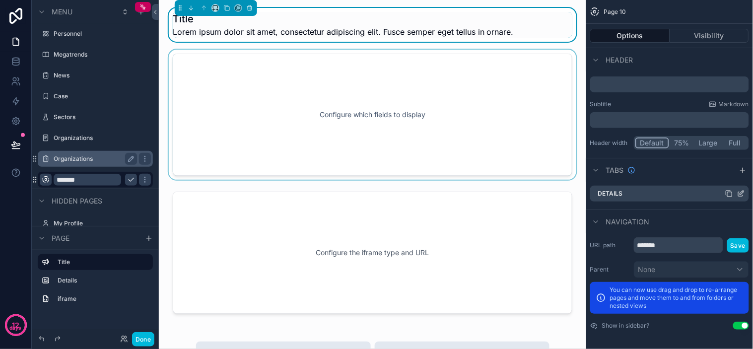
click at [632, 197] on div "Details" at bounding box center [669, 194] width 159 height 16
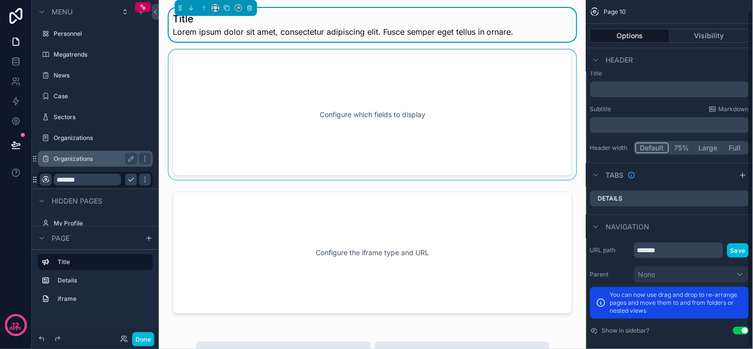
scroll to position [0, 0]
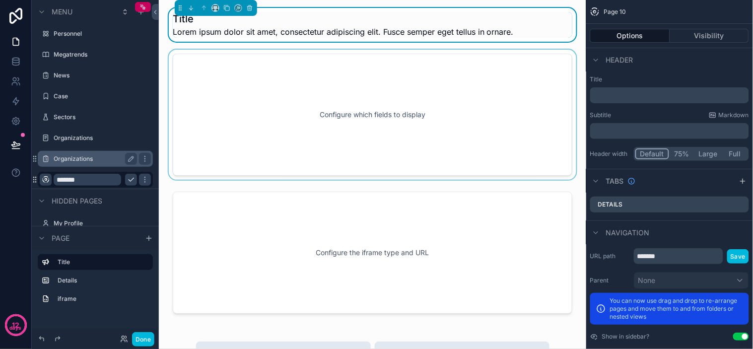
click at [687, 71] on div "Title ﻿ Subtitle Markdown ﻿ Header width Default 75% Large Full" at bounding box center [669, 117] width 167 height 93
click at [728, 152] on button "Full" at bounding box center [734, 153] width 25 height 11
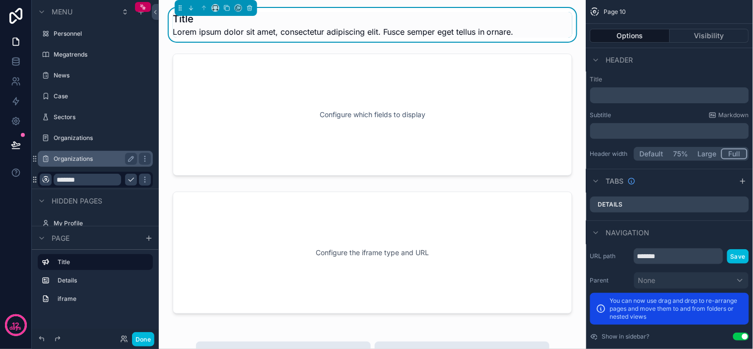
click at [620, 164] on div "Title ﻿ Subtitle Markdown ﻿ Header width Default 75% Large Full" at bounding box center [669, 117] width 167 height 93
click at [454, 15] on h1 "Title" at bounding box center [343, 19] width 341 height 14
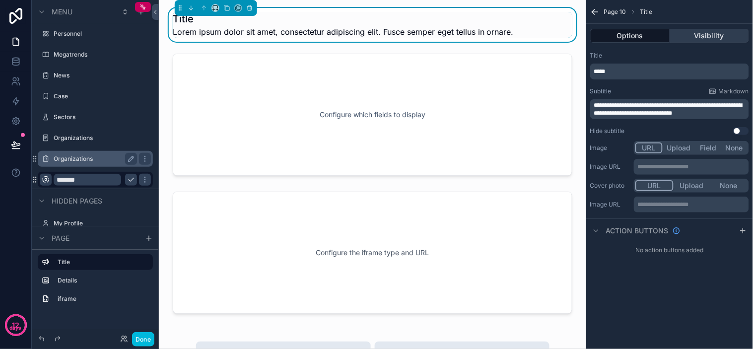
click at [713, 33] on button "Visibility" at bounding box center [709, 36] width 79 height 14
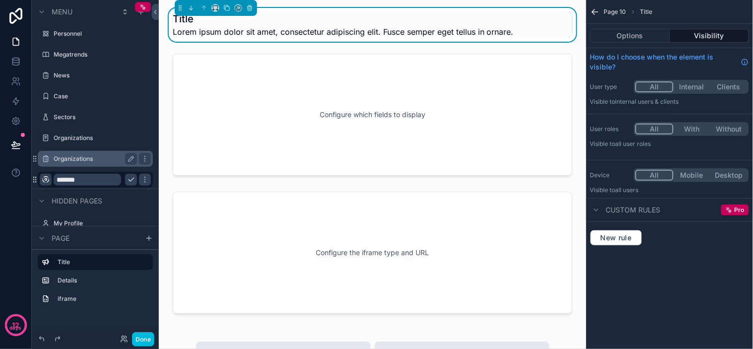
click at [457, 26] on span "Lorem ipsum dolor sit amet, consectetur adipiscing elit. Fusce semper eget tell…" at bounding box center [343, 32] width 341 height 12
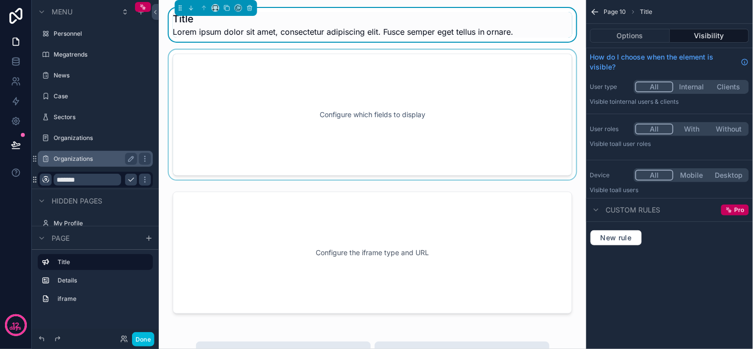
click at [569, 61] on div "scrollable content" at bounding box center [372, 115] width 411 height 130
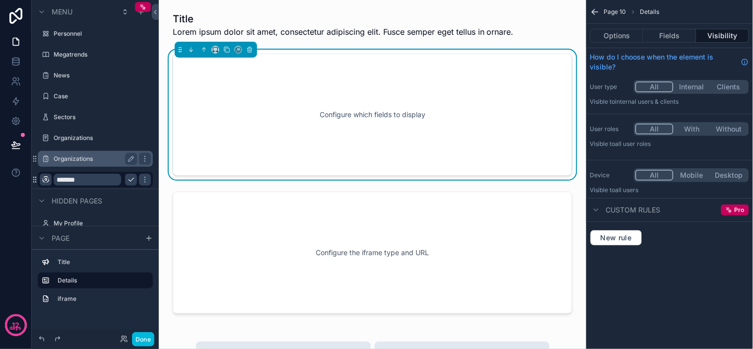
click at [129, 180] on icon "scrollable content" at bounding box center [130, 179] width 5 height 3
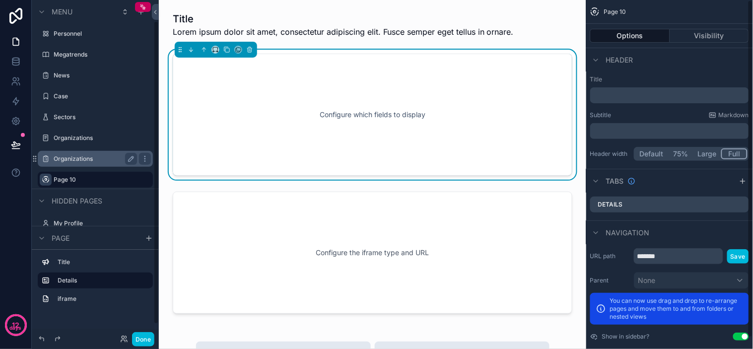
click at [559, 25] on div "scrollable content" at bounding box center [372, 25] width 411 height 34
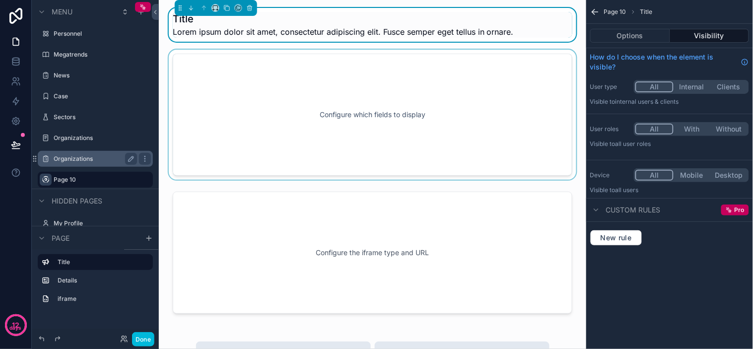
click at [642, 11] on span "Title" at bounding box center [646, 12] width 12 height 8
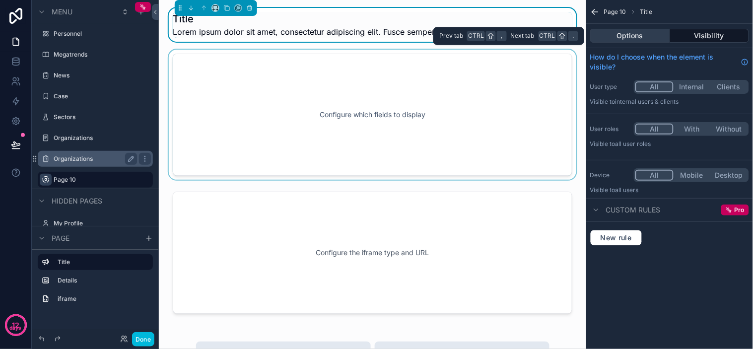
drag, startPoint x: 645, startPoint y: 45, endPoint x: 639, endPoint y: 37, distance: 10.6
click at [643, 43] on div "Options Visibility" at bounding box center [669, 36] width 167 height 24
click at [639, 37] on button "Options" at bounding box center [630, 36] width 80 height 14
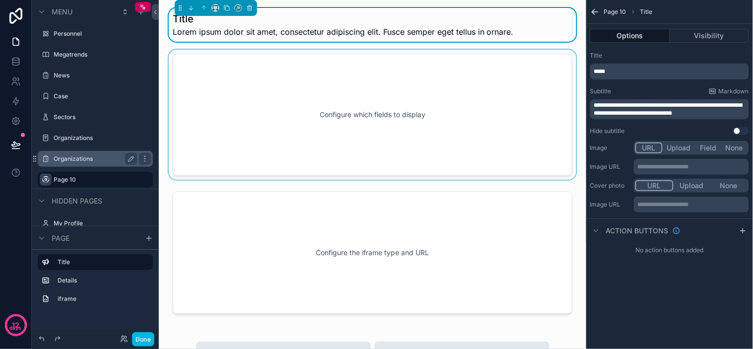
click at [460, 105] on div "scrollable content" at bounding box center [372, 115] width 411 height 130
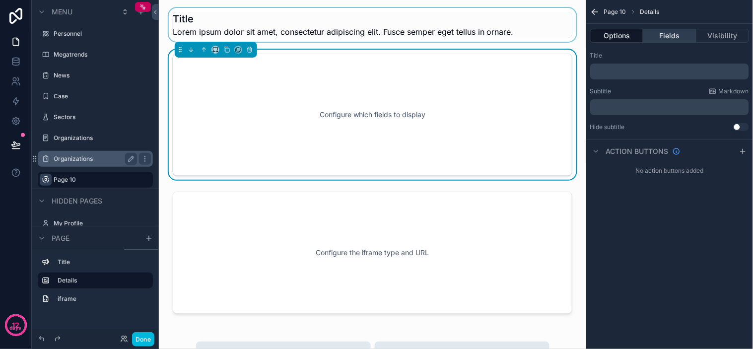
click at [668, 36] on button "Fields" at bounding box center [669, 36] width 53 height 14
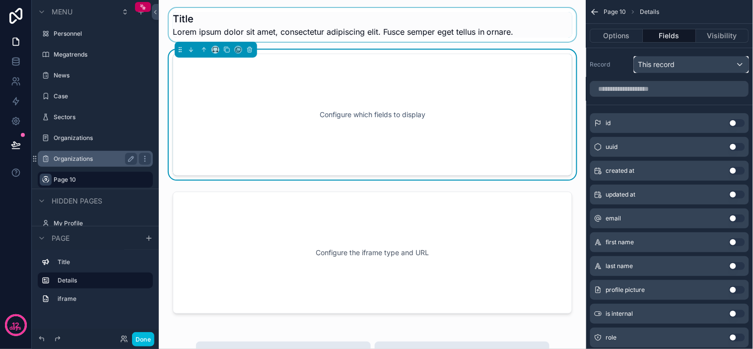
click at [651, 60] on span "This record" at bounding box center [656, 65] width 37 height 10
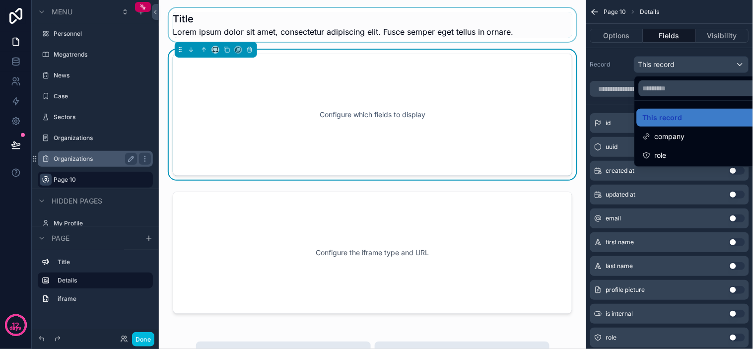
click at [660, 60] on div "scrollable content" at bounding box center [376, 174] width 753 height 349
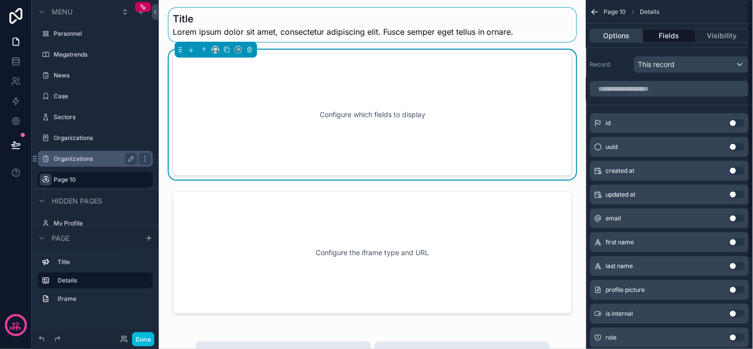
click at [631, 33] on button "Options" at bounding box center [616, 36] width 53 height 14
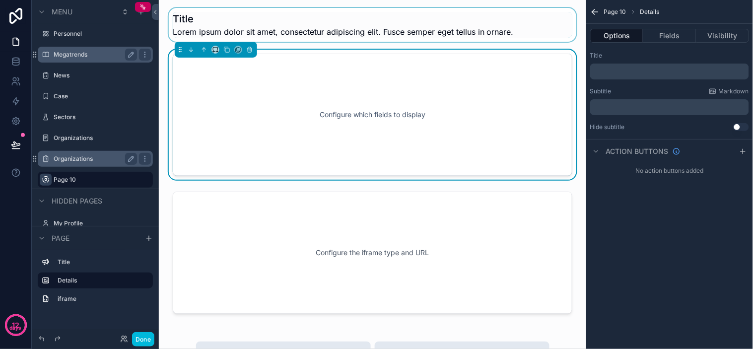
click at [69, 56] on label "Megatrends" at bounding box center [93, 55] width 79 height 8
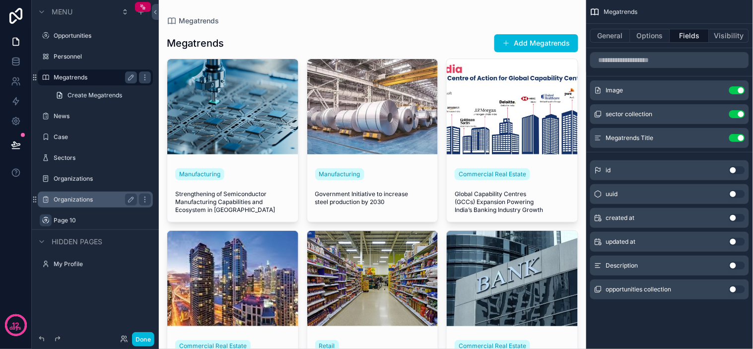
click at [239, 172] on div "scrollable content" at bounding box center [372, 224] width 427 height 449
click at [258, 189] on div "Manufacturing Strengthening of Semiconductor Manufacturing Capabilities and Eco…" at bounding box center [232, 190] width 131 height 64
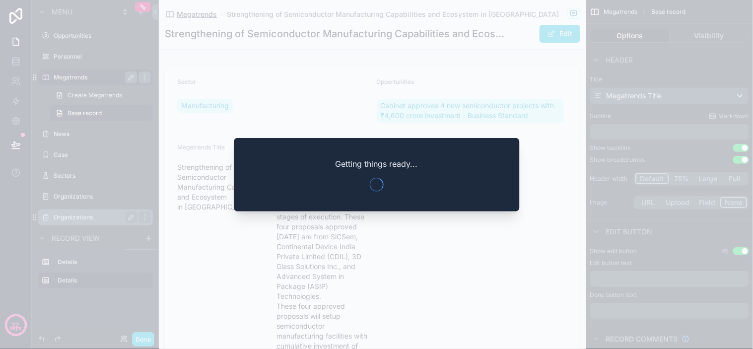
click at [199, 14] on span "Megatrends" at bounding box center [197, 14] width 40 height 10
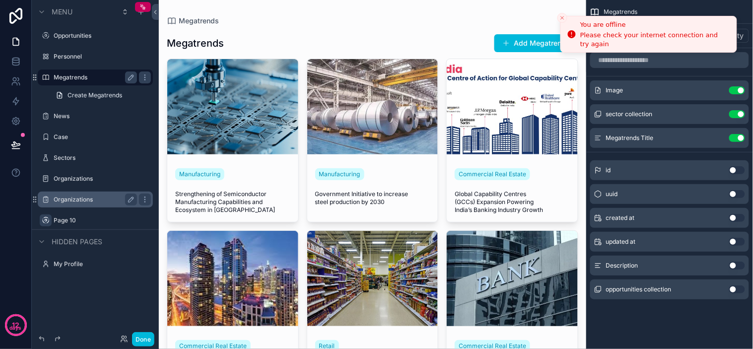
click at [562, 18] on line "Close toast" at bounding box center [562, 17] width 3 height 3
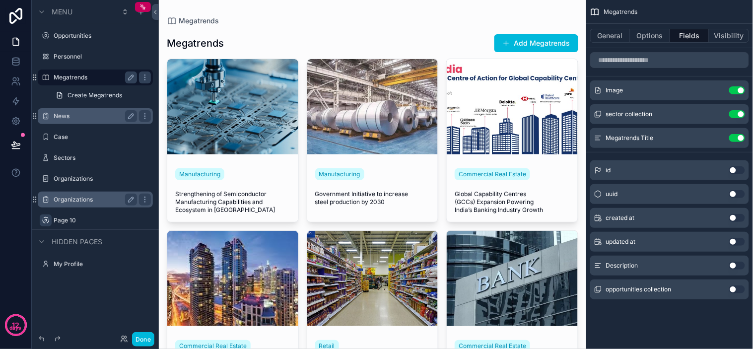
click at [91, 122] on div "News" at bounding box center [95, 116] width 83 height 12
click at [77, 114] on label "News" at bounding box center [93, 116] width 79 height 8
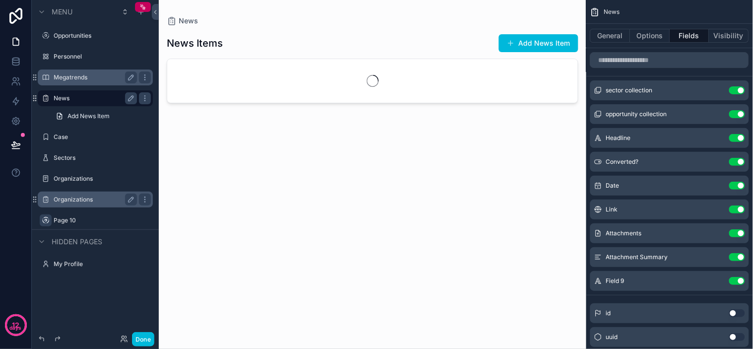
click at [100, 79] on label "Megatrends" at bounding box center [93, 77] width 79 height 8
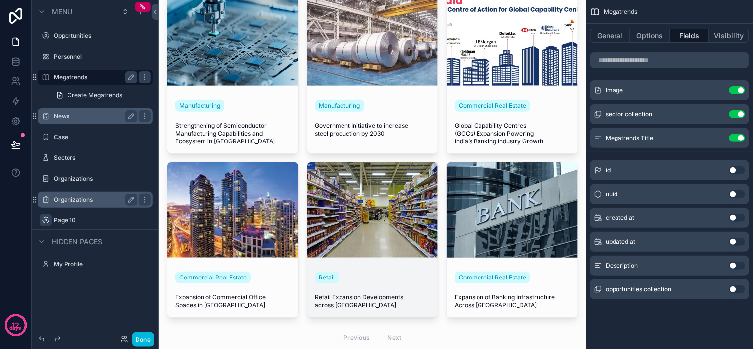
scroll to position [99, 0]
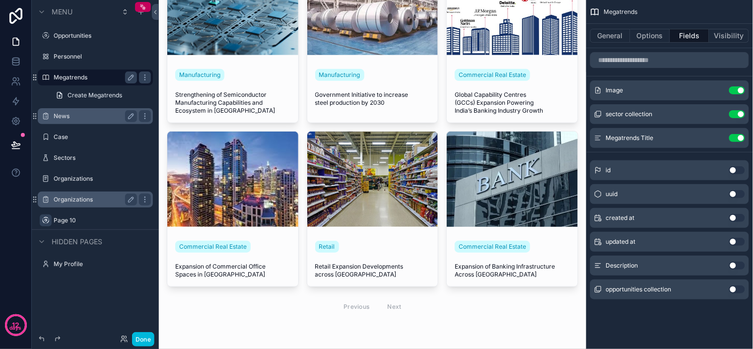
click at [387, 306] on div "Previous Next" at bounding box center [372, 306] width 72 height 15
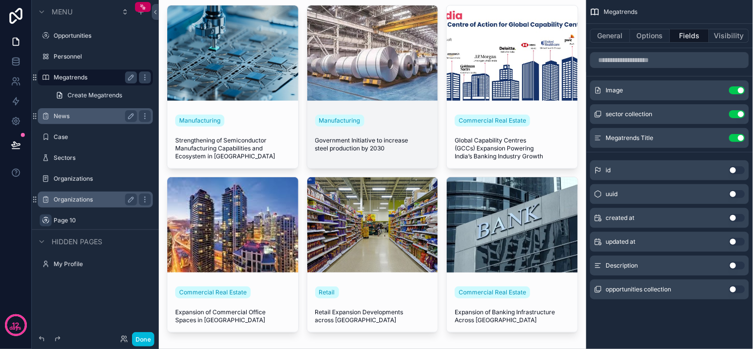
scroll to position [0, 0]
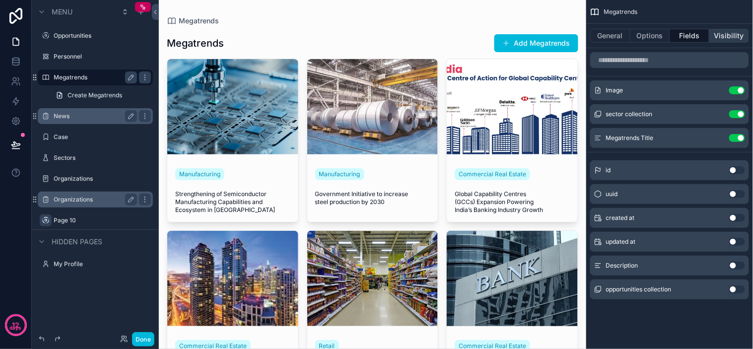
click at [732, 41] on button "Visibility" at bounding box center [729, 36] width 40 height 14
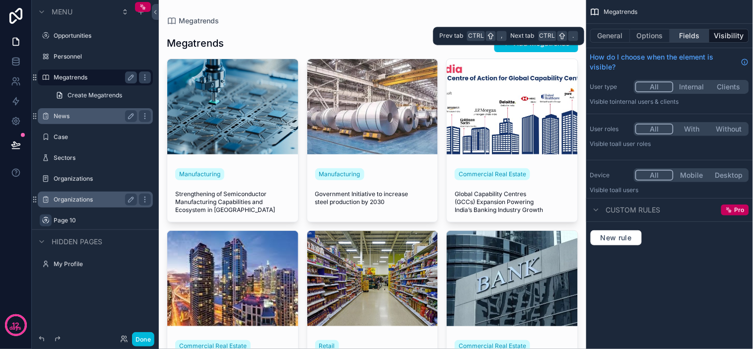
click at [695, 34] on button "Fields" at bounding box center [690, 36] width 40 height 14
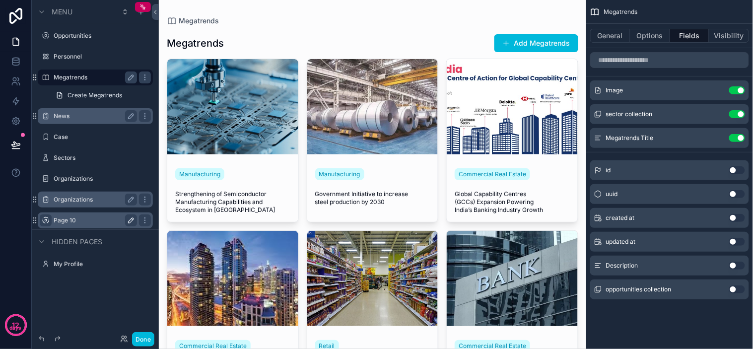
click at [66, 222] on label "Page 10" at bounding box center [93, 220] width 79 height 8
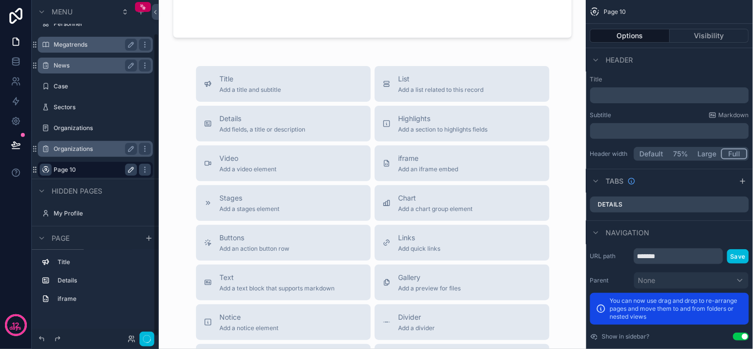
scroll to position [37, 0]
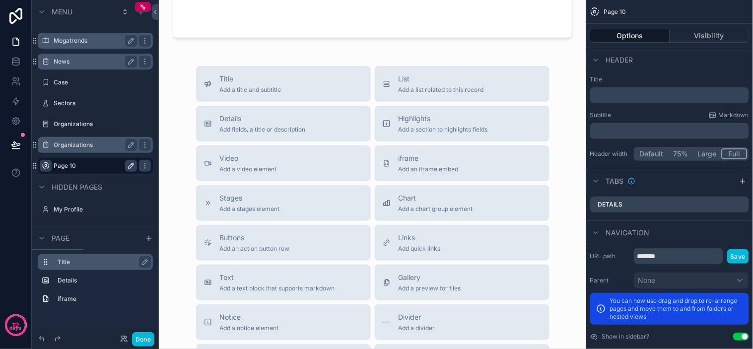
click at [66, 261] on label "Title" at bounding box center [101, 262] width 87 height 8
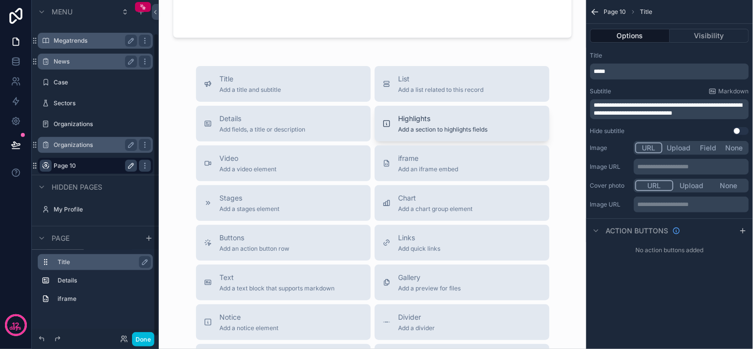
scroll to position [0, 0]
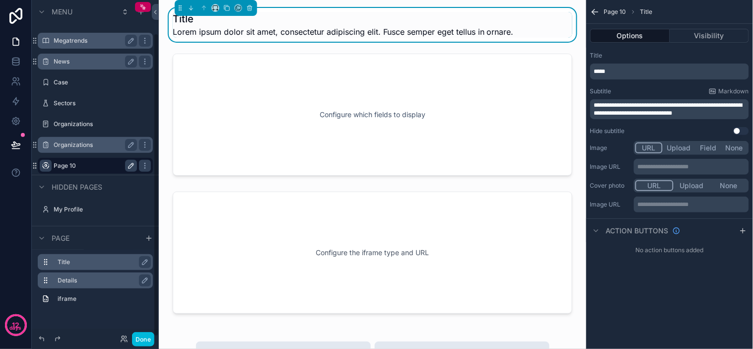
click at [99, 285] on div "Details" at bounding box center [103, 280] width 91 height 12
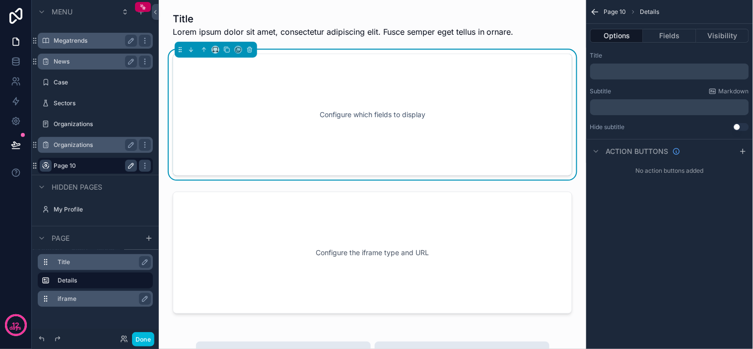
click at [93, 298] on label "iframe" at bounding box center [101, 299] width 87 height 8
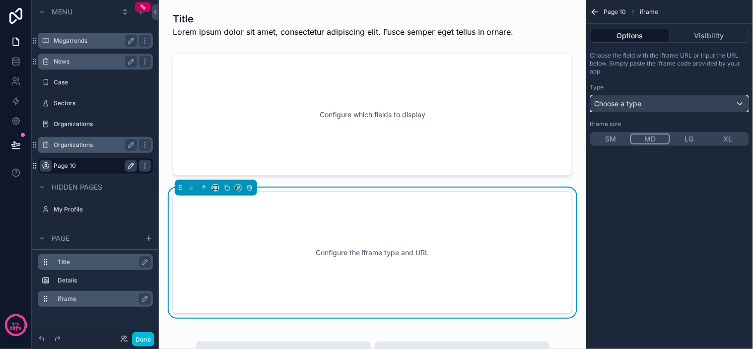
click at [638, 100] on span "Choose a type" at bounding box center [617, 103] width 47 height 8
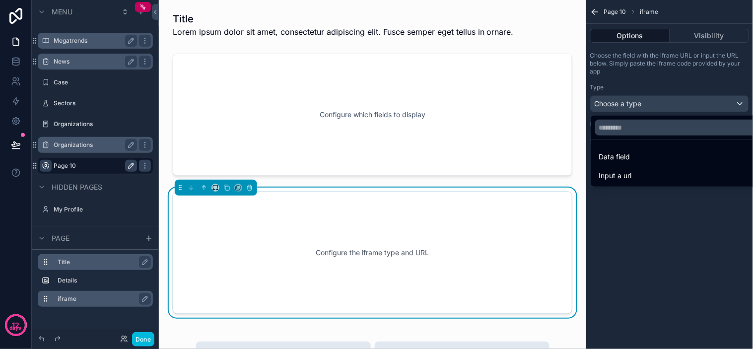
click at [631, 209] on div "scrollable content" at bounding box center [376, 174] width 753 height 349
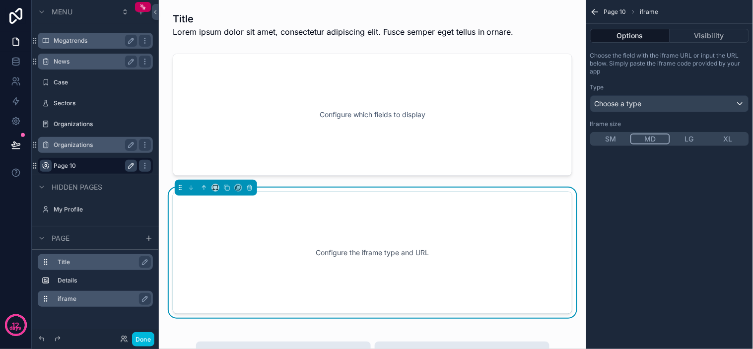
click at [613, 142] on button "SM" at bounding box center [610, 138] width 39 height 11
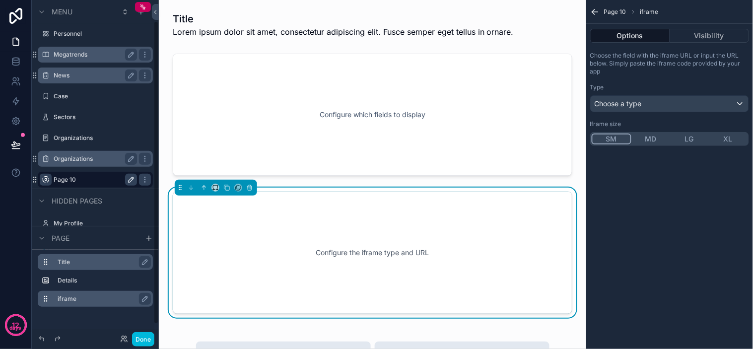
click at [640, 140] on button "MD" at bounding box center [650, 138] width 39 height 11
click at [681, 139] on button "LG" at bounding box center [689, 138] width 39 height 11
click at [732, 137] on button "XL" at bounding box center [727, 138] width 39 height 11
click at [650, 140] on button "MD" at bounding box center [649, 138] width 39 height 11
click at [654, 199] on div "Page 10 iframe Options Visibility Choose the field with the iframe URL or input…" at bounding box center [669, 174] width 167 height 349
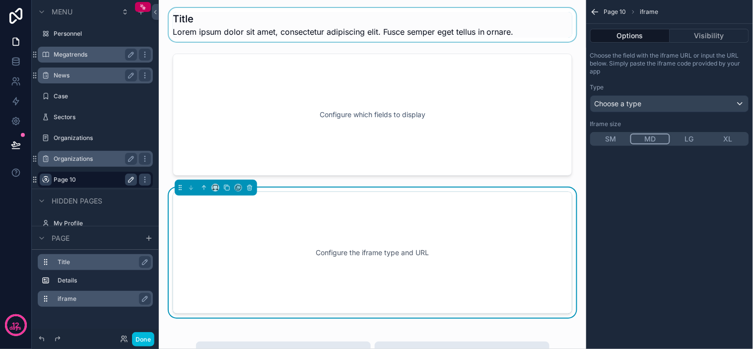
click at [247, 34] on div "scrollable content" at bounding box center [372, 25] width 411 height 34
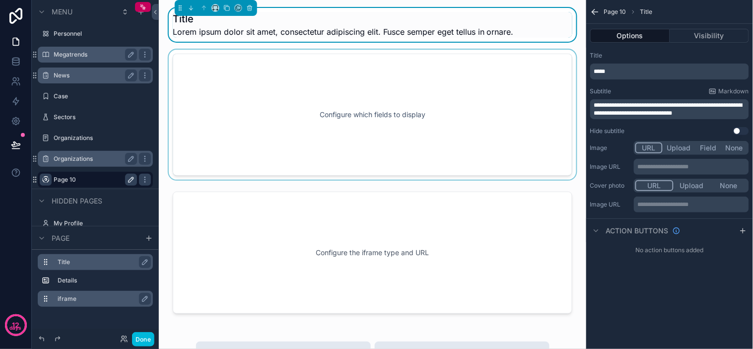
click at [569, 60] on div "scrollable content" at bounding box center [372, 115] width 411 height 130
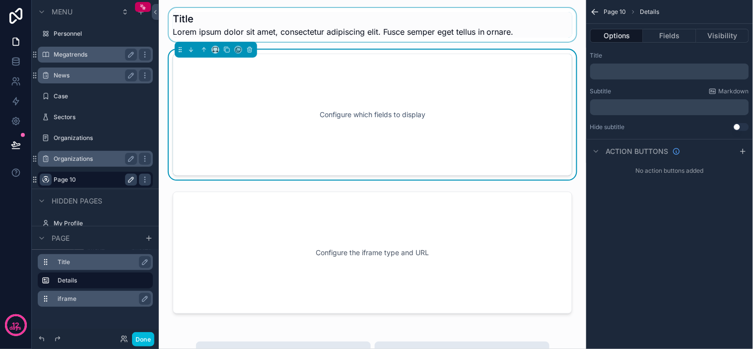
click at [613, 12] on span "Page 10" at bounding box center [615, 12] width 22 height 8
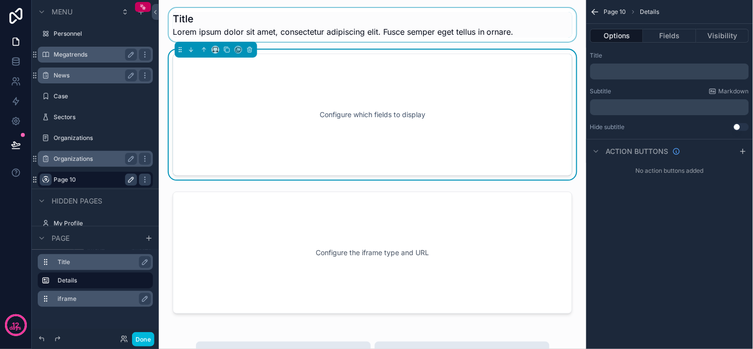
click at [614, 11] on span "Page 10" at bounding box center [615, 12] width 22 height 8
click at [594, 12] on icon "scrollable content" at bounding box center [595, 12] width 10 height 10
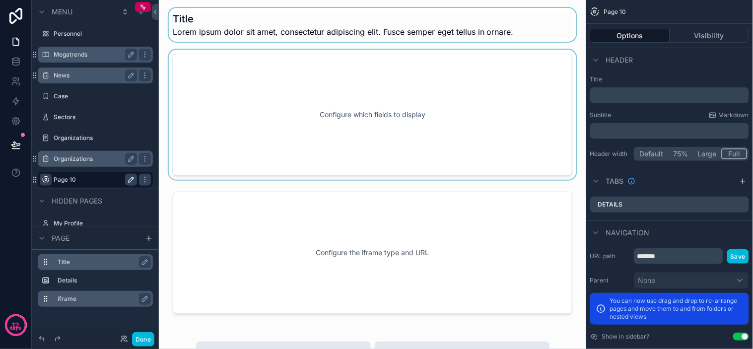
click at [633, 99] on p "﻿" at bounding box center [670, 95] width 153 height 10
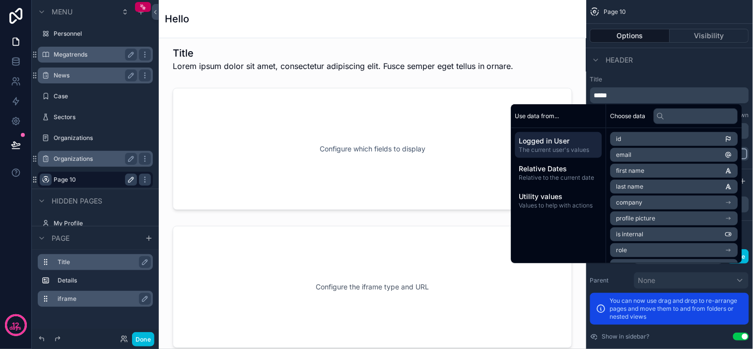
scroll to position [0, 0]
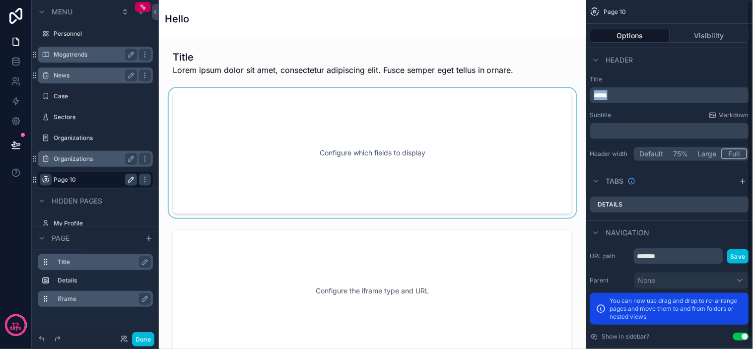
drag, startPoint x: 651, startPoint y: 95, endPoint x: 450, endPoint y: 92, distance: 200.4
click at [450, 92] on div "Opportunities 19 Personnel Megatrends News Case Sectors Organizations Organizat…" at bounding box center [456, 174] width 594 height 349
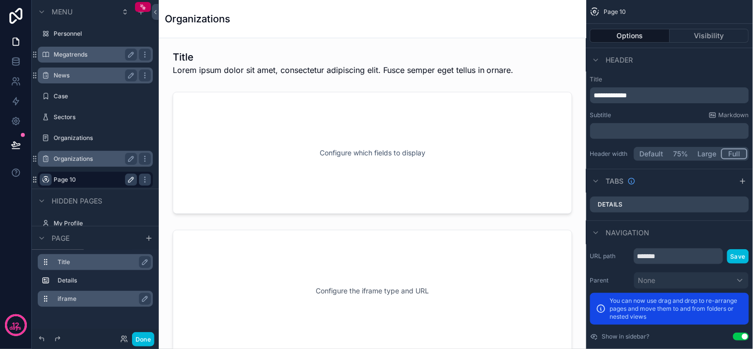
click at [620, 131] on p "﻿" at bounding box center [670, 131] width 153 height 10
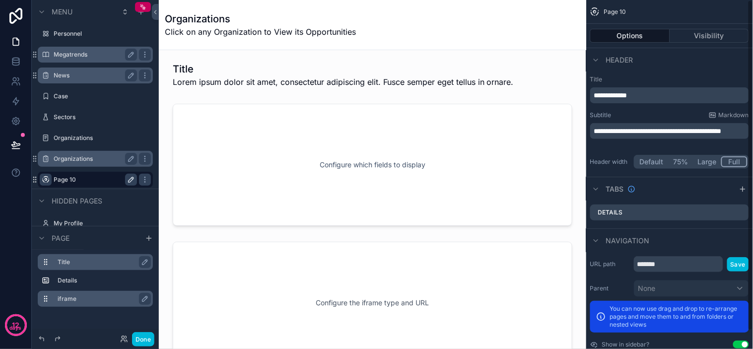
click at [666, 72] on div "**********" at bounding box center [669, 121] width 167 height 101
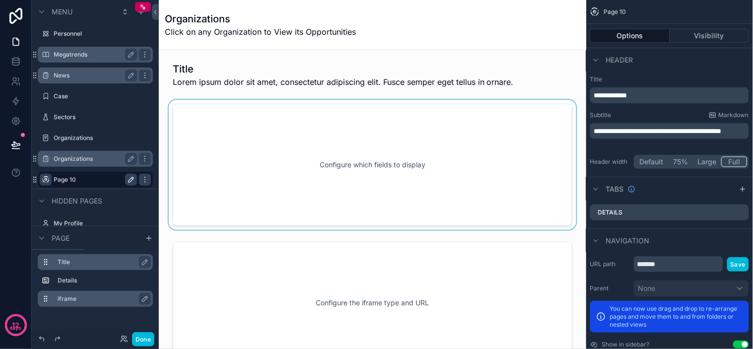
click at [230, 101] on div "scrollable content" at bounding box center [372, 165] width 411 height 130
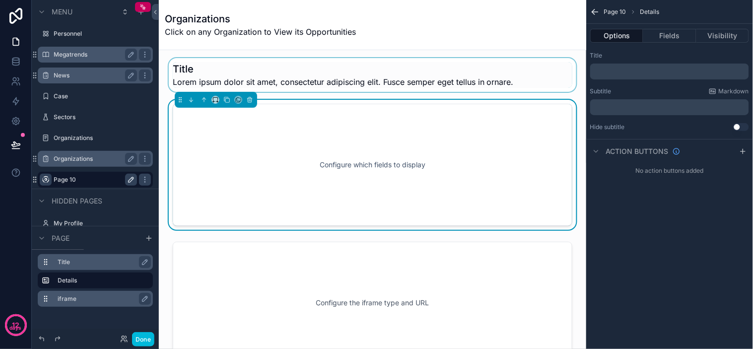
click at [231, 62] on div "scrollable content" at bounding box center [372, 75] width 411 height 34
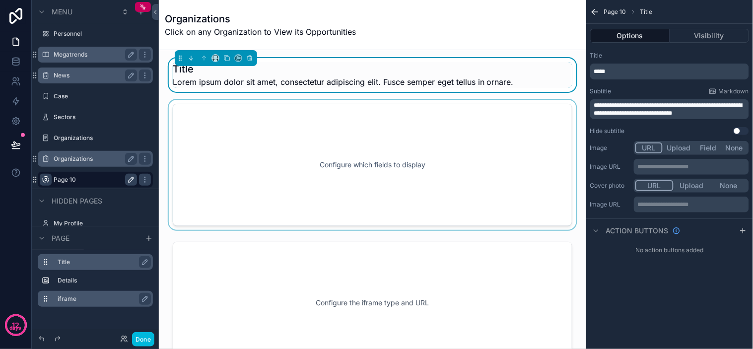
click at [511, 132] on div "scrollable content" at bounding box center [372, 165] width 411 height 130
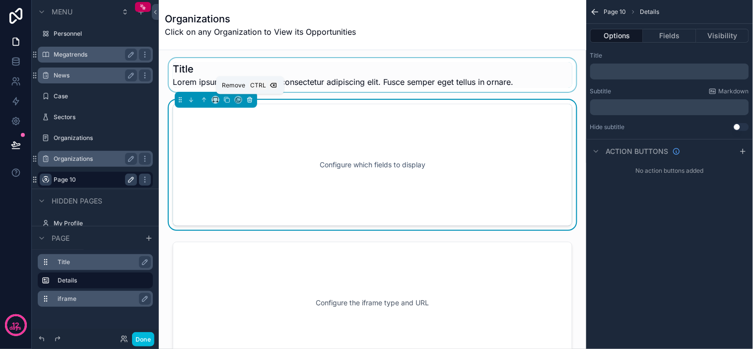
click at [247, 98] on icon "scrollable content" at bounding box center [249, 99] width 7 height 7
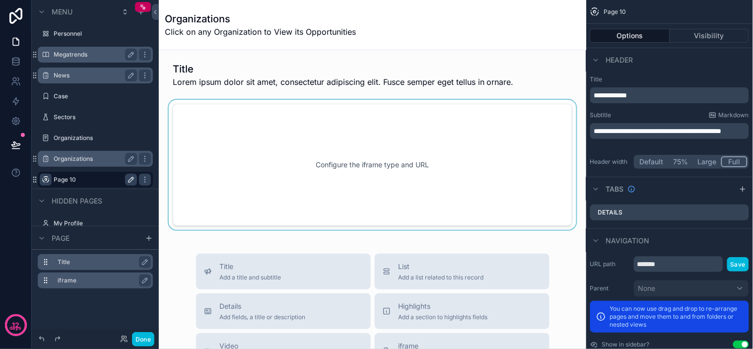
click at [315, 141] on div "scrollable content" at bounding box center [372, 165] width 411 height 130
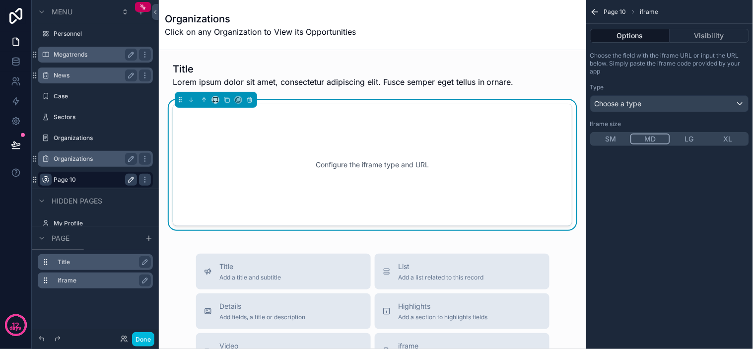
click at [343, 113] on div "Configure the iframe type and URL" at bounding box center [372, 165] width 399 height 122
click at [245, 101] on button "scrollable content" at bounding box center [249, 99] width 11 height 11
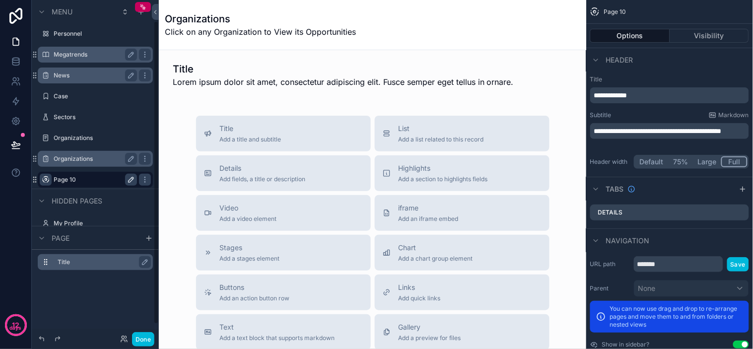
click at [85, 153] on div "Organizations" at bounding box center [95, 159] width 83 height 12
click at [72, 160] on label "Organizations" at bounding box center [93, 159] width 79 height 8
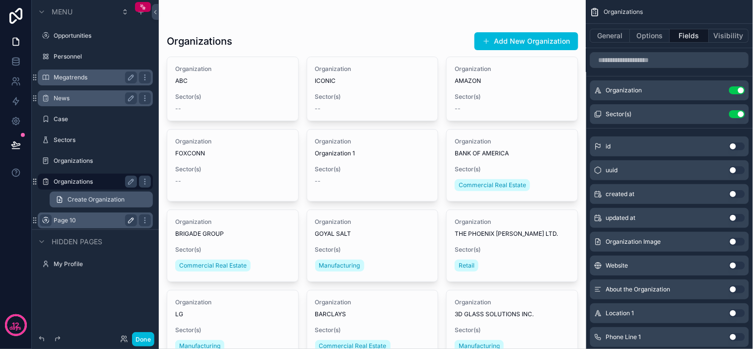
click at [77, 198] on span "Create Organization" at bounding box center [95, 199] width 57 height 8
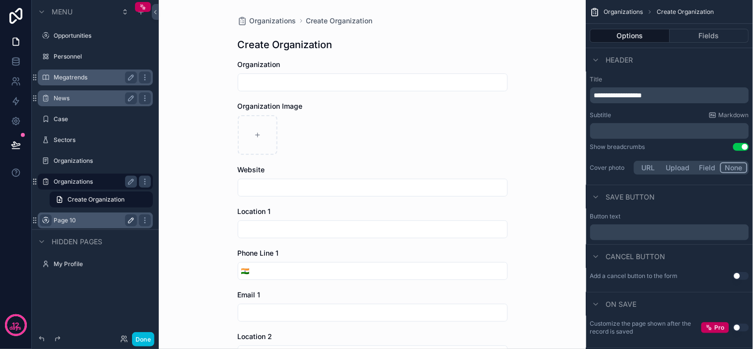
click at [72, 175] on div "Organizations" at bounding box center [95, 182] width 111 height 16
click at [76, 181] on label "Organizations" at bounding box center [100, 182] width 93 height 8
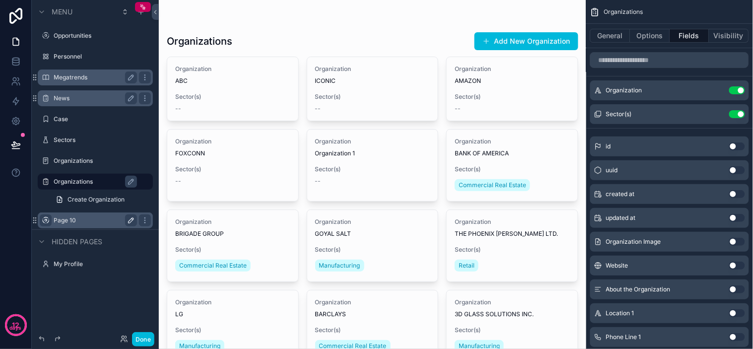
click at [64, 222] on label "Page 10" at bounding box center [93, 220] width 79 height 8
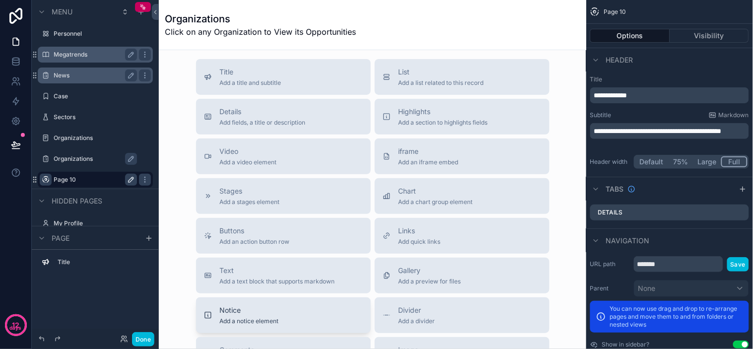
scroll to position [50, 0]
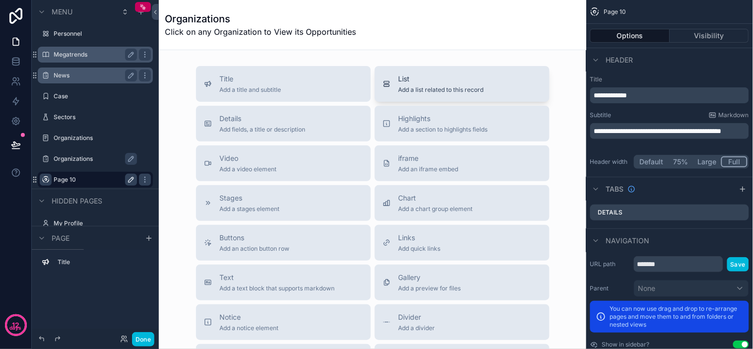
click at [423, 80] on span "List" at bounding box center [440, 79] width 85 height 10
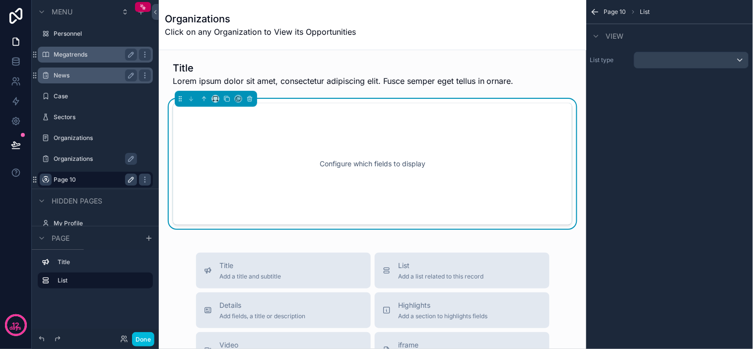
scroll to position [0, 0]
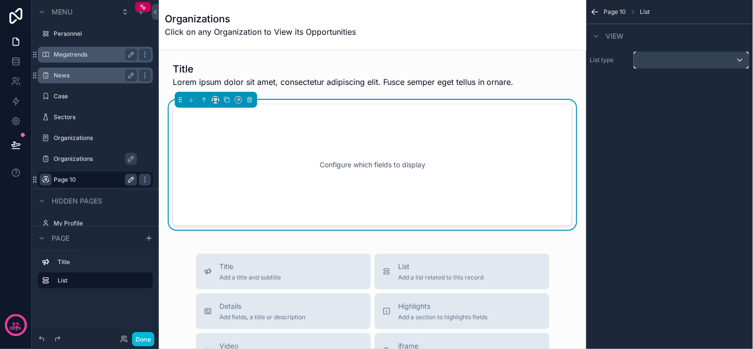
click at [687, 63] on div "scrollable content" at bounding box center [691, 60] width 114 height 16
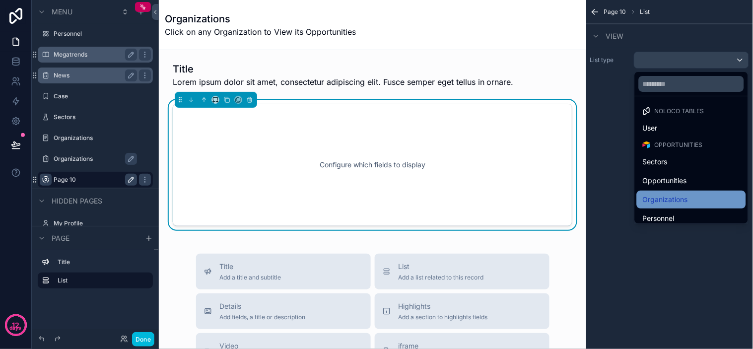
click at [681, 198] on span "Organizations" at bounding box center [664, 199] width 45 height 12
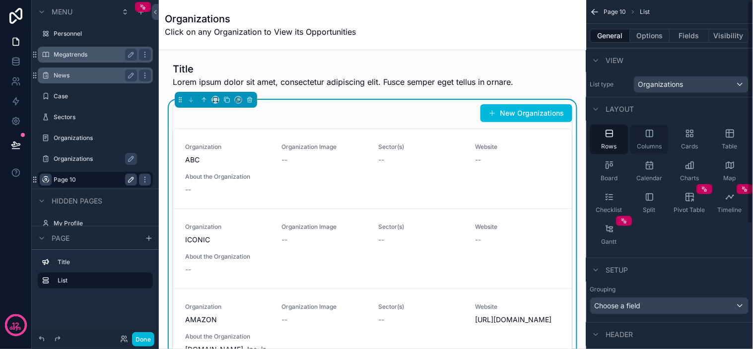
drag, startPoint x: 687, startPoint y: 142, endPoint x: 665, endPoint y: 138, distance: 22.8
click at [687, 142] on span "Cards" at bounding box center [689, 146] width 17 height 8
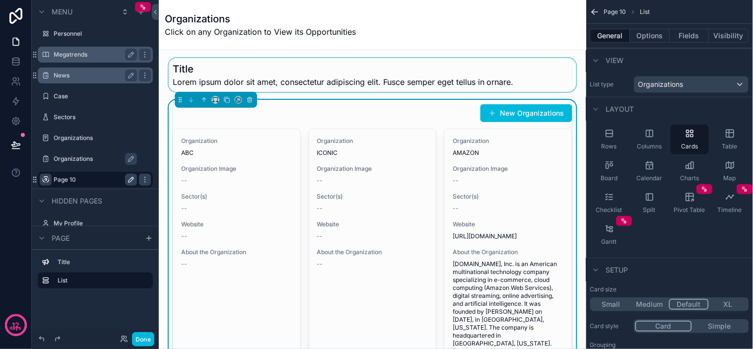
click at [363, 91] on div "scrollable content" at bounding box center [372, 75] width 411 height 34
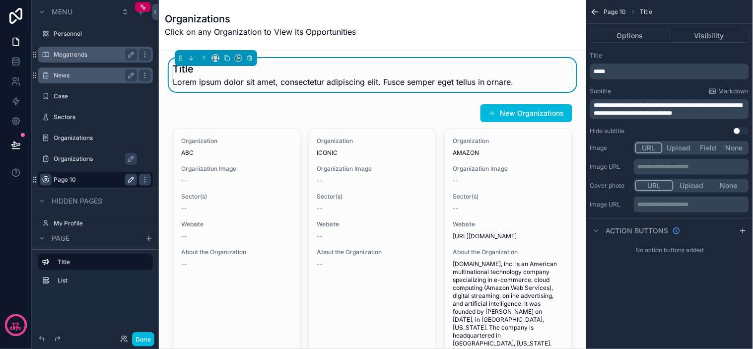
click at [468, 74] on h1 "Title" at bounding box center [343, 69] width 341 height 14
click at [251, 59] on icon "scrollable content" at bounding box center [249, 58] width 7 height 7
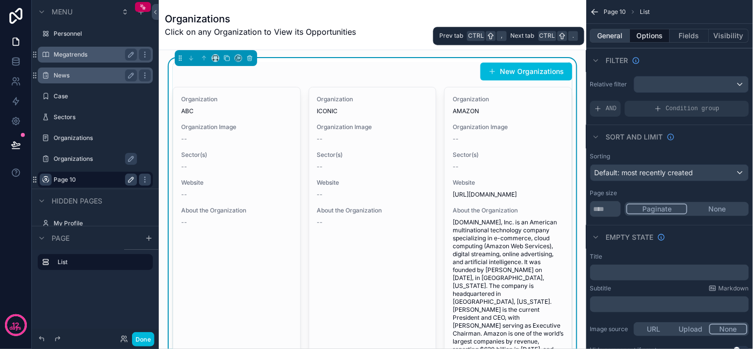
click at [622, 37] on button "General" at bounding box center [610, 36] width 40 height 14
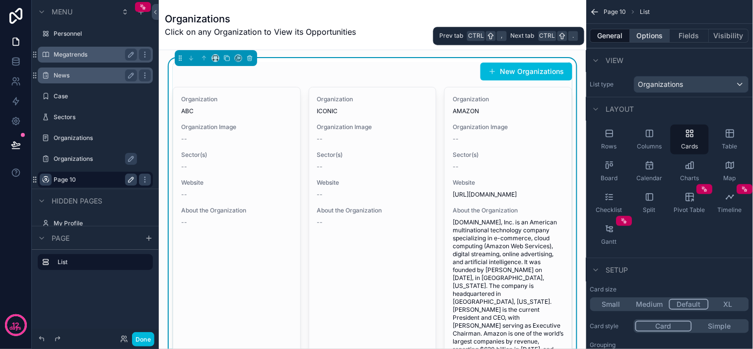
click at [653, 31] on button "Options" at bounding box center [650, 36] width 40 height 14
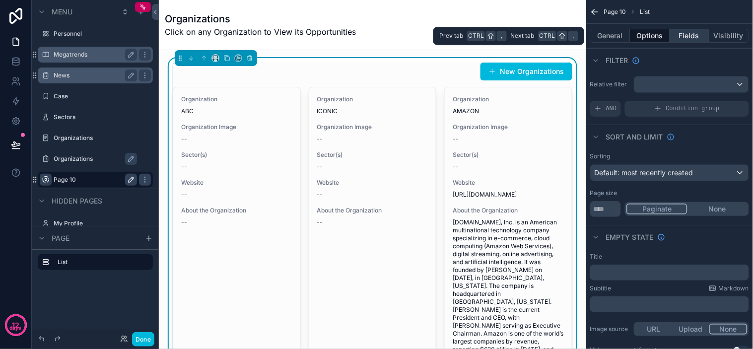
click at [670, 34] on button "Fields" at bounding box center [690, 36] width 40 height 14
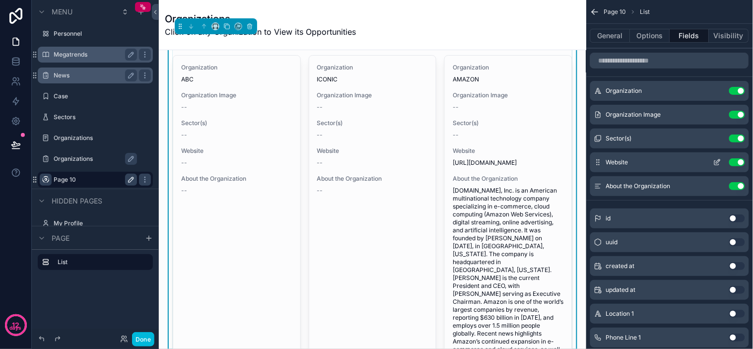
scroll to position [55, 0]
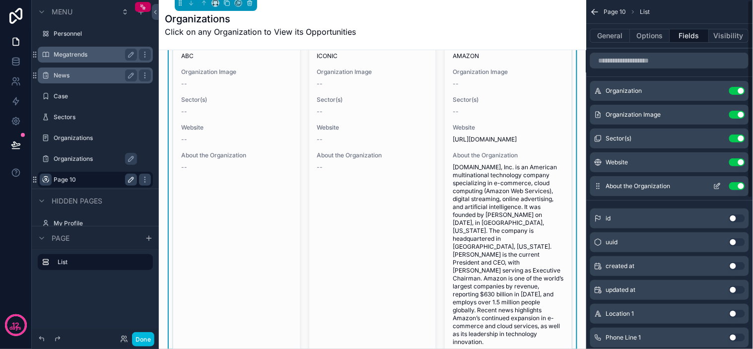
click at [733, 185] on button "Use setting" at bounding box center [737, 186] width 16 height 8
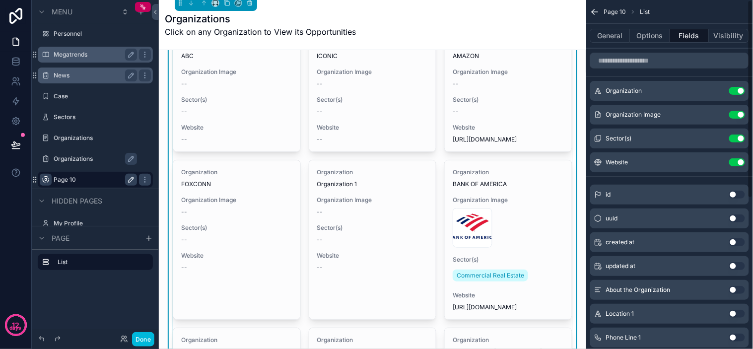
scroll to position [0, 0]
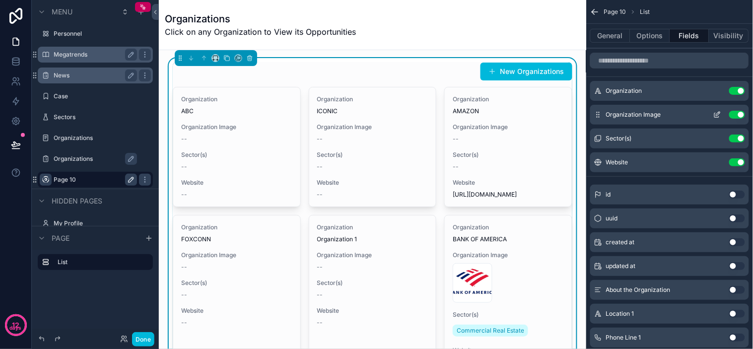
click at [717, 114] on icon "scrollable content" at bounding box center [717, 115] width 8 height 8
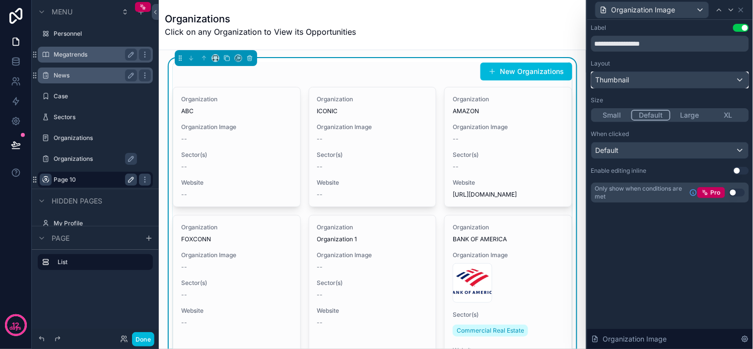
click at [692, 80] on div "Thumbnail" at bounding box center [669, 80] width 157 height 16
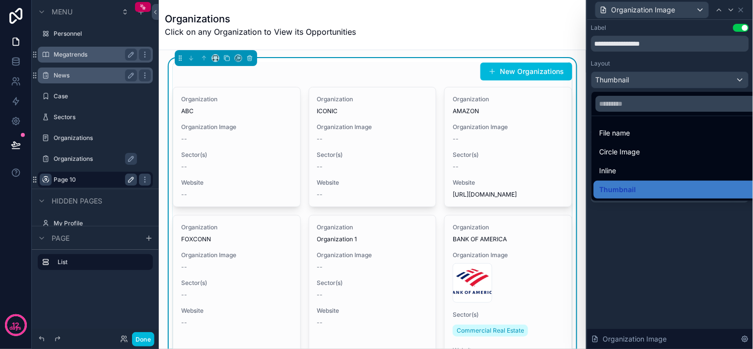
click at [692, 80] on div at bounding box center [670, 174] width 166 height 349
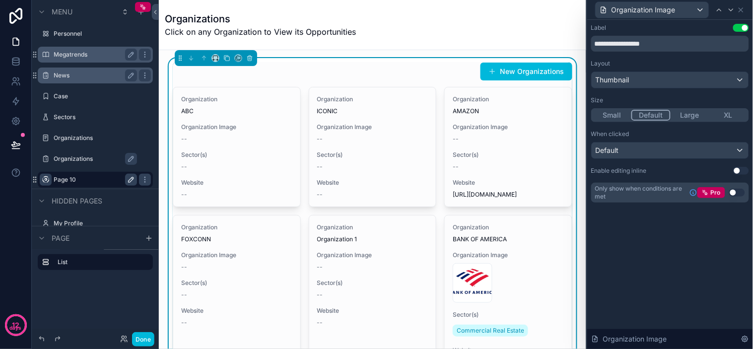
click at [684, 116] on button "Large" at bounding box center [689, 115] width 39 height 11
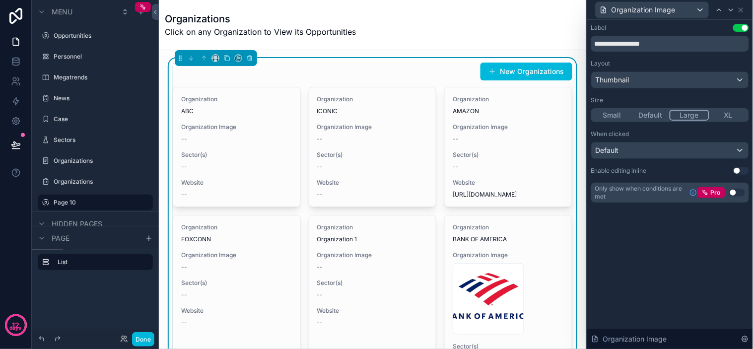
scroll to position [23, 0]
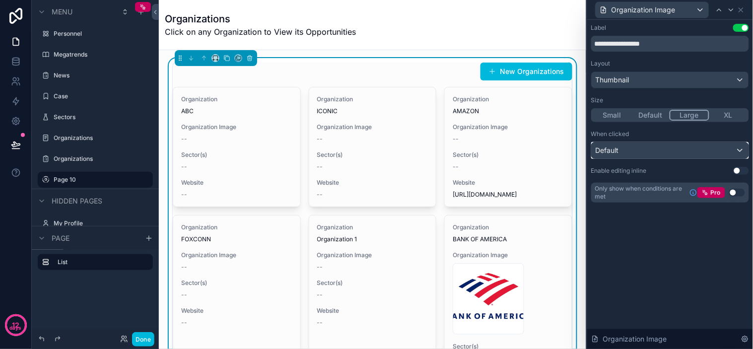
click at [660, 147] on div "Default" at bounding box center [669, 150] width 157 height 16
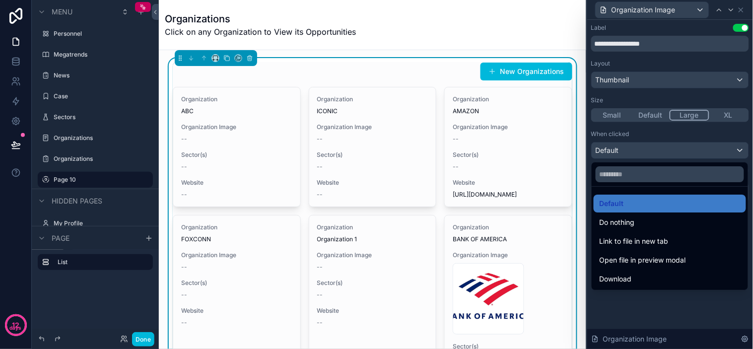
click at [660, 147] on div at bounding box center [670, 174] width 166 height 349
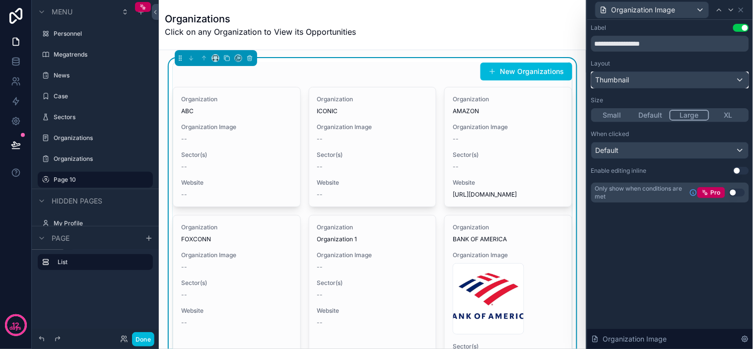
click at [650, 81] on div "Thumbnail" at bounding box center [669, 80] width 157 height 16
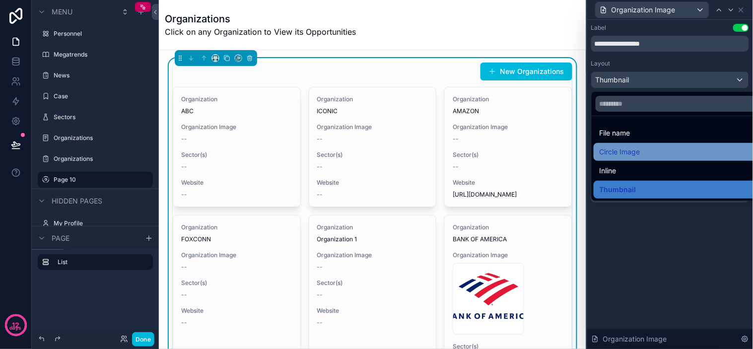
click at [650, 150] on div "Circle Image" at bounding box center [681, 152] width 164 height 12
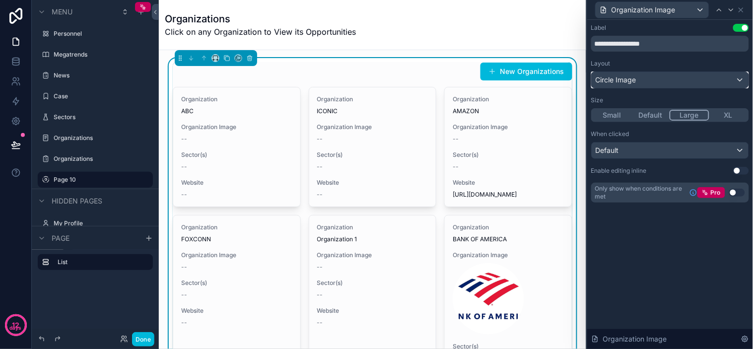
click at [634, 82] on span "Circle Image" at bounding box center [615, 80] width 41 height 10
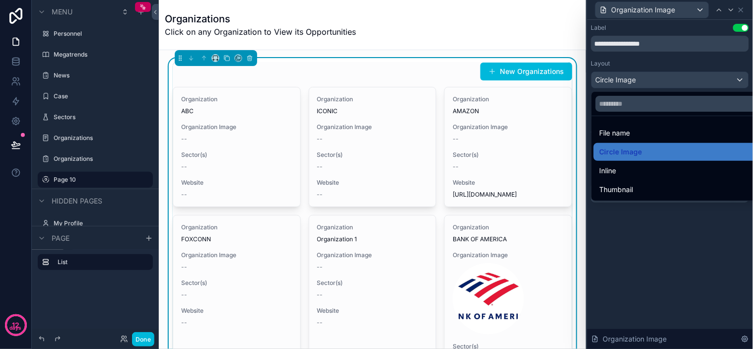
click at [634, 82] on div at bounding box center [670, 174] width 166 height 349
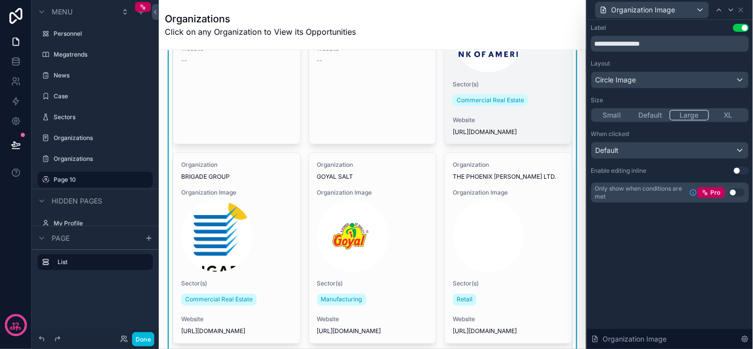
scroll to position [55, 0]
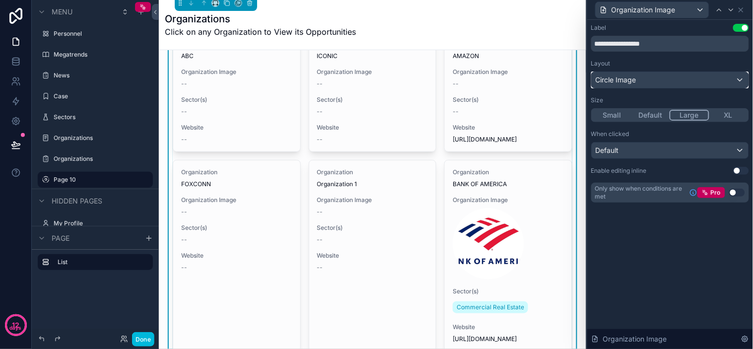
click at [637, 76] on div "Circle Image" at bounding box center [669, 80] width 157 height 16
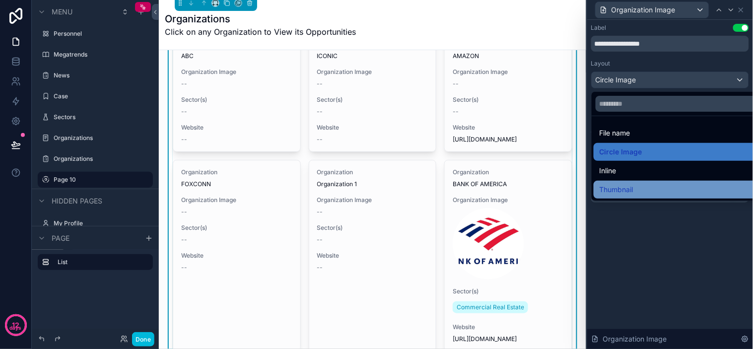
click at [643, 193] on div "Thumbnail" at bounding box center [681, 190] width 164 height 12
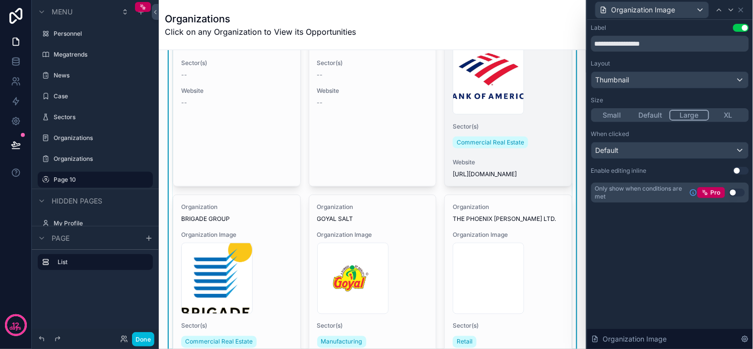
scroll to position [220, 0]
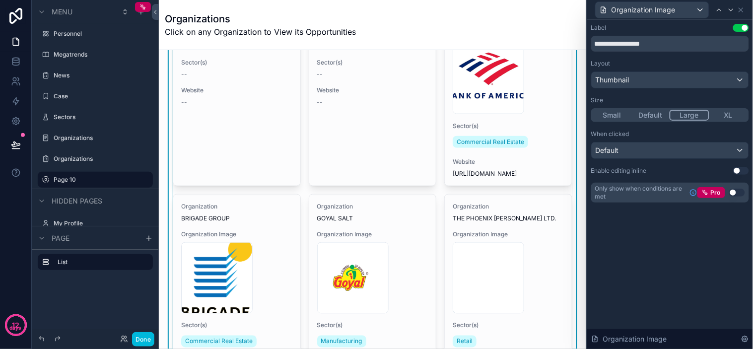
click at [741, 170] on button "Use setting" at bounding box center [741, 171] width 16 height 8
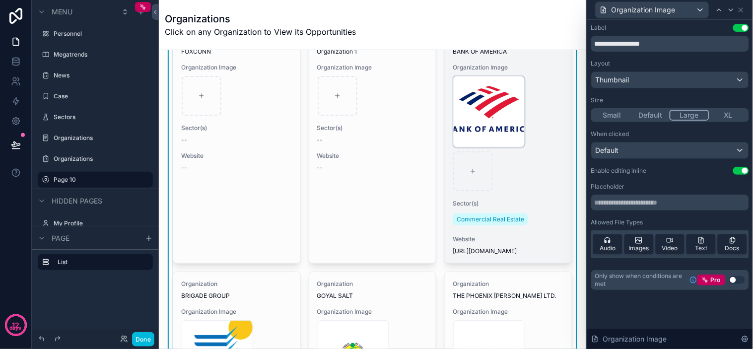
click at [460, 115] on div "new-bank-of-america-logo*1200xx3000-2250-0-75 .jpg" at bounding box center [488, 111] width 71 height 71
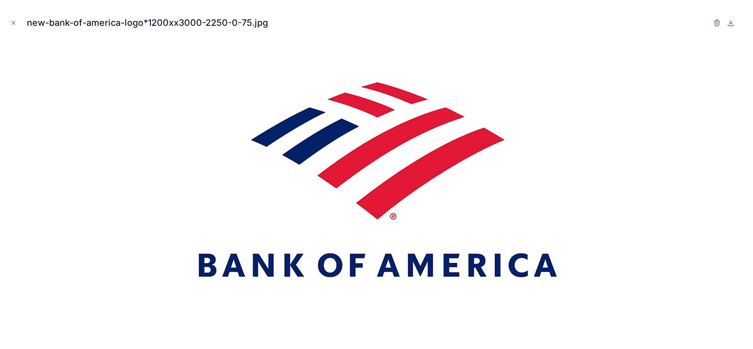
click at [201, 242] on img at bounding box center [376, 191] width 399 height 299
drag, startPoint x: 408, startPoint y: 231, endPoint x: 388, endPoint y: 174, distance: 60.4
click at [408, 231] on img at bounding box center [376, 191] width 399 height 299
click at [14, 22] on icon "Close modal" at bounding box center [13, 22] width 7 height 7
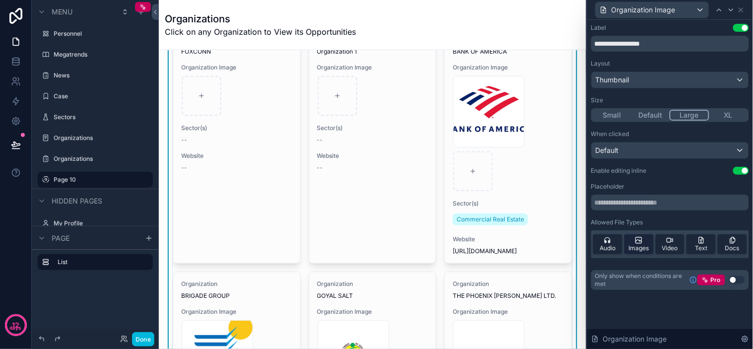
click at [641, 248] on span "Images" at bounding box center [639, 248] width 20 height 8
click at [638, 245] on span "Images" at bounding box center [639, 248] width 20 height 8
click at [674, 154] on div "Default" at bounding box center [669, 150] width 157 height 16
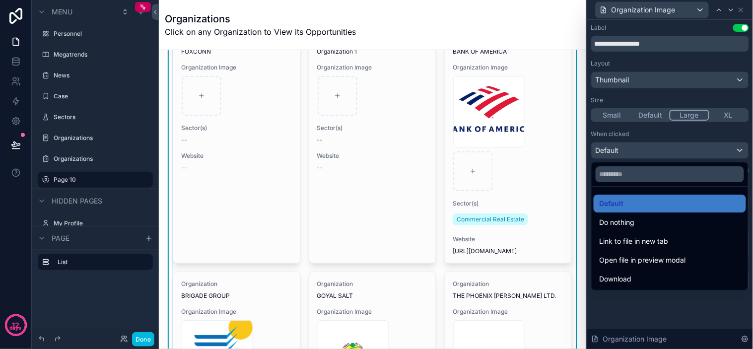
click at [667, 149] on div at bounding box center [670, 174] width 166 height 349
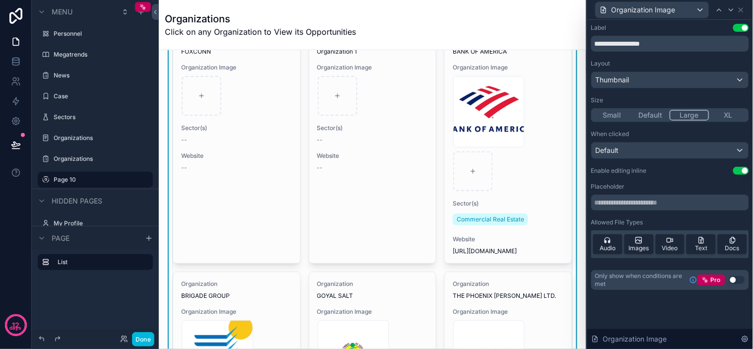
click at [637, 113] on button "Default" at bounding box center [650, 115] width 39 height 11
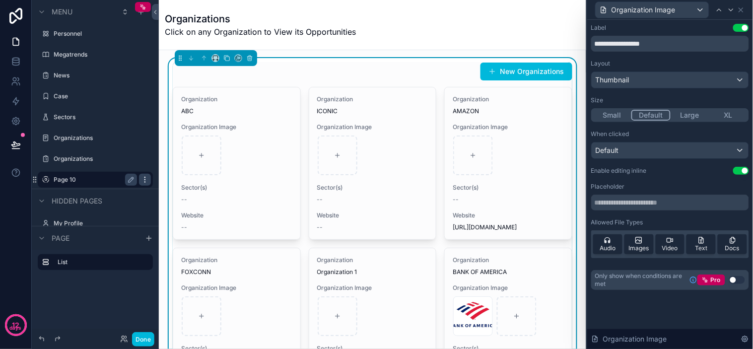
click at [147, 180] on icon "scrollable content" at bounding box center [145, 180] width 8 height 8
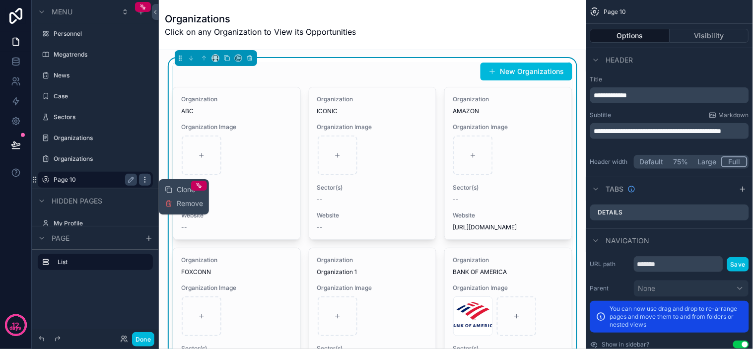
click at [145, 180] on icon "scrollable content" at bounding box center [145, 180] width 8 height 8
click at [429, 18] on div "Organizations Click on any Organization to View its Opportunities" at bounding box center [372, 25] width 415 height 26
click at [406, 35] on div "Organizations Click on any Organization to View its Opportunities" at bounding box center [372, 25] width 415 height 26
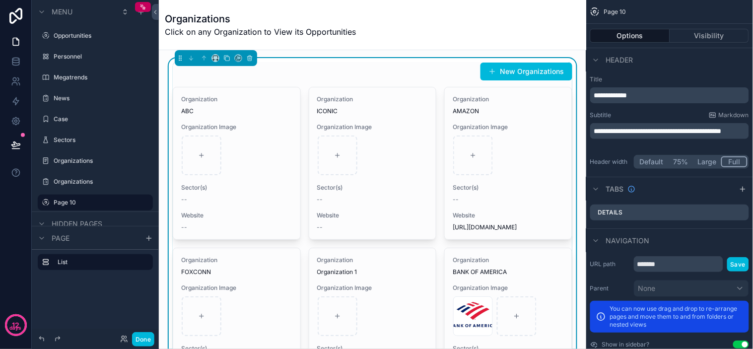
click at [563, 36] on div "Organizations Click on any Organization to View its Opportunities" at bounding box center [372, 25] width 415 height 26
click at [88, 184] on label "Organizations" at bounding box center [93, 182] width 79 height 8
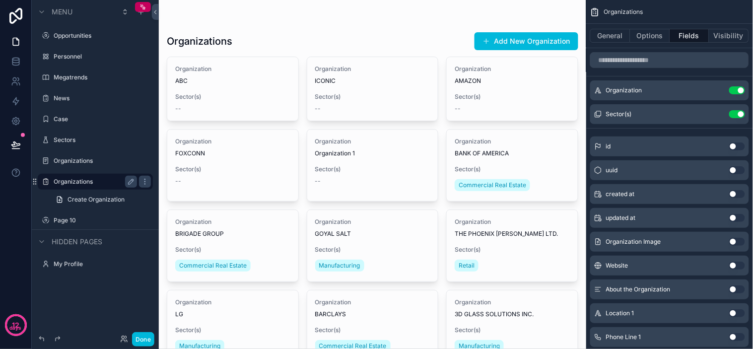
click at [611, 39] on button "General" at bounding box center [610, 36] width 40 height 14
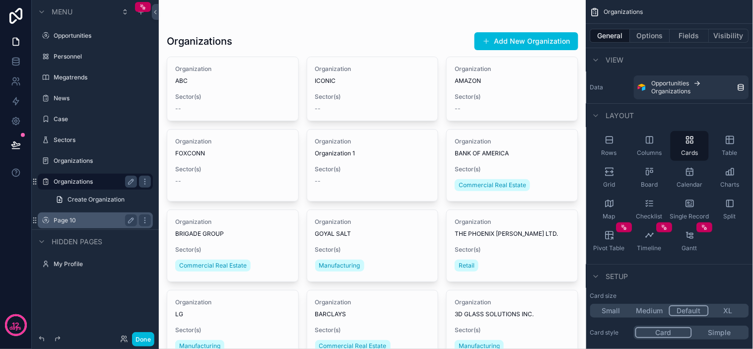
click at [68, 215] on div "Page 10" at bounding box center [95, 220] width 83 height 12
click at [61, 219] on label "Page 10" at bounding box center [93, 220] width 79 height 8
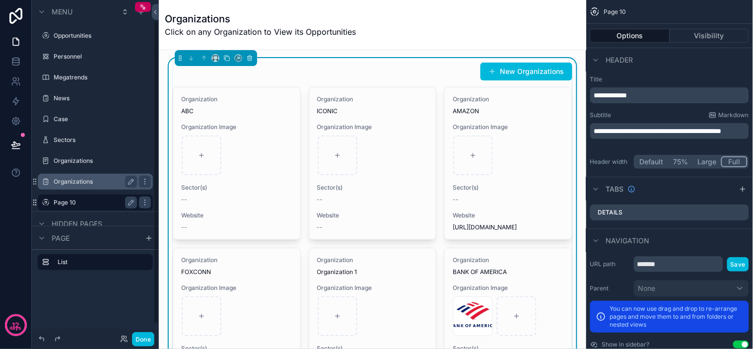
scroll to position [23, 0]
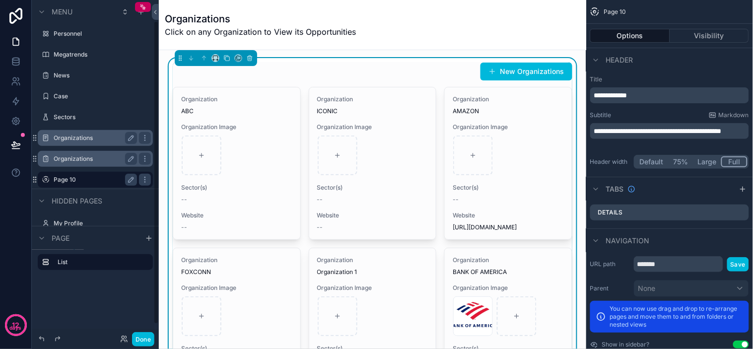
click at [73, 139] on label "Organizations" at bounding box center [93, 138] width 79 height 8
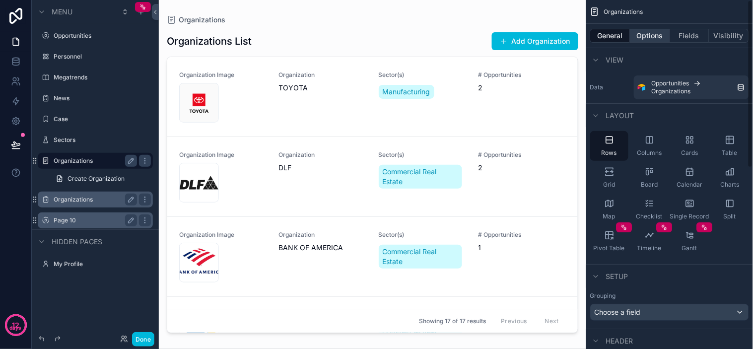
click at [643, 30] on button "Options" at bounding box center [650, 36] width 40 height 14
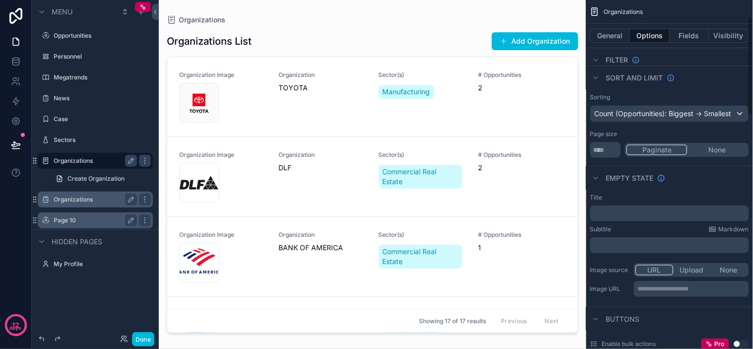
scroll to position [110, 0]
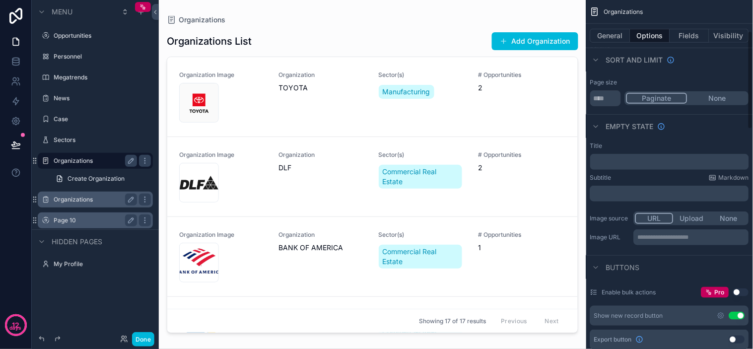
click at [614, 165] on p "﻿" at bounding box center [670, 162] width 153 height 8
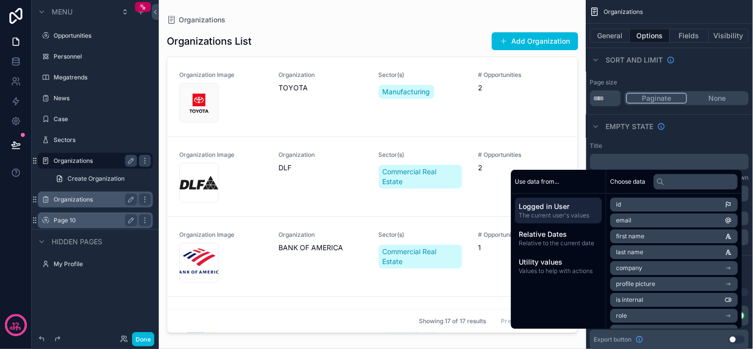
click at [616, 162] on p "﻿" at bounding box center [670, 162] width 153 height 8
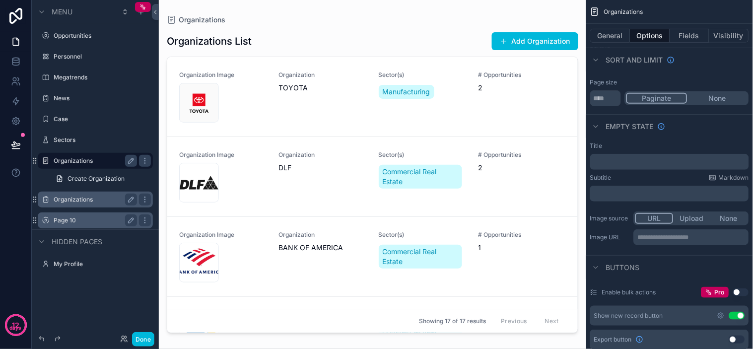
click at [713, 135] on div "Empty state" at bounding box center [669, 126] width 167 height 24
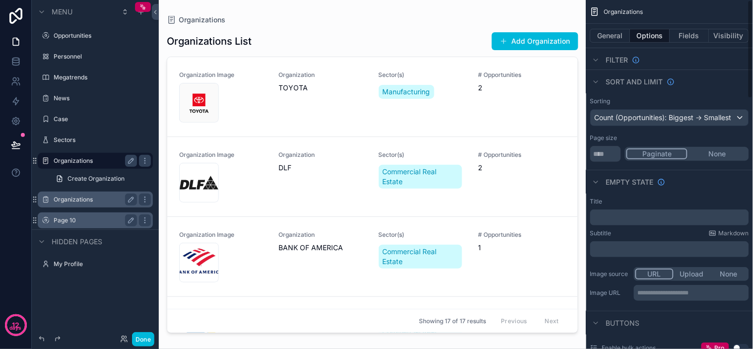
scroll to position [0, 0]
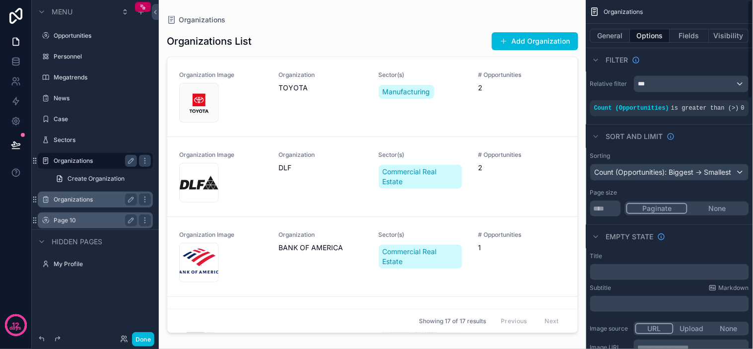
click at [618, 8] on span "Organizations" at bounding box center [623, 12] width 39 height 8
